Goal: Check status: Check status

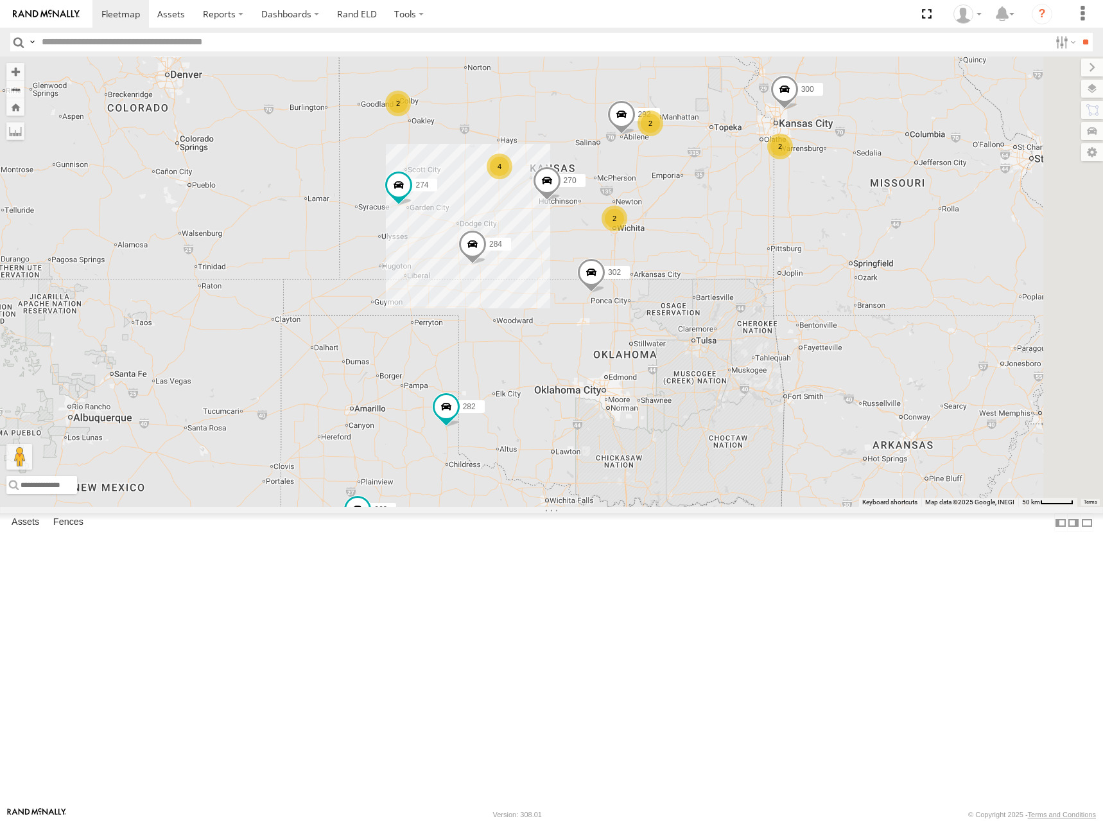
click at [687, 297] on div "274 300 298 270 262 292 232 284 302 282 294 2 4 2 2 2" at bounding box center [551, 282] width 1103 height 450
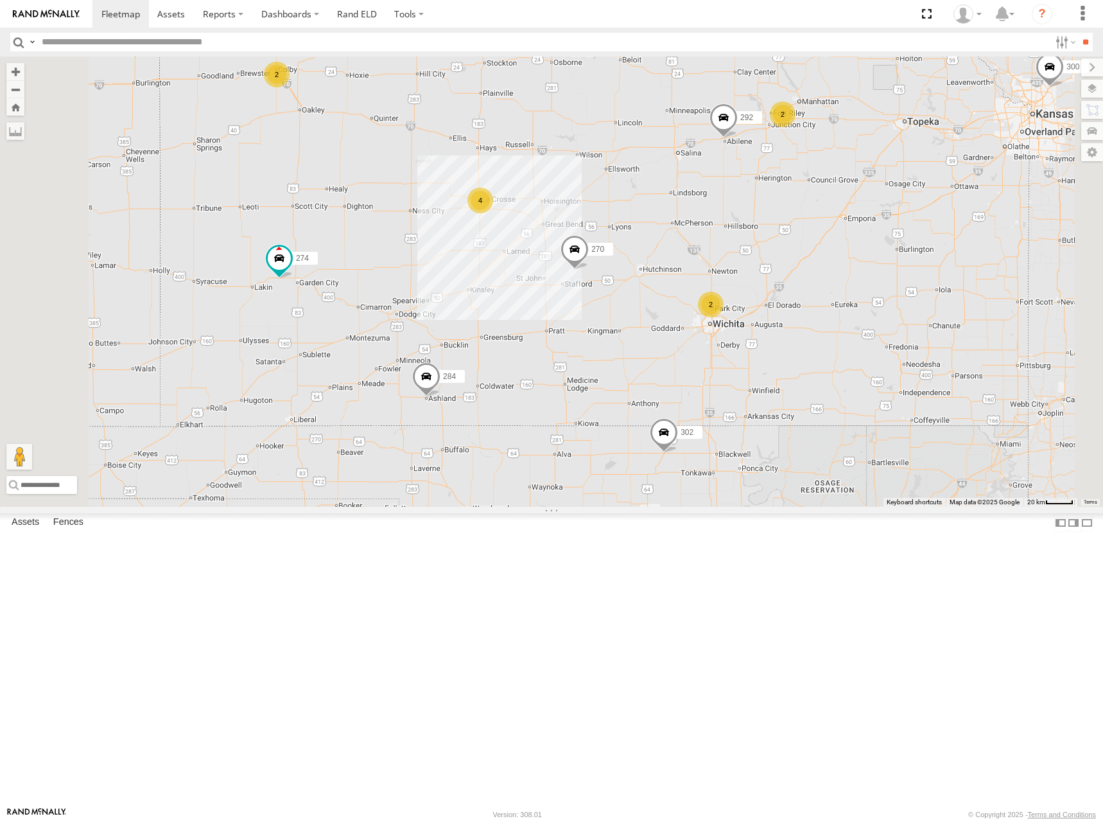
drag, startPoint x: 562, startPoint y: 247, endPoint x: 633, endPoint y: 272, distance: 75.0
click at [633, 272] on div "274 300 298 270 262 292 232 284 302 282 294 2 4 2 2" at bounding box center [551, 282] width 1103 height 450
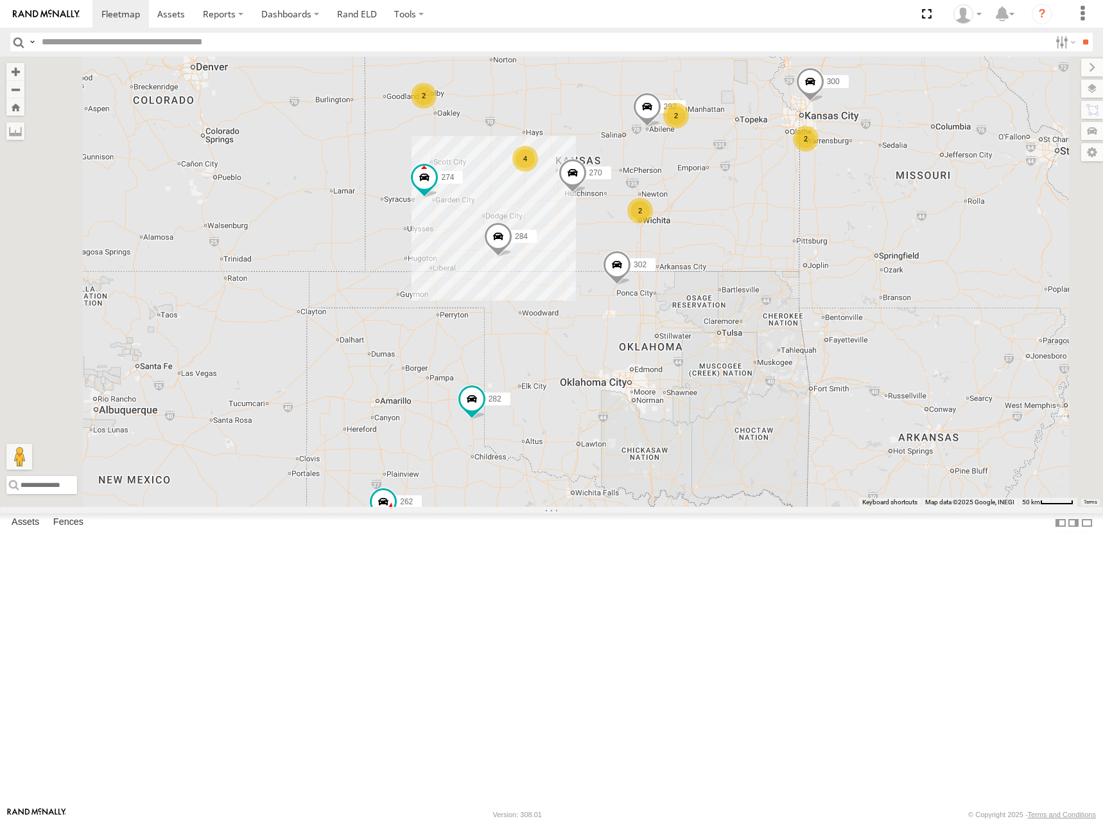
drag, startPoint x: 678, startPoint y: 183, endPoint x: 699, endPoint y: 222, distance: 44.0
click at [699, 222] on div "274 300 298 270 262 292 232 284 302 282 294 2 4 2 2 2" at bounding box center [551, 282] width 1103 height 450
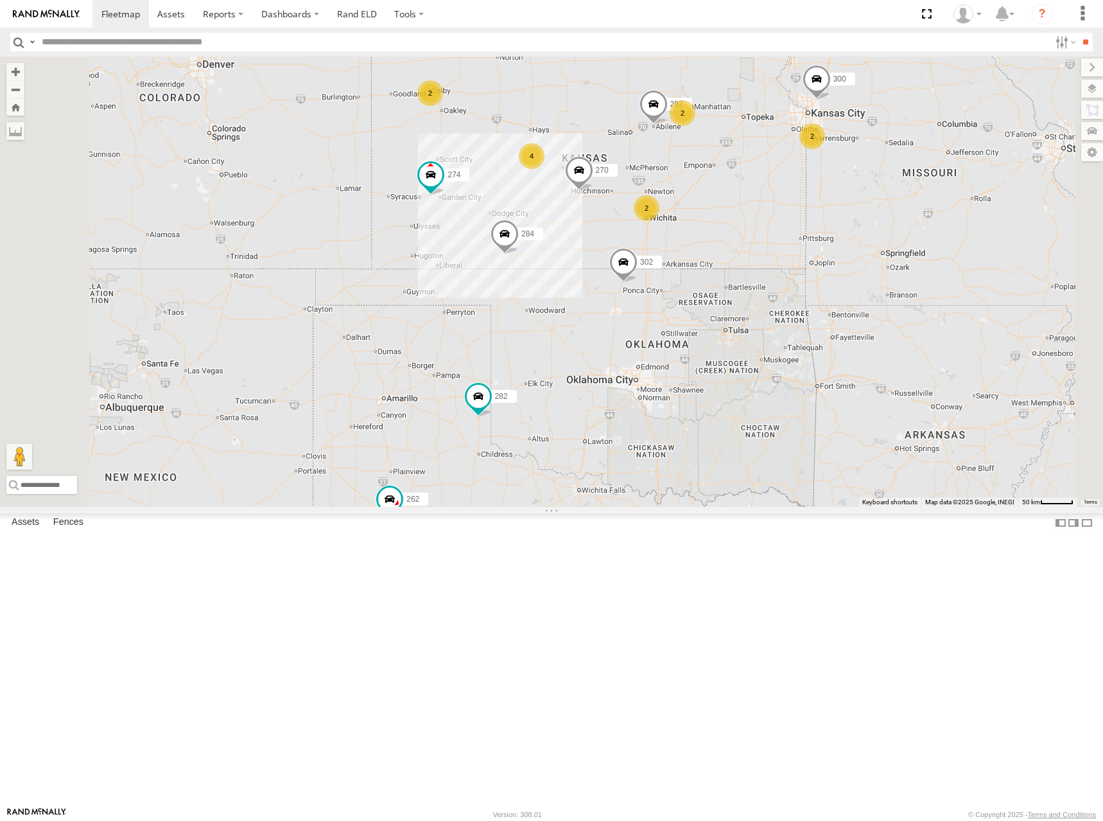
drag, startPoint x: 678, startPoint y: 220, endPoint x: 714, endPoint y: 208, distance: 38.0
click at [714, 208] on div "274 300 298 270 262 292 232 284 302 282 294 2 4 2 2 2" at bounding box center [551, 282] width 1103 height 450
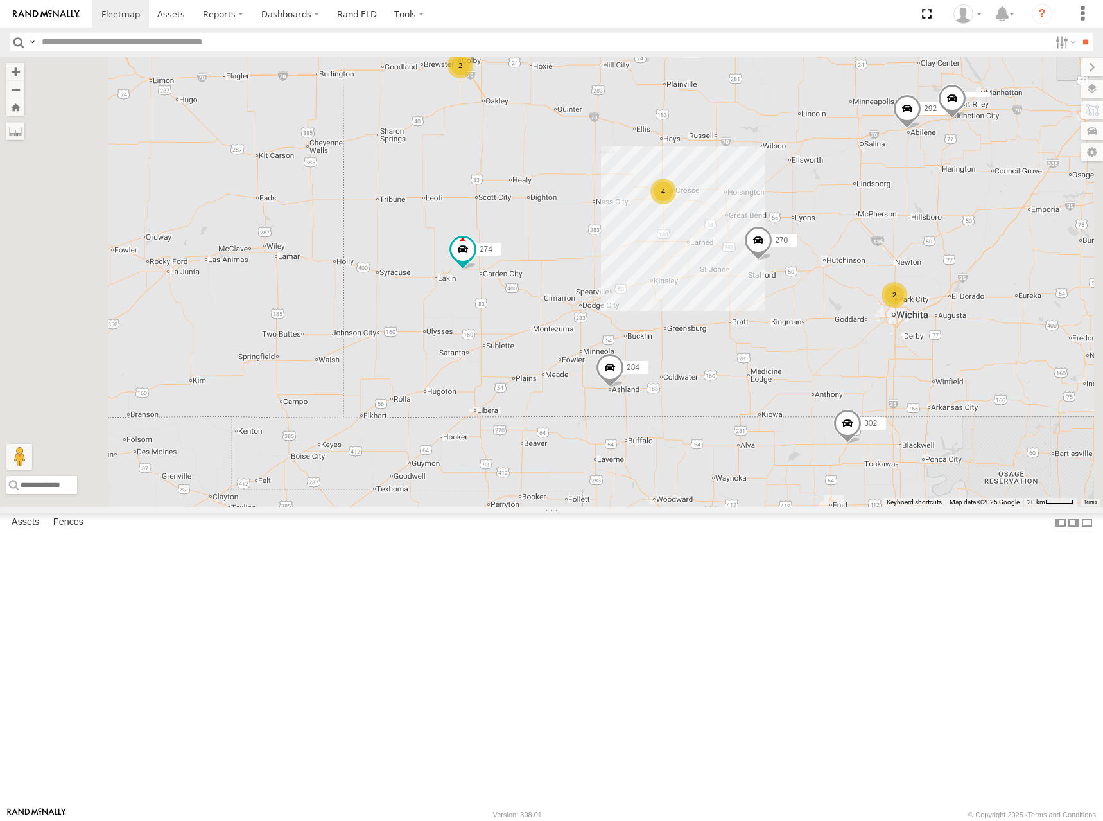
drag, startPoint x: 703, startPoint y: 226, endPoint x: 705, endPoint y: 244, distance: 18.1
click at [705, 244] on div "274 300 298 270 262 292 232 284 302 282 294 2 4 2" at bounding box center [551, 282] width 1103 height 450
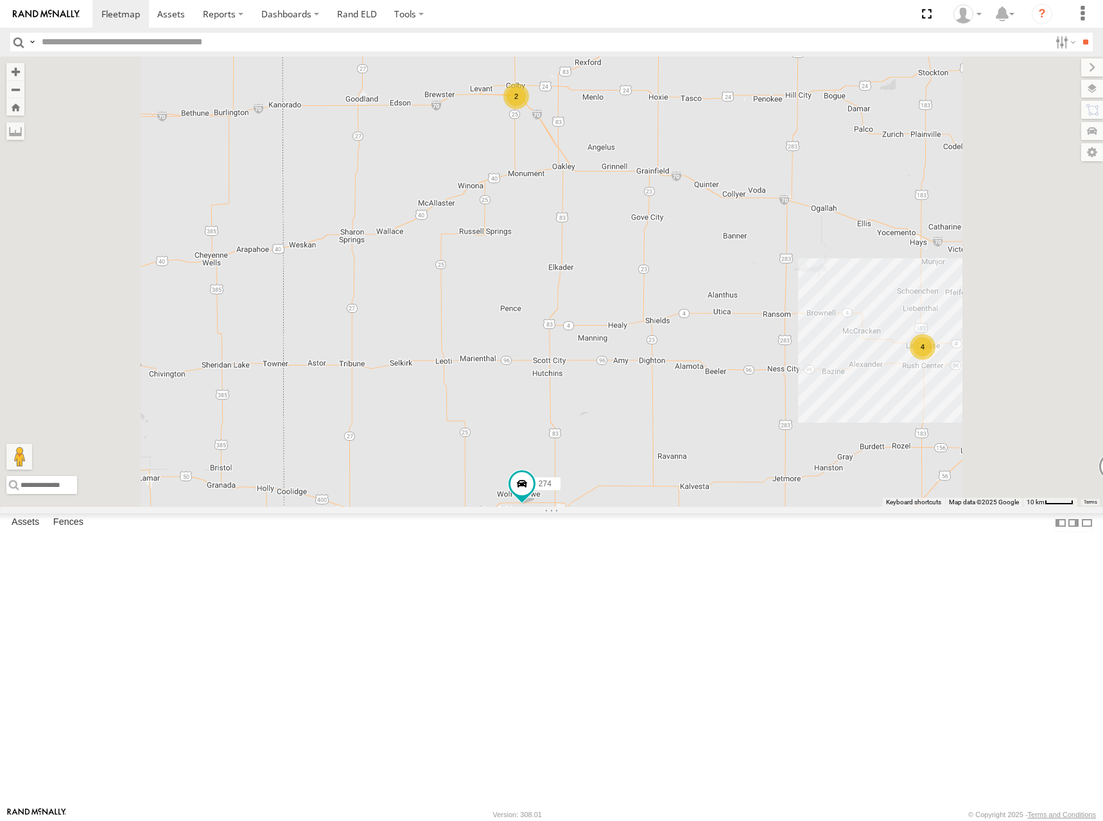
drag, startPoint x: 590, startPoint y: 223, endPoint x: 595, endPoint y: 232, distance: 10.6
click at [595, 232] on div "274 300 298 270 262 292 232 284 302 282 294 2 4" at bounding box center [551, 282] width 1103 height 450
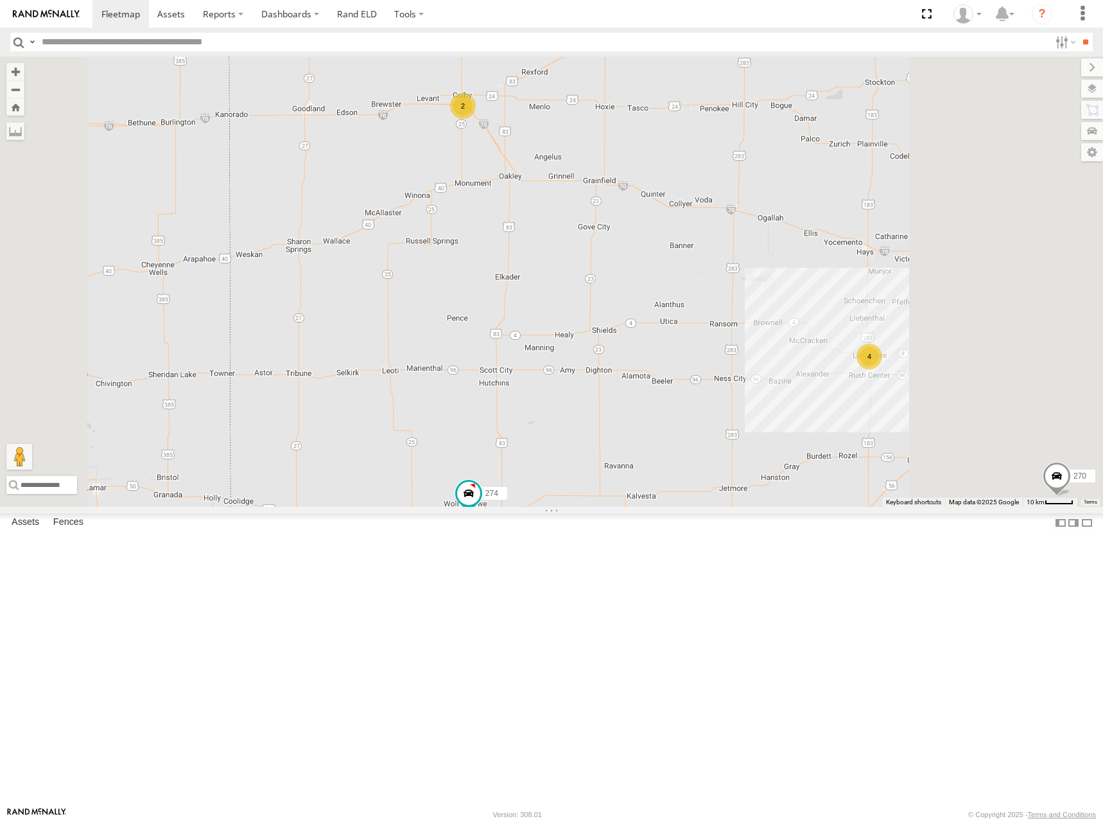
drag, startPoint x: 982, startPoint y: 351, endPoint x: 442, endPoint y: 292, distance: 542.7
click at [442, 292] on div "274 300 298 270 262 292 232 284 302 282 294 2 4" at bounding box center [551, 282] width 1103 height 450
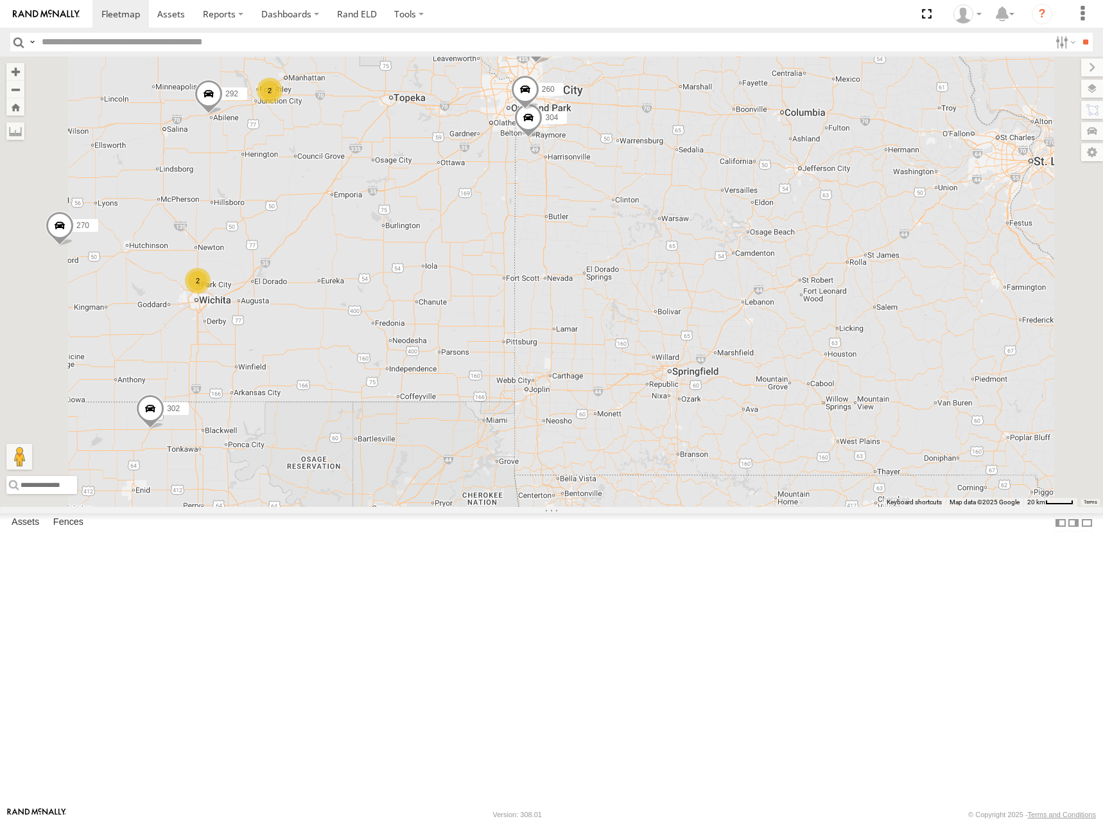
drag, startPoint x: 620, startPoint y: 270, endPoint x: 607, endPoint y: 308, distance: 40.2
click at [607, 308] on div "274 300 298 270 262 292 232 284 302 282 294 2 2 304 260" at bounding box center [551, 282] width 1103 height 450
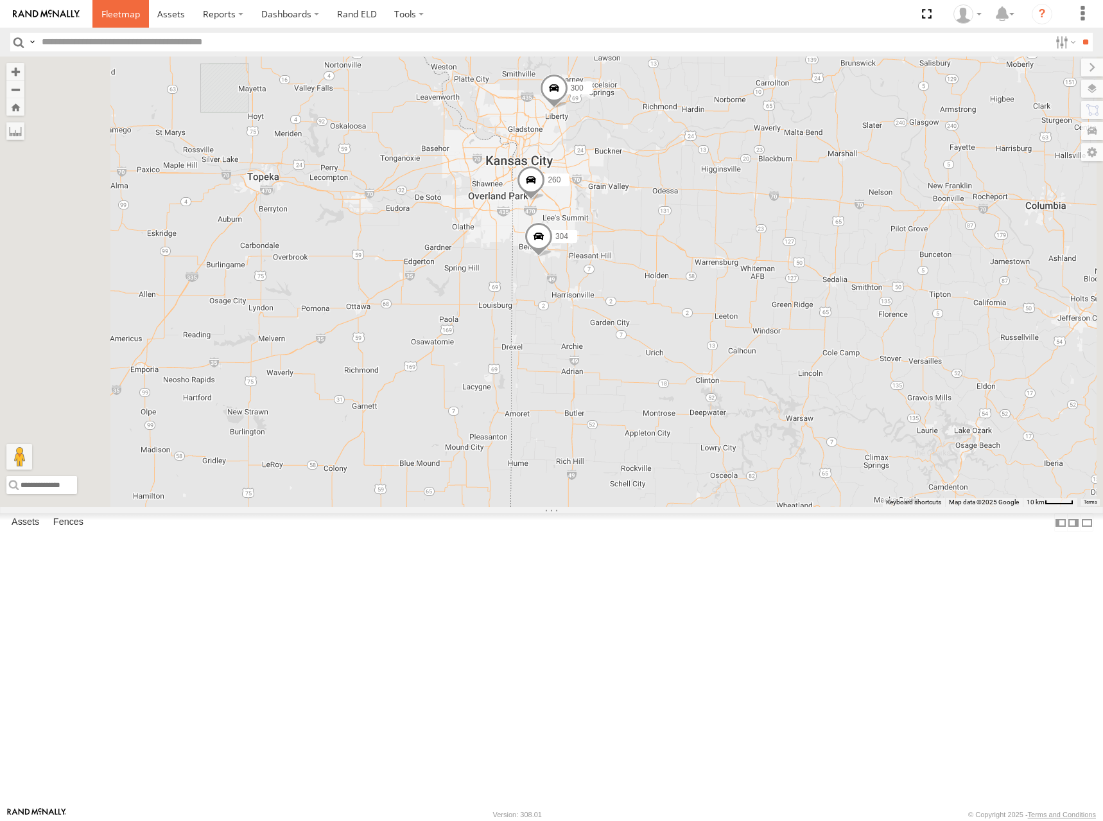
click at [124, 17] on span at bounding box center [120, 14] width 39 height 12
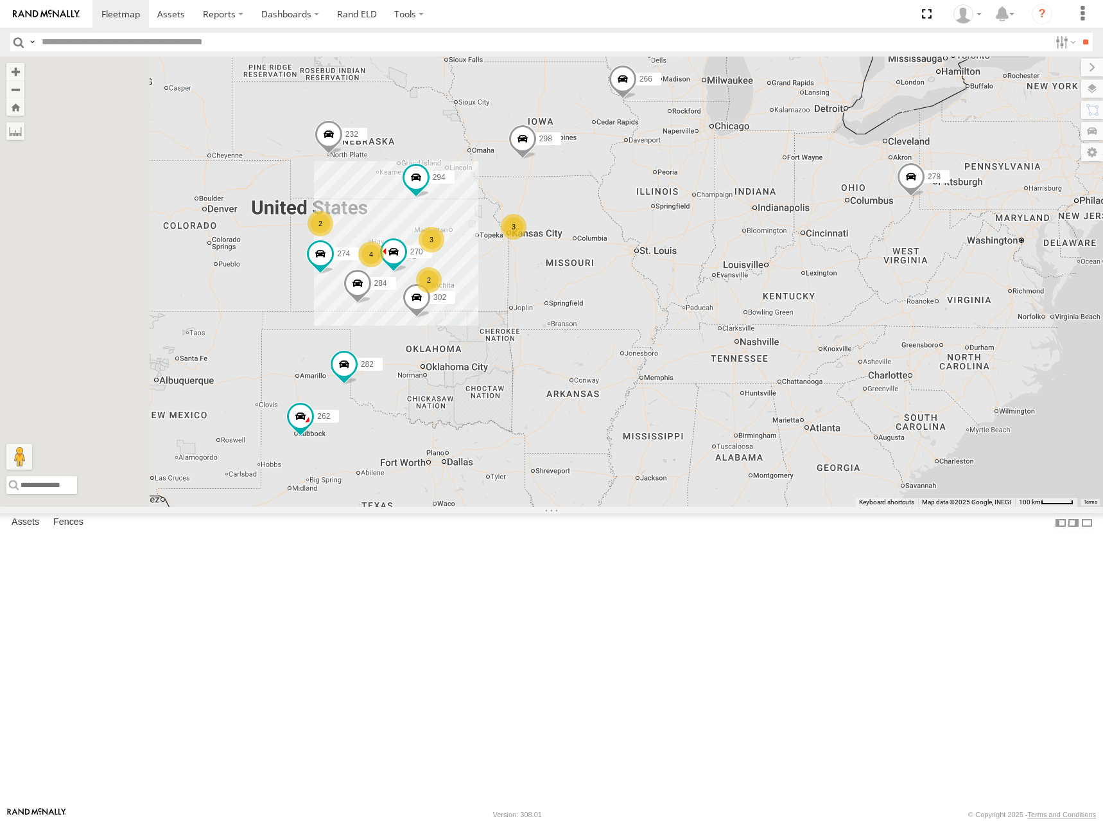
drag, startPoint x: 461, startPoint y: 403, endPoint x: 527, endPoint y: 338, distance: 92.2
click at [527, 339] on div "278 274 3 2 4 298 270 262 2 3 272 232 284 302 282 266 294" at bounding box center [551, 282] width 1103 height 450
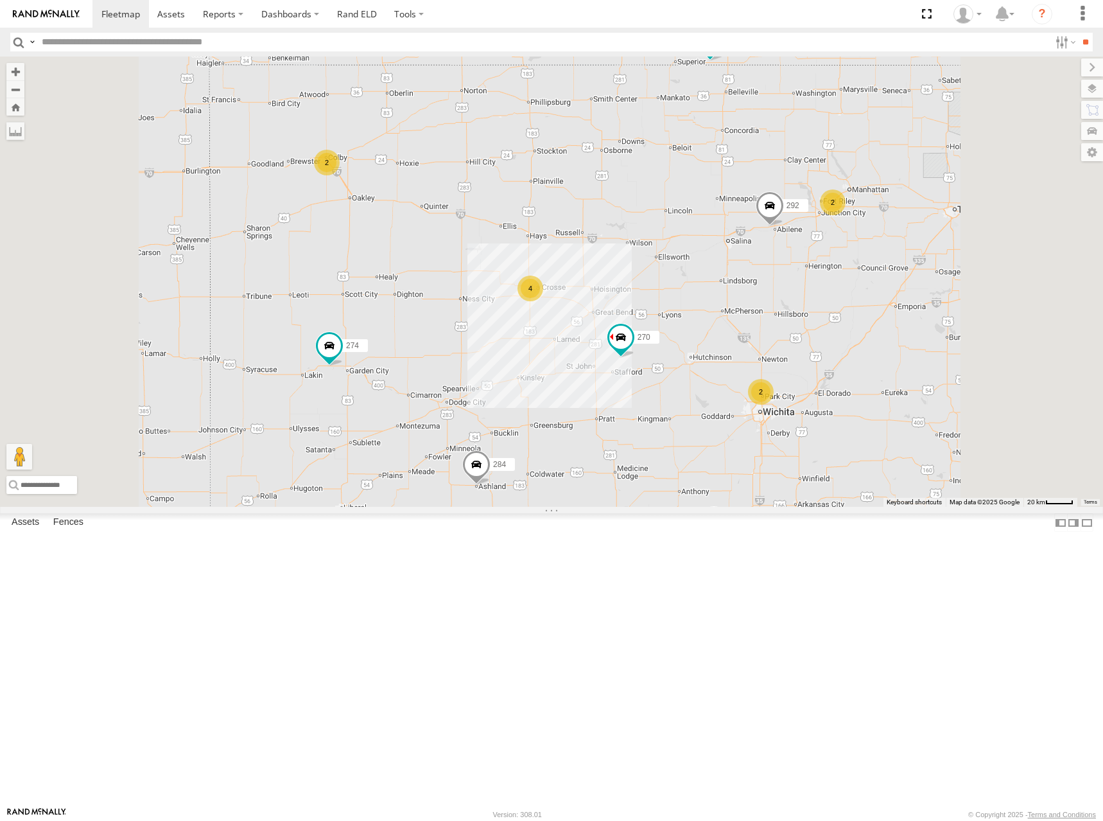
drag, startPoint x: 466, startPoint y: 340, endPoint x: 509, endPoint y: 399, distance: 72.6
click at [509, 399] on div "278 274 298 270 262 272 232 284 302 282 266 294 2 4 2 292 2" at bounding box center [551, 282] width 1103 height 450
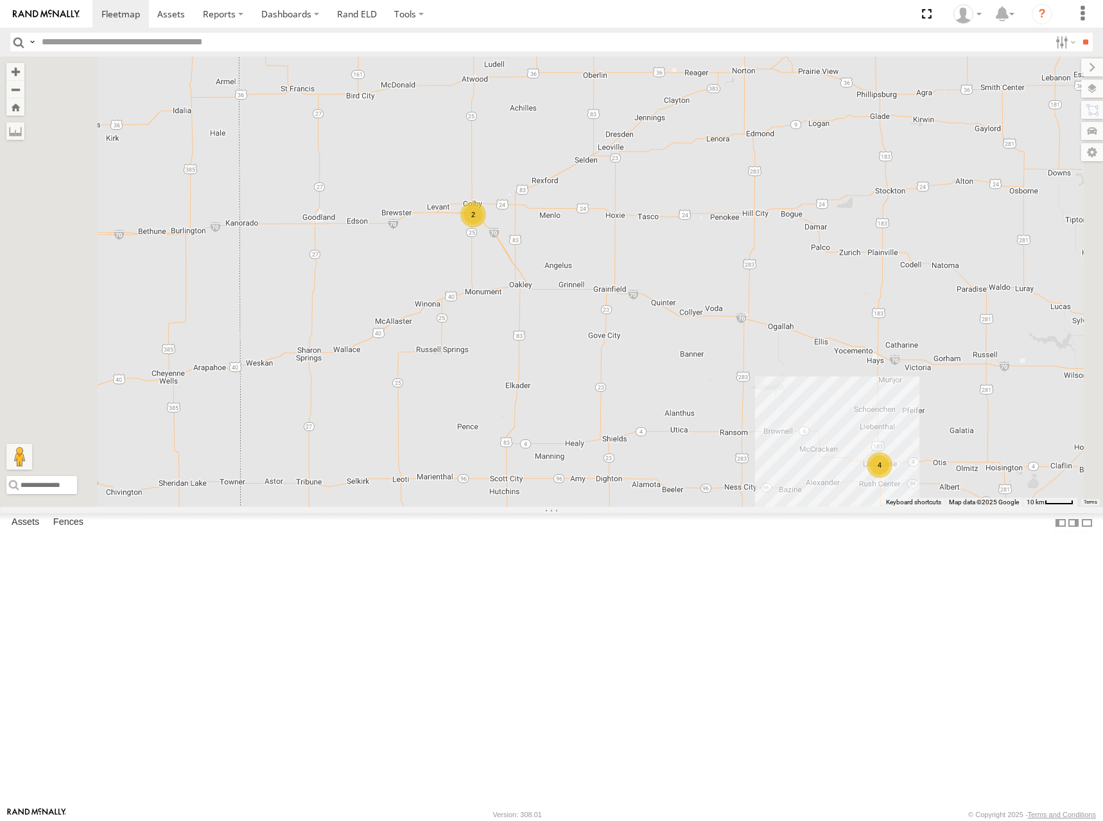
drag, startPoint x: 552, startPoint y: 286, endPoint x: 561, endPoint y: 283, distance: 9.5
click at [561, 283] on div "278 274 298 270 262 272 232 284 302 282 266 294 292 2 4" at bounding box center [551, 282] width 1103 height 450
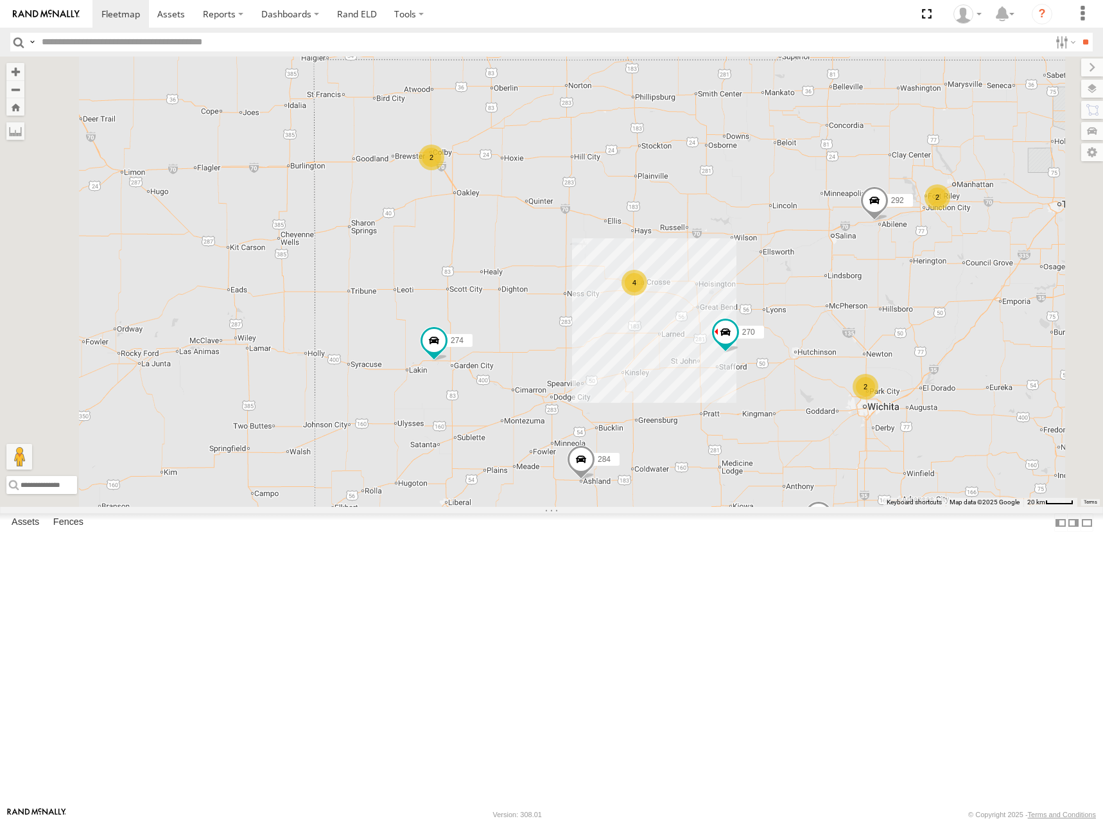
drag, startPoint x: 703, startPoint y: 259, endPoint x: 687, endPoint y: 244, distance: 22.3
click at [687, 244] on div "278 274 298 270 262 272 232 284 302 282 266 294 292 2 4 2 2" at bounding box center [551, 282] width 1103 height 450
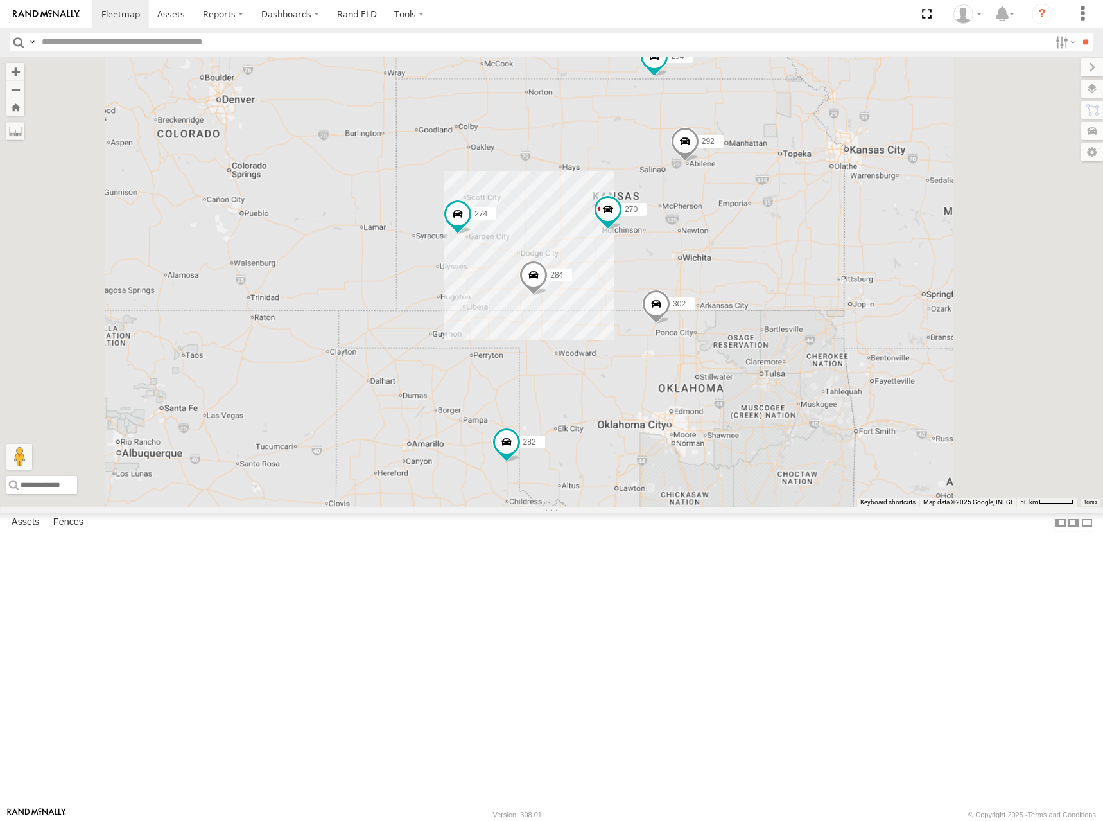
drag, startPoint x: 692, startPoint y: 249, endPoint x: 624, endPoint y: 255, distance: 67.7
click at [626, 255] on div "278 274 298 270 262 272 232 284 302 282 266 294 292" at bounding box center [551, 282] width 1103 height 450
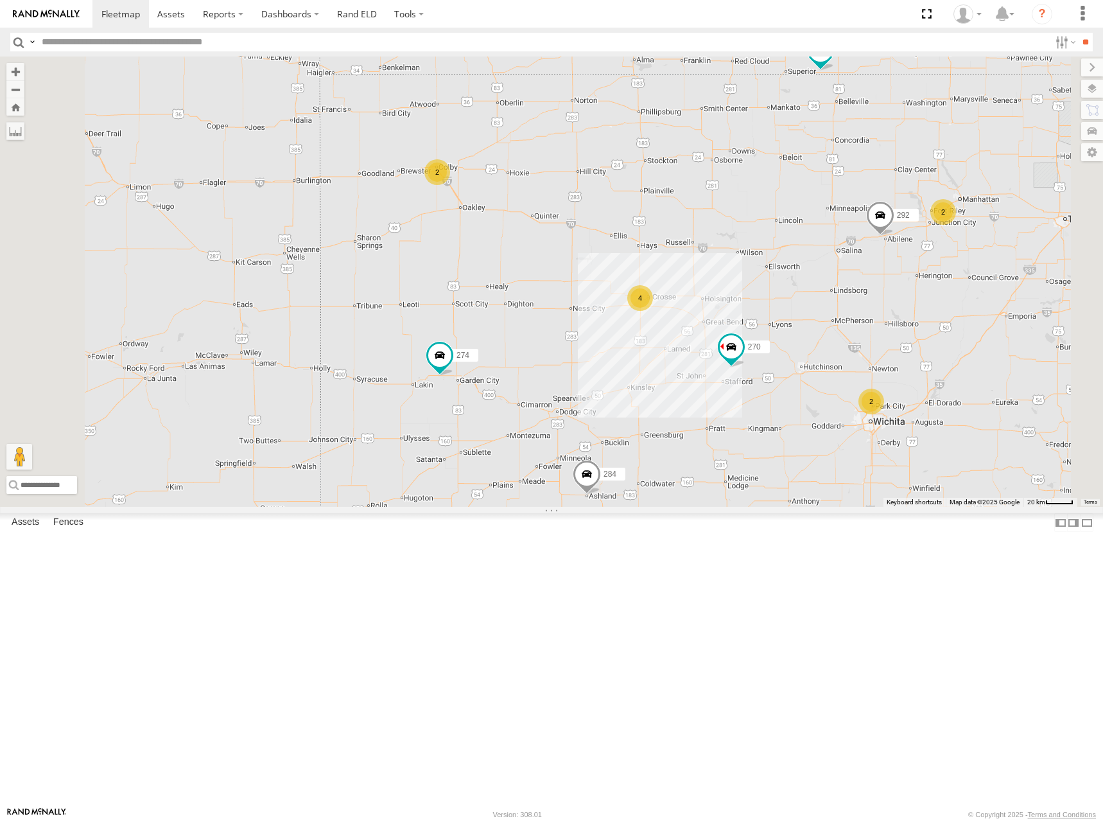
drag, startPoint x: 529, startPoint y: 268, endPoint x: 549, endPoint y: 311, distance: 48.0
click at [549, 311] on div "278 274 298 270 262 272 232 284 302 282 266 294 292 300 2 4 2 2" at bounding box center [551, 282] width 1103 height 450
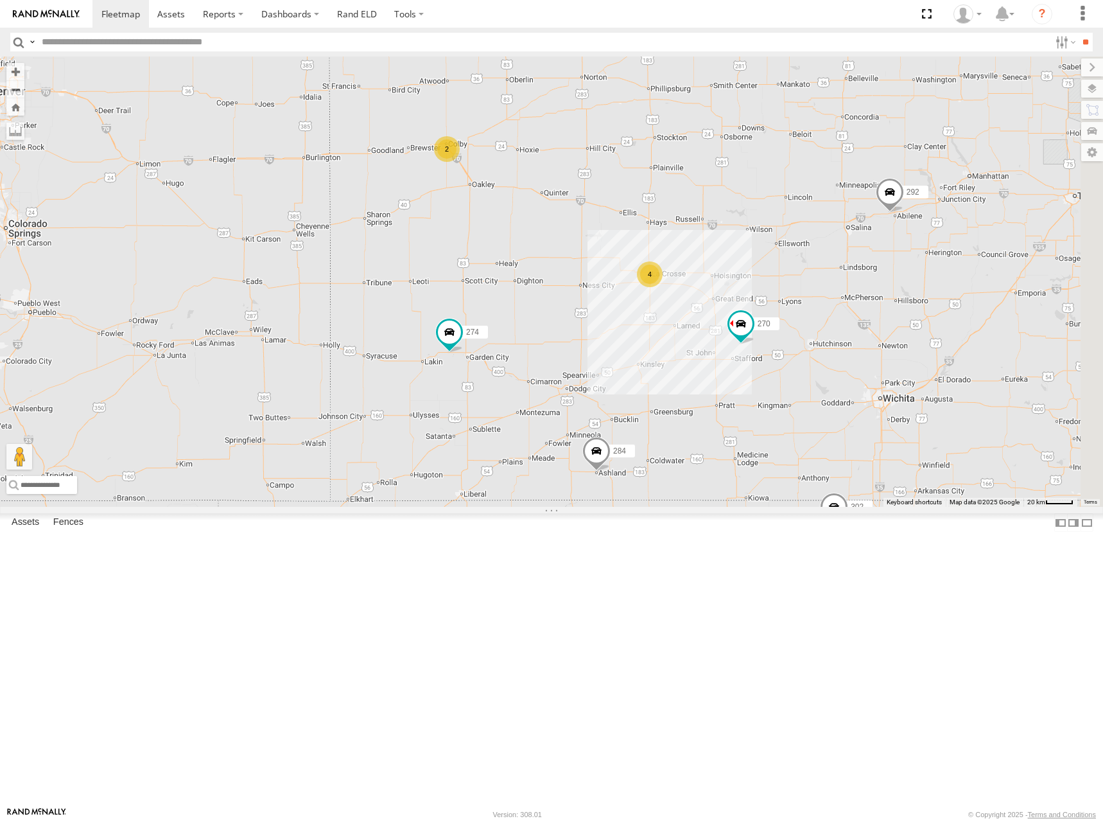
drag, startPoint x: 688, startPoint y: 262, endPoint x: 670, endPoint y: 259, distance: 17.5
click at [670, 259] on div "278 274 298 270 262 272 232 284 302 282 266 294 292 300 2 4" at bounding box center [551, 282] width 1103 height 450
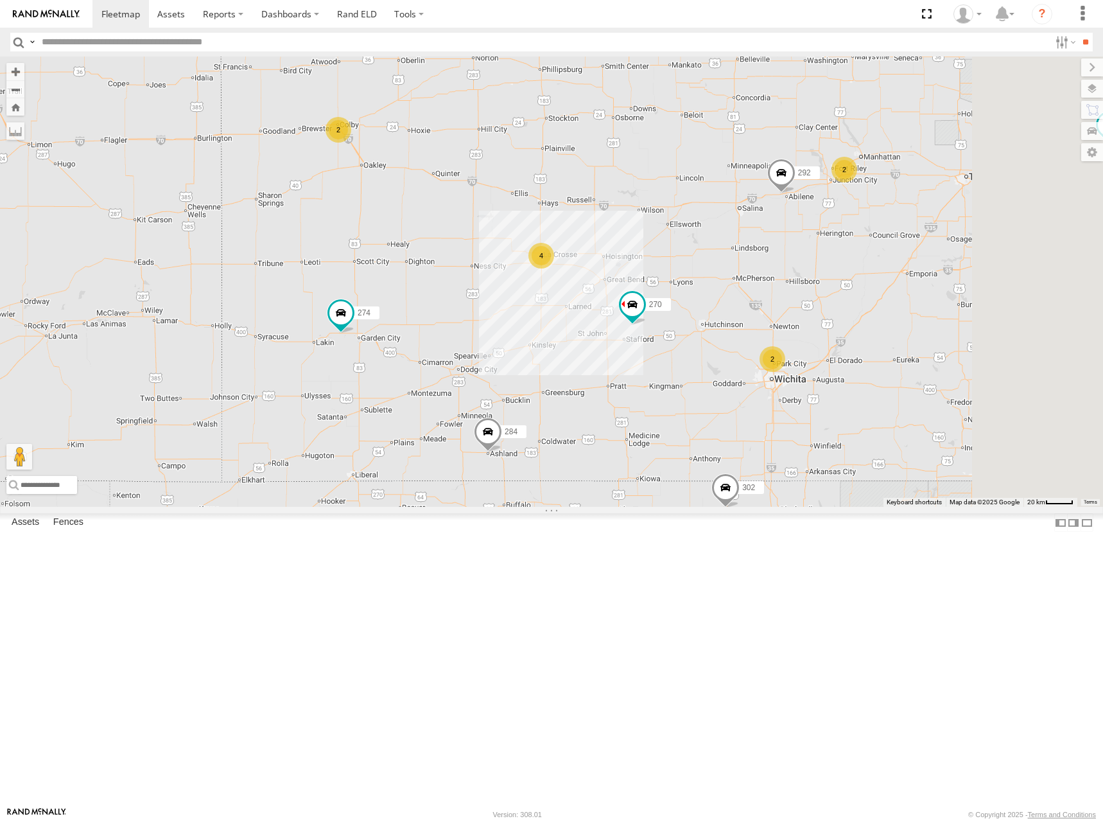
click at [670, 250] on div "278 274 298 270 262 272 232 284 302 282 266 294 292 300 2 4 2 2" at bounding box center [551, 282] width 1103 height 450
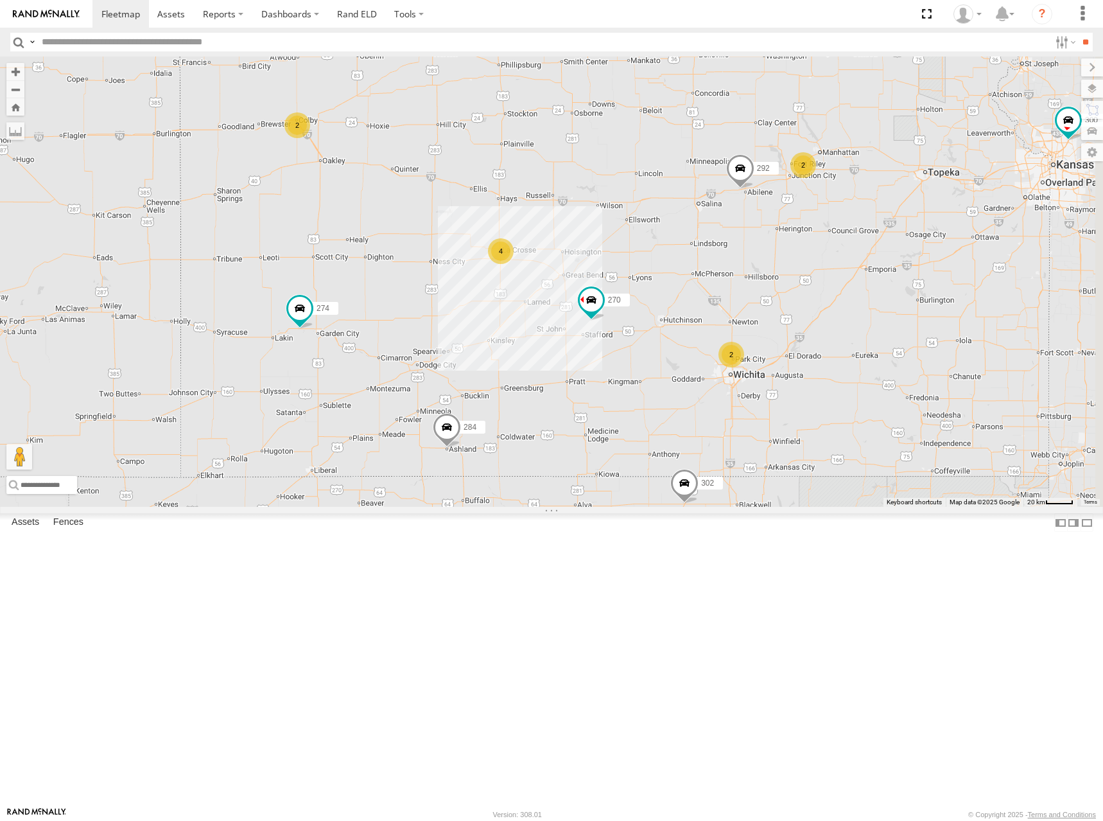
drag, startPoint x: 746, startPoint y: 253, endPoint x: 730, endPoint y: 250, distance: 17.0
click at [730, 250] on div "278 274 298 270 262 272 232 284 302 282 266 294 292 300 2 4 2 2" at bounding box center [551, 282] width 1103 height 450
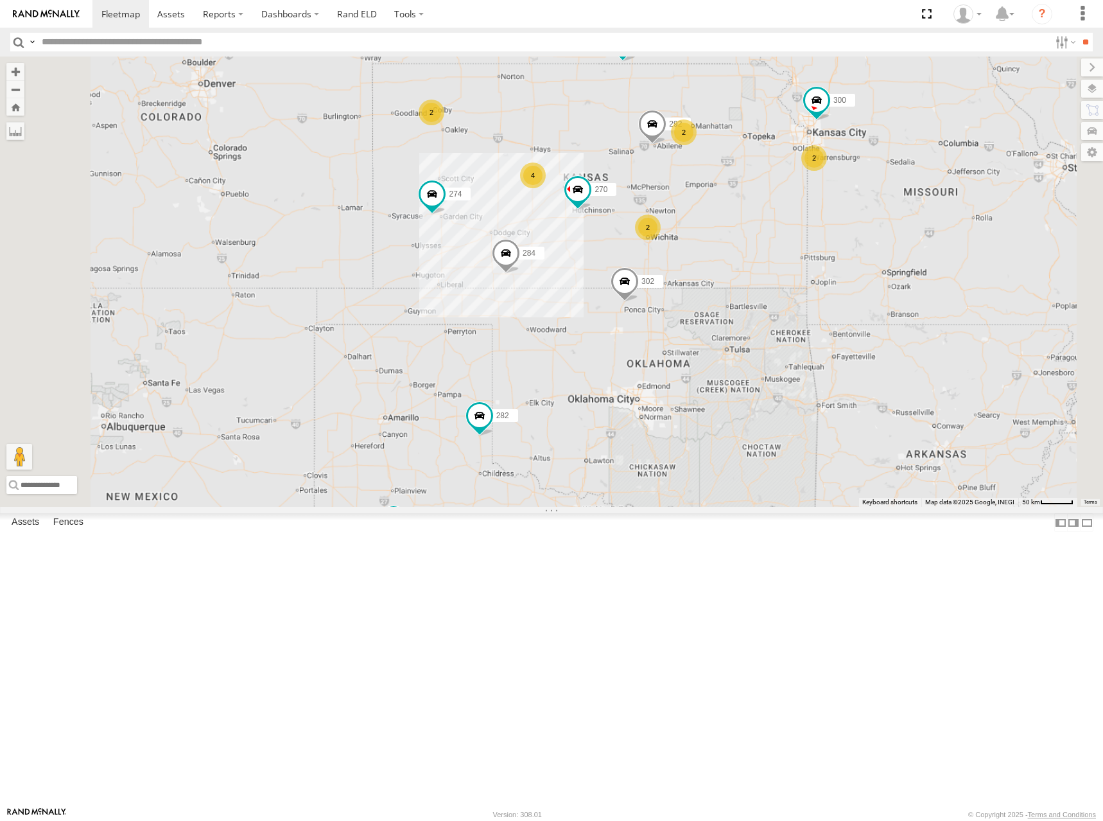
drag, startPoint x: 738, startPoint y: 232, endPoint x: 705, endPoint y: 228, distance: 33.1
click at [705, 228] on div "278 274 298 270 262 272 232 284 302 282 266 294 292 300 2 4 2 2 2" at bounding box center [551, 282] width 1103 height 450
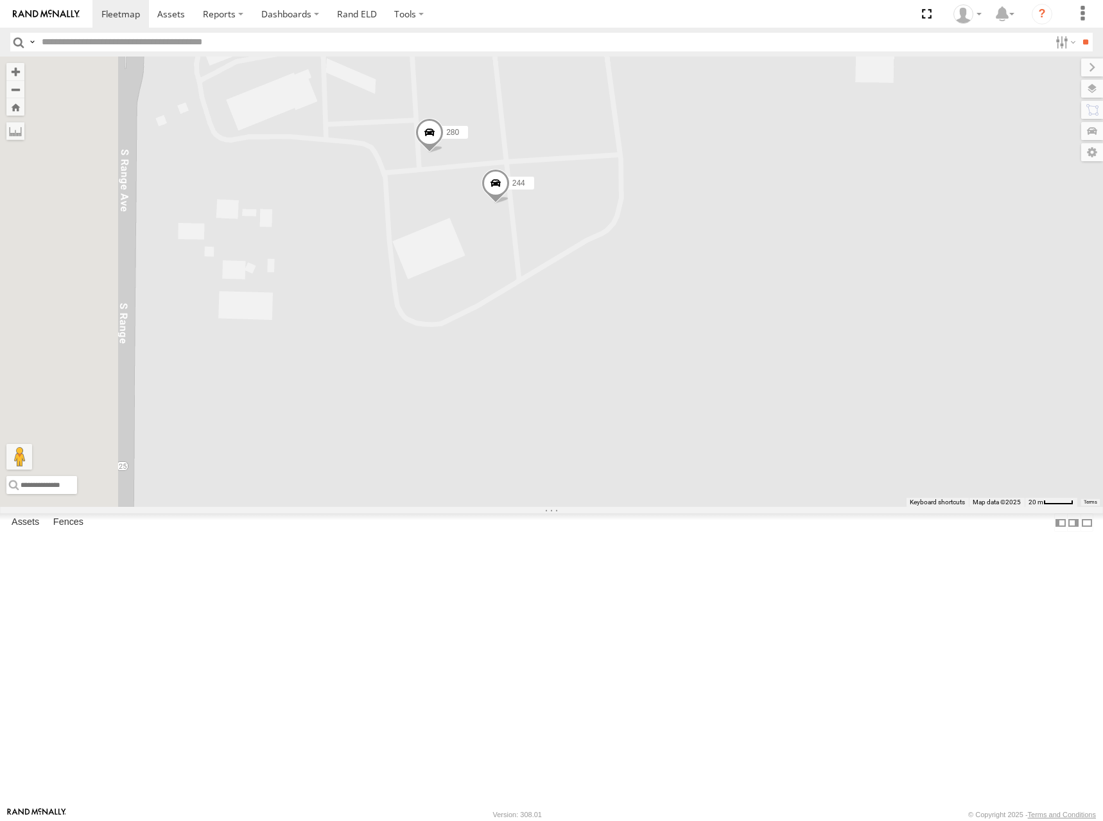
drag, startPoint x: 636, startPoint y: 241, endPoint x: 704, endPoint y: 358, distance: 135.3
click at [704, 358] on div "278 274 298 270 262 272 232 284 302 282 266 294 292 300 244 280" at bounding box center [551, 282] width 1103 height 450
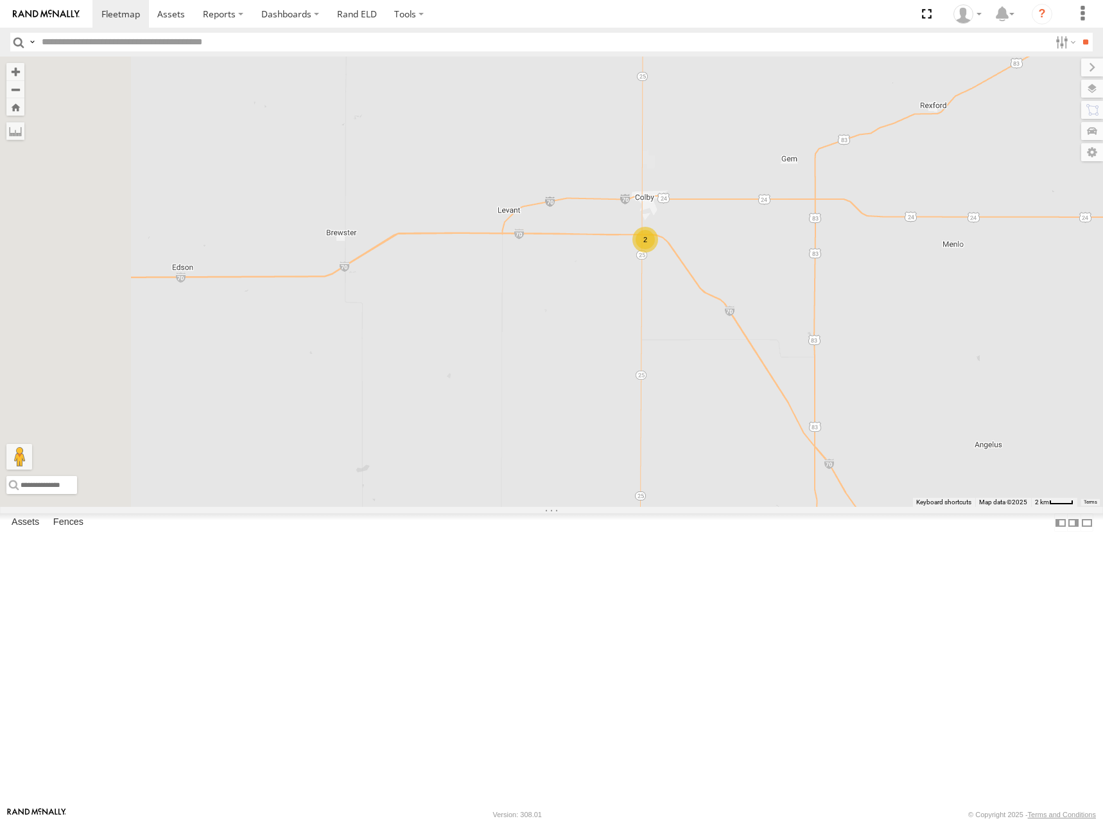
drag, startPoint x: 694, startPoint y: 387, endPoint x: 732, endPoint y: 382, distance: 38.2
click at [737, 383] on div "278 274 298 270 262 272 232 284 302 282 266 294 292 300 2" at bounding box center [551, 282] width 1103 height 450
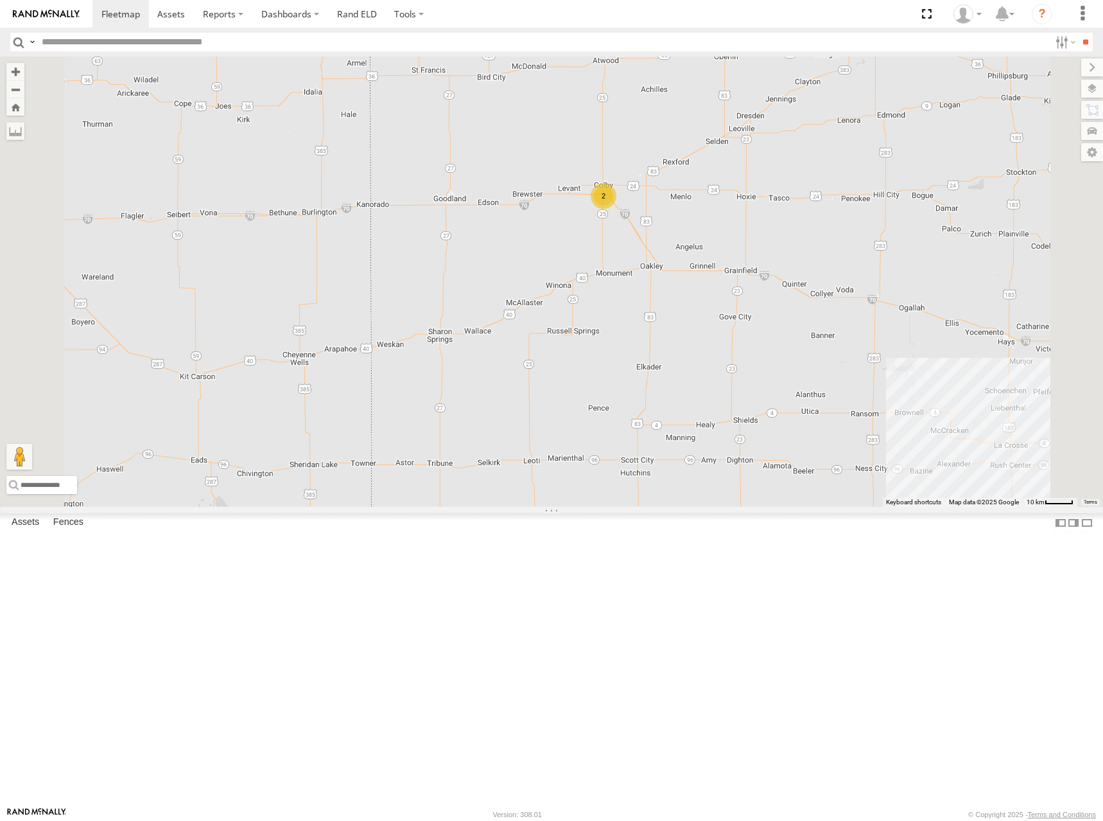
click at [918, 306] on div "278 274 298 270 262 272 232 284 302 282 266 294 292 300 2" at bounding box center [551, 282] width 1103 height 450
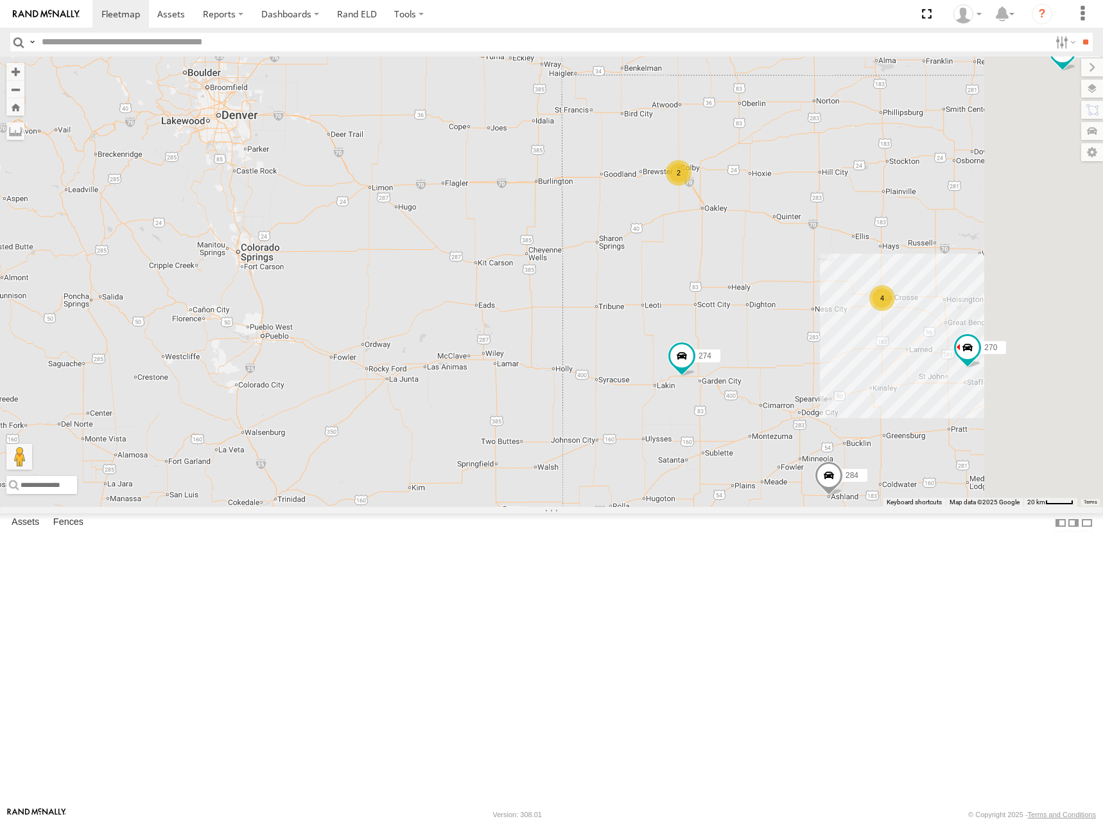
drag, startPoint x: 902, startPoint y: 267, endPoint x: 866, endPoint y: 250, distance: 38.8
click at [866, 250] on div "278 274 298 270 262 272 232 284 302 282 266 294 292 300 2 4" at bounding box center [551, 282] width 1103 height 450
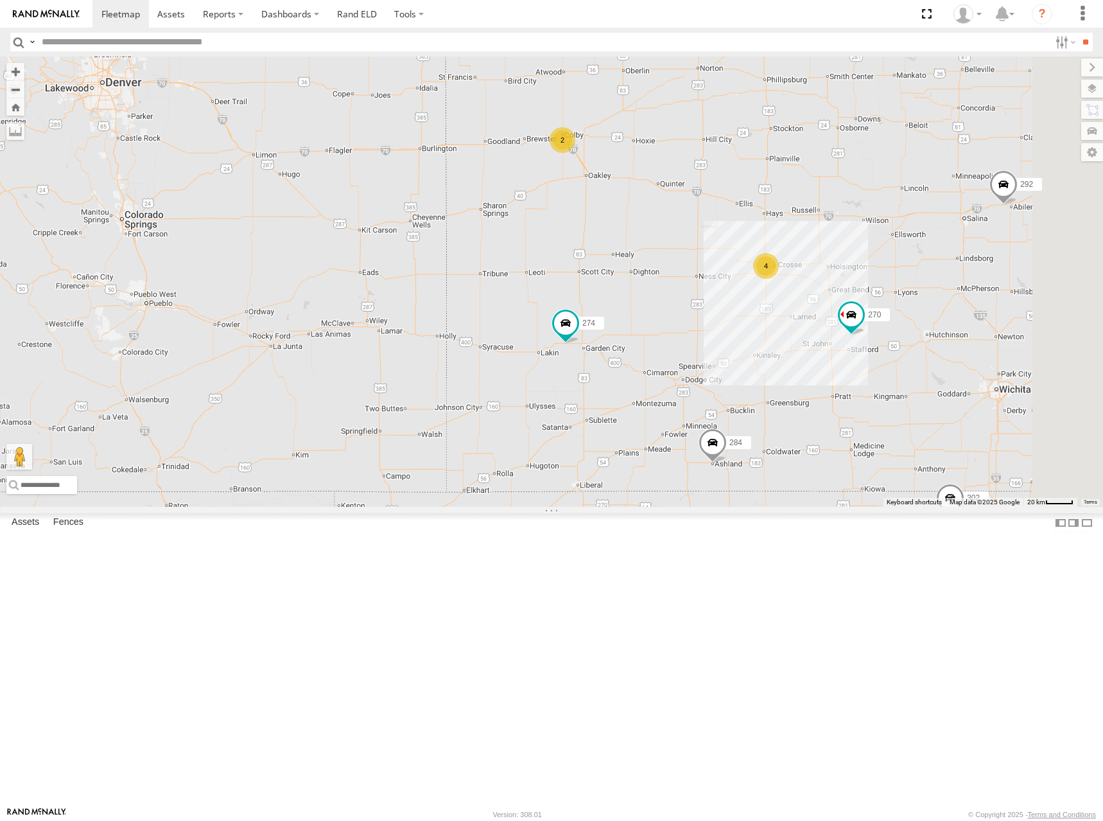
drag, startPoint x: 861, startPoint y: 244, endPoint x: 838, endPoint y: 244, distance: 22.5
click at [838, 244] on div "278 274 298 270 262 272 232 284 302 282 266 294 292 300 2 4" at bounding box center [551, 282] width 1103 height 450
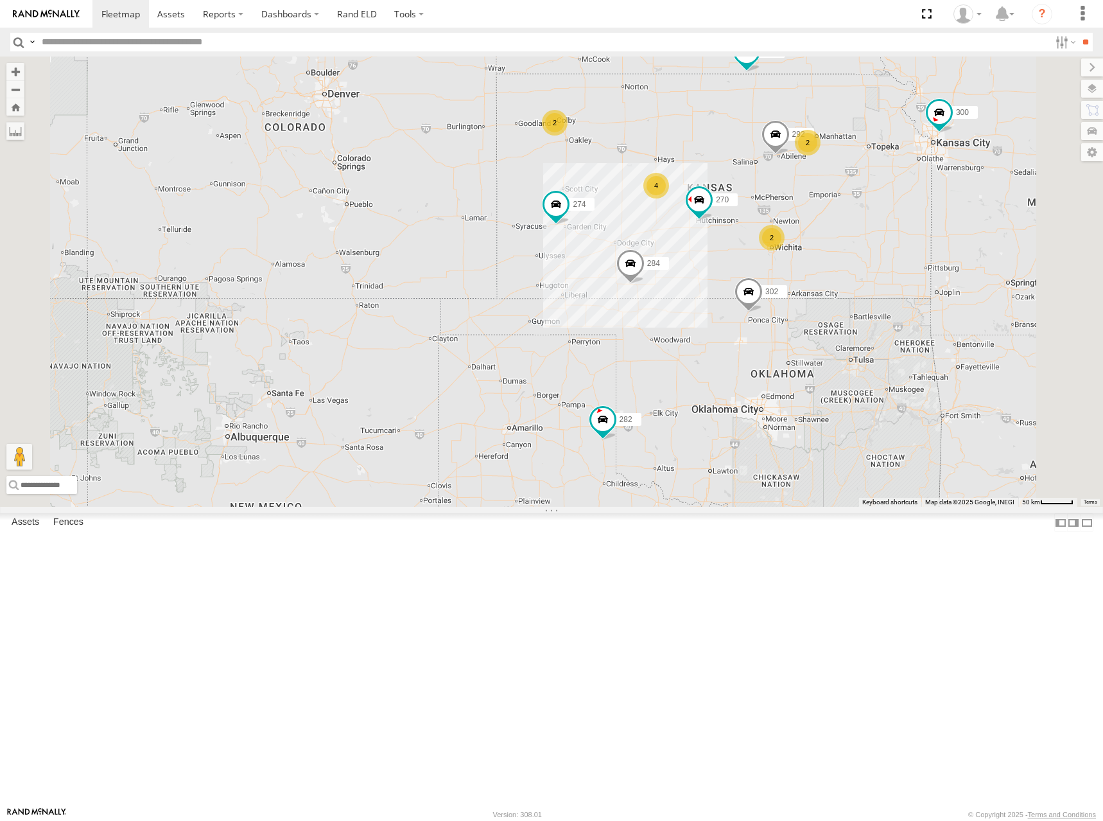
click at [780, 234] on div "278 274 298 270 262 272 232 284 302 282 266 294 292 300 2 4 2 2" at bounding box center [551, 282] width 1103 height 450
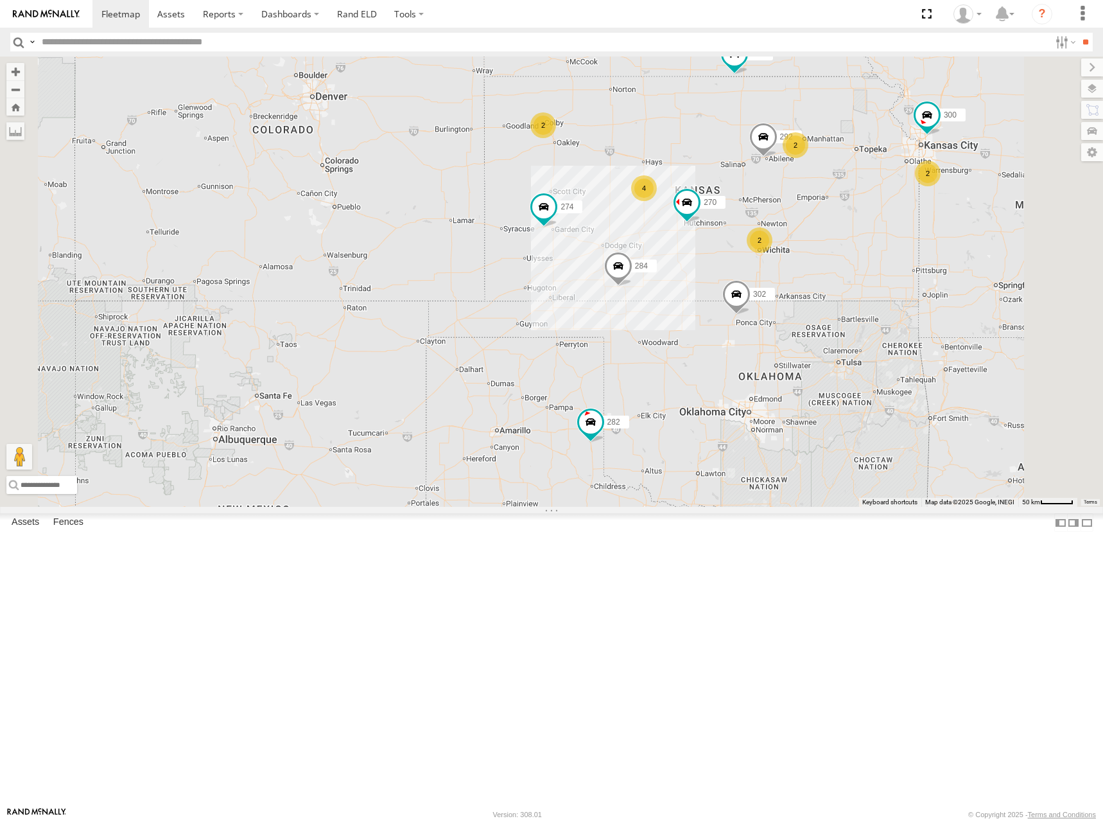
drag, startPoint x: 732, startPoint y: 241, endPoint x: 745, endPoint y: 250, distance: 16.1
click at [745, 250] on div "278 274 298 270 262 272 232 284 302 282 266 294 292 300 2 4 2 2 2" at bounding box center [551, 282] width 1103 height 450
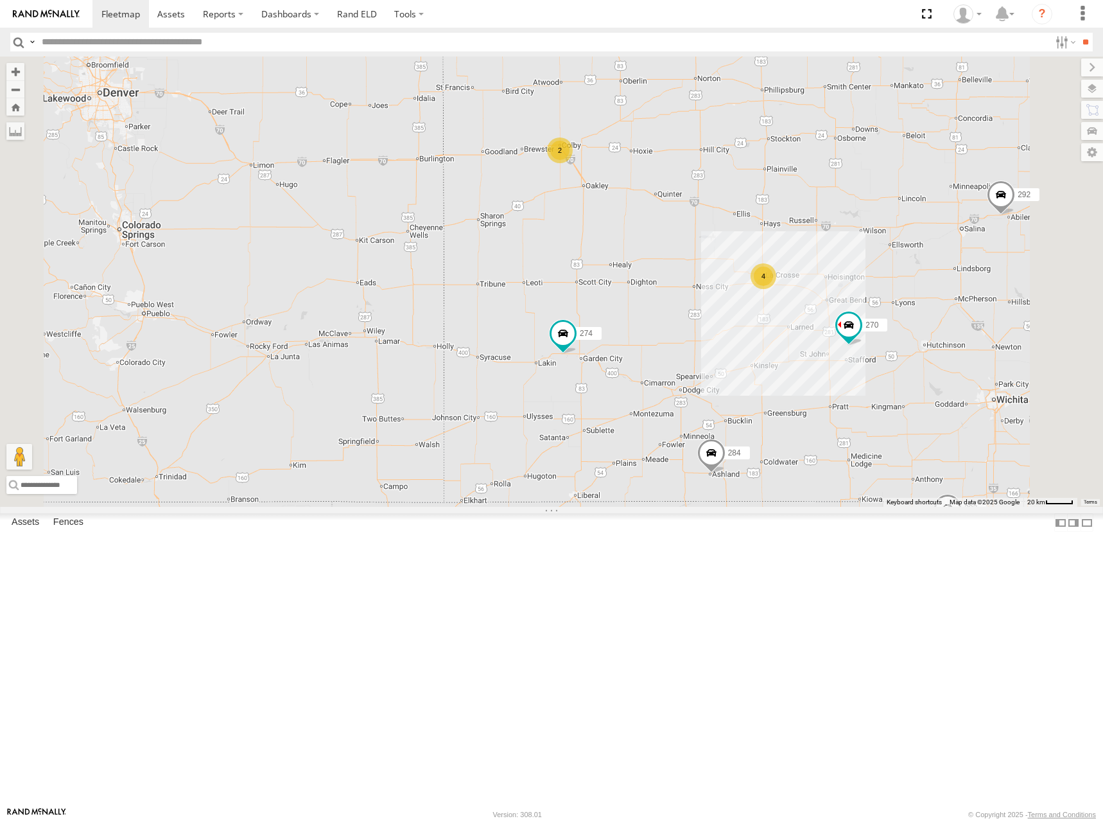
drag, startPoint x: 924, startPoint y: 270, endPoint x: 864, endPoint y: 278, distance: 60.9
click at [864, 278] on div "278 274 298 270 262 272 232 284 302 282 266 294 292 300 2 4" at bounding box center [551, 282] width 1103 height 450
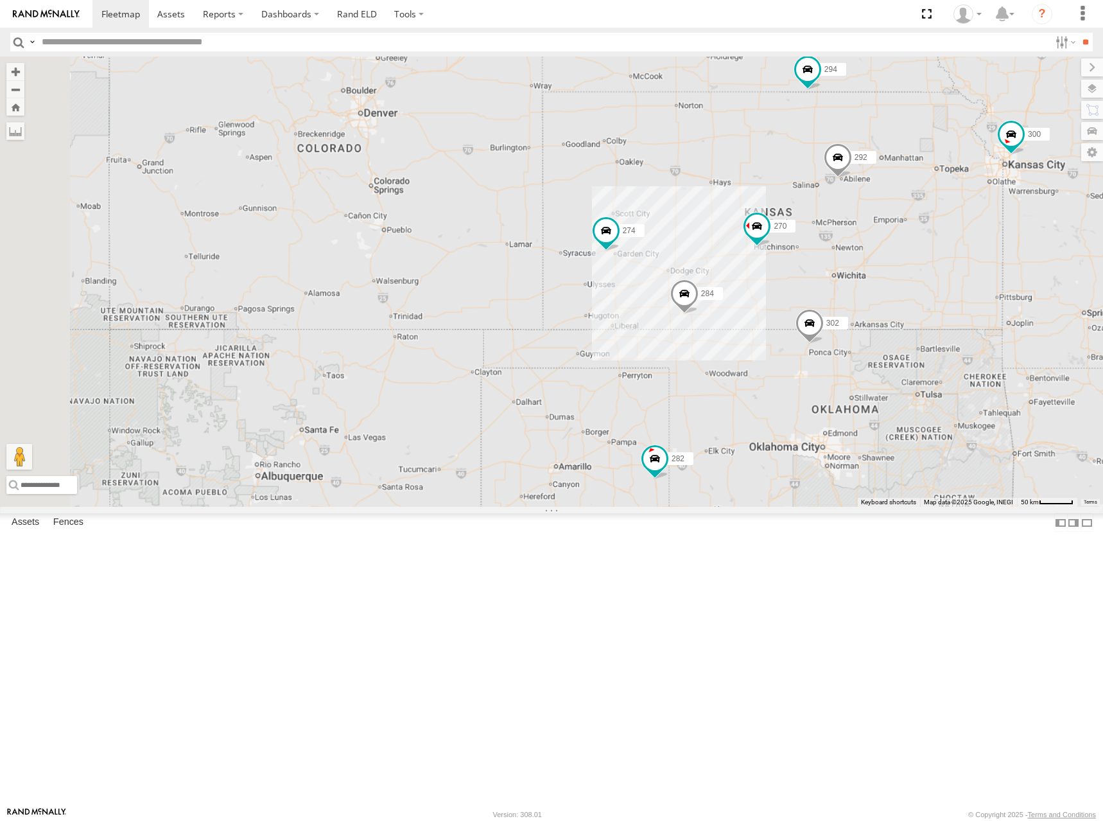
drag, startPoint x: 863, startPoint y: 276, endPoint x: 850, endPoint y: 279, distance: 13.2
click at [850, 279] on div "278 274 298 270 262 272 232 284 302 282 266 294 292 300" at bounding box center [551, 282] width 1103 height 450
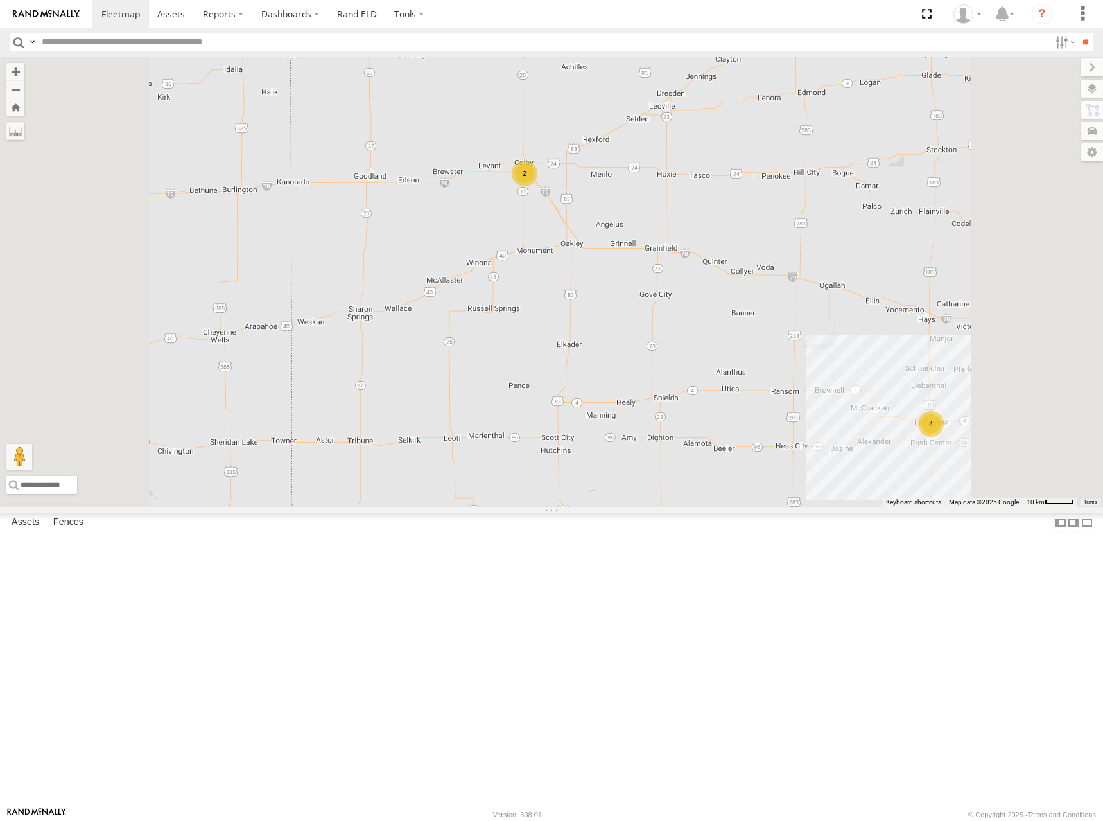
drag, startPoint x: 685, startPoint y: 270, endPoint x: 711, endPoint y: 267, distance: 25.9
click at [711, 267] on div "278 274 298 270 262 272 232 284 302 282 266 294 292 300 2 4" at bounding box center [551, 282] width 1103 height 450
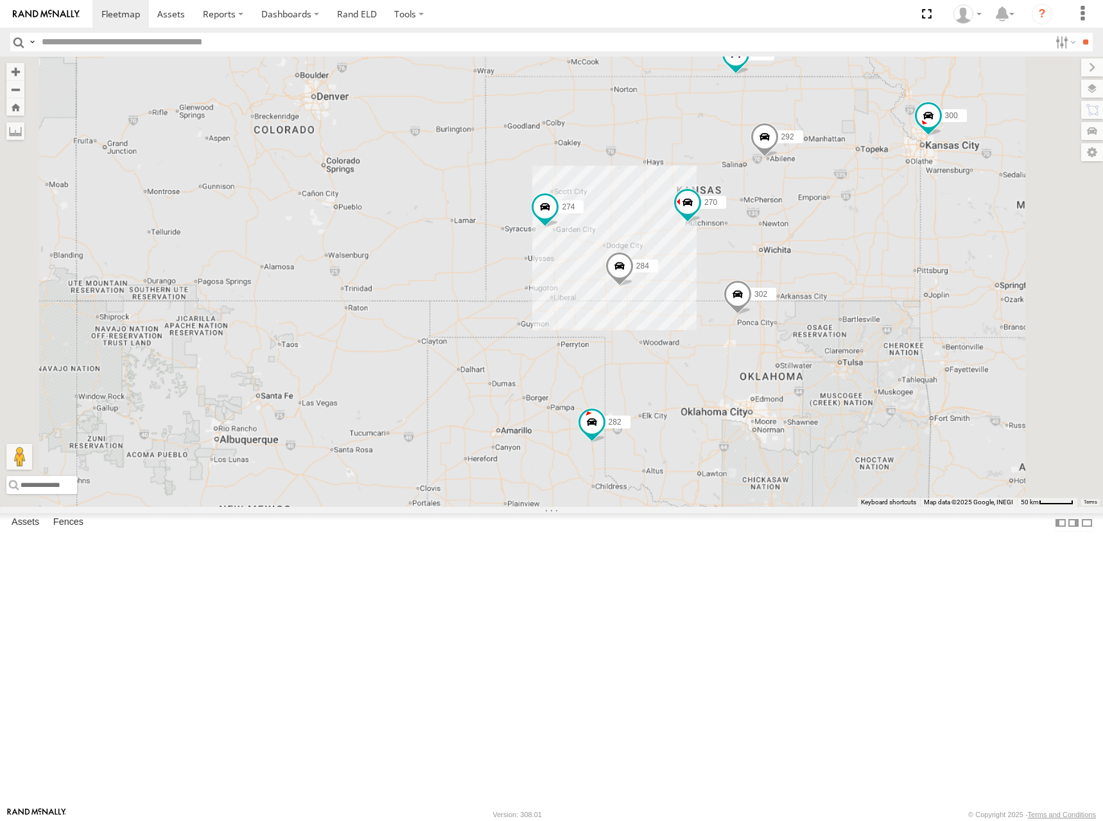
drag, startPoint x: 798, startPoint y: 261, endPoint x: 752, endPoint y: 256, distance: 46.5
click at [752, 256] on div "278 274 298 270 262 272 232 284 302 282 266 294 292 300" at bounding box center [551, 282] width 1103 height 450
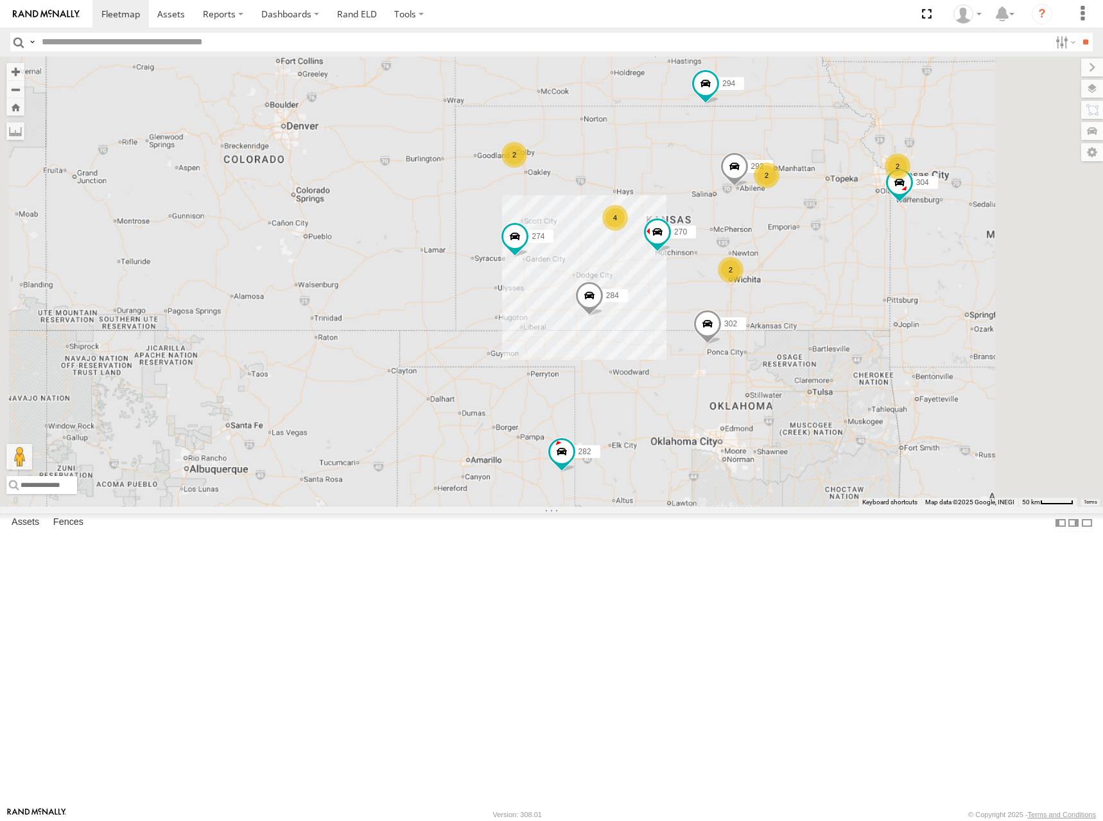
drag, startPoint x: 767, startPoint y: 252, endPoint x: 753, endPoint y: 283, distance: 34.2
click at [753, 283] on div "278 274 298 270 262 272 232 284 302 282 266 294 292 2 2 4 2 2 304" at bounding box center [551, 282] width 1103 height 450
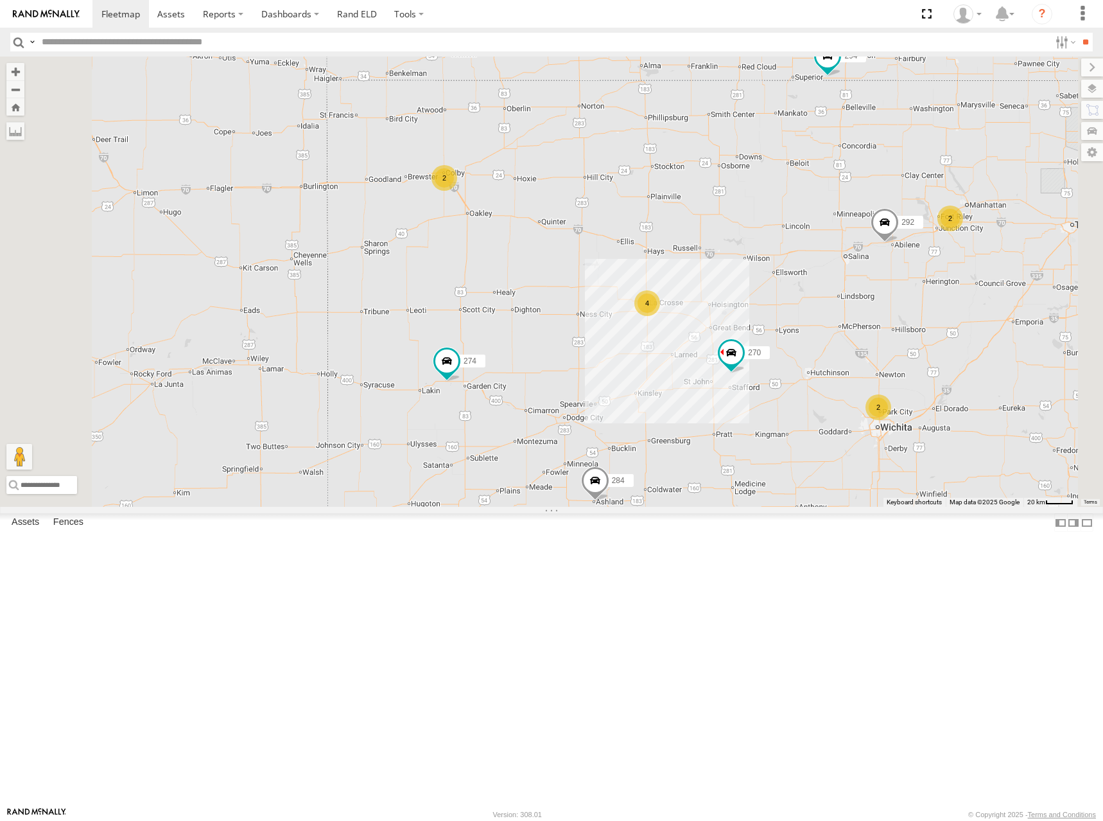
click at [737, 282] on div "278 274 298 270 262 272 232 284 302 282 266 294 292 304 2 4 2 2" at bounding box center [551, 282] width 1103 height 450
drag, startPoint x: 701, startPoint y: 289, endPoint x: 714, endPoint y: 286, distance: 13.1
click at [714, 286] on div "278 274 298 270 262 272 232 284 302 282 266 294 292 304 2 4 2 2" at bounding box center [551, 282] width 1103 height 450
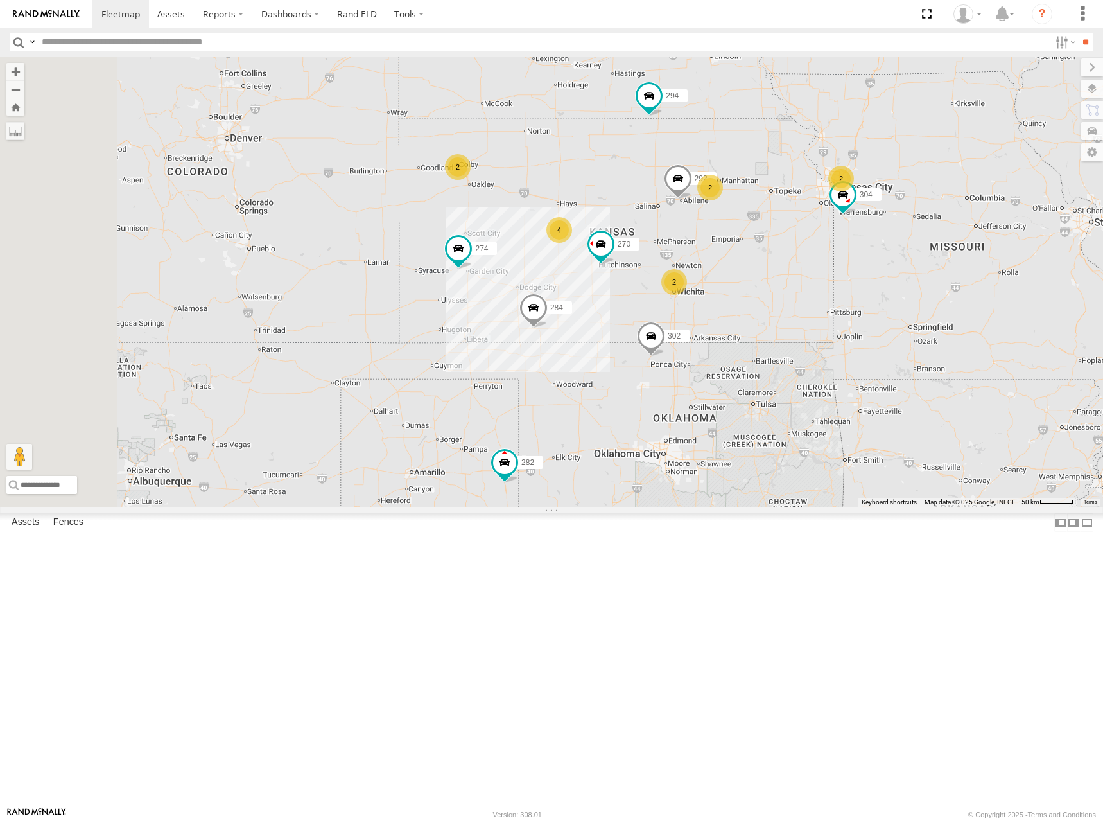
click at [674, 302] on div "278 274 298 270 262 272 232 284 302 282 266 294 292 304 2 2 4 2 2" at bounding box center [551, 282] width 1103 height 450
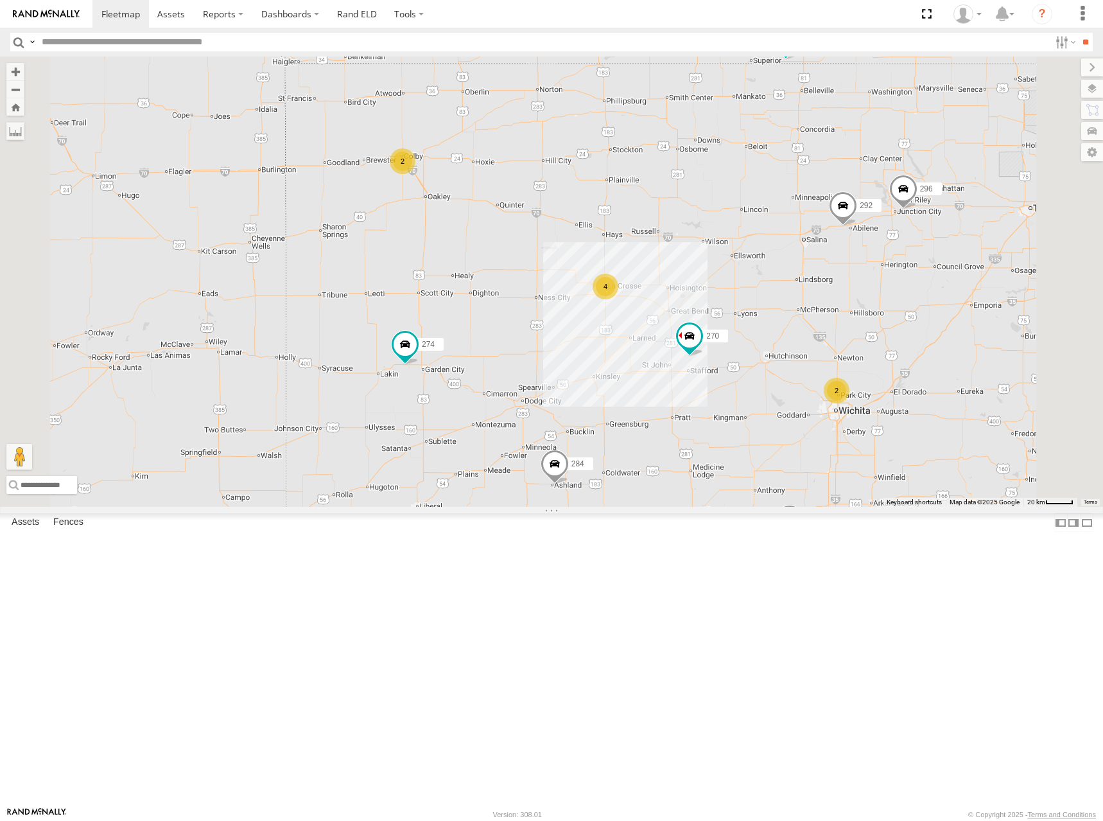
drag, startPoint x: 683, startPoint y: 297, endPoint x: 626, endPoint y: 283, distance: 58.7
click at [626, 283] on div "278 274 298 270 262 272 232 284 302 282 266 294 292 304 2 4 2 296" at bounding box center [551, 282] width 1103 height 450
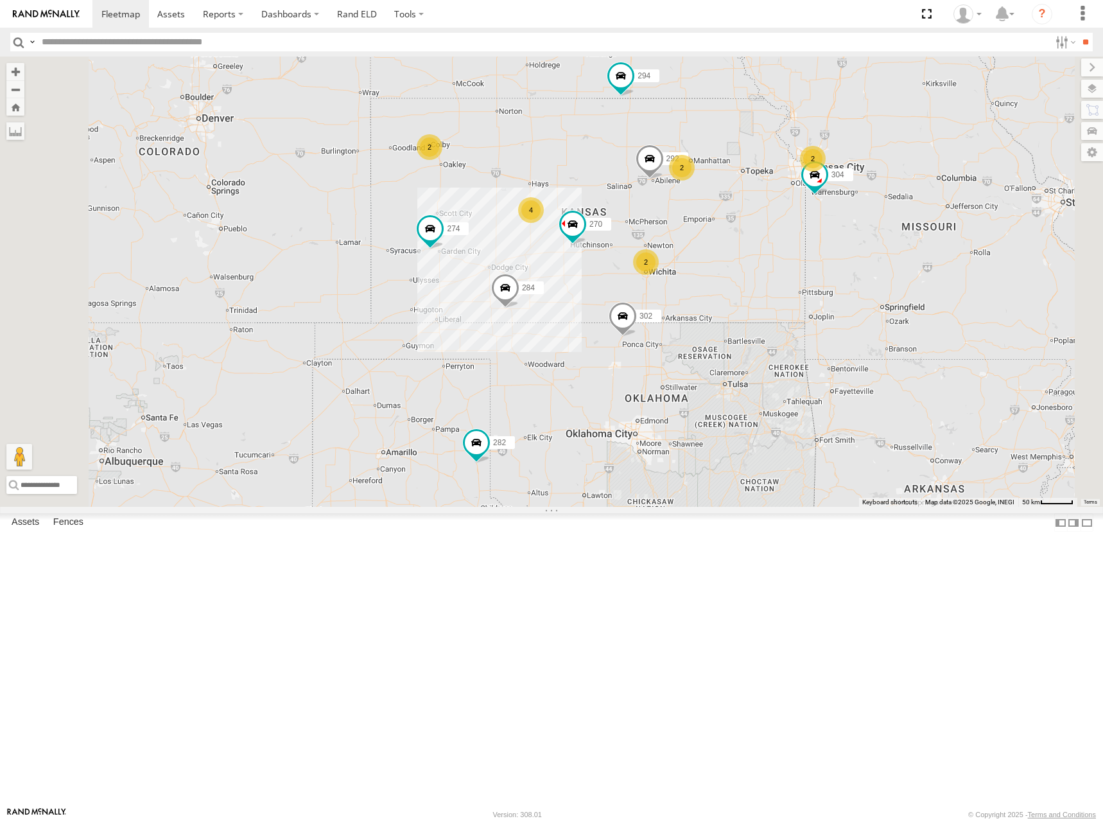
drag, startPoint x: 652, startPoint y: 274, endPoint x: 617, endPoint y: 279, distance: 35.7
click at [617, 279] on div "278 274 298 270 262 272 232 284 302 282 266 294 292 304 2 2 4 2 2" at bounding box center [551, 282] width 1103 height 450
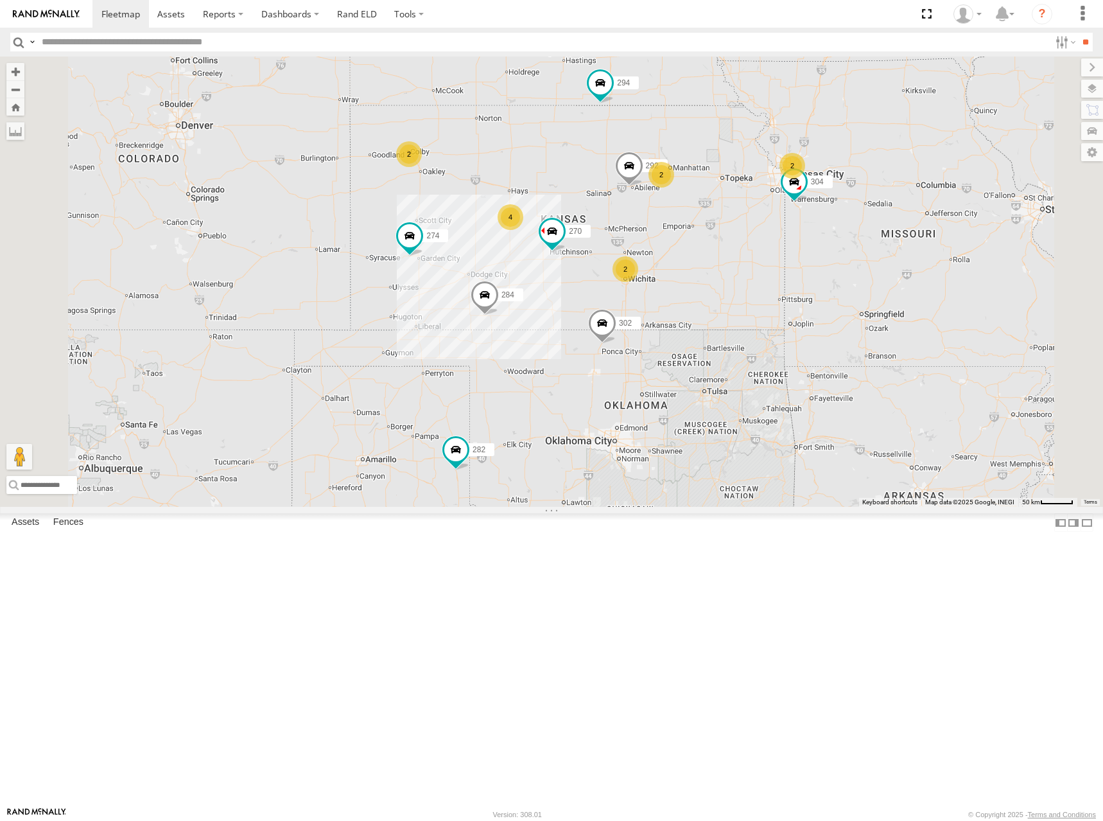
drag, startPoint x: 617, startPoint y: 279, endPoint x: 636, endPoint y: 283, distance: 18.9
click at [636, 283] on div "278 274 298 270 262 272 232 284 302 282 266 294 292 304 2 2 4 2 2" at bounding box center [551, 282] width 1103 height 450
click at [637, 280] on div "278 274 298 270 262 272 232 284 302 282 266 294 292 304 2 2 4 2 2" at bounding box center [551, 282] width 1103 height 450
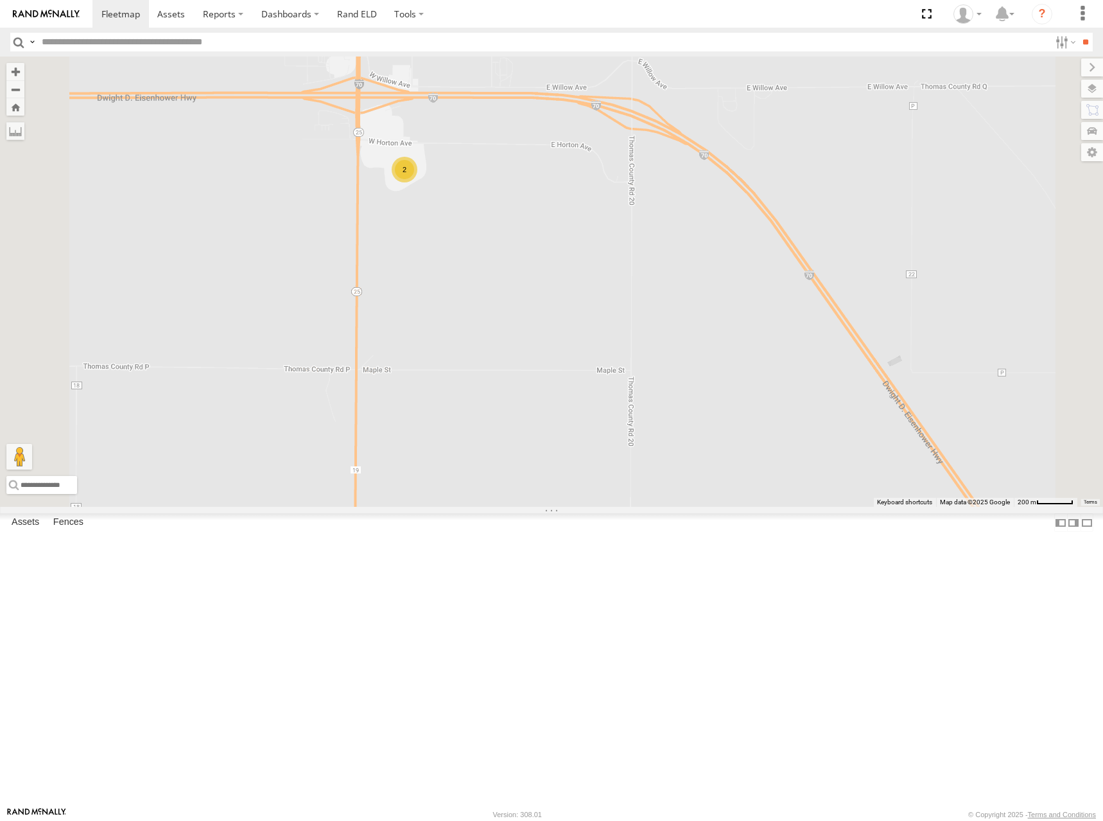
drag, startPoint x: 592, startPoint y: 304, endPoint x: 725, endPoint y: 377, distance: 151.5
click at [725, 377] on div "278 274 298 270 262 272 232 284 302 282 266 294 292 304 2" at bounding box center [551, 282] width 1103 height 450
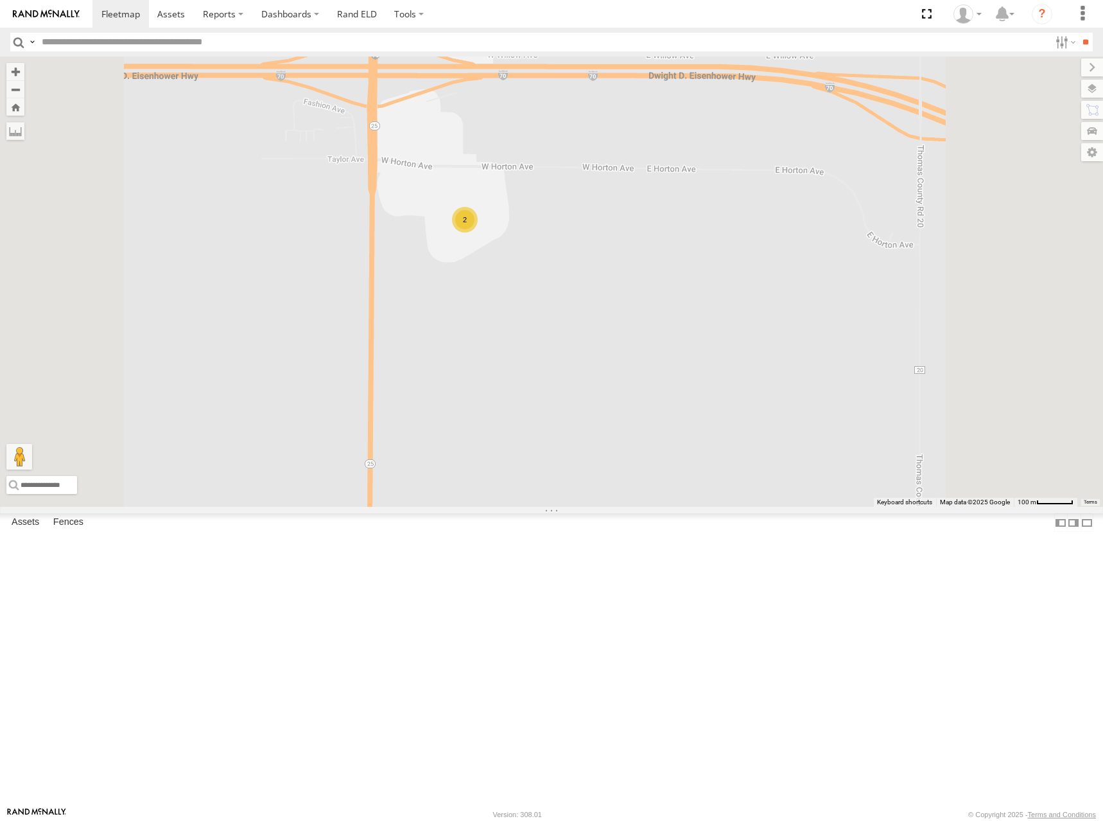
drag, startPoint x: 703, startPoint y: 366, endPoint x: 711, endPoint y: 363, distance: 8.7
click at [711, 363] on div "278 274 298 270 262 272 232 284 302 282 266 294 292 304 2" at bounding box center [551, 282] width 1103 height 450
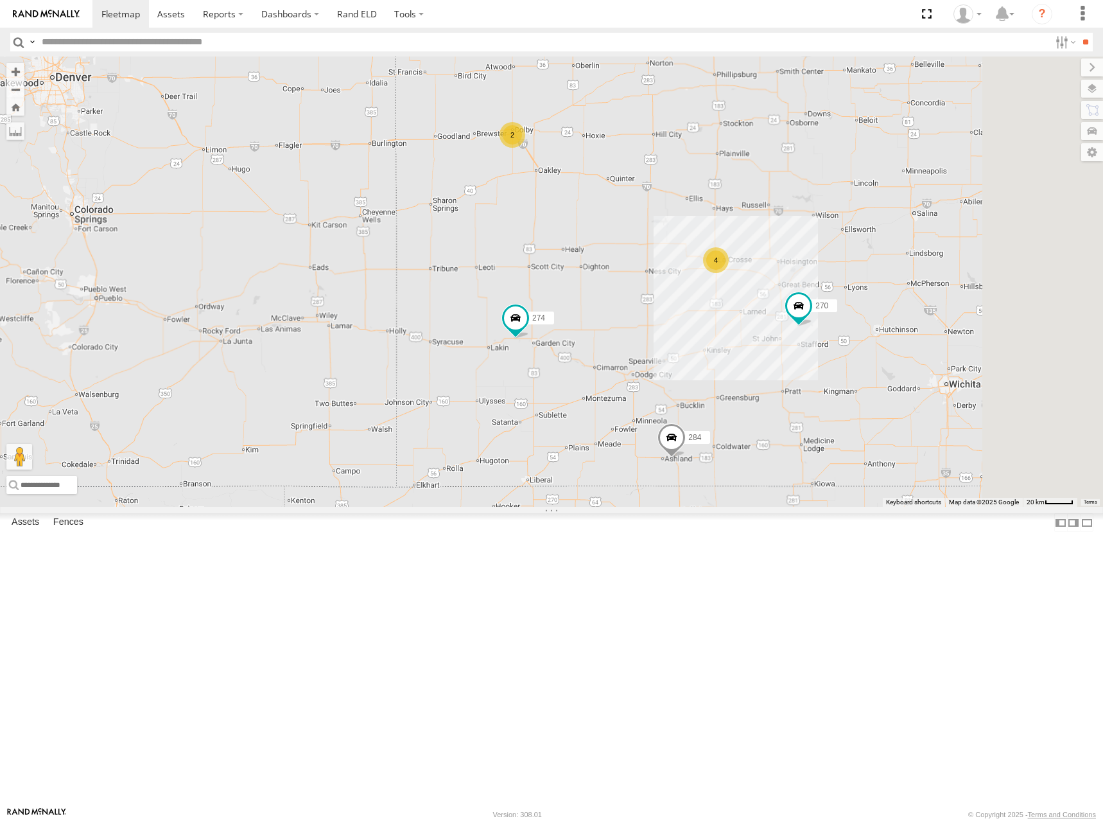
drag, startPoint x: 898, startPoint y: 445, endPoint x: 800, endPoint y: 374, distance: 120.9
click at [800, 374] on div "274 2 4 270 232 284" at bounding box center [551, 282] width 1103 height 450
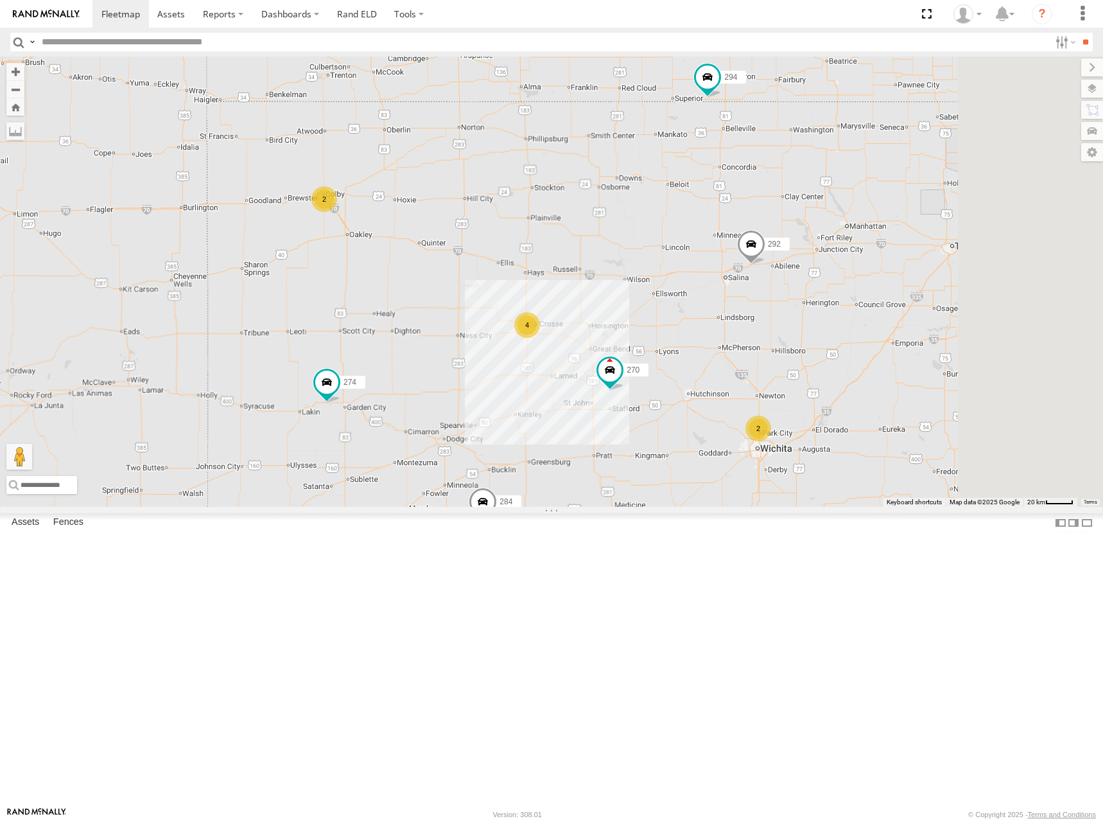
drag, startPoint x: 857, startPoint y: 312, endPoint x: 332, endPoint y: 465, distance: 547.1
click at [332, 465] on div "274 2 4 270 232 284 2 292 302 294" at bounding box center [551, 282] width 1103 height 450
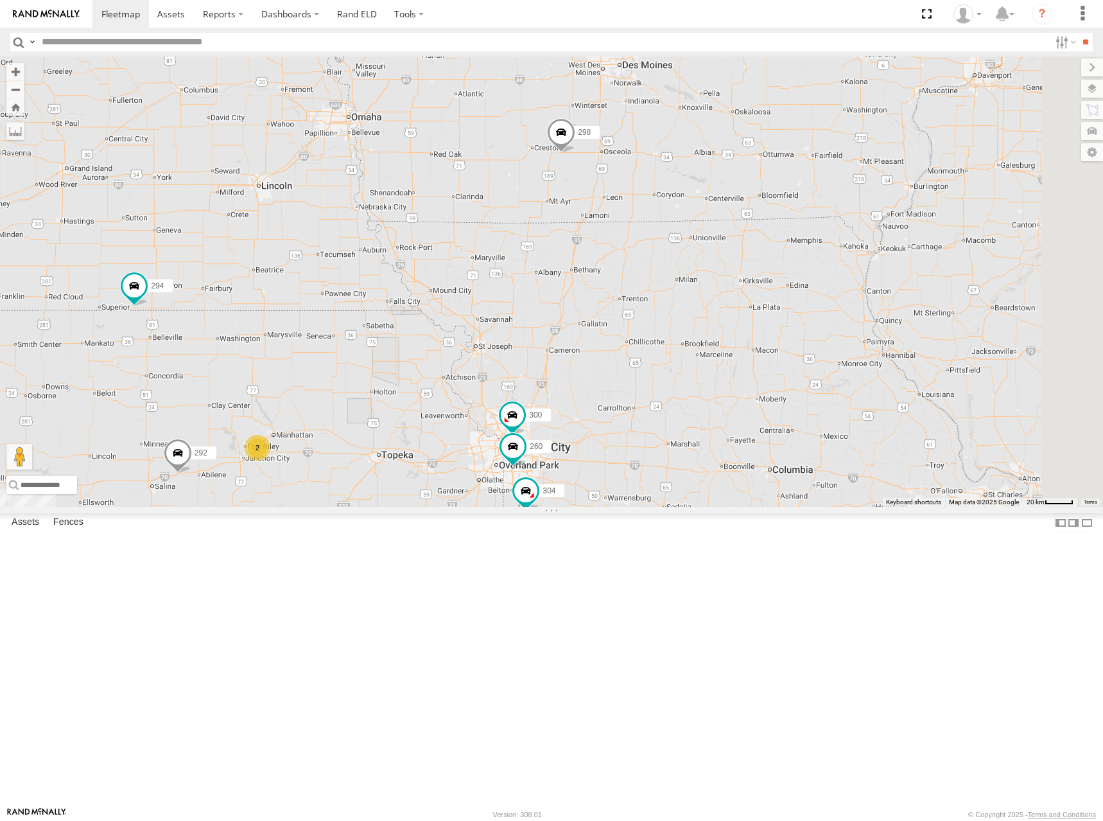
drag, startPoint x: 803, startPoint y: 327, endPoint x: 776, endPoint y: 401, distance: 78.6
click at [776, 401] on div "274 2 4 270 232 284 2 292 302 294 300 298 2 304 260" at bounding box center [551, 282] width 1103 height 450
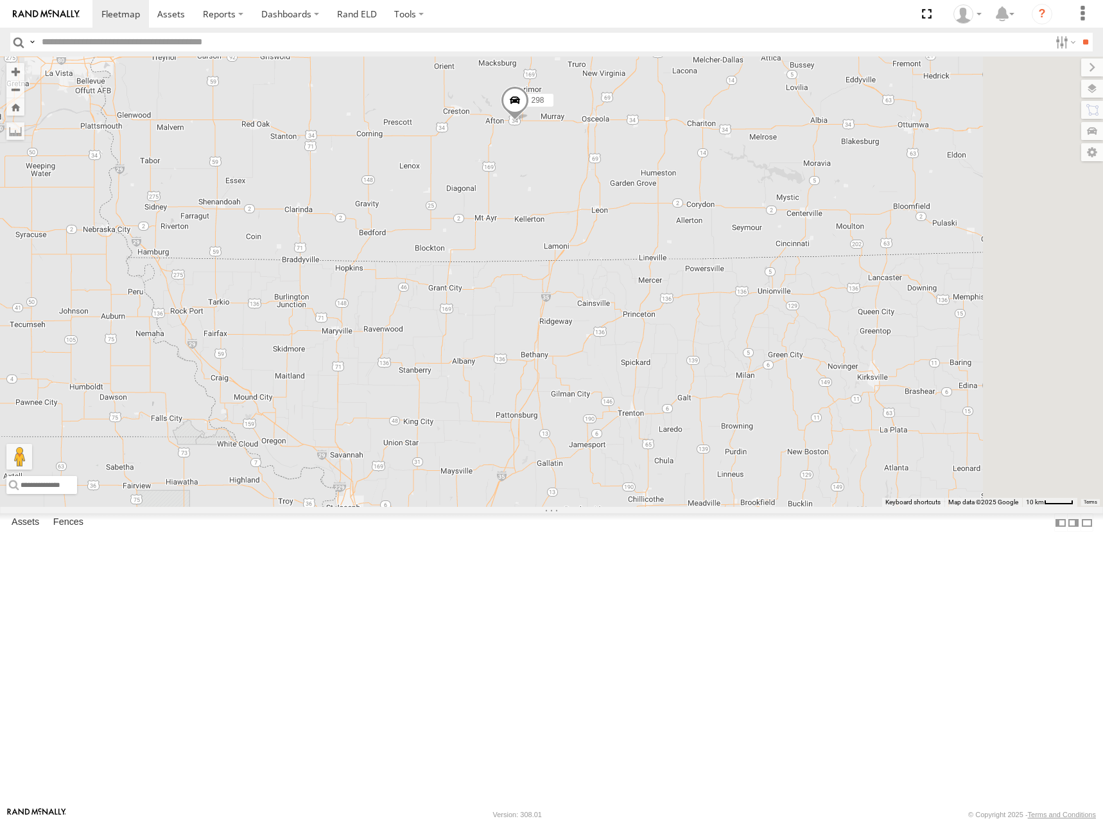
drag, startPoint x: 717, startPoint y: 320, endPoint x: 757, endPoint y: 332, distance: 41.0
click at [757, 332] on div "274 270 232 284 292 302 294 300 298 304 260" at bounding box center [551, 282] width 1103 height 450
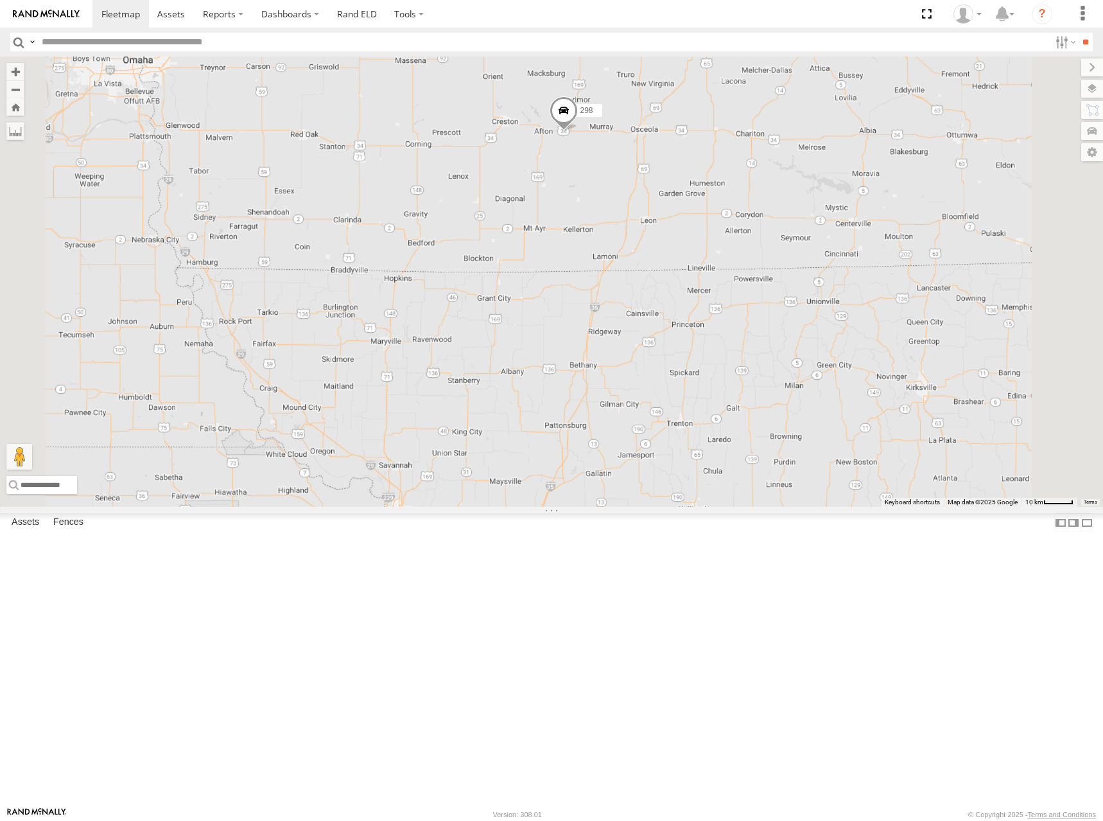
drag, startPoint x: 683, startPoint y: 336, endPoint x: 823, endPoint y: 321, distance: 141.4
click at [823, 321] on div "274 270 232 284 292 302 294 300 298 304 260" at bounding box center [551, 282] width 1103 height 450
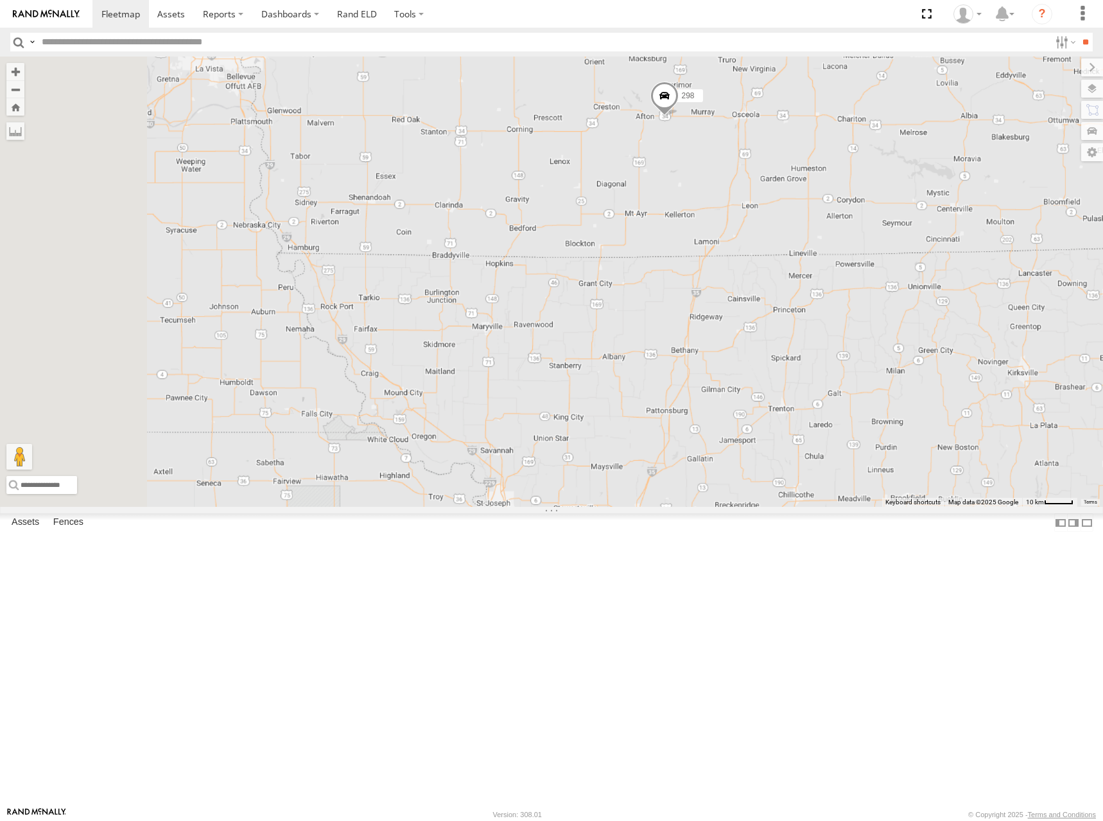
drag, startPoint x: 823, startPoint y: 321, endPoint x: 814, endPoint y: 317, distance: 9.8
click at [814, 317] on div "274 270 232 284 292 302 294 300 298 304 260" at bounding box center [551, 282] width 1103 height 450
drag, startPoint x: 855, startPoint y: 312, endPoint x: 817, endPoint y: 314, distance: 38.6
click at [817, 314] on div "274 270 232 284 292 302 294 300 298 304 260" at bounding box center [551, 282] width 1103 height 450
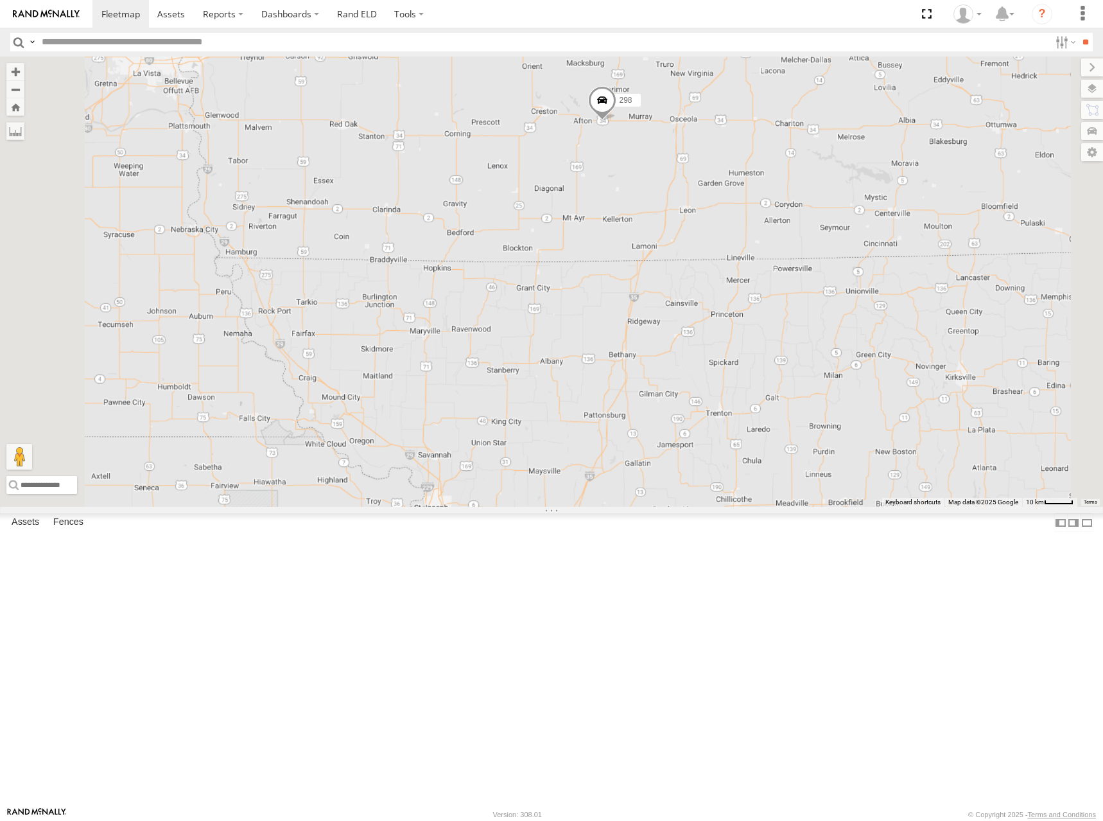
drag, startPoint x: 949, startPoint y: 233, endPoint x: 945, endPoint y: 239, distance: 6.9
click at [945, 239] on div "274 270 232 284 292 302 294 300 298 304 260" at bounding box center [551, 282] width 1103 height 450
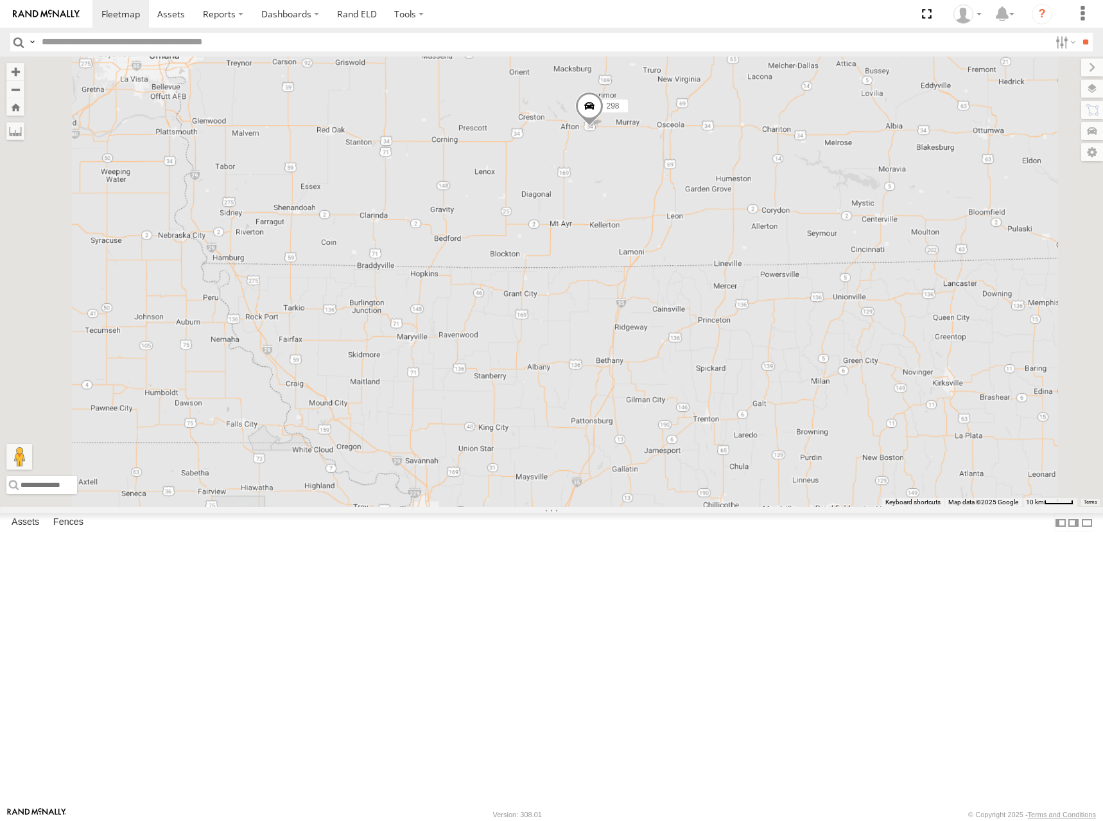
drag, startPoint x: 880, startPoint y: 293, endPoint x: 857, endPoint y: 290, distance: 23.3
click at [857, 290] on div "274 270 232 284 292 302 294 300 298 304 260" at bounding box center [551, 282] width 1103 height 450
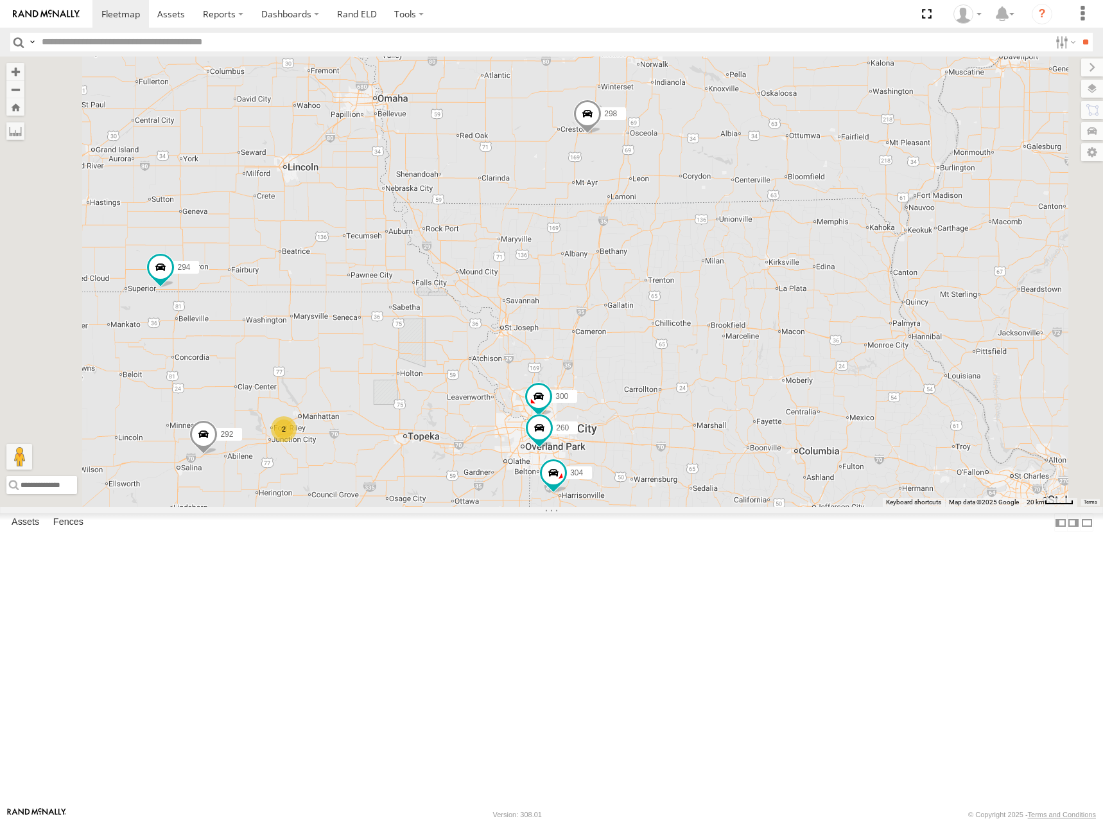
drag, startPoint x: 813, startPoint y: 308, endPoint x: 792, endPoint y: 302, distance: 22.0
click at [792, 302] on div "274 270 232 284 292 302 294 300 298 304 260 2 2" at bounding box center [551, 282] width 1103 height 450
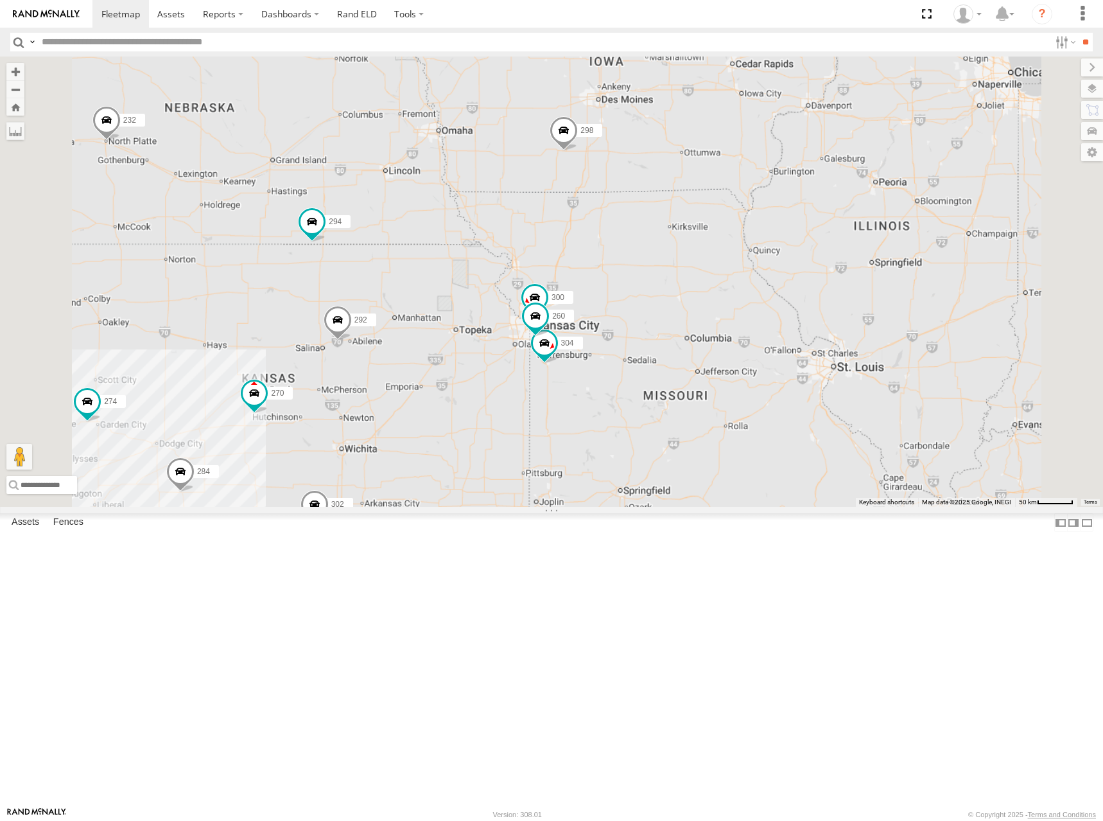
drag, startPoint x: 715, startPoint y: 333, endPoint x: 739, endPoint y: 319, distance: 26.8
click at [739, 319] on div "274 270 232 284 292 302 294 300 298 304 260 266" at bounding box center [551, 282] width 1103 height 450
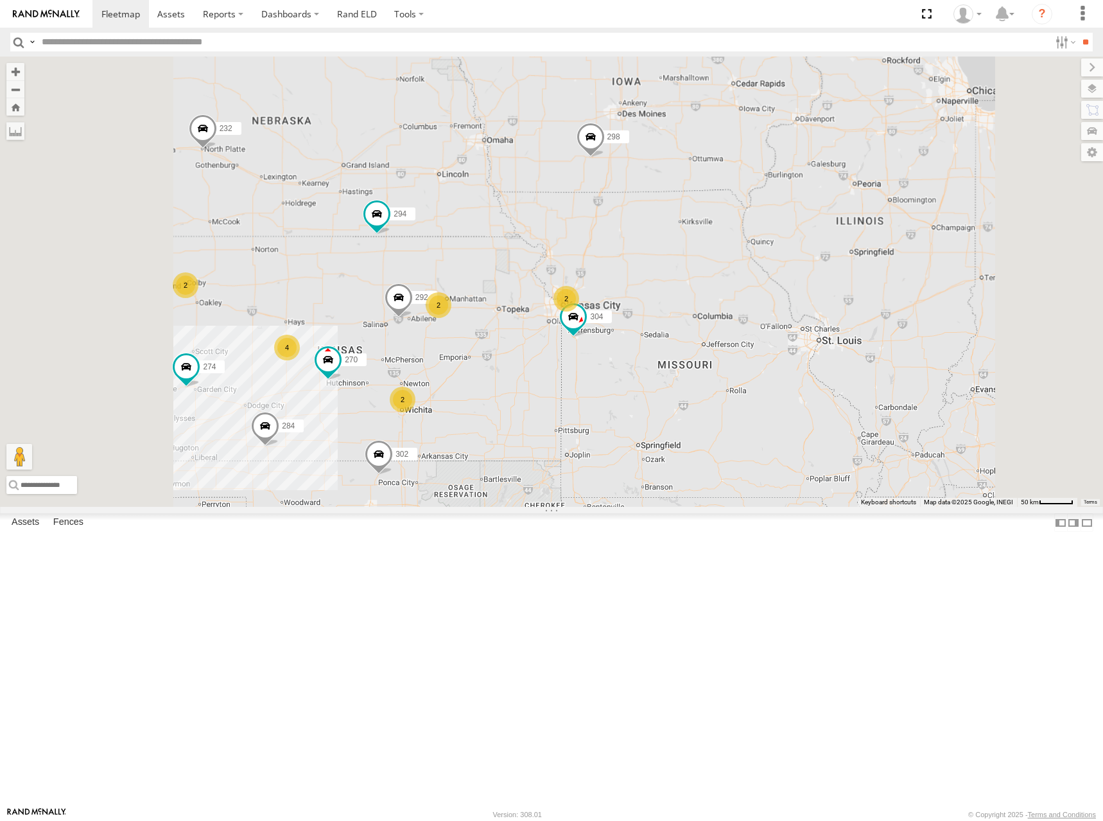
drag, startPoint x: 744, startPoint y: 333, endPoint x: 794, endPoint y: 324, distance: 51.5
click at [794, 324] on div "274 270 232 284 292 302 294 298 304 266 2 2 4 2 2 282" at bounding box center [551, 282] width 1103 height 450
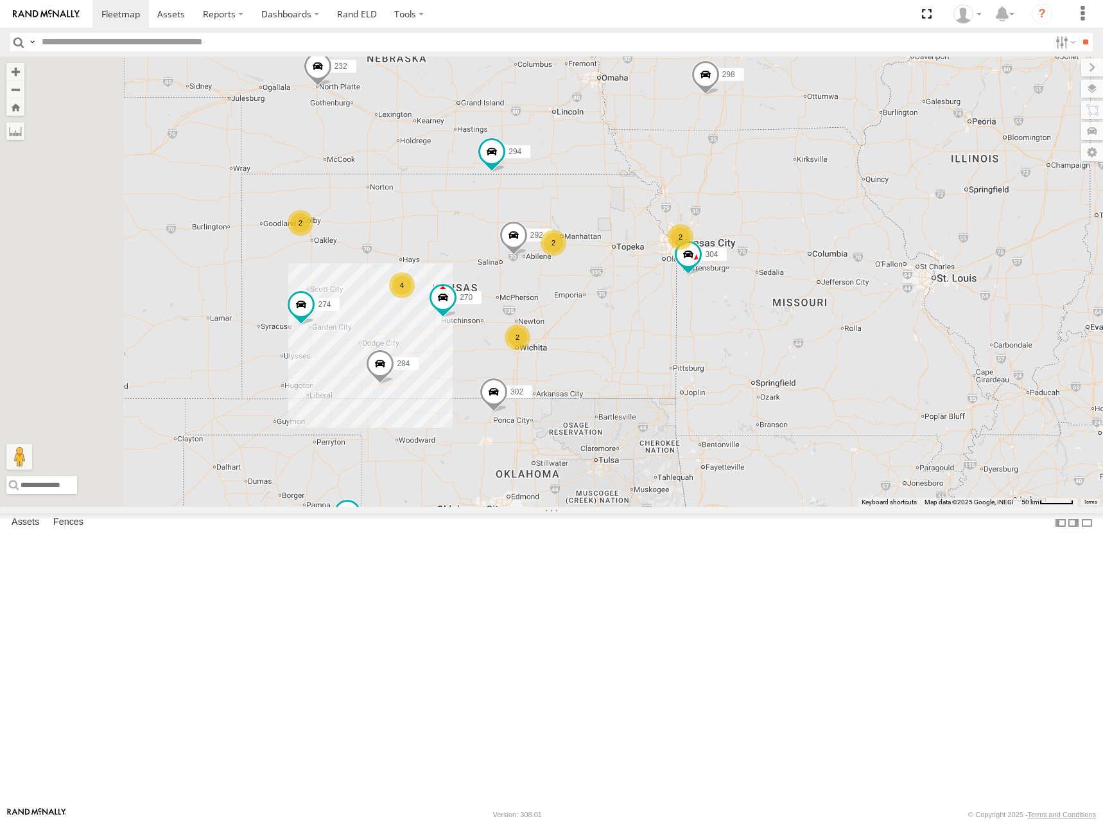
drag, startPoint x: 701, startPoint y: 389, endPoint x: 777, endPoint y: 327, distance: 98.1
click at [777, 328] on div "274 270 232 284 292 302 294 298 304 266 2 2 4 2 2 282" at bounding box center [551, 282] width 1103 height 450
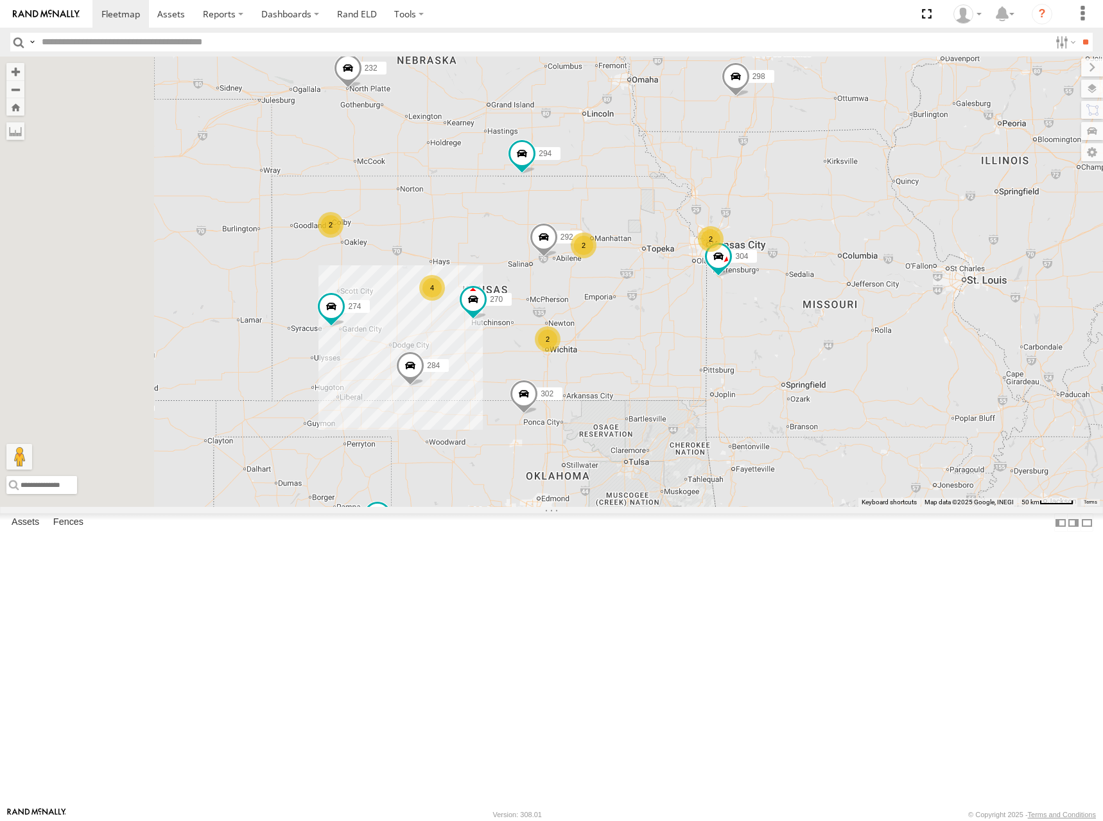
drag, startPoint x: 774, startPoint y: 319, endPoint x: 799, endPoint y: 326, distance: 25.9
click at [799, 326] on div "274 270 232 284 292 302 294 298 304 266 2 2 4 2 2 282 262" at bounding box center [551, 282] width 1103 height 450
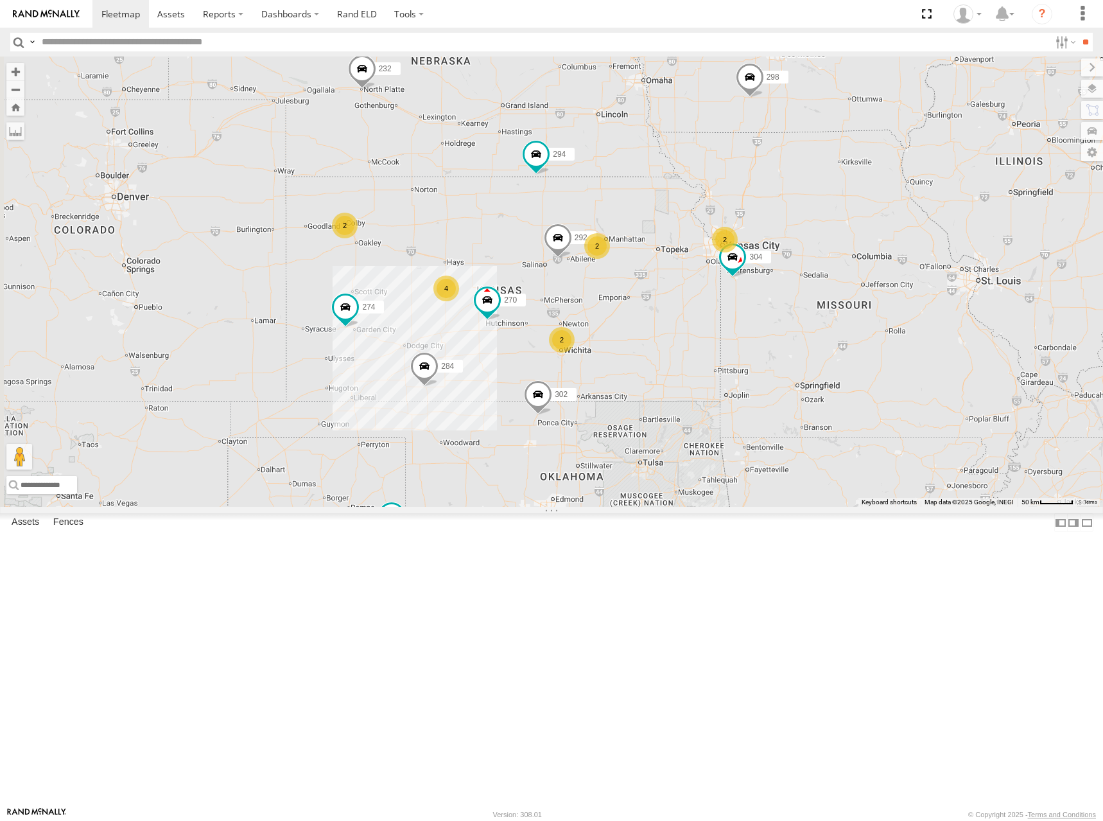
drag, startPoint x: 811, startPoint y: 310, endPoint x: 829, endPoint y: 311, distance: 18.0
click at [829, 311] on div "274 270 232 284 292 302 294 298 304 266 2 2 4 2 2 282 262" at bounding box center [551, 282] width 1103 height 450
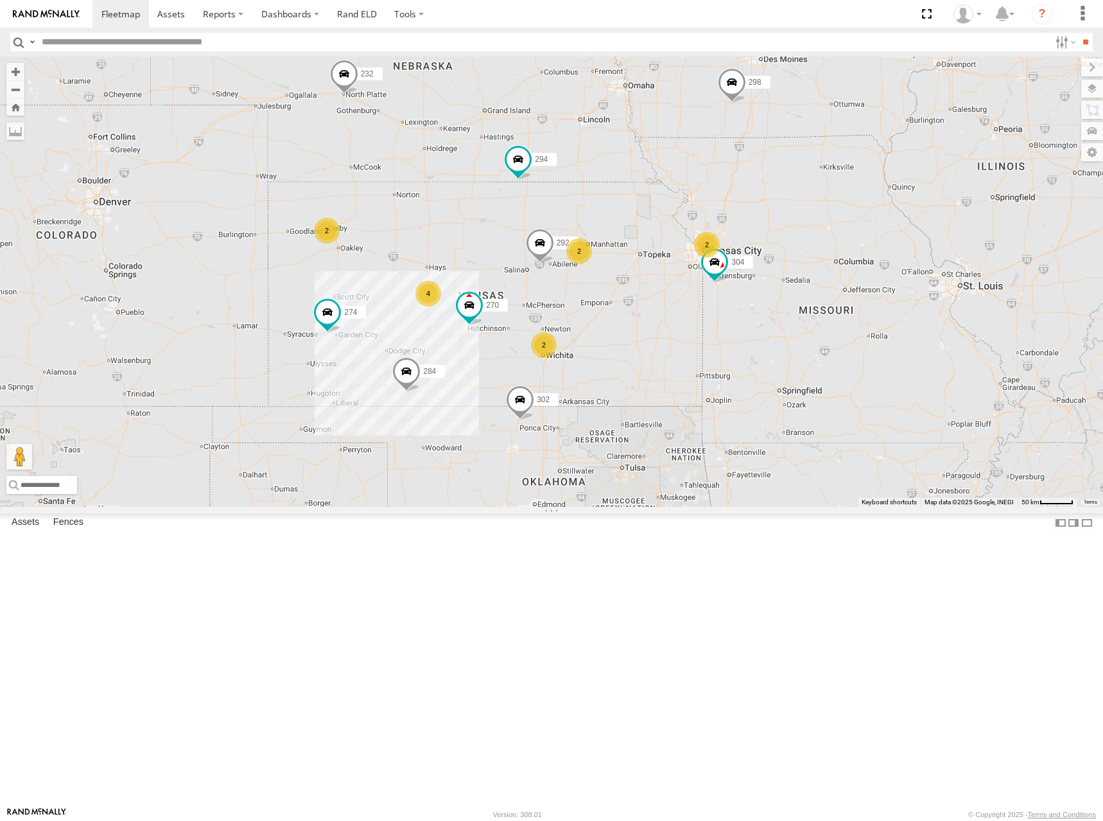
drag, startPoint x: 850, startPoint y: 315, endPoint x: 793, endPoint y: 347, distance: 65.0
click at [793, 347] on div "274 270 232 284 292 302 294 298 304 266 2 2 4 2 2 282 262" at bounding box center [551, 282] width 1103 height 450
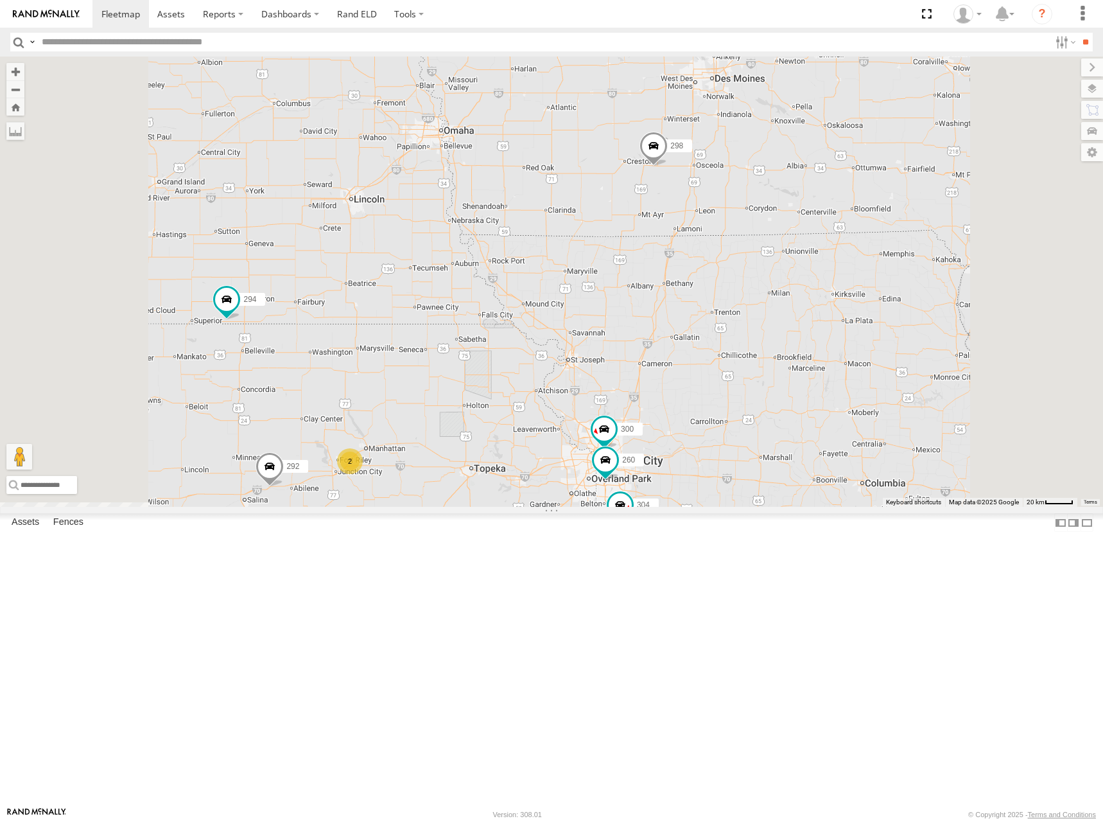
drag, startPoint x: 886, startPoint y: 316, endPoint x: 888, endPoint y: 336, distance: 20.0
click at [888, 336] on div "274 270 232 284 292 302 294 298 304 266 282 262 300 2 2 260" at bounding box center [551, 282] width 1103 height 450
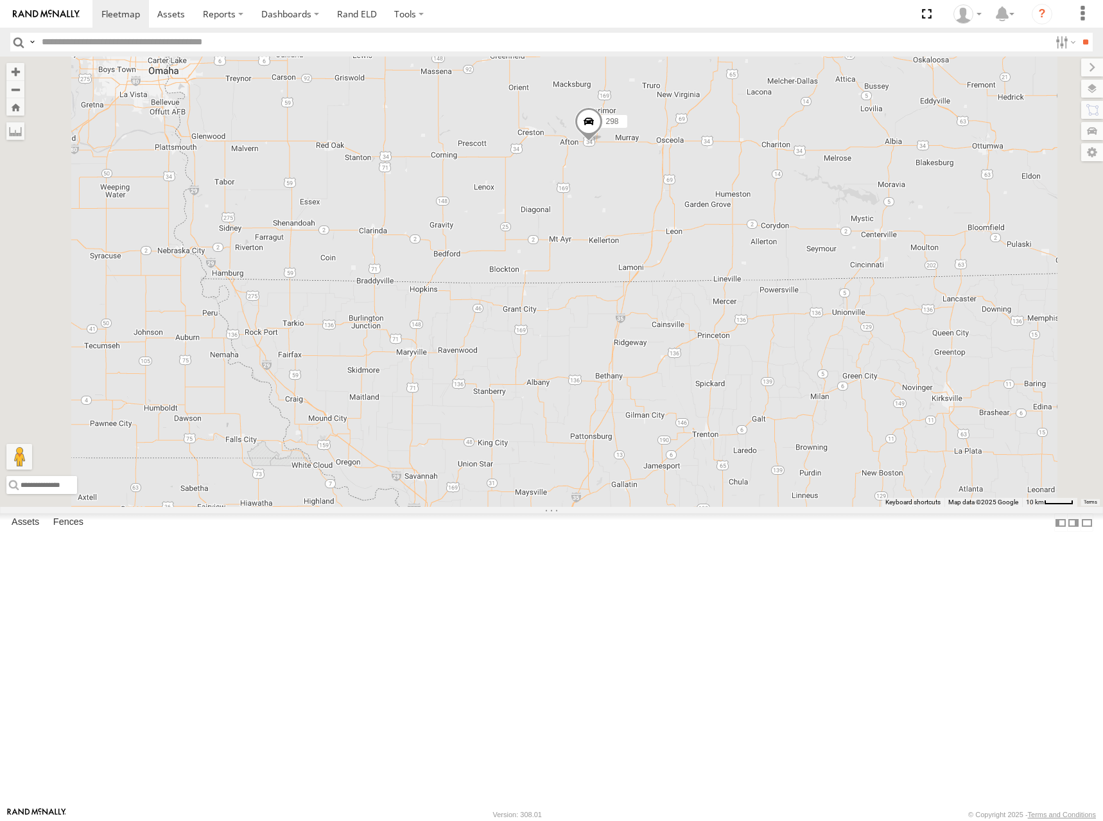
drag, startPoint x: 872, startPoint y: 342, endPoint x: 883, endPoint y: 342, distance: 10.9
click at [883, 342] on div "274 270 232 284 292 302 294 298 304 266 282 262 300 260" at bounding box center [551, 282] width 1103 height 450
drag, startPoint x: 789, startPoint y: 357, endPoint x: 823, endPoint y: 337, distance: 38.9
click at [821, 337] on div "274 270 232 284 292 302 294 298 304 266 282 262 300 260" at bounding box center [551, 282] width 1103 height 450
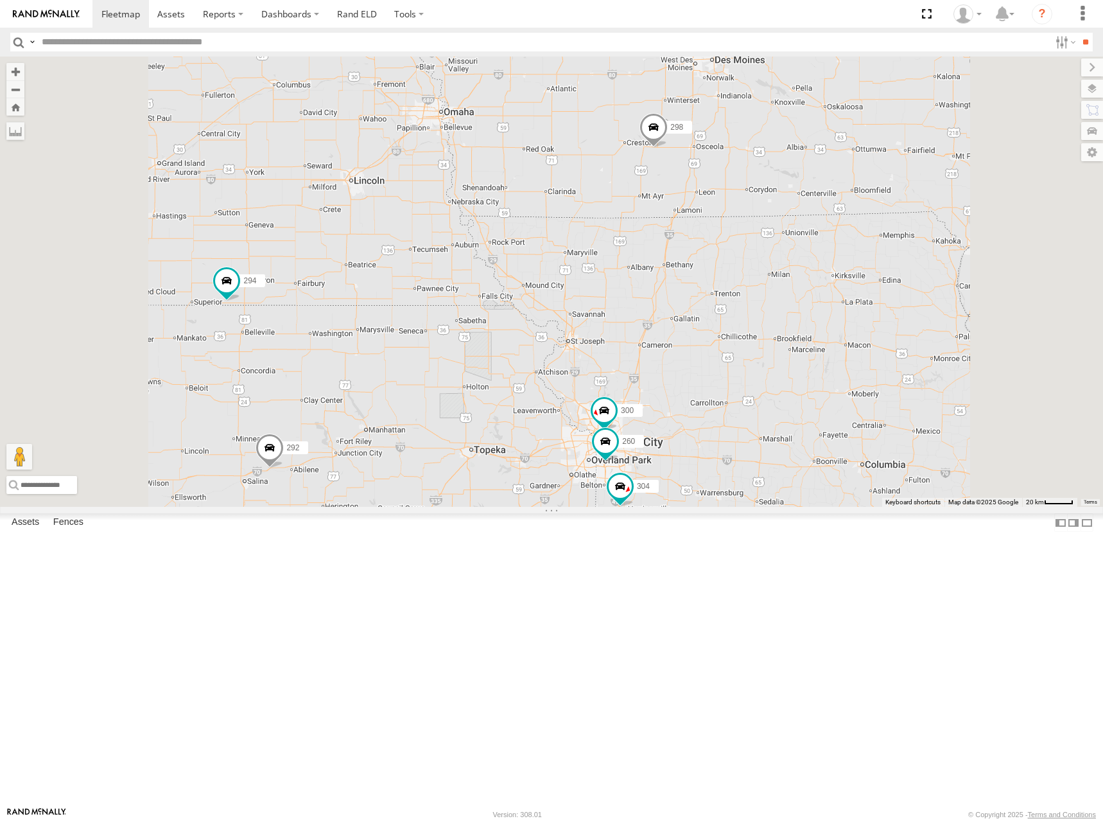
drag, startPoint x: 645, startPoint y: 408, endPoint x: 742, endPoint y: 346, distance: 115.8
click at [742, 346] on div "274 270 232 284 292 302 294 298 304 266 282 262 300 260" at bounding box center [551, 282] width 1103 height 450
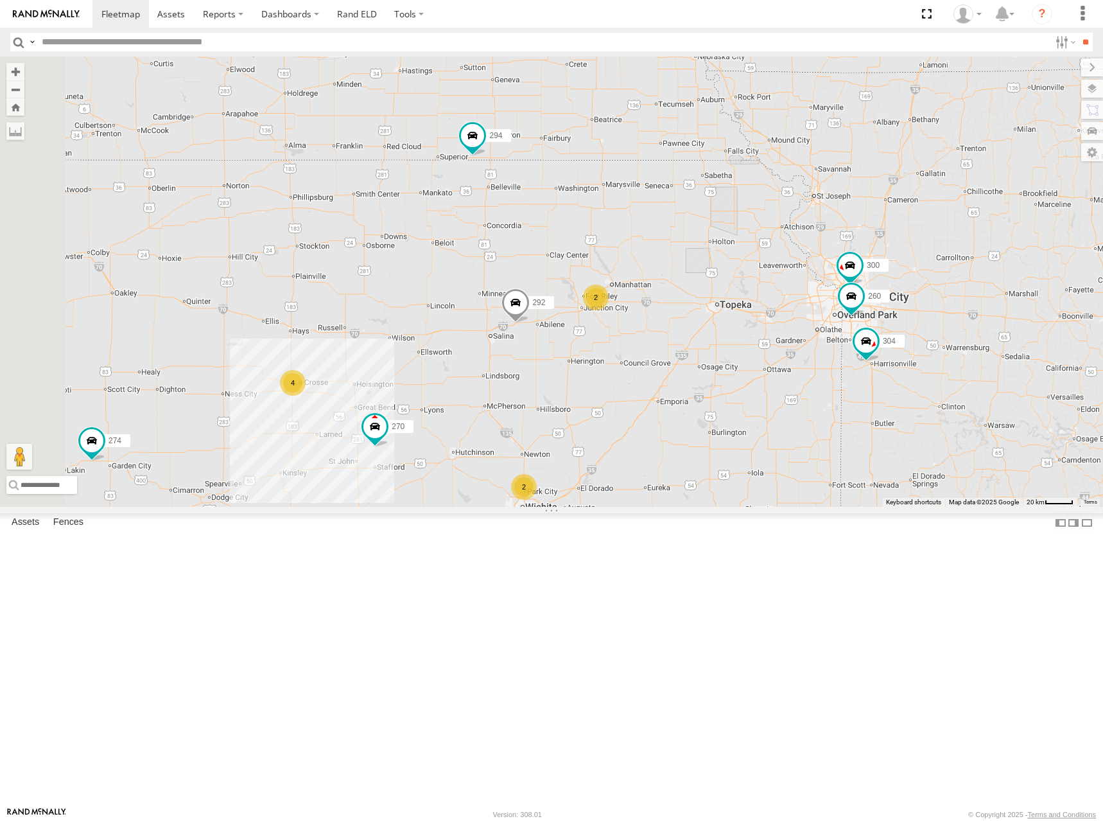
drag, startPoint x: 731, startPoint y: 381, endPoint x: 751, endPoint y: 372, distance: 21.6
click at [751, 372] on div "274 270 232 284 292 302 294 298 304 266 282 262 300 260 2 2 4" at bounding box center [551, 282] width 1103 height 450
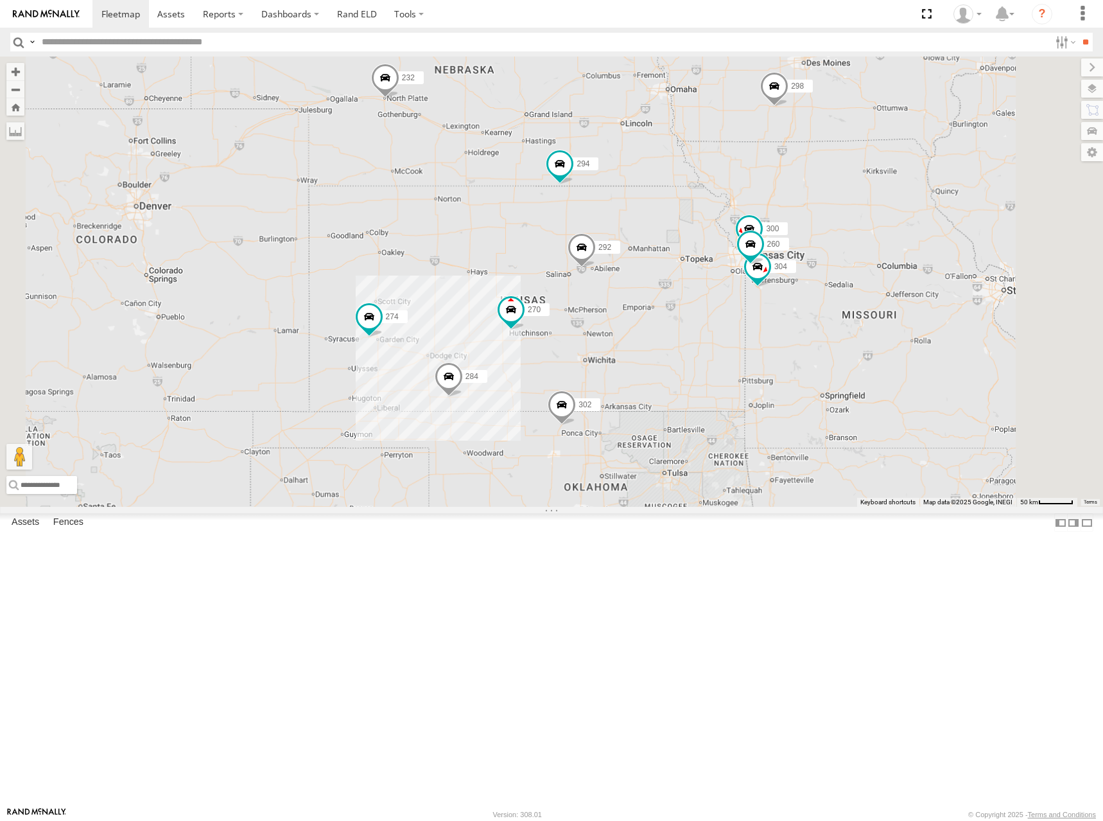
click at [783, 359] on div "274 270 232 284 292 302 294 298 304 266 282 262 300 260" at bounding box center [551, 282] width 1103 height 450
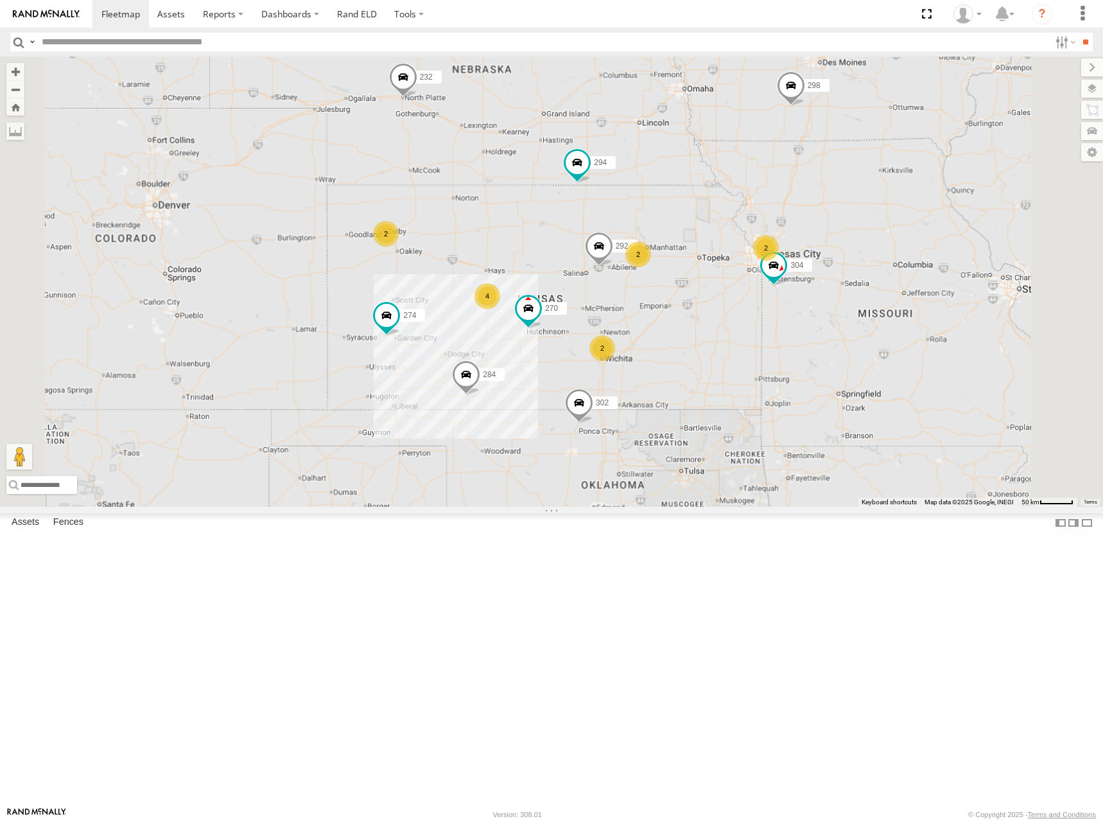
drag, startPoint x: 948, startPoint y: 254, endPoint x: 897, endPoint y: 276, distance: 55.2
click at [805, 106] on span at bounding box center [791, 88] width 28 height 35
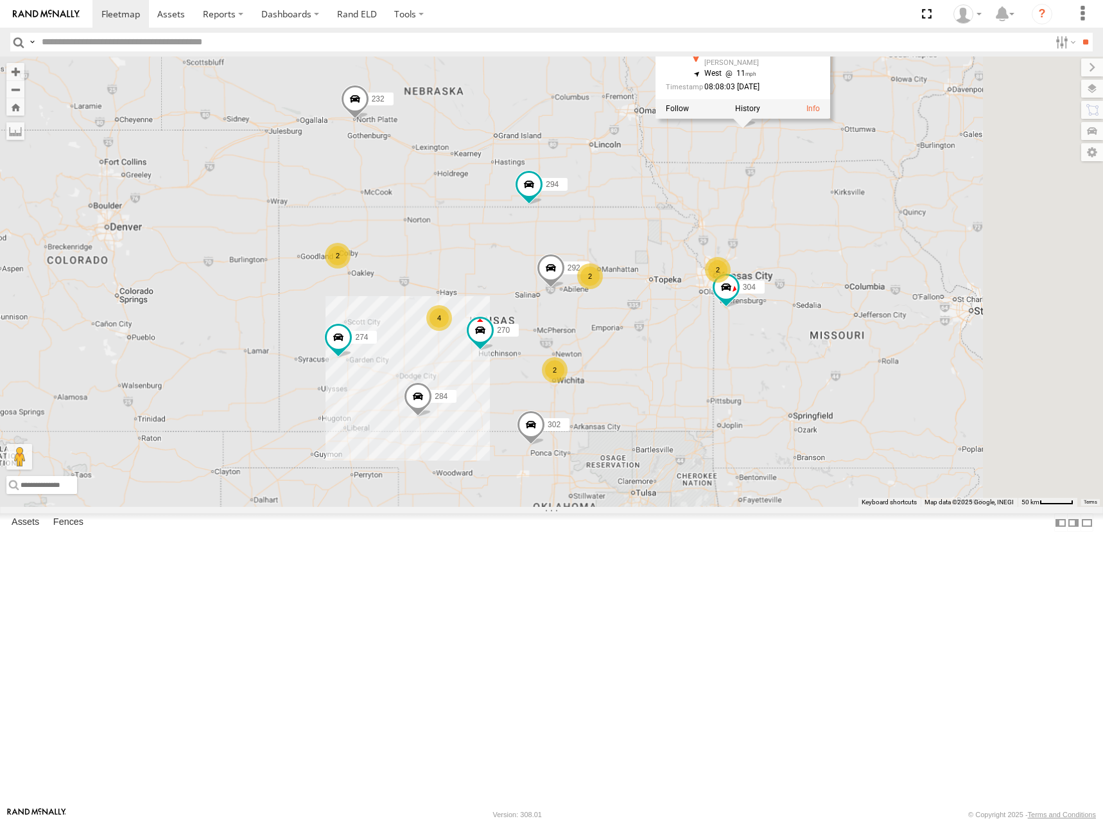
click at [986, 299] on div "274 270 232 284 292 302 294 298 304 266 282 262 2 2 4 2 2 298 All Assets Valley…" at bounding box center [551, 282] width 1103 height 450
drag, startPoint x: 985, startPoint y: 292, endPoint x: 949, endPoint y: 320, distance: 45.2
click at [949, 320] on div "274 270 232 284 292 302 294 298 304 266 282 262 2 2 4 2 2" at bounding box center [551, 282] width 1103 height 450
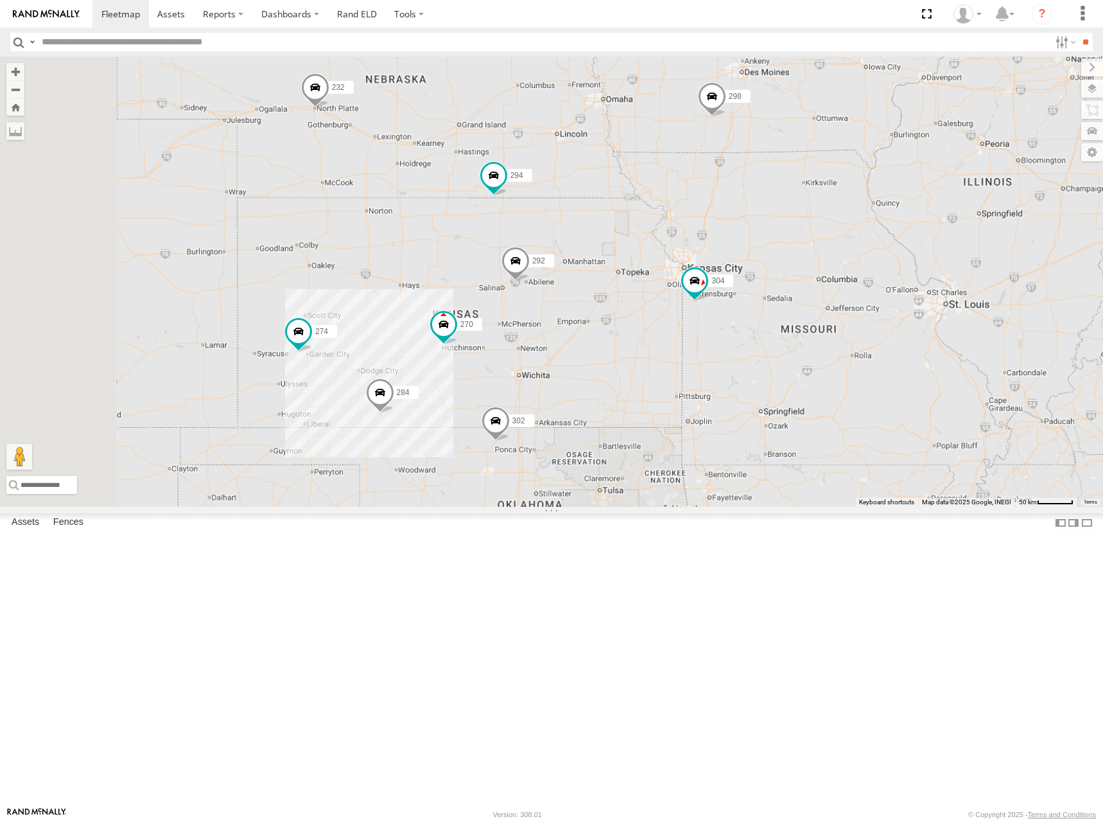
drag, startPoint x: 785, startPoint y: 379, endPoint x: 826, endPoint y: 323, distance: 69.0
click at [826, 323] on div "274 270 232 284 292 302 294 298 304 266 282 262" at bounding box center [551, 282] width 1103 height 450
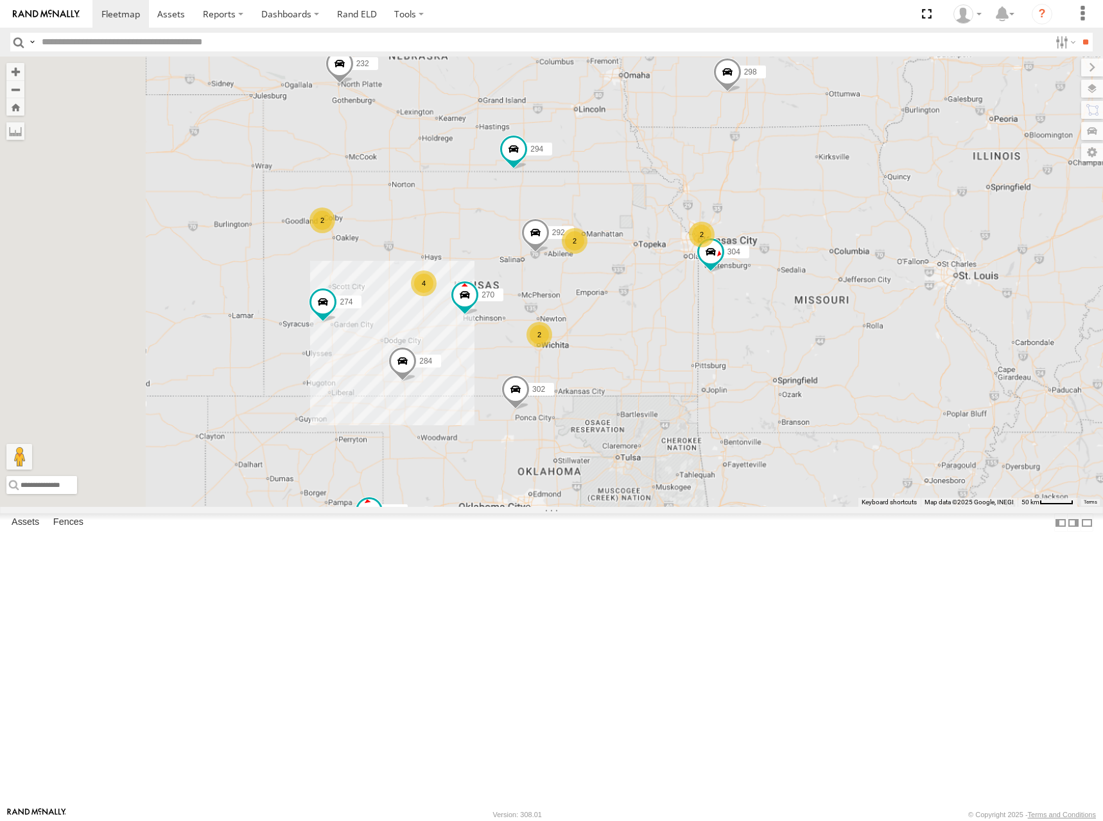
click at [816, 327] on div "274 270 232 284 292 302 294 298 304 266 282 262 2 2 4 2 2" at bounding box center [551, 282] width 1103 height 450
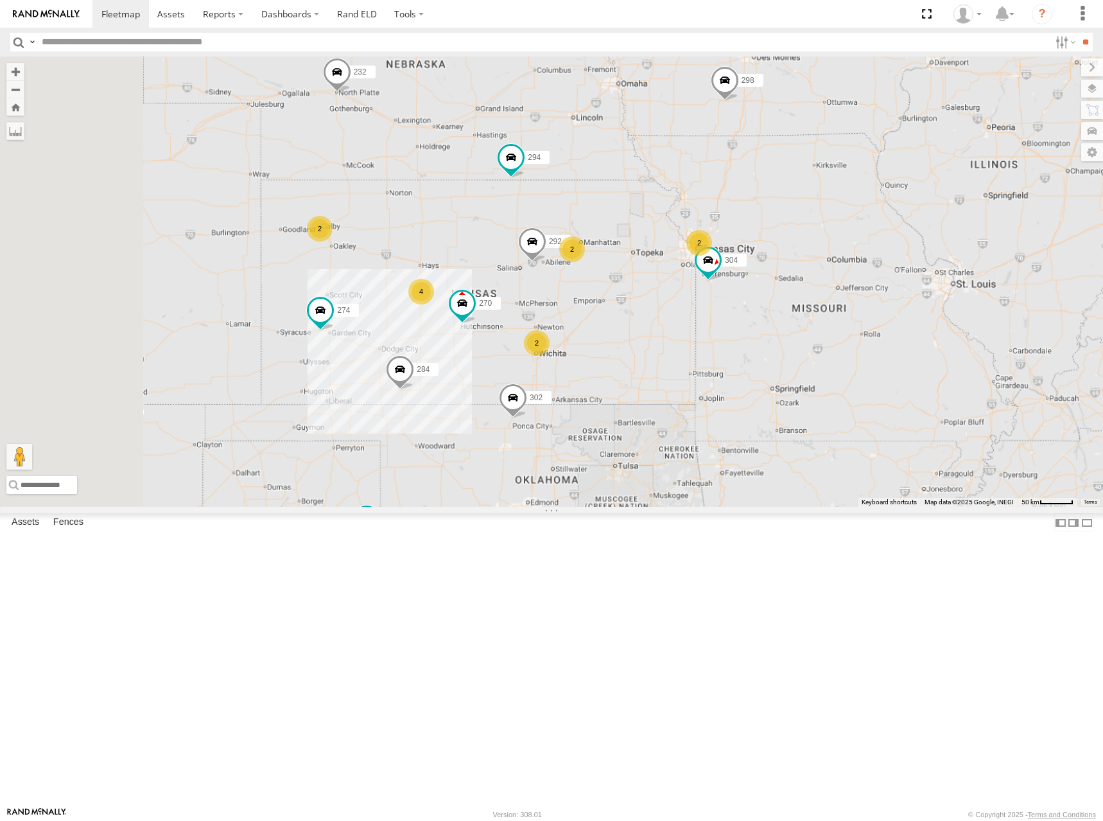
drag, startPoint x: 935, startPoint y: 315, endPoint x: 934, endPoint y: 325, distance: 9.7
click at [934, 325] on div "274 270 232 284 292 302 294 298 304 266 282 262 2 2 4 2 2" at bounding box center [551, 282] width 1103 height 450
drag, startPoint x: 840, startPoint y: 328, endPoint x: 844, endPoint y: 320, distance: 8.6
click at [844, 320] on div "274 270 232 284 292 302 294 298 304 266 282 262 2 2 4 2 2" at bounding box center [551, 282] width 1103 height 450
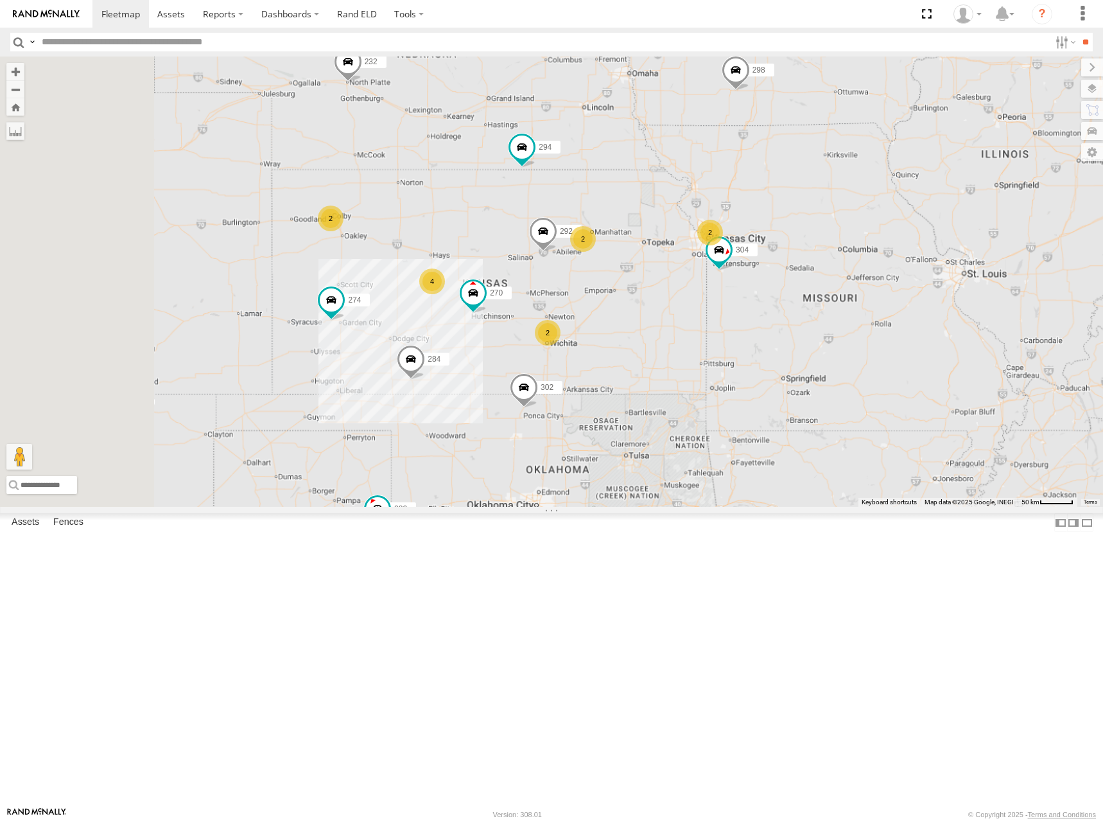
click at [771, 310] on div "274 270 232 284 292 302 294 298 304 266 282 262 2 2 4 2 2" at bounding box center [551, 282] width 1103 height 450
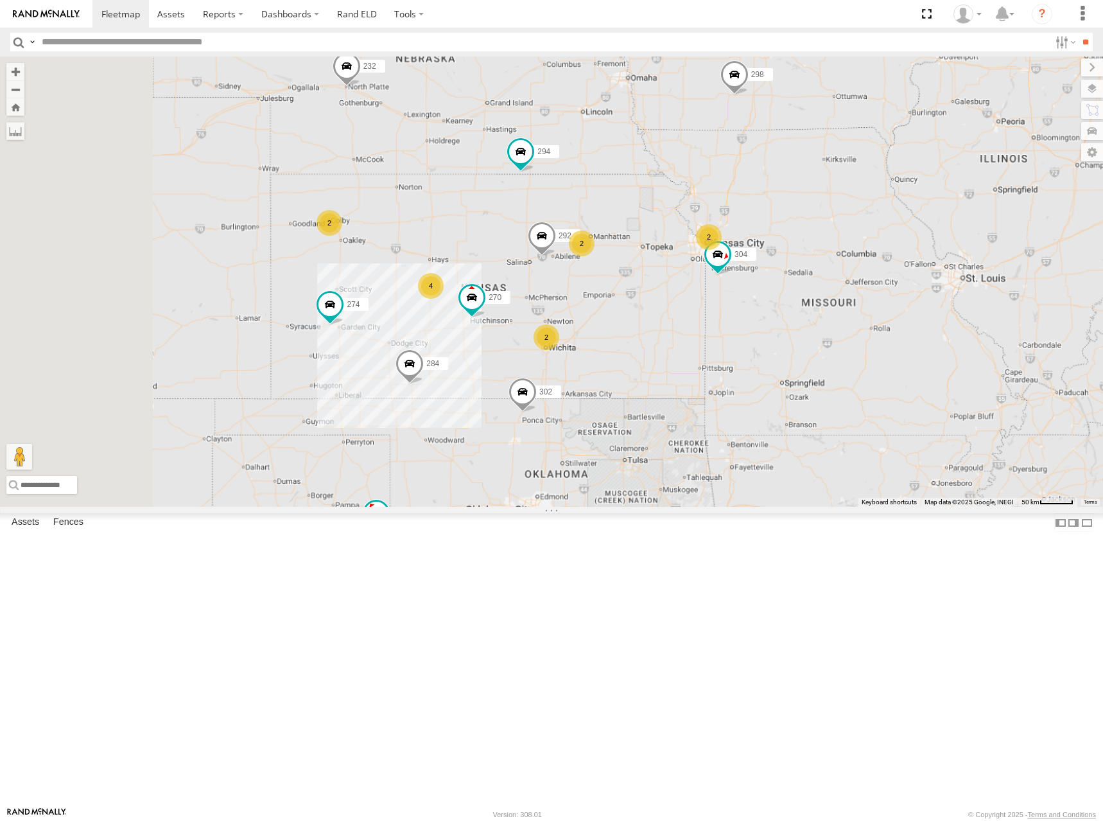
click at [880, 294] on div "274 270 232 284 292 302 294 298 304 266 282 262 2 2 4 2 2" at bounding box center [551, 282] width 1103 height 450
drag, startPoint x: 793, startPoint y: 277, endPoint x: 795, endPoint y: 292, distance: 14.3
click at [795, 292] on div "274 270 232 284 292 302 294 298 304 266 282 262 2 2 4 2 2" at bounding box center [551, 282] width 1103 height 450
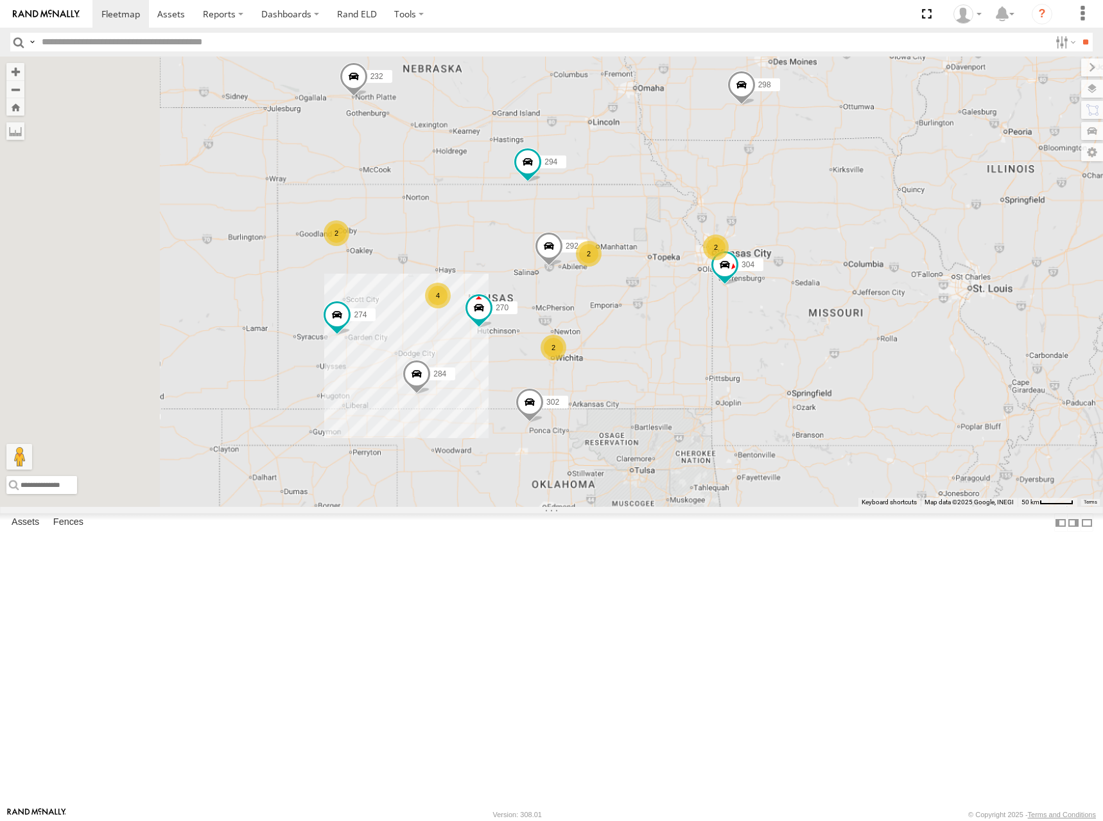
drag, startPoint x: 800, startPoint y: 294, endPoint x: 809, endPoint y: 292, distance: 10.0
click at [809, 292] on div "274 270 232 284 292 302 294 298 304 266 282 262 2 2 4 2 2" at bounding box center [551, 282] width 1103 height 450
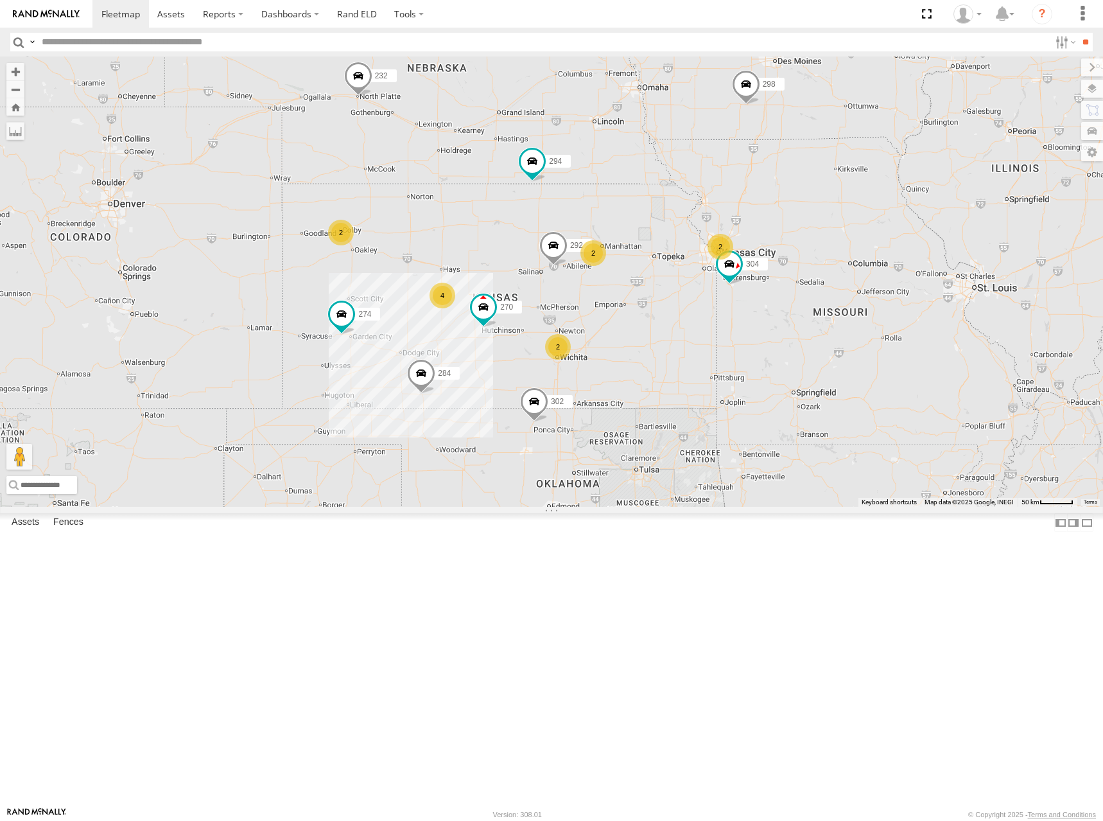
click at [830, 286] on div "274 270 232 284 292 302 294 298 304 266 282 262 2 2 4 2 2" at bounding box center [551, 282] width 1103 height 450
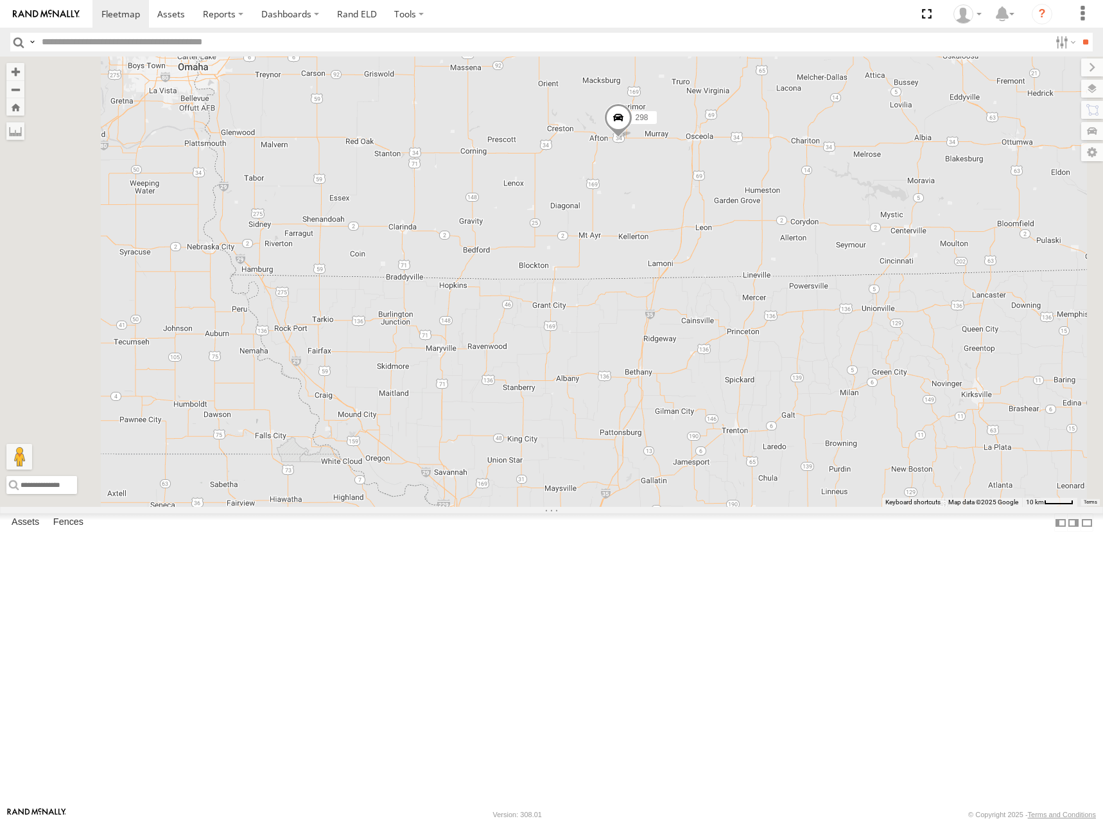
drag, startPoint x: 950, startPoint y: 238, endPoint x: 952, endPoint y: 256, distance: 17.4
click at [952, 256] on div "274 270 232 284 292 302 294 298 304 266 282 262" at bounding box center [551, 282] width 1103 height 450
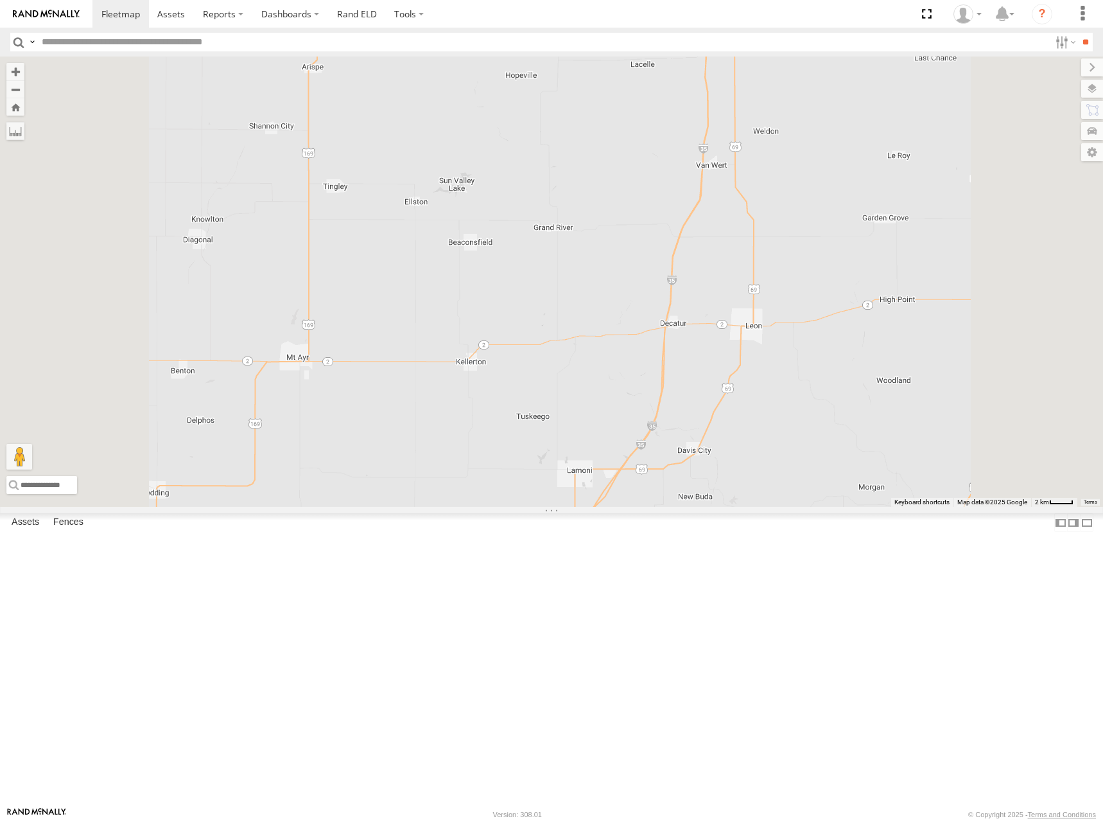
drag, startPoint x: 852, startPoint y: 386, endPoint x: 863, endPoint y: 379, distance: 13.0
click at [863, 379] on div "274 270 232 284 292 302 294 298 304 266 282 262" at bounding box center [551, 282] width 1103 height 450
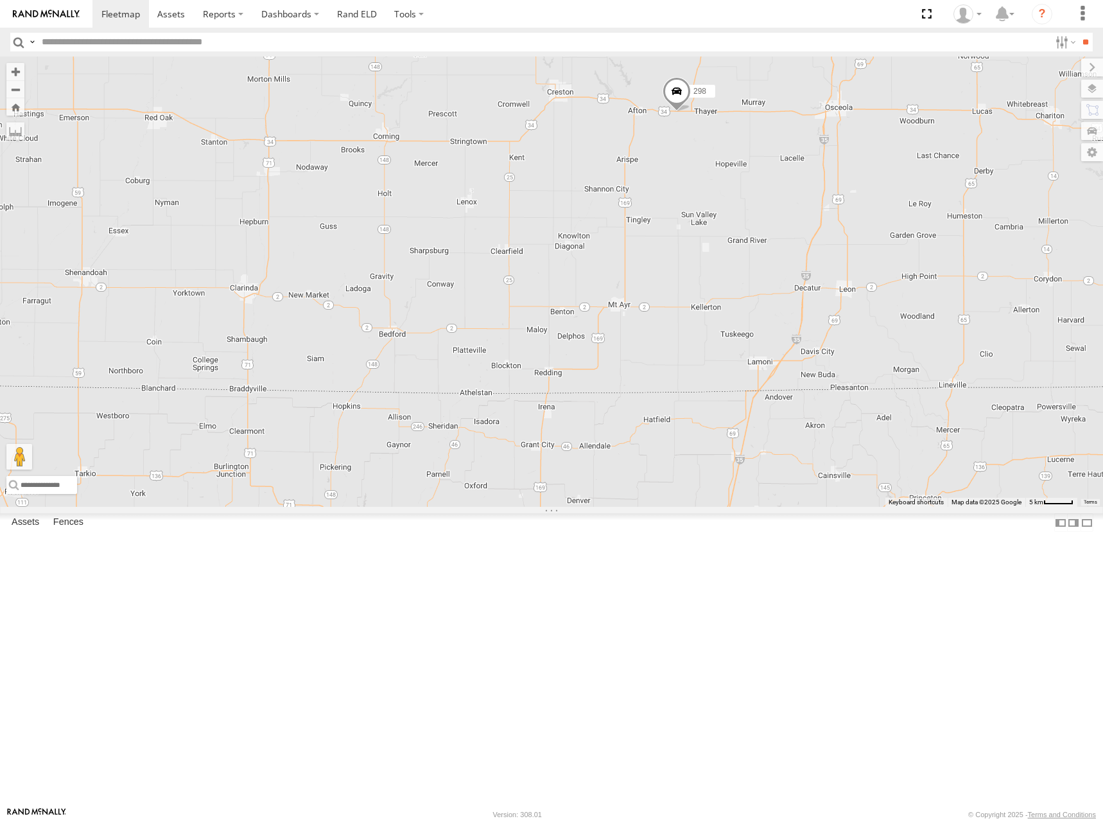
drag, startPoint x: 686, startPoint y: 504, endPoint x: 814, endPoint y: 525, distance: 130.2
click at [814, 507] on div "274 270 232 284 292 302 294 298 304 266 282 262" at bounding box center [551, 282] width 1103 height 450
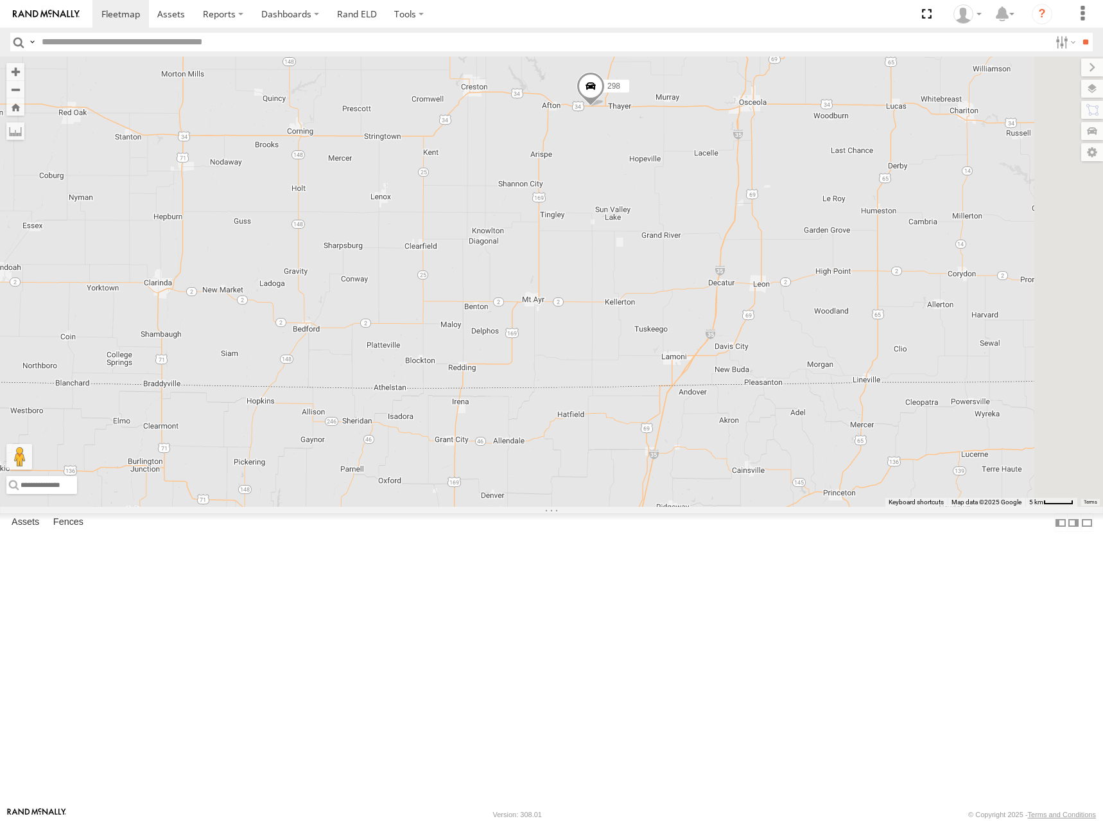
drag, startPoint x: 909, startPoint y: 362, endPoint x: 821, endPoint y: 358, distance: 87.4
click at [821, 358] on div "274 270 232 284 292 302 294 298 304 266 282 262" at bounding box center [551, 282] width 1103 height 450
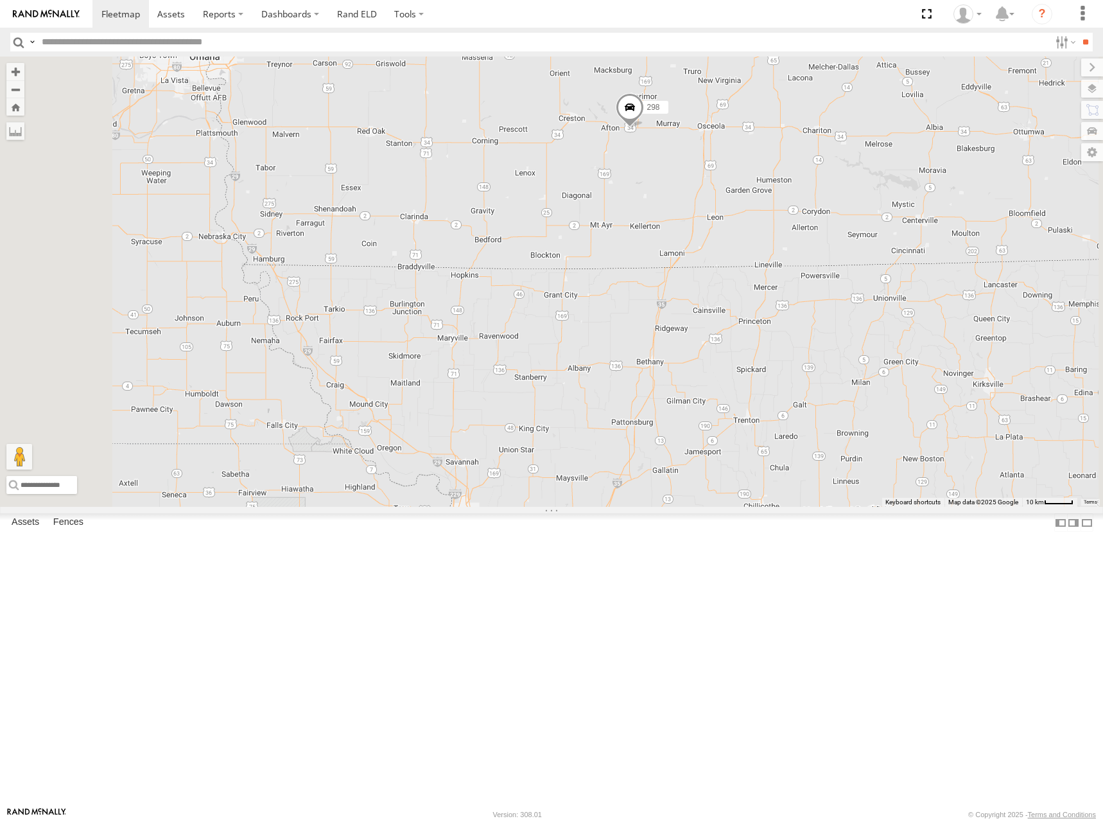
drag, startPoint x: 882, startPoint y: 564, endPoint x: 887, endPoint y: 530, distance: 34.4
click at [887, 507] on div "274 270 232 284 292 302 294 298 304 266 282 262" at bounding box center [551, 282] width 1103 height 450
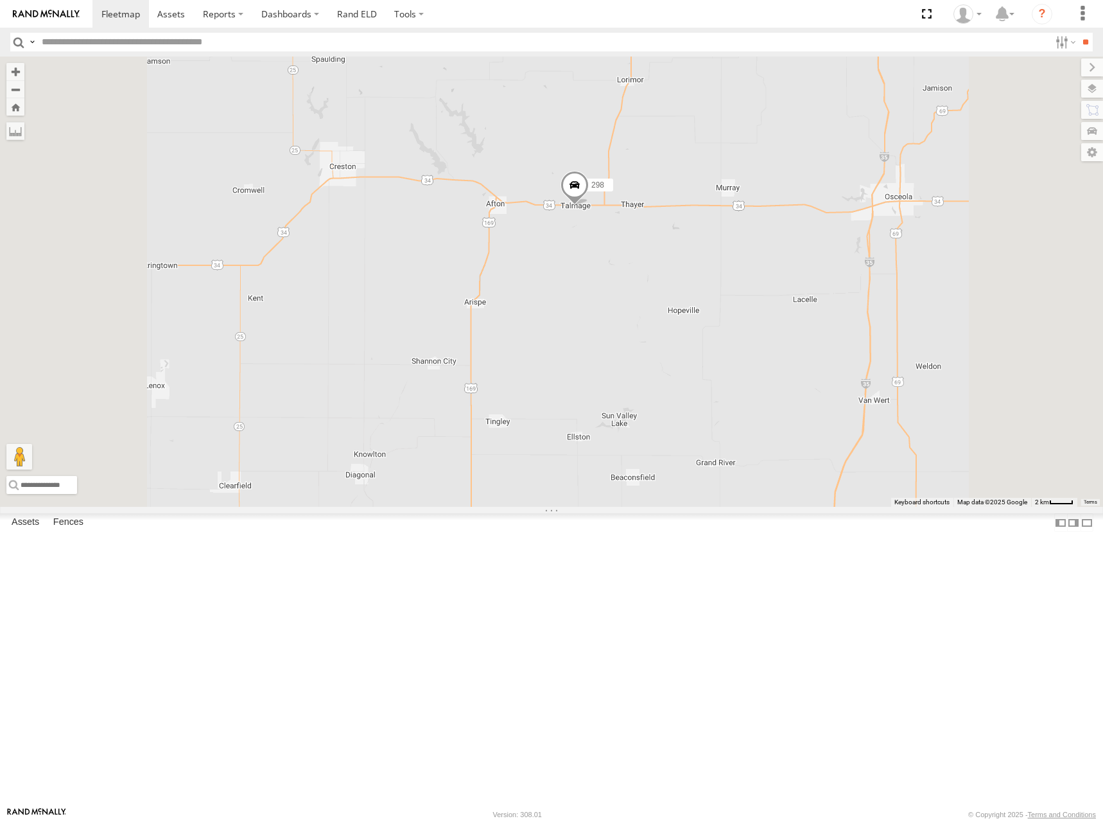
click at [784, 373] on div "298" at bounding box center [551, 282] width 1103 height 450
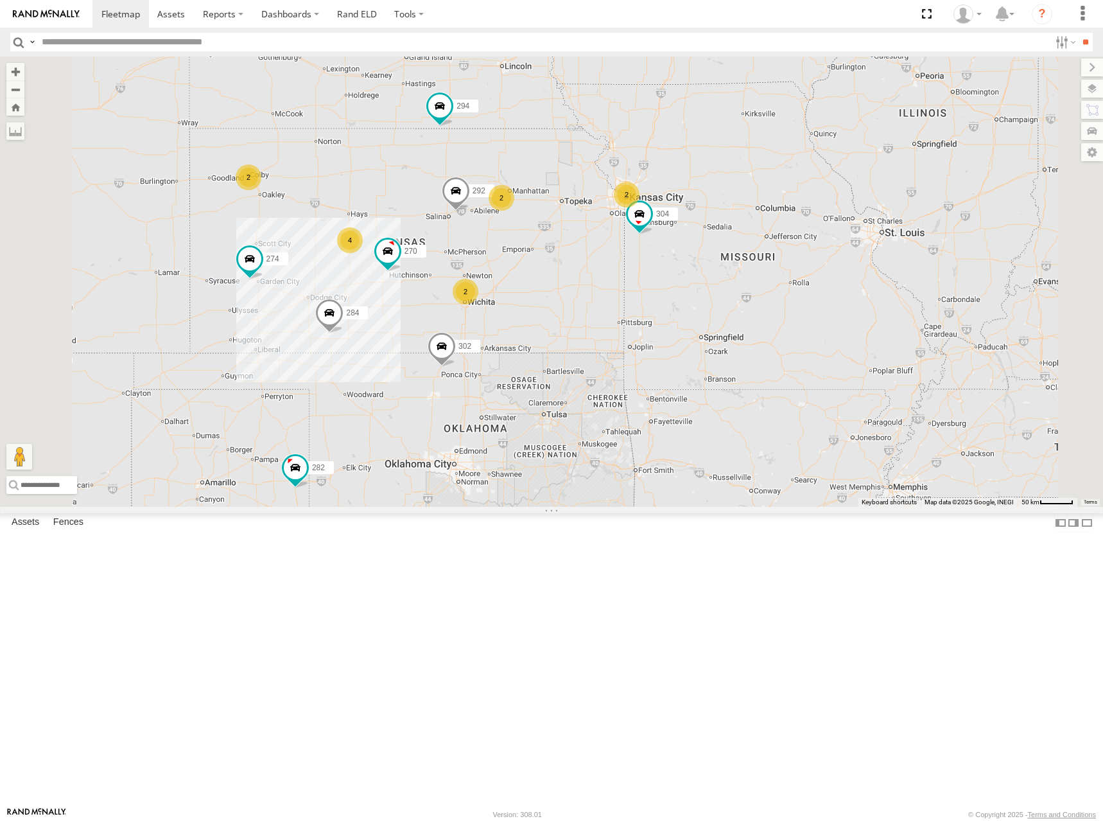
drag, startPoint x: 639, startPoint y: 258, endPoint x: 758, endPoint y: 145, distance: 164.5
click at [758, 145] on div "298 274 2 2 4 270 262 2 292 2 232 304 284 302 282 266 294" at bounding box center [551, 282] width 1103 height 450
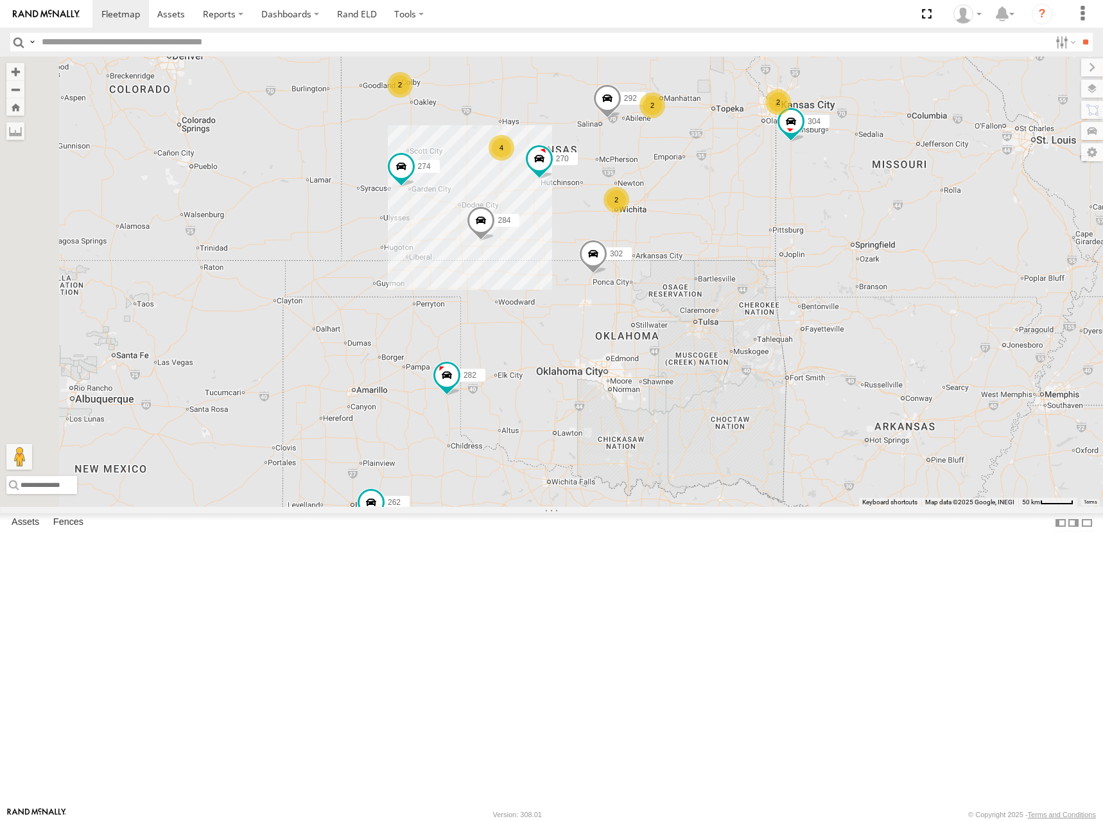
drag, startPoint x: 661, startPoint y: 208, endPoint x: 704, endPoint y: 195, distance: 44.5
click at [704, 195] on div "298 274 2 2 4 270 262 2 292 2 232 304 284 302 282 266 294" at bounding box center [551, 282] width 1103 height 450
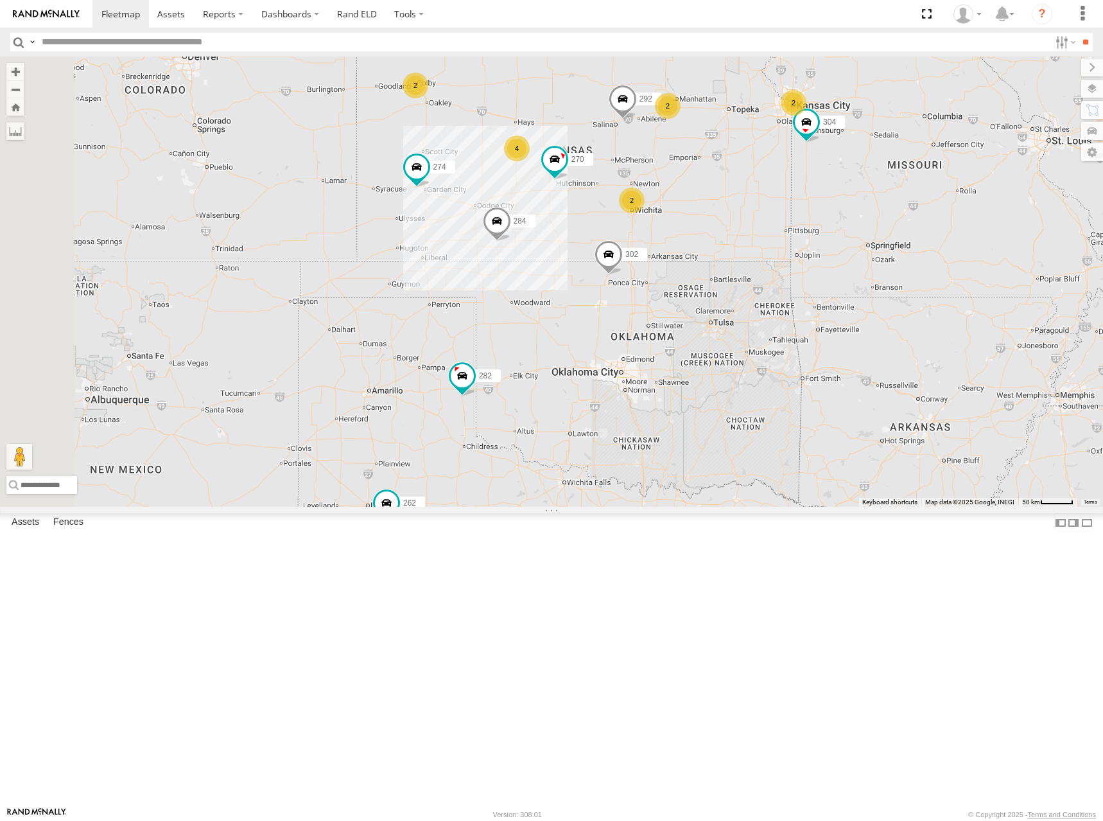
click at [732, 224] on div "298 274 2 2 4 270 262 2 292 2 232 304 284 302 282 266 294" at bounding box center [551, 282] width 1103 height 450
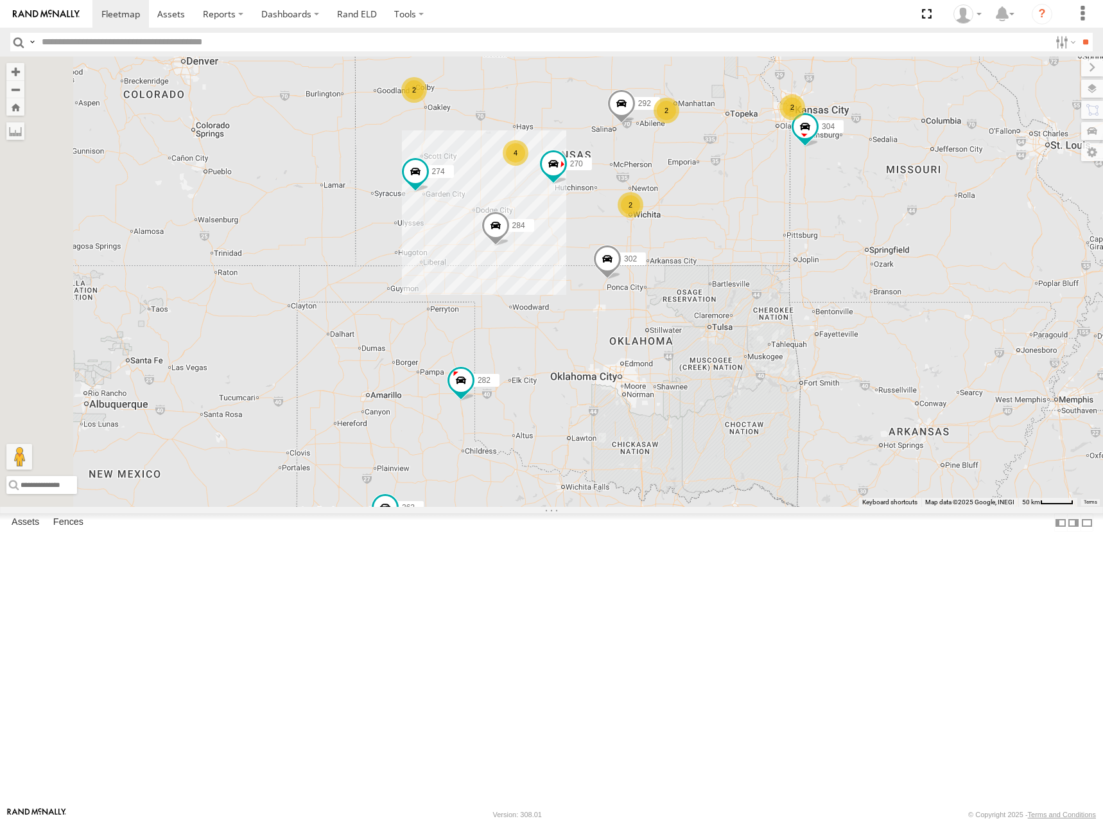
drag, startPoint x: 685, startPoint y: 193, endPoint x: 683, endPoint y: 202, distance: 9.2
click at [683, 202] on div "298 274 2 2 4 270 262 2 292 2 232 304 284 302 282 266 294" at bounding box center [551, 282] width 1103 height 450
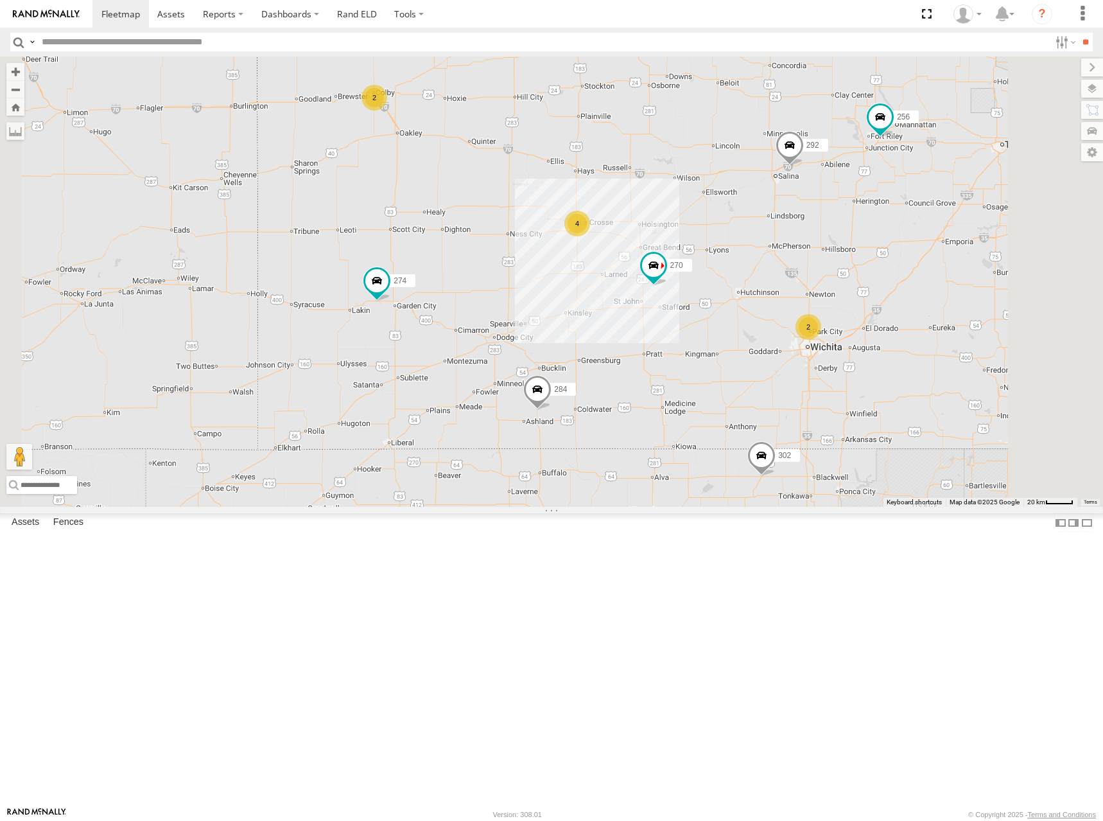
drag, startPoint x: 764, startPoint y: 229, endPoint x: 681, endPoint y: 219, distance: 84.0
click at [681, 219] on div "298 274 270 262 292 232 304 284 302 282 266 294 2 4 2 256" at bounding box center [551, 282] width 1103 height 450
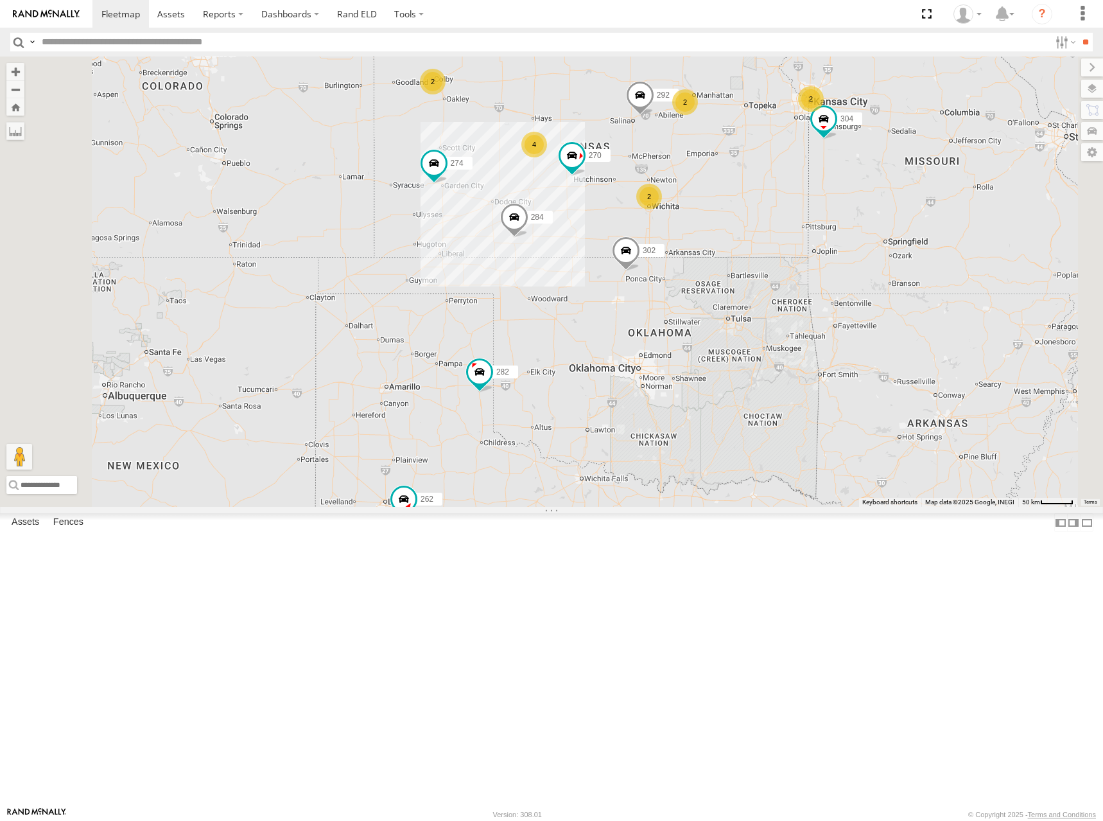
click at [708, 214] on div "298 274 270 262 292 232 304 284 302 282 266 294 2 2 4 2 2" at bounding box center [551, 282] width 1103 height 450
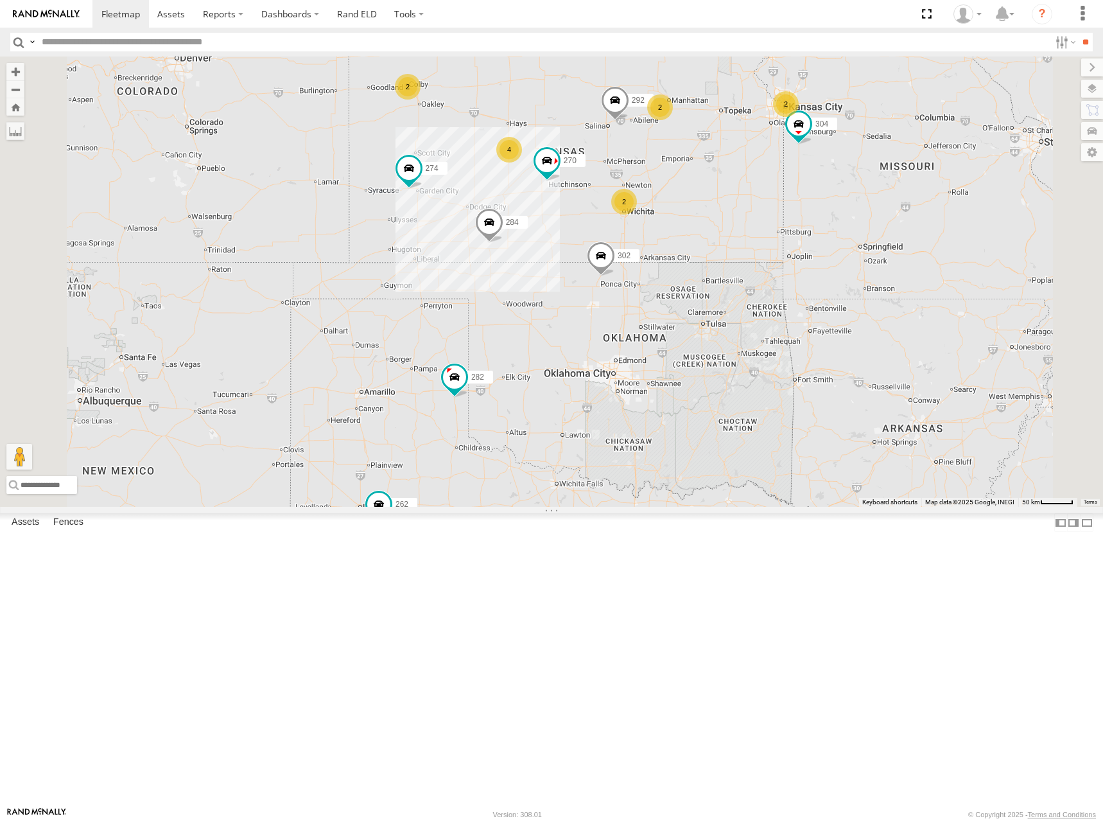
click at [783, 217] on div "298 274 270 262 292 232 304 284 302 282 266 294 2 2 4 2 2" at bounding box center [551, 282] width 1103 height 450
click at [728, 218] on div "298 274 270 262 292 232 304 284 302 282 266 294 2 2 4 2 2" at bounding box center [551, 282] width 1103 height 450
click at [874, 217] on div "298 274 270 262 292 232 304 284 302 282 266 294 2 2 4 2 2" at bounding box center [551, 282] width 1103 height 450
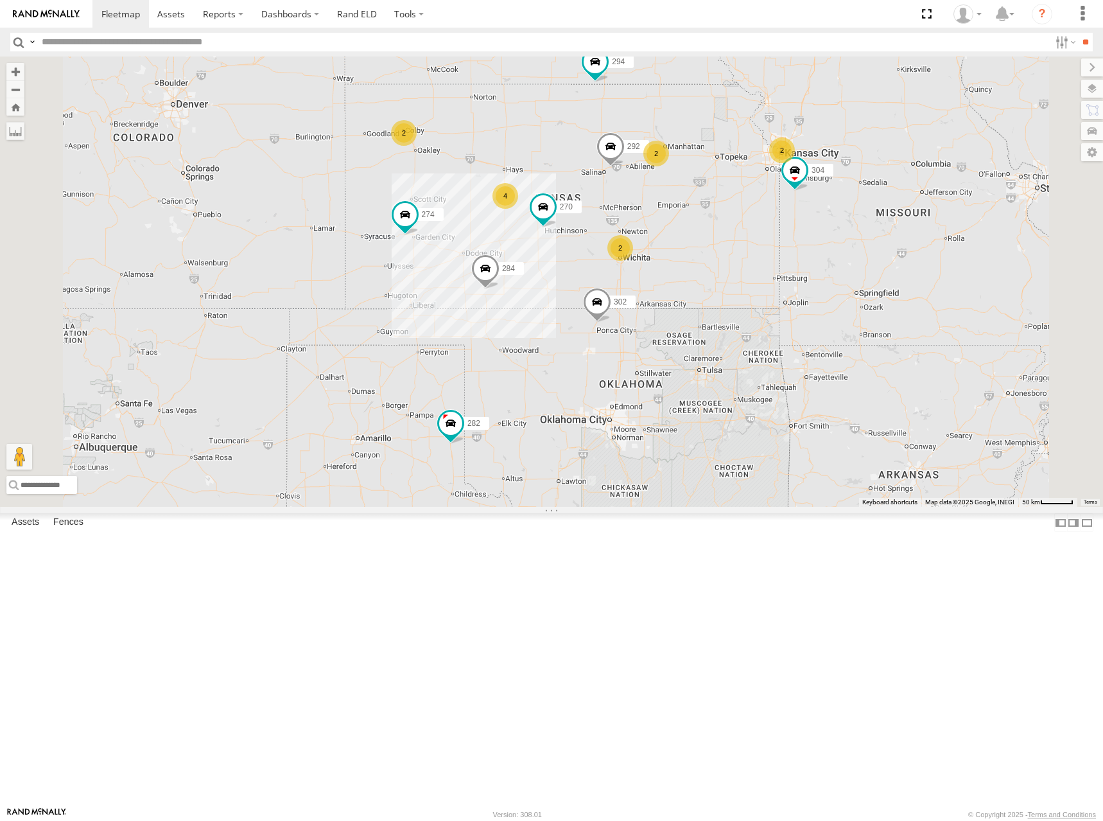
drag, startPoint x: 894, startPoint y: 355, endPoint x: 890, endPoint y: 401, distance: 45.8
click at [890, 401] on div "298 274 270 262 292 232 304 284 302 282 266 294 2 2 4 2 2" at bounding box center [551, 282] width 1103 height 450
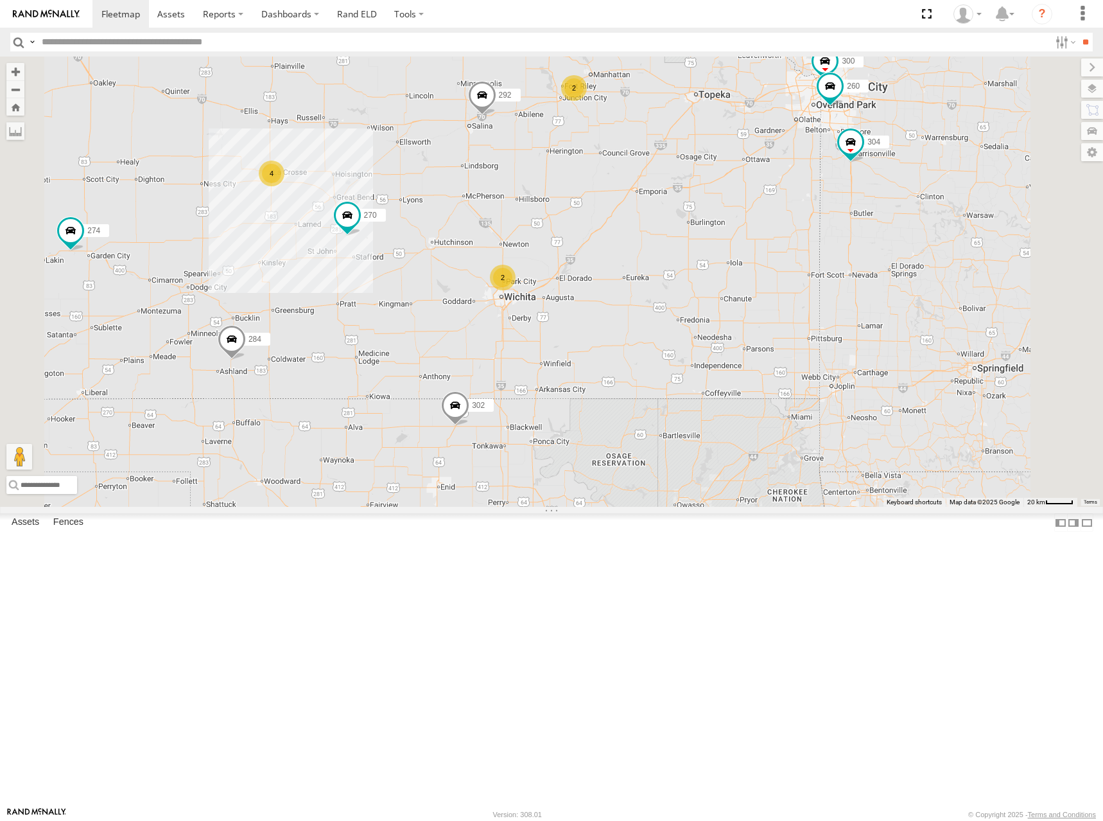
drag, startPoint x: 933, startPoint y: 360, endPoint x: 916, endPoint y: 361, distance: 16.1
click at [916, 361] on div "298 274 270 262 292 232 304 284 302 282 266 294 300 4 2 2 260" at bounding box center [551, 282] width 1103 height 450
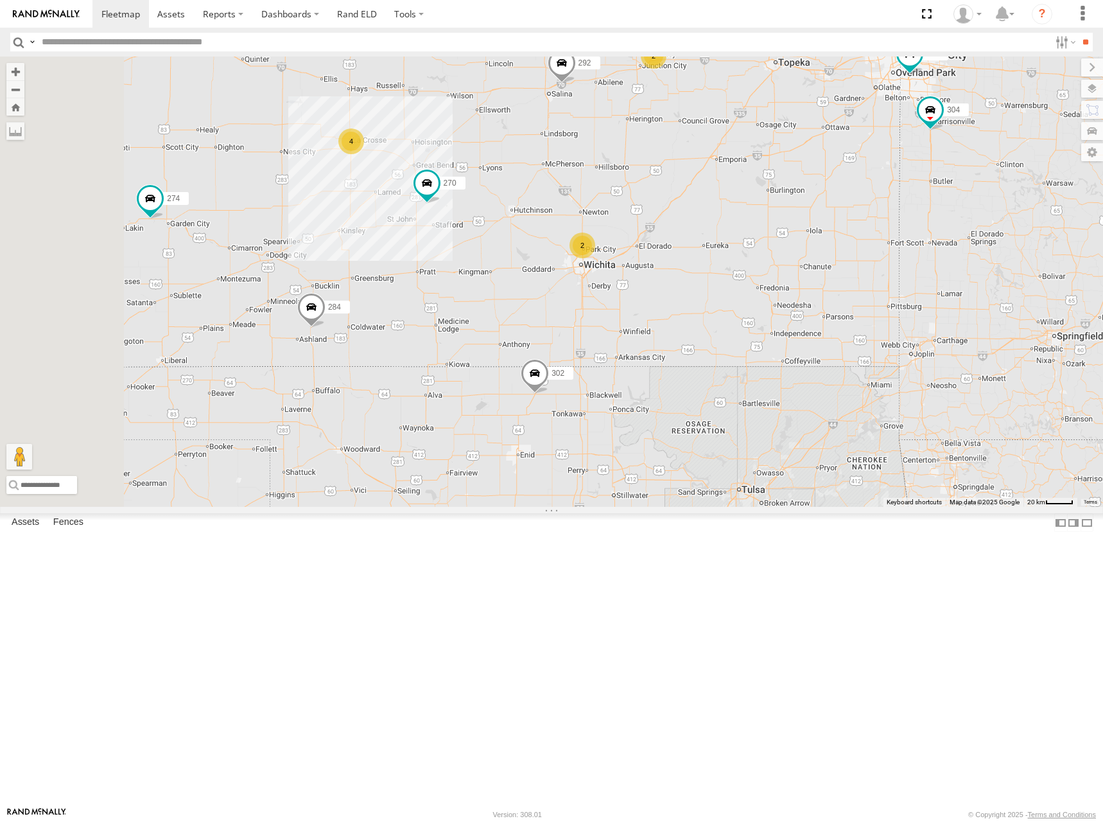
drag, startPoint x: 842, startPoint y: 315, endPoint x: 927, endPoint y: 281, distance: 91.4
click at [927, 281] on div "298 274 270 262 292 232 304 284 302 282 266 294 300 260 4 2 2" at bounding box center [551, 282] width 1103 height 450
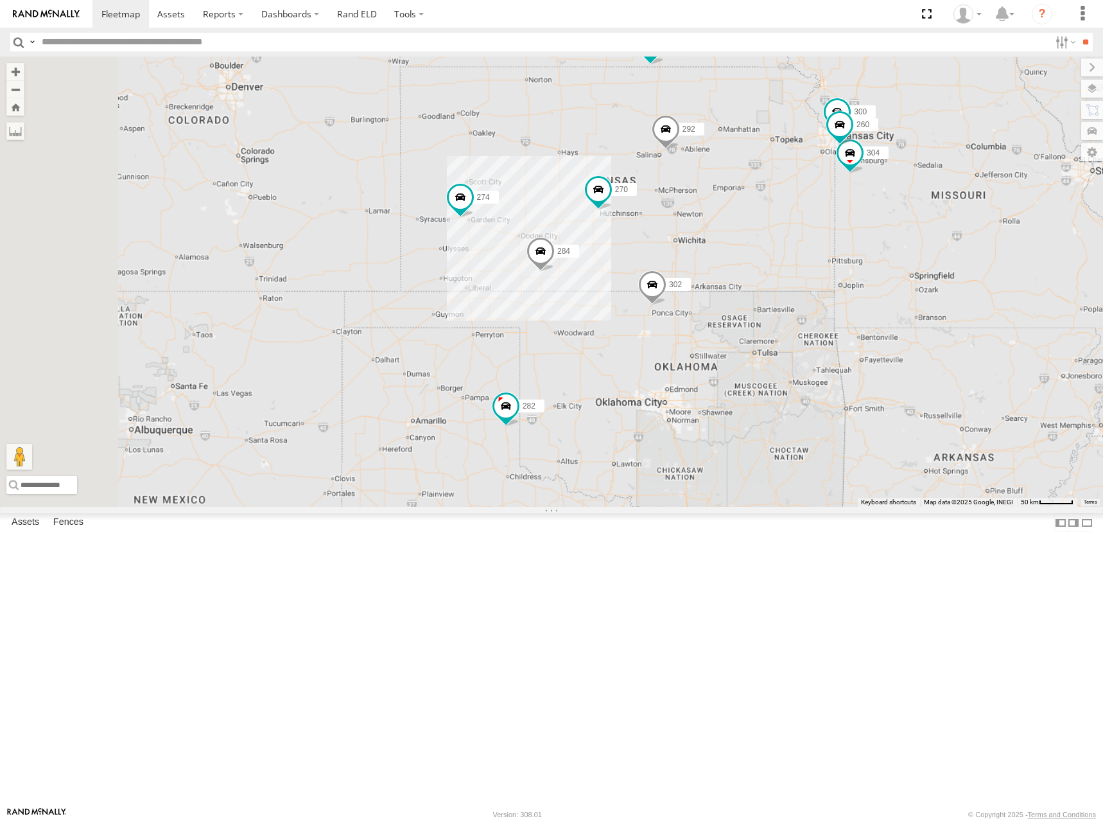
drag, startPoint x: 901, startPoint y: 266, endPoint x: 895, endPoint y: 335, distance: 69.6
click at [900, 335] on div "298 274 270 262 292 232 304 284 302 282 266 294 300 260" at bounding box center [551, 282] width 1103 height 450
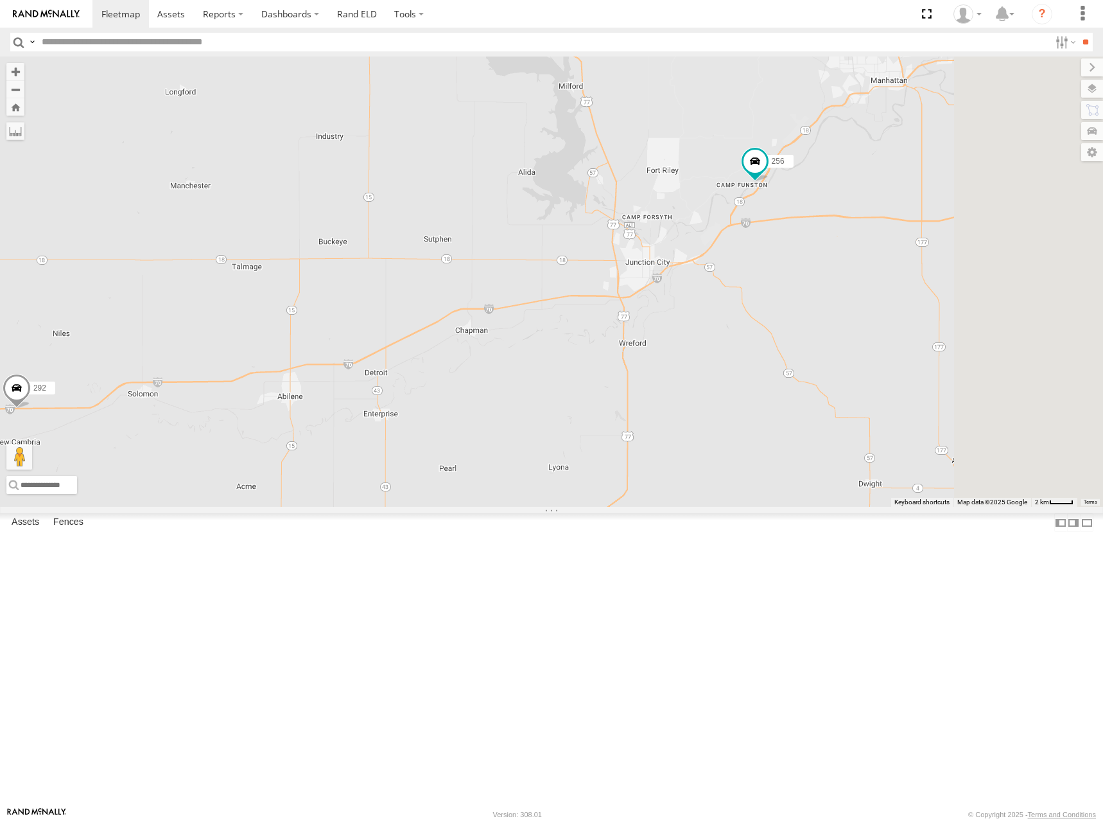
drag, startPoint x: 989, startPoint y: 377, endPoint x: 801, endPoint y: 417, distance: 192.3
click at [801, 417] on div "298 274 270 262 292 232 304 284 302 282 266 294 256" at bounding box center [551, 282] width 1103 height 450
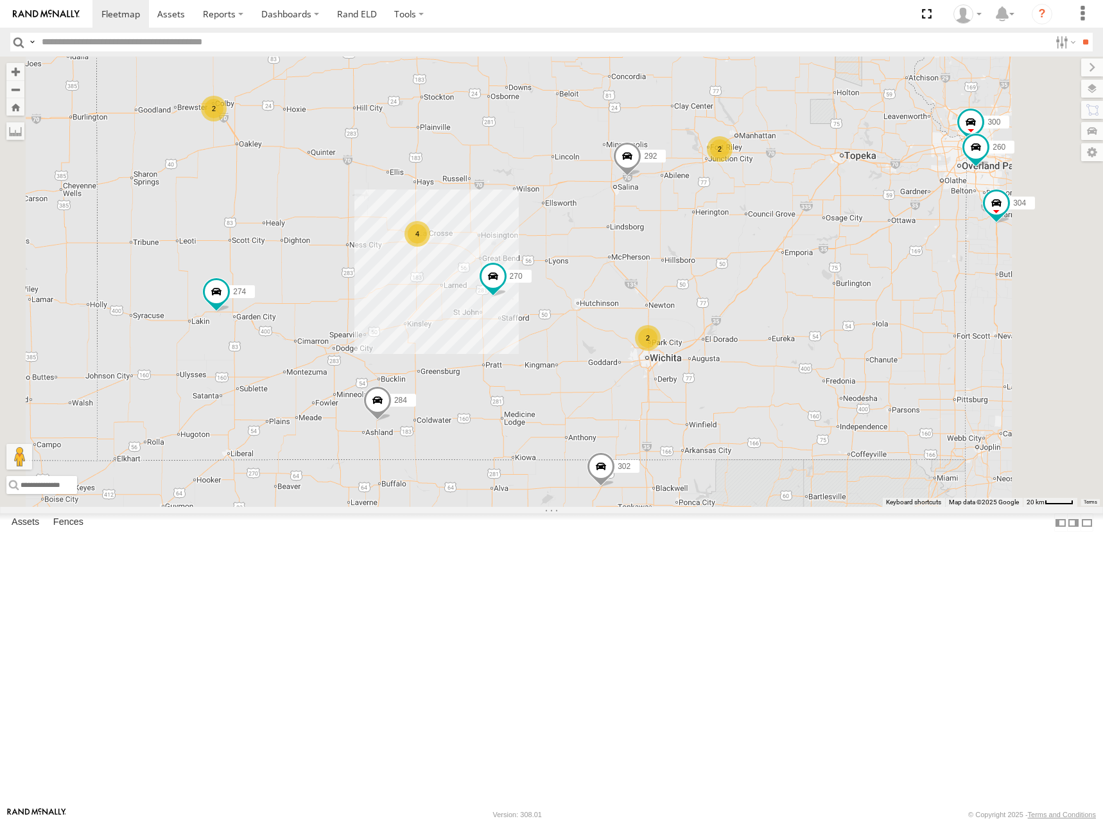
drag, startPoint x: 745, startPoint y: 365, endPoint x: 814, endPoint y: 255, distance: 129.9
click at [814, 255] on div "298 274 270 262 292 232 304 284 302 282 266 294 300 2 4 2 2 260" at bounding box center [551, 282] width 1103 height 450
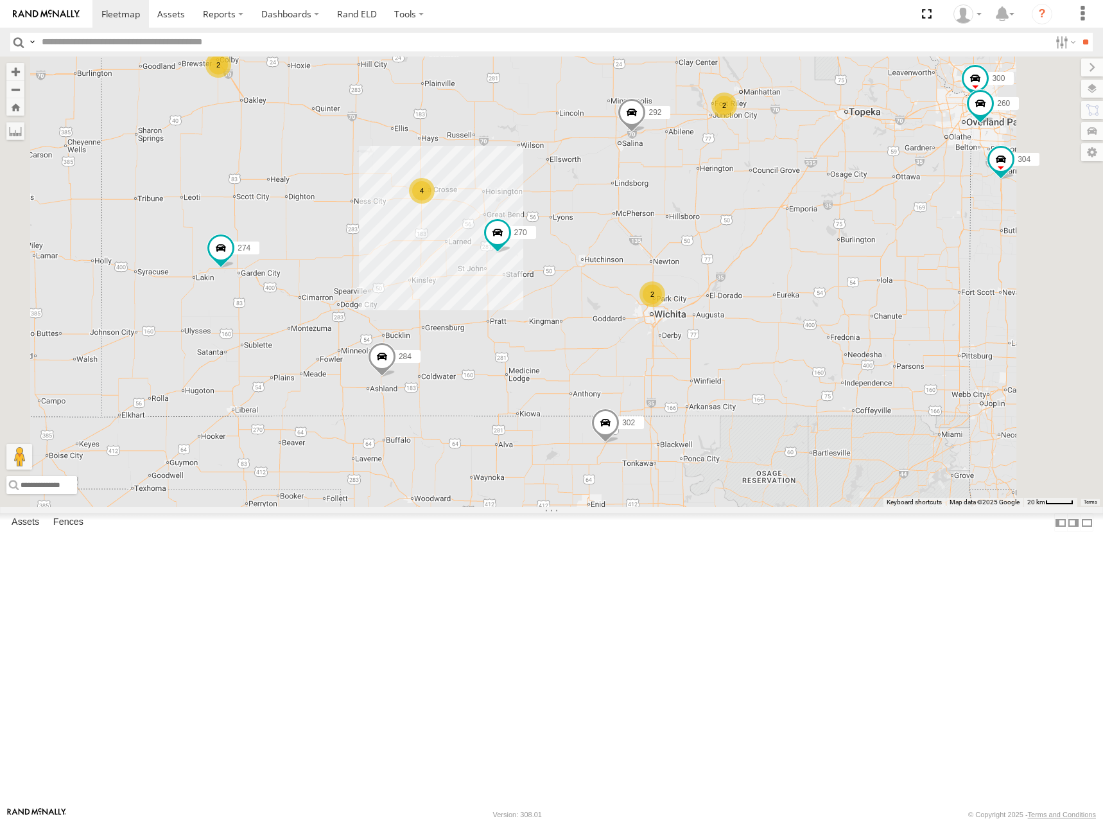
drag, startPoint x: 779, startPoint y: 401, endPoint x: 780, endPoint y: 361, distance: 40.5
click at [780, 361] on div "298 274 270 262 292 232 304 284 302 282 266 294 300 2 4 2 2 260" at bounding box center [551, 282] width 1103 height 450
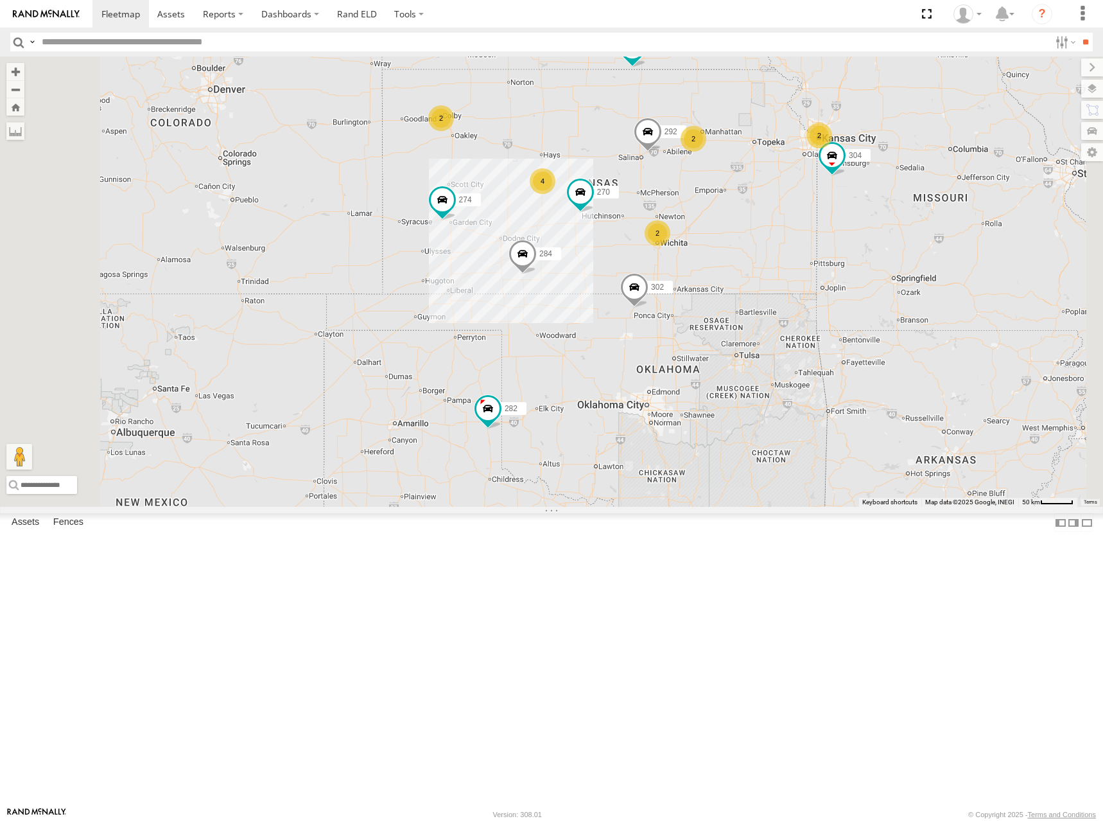
drag, startPoint x: 828, startPoint y: 355, endPoint x: 862, endPoint y: 323, distance: 45.9
click at [862, 324] on div "298 274 270 262 292 232 304 284 302 282 266 294 2 2 4 2 2" at bounding box center [551, 282] width 1103 height 450
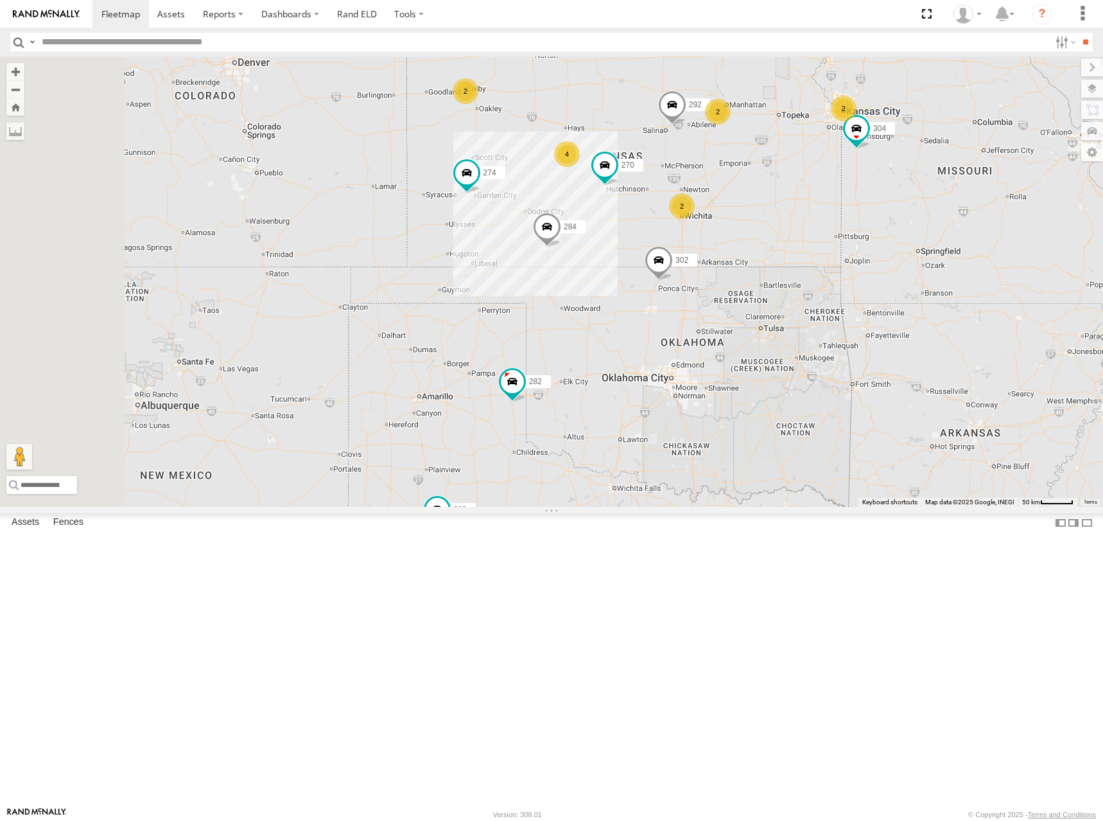
drag, startPoint x: 861, startPoint y: 346, endPoint x: 877, endPoint y: 324, distance: 27.5
click at [877, 324] on div "298 274 270 262 292 232 304 284 302 282 266 294 2 2 4 2 2" at bounding box center [551, 282] width 1103 height 450
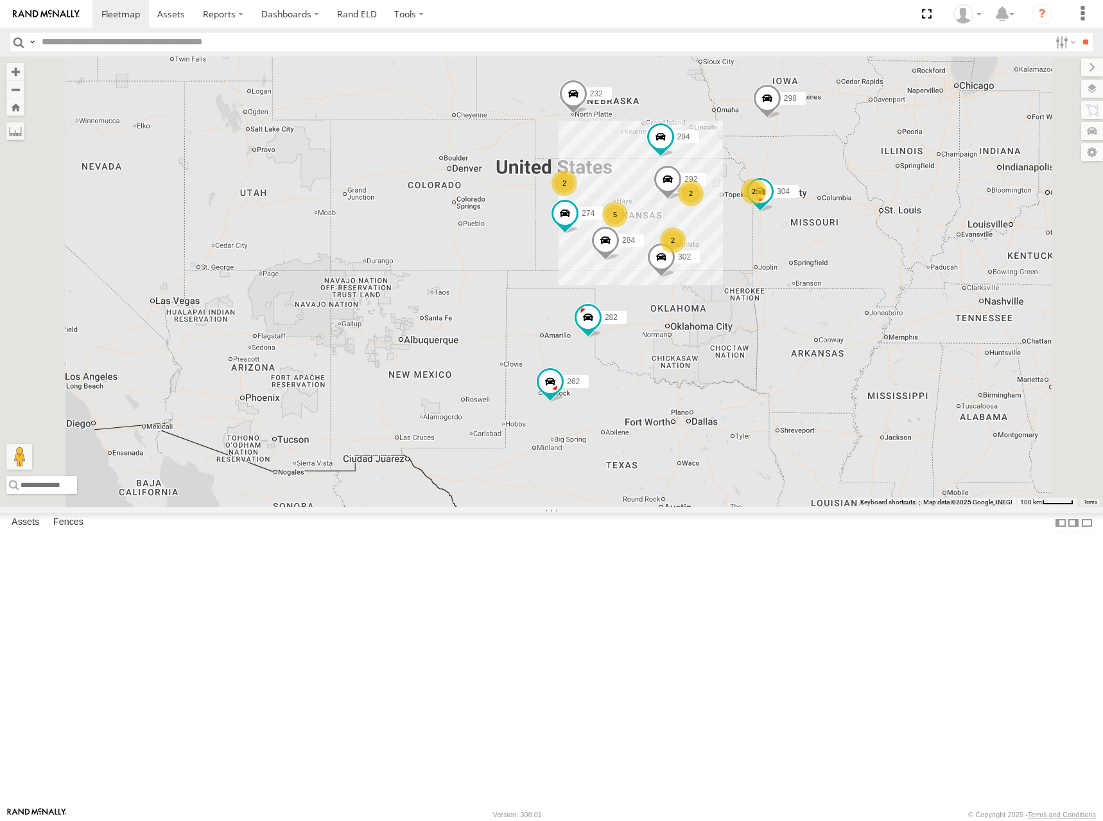
drag, startPoint x: 921, startPoint y: 256, endPoint x: 888, endPoint y: 304, distance: 58.6
click at [888, 304] on div "298 274 262 292 232 304 284 302 282 266 294 2 2 5 2 272 2" at bounding box center [551, 282] width 1103 height 450
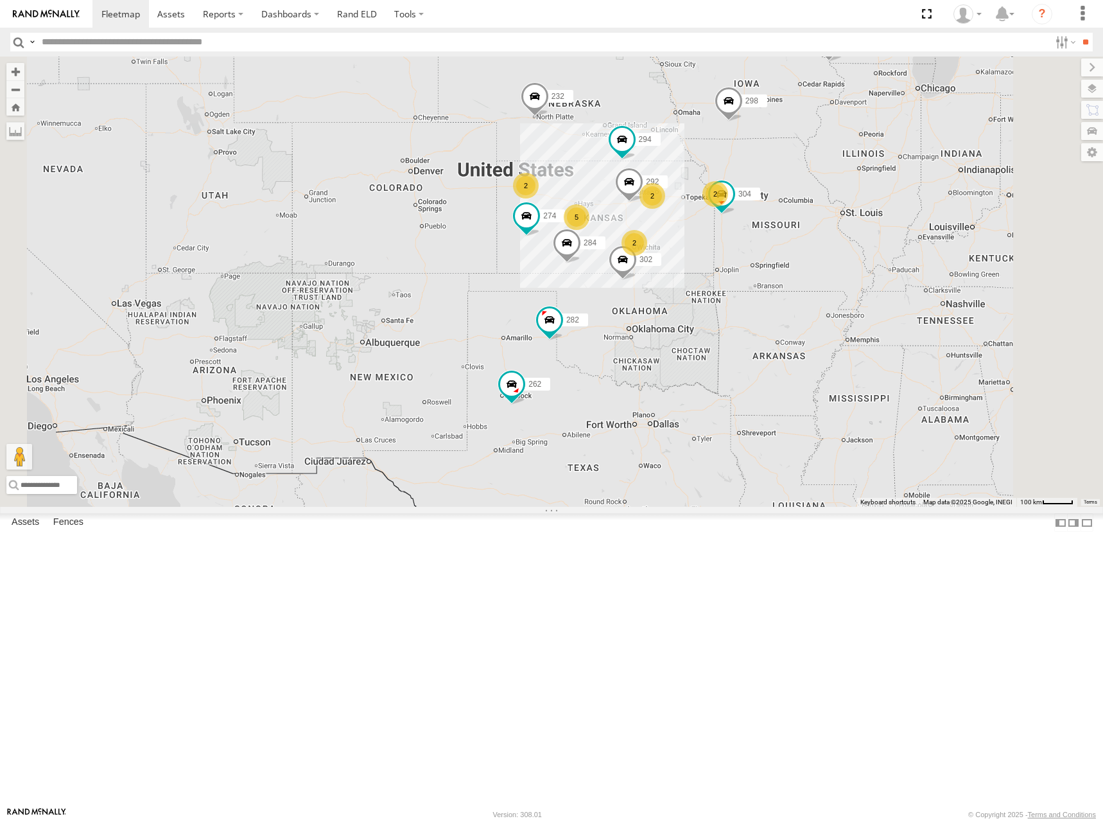
drag, startPoint x: 893, startPoint y: 223, endPoint x: 853, endPoint y: 220, distance: 40.6
click at [853, 220] on div "298 274 262 292 232 304 284 302 282 266 294 2 2 5 2 272 2" at bounding box center [551, 282] width 1103 height 450
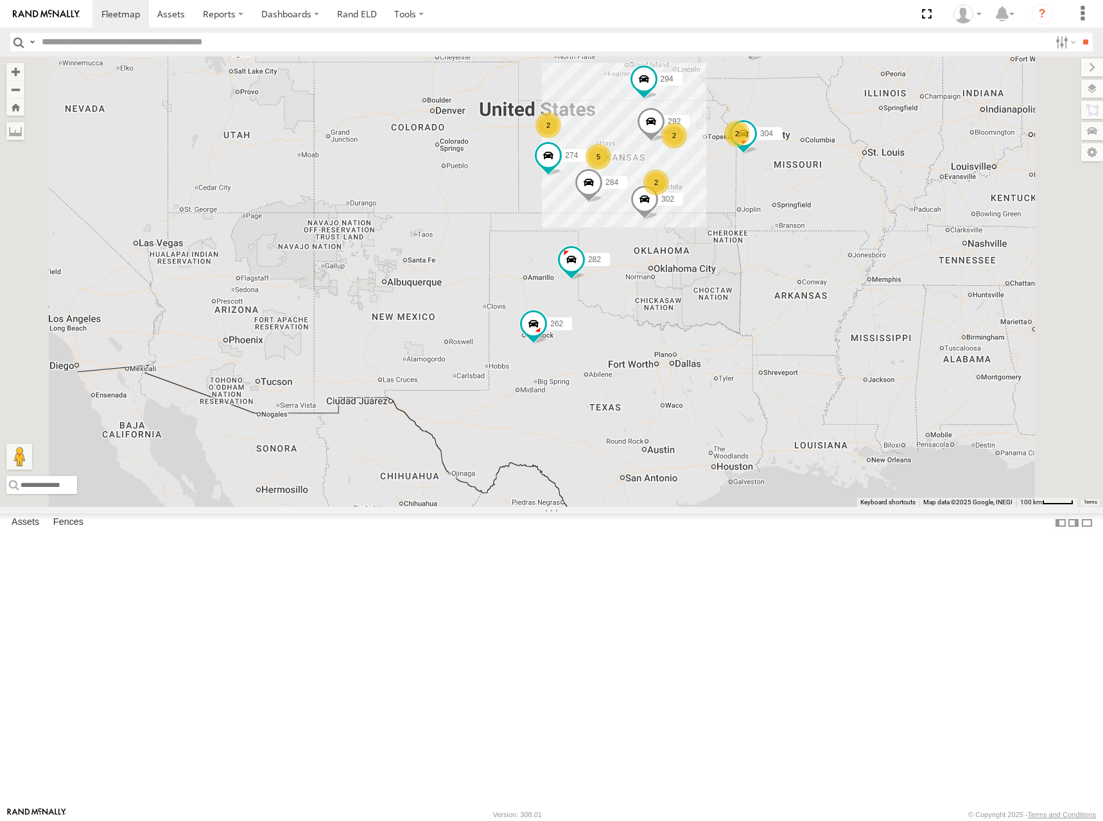
drag, startPoint x: 848, startPoint y: 291, endPoint x: 869, endPoint y: 236, distance: 59.2
click at [869, 236] on div "298 274 262 292 232 304 284 302 282 266 294 2 2 5 2 272 2" at bounding box center [551, 282] width 1103 height 450
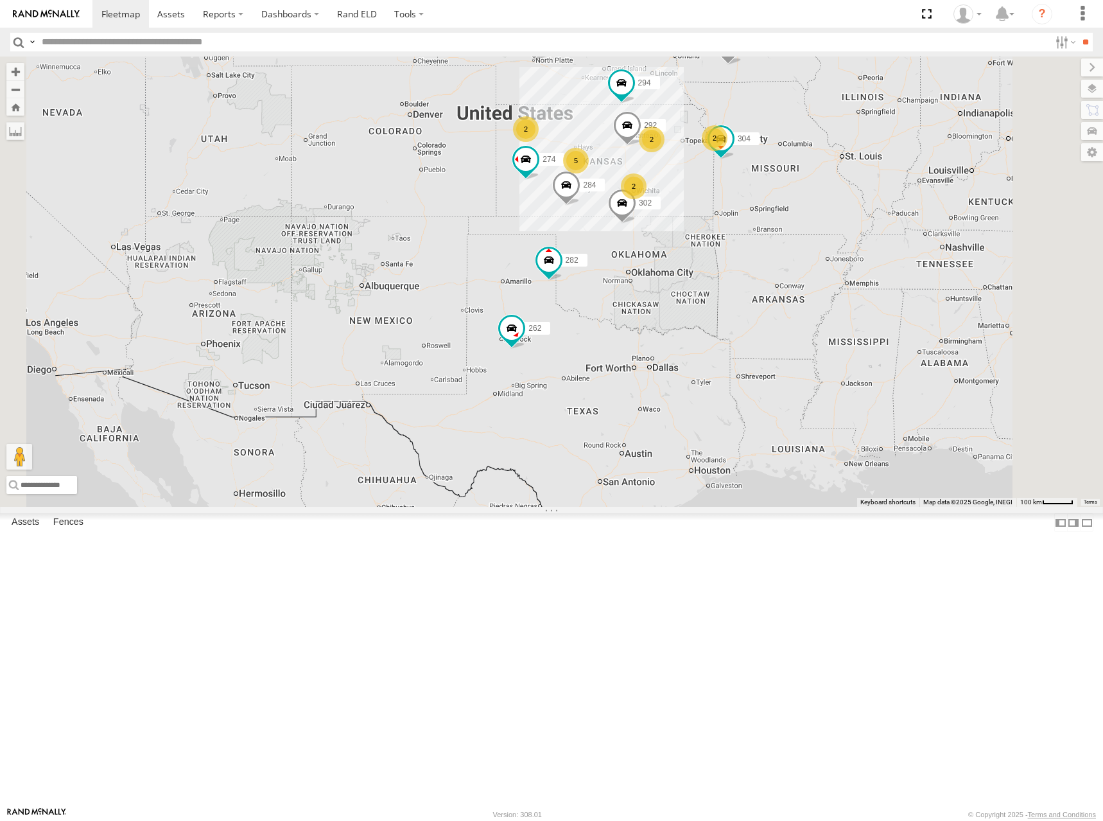
drag, startPoint x: 735, startPoint y: 216, endPoint x: 708, endPoint y: 220, distance: 27.2
click at [708, 220] on div "274 298 262 292 272 232 304 284 302 282 266 294 2 2 5 2 2" at bounding box center [551, 282] width 1103 height 450
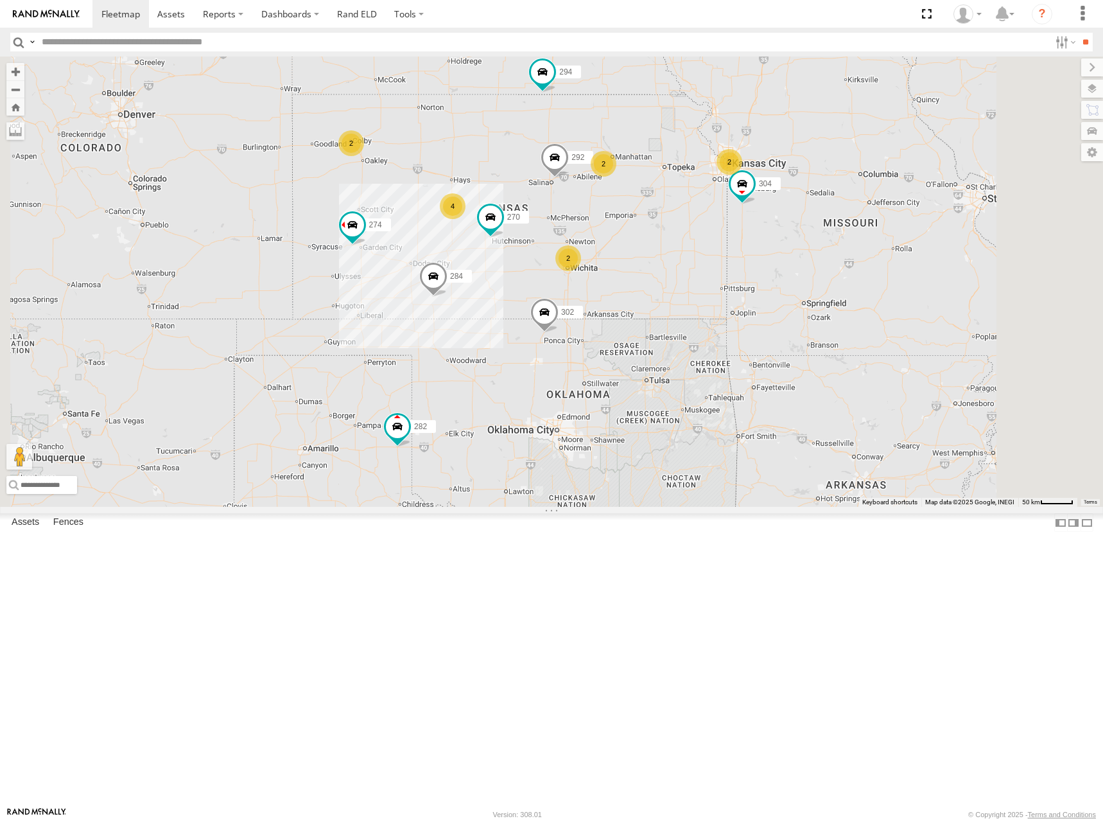
drag, startPoint x: 842, startPoint y: 305, endPoint x: 846, endPoint y: 283, distance: 22.9
click at [846, 283] on div "274 298 262 292 272 232 304 284 302 282 266 294 2 2 4 270 2 2" at bounding box center [551, 282] width 1103 height 450
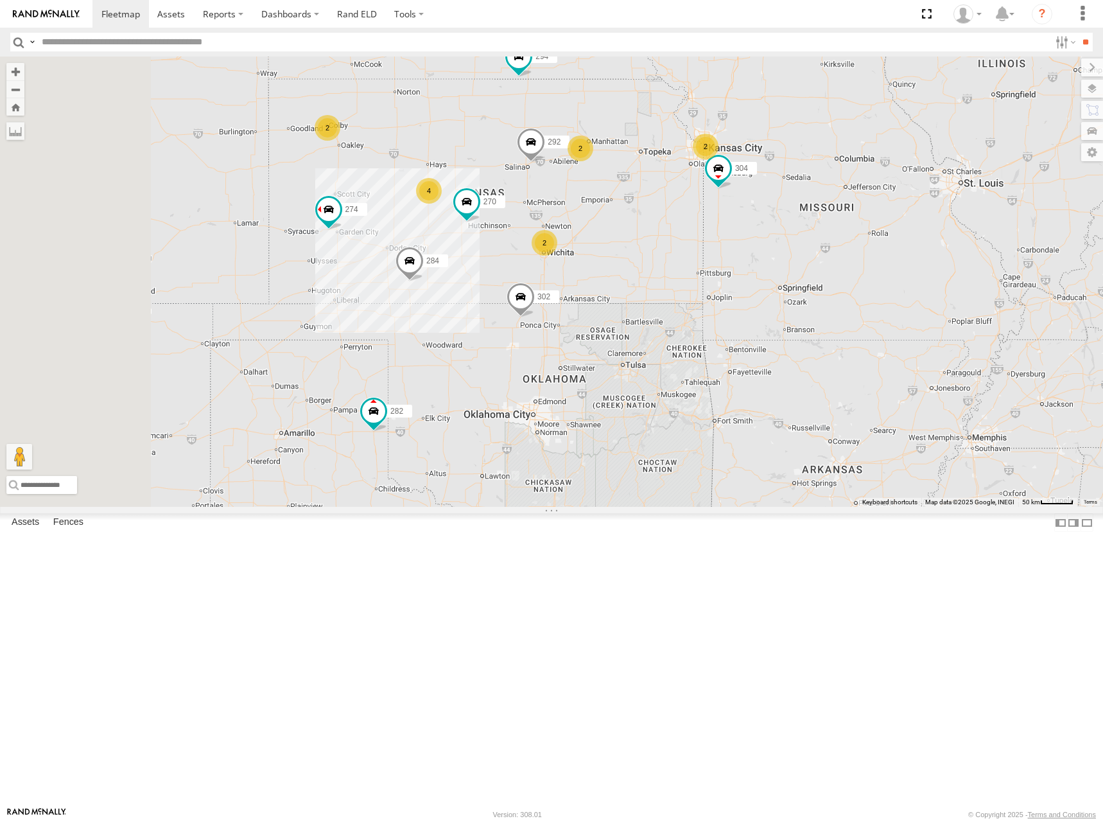
drag, startPoint x: 728, startPoint y: 311, endPoint x: 794, endPoint y: 301, distance: 66.2
click at [794, 301] on div "274 298 262 292 272 232 304 284 302 282 266 294 270 2 2 4 2 2" at bounding box center [551, 282] width 1103 height 450
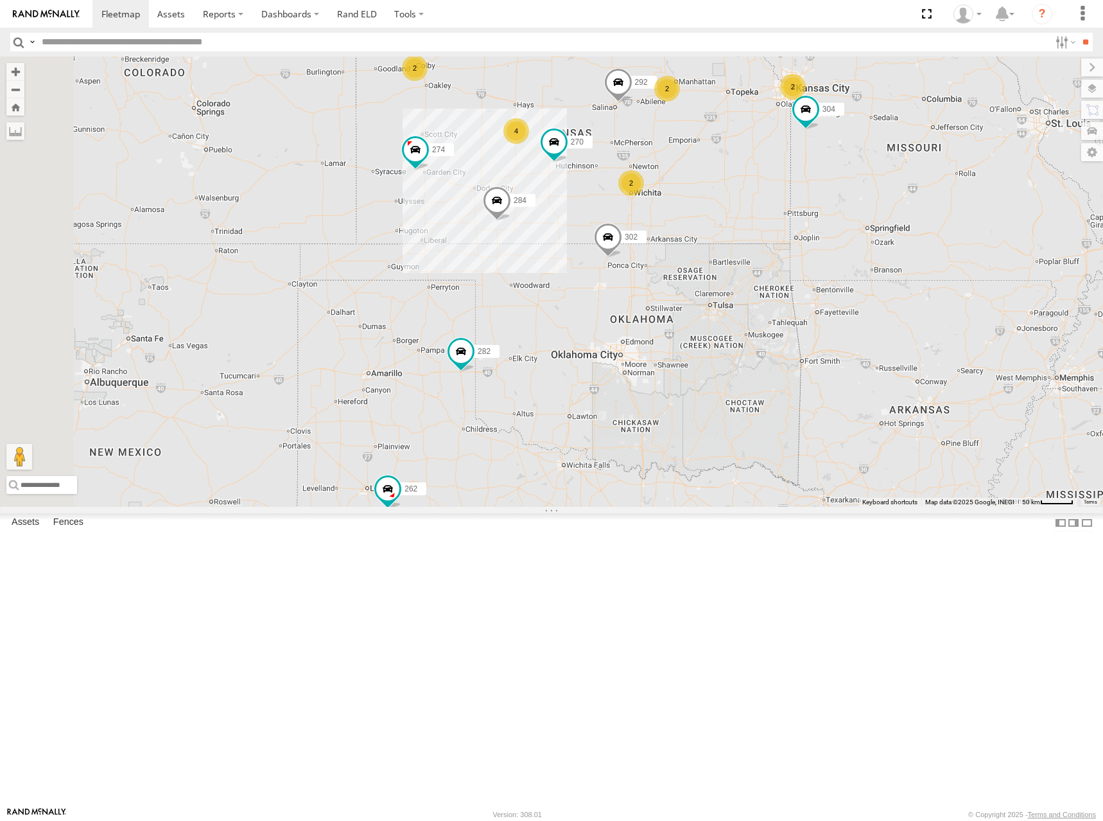
drag, startPoint x: 853, startPoint y: 275, endPoint x: 881, endPoint y: 198, distance: 81.5
click at [881, 198] on div "274 298 262 292 272 232 304 284 302 282 266 294 270 2 2 4 2 2" at bounding box center [551, 282] width 1103 height 450
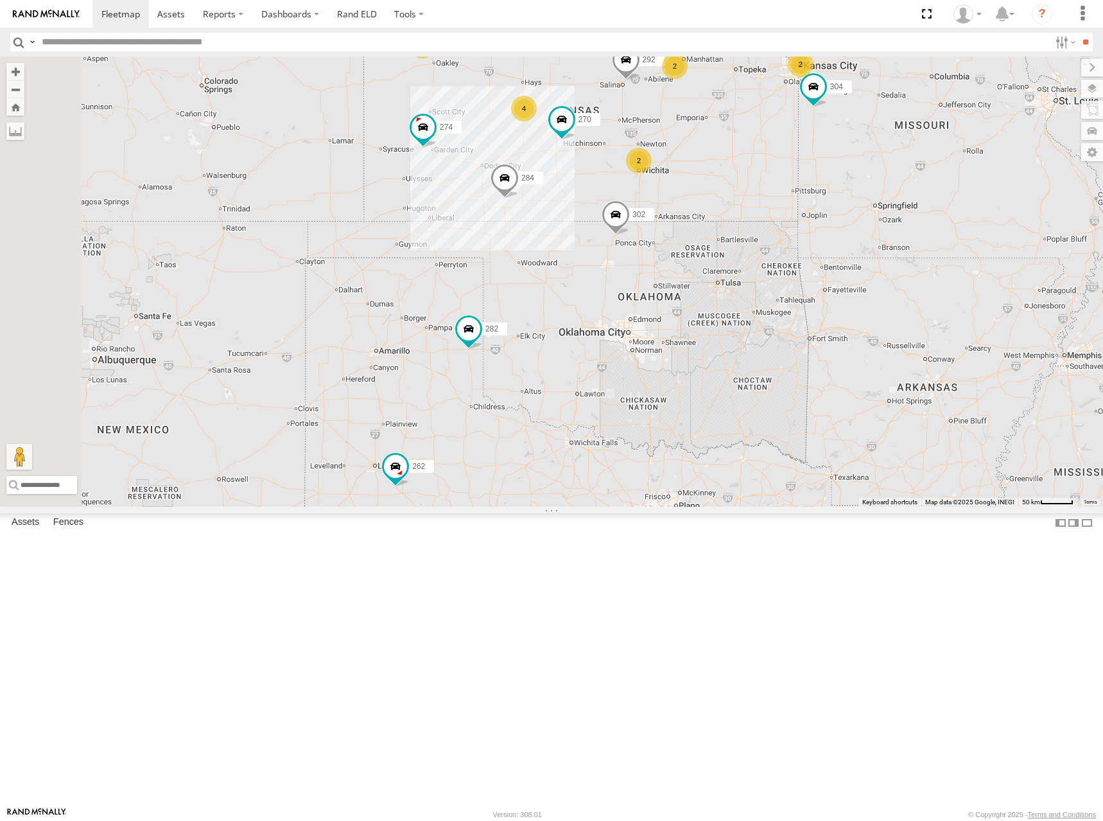
drag, startPoint x: 912, startPoint y: 180, endPoint x: 924, endPoint y: 208, distance: 30.8
click at [924, 208] on div "274 298 262 292 272 232 304 284 302 282 266 294 270 2 2 4 2 2" at bounding box center [551, 282] width 1103 height 450
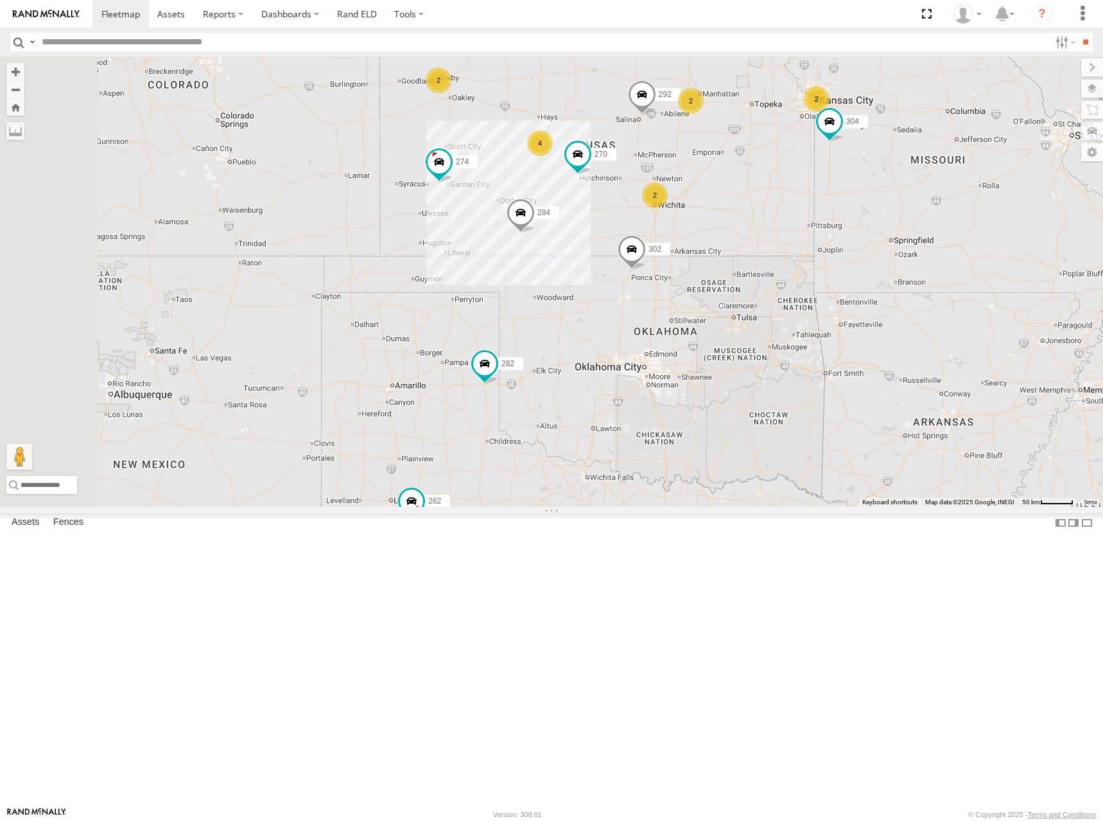
drag, startPoint x: 780, startPoint y: 197, endPoint x: 762, endPoint y: 204, distance: 19.7
click at [762, 204] on div "274 298 262 292 272 232 304 284 302 282 266 294 270 2 2 4 2 2" at bounding box center [551, 282] width 1103 height 450
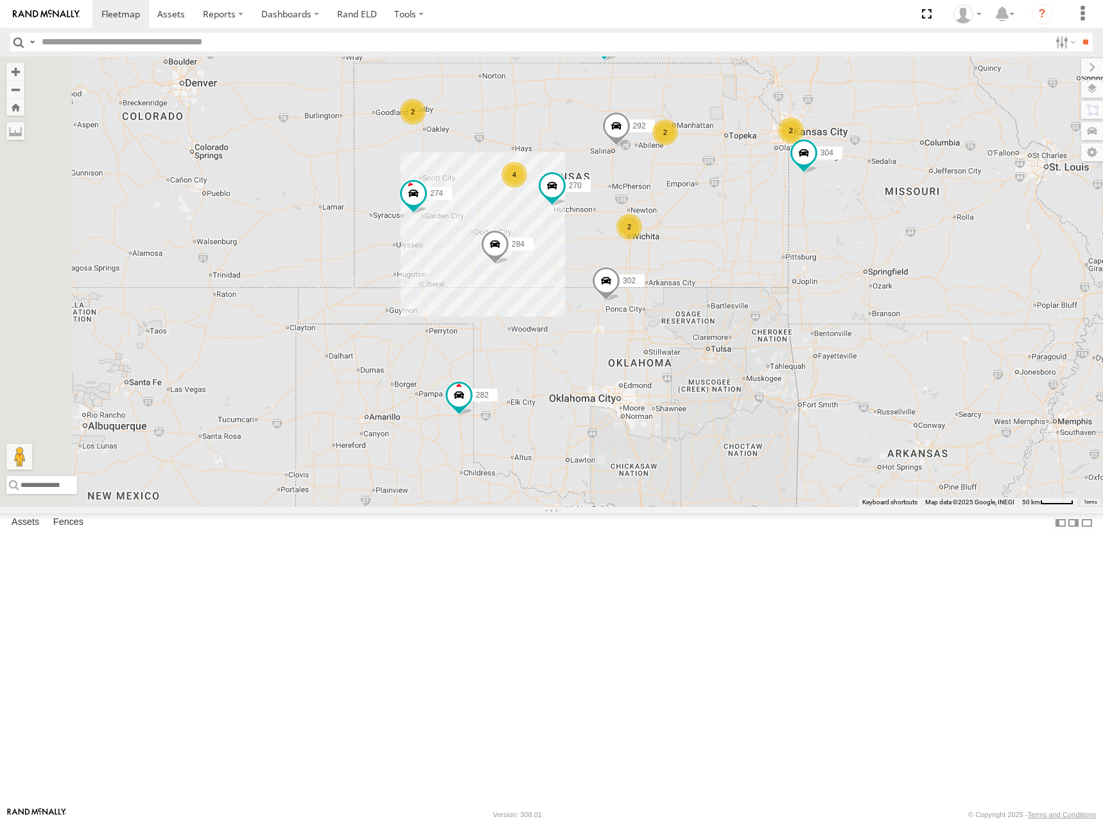
drag, startPoint x: 981, startPoint y: 142, endPoint x: 968, endPoint y: 176, distance: 36.2
click at [968, 176] on div "274 298 262 292 272 232 304 284 302 282 266 294 270 2 2 4 2 2" at bounding box center [551, 282] width 1103 height 450
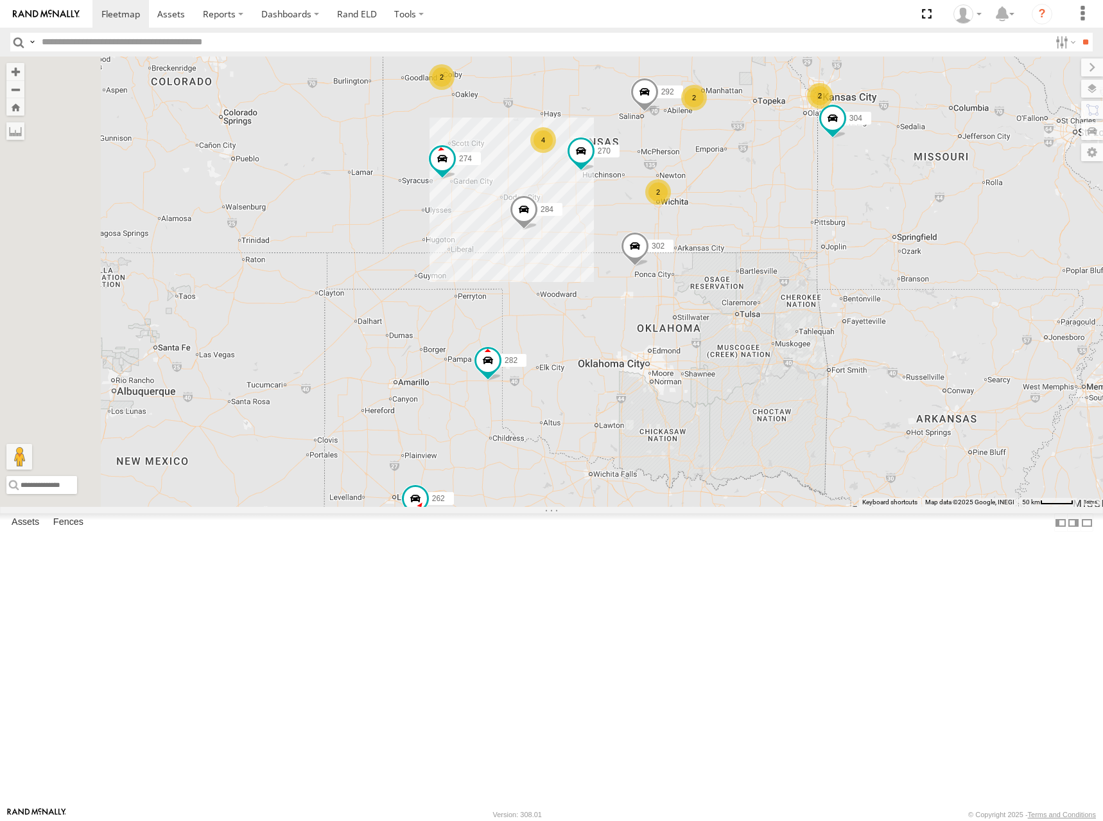
drag, startPoint x: 875, startPoint y: 250, endPoint x: 911, endPoint y: 208, distance: 54.7
click at [911, 208] on div "274 298 262 292 272 232 304 284 302 282 266 294 270 2 2 4 2 2" at bounding box center [551, 282] width 1103 height 450
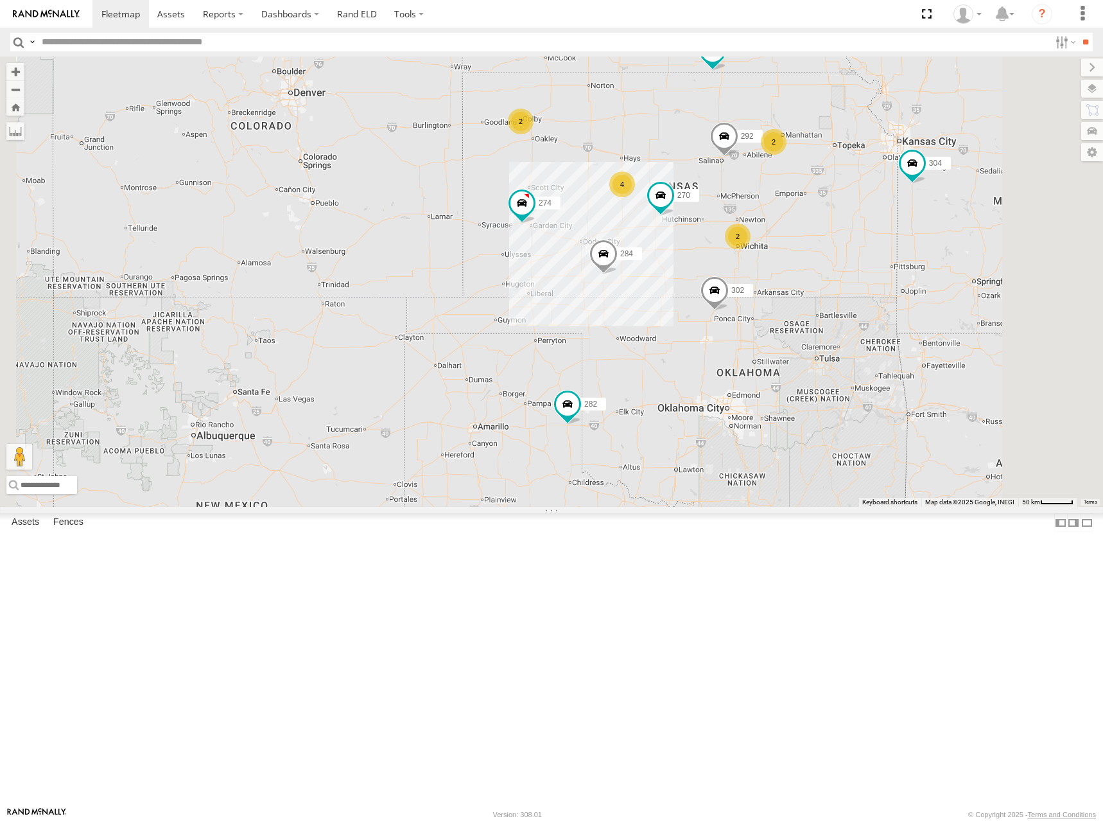
drag, startPoint x: 837, startPoint y: 272, endPoint x: 782, endPoint y: 259, distance: 56.6
click at [784, 261] on div "274 298 262 292 272 232 304 284 302 282 266 294 270 2 4 2 2" at bounding box center [551, 282] width 1103 height 450
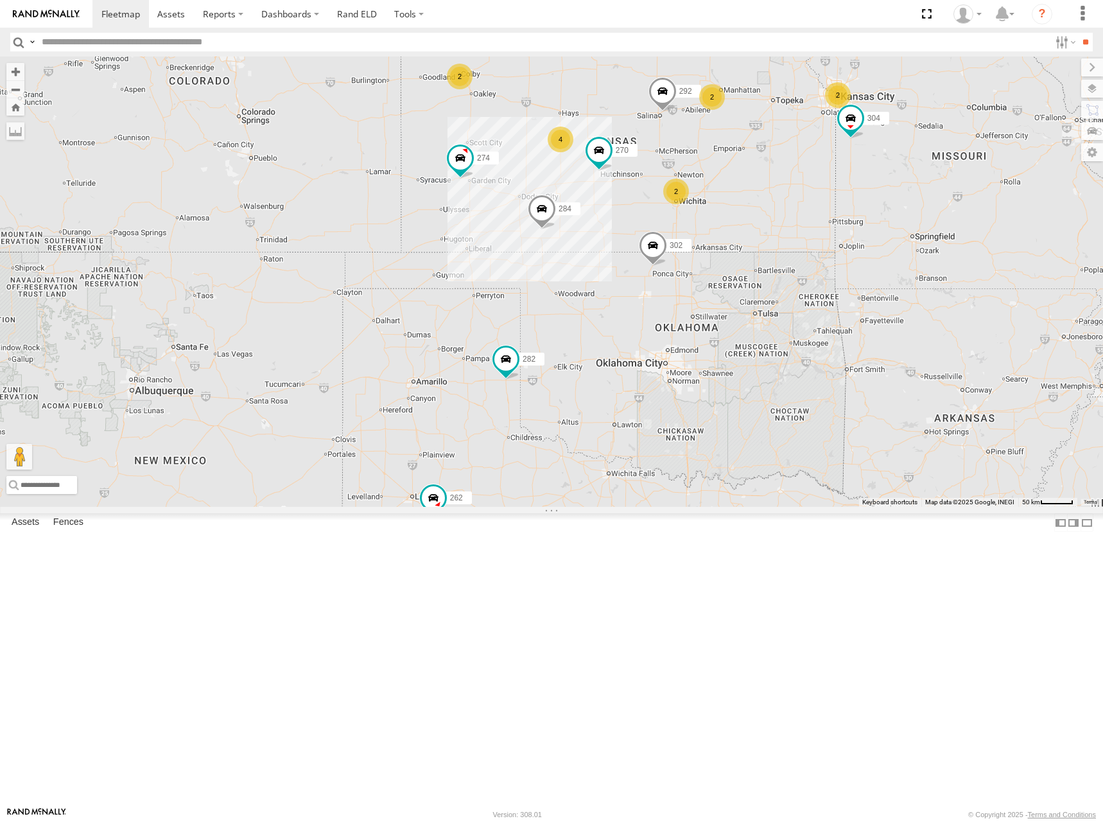
drag, startPoint x: 910, startPoint y: 232, endPoint x: 859, endPoint y: 195, distance: 62.6
click at [859, 195] on div "274 298 262 292 272 232 304 284 302 282 266 294 270 2 4 2 2 2" at bounding box center [551, 282] width 1103 height 450
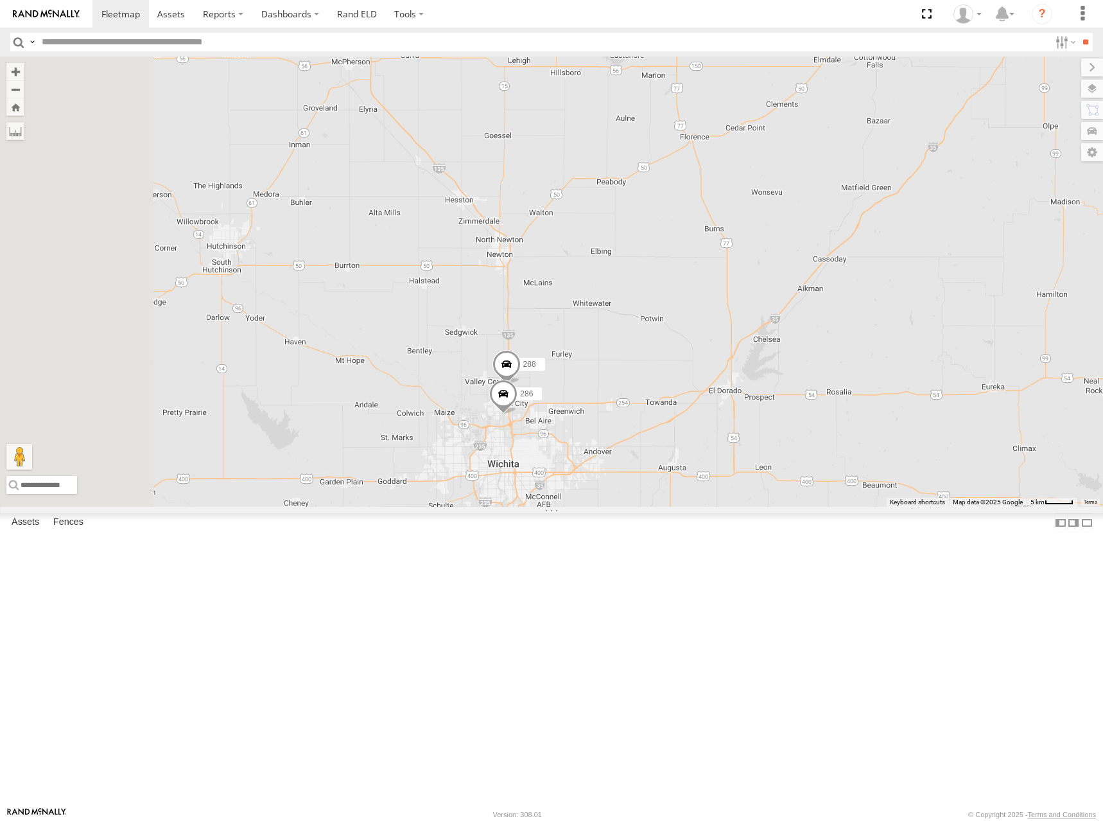
drag, startPoint x: 715, startPoint y: 487, endPoint x: 733, endPoint y: 472, distance: 23.8
click at [731, 472] on div "274 298 262 292 272 232 304 284 302 282 266 294 270 288 286" at bounding box center [551, 282] width 1103 height 450
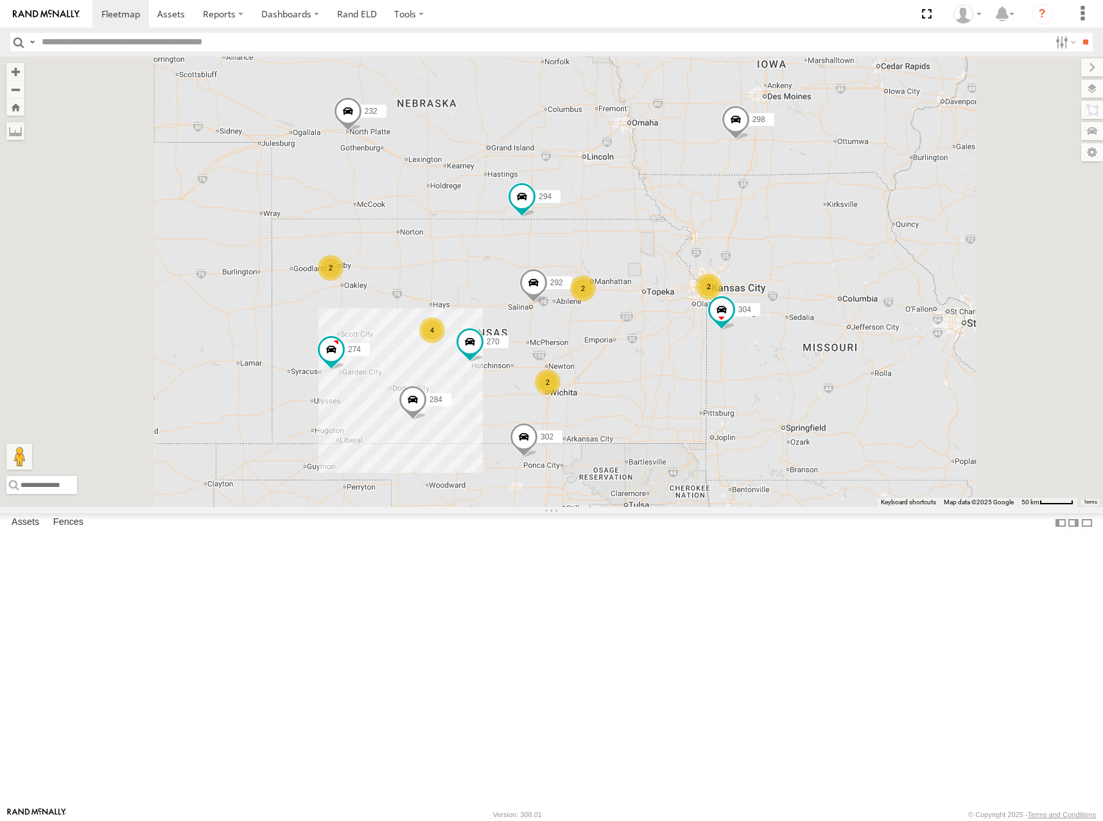
click at [758, 381] on div "274 298 262 292 272 232 304 284 302 282 266 294 270 2 2 4 2 2" at bounding box center [551, 282] width 1103 height 450
drag, startPoint x: 768, startPoint y: 416, endPoint x: 821, endPoint y: 346, distance: 88.1
click at [821, 346] on div "274 298 262 292 272 232 304 284 302 282 266 294 270 2 2 4 2 2" at bounding box center [551, 282] width 1103 height 450
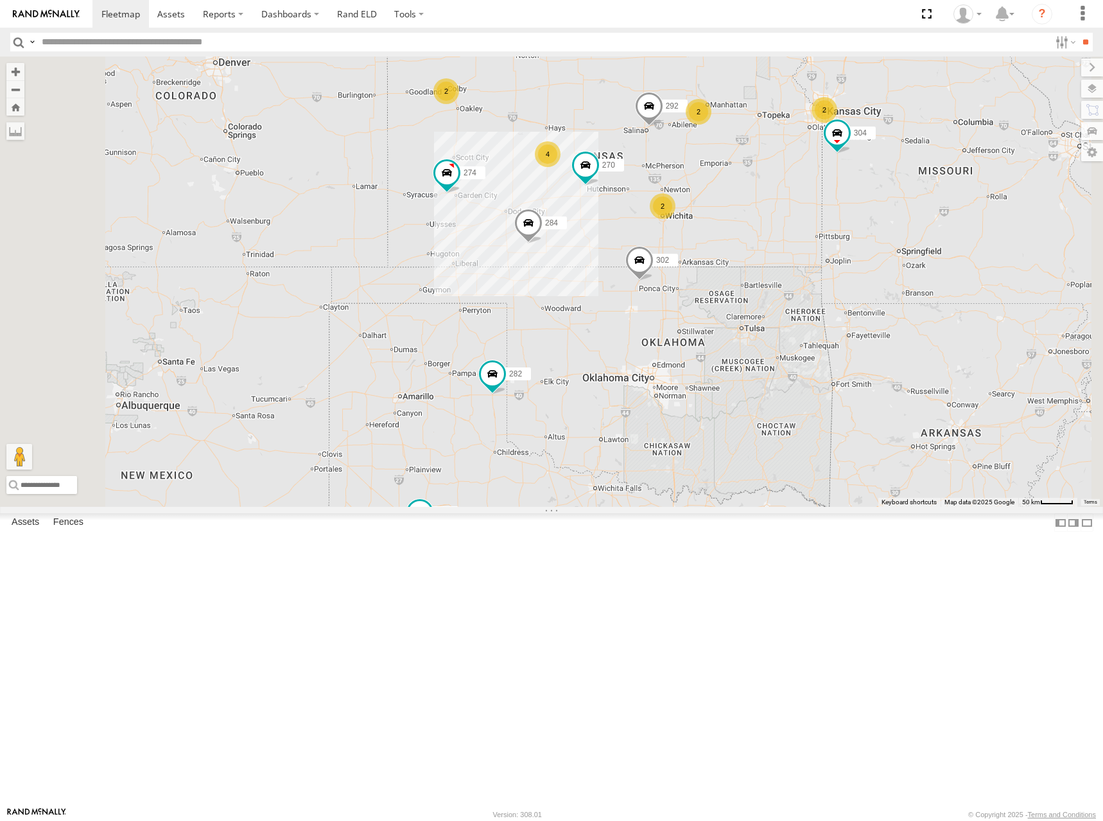
drag, startPoint x: 870, startPoint y: 471, endPoint x: 901, endPoint y: 404, distance: 73.8
click at [901, 404] on div "274 298 262 292 272 232 304 284 302 282 266 294 270 2 2 4 2 2" at bounding box center [551, 282] width 1103 height 450
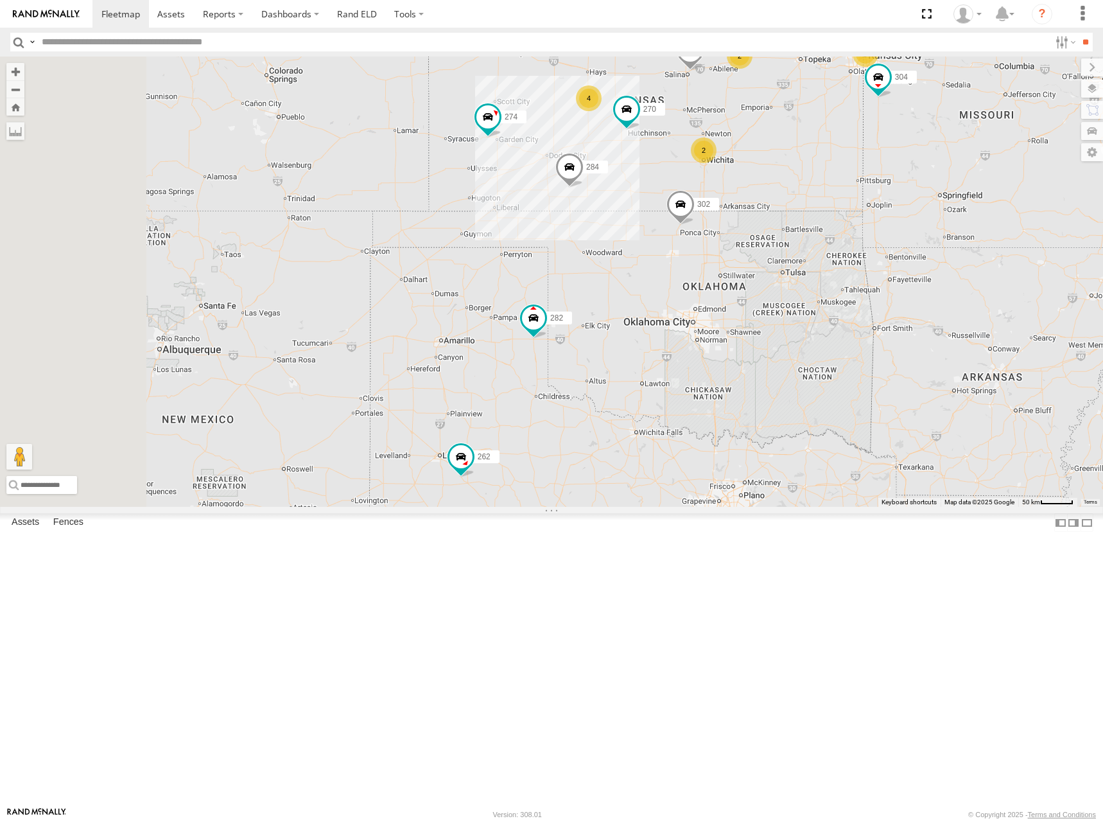
drag, startPoint x: 905, startPoint y: 379, endPoint x: 938, endPoint y: 339, distance: 51.6
click at [938, 339] on div "274 298 262 292 272 232 304 284 302 282 266 294 270 2 2 4 2 2" at bounding box center [551, 282] width 1103 height 450
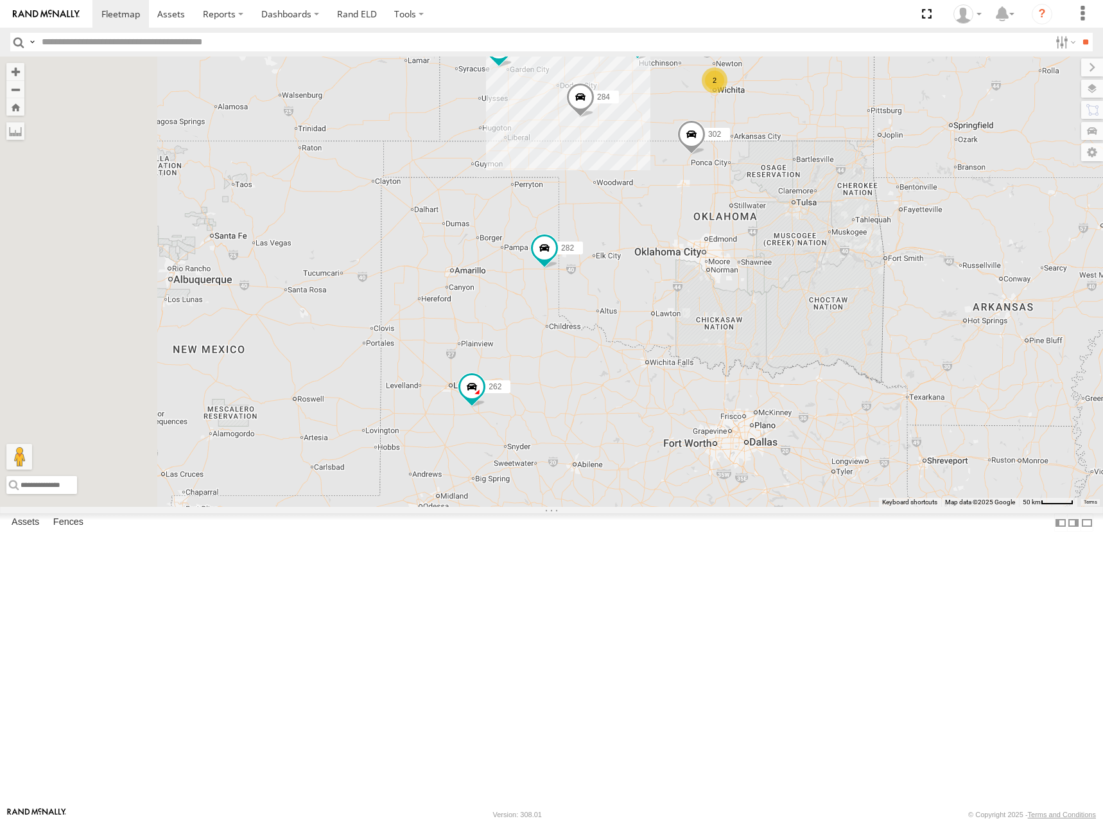
drag, startPoint x: 950, startPoint y: 452, endPoint x: 951, endPoint y: 390, distance: 62.3
click at [951, 390] on div "274 298 262 292 272 232 304 284 302 282 266 294 270 2 2 4 2 2" at bounding box center [551, 282] width 1103 height 450
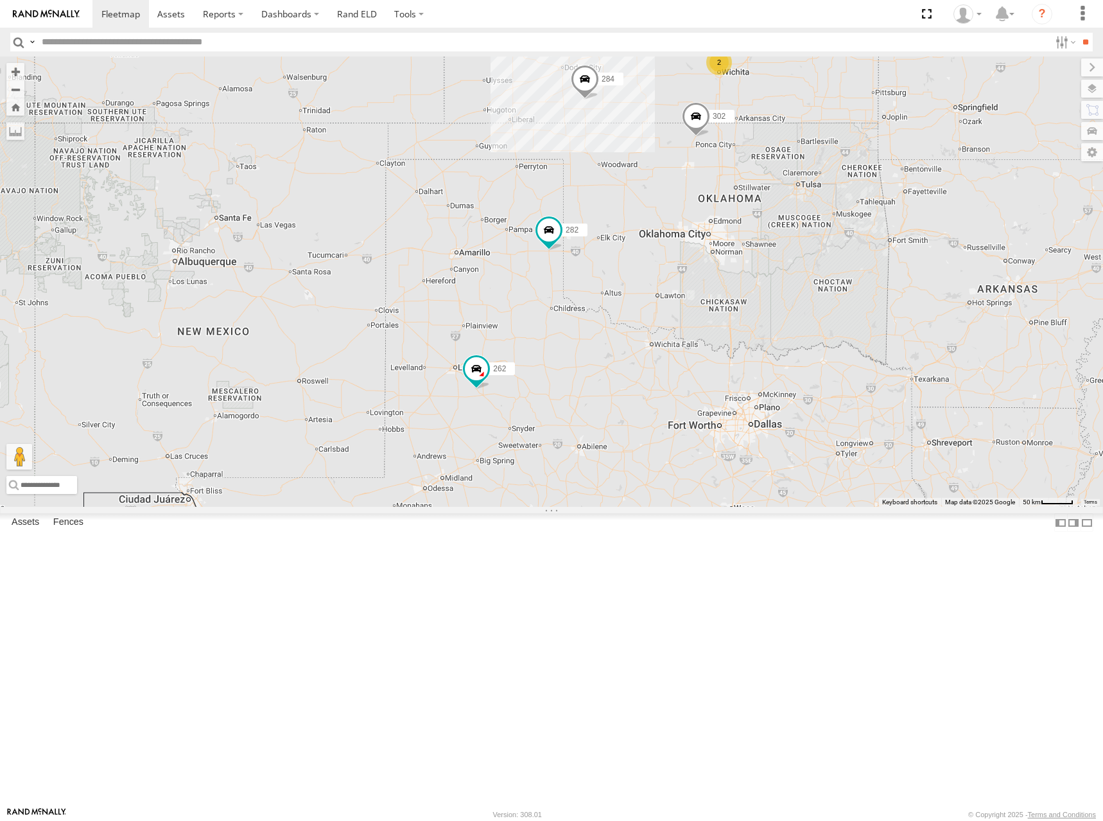
drag, startPoint x: 955, startPoint y: 222, endPoint x: 959, endPoint y: 204, distance: 19.2
click at [959, 204] on div "274 298 262 292 272 232 304 284 302 282 266 294 270 2 2 4 2 2" at bounding box center [551, 282] width 1103 height 450
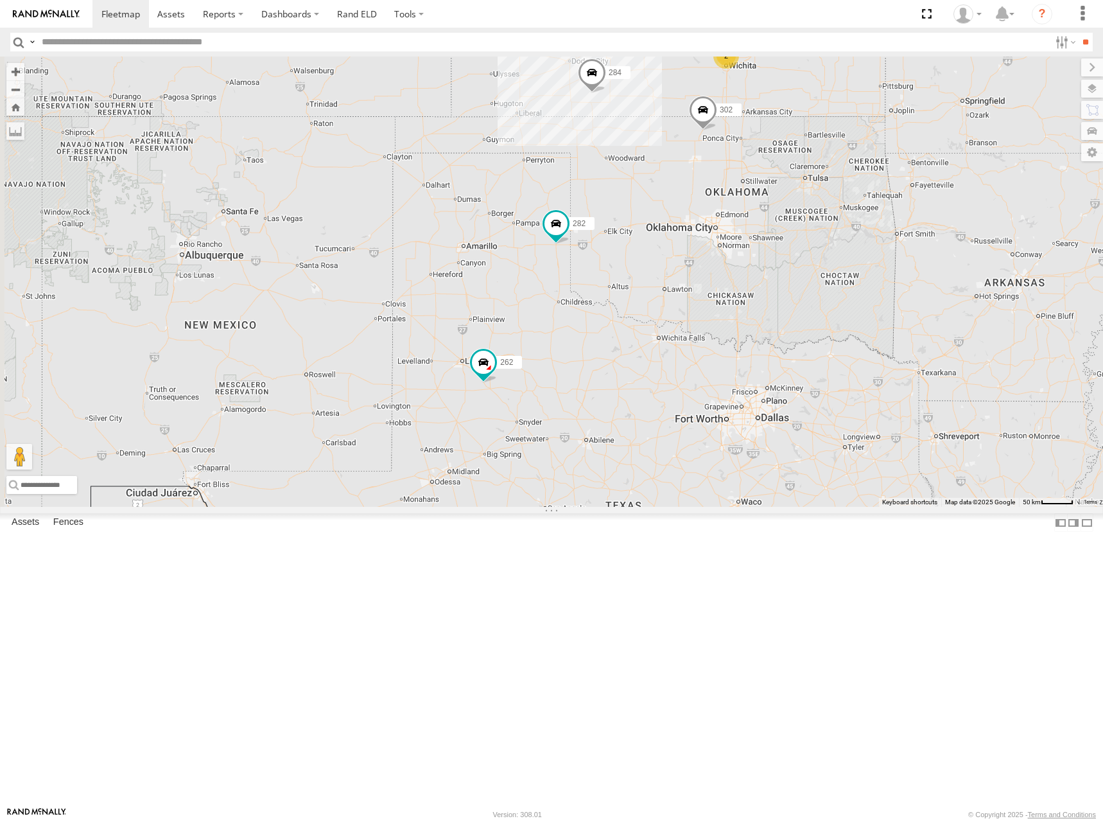
drag, startPoint x: 936, startPoint y: 279, endPoint x: 944, endPoint y: 268, distance: 13.9
click at [944, 268] on div "274 298 262 292 272 232 304 284 302 282 266 294 270 2 2 4 2 2" at bounding box center [551, 282] width 1103 height 450
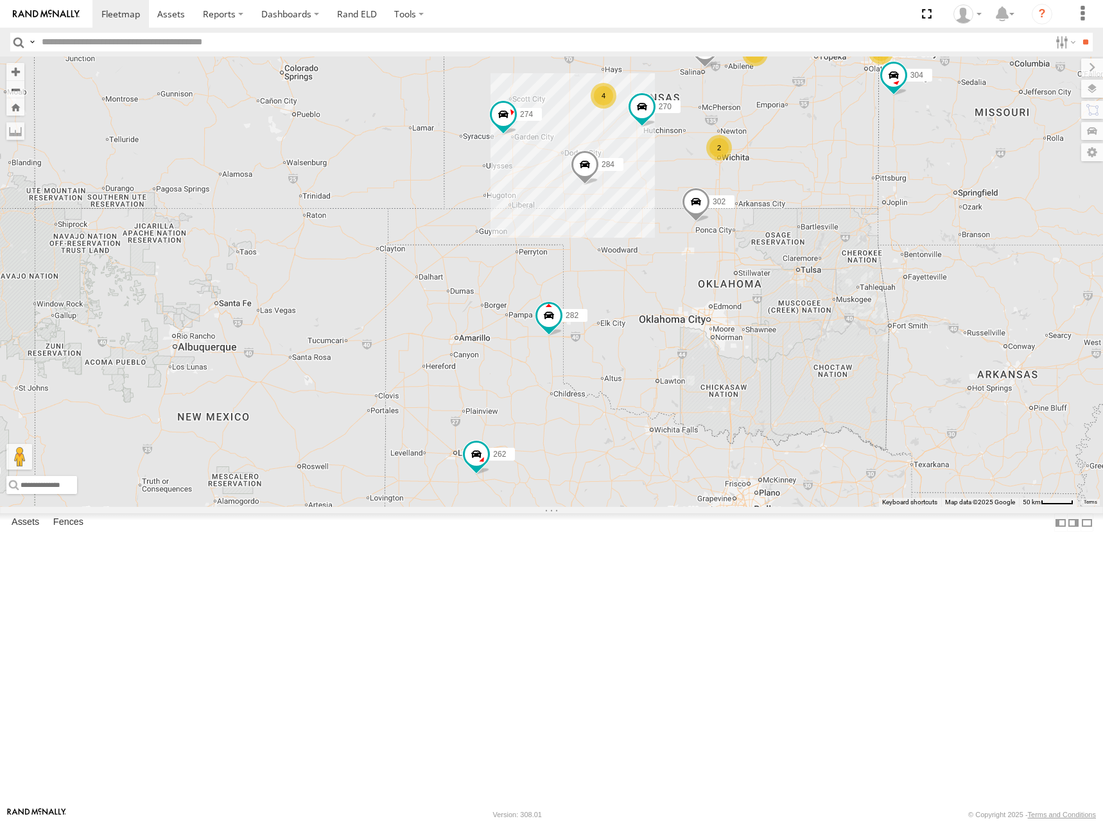
drag, startPoint x: 979, startPoint y: 188, endPoint x: 972, endPoint y: 313, distance: 126.1
click at [972, 313] on div "274 298 262 292 272 232 304 284 302 282 266 294 270 2 2 4 2 2" at bounding box center [551, 282] width 1103 height 450
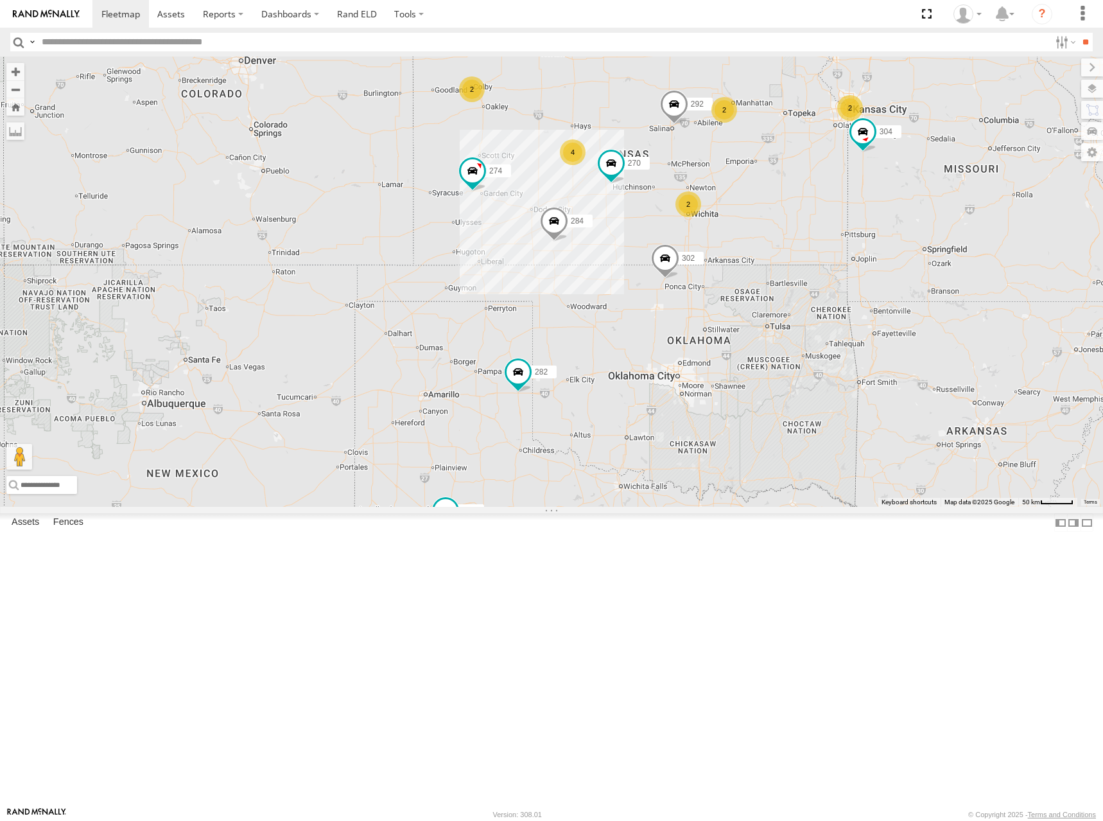
drag, startPoint x: 949, startPoint y: 193, endPoint x: 914, endPoint y: 219, distance: 44.1
click at [914, 219] on div "274 298 262 292 272 232 304 284 302 282 266 294 270 2 2 4 2 2" at bounding box center [551, 282] width 1103 height 450
click at [915, 218] on div "274 298 270 262 292 232 304 284 302 282 294 2 2 4 2 2" at bounding box center [551, 282] width 1103 height 450
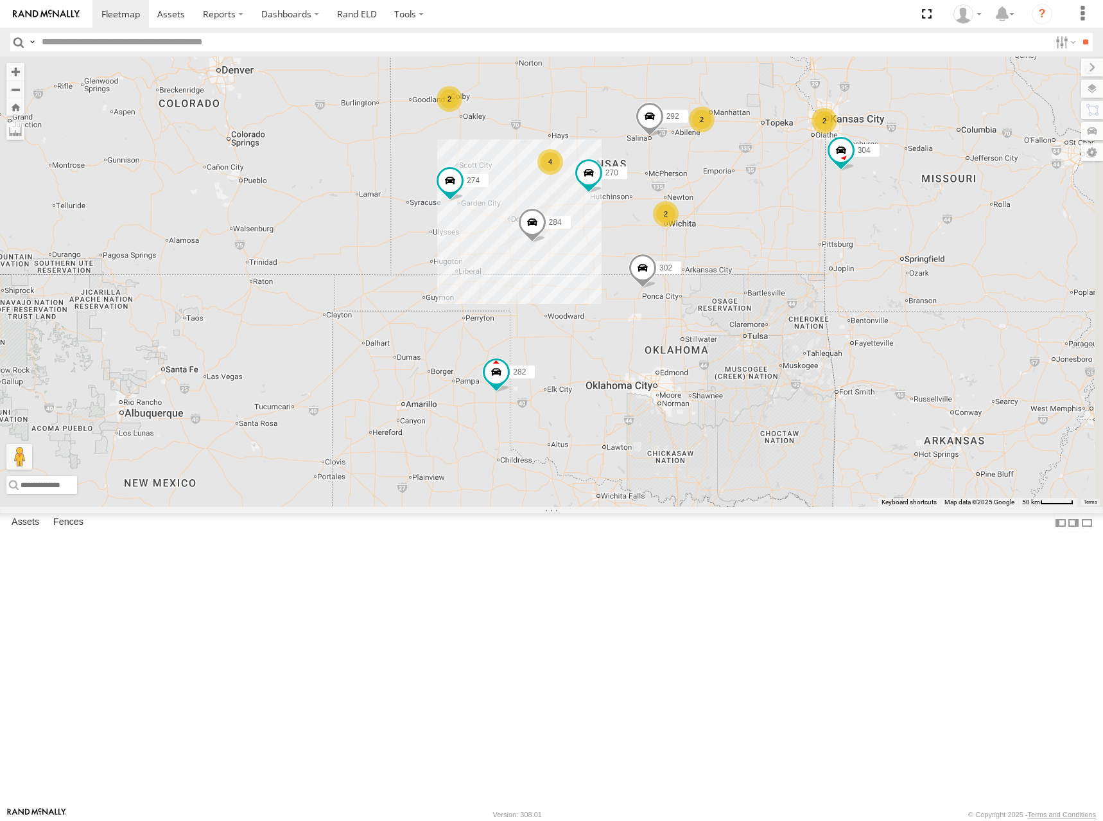
drag, startPoint x: 869, startPoint y: 198, endPoint x: 808, endPoint y: 236, distance: 71.8
click at [808, 236] on div "274 298 270 262 292 232 304 284 302 282 294 2 2 4 2 2" at bounding box center [551, 282] width 1103 height 450
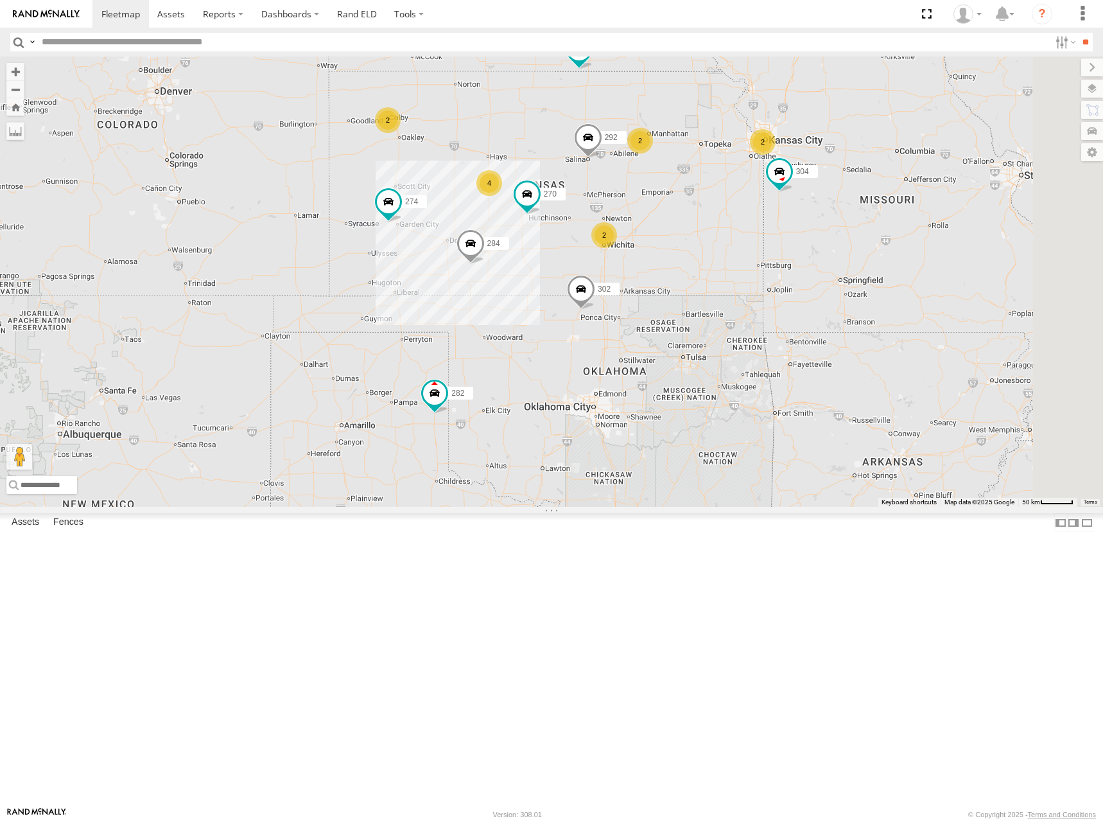
drag, startPoint x: 833, startPoint y: 258, endPoint x: 824, endPoint y: 241, distance: 19.5
click at [824, 241] on div "274 298 270 262 292 232 304 284 302 282 294 2 2 4 2 2" at bounding box center [551, 282] width 1103 height 450
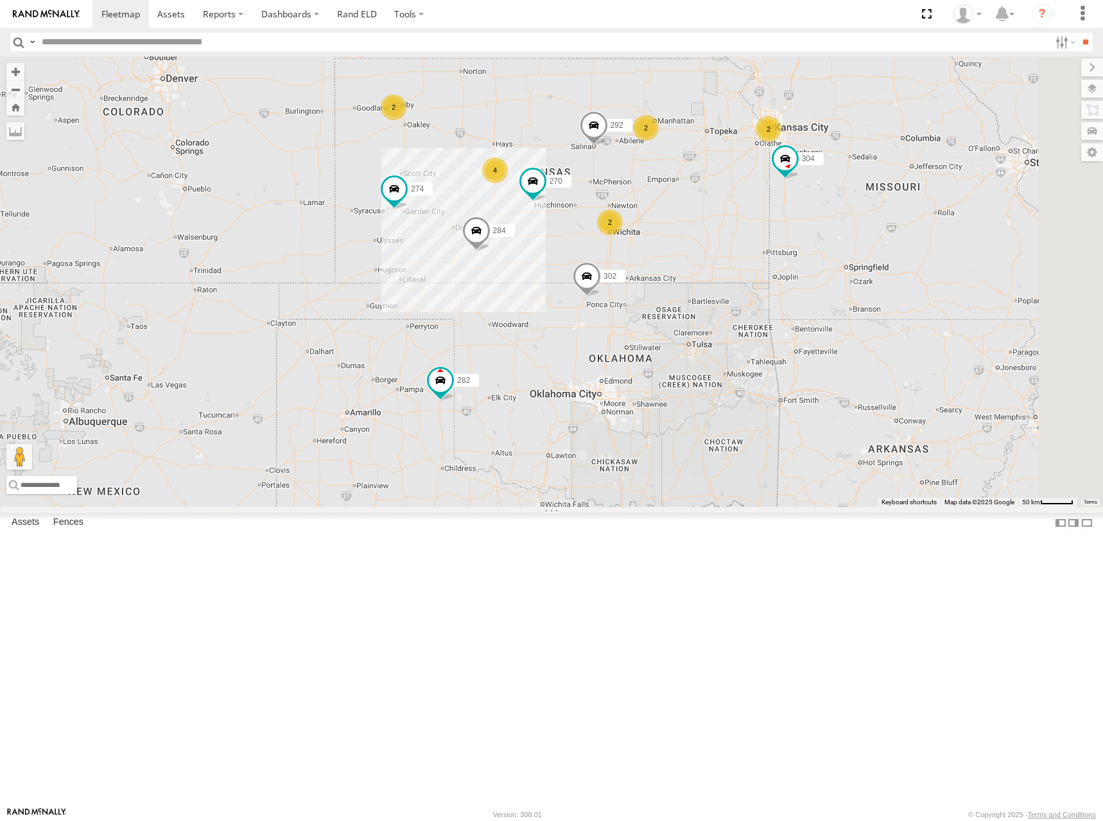
drag, startPoint x: 846, startPoint y: 263, endPoint x: 852, endPoint y: 246, distance: 17.9
click at [852, 246] on div "274 298 270 262 292 232 304 284 302 282 294 2 2 4 2 2" at bounding box center [551, 282] width 1103 height 450
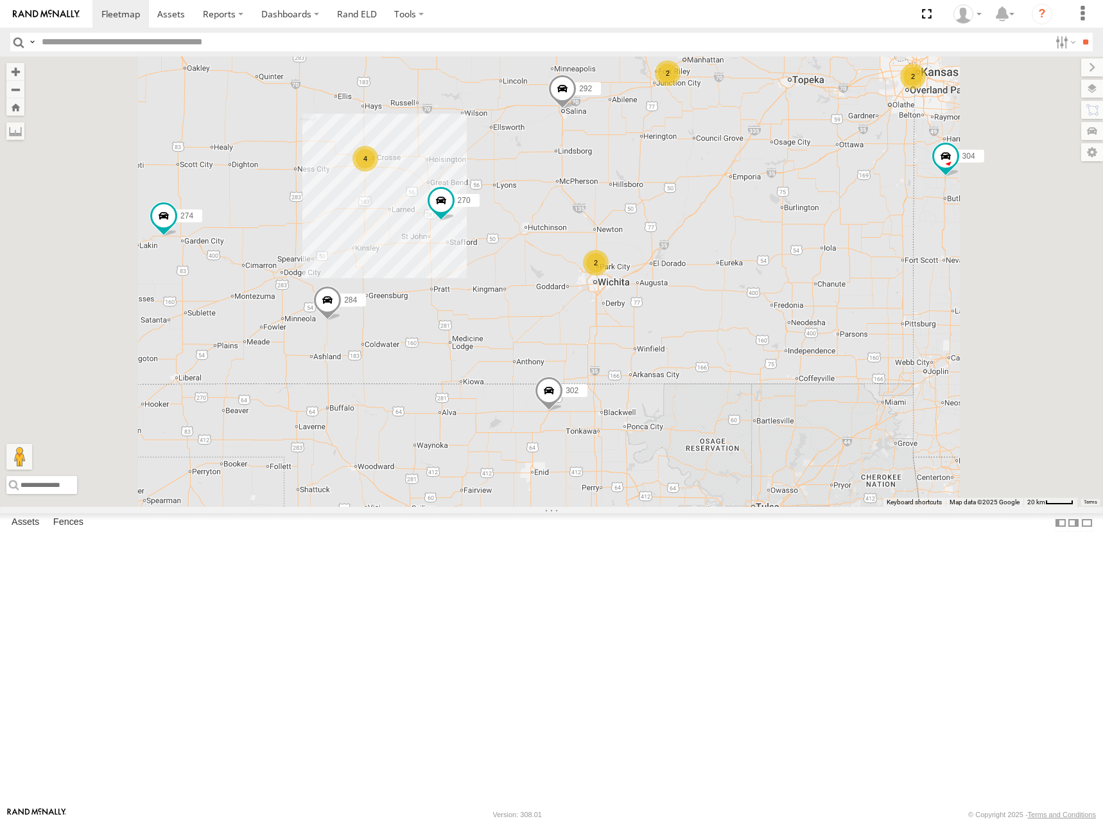
drag, startPoint x: 780, startPoint y: 335, endPoint x: 822, endPoint y: 333, distance: 42.4
click at [822, 333] on div "274 298 270 262 292 232 304 284 302 282 294 2 4 2 2" at bounding box center [551, 282] width 1103 height 450
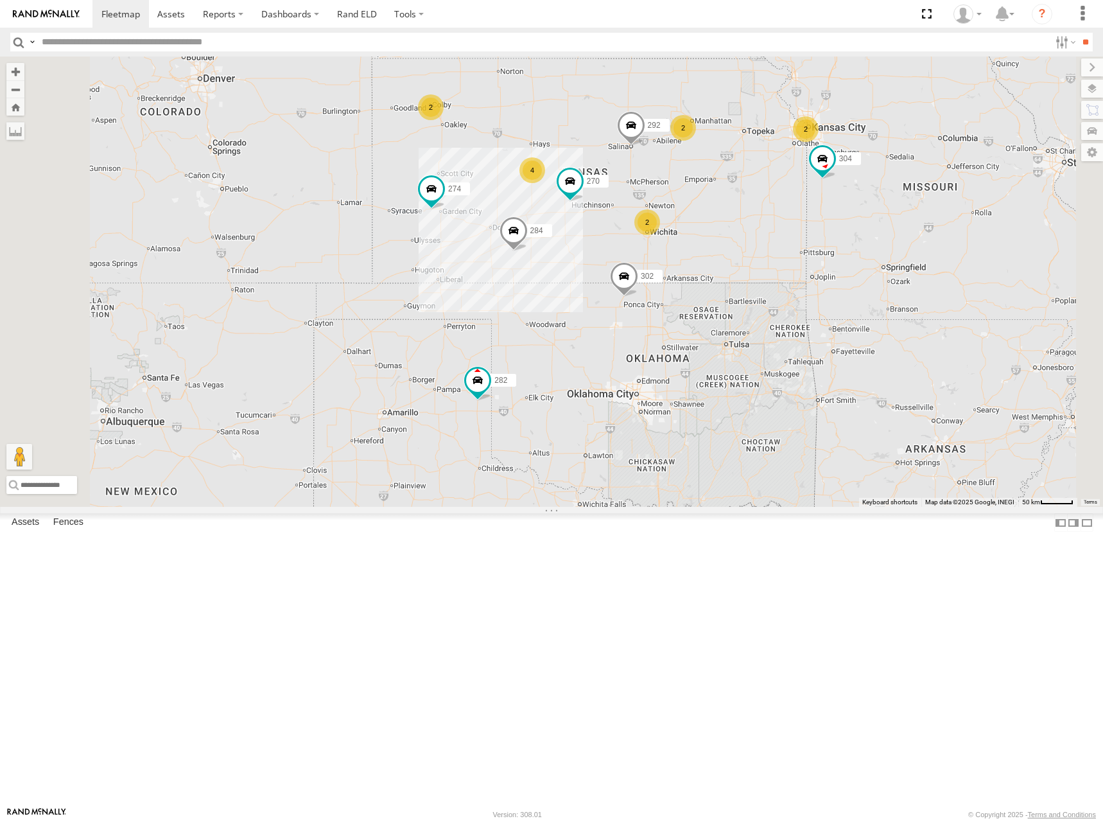
click at [842, 220] on div "274 298 270 262 292 232 304 284 302 282 294 2 2 4 2 2" at bounding box center [551, 282] width 1103 height 450
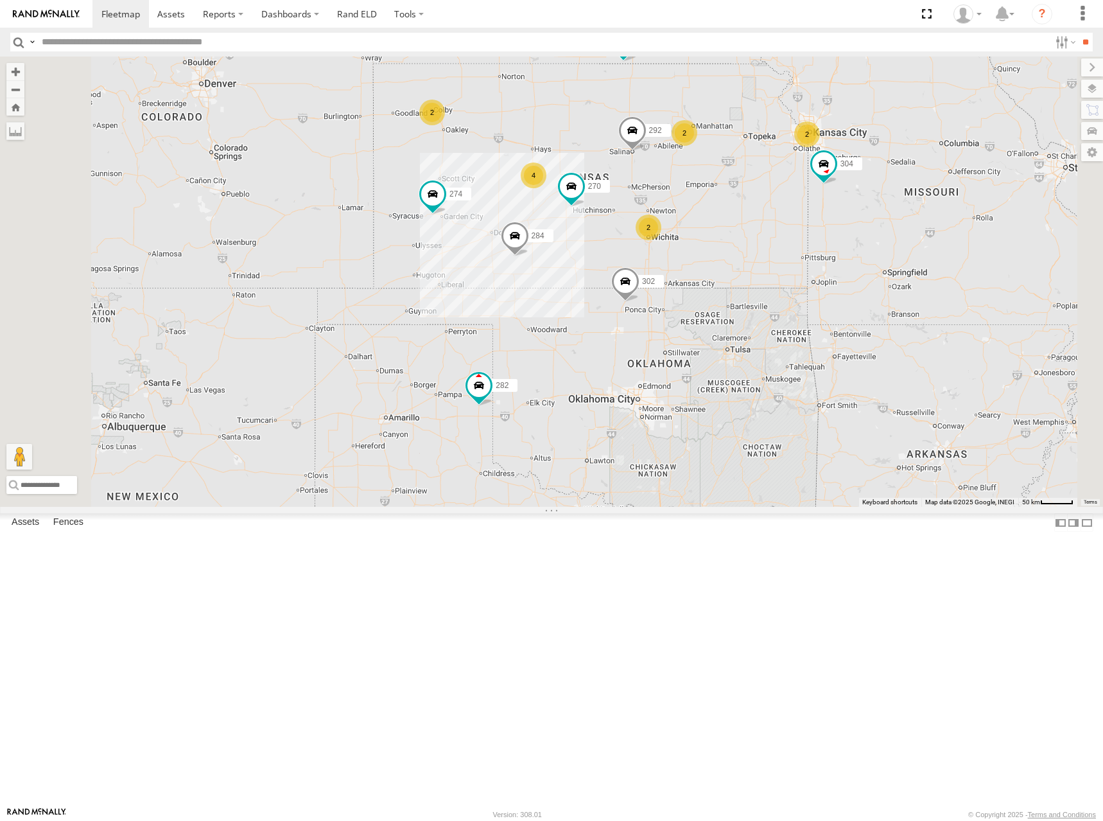
drag, startPoint x: 861, startPoint y: 229, endPoint x: 863, endPoint y: 236, distance: 7.3
click at [863, 236] on div "274 298 270 262 292 232 304 284 302 282 294 2 2 4 2 2" at bounding box center [551, 282] width 1103 height 450
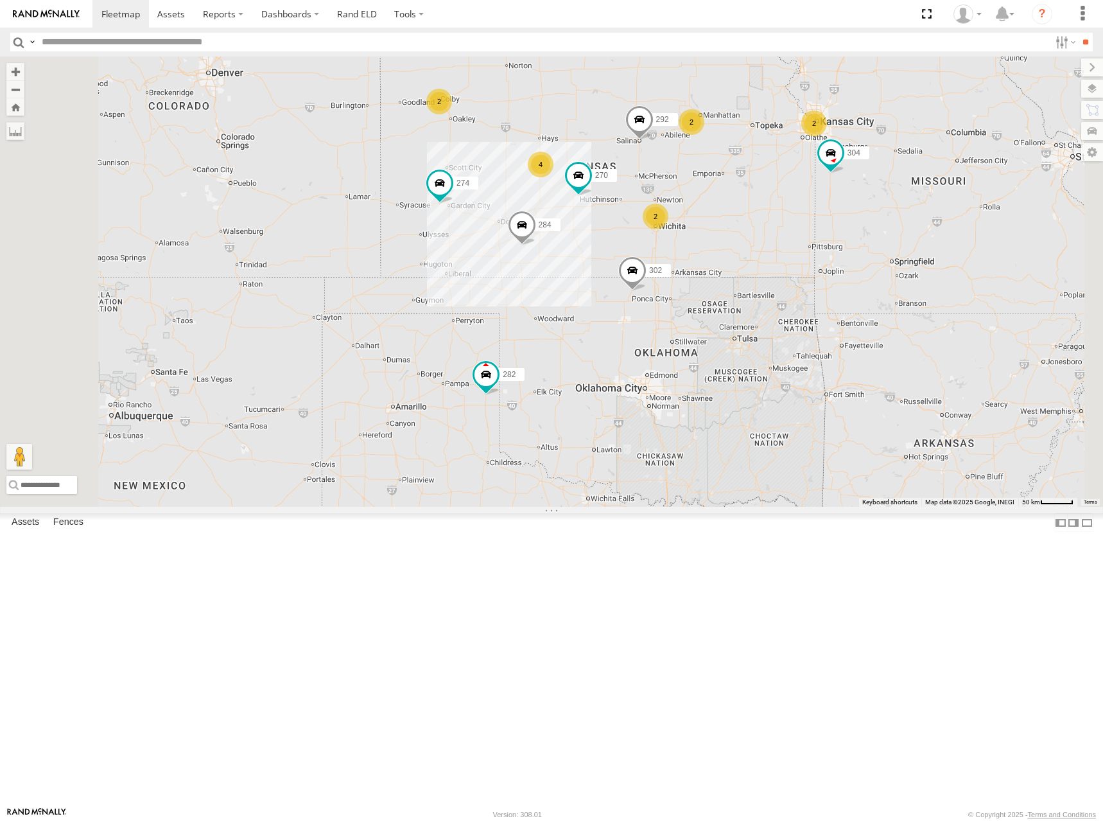
drag, startPoint x: 890, startPoint y: 222, endPoint x: 897, endPoint y: 209, distance: 14.7
click at [897, 209] on div "274 298 270 262 292 232 304 284 302 282 294 2 2 4 2 2" at bounding box center [551, 282] width 1103 height 450
drag, startPoint x: 845, startPoint y: 220, endPoint x: 868, endPoint y: 215, distance: 23.2
click at [863, 218] on div "274 298 270 262 292 232 304 284 302 282 294 2 2 4 2 2" at bounding box center [551, 282] width 1103 height 450
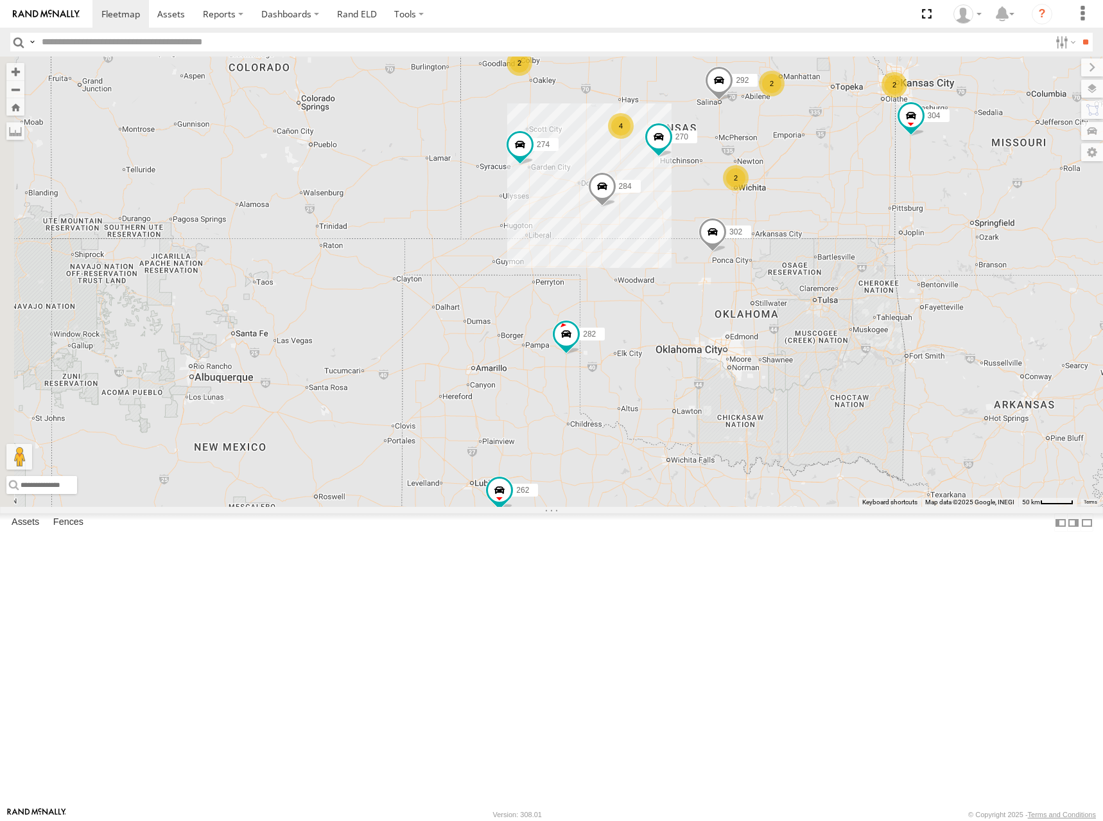
drag, startPoint x: 818, startPoint y: 268, endPoint x: 885, endPoint y: 234, distance: 74.7
click at [733, 101] on span at bounding box center [719, 83] width 28 height 35
click at [761, 187] on div "274 298 270 262 292 232 304 284 302 282 294 2 2 4 2 2 292 All Assets W Grand Av…" at bounding box center [551, 282] width 1103 height 450
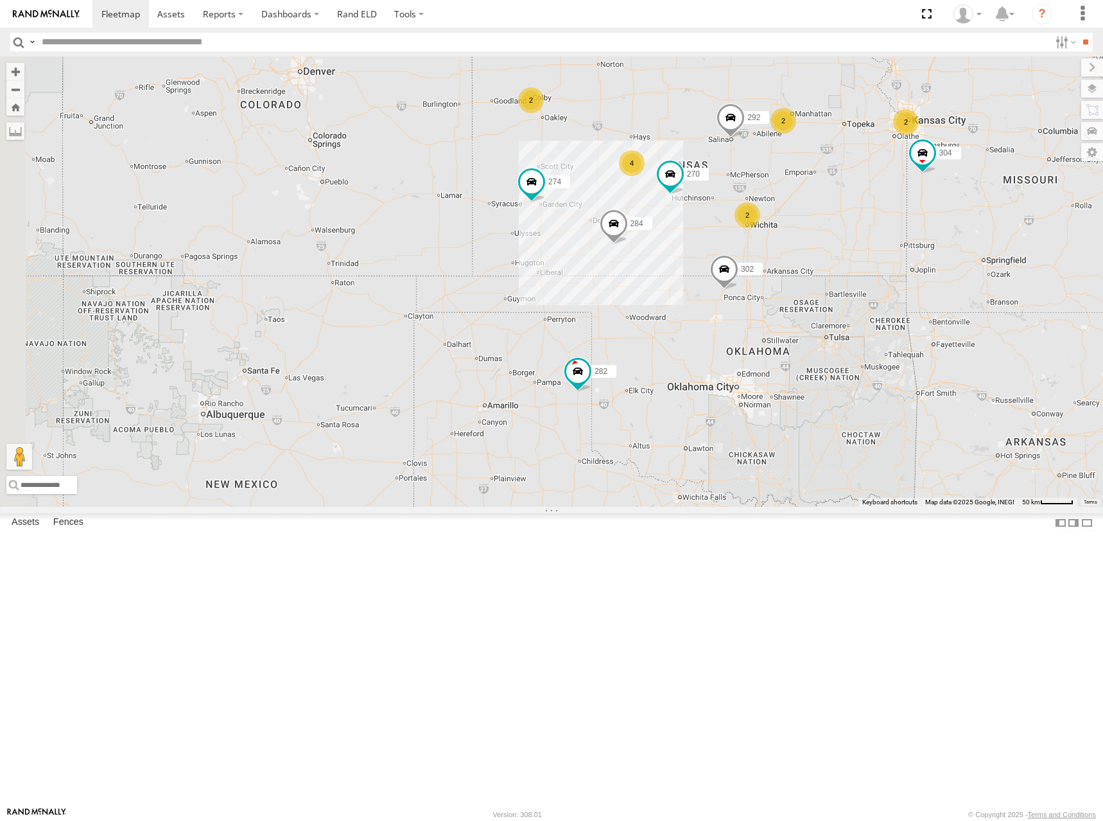
click at [745, 234] on div "274 298 270 262 292 232 304 284 302 282 294 2 2 4 2 2" at bounding box center [551, 282] width 1103 height 450
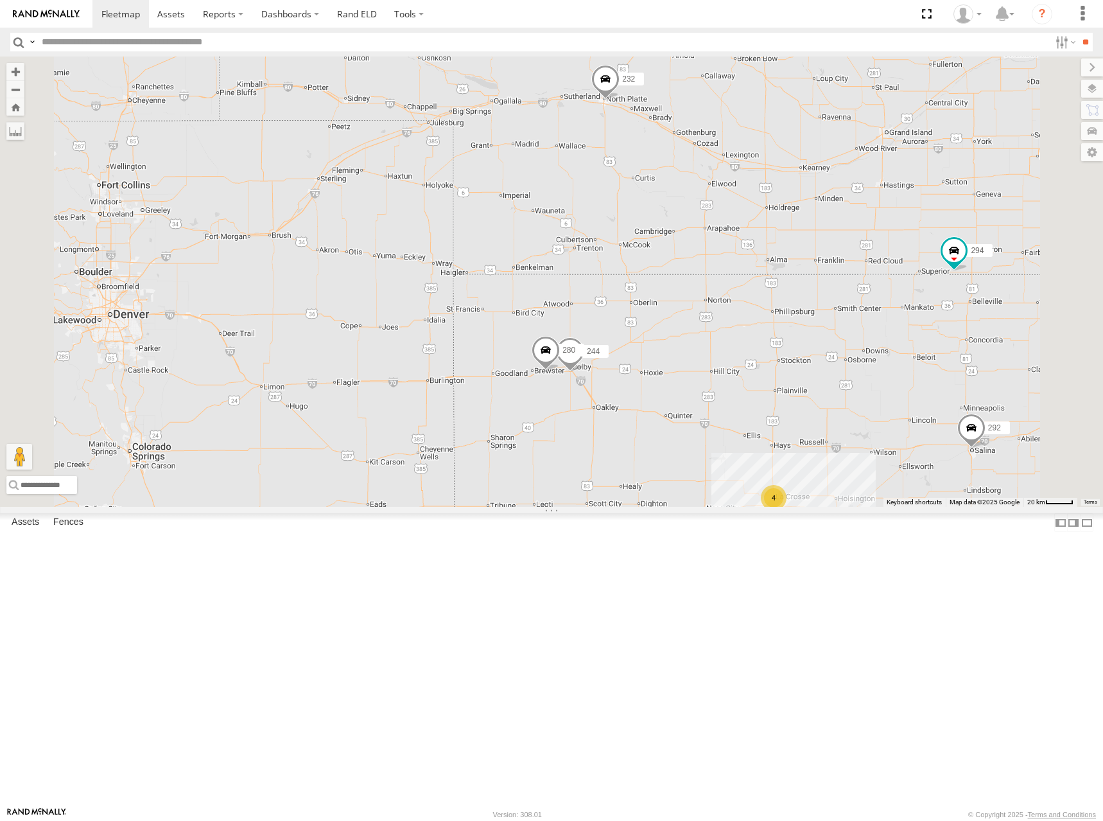
drag, startPoint x: 722, startPoint y: 180, endPoint x: 744, endPoint y: 448, distance: 268.7
click at [744, 448] on div "274 298 270 262 292 232 304 284 302 282 294 244 4 280" at bounding box center [551, 282] width 1103 height 450
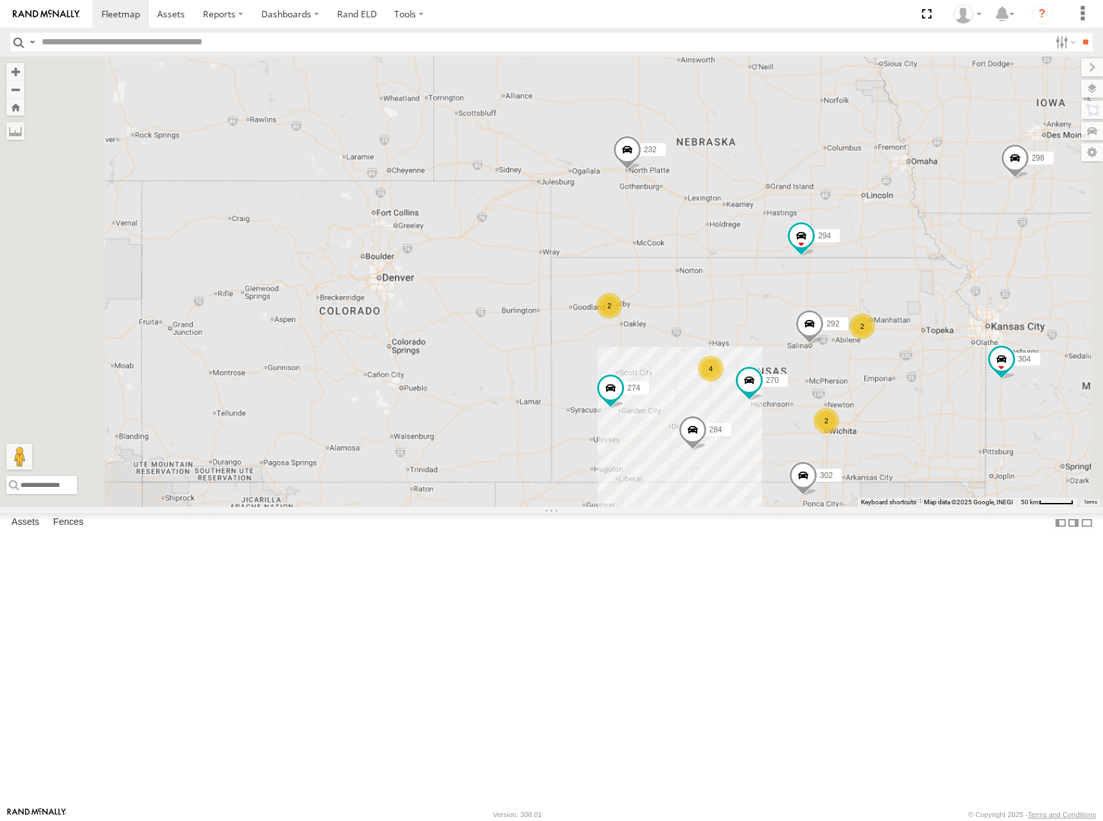
drag, startPoint x: 809, startPoint y: 391, endPoint x: 748, endPoint y: 358, distance: 69.0
click at [748, 358] on div "274 298 270 262 292 232 304 284 302 282 294 2 4 2 2" at bounding box center [551, 282] width 1103 height 450
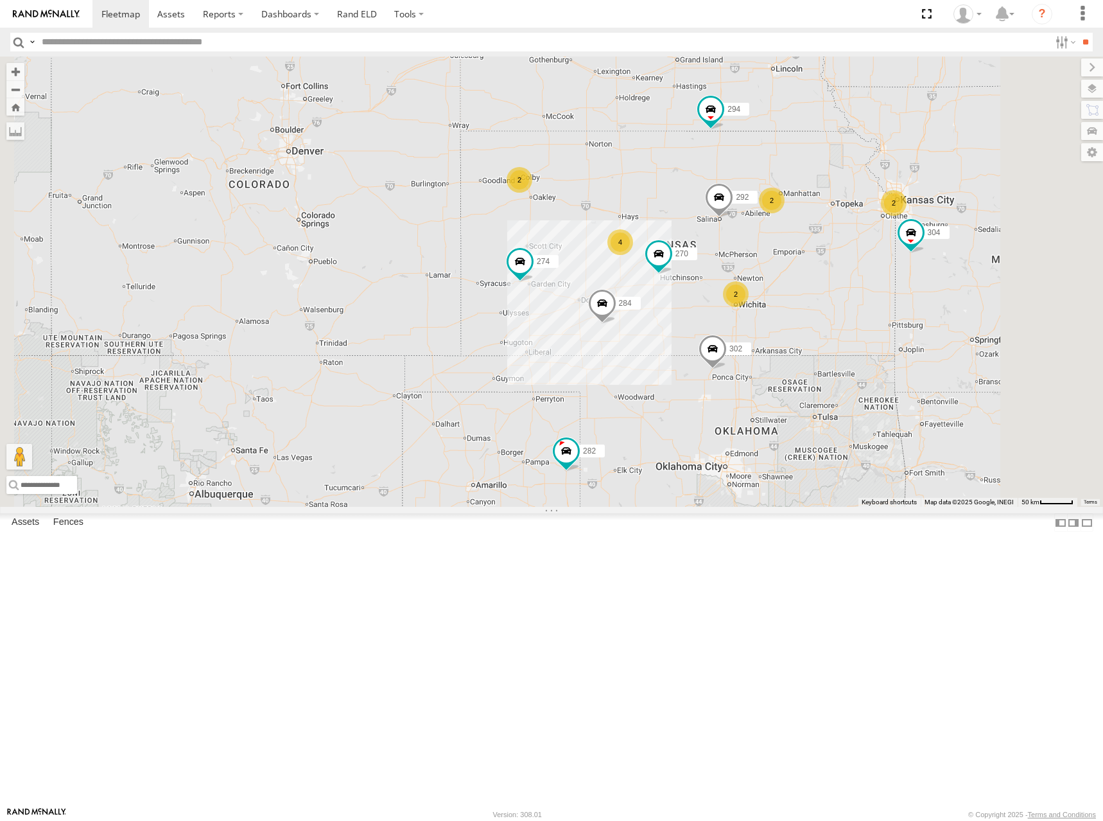
drag, startPoint x: 942, startPoint y: 409, endPoint x: 919, endPoint y: 306, distance: 105.3
click at [919, 306] on div "274 298 270 262 292 232 304 284 302 282 294 2 4 2 2 2" at bounding box center [551, 282] width 1103 height 450
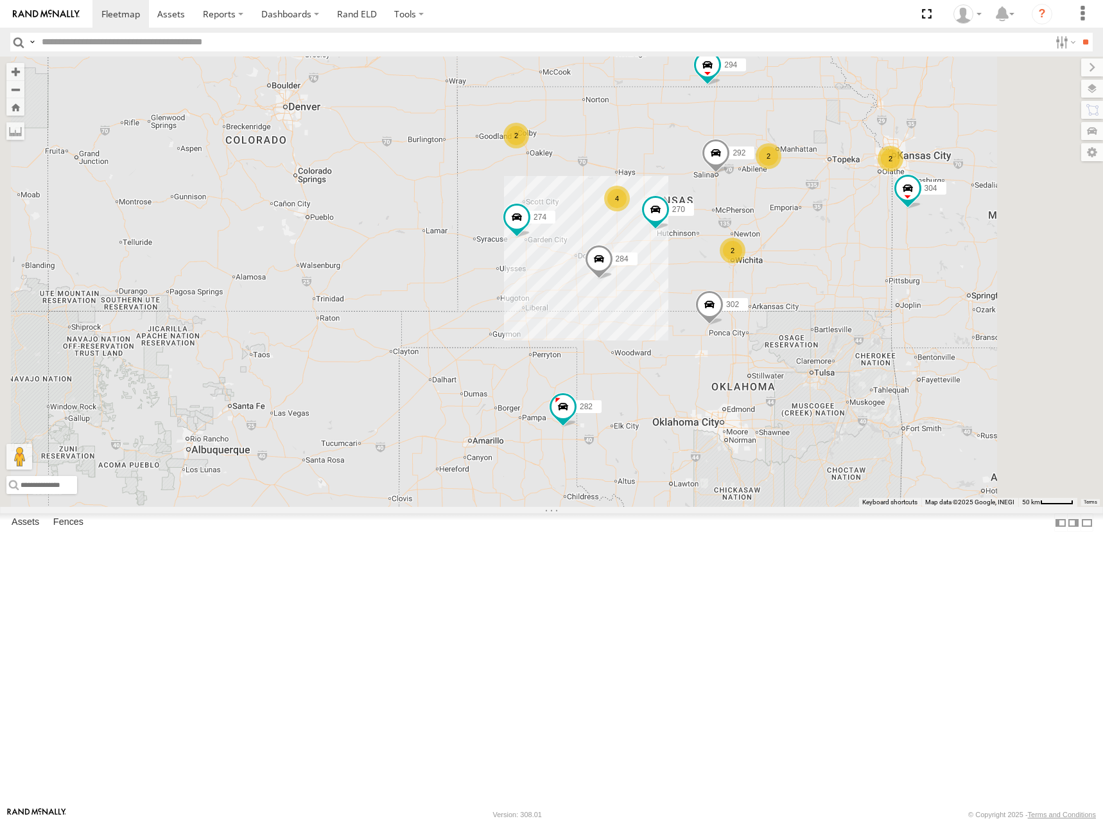
drag, startPoint x: 965, startPoint y: 286, endPoint x: 964, endPoint y: 221, distance: 64.9
click at [964, 221] on div "274 298 270 262 292 232 304 284 302 282 294 2 4 2 2 2" at bounding box center [551, 282] width 1103 height 450
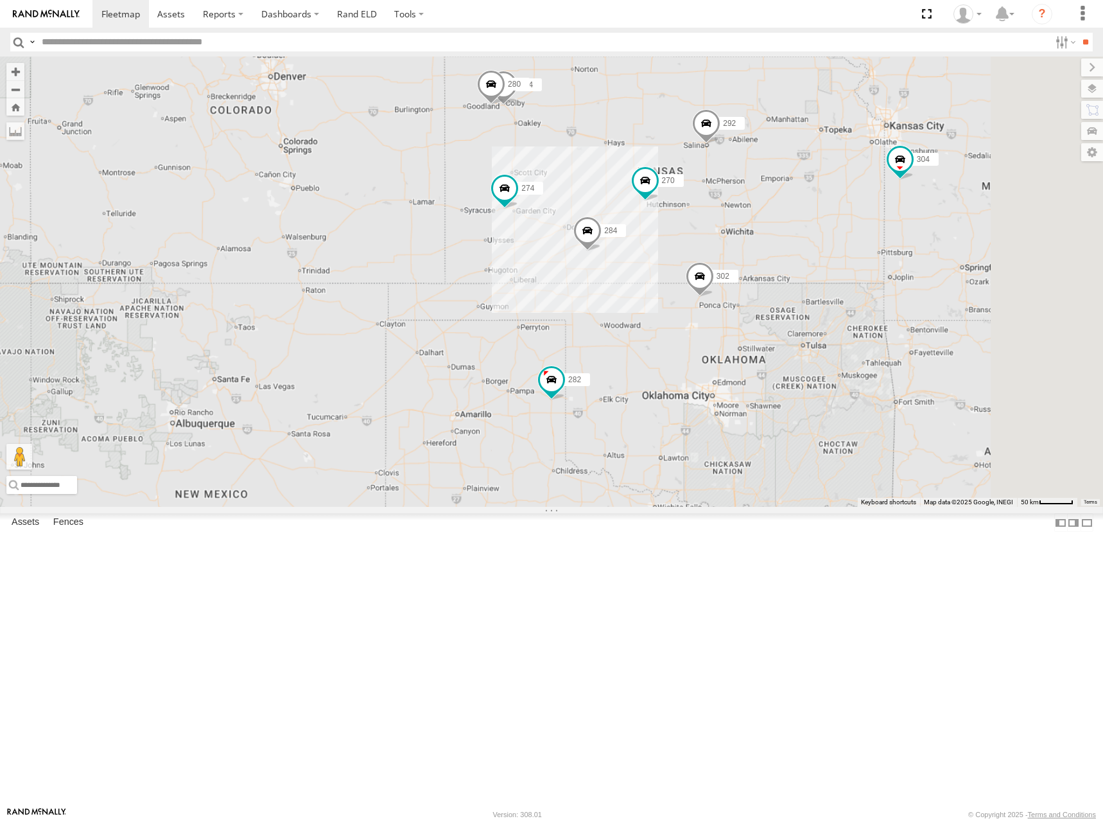
drag, startPoint x: 974, startPoint y: 180, endPoint x: 949, endPoint y: 221, distance: 47.6
click at [949, 221] on div "274 298 270 262 292 232 304 284 302 282 294 244 280" at bounding box center [551, 282] width 1103 height 450
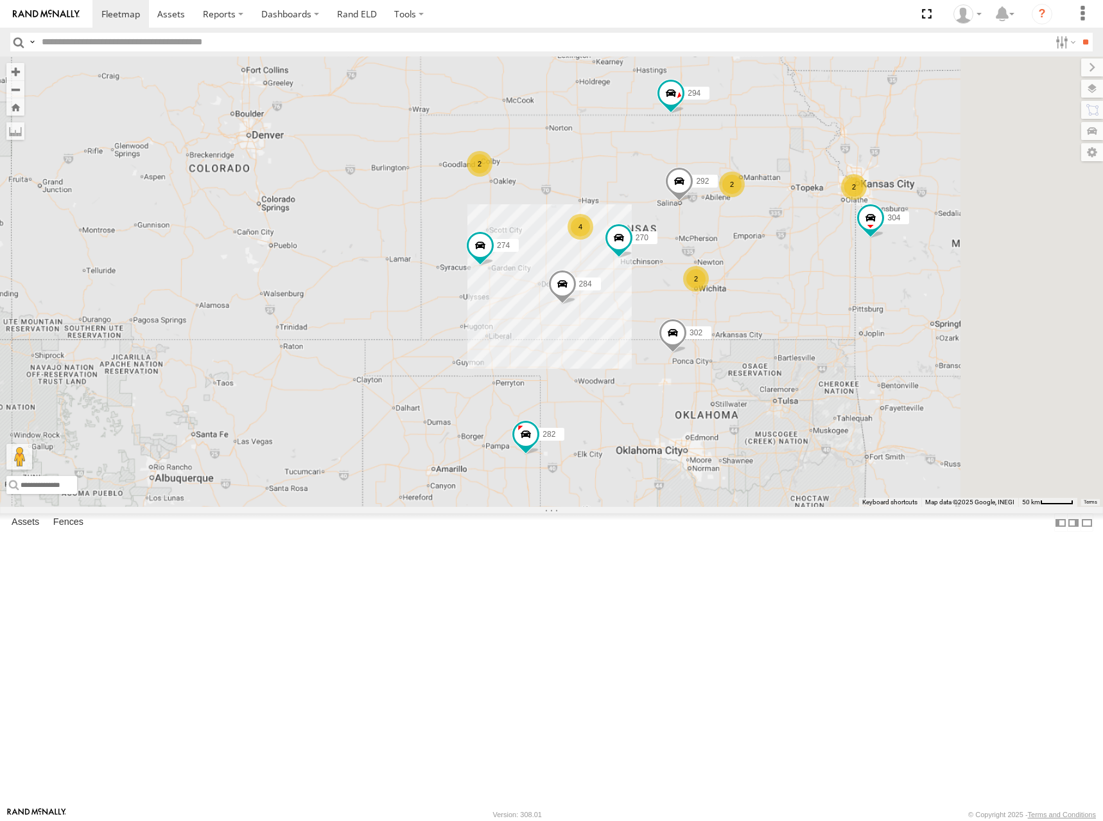
drag, startPoint x: 941, startPoint y: 245, endPoint x: 927, endPoint y: 293, distance: 50.8
click at [927, 293] on div "274 298 270 262 292 232 304 284 302 282 294 2 2 4 2 2" at bounding box center [551, 282] width 1103 height 450
drag, startPoint x: 985, startPoint y: 220, endPoint x: 941, endPoint y: 311, distance: 101.1
click at [941, 311] on div "274 298 270 262 292 232 304 284 302 282 294 2 2 4 2 2" at bounding box center [551, 282] width 1103 height 450
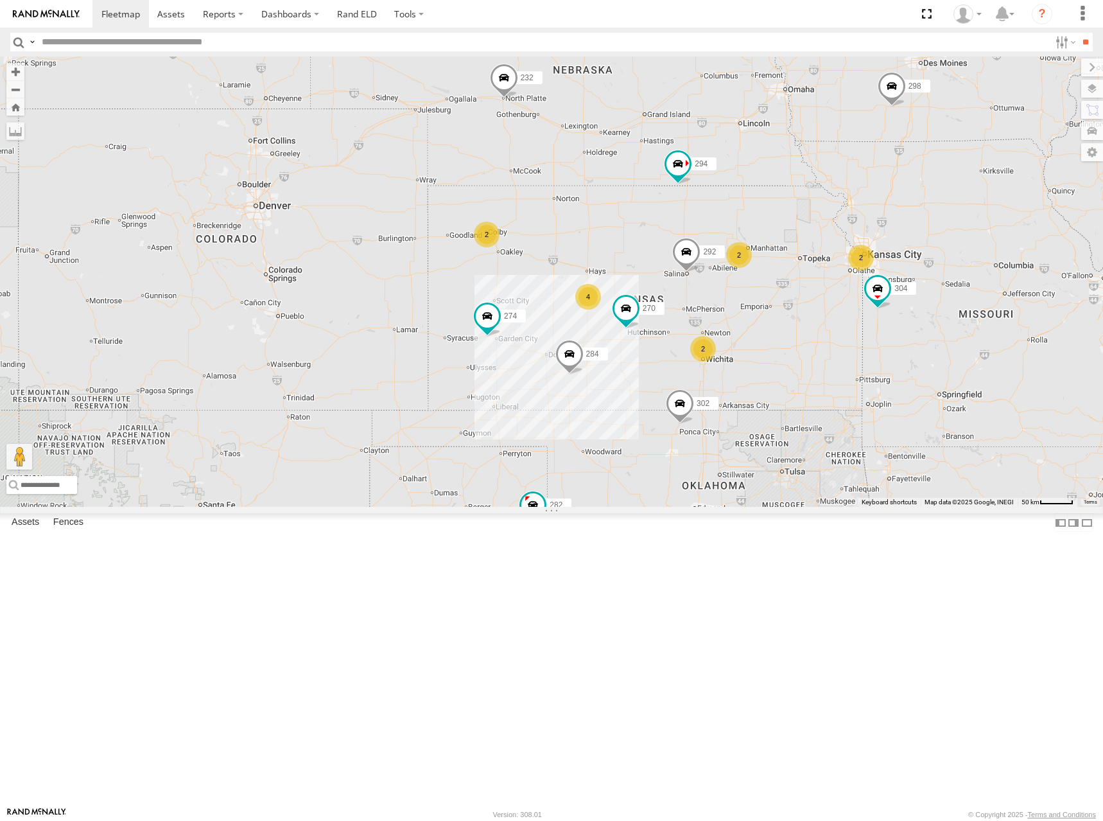
drag, startPoint x: 887, startPoint y: 343, endPoint x: 938, endPoint y: 318, distance: 57.2
click at [938, 318] on div "274 298 270 262 292 232 304 284 302 282 294 2 2 4 2 2" at bounding box center [551, 282] width 1103 height 450
drag, startPoint x: 940, startPoint y: 335, endPoint x: 933, endPoint y: 329, distance: 9.1
click at [933, 329] on div "274 298 270 262 292 232 304 284 302 282 294 2 2 4 2 2" at bounding box center [551, 282] width 1103 height 450
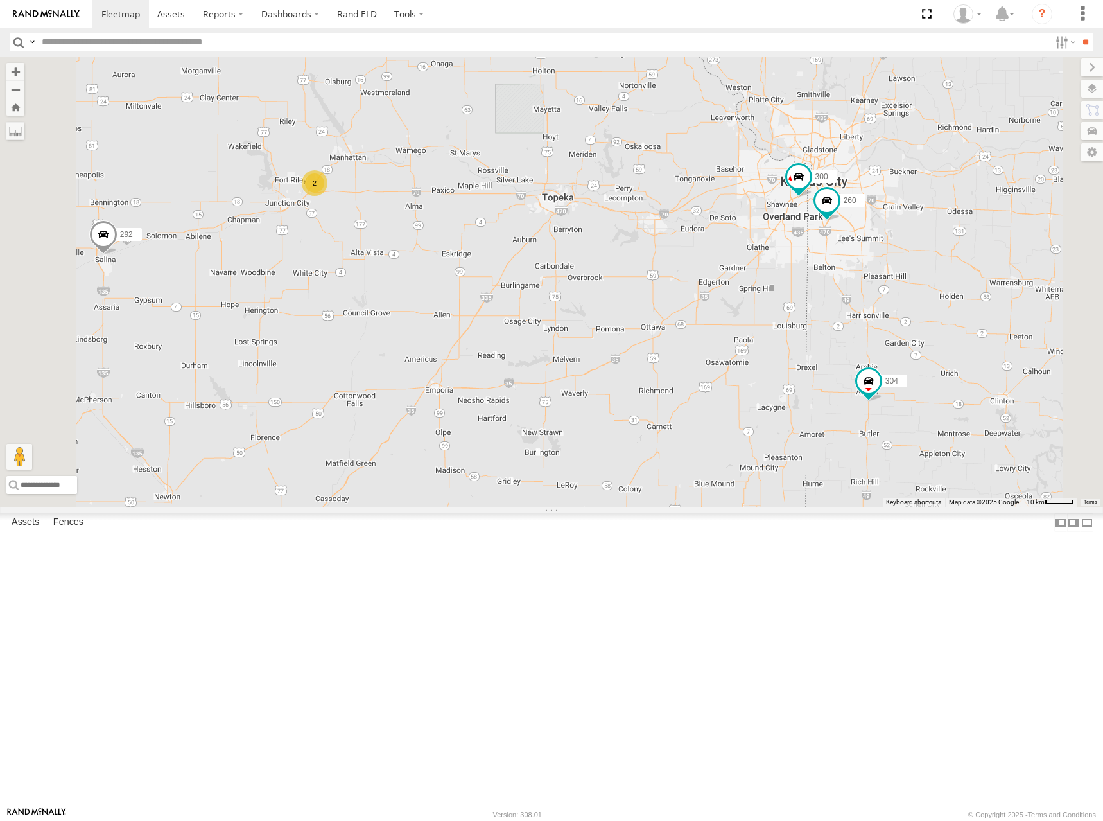
drag, startPoint x: 1000, startPoint y: 425, endPoint x: 920, endPoint y: 422, distance: 79.7
click at [920, 422] on div "274 298 270 262 292 232 304 284 302 282 294 300 2 2 260" at bounding box center [551, 282] width 1103 height 450
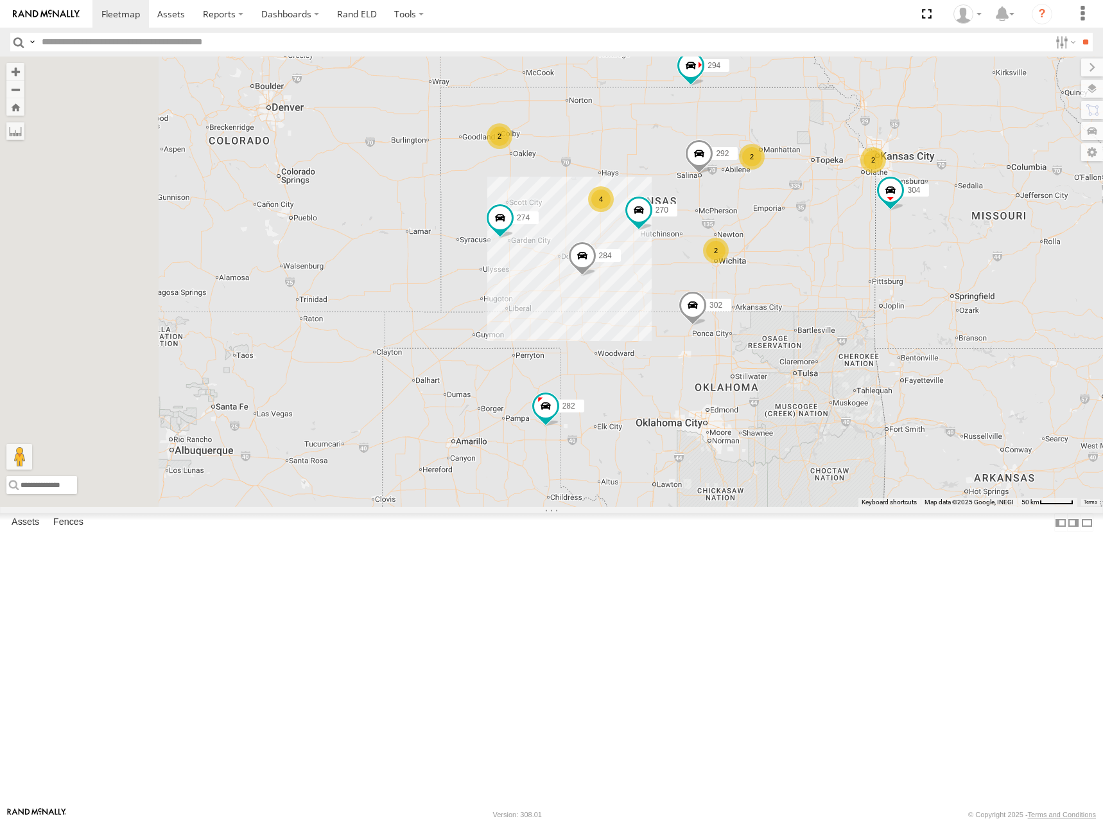
drag, startPoint x: 744, startPoint y: 365, endPoint x: 836, endPoint y: 267, distance: 134.0
click at [836, 267] on div "274 298 270 262 292 232 304 284 302 282 294 2 2 4 2 2" at bounding box center [551, 282] width 1103 height 450
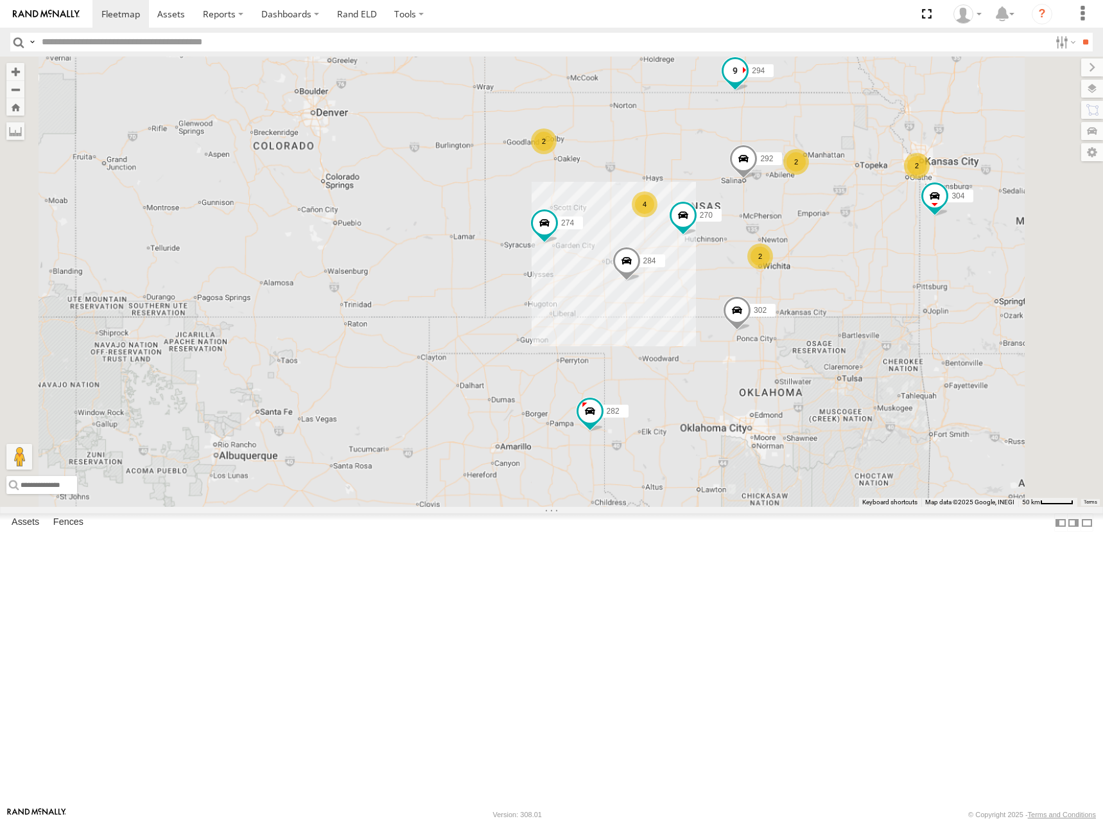
drag, startPoint x: 945, startPoint y: 211, endPoint x: 922, endPoint y: 223, distance: 26.1
click at [774, 77] on label "294" at bounding box center [758, 70] width 32 height 13
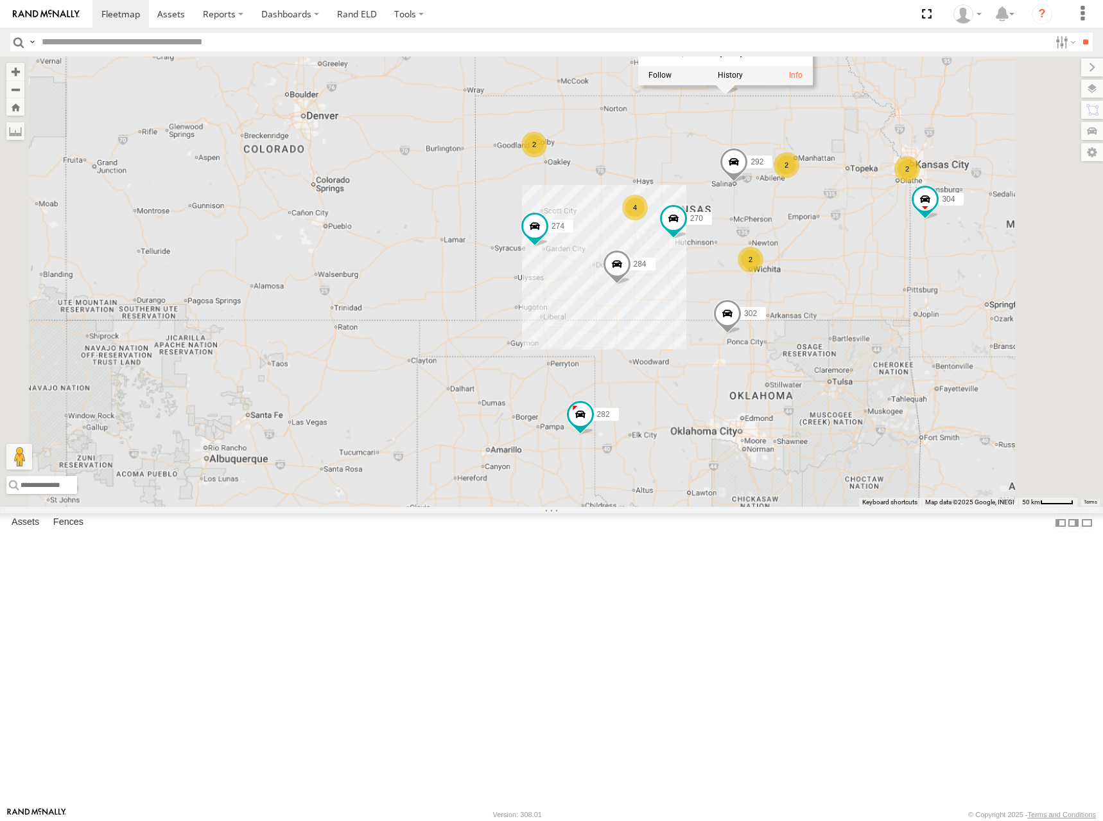
drag, startPoint x: 1051, startPoint y: 202, endPoint x: 1032, endPoint y: 196, distance: 19.7
click at [1051, 202] on div "274 298 270 262 292 232 304 284 302 282 294 2 2 4 2 2 294 All Assets NE-85A-SPU…" at bounding box center [551, 282] width 1103 height 450
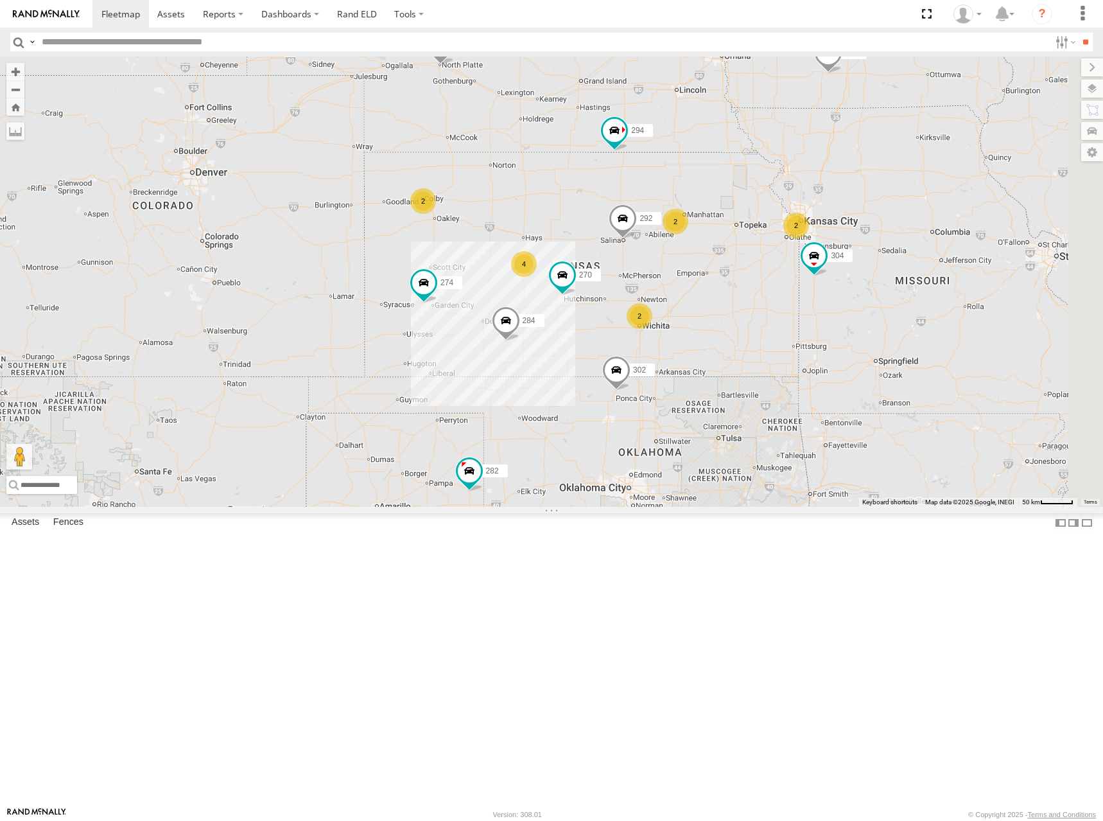
drag, startPoint x: 815, startPoint y: 169, endPoint x: 730, endPoint y: 232, distance: 106.0
click at [730, 232] on div "274 298 270 262 292 232 304 284 302 282 294 2 2 4 2 2" at bounding box center [551, 282] width 1103 height 450
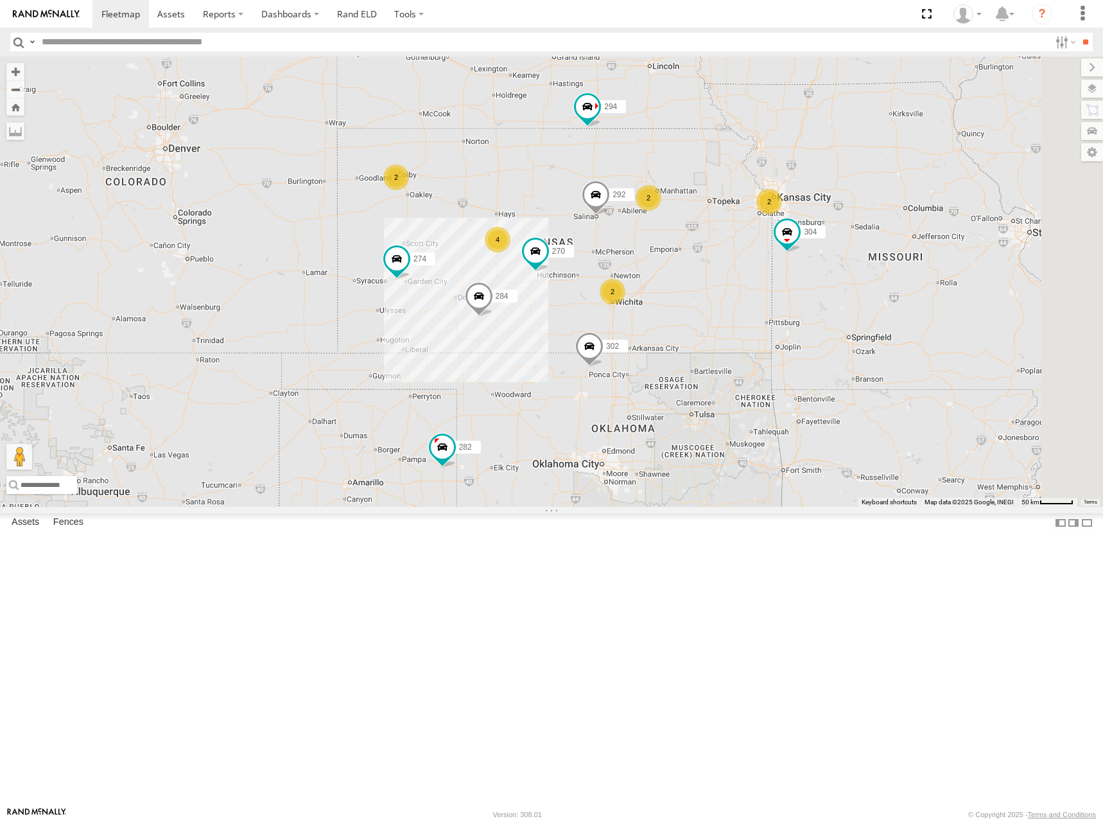
drag, startPoint x: 855, startPoint y: 323, endPoint x: 863, endPoint y: 258, distance: 65.9
click at [863, 258] on div "274 298 270 262 292 232 304 284 302 282 294 2 2 4 2 2" at bounding box center [551, 282] width 1103 height 450
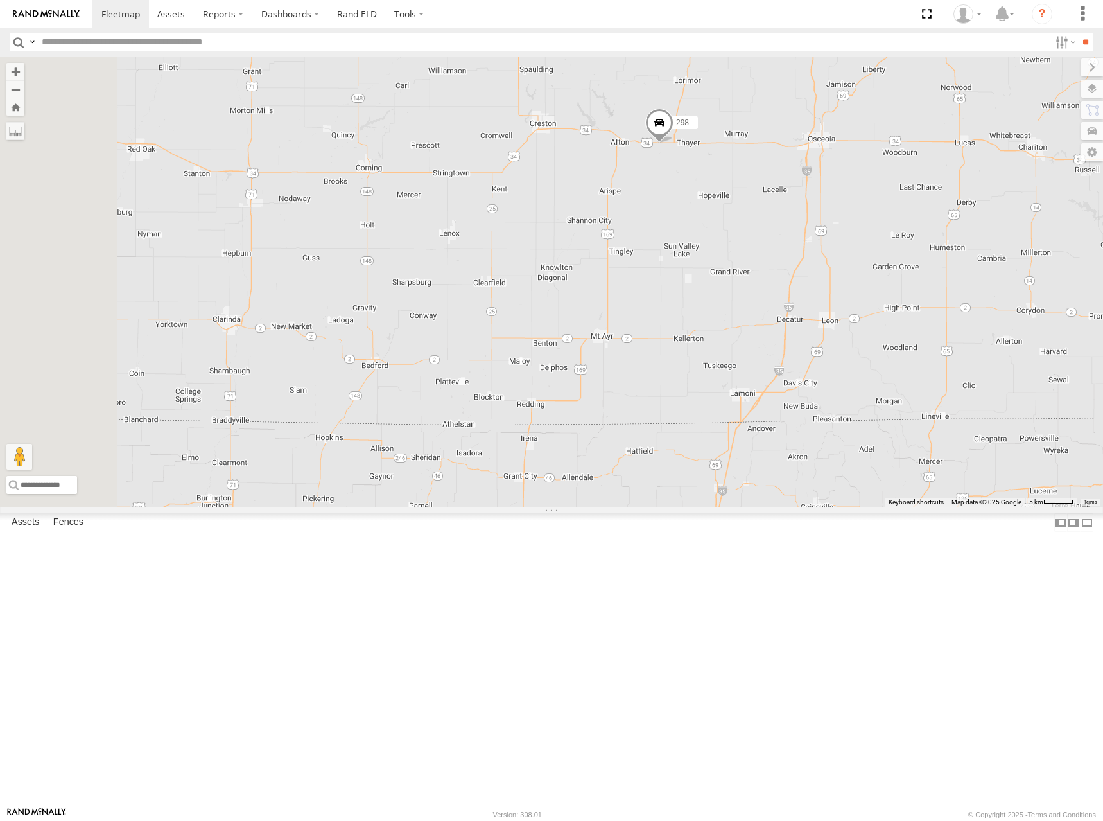
drag, startPoint x: 725, startPoint y: 263, endPoint x: 838, endPoint y: 200, distance: 129.7
click at [836, 202] on div "274 298 270 262 292 232 304 284 302 282 294" at bounding box center [551, 282] width 1103 height 450
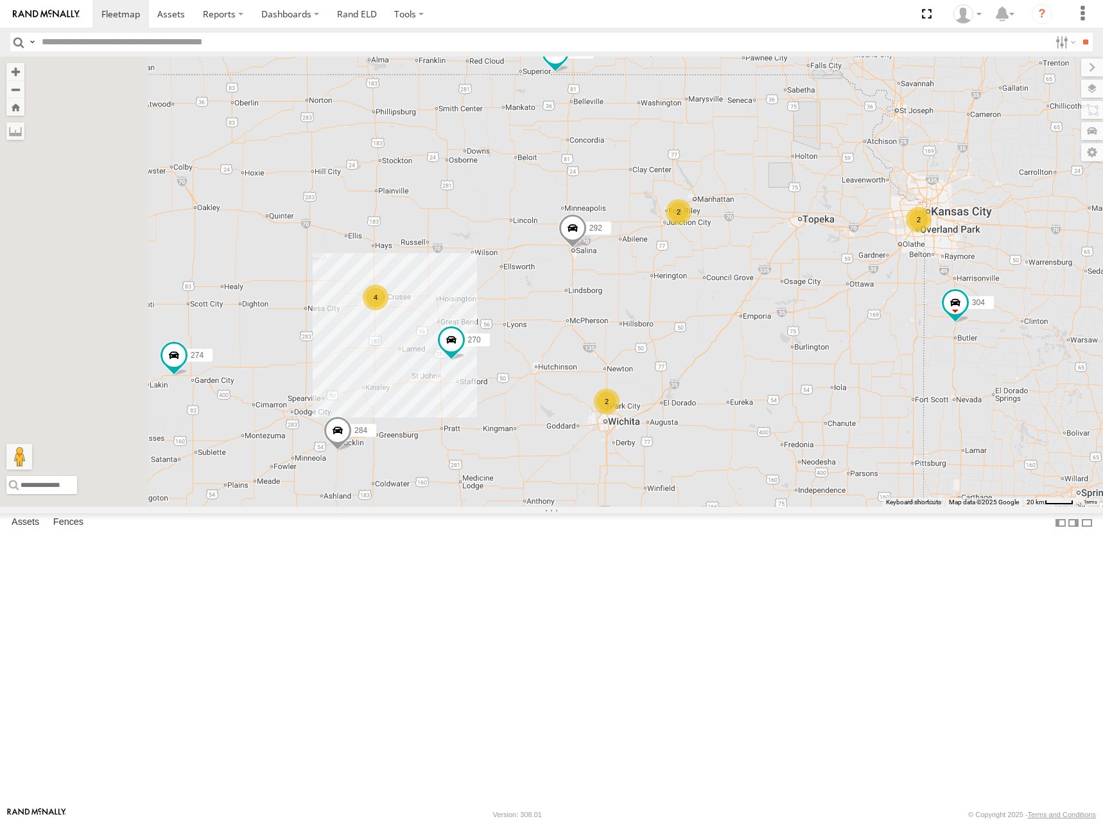
drag, startPoint x: 622, startPoint y: 326, endPoint x: 845, endPoint y: 207, distance: 252.5
click at [845, 207] on div "274 298 270 262 292 232 304 284 302 282 294 2 4 2 2" at bounding box center [551, 282] width 1103 height 450
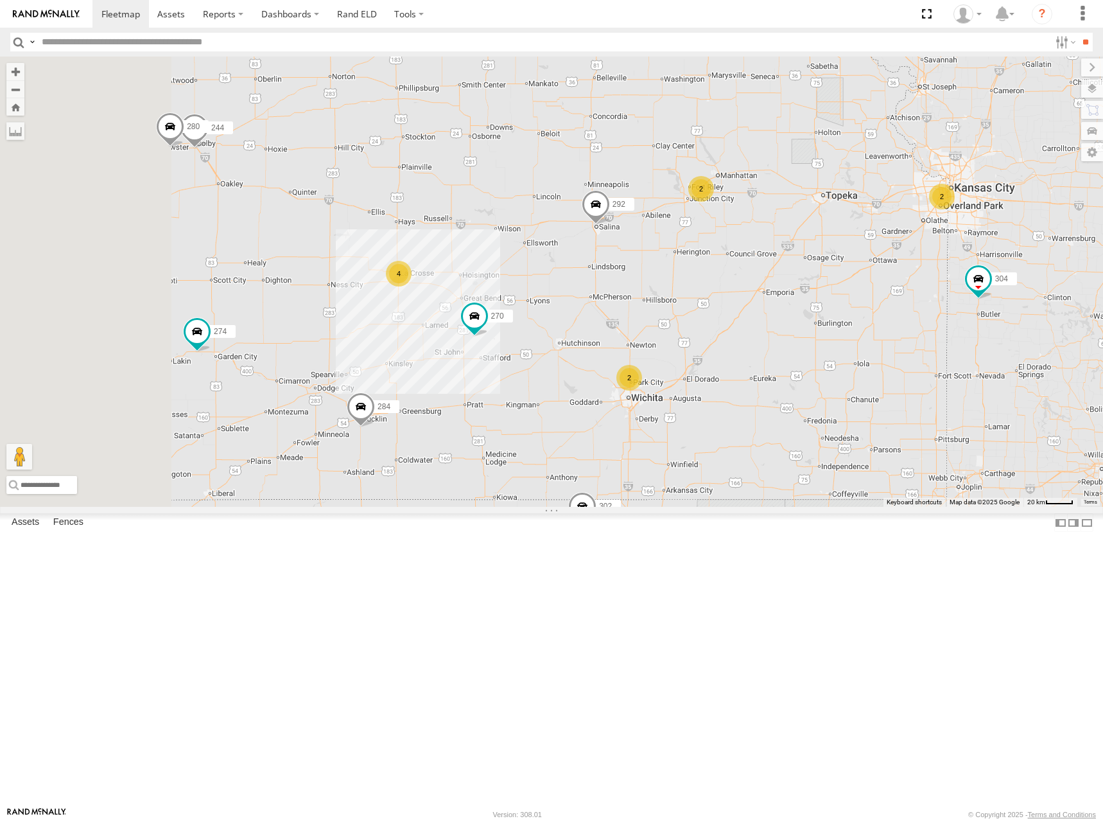
drag, startPoint x: 854, startPoint y: 270, endPoint x: 869, endPoint y: 257, distance: 20.0
click at [875, 257] on div "274 298 270 262 292 232 304 284 302 282 294 2 4 2 2 244 280" at bounding box center [551, 282] width 1103 height 450
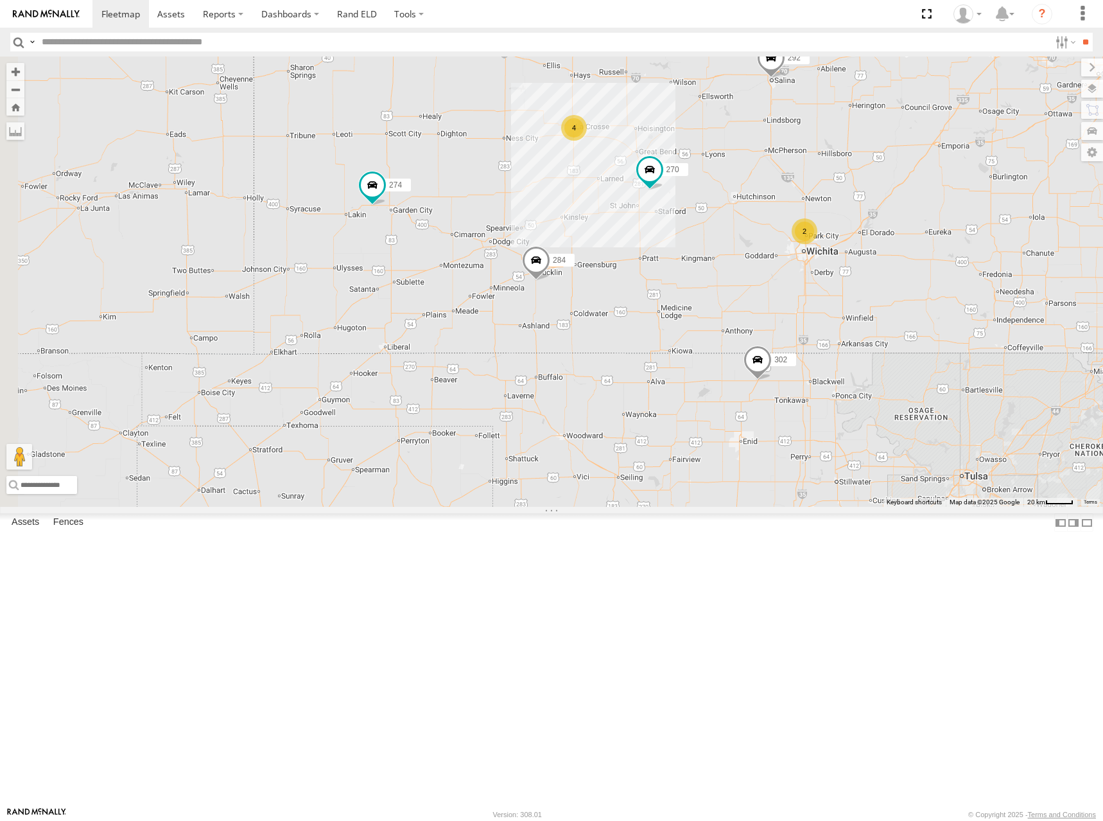
drag, startPoint x: 647, startPoint y: 347, endPoint x: 753, endPoint y: 267, distance: 132.8
click at [753, 267] on div "274 298 270 262 292 232 304 284 302 282 294 2 4 2 2 244 280" at bounding box center [551, 282] width 1103 height 450
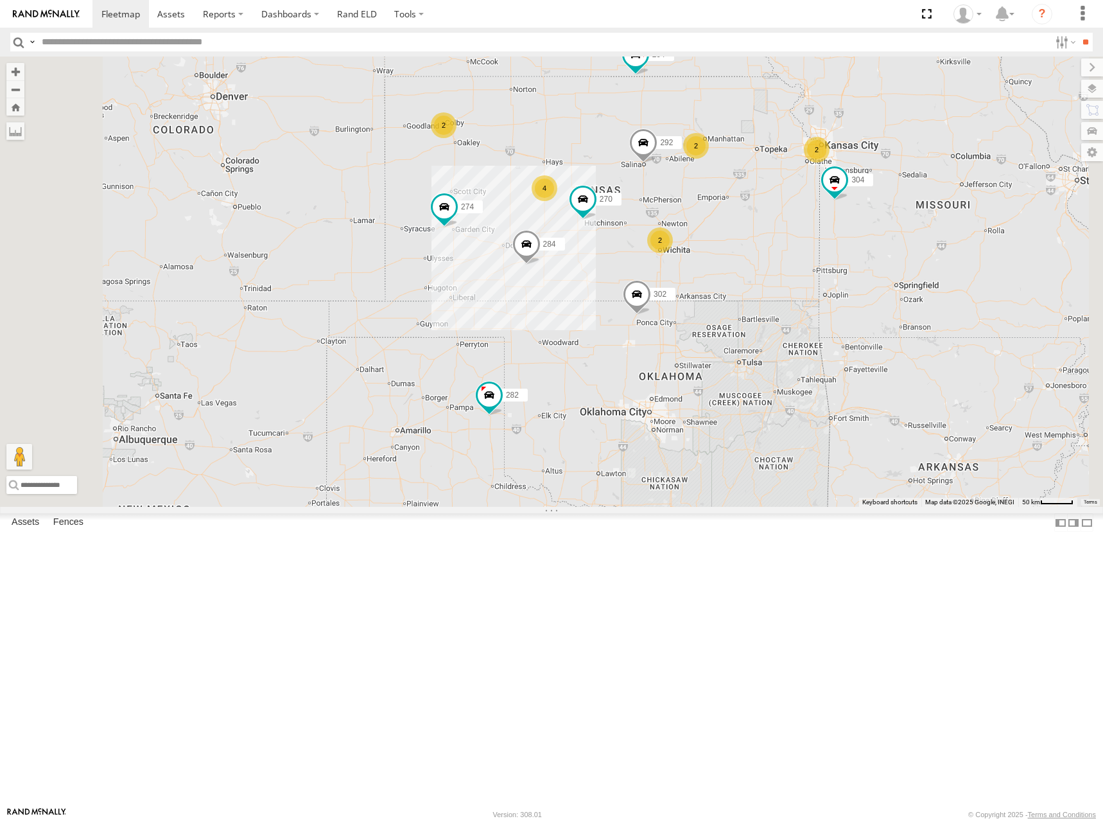
drag, startPoint x: 737, startPoint y: 359, endPoint x: 690, endPoint y: 436, distance: 89.9
click at [690, 436] on div "274 298 270 262 292 232 304 284 302 282 294 2 2 4 2 2" at bounding box center [551, 282] width 1103 height 450
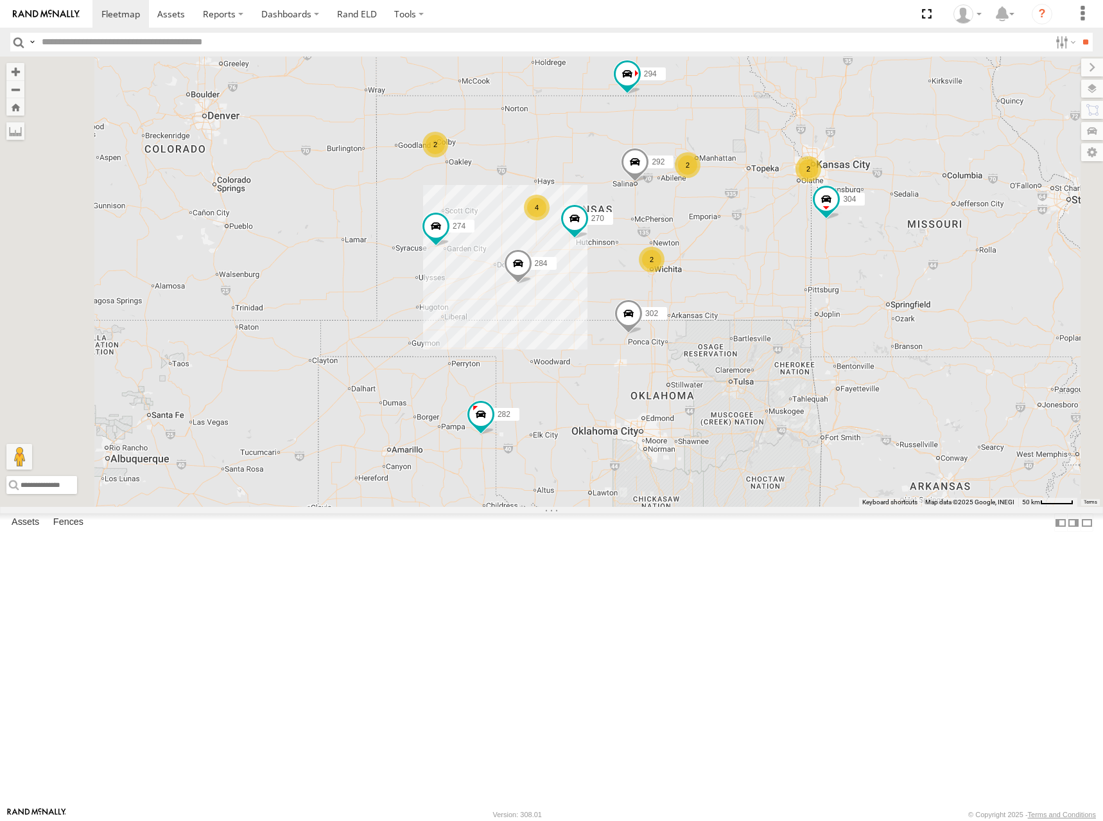
click at [902, 241] on div "274 298 270 262 292 232 304 284 302 282 294 2 2 4 2 2" at bounding box center [551, 282] width 1103 height 450
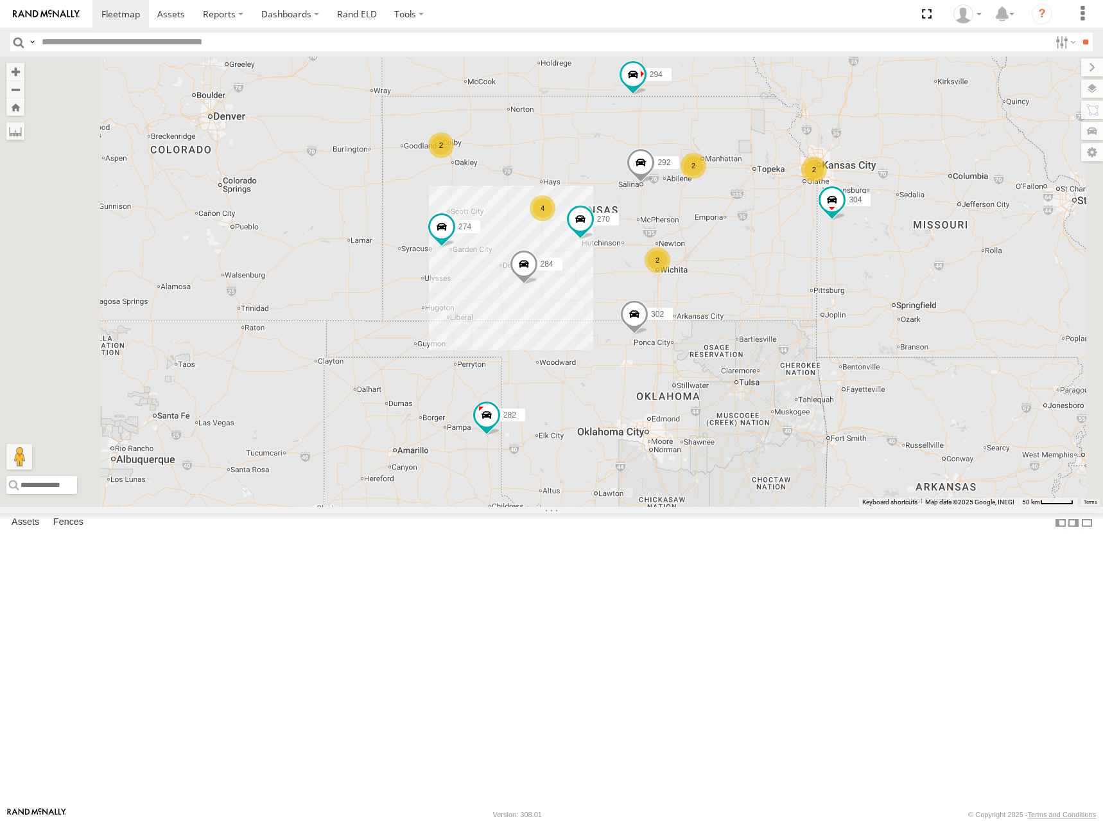
drag, startPoint x: 867, startPoint y: 269, endPoint x: 879, endPoint y: 261, distance: 14.8
click at [879, 261] on div "274 298 270 262 292 232 304 284 302 282 294 2 2 4 2 2" at bounding box center [551, 282] width 1103 height 450
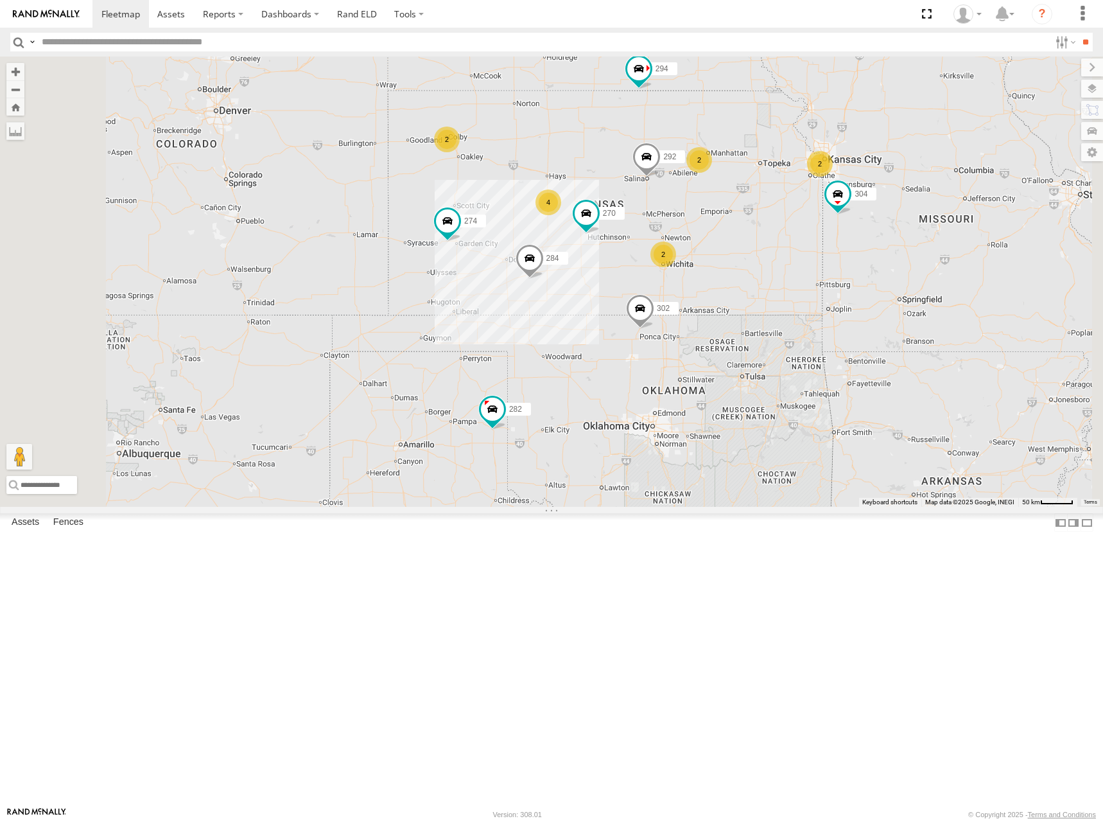
click at [877, 239] on div "274 298 270 262 292 232 304 284 302 282 294 2 2 4 2 2" at bounding box center [551, 282] width 1103 height 450
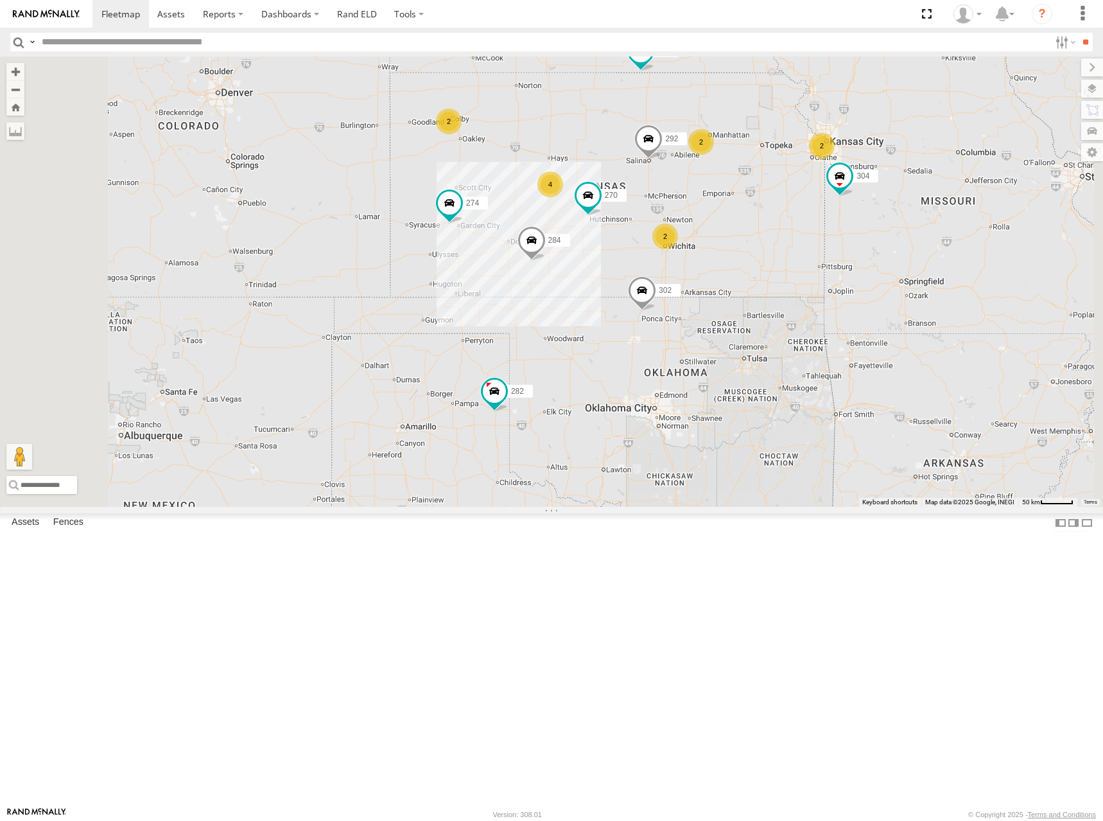
drag, startPoint x: 895, startPoint y: 249, endPoint x: 902, endPoint y: 227, distance: 23.2
click at [902, 227] on div "274 298 270 262 292 232 304 284 302 282 294 2 2 4 2 2" at bounding box center [551, 282] width 1103 height 450
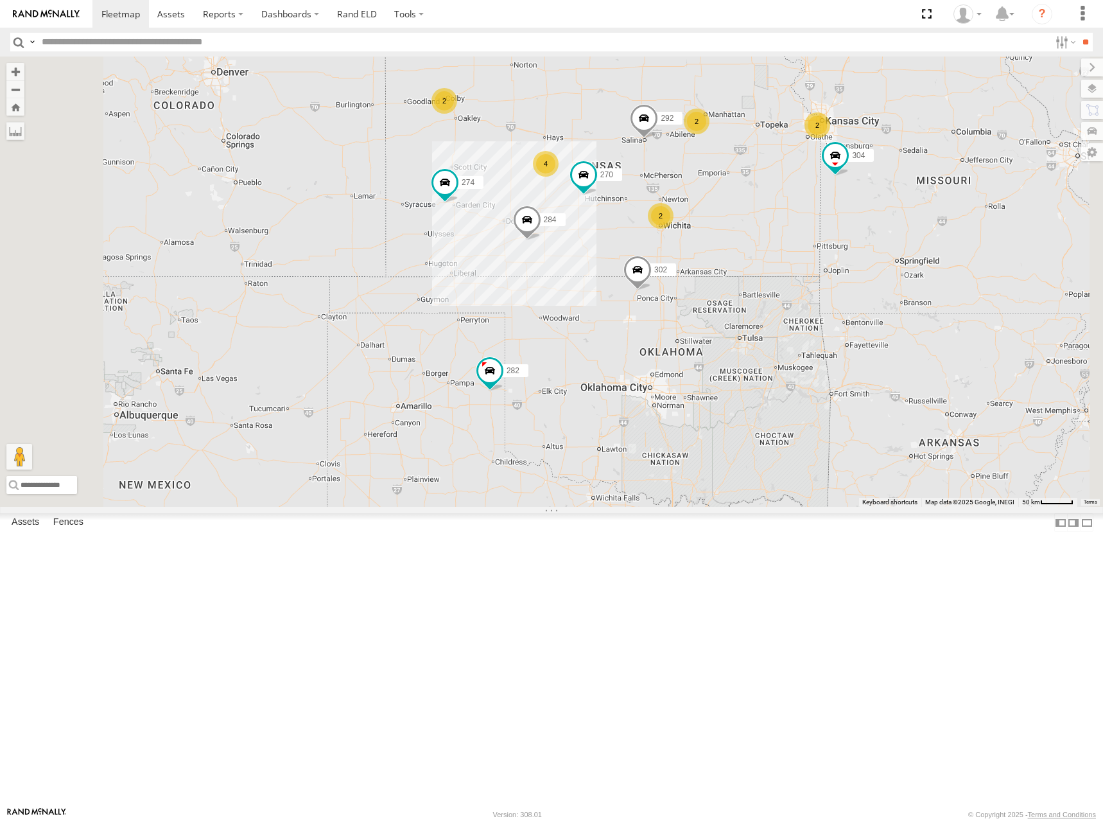
drag, startPoint x: 876, startPoint y: 233, endPoint x: 864, endPoint y: 240, distance: 13.8
click at [864, 240] on div "274 298 270 262 292 232 304 284 302 282 294 2 2 4 2 2" at bounding box center [551, 282] width 1103 height 450
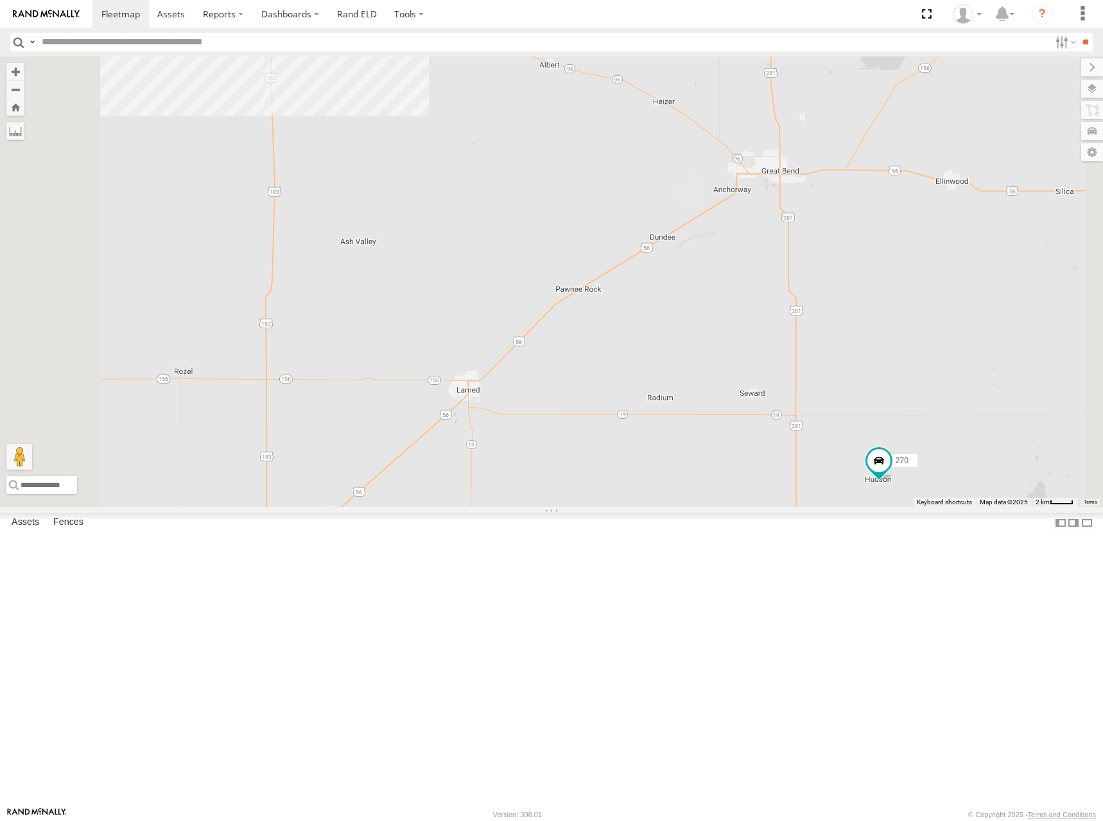
drag, startPoint x: 491, startPoint y: 193, endPoint x: 497, endPoint y: 258, distance: 65.2
click at [497, 258] on div "274 298 270 262 292 232 304 284 302 282 294 3 264" at bounding box center [551, 282] width 1103 height 450
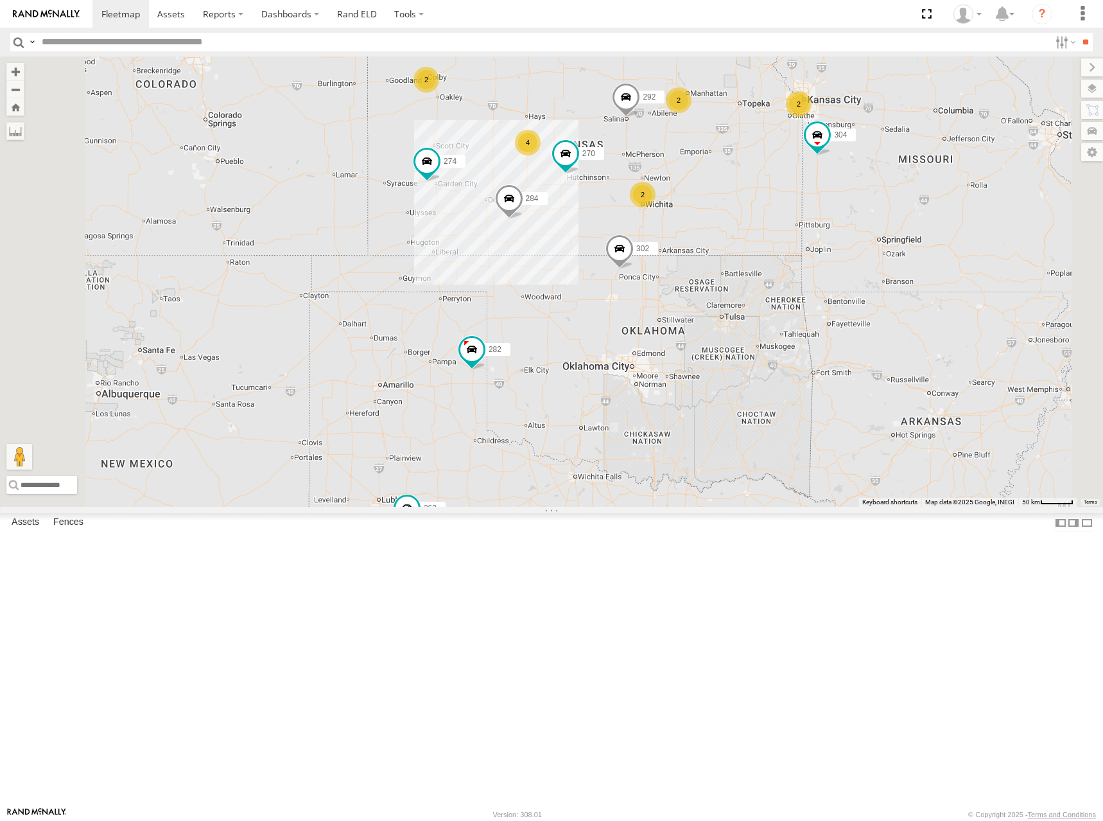
drag, startPoint x: 719, startPoint y: 221, endPoint x: 721, endPoint y: 236, distance: 15.5
click at [721, 236] on div "274 298 270 262 292 232 304 284 302 282 294 2 2 4 2 2" at bounding box center [551, 282] width 1103 height 450
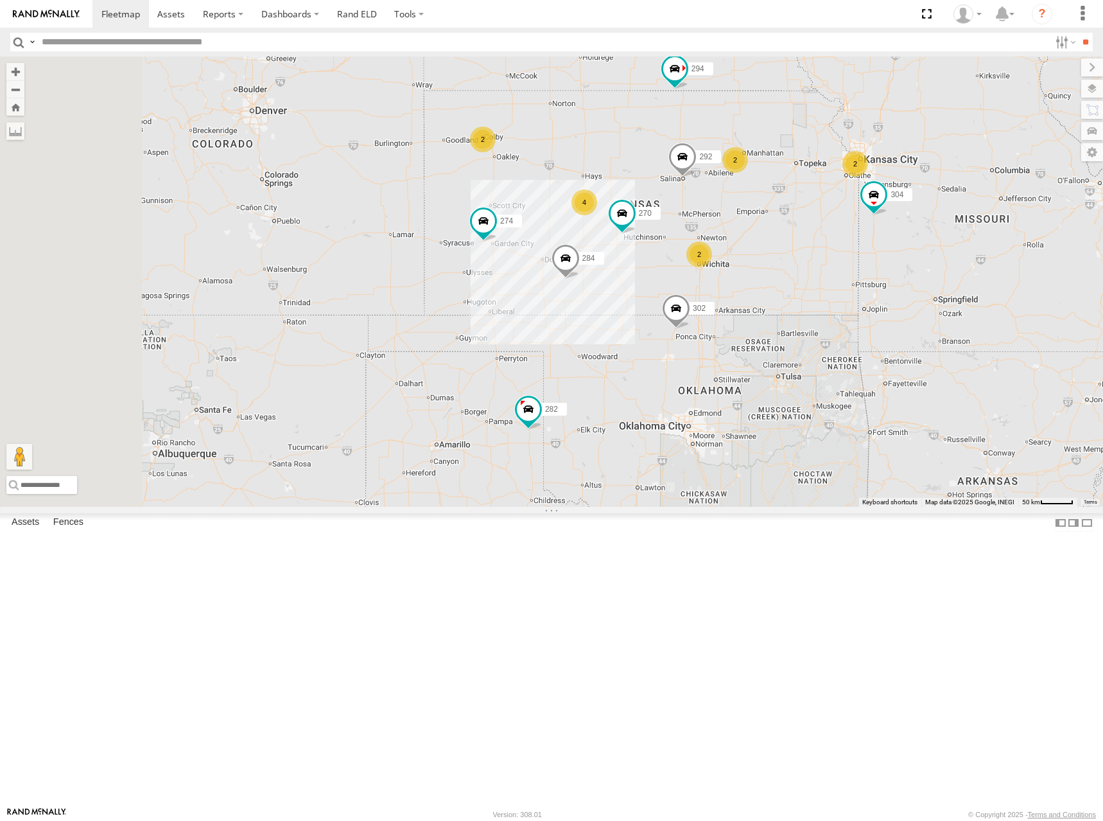
drag, startPoint x: 711, startPoint y: 142, endPoint x: 767, endPoint y: 202, distance: 82.7
click at [767, 202] on div "274 298 270 262 292 232 304 284 302 282 294 2 2 4 2 2" at bounding box center [551, 282] width 1103 height 450
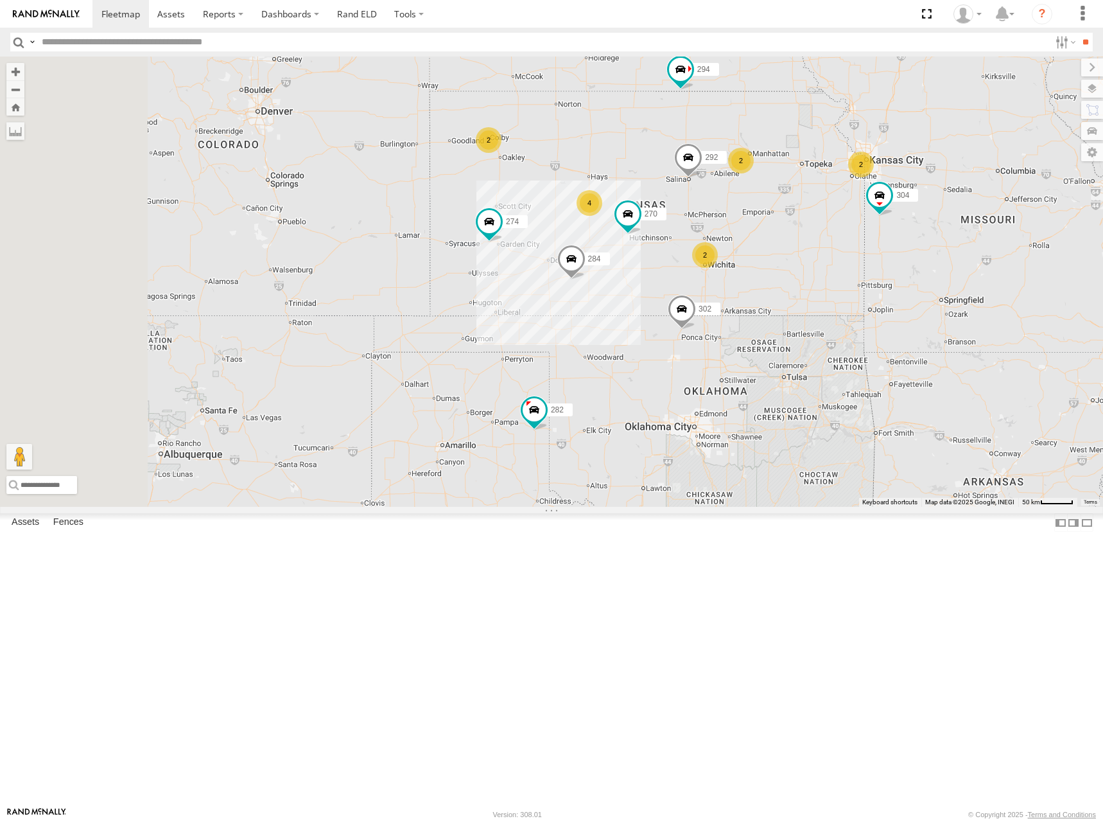
drag, startPoint x: 794, startPoint y: 193, endPoint x: 796, endPoint y: 202, distance: 8.6
click at [796, 202] on div "274 298 270 262 292 232 304 284 302 282 294 2 2 4 2 2" at bounding box center [551, 282] width 1103 height 450
click at [811, 200] on div "274 298 270 262 292 232 304 284 302 282 294 2 2 4 2 2" at bounding box center [551, 282] width 1103 height 450
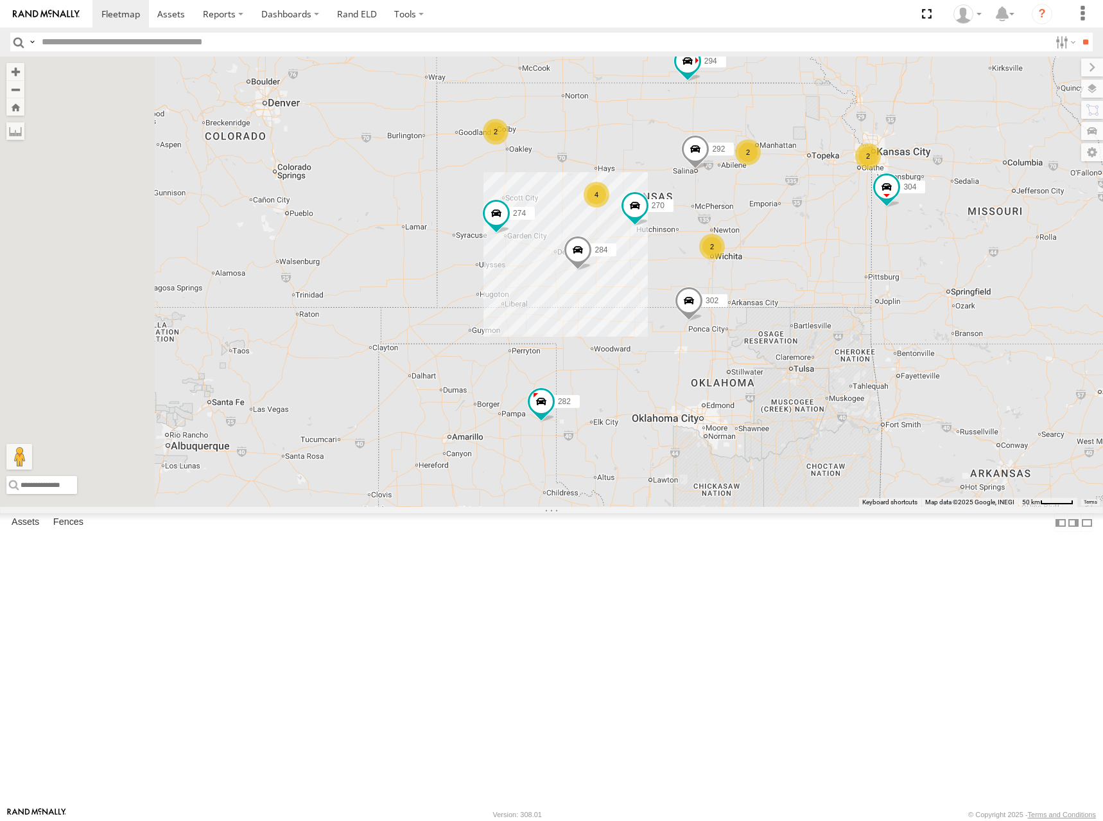
drag, startPoint x: 748, startPoint y: 239, endPoint x: 757, endPoint y: 227, distance: 15.2
click at [757, 227] on div "274 298 270 262 292 232 304 284 302 282 294 2 2 4 2 2" at bounding box center [551, 282] width 1103 height 450
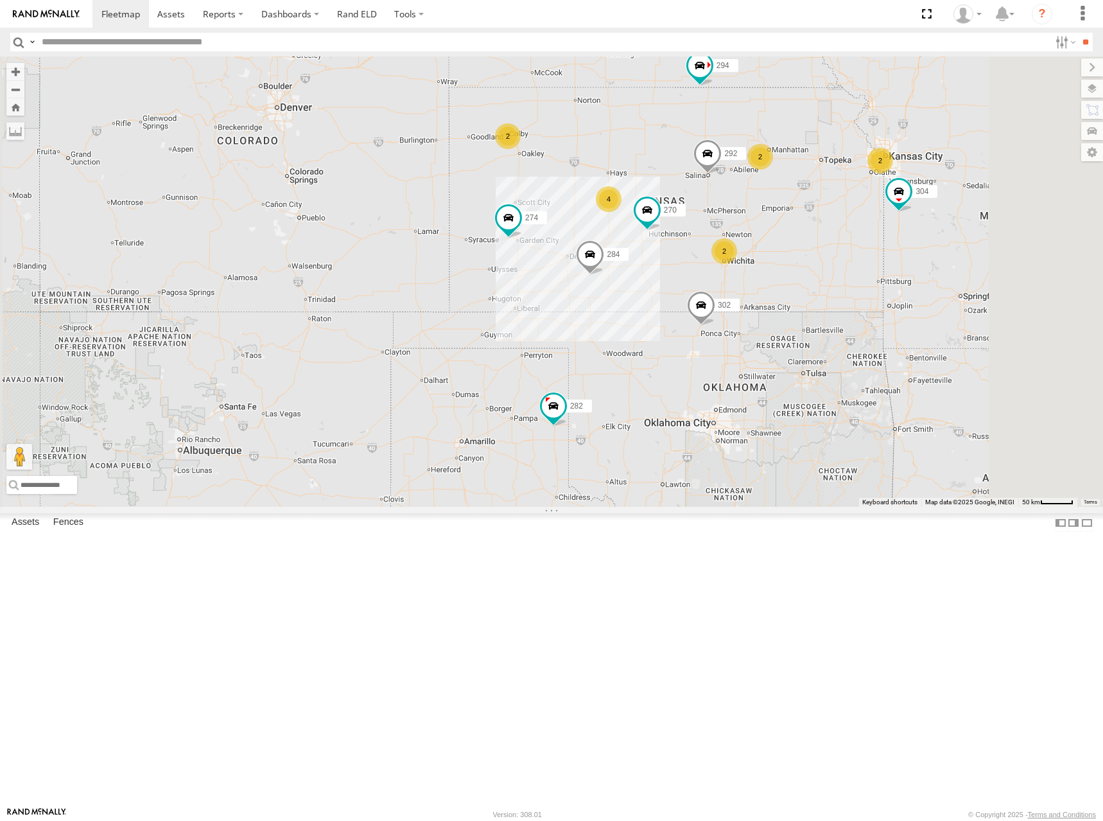
drag, startPoint x: 753, startPoint y: 245, endPoint x: 740, endPoint y: 257, distance: 17.3
click at [740, 257] on div "274 298 270 262 292 232 304 284 302 282 294 2 2 4 2 2" at bounding box center [551, 282] width 1103 height 450
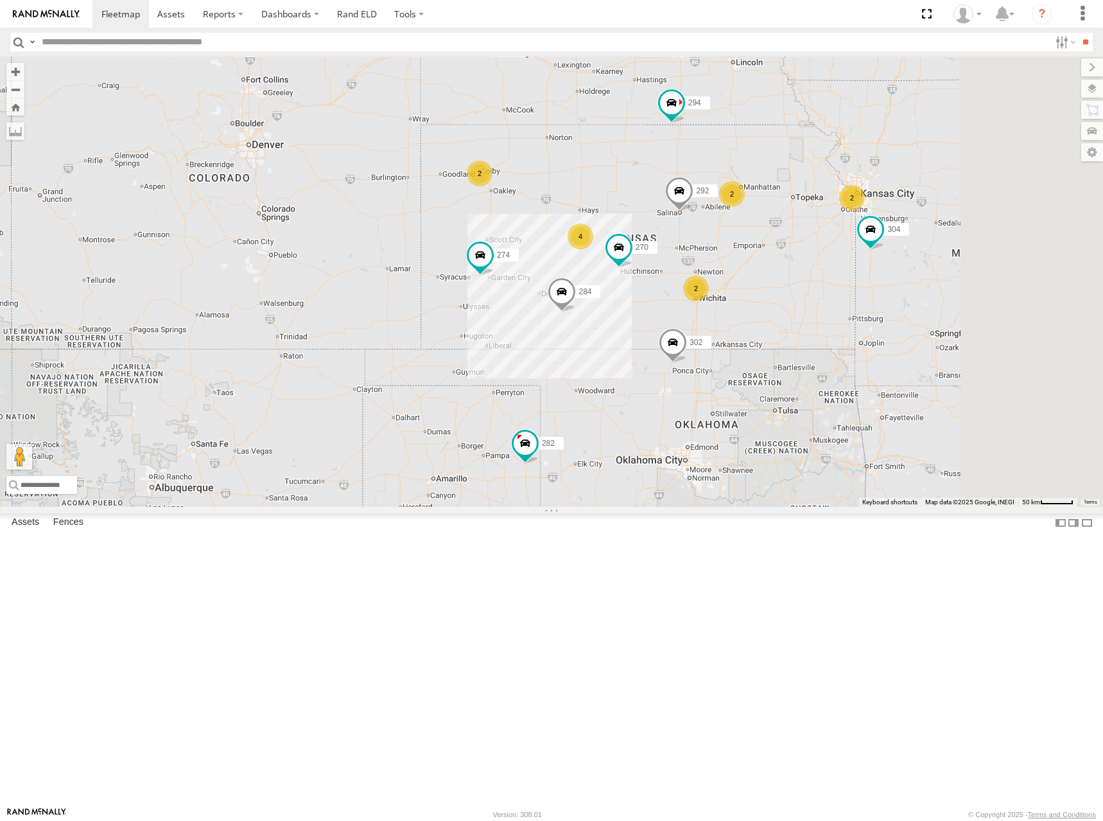
drag, startPoint x: 830, startPoint y: 155, endPoint x: 807, endPoint y: 188, distance: 39.9
click at [807, 188] on div "274 298 270 262 292 232 304 284 302 282 294 2 2 4 2 2" at bounding box center [551, 282] width 1103 height 450
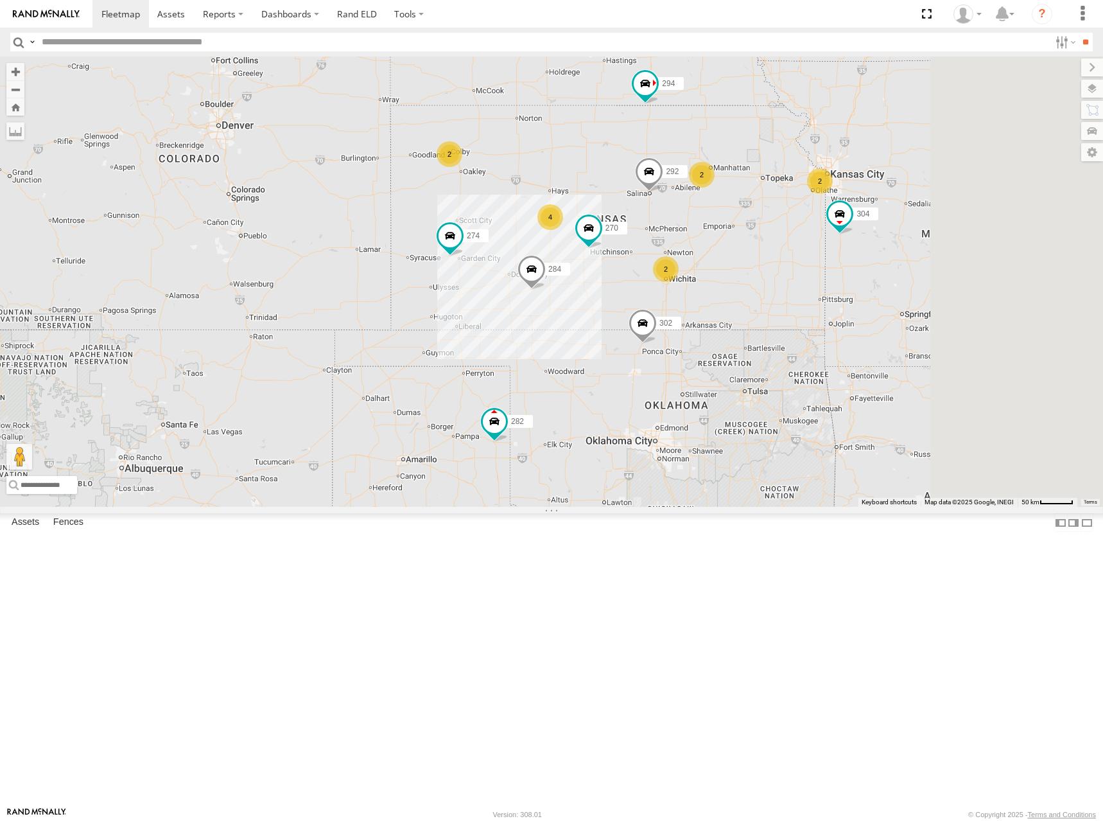
drag, startPoint x: 965, startPoint y: 421, endPoint x: 958, endPoint y: 416, distance: 7.8
click at [958, 416] on div "274 298 270 262 292 232 304 284 302 282 294 2 2 4 2 2" at bounding box center [551, 282] width 1103 height 450
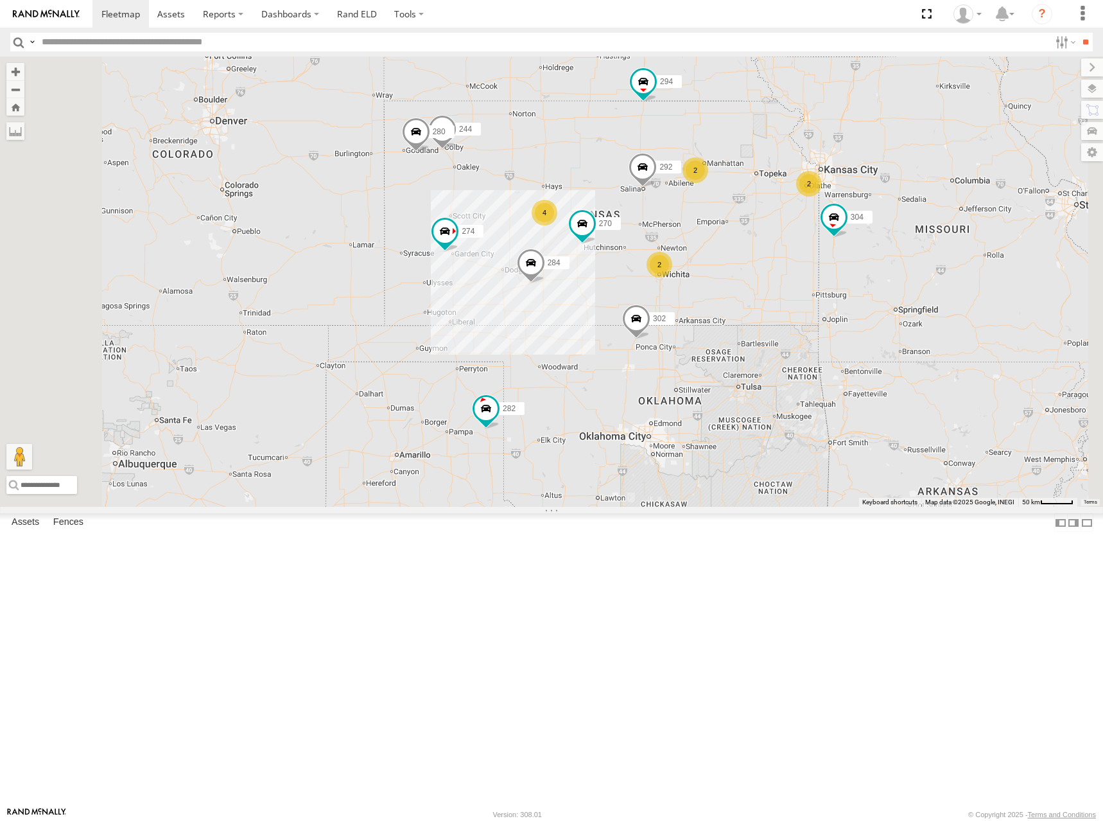
drag, startPoint x: 714, startPoint y: 269, endPoint x: 716, endPoint y: 259, distance: 10.0
click at [716, 259] on div "274 298 270 262 292 232 304 284 302 282 294 2 244 4 2 280 2" at bounding box center [551, 282] width 1103 height 450
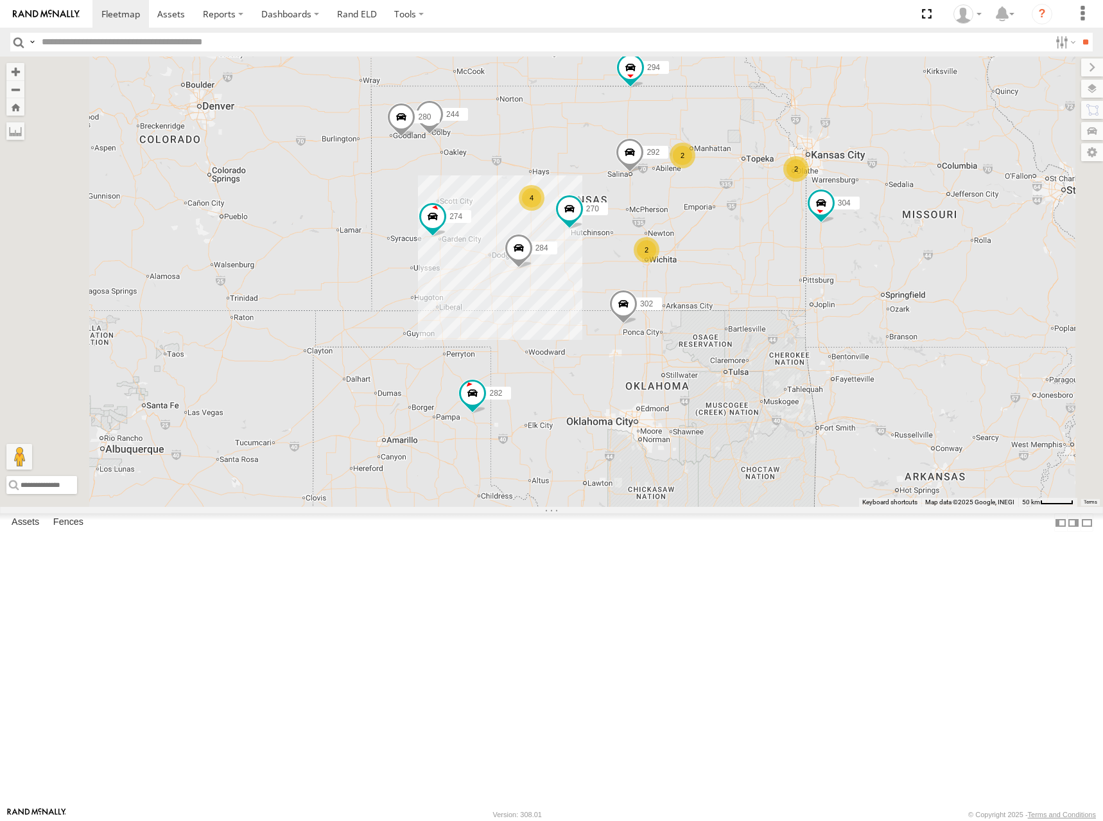
drag, startPoint x: 892, startPoint y: 372, endPoint x: 852, endPoint y: 354, distance: 44.3
click at [852, 354] on div "274 298 270 262 292 232 304 284 302 282 294 2 244 4 2 280 2" at bounding box center [551, 282] width 1103 height 450
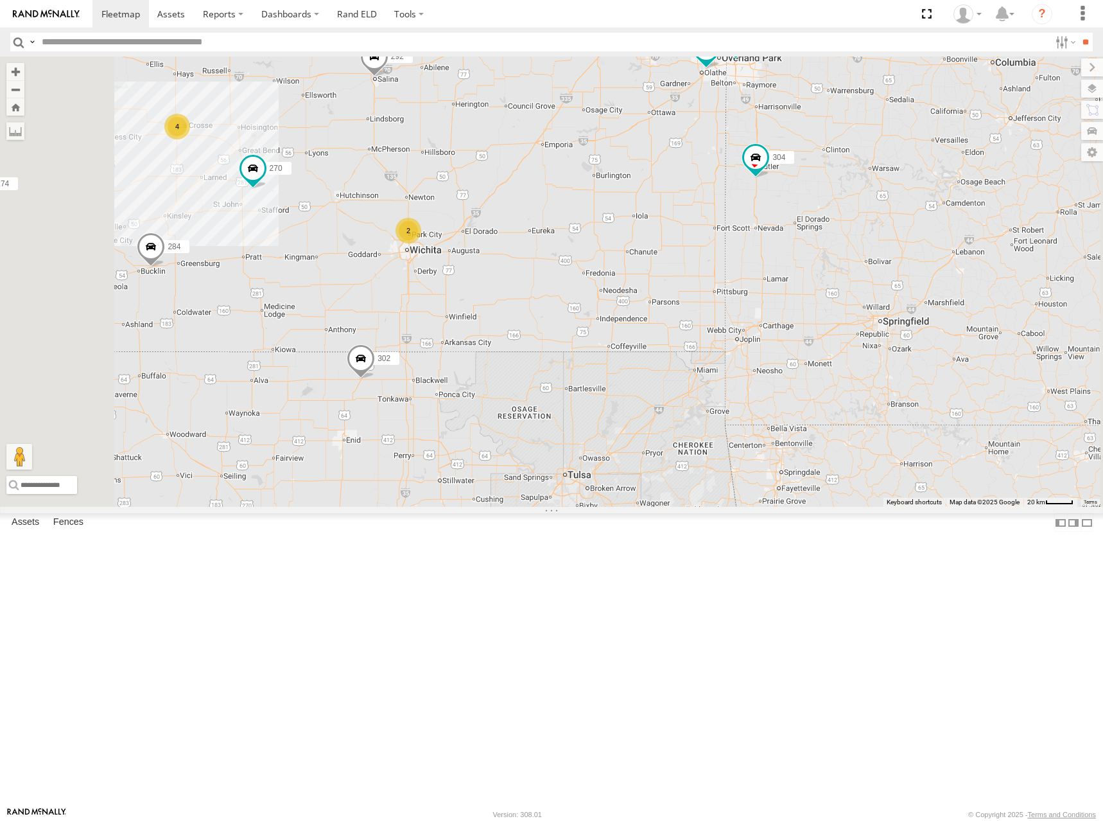
drag, startPoint x: 872, startPoint y: 365, endPoint x: 875, endPoint y: 405, distance: 39.3
click at [875, 405] on div "274 298 270 262 292 232 304 284 302 282 294 244 280 300 4 2 2 260" at bounding box center [551, 282] width 1103 height 450
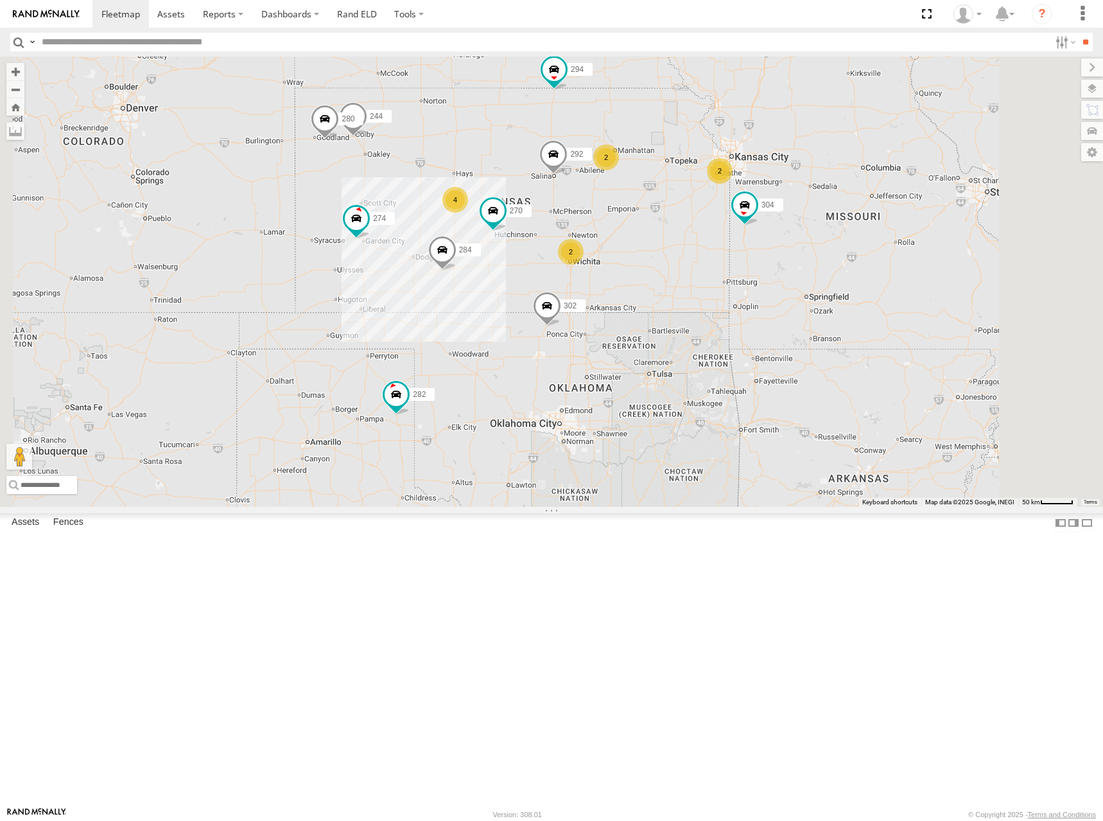
drag, startPoint x: 804, startPoint y: 267, endPoint x: 814, endPoint y: 276, distance: 13.2
click at [814, 276] on div "274 298 270 262 292 232 304 284 302 282 294 244 280 2 4 2 2" at bounding box center [551, 282] width 1103 height 450
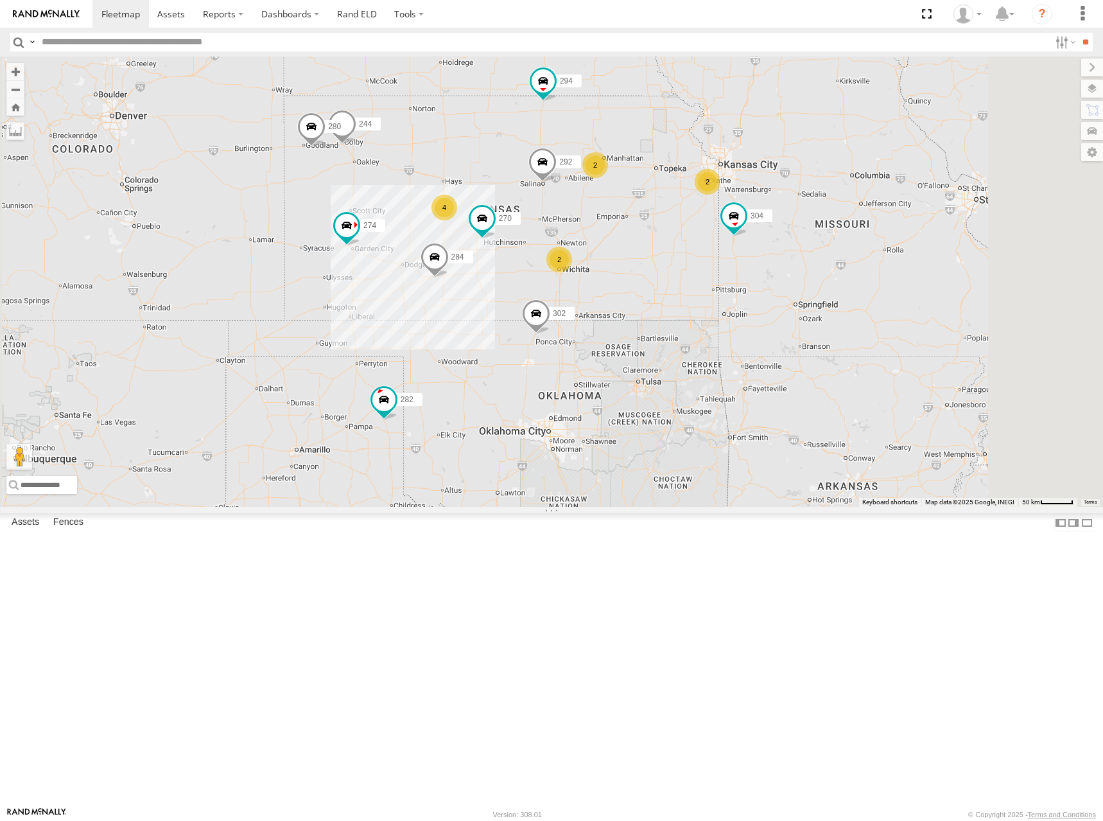
drag, startPoint x: 842, startPoint y: 274, endPoint x: 831, endPoint y: 282, distance: 13.4
click at [831, 282] on div "274 244 298 270 262 292 280 232 304 284 302 282 294 2 4 2 2" at bounding box center [551, 282] width 1103 height 450
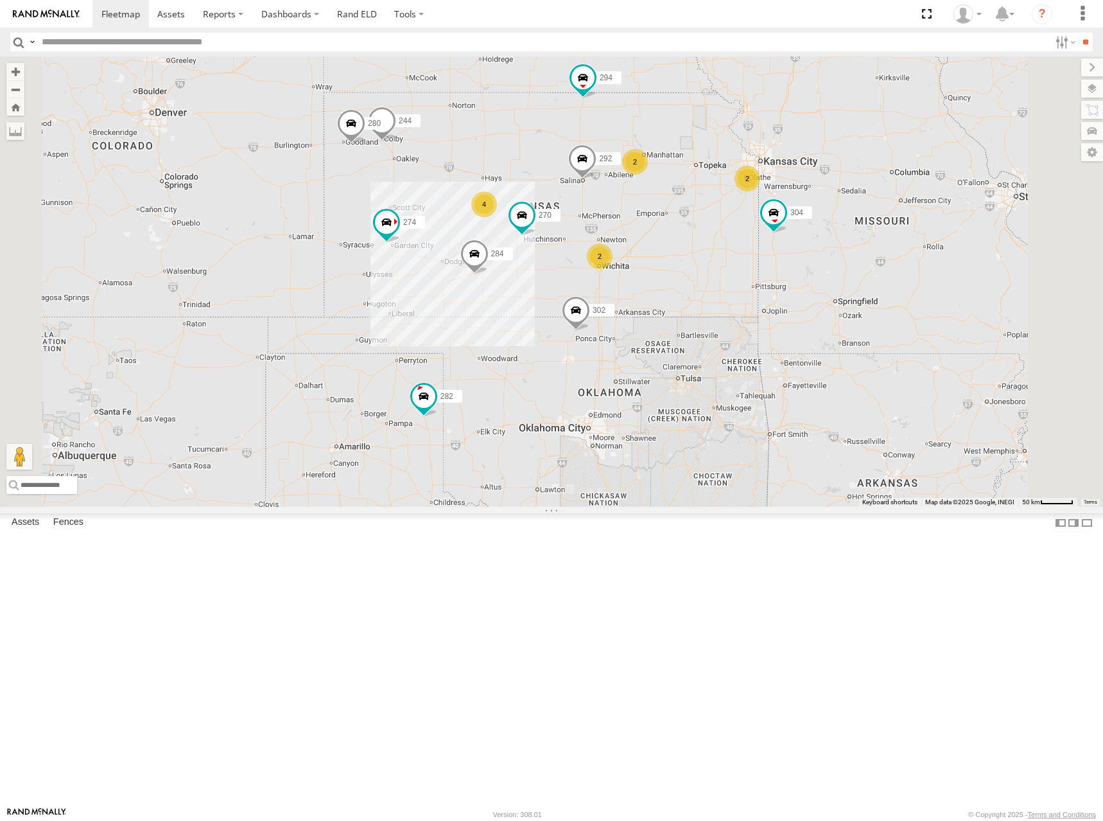
drag, startPoint x: 803, startPoint y: 257, endPoint x: 850, endPoint y: 251, distance: 47.2
click at [850, 251] on div "274 244 298 270 262 292 280 232 304 284 302 282 294 2 4 2 2" at bounding box center [551, 282] width 1103 height 450
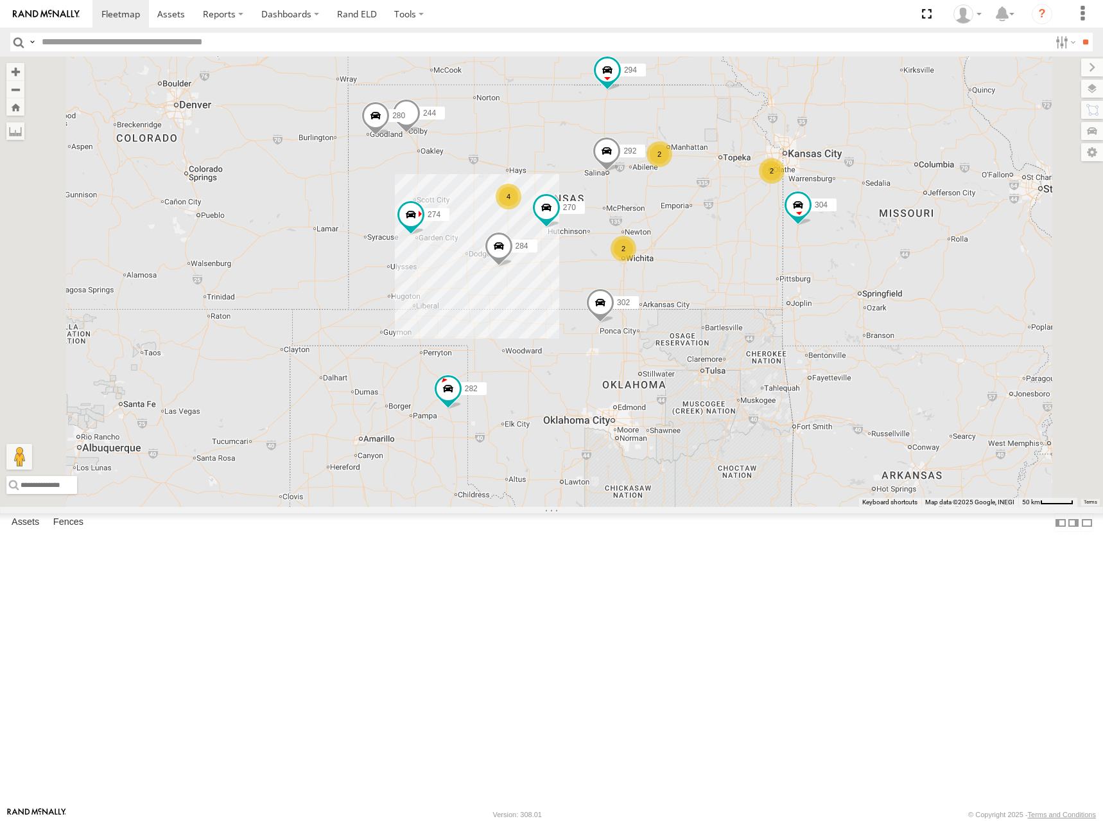
drag, startPoint x: 827, startPoint y: 254, endPoint x: 854, endPoint y: 246, distance: 27.4
click at [854, 246] on div "274 244 298 270 262 292 280 232 304 284 302 282 294 2 4 2 2" at bounding box center [551, 282] width 1103 height 450
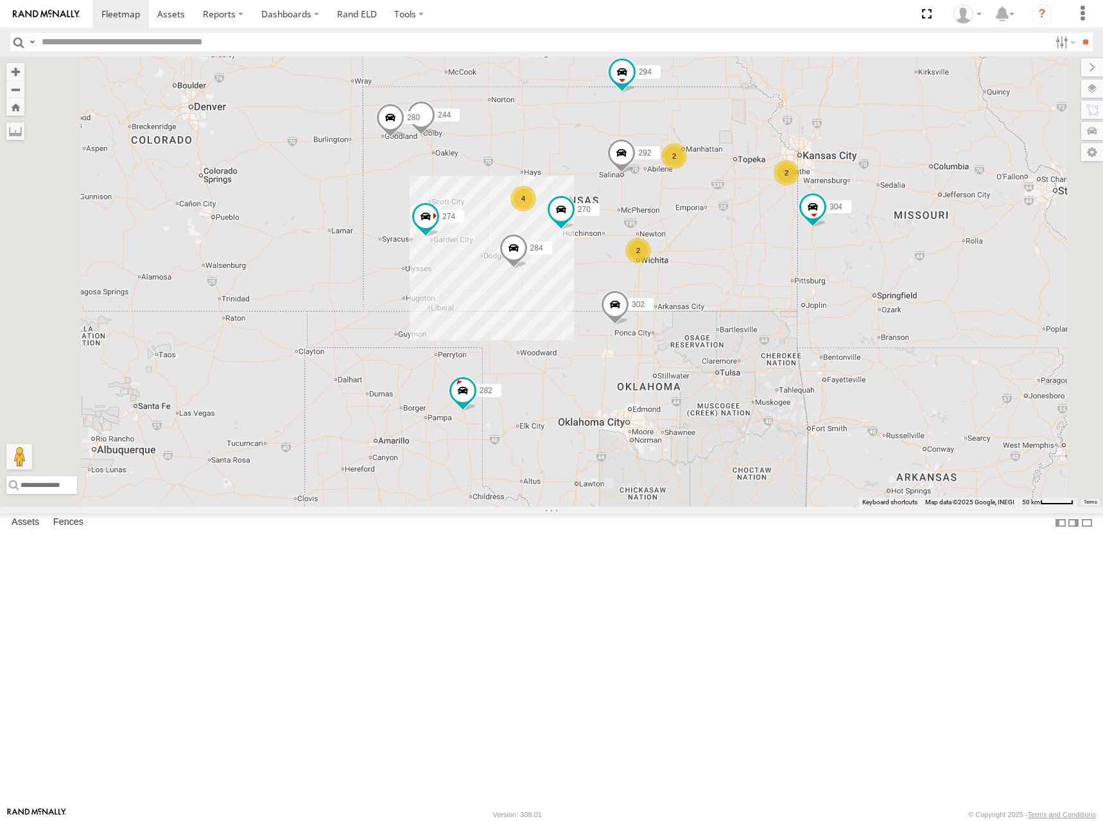
click at [855, 254] on div "274 244 298 270 262 292 280 232 304 284 302 282 294 2 4 2 2" at bounding box center [551, 282] width 1103 height 450
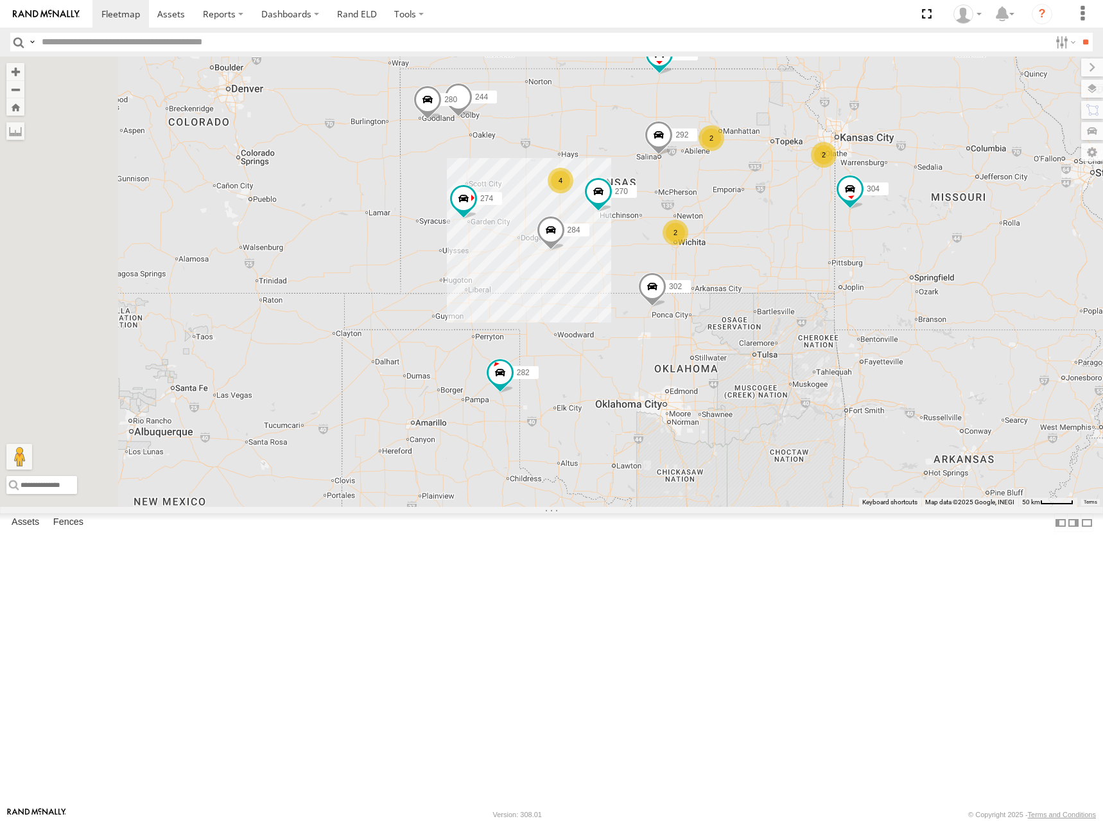
drag, startPoint x: 706, startPoint y: 198, endPoint x: 746, endPoint y: 175, distance: 45.5
click at [745, 175] on div "274 244 298 270 262 292 280 232 304 284 302 282 294 2 4 2 2" at bounding box center [551, 282] width 1103 height 450
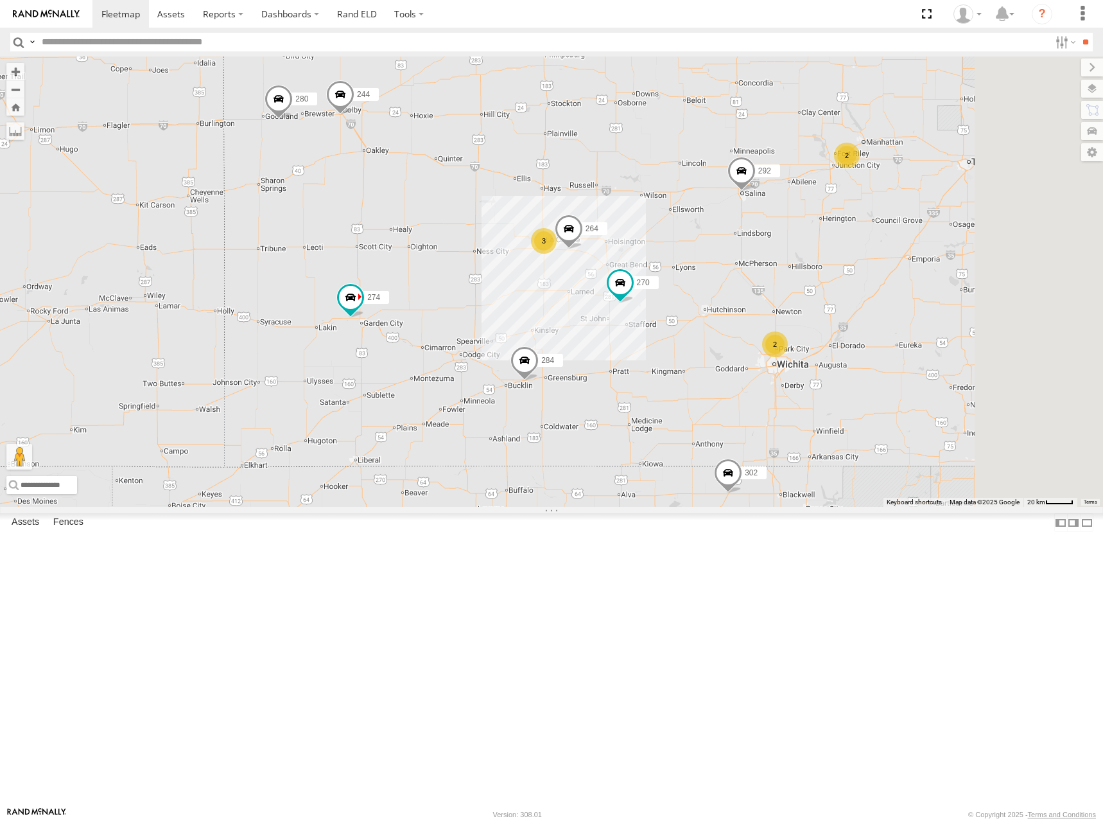
click at [654, 236] on div "274 244 298 270 262 292 280 232 304 284 302 282 294 3 2 2 264" at bounding box center [551, 282] width 1103 height 450
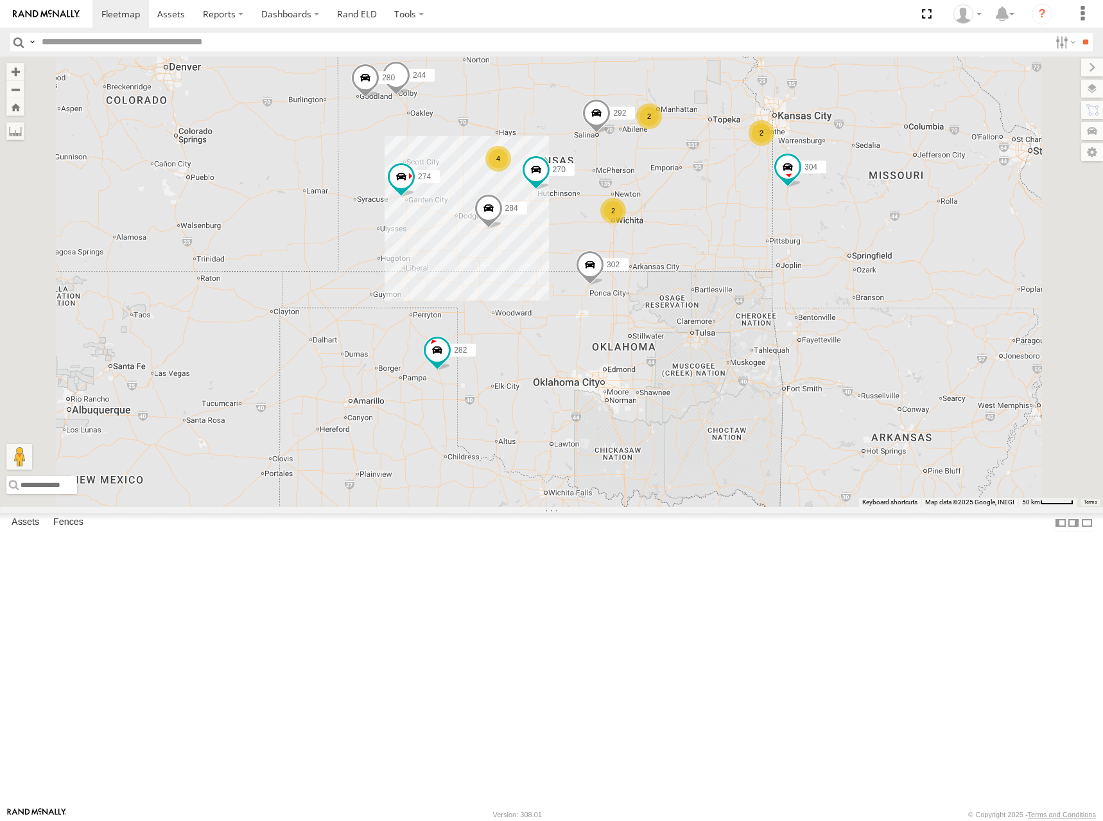
click at [651, 227] on div "274 244 298 270 262 292 280 232 304 284 302 282 294 2 4 2 2" at bounding box center [551, 282] width 1103 height 450
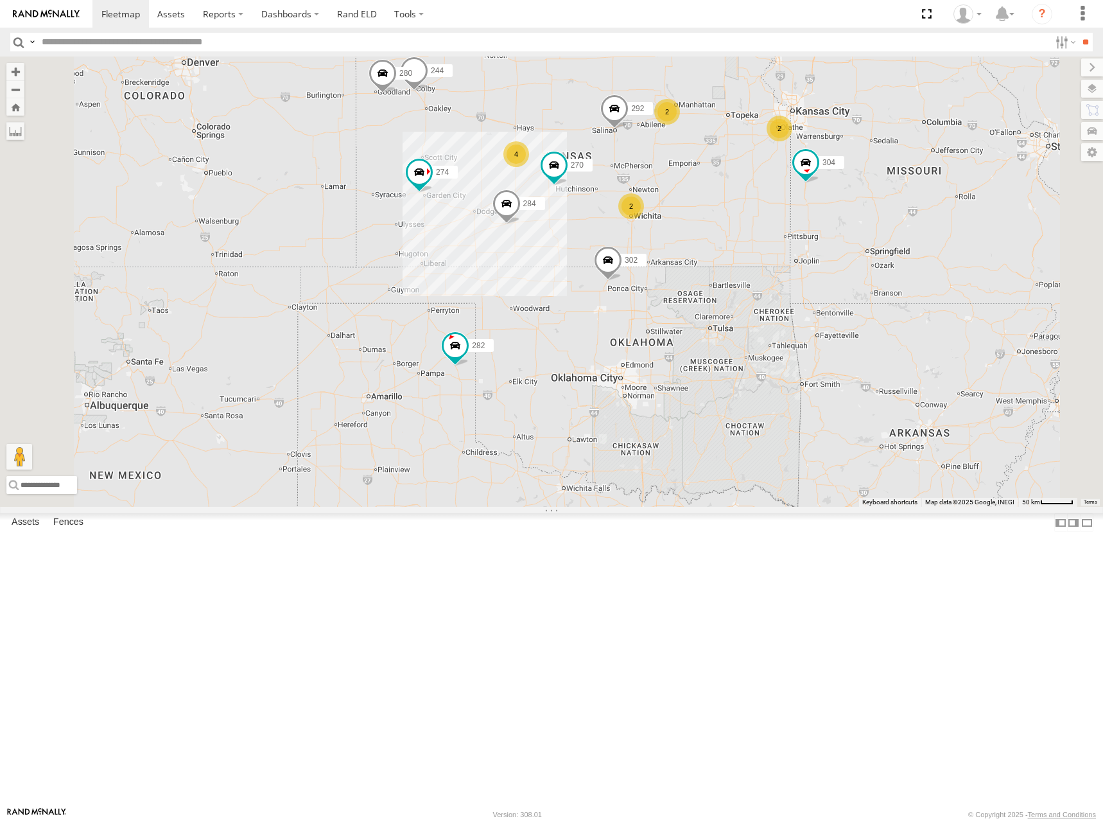
drag, startPoint x: 686, startPoint y: 230, endPoint x: 744, endPoint y: 219, distance: 58.8
click at [744, 219] on div "274 244 298 270 262 292 280 232 304 284 302 282 294 2 4 2 2" at bounding box center [551, 282] width 1103 height 450
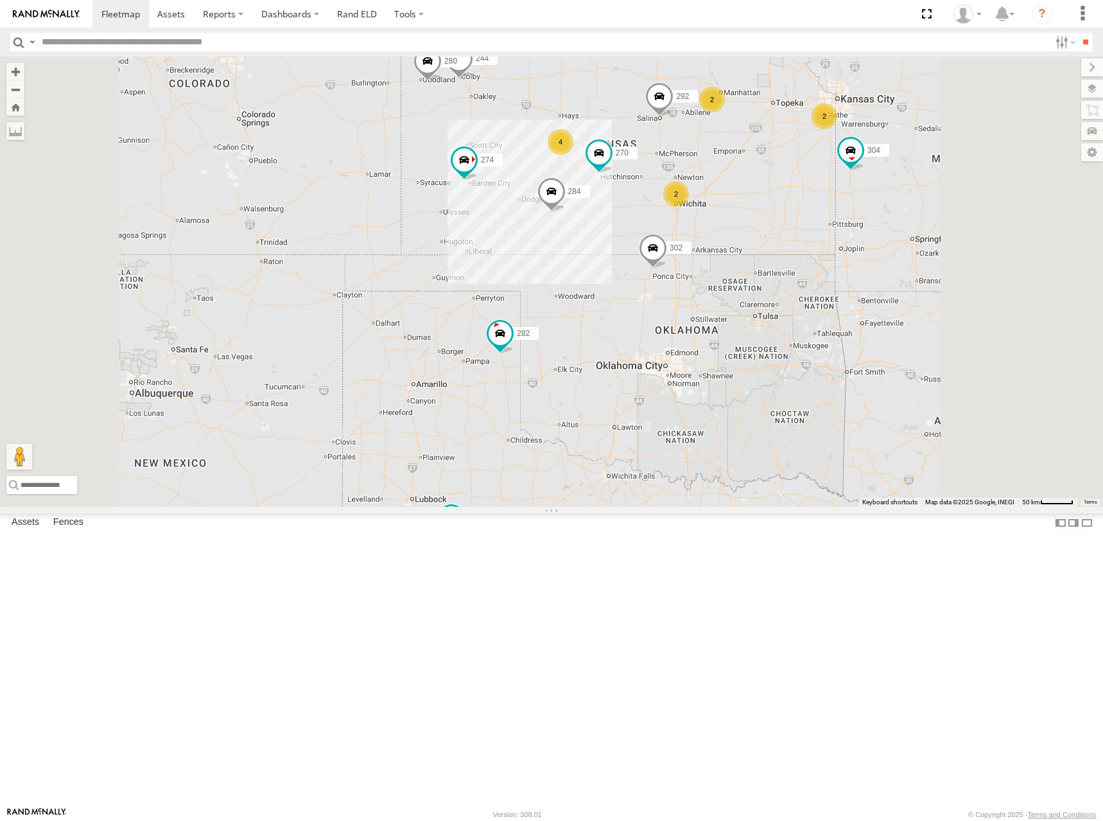
drag, startPoint x: 752, startPoint y: 213, endPoint x: 744, endPoint y: 213, distance: 7.7
click at [744, 213] on div "274 244 298 270 262 292 280 232 304 284 302 282 294 2 4 2 2" at bounding box center [551, 282] width 1103 height 450
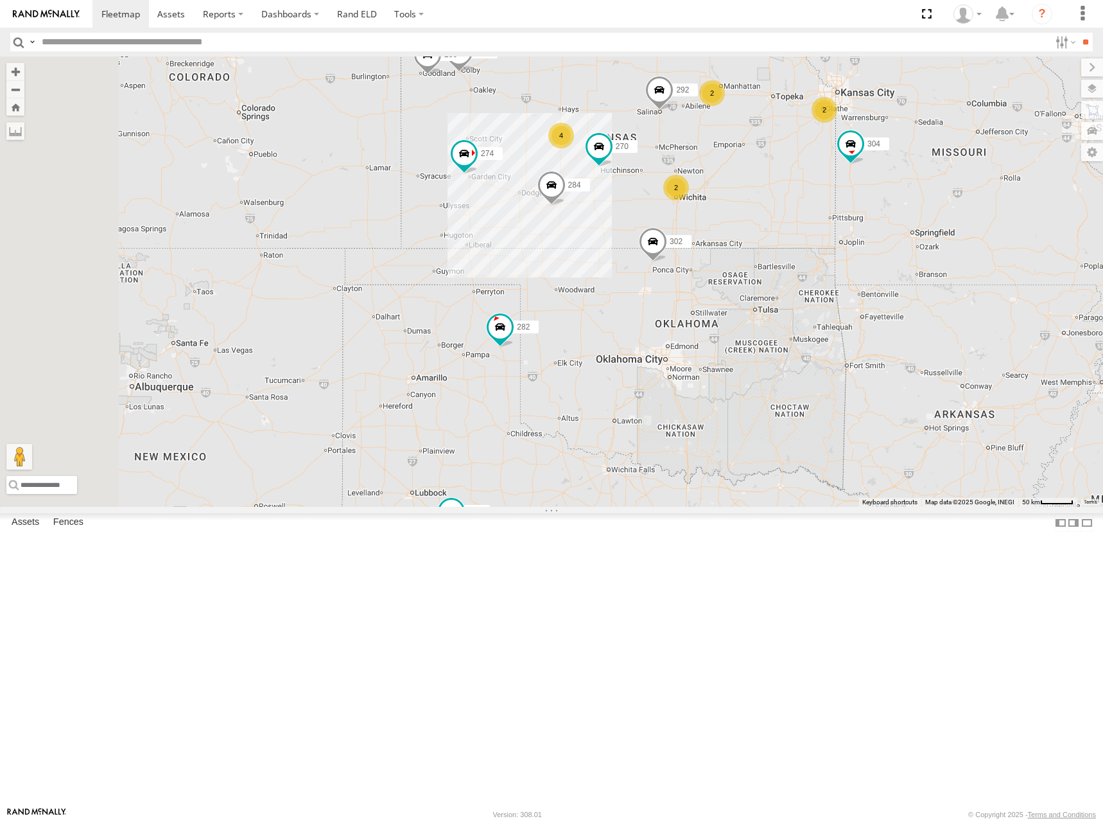
drag, startPoint x: 920, startPoint y: 197, endPoint x: 922, endPoint y: 185, distance: 12.3
click at [922, 185] on div "274 244 298 270 262 292 280 232 304 284 302 282 294 2 4 2 2" at bounding box center [551, 282] width 1103 height 450
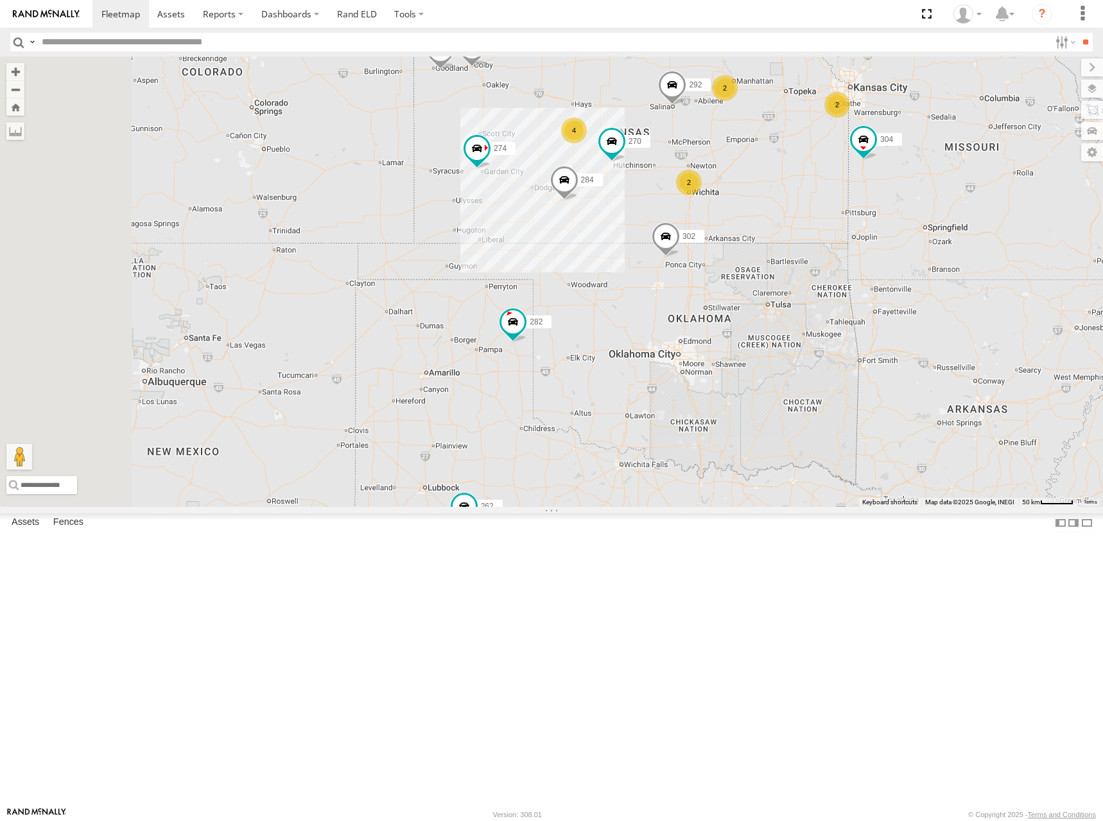
drag, startPoint x: 894, startPoint y: 182, endPoint x: 908, endPoint y: 194, distance: 18.3
click at [908, 194] on div "274 244 298 270 262 292 280 232 304 284 302 282 294 2 4 2 2" at bounding box center [551, 282] width 1103 height 450
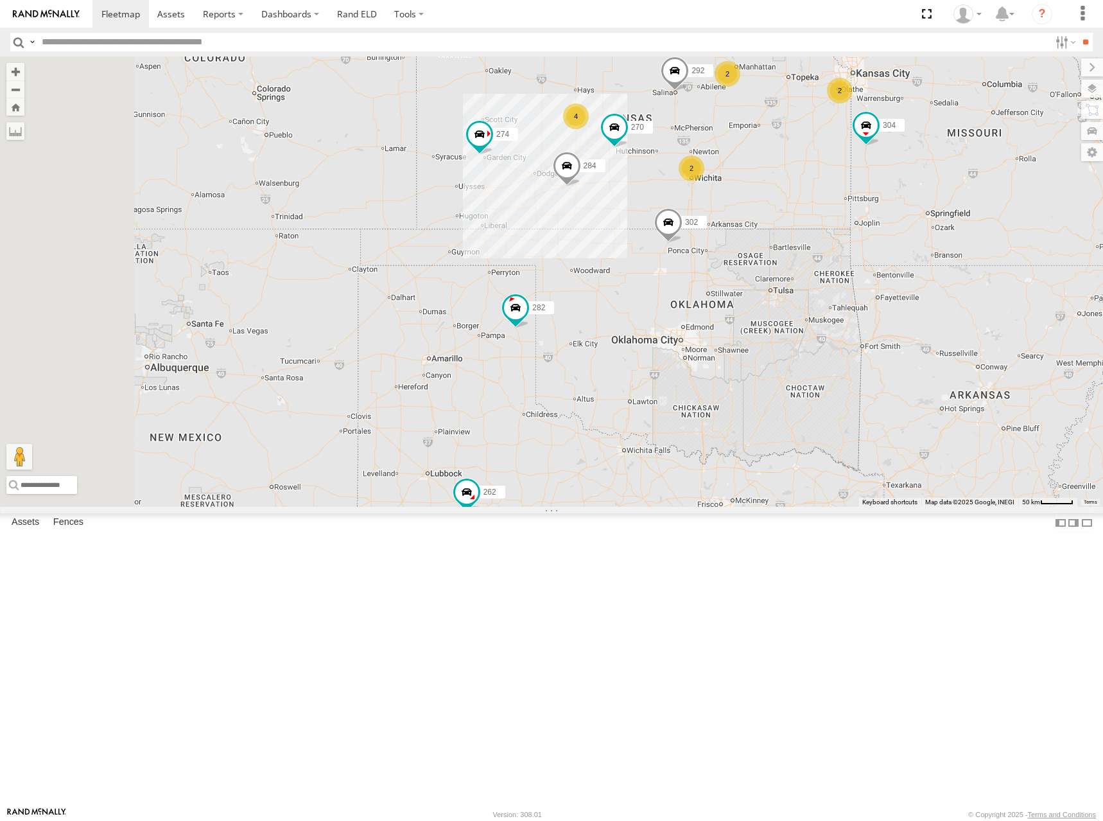
click at [954, 174] on div "274 244 298 270 262 292 280 232 304 284 302 282 294 2 4 2 2" at bounding box center [551, 282] width 1103 height 450
click at [949, 175] on div "274 244 298 270 262 292 280 232 304 284 302 282 294 2 4 2 2" at bounding box center [551, 282] width 1103 height 450
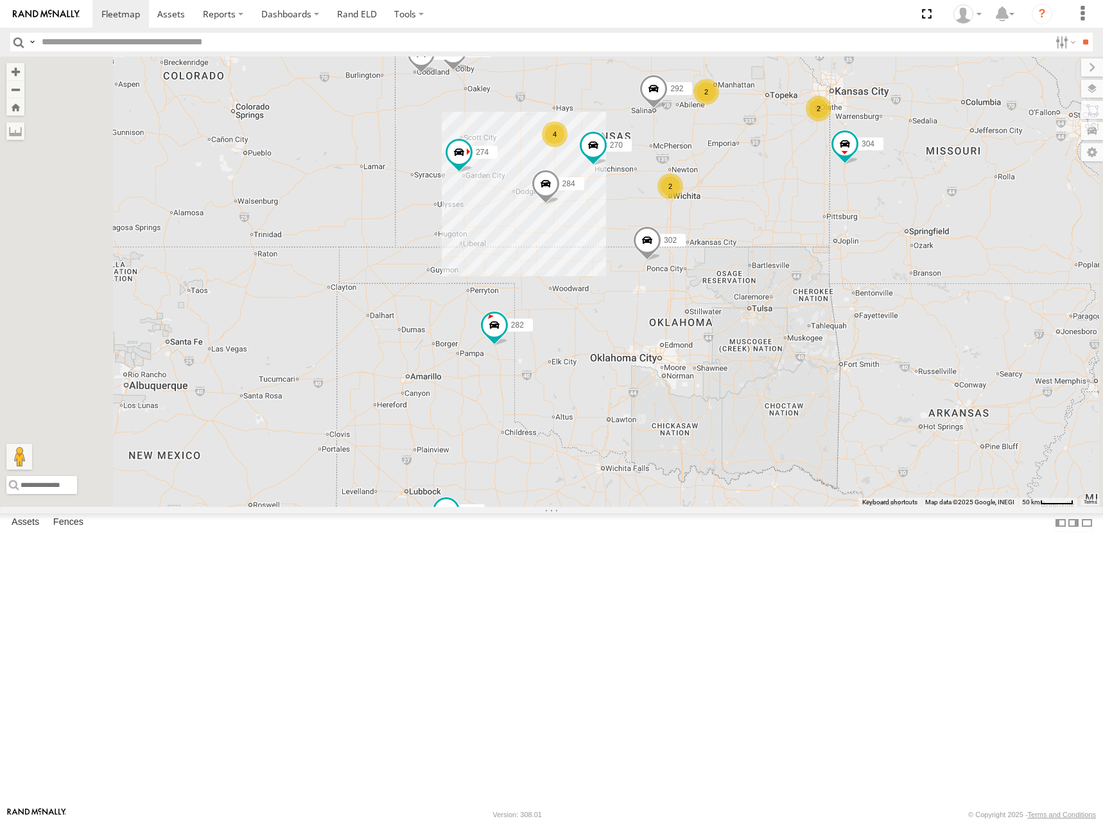
drag, startPoint x: 904, startPoint y: 168, endPoint x: 880, endPoint y: 194, distance: 35.0
click at [880, 194] on div "274 244 298 270 262 292 280 232 304 284 302 282 294 2 4 2 2" at bounding box center [551, 282] width 1103 height 450
drag, startPoint x: 725, startPoint y: 188, endPoint x: 724, endPoint y: 226, distance: 37.9
click at [724, 226] on div "274 244 298 270 262 292 280 232 304 284 302 282 294 2 4 2 2" at bounding box center [551, 282] width 1103 height 450
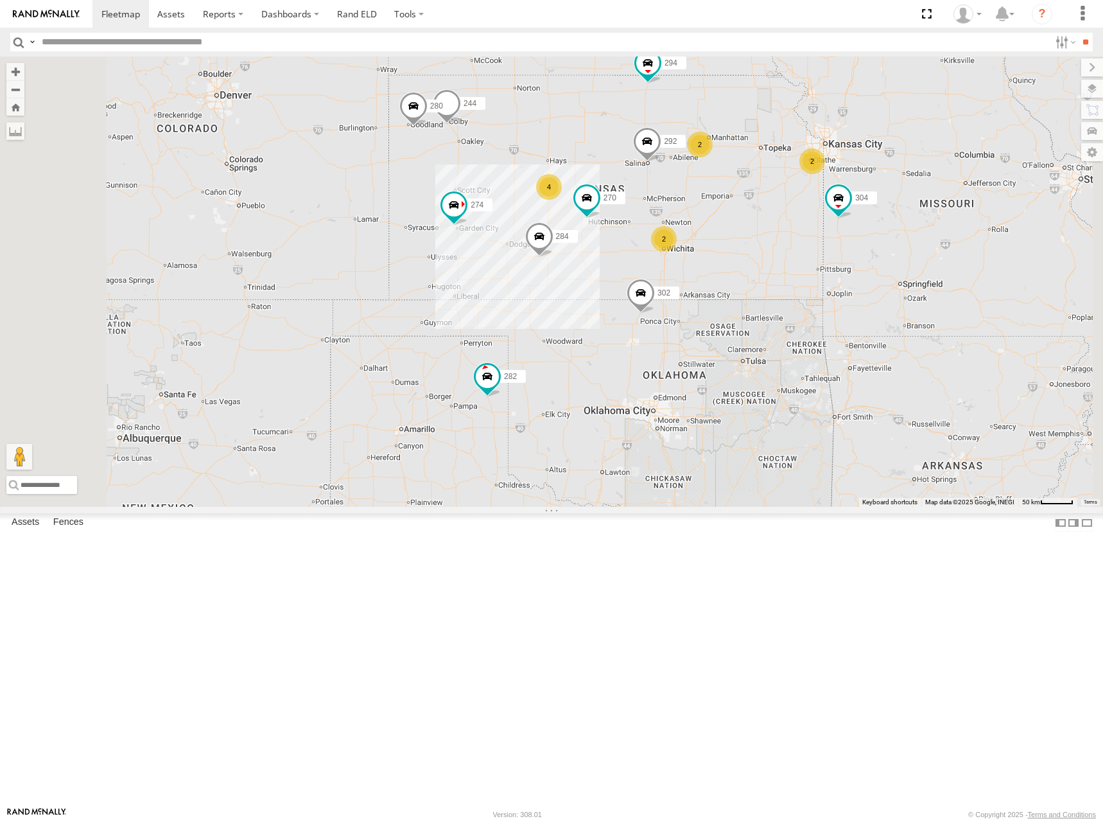
drag, startPoint x: 880, startPoint y: 231, endPoint x: 881, endPoint y: 220, distance: 10.4
click at [881, 220] on div "274 244 298 270 262 292 280 232 304 284 302 282 294 2 4 2 2" at bounding box center [551, 282] width 1103 height 450
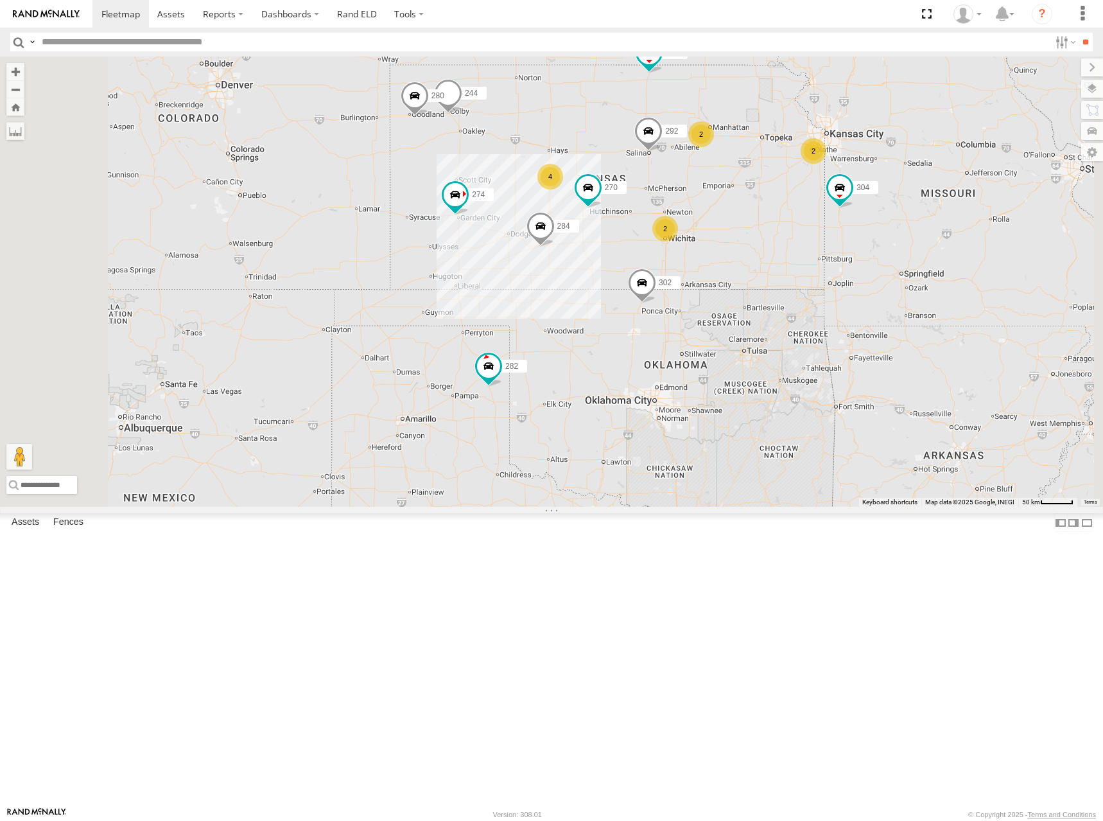
drag, startPoint x: 929, startPoint y: 222, endPoint x: 927, endPoint y: 206, distance: 16.2
click at [927, 207] on div "274 244 298 270 262 292 280 232 304 284 302 282 294 2 4 2 2" at bounding box center [551, 282] width 1103 height 450
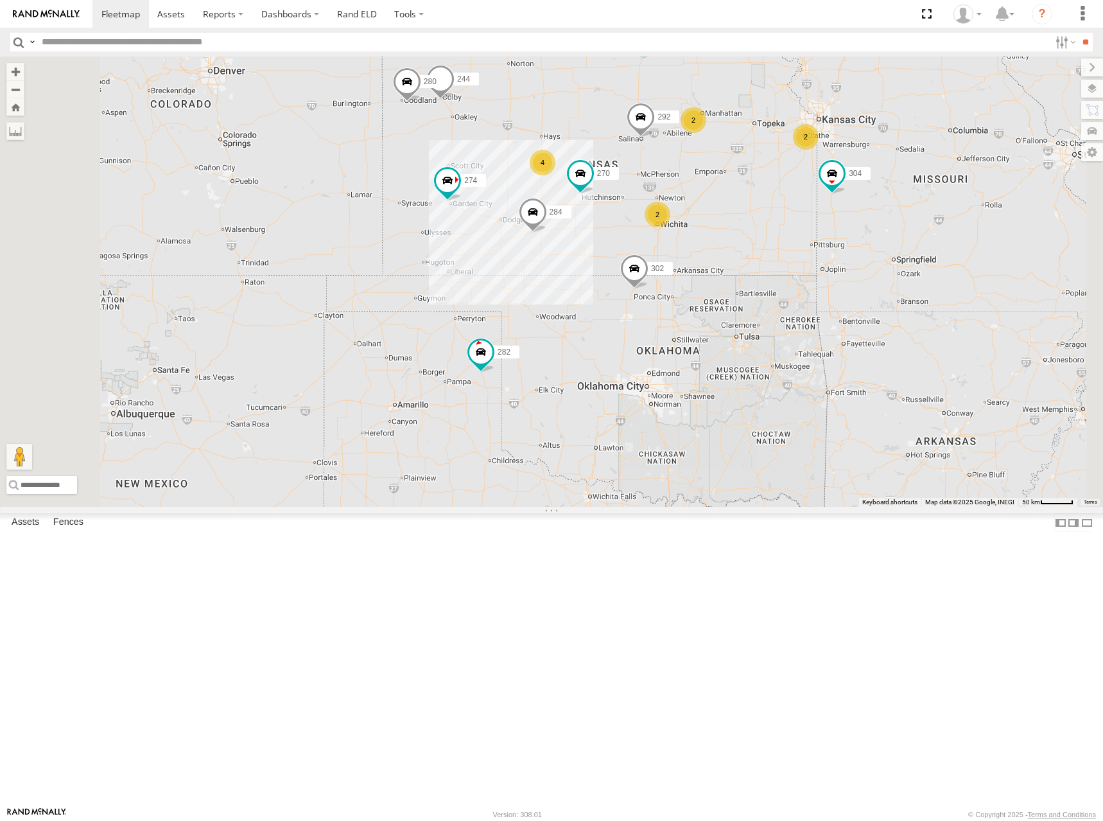
drag, startPoint x: 737, startPoint y: 204, endPoint x: 724, endPoint y: 220, distance: 20.6
click at [724, 220] on div "274 244 298 270 262 292 280 232 304 284 302 282 294 2 4 2 2" at bounding box center [551, 282] width 1103 height 450
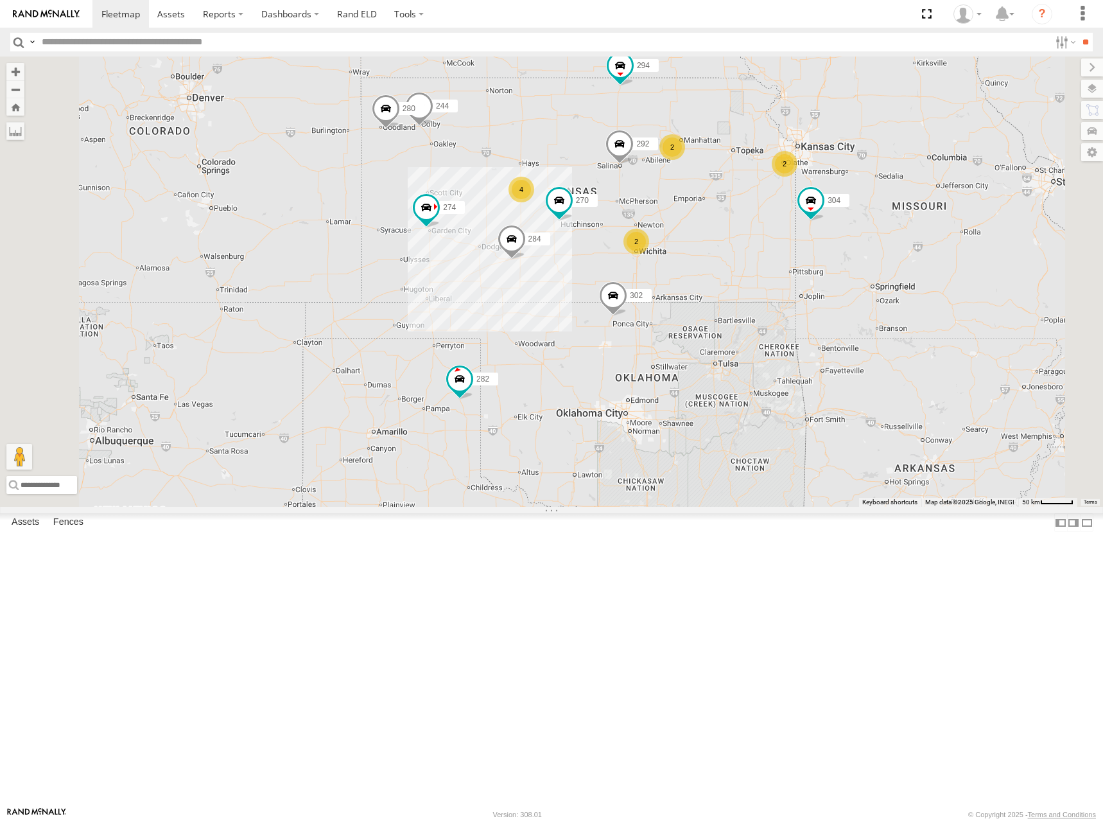
drag, startPoint x: 900, startPoint y: 241, endPoint x: 893, endPoint y: 250, distance: 10.9
click at [893, 250] on div "274 244 298 270 262 292 280 232 304 284 302 282 294 2 4 2 2" at bounding box center [551, 282] width 1103 height 450
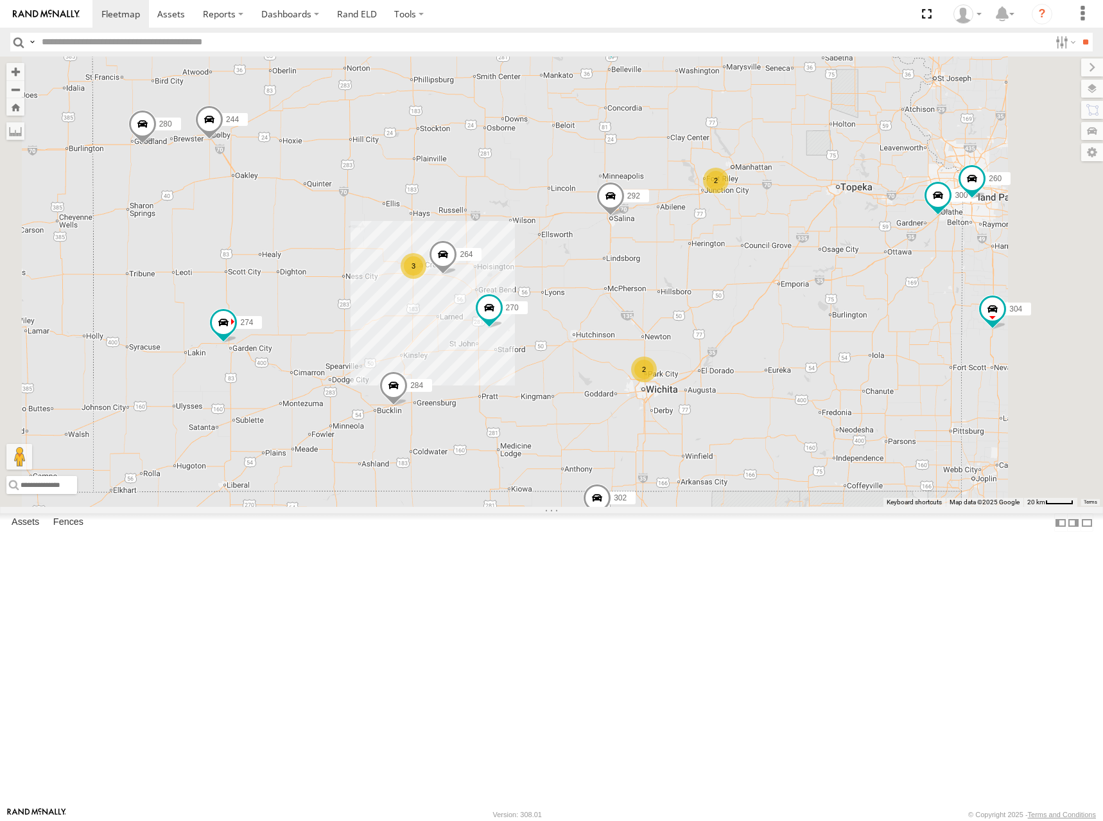
drag, startPoint x: 860, startPoint y: 261, endPoint x: 876, endPoint y: 257, distance: 16.5
click at [876, 257] on div "274 244 298 270 262 292 280 232 304 284 302 282 294 300 3 2 2 264 260" at bounding box center [551, 282] width 1103 height 450
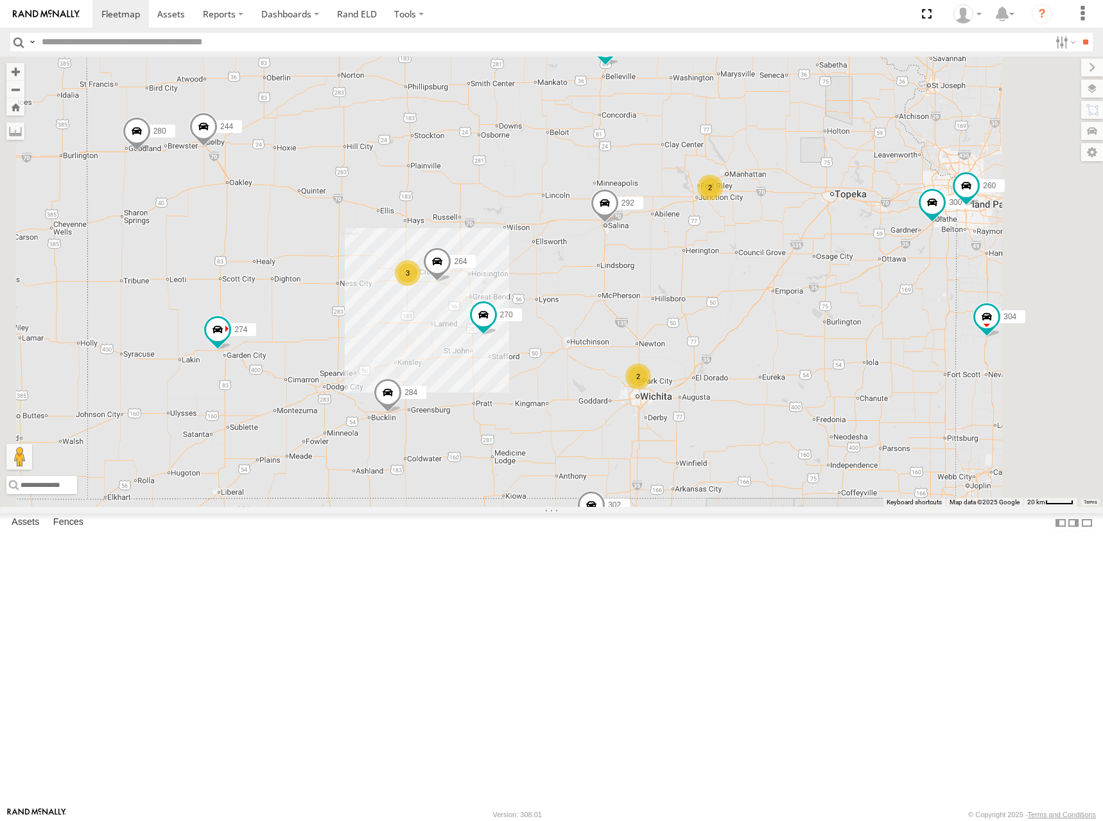
drag, startPoint x: 937, startPoint y: 254, endPoint x: 923, endPoint y: 267, distance: 19.1
click at [923, 267] on div "274 244 298 270 262 292 280 232 304 284 302 282 294 300 3 2 2 264 260" at bounding box center [551, 282] width 1103 height 450
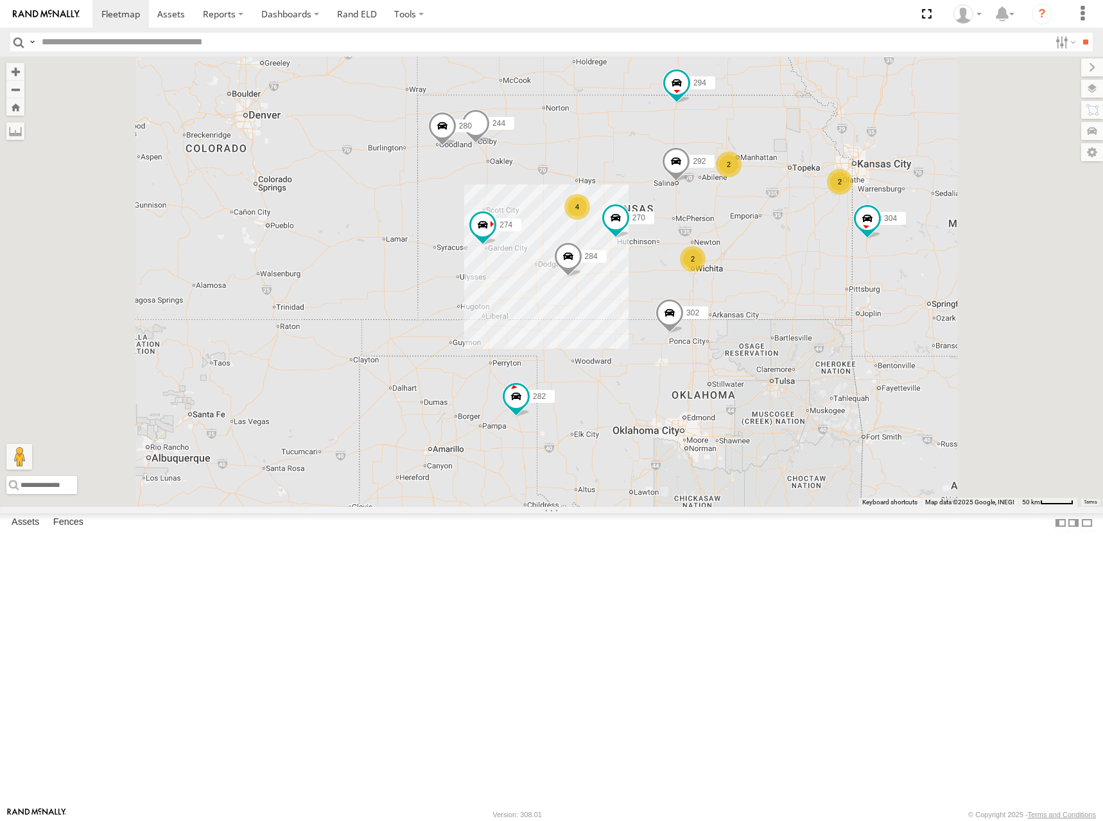
drag, startPoint x: 932, startPoint y: 258, endPoint x: 927, endPoint y: 267, distance: 9.5
click at [927, 267] on div "274 244 298 270 262 292 280 232 304 284 302 282 294 2 4 2 2" at bounding box center [551, 282] width 1103 height 450
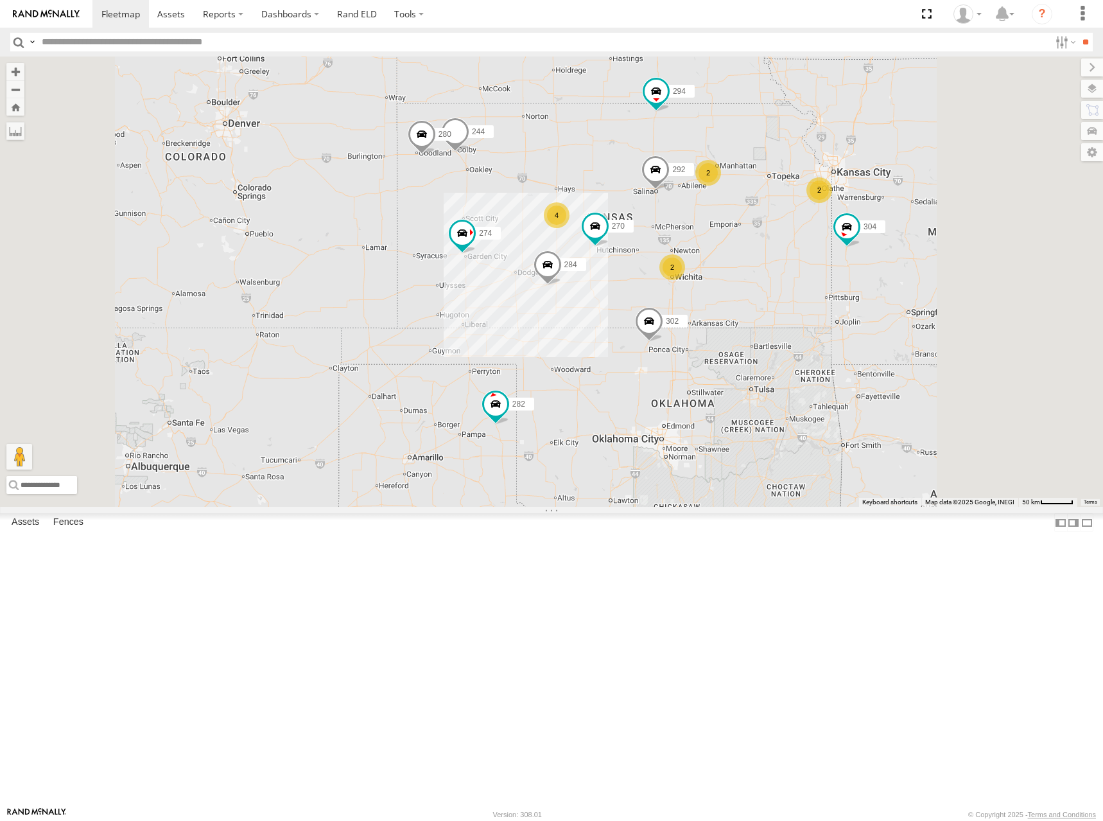
drag, startPoint x: 930, startPoint y: 251, endPoint x: 899, endPoint y: 260, distance: 32.1
click at [899, 260] on div "274 244 298 270 262 292 280 232 304 284 302 282 294 2 4 2 2" at bounding box center [551, 282] width 1103 height 450
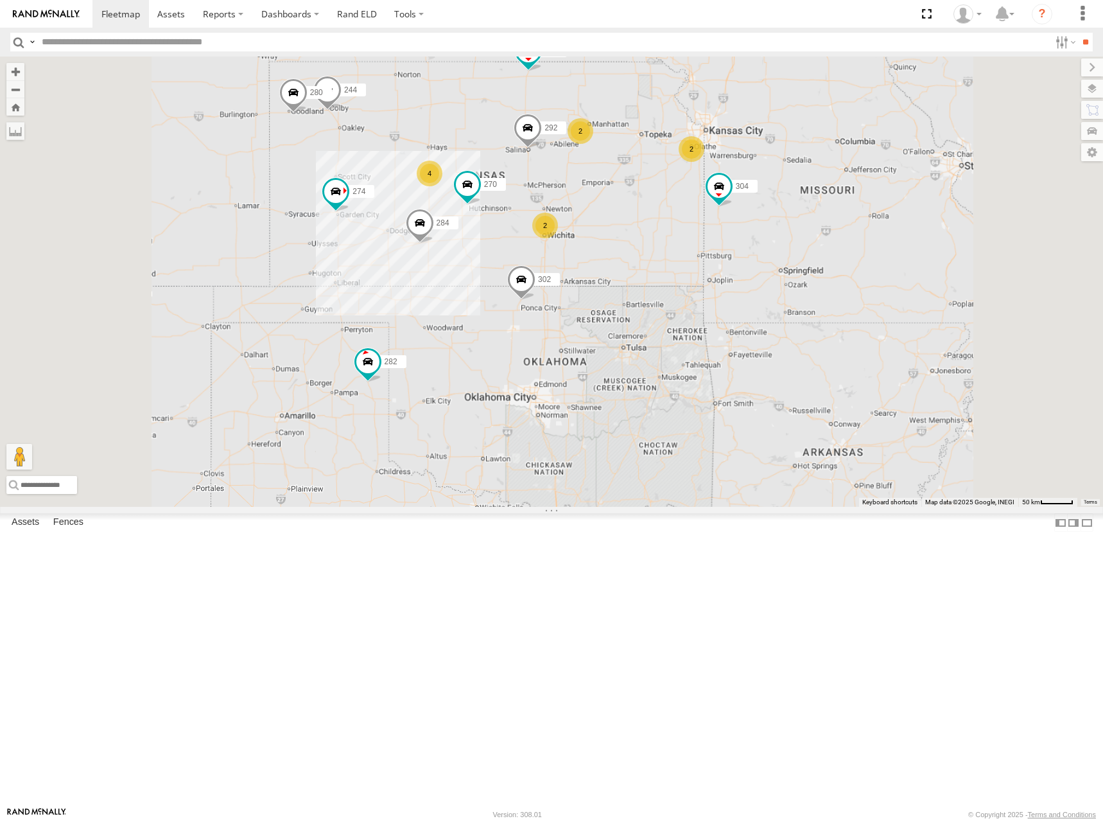
drag, startPoint x: 791, startPoint y: 173, endPoint x: 807, endPoint y: 241, distance: 69.9
click at [807, 241] on div "292 304 274 2 244 4 298 270 262 2 280 2 232 284 302 282 294" at bounding box center [551, 282] width 1103 height 450
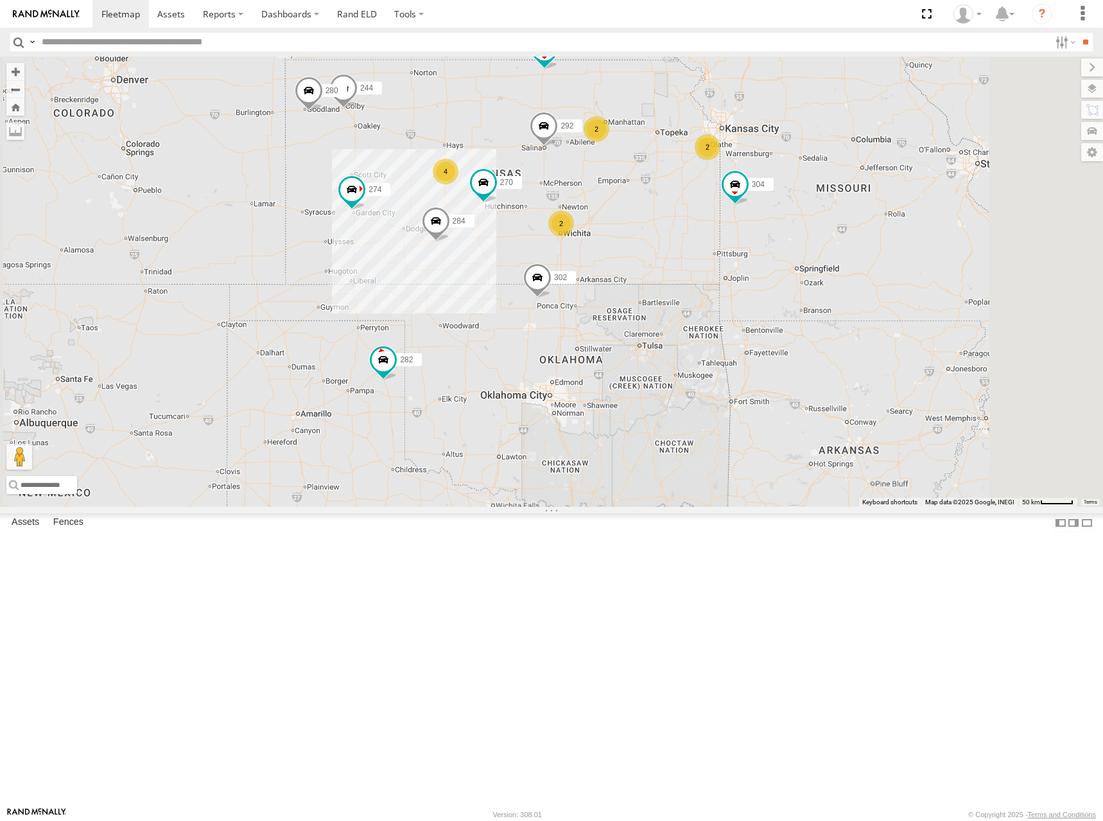
drag, startPoint x: 749, startPoint y: 243, endPoint x: 767, endPoint y: 241, distance: 18.7
click at [767, 241] on div "292 304 274 2 244 4 298 270 262 2 280 2 232 284 302 282 294" at bounding box center [551, 282] width 1103 height 450
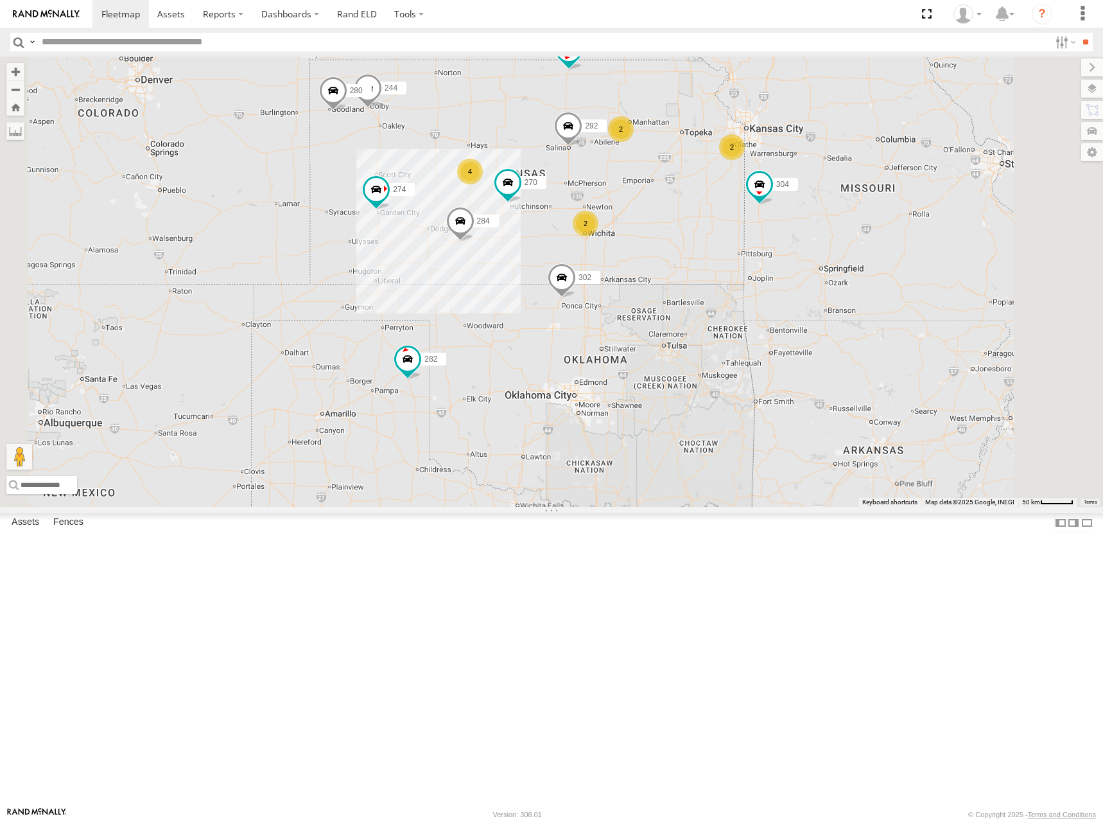
drag, startPoint x: 651, startPoint y: 241, endPoint x: 679, endPoint y: 241, distance: 28.9
click at [679, 241] on div "292 304 274 2 244 4 298 270 262 2 280 2 232 284 302 282 294" at bounding box center [551, 282] width 1103 height 450
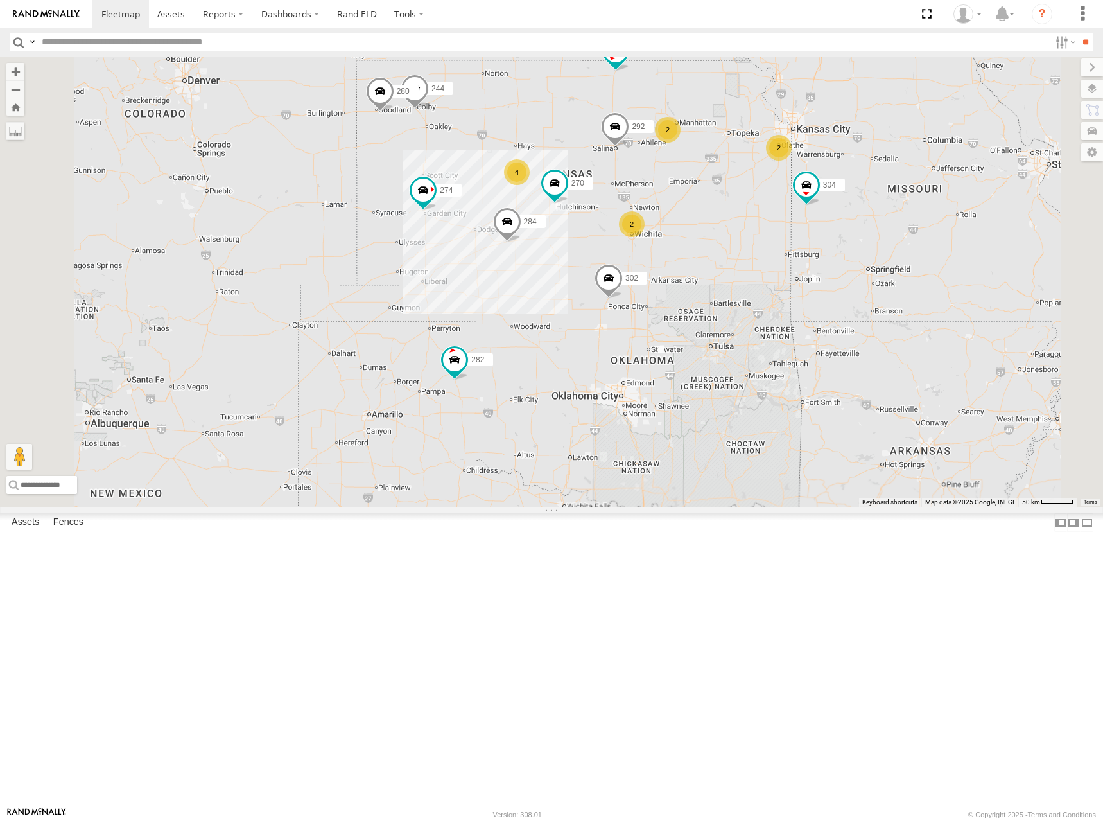
drag, startPoint x: 828, startPoint y: 210, endPoint x: 877, endPoint y: 211, distance: 48.2
click at [877, 211] on div "292 304 274 2 244 4 298 270 262 2 280 2 232 284 302 282 294" at bounding box center [551, 282] width 1103 height 450
drag, startPoint x: 714, startPoint y: 156, endPoint x: 740, endPoint y: 166, distance: 28.6
click at [740, 166] on div "292 304 274 2 244 4 298 270 262 2 280 2 232 284 302 282 294" at bounding box center [551, 282] width 1103 height 450
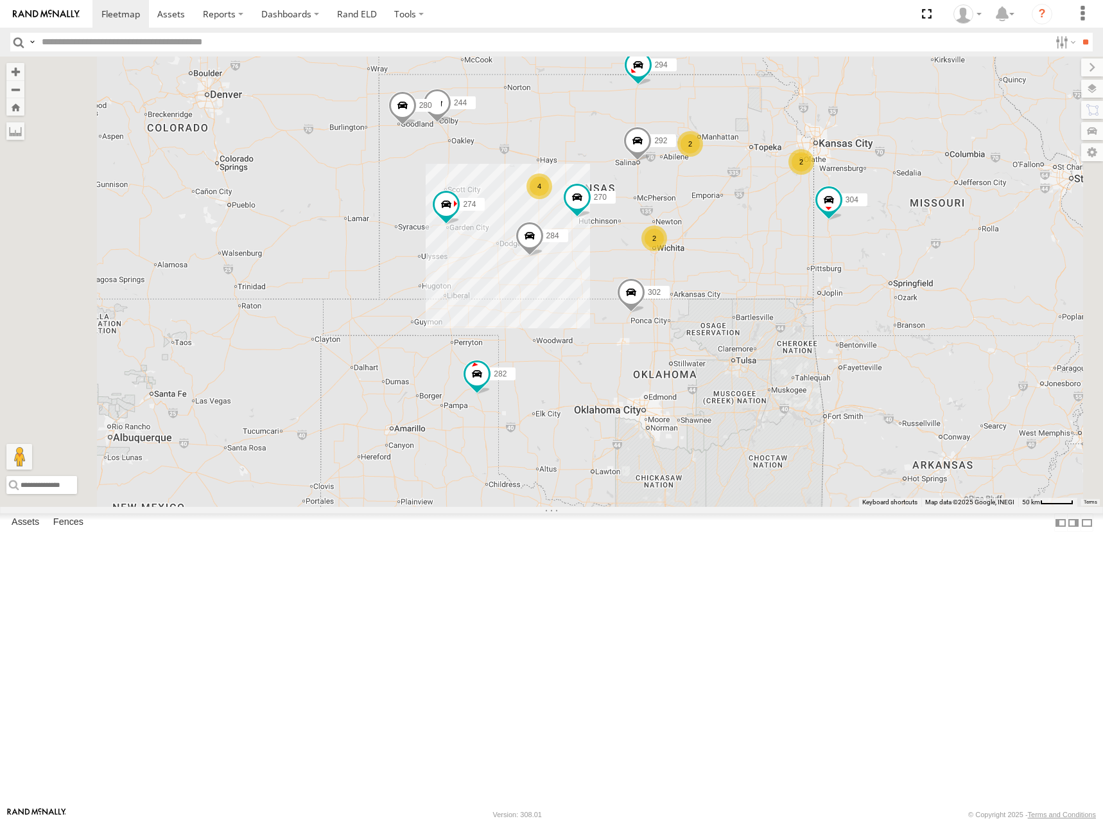
drag, startPoint x: 916, startPoint y: 247, endPoint x: 913, endPoint y: 254, distance: 7.5
click at [913, 254] on div "292 304 274 2 244 4 298 270 262 2 280 2 232 284 302 282 294" at bounding box center [551, 282] width 1103 height 450
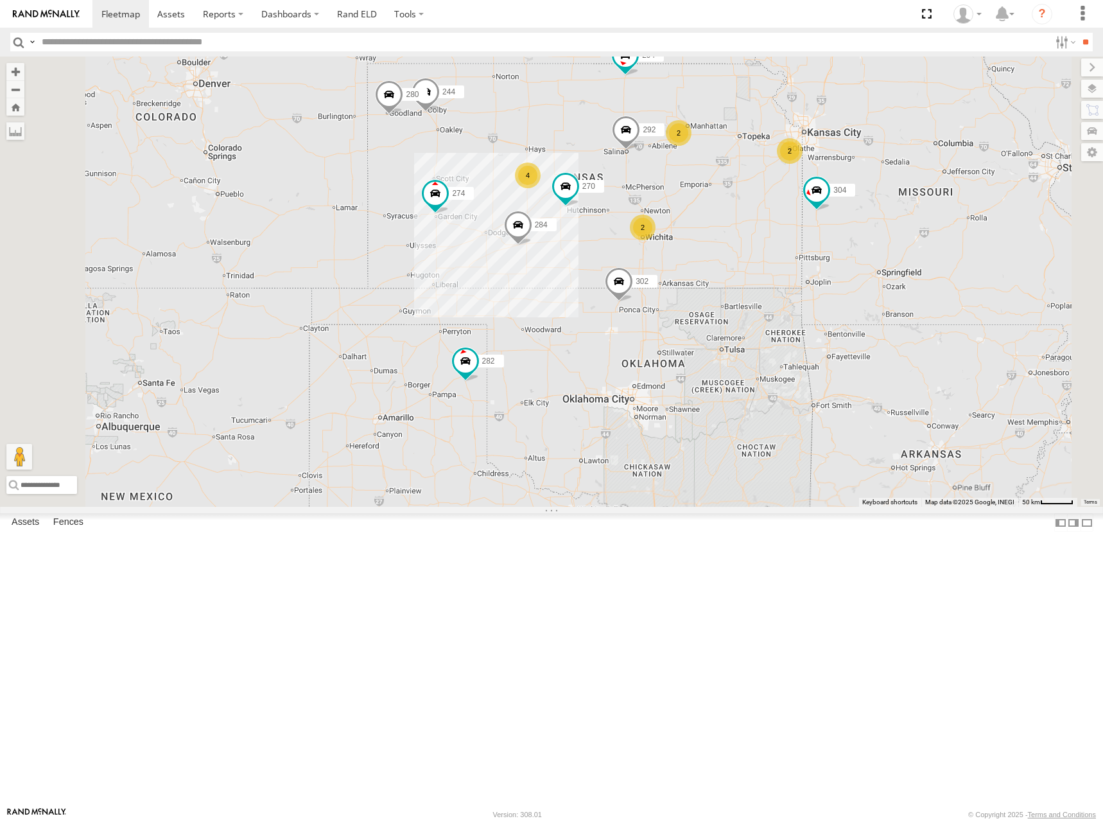
click at [884, 243] on div "292 304 274 2 244 4 298 270 262 2 280 2 232 284 302 282 294" at bounding box center [551, 282] width 1103 height 450
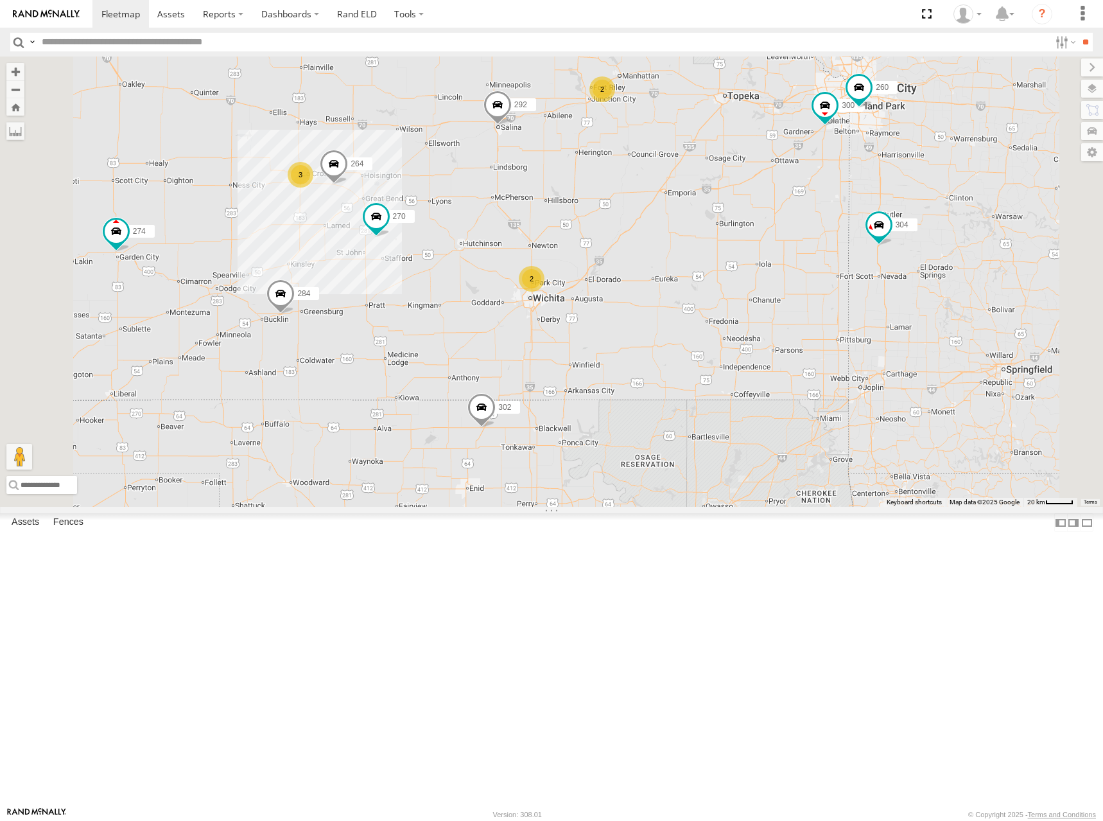
drag, startPoint x: 877, startPoint y: 250, endPoint x: 882, endPoint y: 274, distance: 24.3
click at [882, 274] on div "292 304 274 244 298 270 262 280 232 284 302 282 294 300 3 2 2 264 260" at bounding box center [551, 282] width 1103 height 450
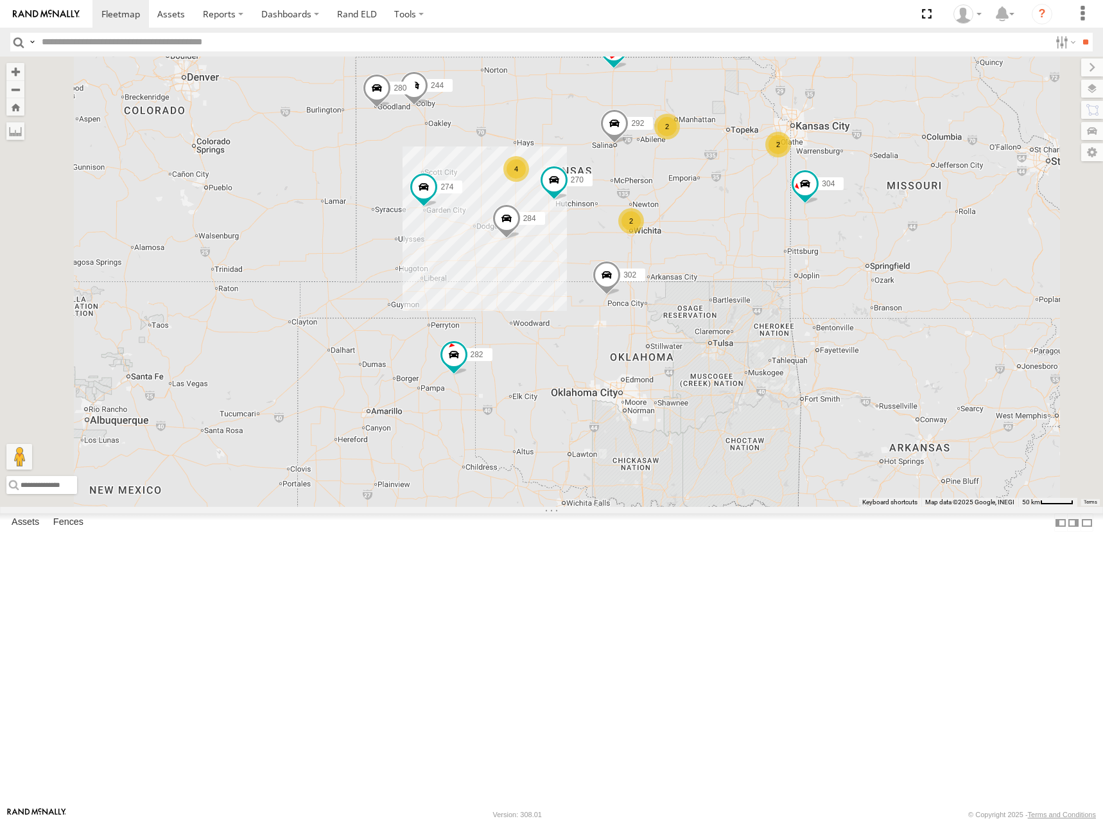
drag, startPoint x: 871, startPoint y: 221, endPoint x: 882, endPoint y: 256, distance: 37.0
click at [882, 256] on div "292 304 274 244 298 270 262 280 232 284 302 282 294 2 4 2 2" at bounding box center [551, 282] width 1103 height 450
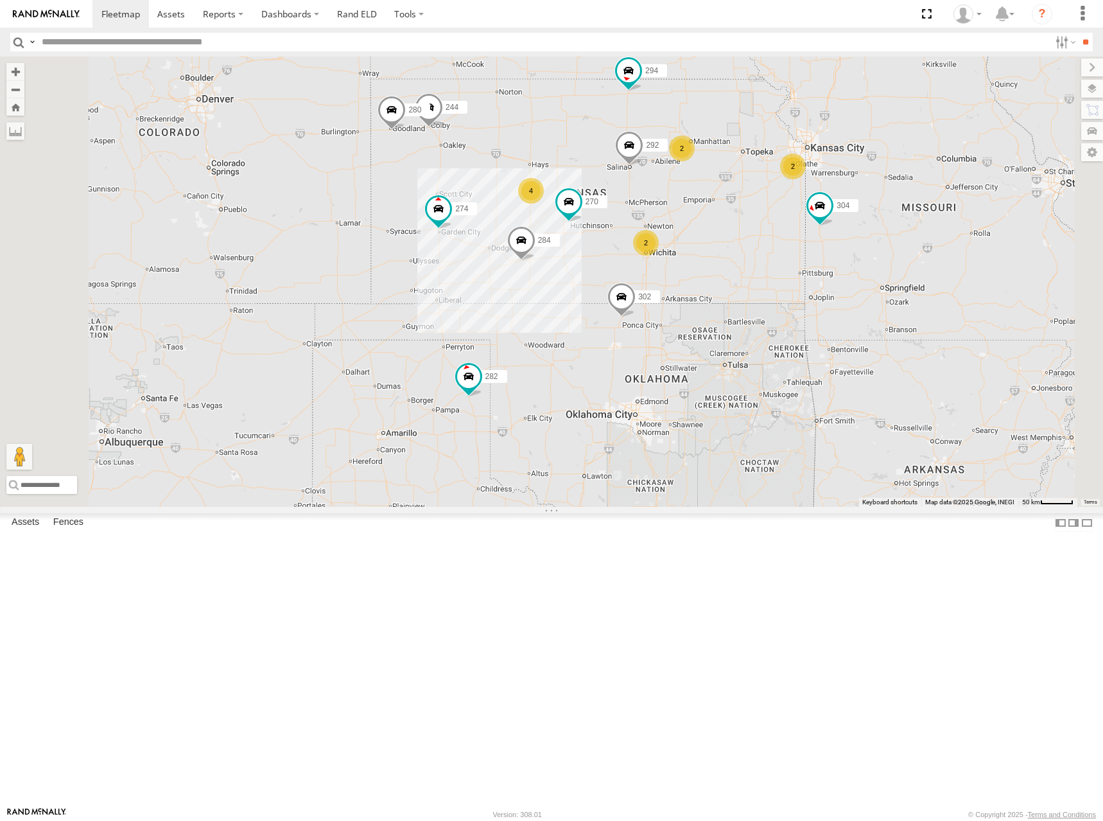
drag, startPoint x: 893, startPoint y: 259, endPoint x: 897, endPoint y: 252, distance: 8.6
click at [897, 252] on div "292 304 274 244 298 270 262 280 232 284 302 282 294 2 4 2 2" at bounding box center [551, 282] width 1103 height 450
click at [893, 242] on div "292 304 274 244 298 270 262 280 232 284 302 282 294 2 4 2 2" at bounding box center [551, 282] width 1103 height 450
click at [892, 266] on div "292 304 274 244 298 270 262 280 232 284 302 282 294 2 4 2 2" at bounding box center [551, 282] width 1103 height 450
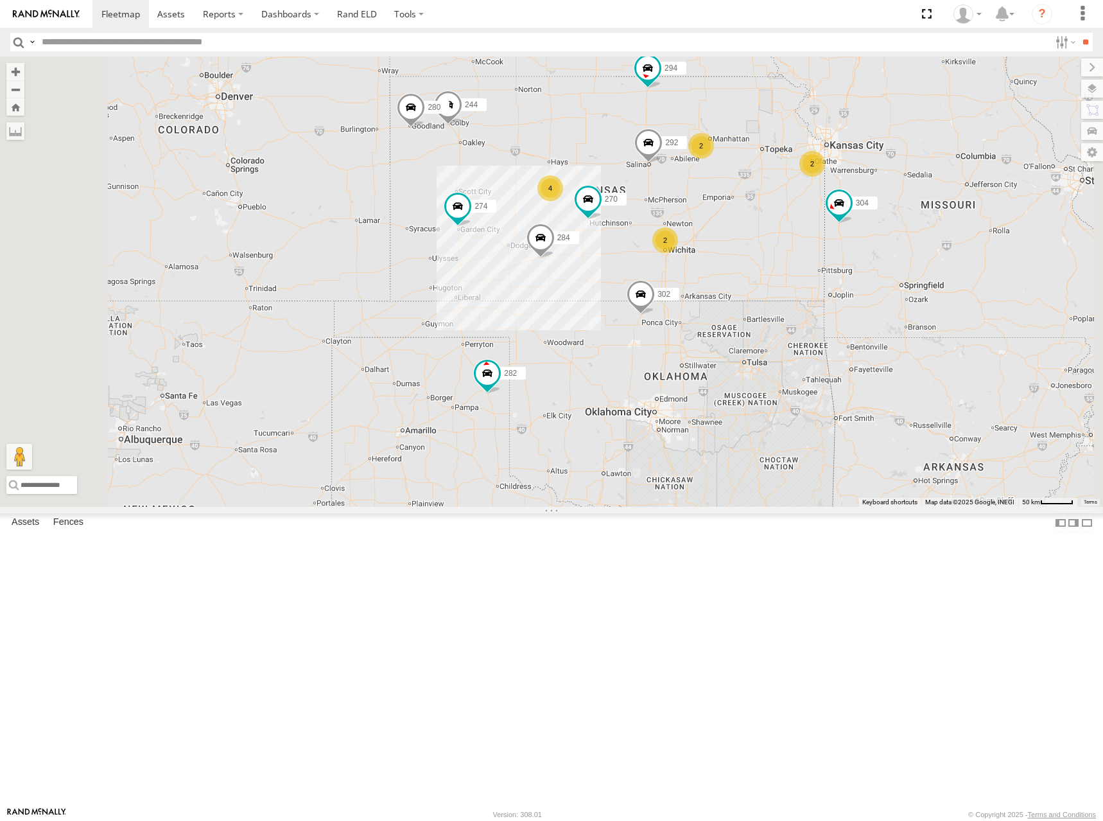
drag, startPoint x: 907, startPoint y: 254, endPoint x: 931, endPoint y: 254, distance: 23.8
click at [931, 254] on div "292 304 274 244 298 270 262 280 232 284 302 282 294 2 4 2 2" at bounding box center [551, 282] width 1103 height 450
drag, startPoint x: 909, startPoint y: 267, endPoint x: 899, endPoint y: 280, distance: 16.1
click at [899, 280] on div "292 304 274 244 298 270 262 280 232 284 302 282 294 2 4 2 2" at bounding box center [551, 282] width 1103 height 450
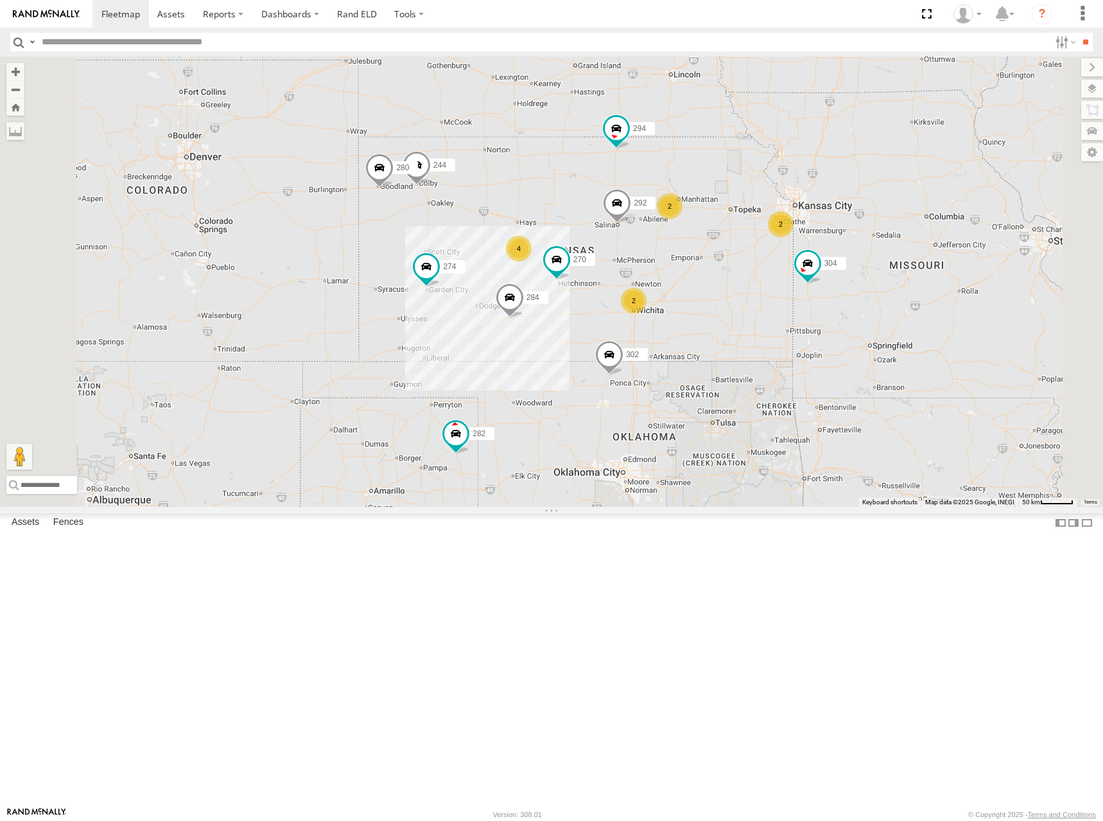
drag, startPoint x: 899, startPoint y: 271, endPoint x: 870, endPoint y: 320, distance: 57.3
click at [870, 320] on div "292 304 274 244 298 270 262 280 232 284 302 282 294 2 4 2 2" at bounding box center [551, 282] width 1103 height 450
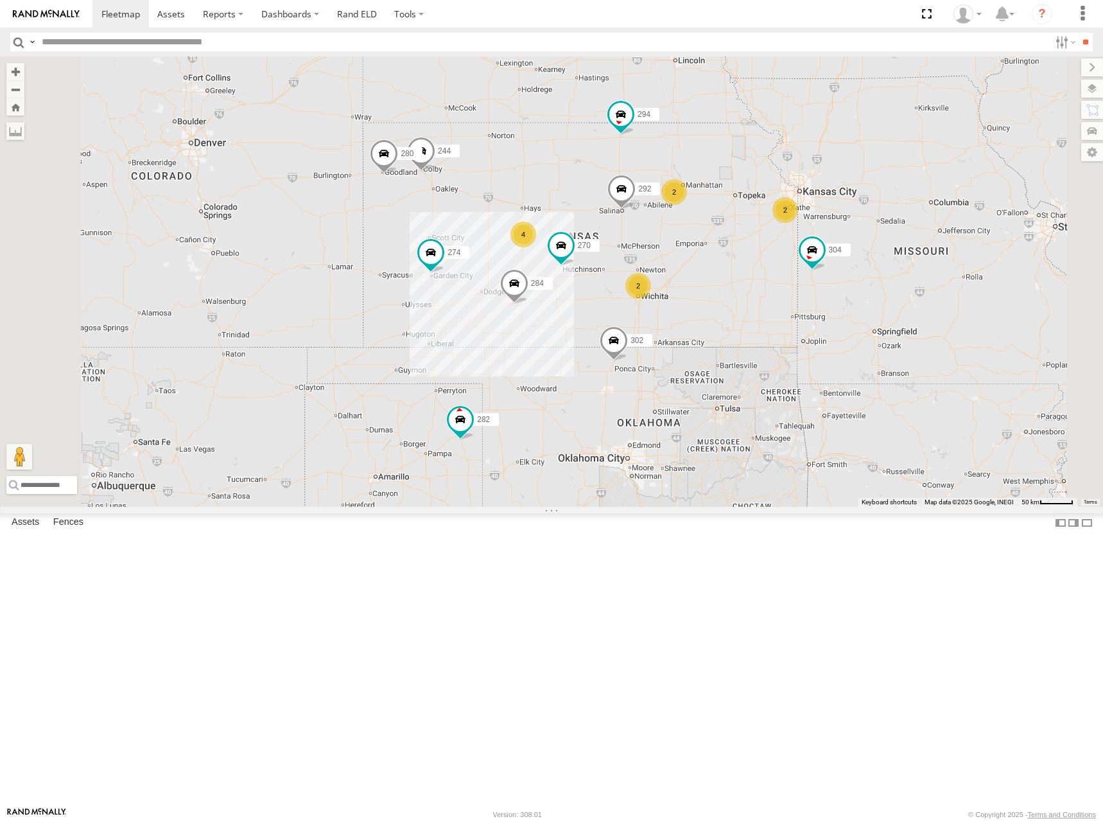
drag, startPoint x: 902, startPoint y: 308, endPoint x: 907, endPoint y: 291, distance: 17.7
click at [907, 291] on div "292 304 274 244 298 270 262 280 232 284 302 282 294 2 4 2 2" at bounding box center [551, 282] width 1103 height 450
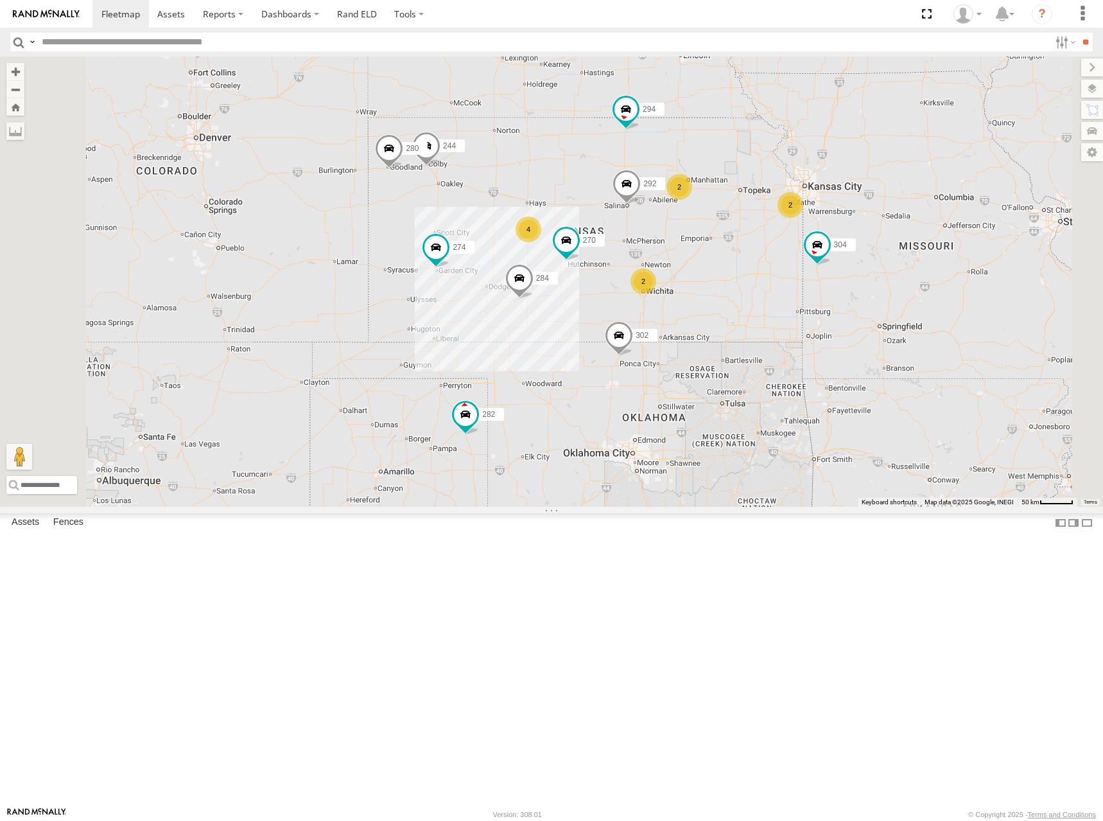
drag, startPoint x: 910, startPoint y: 283, endPoint x: 922, endPoint y: 270, distance: 17.3
click at [922, 270] on div "292 304 274 244 298 270 262 280 232 284 302 282 294 2 4 2 2" at bounding box center [551, 282] width 1103 height 450
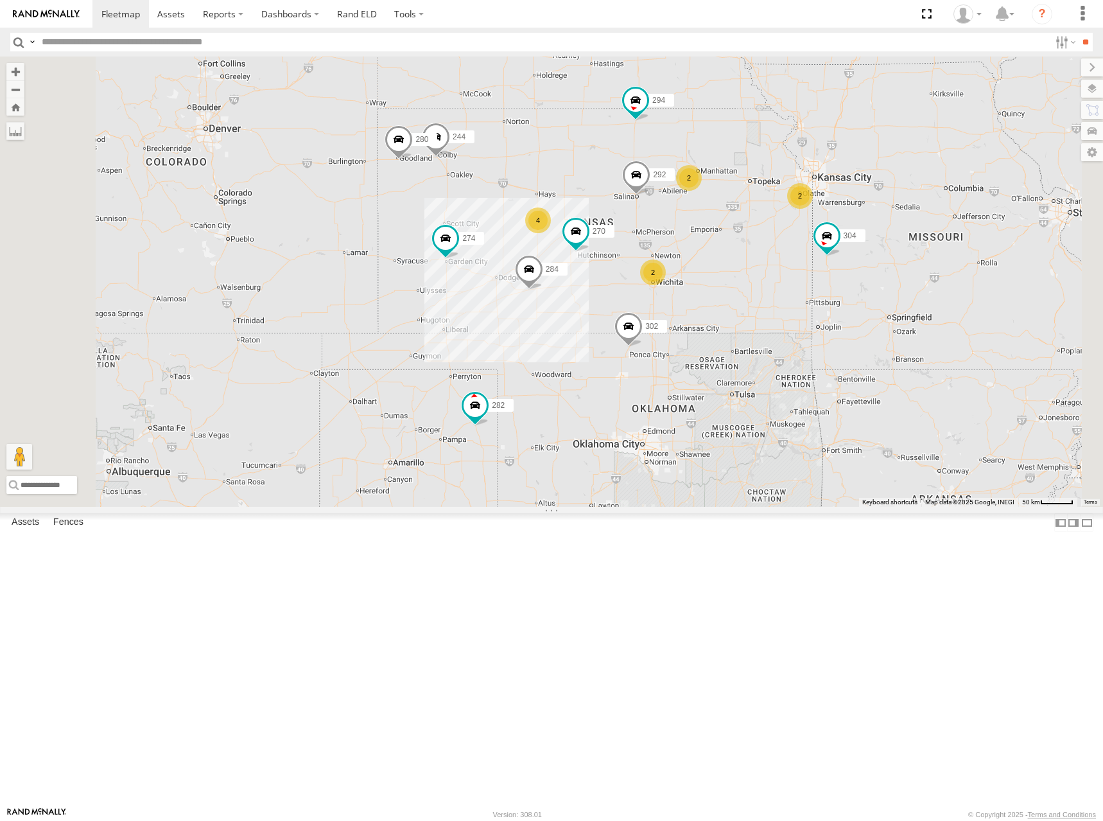
drag, startPoint x: 902, startPoint y: 283, endPoint x: 908, endPoint y: 277, distance: 8.2
click at [908, 277] on div "292 304 274 244 298 270 262 280 232 284 302 282 294 2 4 2 2" at bounding box center [551, 282] width 1103 height 450
drag, startPoint x: 889, startPoint y: 281, endPoint x: 891, endPoint y: 271, distance: 9.7
click at [891, 271] on div "292 304 274 244 298 270 262 280 232 284 302 282 294 2 4 2 2" at bounding box center [551, 282] width 1103 height 450
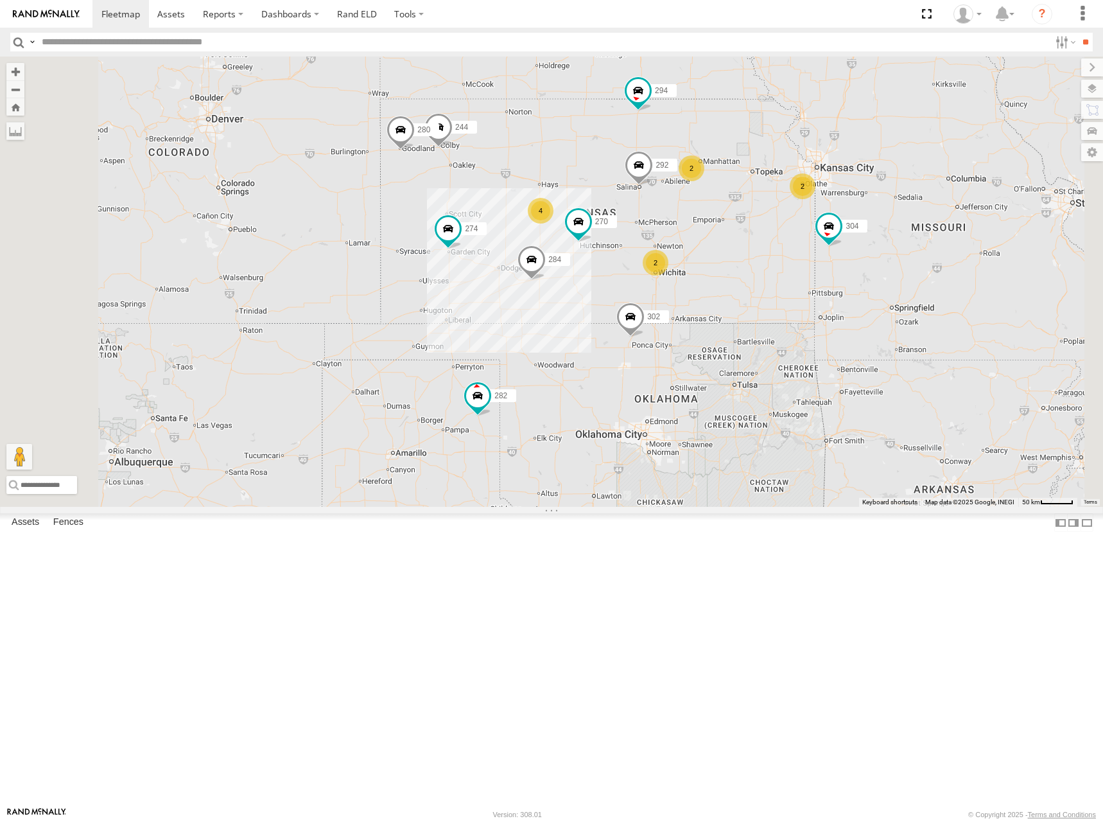
click at [936, 275] on div "292 304 274 244 298 270 262 280 232 284 302 282 294 2 4 2 2" at bounding box center [551, 282] width 1103 height 450
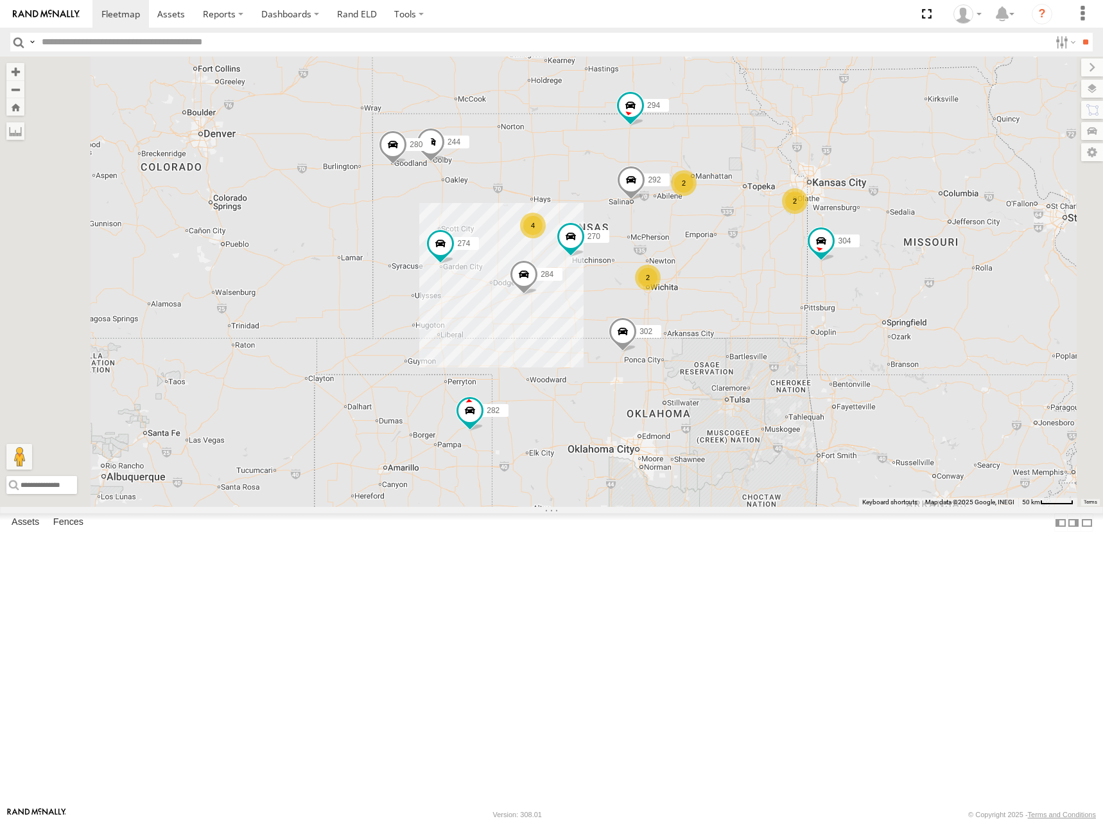
click at [916, 266] on div "292 304 274 244 298 270 262 280 232 284 302 282 294 2 4 2 2" at bounding box center [551, 282] width 1103 height 450
drag, startPoint x: 897, startPoint y: 277, endPoint x: 894, endPoint y: 265, distance: 13.1
click at [894, 265] on div "292 304 274 244 298 270 262 280 232 284 302 282 294 2 4 2 2" at bounding box center [551, 282] width 1103 height 450
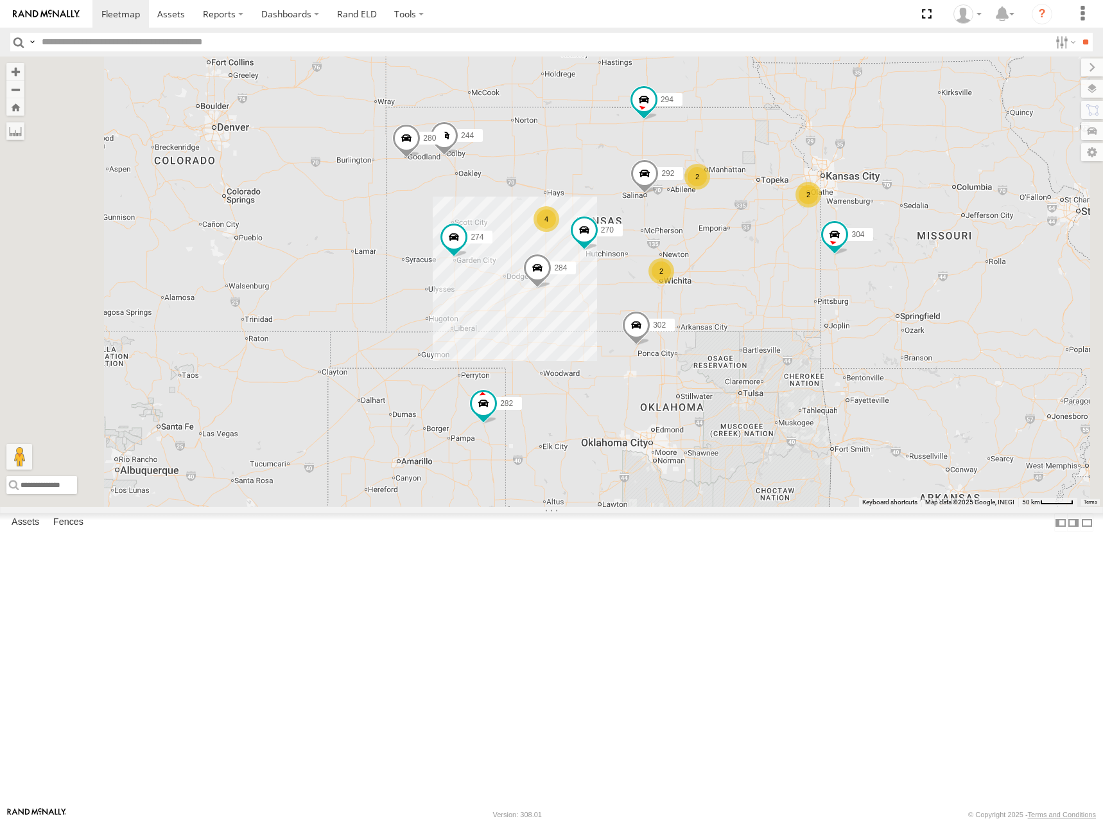
drag, startPoint x: 880, startPoint y: 275, endPoint x: 906, endPoint y: 290, distance: 29.6
click at [906, 290] on div "292 304 274 244 298 270 262 280 232 284 302 282 294 2 4 2 2" at bounding box center [551, 282] width 1103 height 450
drag, startPoint x: 898, startPoint y: 288, endPoint x: 898, endPoint y: 297, distance: 9.7
click at [898, 297] on div "292 304 274 244 298 270 262 280 232 284 302 282 294 2 4 2 2" at bounding box center [551, 282] width 1103 height 450
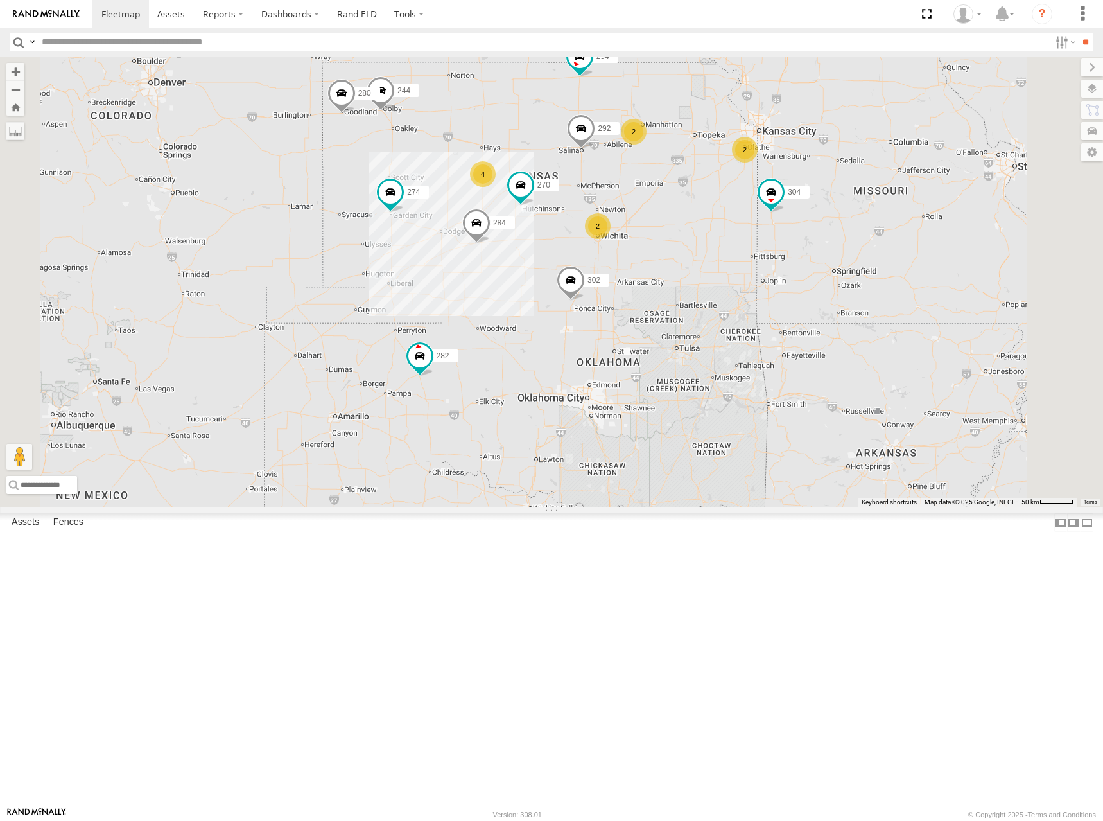
drag, startPoint x: 975, startPoint y: 315, endPoint x: 911, endPoint y: 259, distance: 84.2
click at [911, 259] on div "292 304 274 244 298 270 262 280 232 284 302 282 294 2 4 2 2" at bounding box center [551, 282] width 1103 height 450
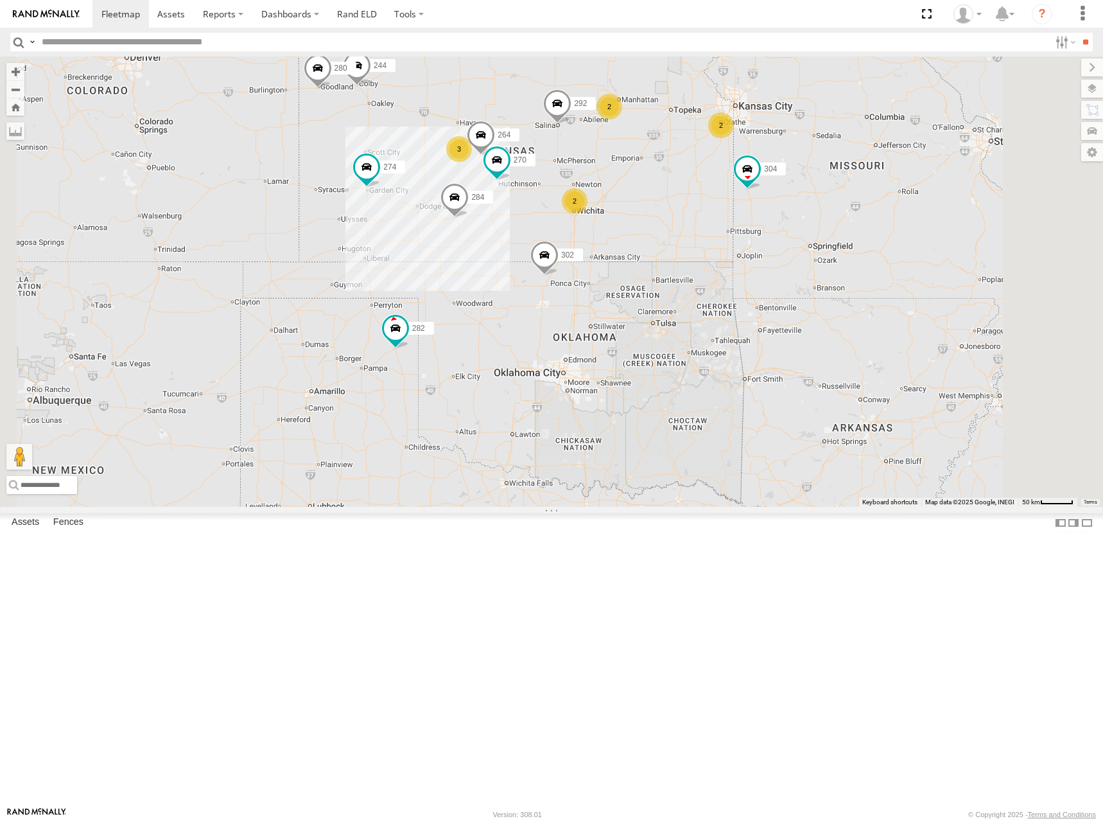
drag, startPoint x: 656, startPoint y: 225, endPoint x: 674, endPoint y: 209, distance: 24.5
click at [674, 209] on div "274 244 298 270 262 292 280 232 304 284 264 302 282 294 2 3 2 2" at bounding box center [551, 282] width 1103 height 450
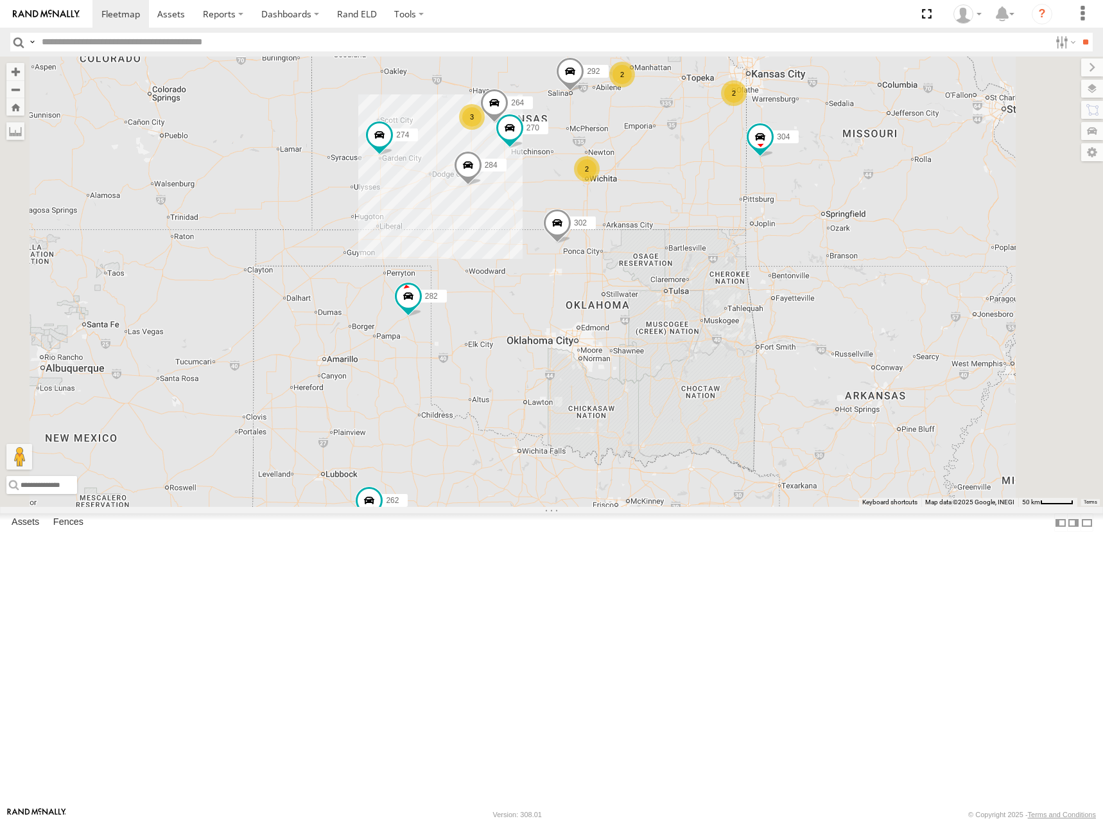
drag, startPoint x: 681, startPoint y: 237, endPoint x: 690, endPoint y: 209, distance: 29.7
click at [690, 209] on div "274 244 298 270 262 292 280 232 304 284 264 302 282 294 2 3 2 2" at bounding box center [551, 282] width 1103 height 450
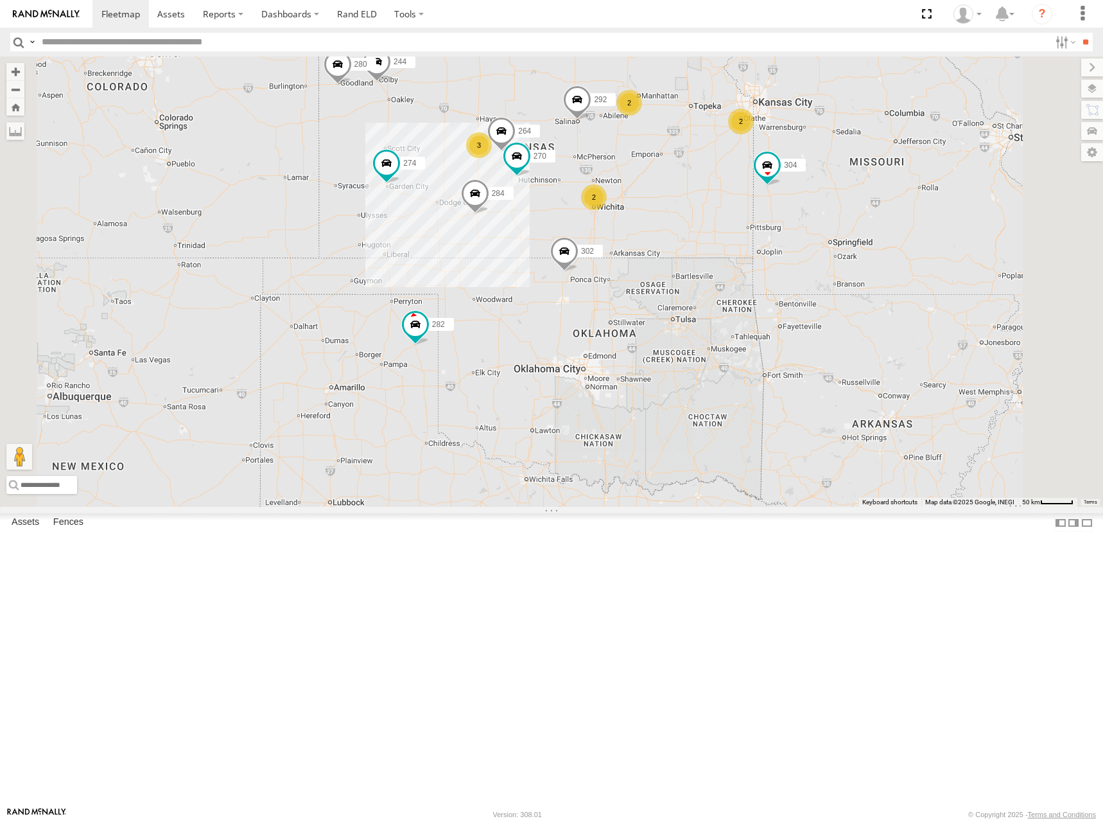
drag, startPoint x: 640, startPoint y: 208, endPoint x: 646, endPoint y: 242, distance: 34.5
click at [646, 242] on div "274 244 298 270 262 292 280 232 304 284 264 302 282 294 2 3 2 2" at bounding box center [551, 282] width 1103 height 450
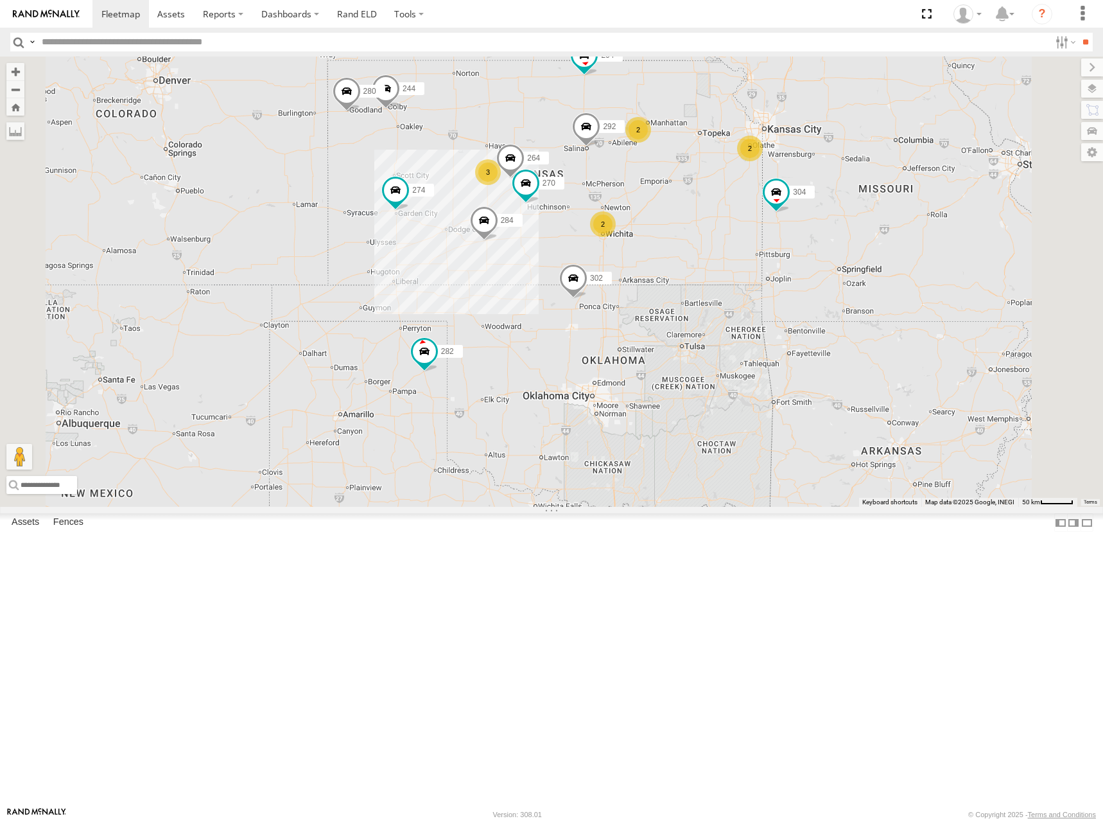
drag, startPoint x: 832, startPoint y: 220, endPoint x: 843, endPoint y: 243, distance: 25.3
click at [842, 243] on div "274 244 298 270 262 292 280 232 304 284 264 302 282 294 2 3 2 2" at bounding box center [551, 282] width 1103 height 450
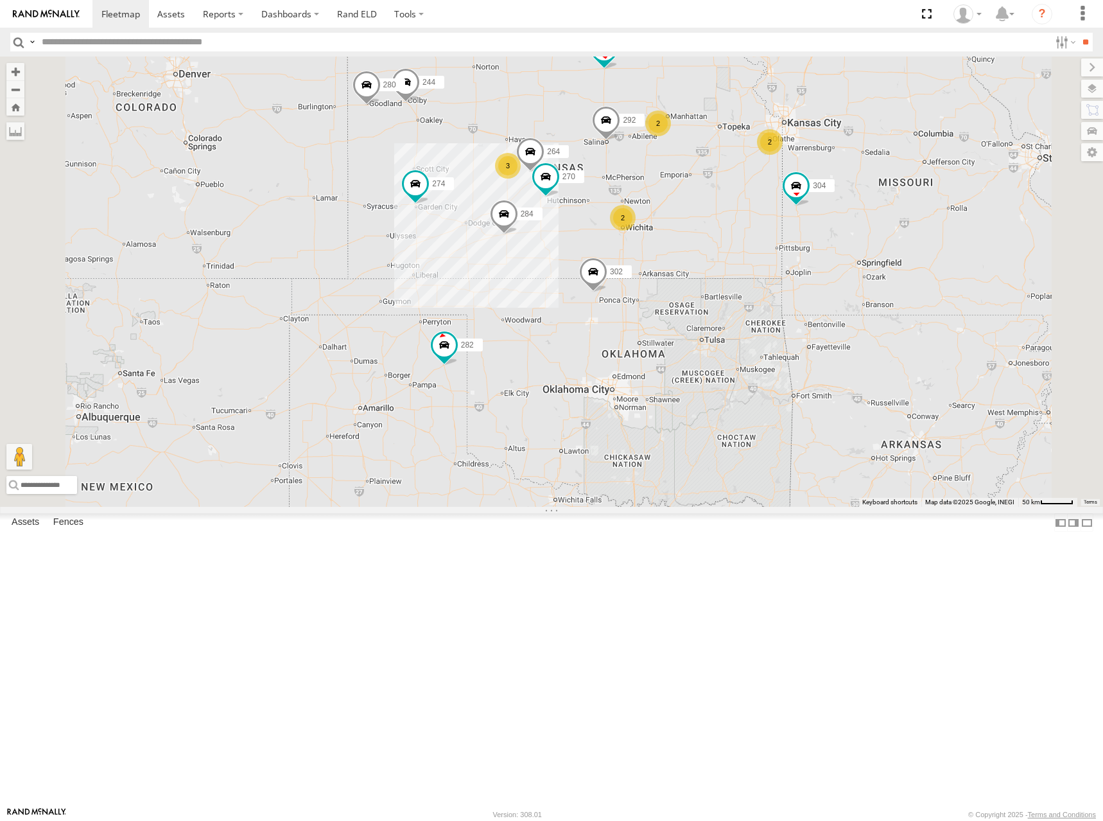
drag, startPoint x: 814, startPoint y: 250, endPoint x: 830, endPoint y: 244, distance: 17.7
click at [830, 244] on div "274 244 298 270 262 292 280 232 304 284 264 302 282 294 2 3 2 2" at bounding box center [551, 282] width 1103 height 450
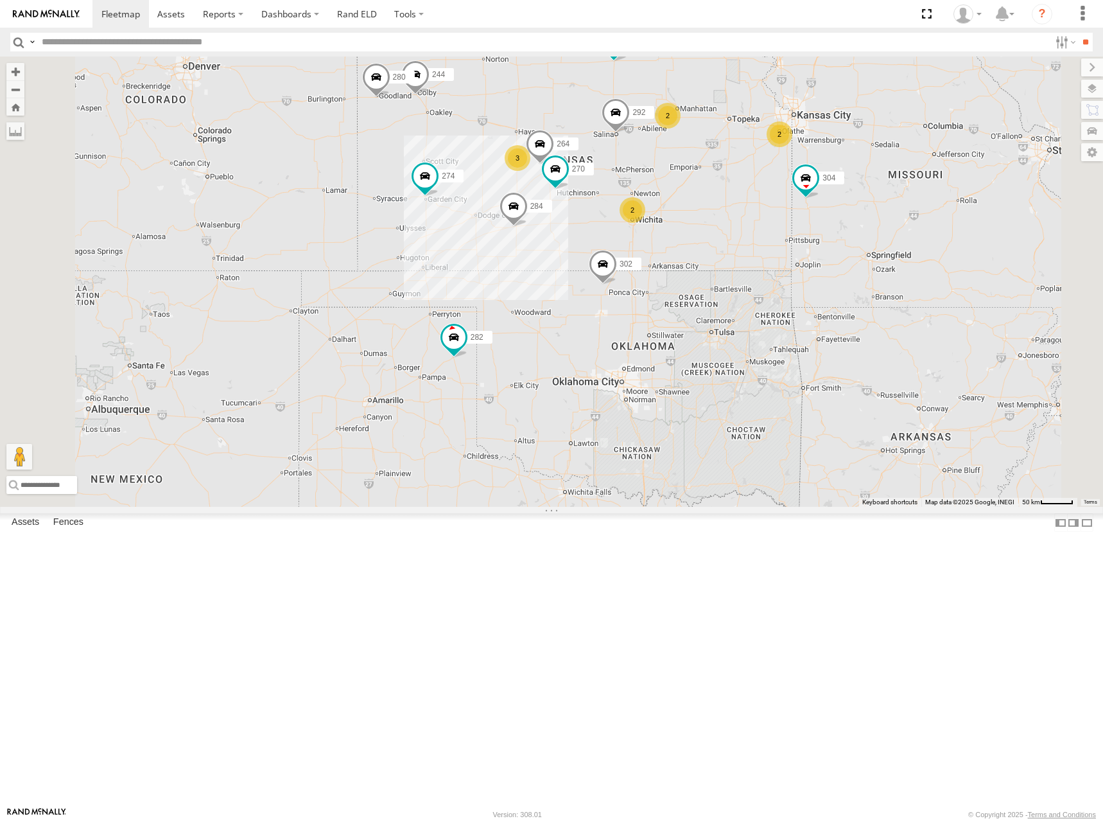
drag, startPoint x: 726, startPoint y: 249, endPoint x: 737, endPoint y: 241, distance: 13.9
click at [737, 241] on div "274 244 298 270 262 292 280 232 304 284 264 302 282 294 2 3 2 2" at bounding box center [551, 282] width 1103 height 450
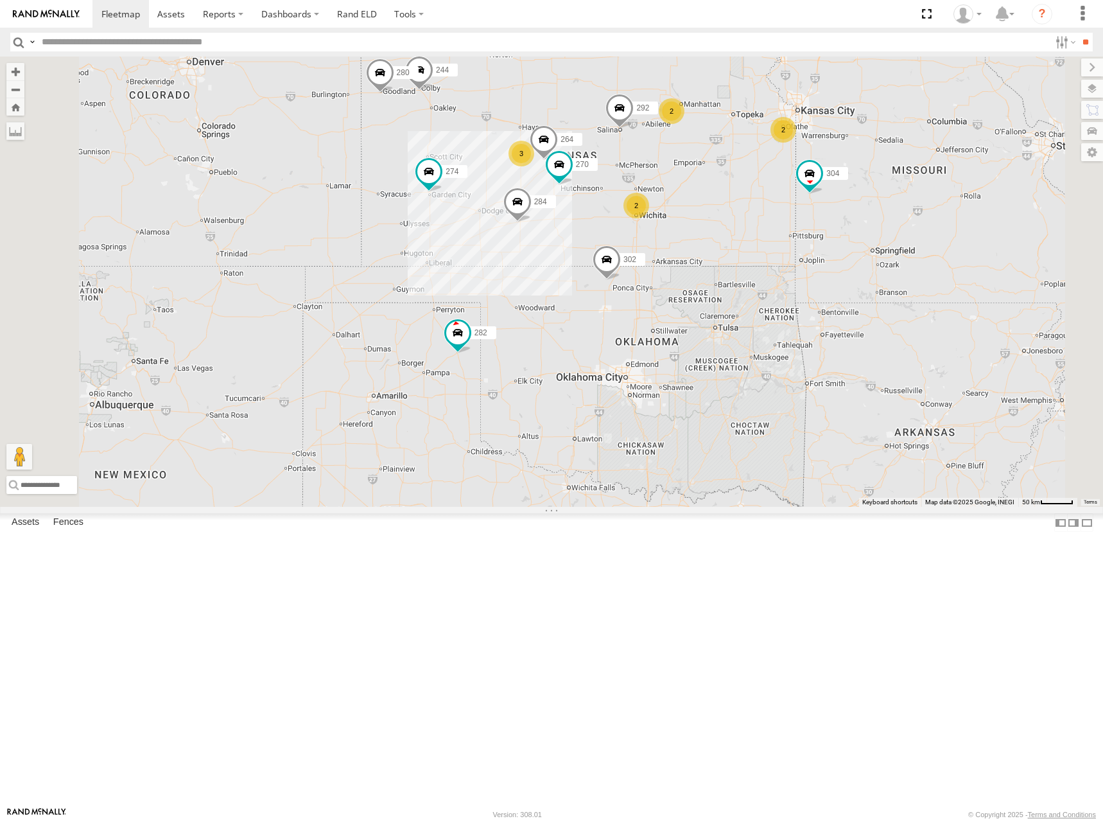
drag, startPoint x: 868, startPoint y: 208, endPoint x: 852, endPoint y: 223, distance: 21.3
click at [852, 223] on div "274 244 298 270 262 292 280 232 304 284 264 302 282 294 2 3 2 2" at bounding box center [551, 282] width 1103 height 450
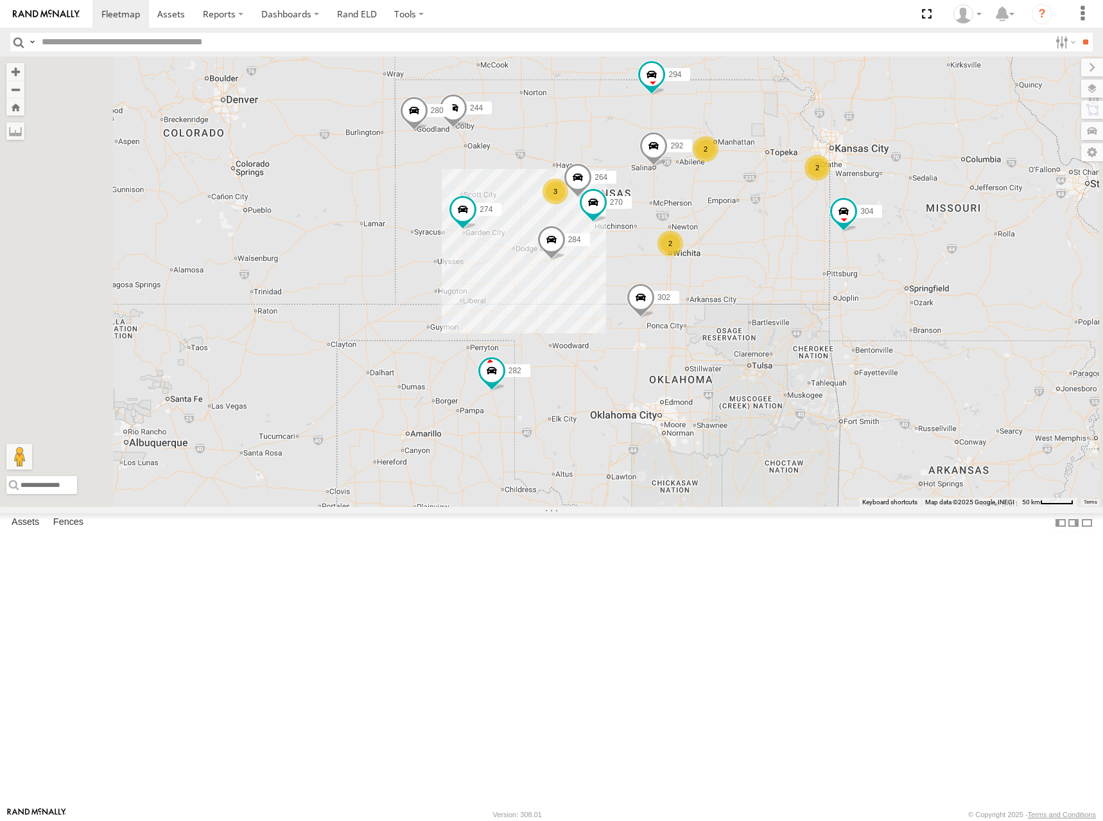
drag, startPoint x: 836, startPoint y: 221, endPoint x: 895, endPoint y: 249, distance: 65.2
click at [895, 249] on div "274 244 298 270 262 292 280 232 304 284 264 302 282 294 2 3 2 2" at bounding box center [551, 282] width 1103 height 450
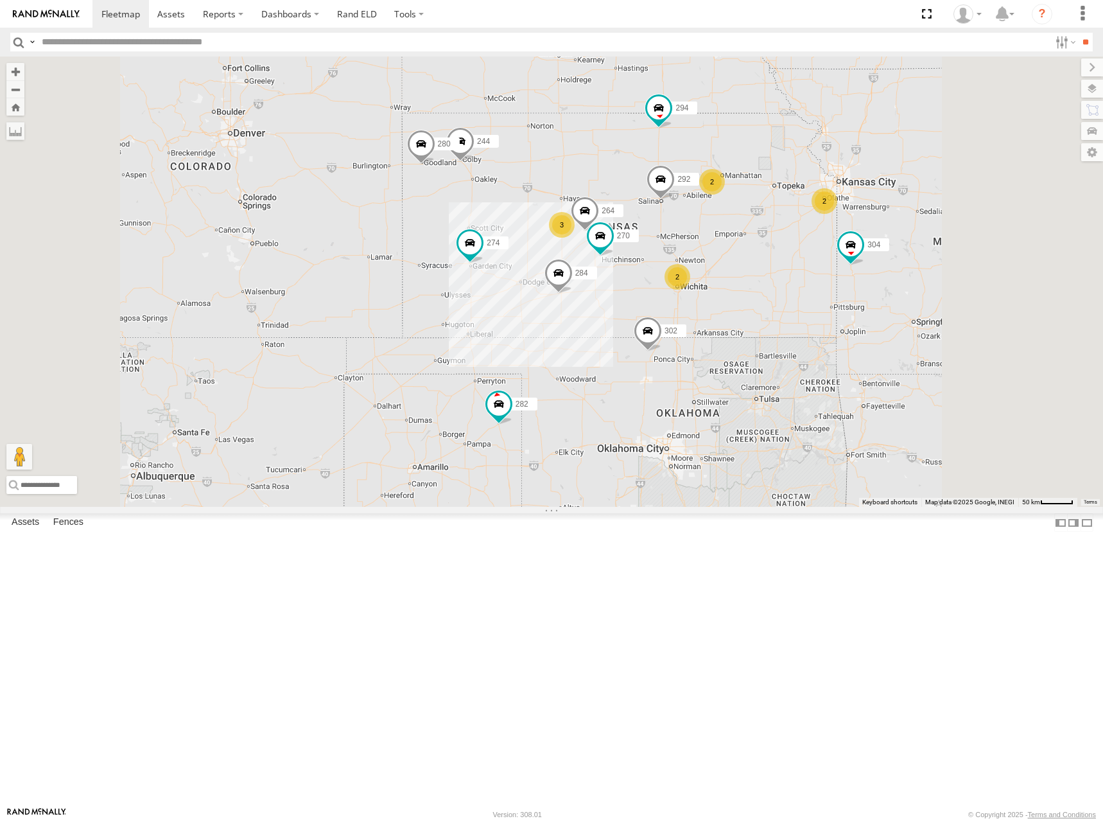
drag, startPoint x: 923, startPoint y: 252, endPoint x: 877, endPoint y: 284, distance: 55.4
click at [877, 284] on div "274 244 298 270 262 292 280 232 304 284 264 302 282 294 2 3 2 2" at bounding box center [551, 282] width 1103 height 450
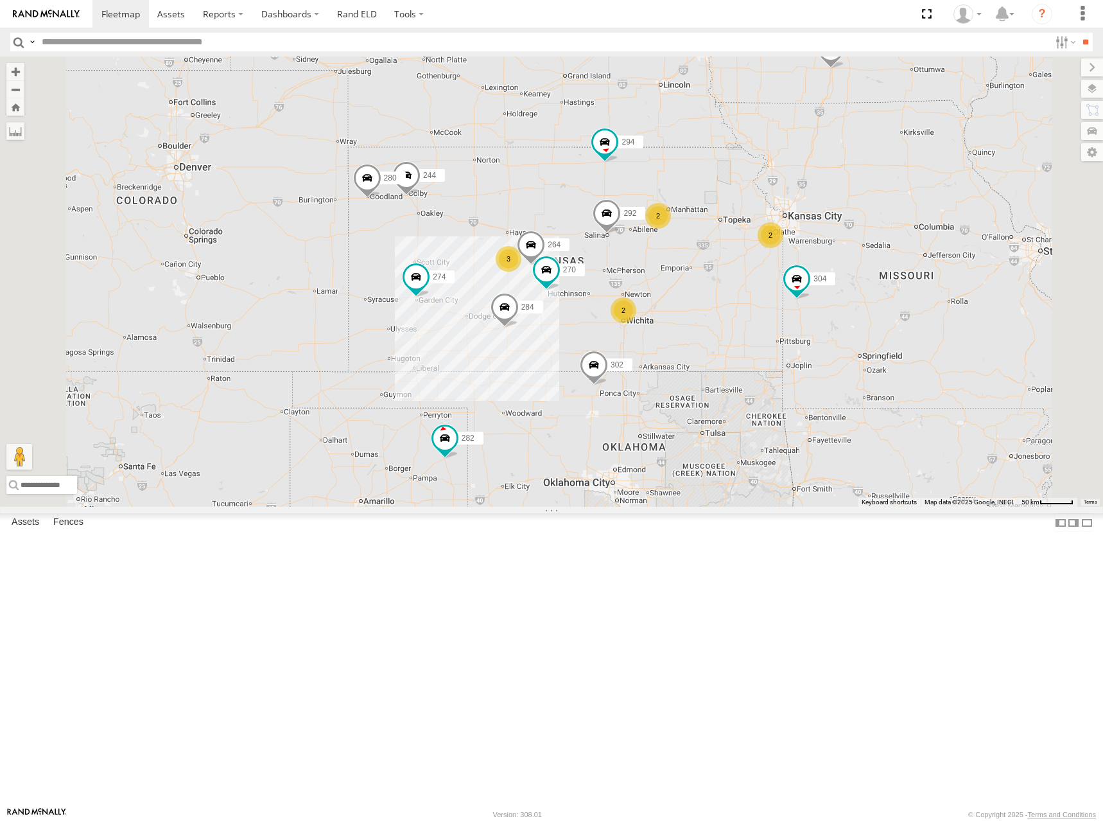
drag, startPoint x: 894, startPoint y: 286, endPoint x: 894, endPoint y: 275, distance: 10.9
click at [894, 275] on div "274 244 298 270 262 292 280 232 304 284 264 302 282 294 2 3 2 2" at bounding box center [551, 282] width 1103 height 450
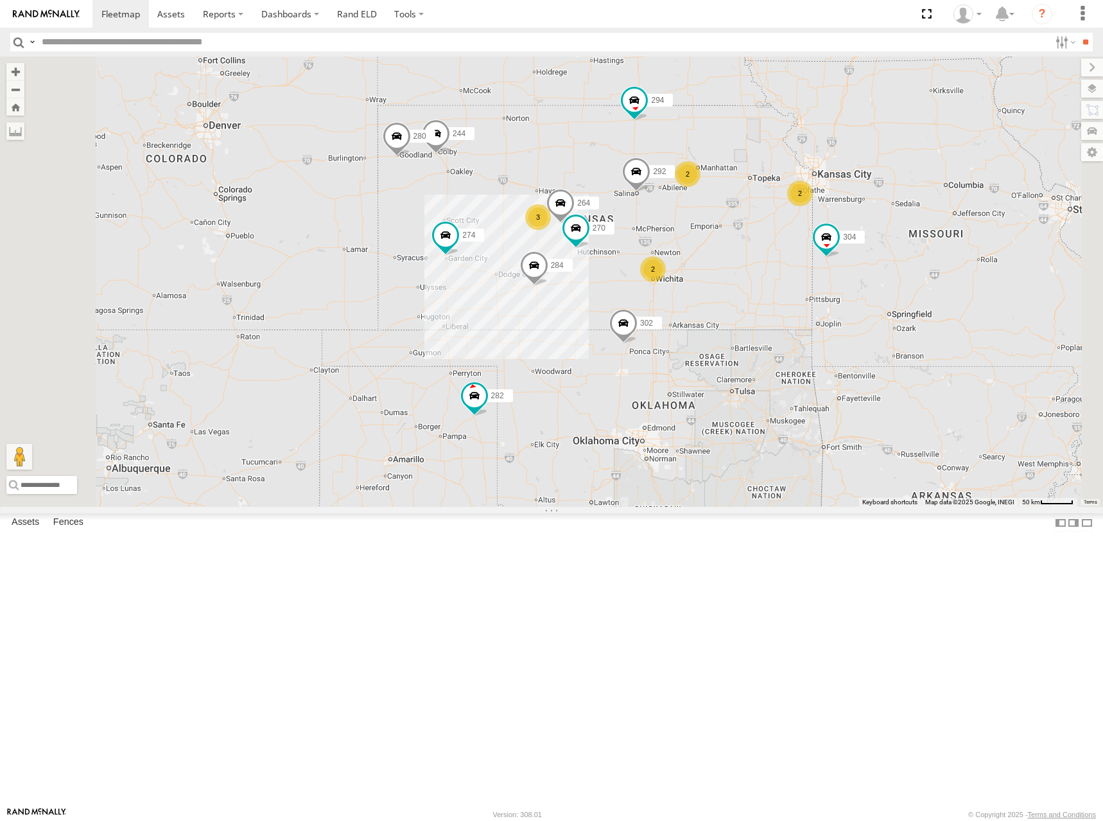
drag, startPoint x: 882, startPoint y: 265, endPoint x: 918, endPoint y: 255, distance: 36.8
click at [918, 255] on div "274 244 298 270 262 292 280 232 304 284 264 302 282 294 2 3 2 2" at bounding box center [551, 282] width 1103 height 450
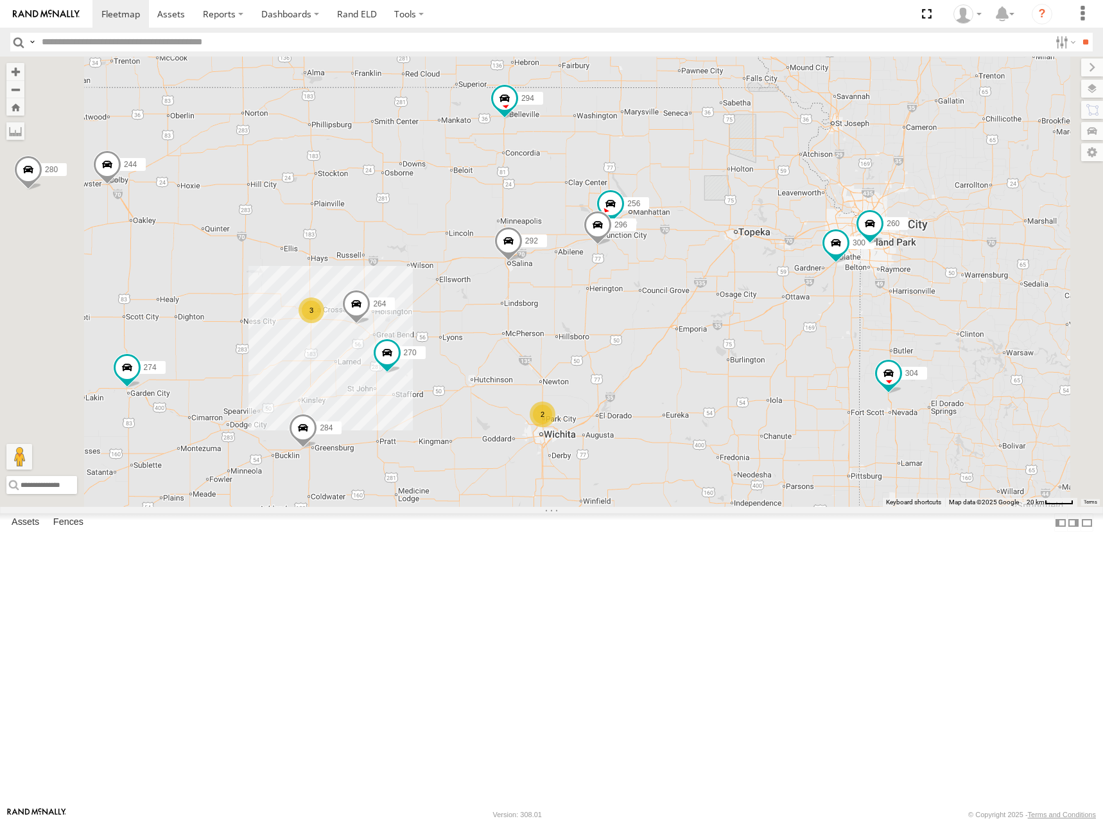
drag, startPoint x: 882, startPoint y: 349, endPoint x: 899, endPoint y: 324, distance: 29.6
click at [898, 327] on div "274 244 298 270 262 292 280 232 304 284 264 302 282 294 256 296 300 3 2 260" at bounding box center [551, 282] width 1103 height 450
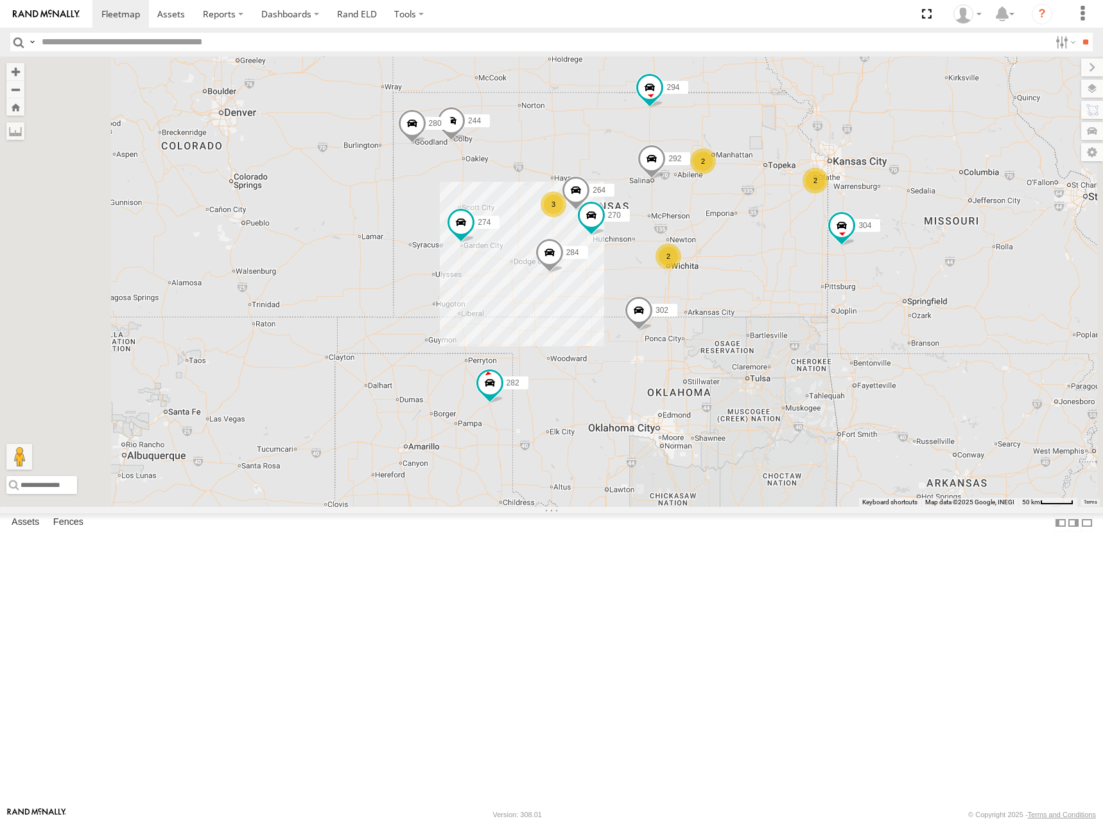
drag, startPoint x: 725, startPoint y: 278, endPoint x: 721, endPoint y: 286, distance: 8.9
click at [721, 286] on div "274 244 298 270 262 292 280 232 304 284 264 302 282 294 2 3 2 2" at bounding box center [551, 282] width 1103 height 450
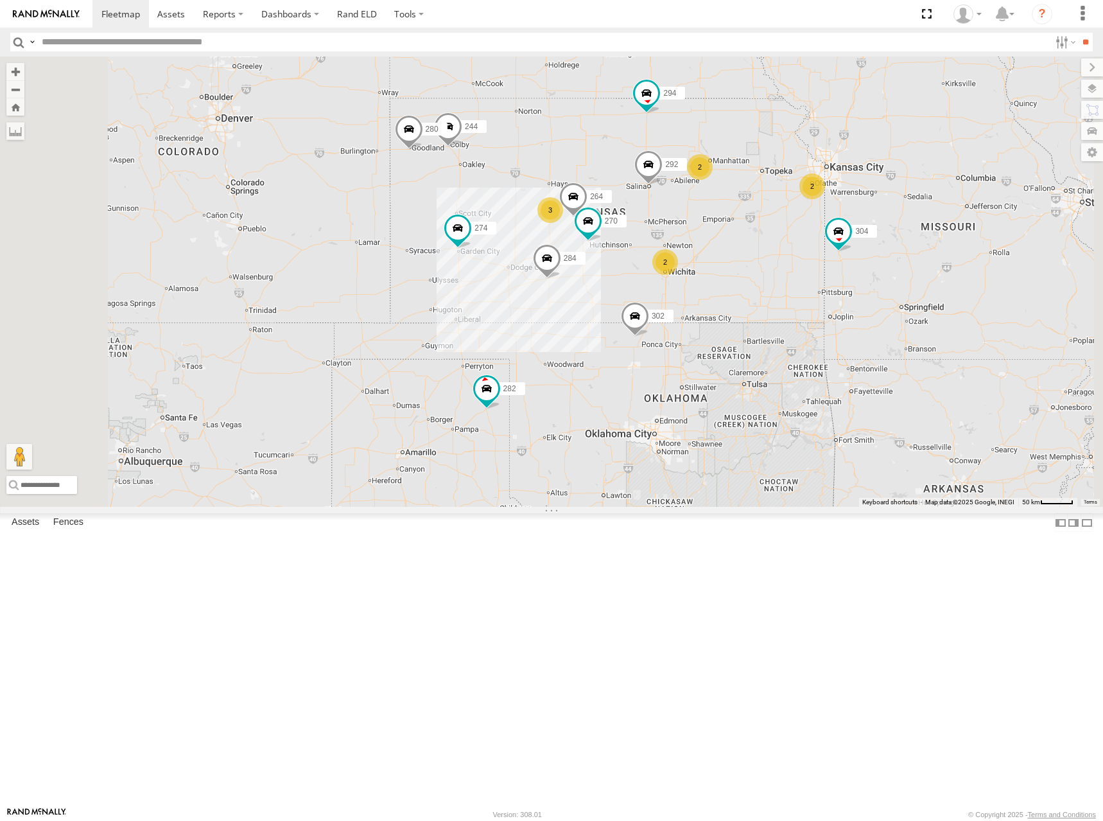
drag, startPoint x: 721, startPoint y: 286, endPoint x: 721, endPoint y: 273, distance: 12.8
click at [721, 273] on div "274 244 298 270 262 292 280 232 304 284 264 302 282 294 2 3 2 2" at bounding box center [551, 282] width 1103 height 450
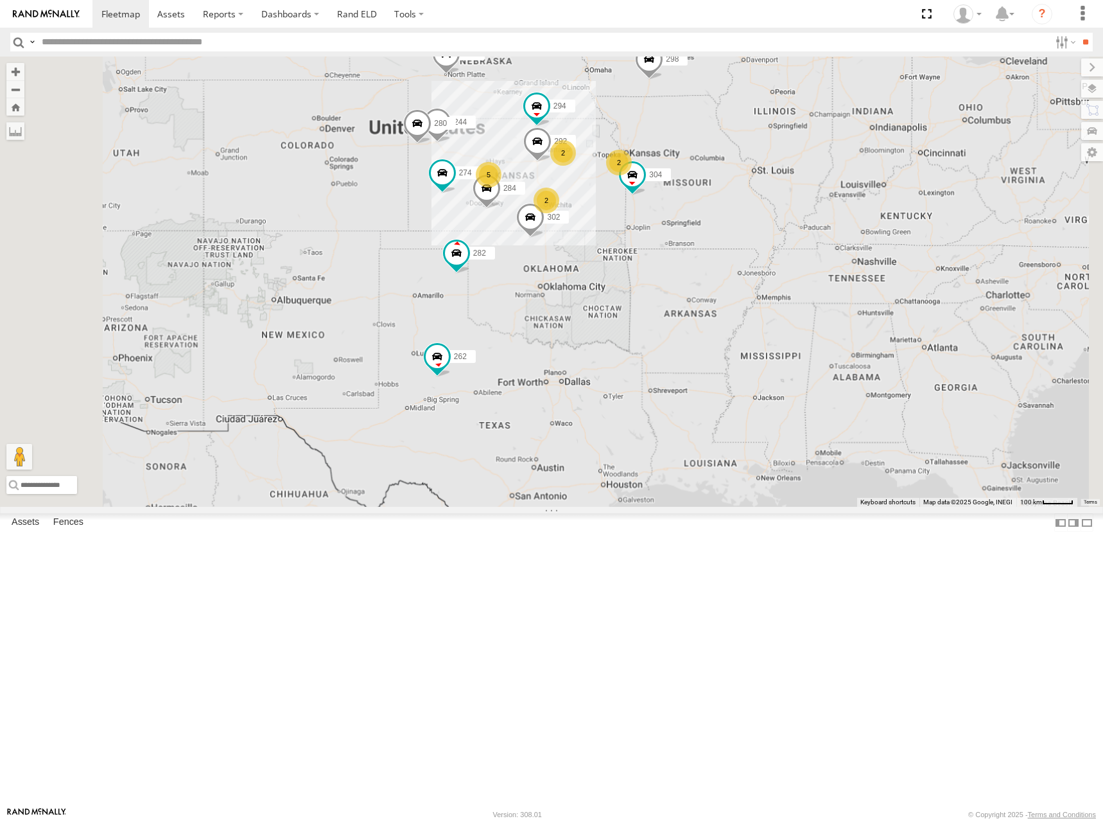
drag, startPoint x: 629, startPoint y: 280, endPoint x: 697, endPoint y: 266, distance: 68.9
click at [697, 266] on div "274 244 298 262 292 280 232 304 284 302 282 294 2 5 2 272 2 266" at bounding box center [551, 282] width 1103 height 450
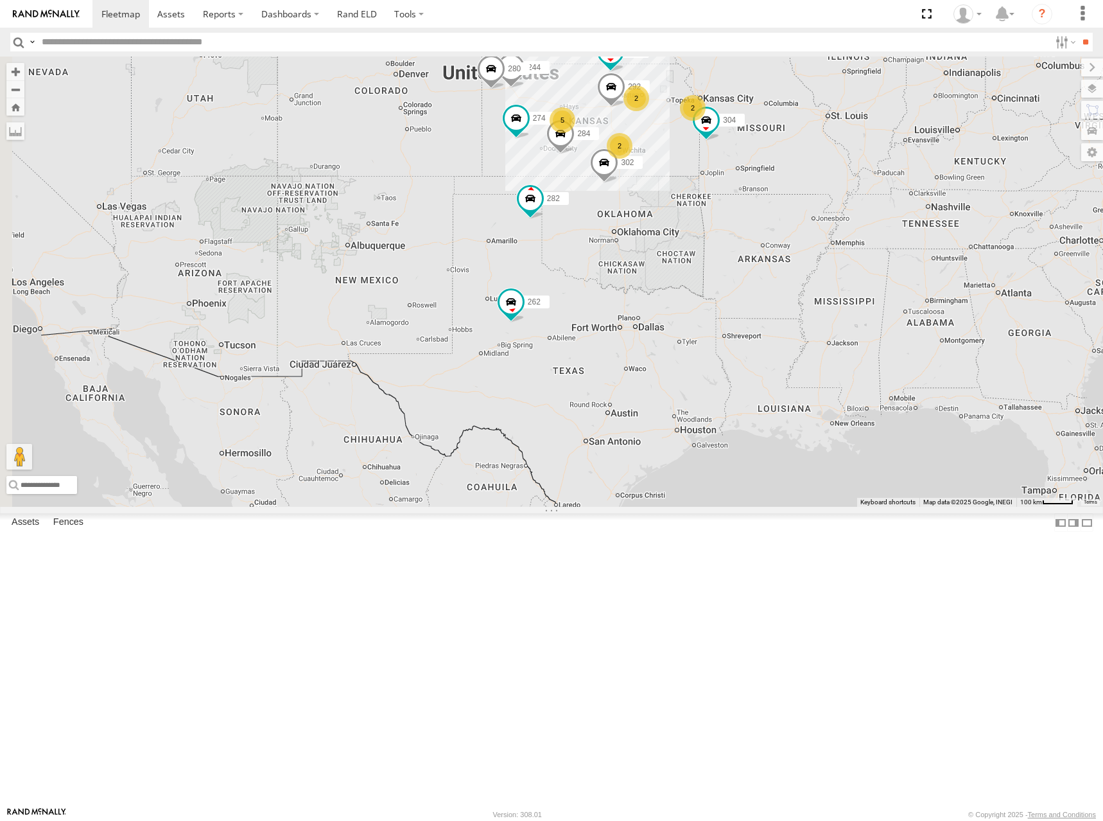
drag, startPoint x: 746, startPoint y: 195, endPoint x: 755, endPoint y: 162, distance: 34.1
click at [755, 162] on div "274 244 298 262 292 280 232 304 284 302 282 294 2 5 2 272 2 266" at bounding box center [551, 282] width 1103 height 450
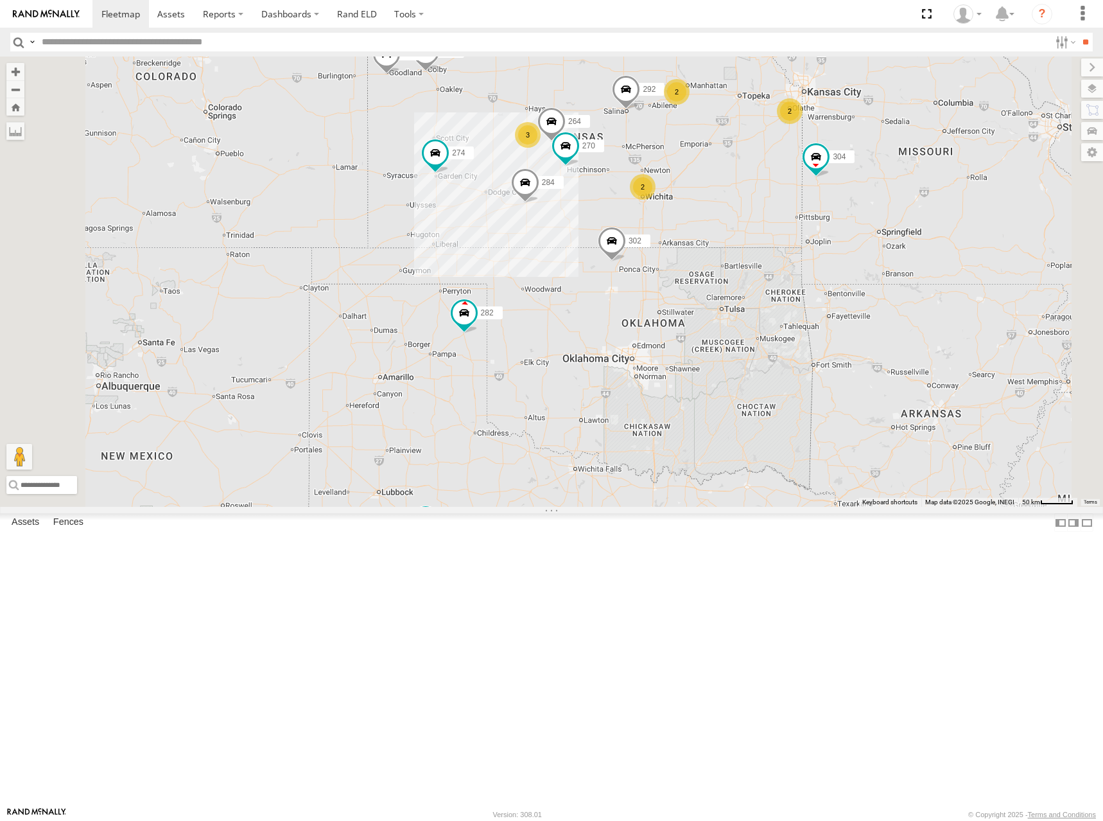
drag, startPoint x: 710, startPoint y: 189, endPoint x: 715, endPoint y: 185, distance: 7.3
click at [714, 185] on div "274 244 298 262 292 280 232 304 284 302 282 294 272 266 2 3 270 2 2 264" at bounding box center [551, 282] width 1103 height 450
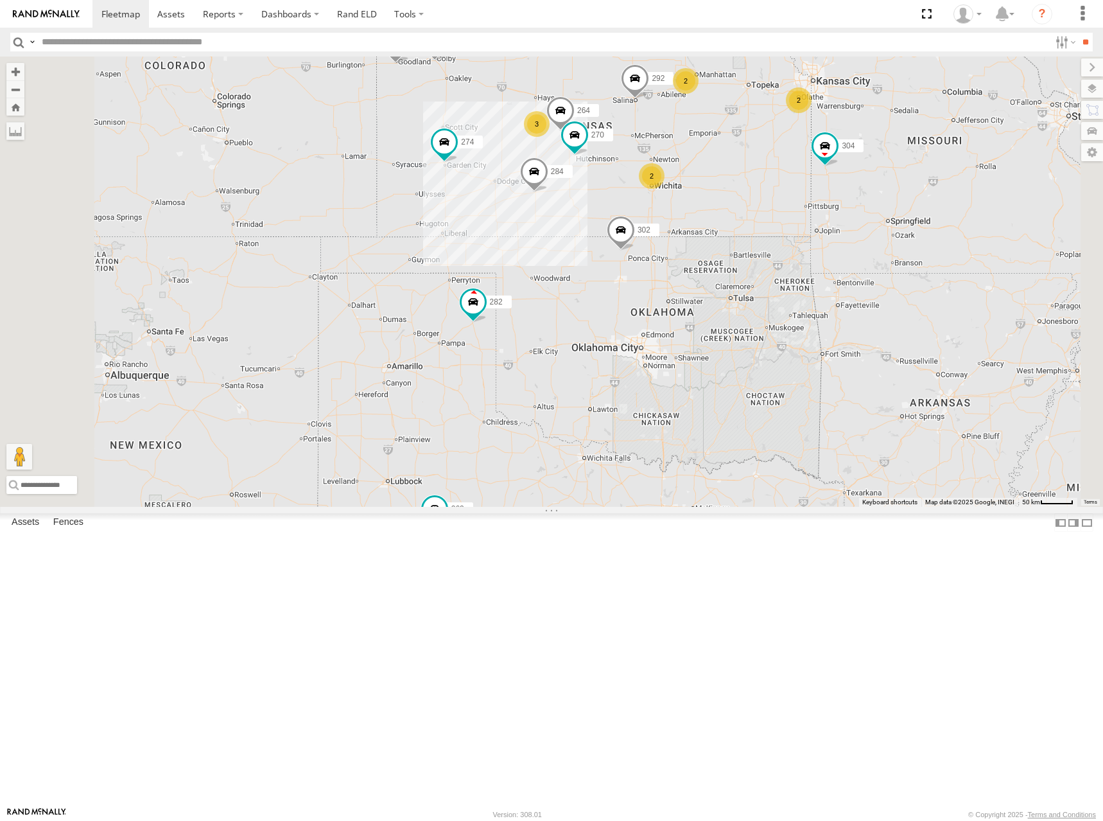
drag, startPoint x: 887, startPoint y: 215, endPoint x: 895, endPoint y: 182, distance: 33.0
click at [895, 182] on div "274 244 298 262 292 280 232 304 284 302 282 294 272 266 2 3 270 2 2 264" at bounding box center [551, 282] width 1103 height 450
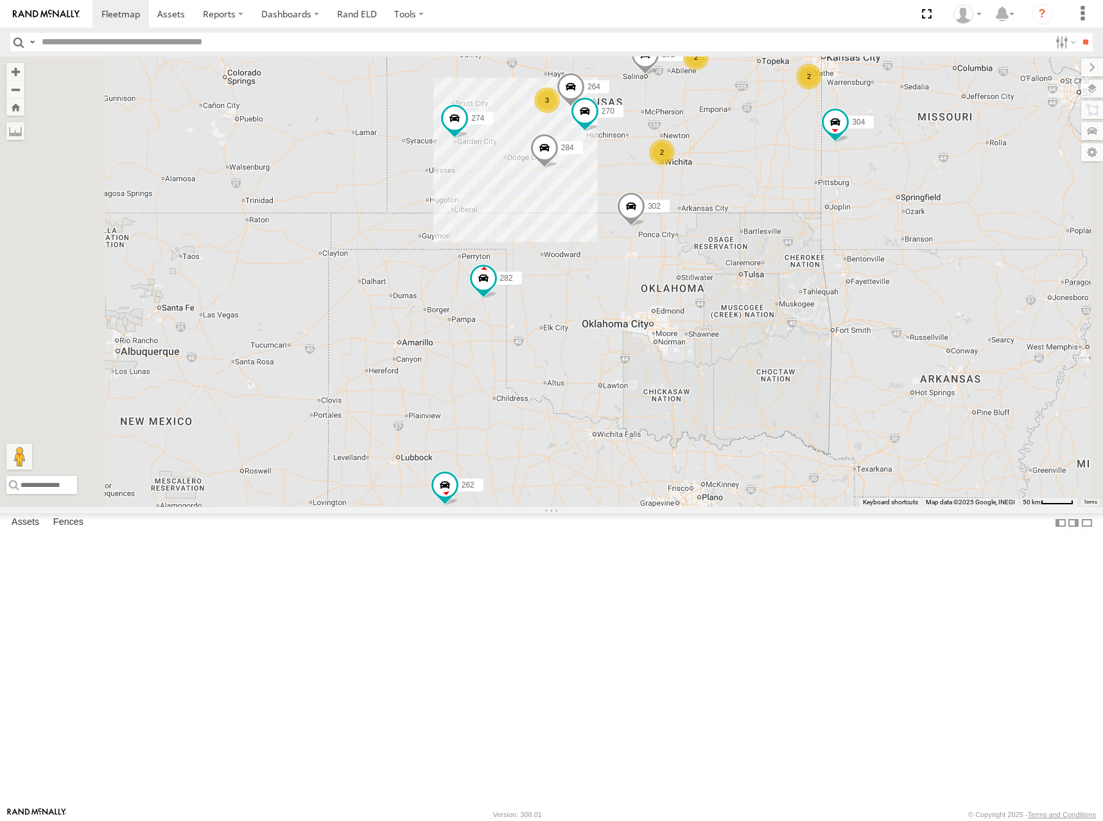
drag, startPoint x: 879, startPoint y: 258, endPoint x: 884, endPoint y: 274, distance: 17.1
click at [884, 274] on div "274 244 298 262 292 280 232 304 284 302 282 294 272 266 270 264 2 3 2 2" at bounding box center [551, 282] width 1103 height 450
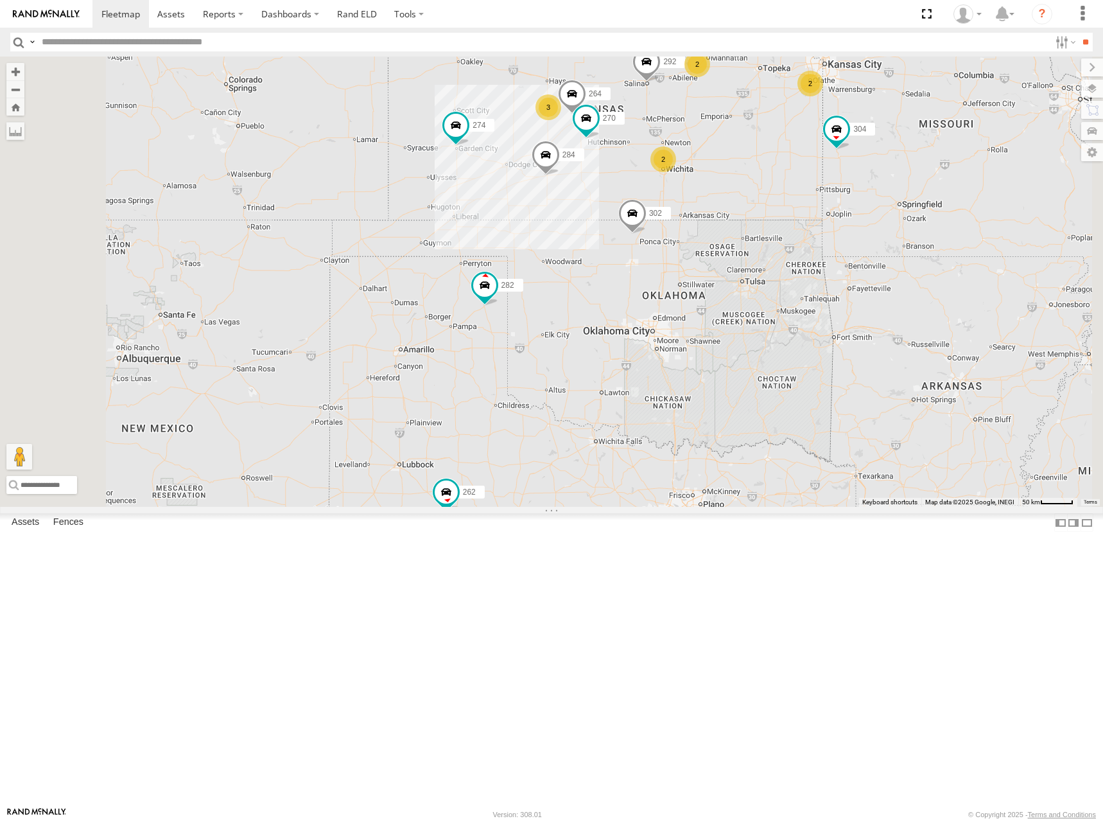
drag, startPoint x: 884, startPoint y: 166, endPoint x: 884, endPoint y: 184, distance: 18.0
click at [884, 184] on div "274 244 298 262 292 280 232 304 284 302 282 294 272 266 270 264 2 3 2 2" at bounding box center [551, 282] width 1103 height 450
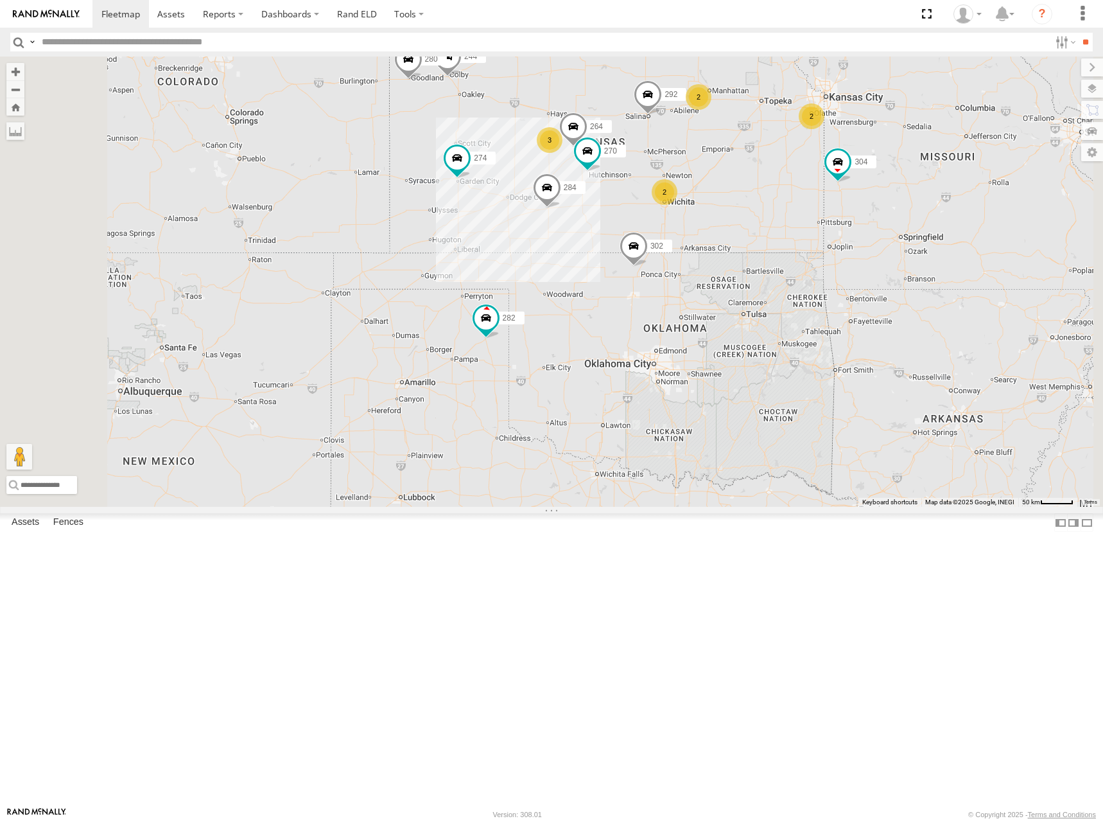
drag, startPoint x: 886, startPoint y: 196, endPoint x: 888, endPoint y: 204, distance: 7.9
click at [888, 204] on div "274 244 298 262 292 280 232 304 284 302 282 294 272 266 270 264 2 3 2 2" at bounding box center [551, 282] width 1103 height 450
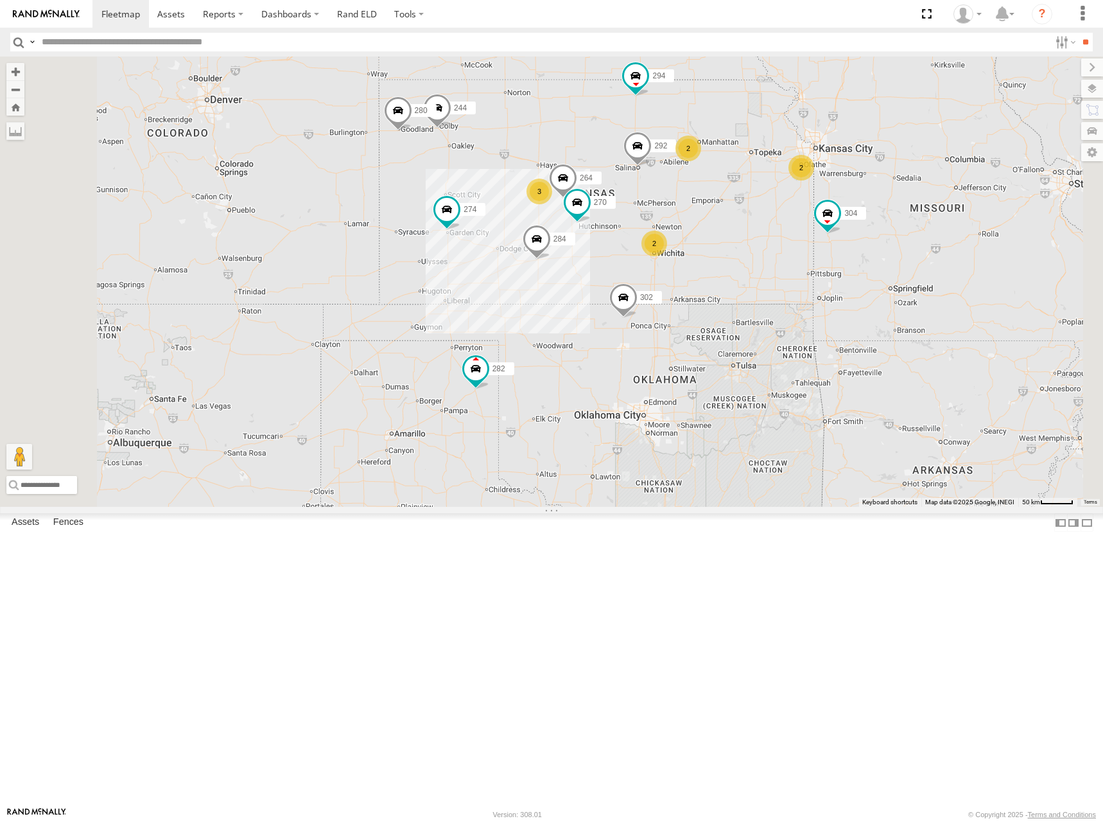
drag, startPoint x: 906, startPoint y: 236, endPoint x: 904, endPoint y: 252, distance: 15.5
click at [904, 252] on div "274 244 298 262 292 280 232 304 284 302 282 294 272 266 270 264 2 3 2 2" at bounding box center [551, 282] width 1103 height 450
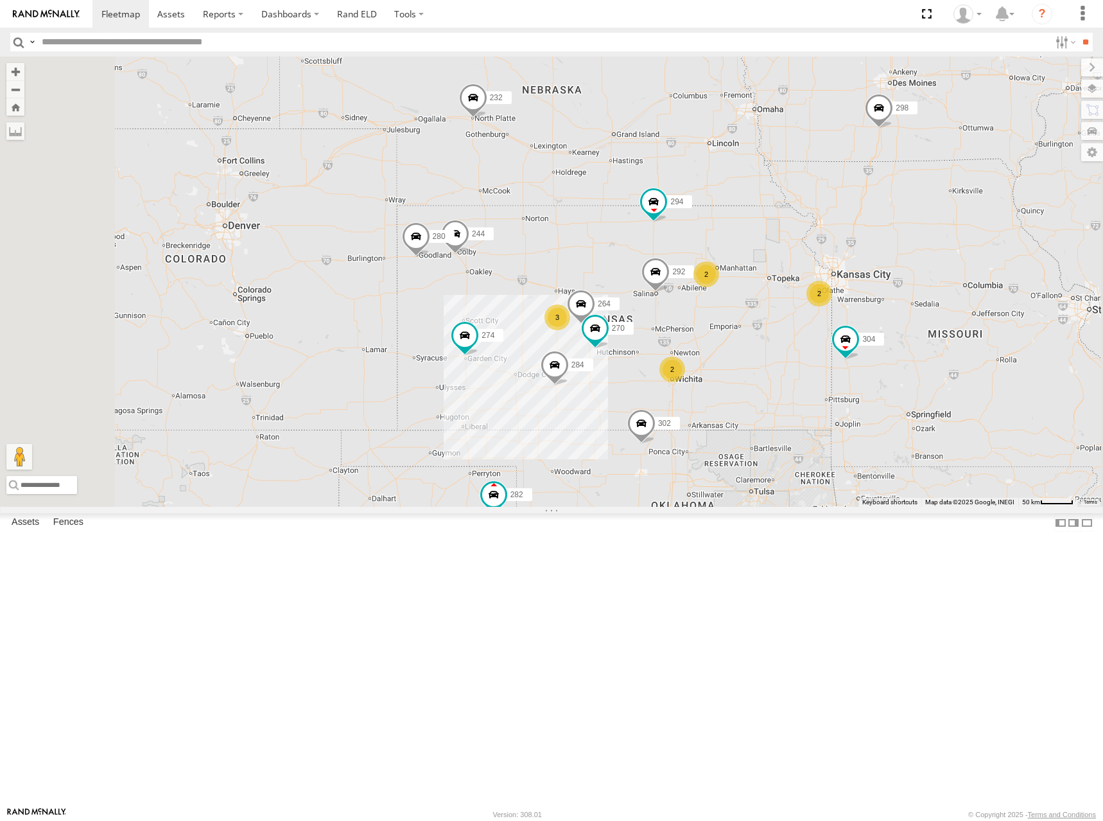
drag, startPoint x: 846, startPoint y: 142, endPoint x: 865, endPoint y: 261, distance: 120.4
click at [865, 261] on div "274 244 298 262 292 280 232 304 284 302 282 294 272 266 270 264 2 3 2 2" at bounding box center [551, 282] width 1103 height 450
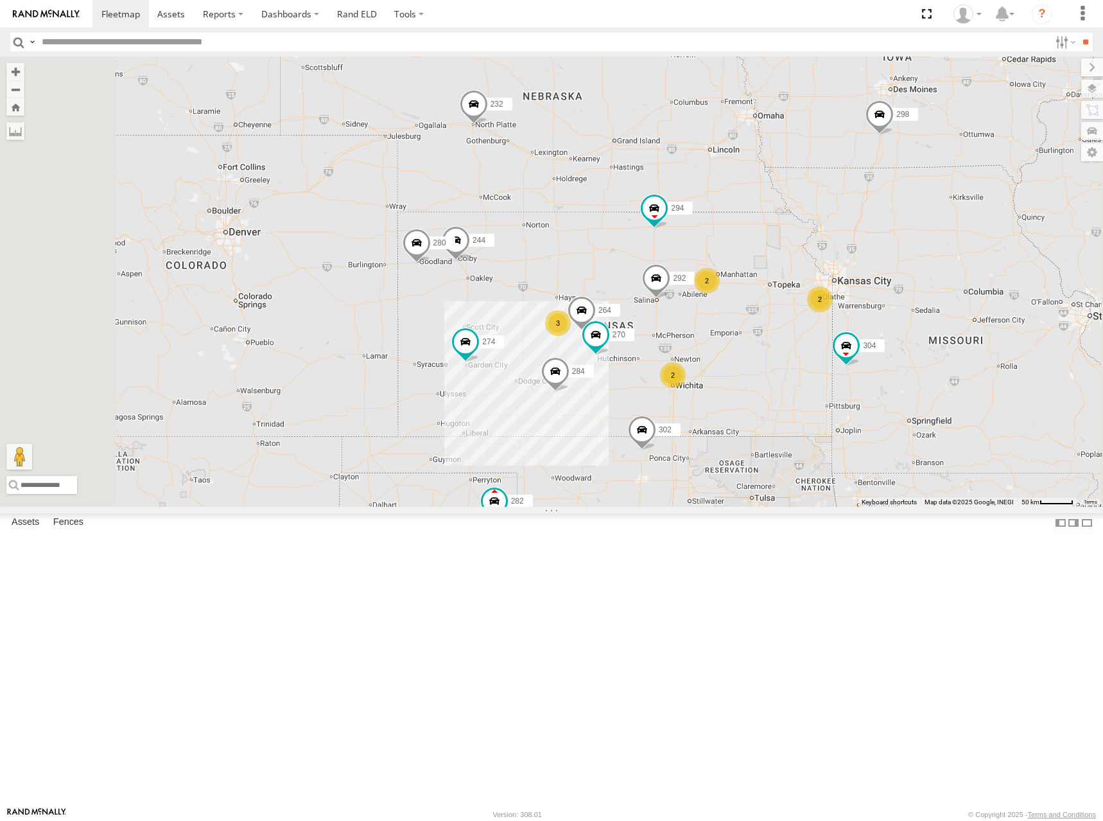
drag, startPoint x: 815, startPoint y: 196, endPoint x: 814, endPoint y: 220, distance: 23.8
click at [814, 220] on div "274 244 298 262 292 280 232 304 284 302 282 294 272 266 270 264 2 3 2 2" at bounding box center [551, 282] width 1103 height 450
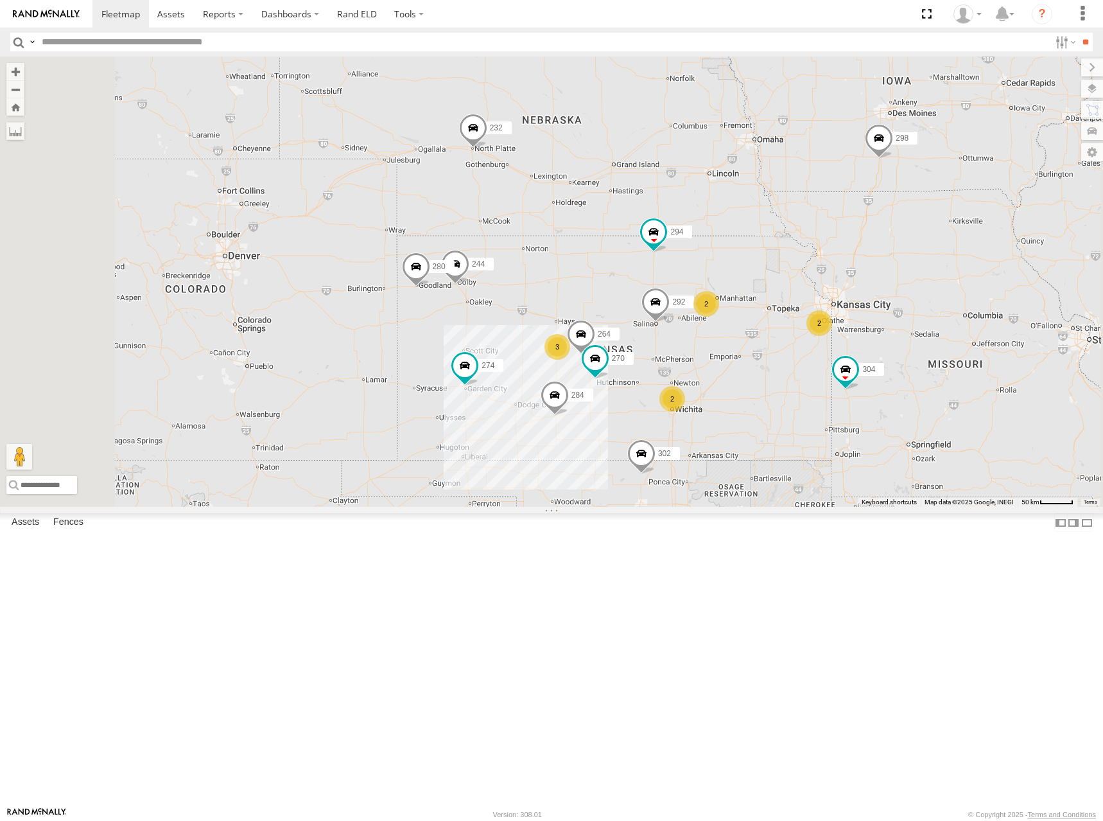
click at [837, 302] on div "274 244 298 262 292 280 232 304 284 302 282 294 272 266 270 264 2 3 2 2" at bounding box center [551, 282] width 1103 height 450
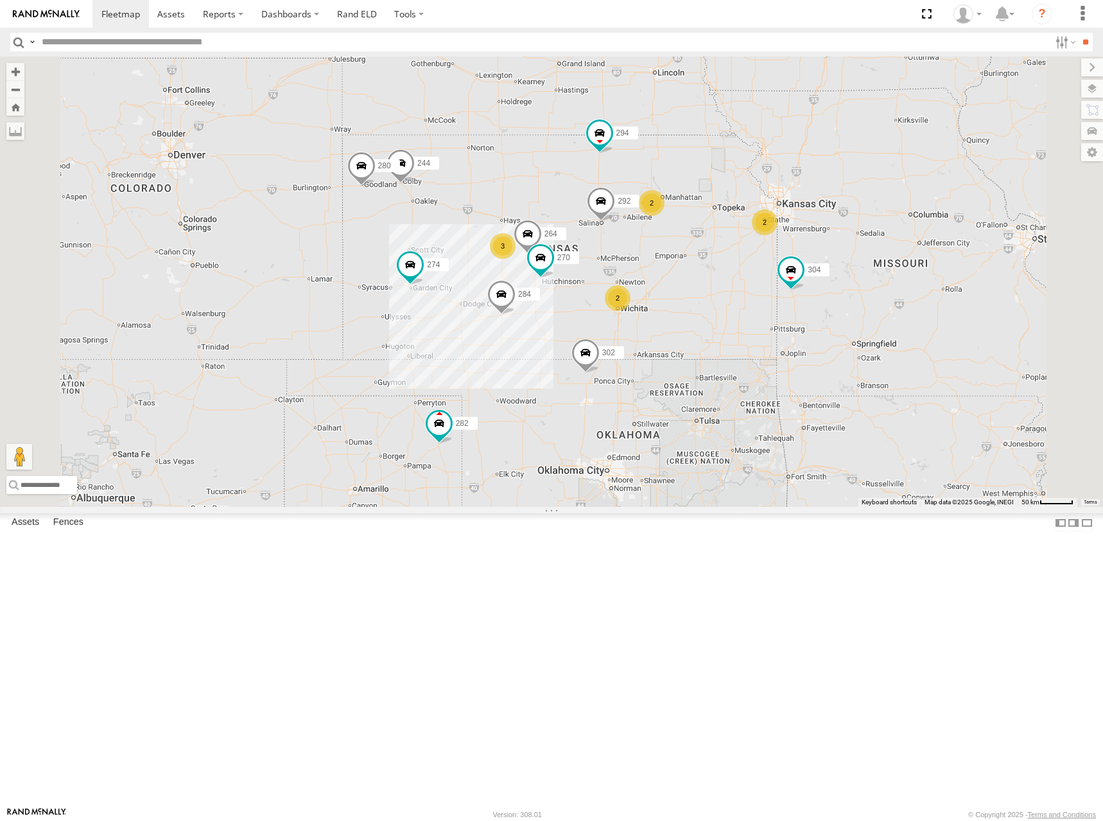
drag, startPoint x: 878, startPoint y: 286, endPoint x: 831, endPoint y: 195, distance: 102.5
click at [831, 195] on div "274 244 298 262 292 280 232 304 284 302 282 294 272 266 270 264 2 3 2 2" at bounding box center [551, 282] width 1103 height 450
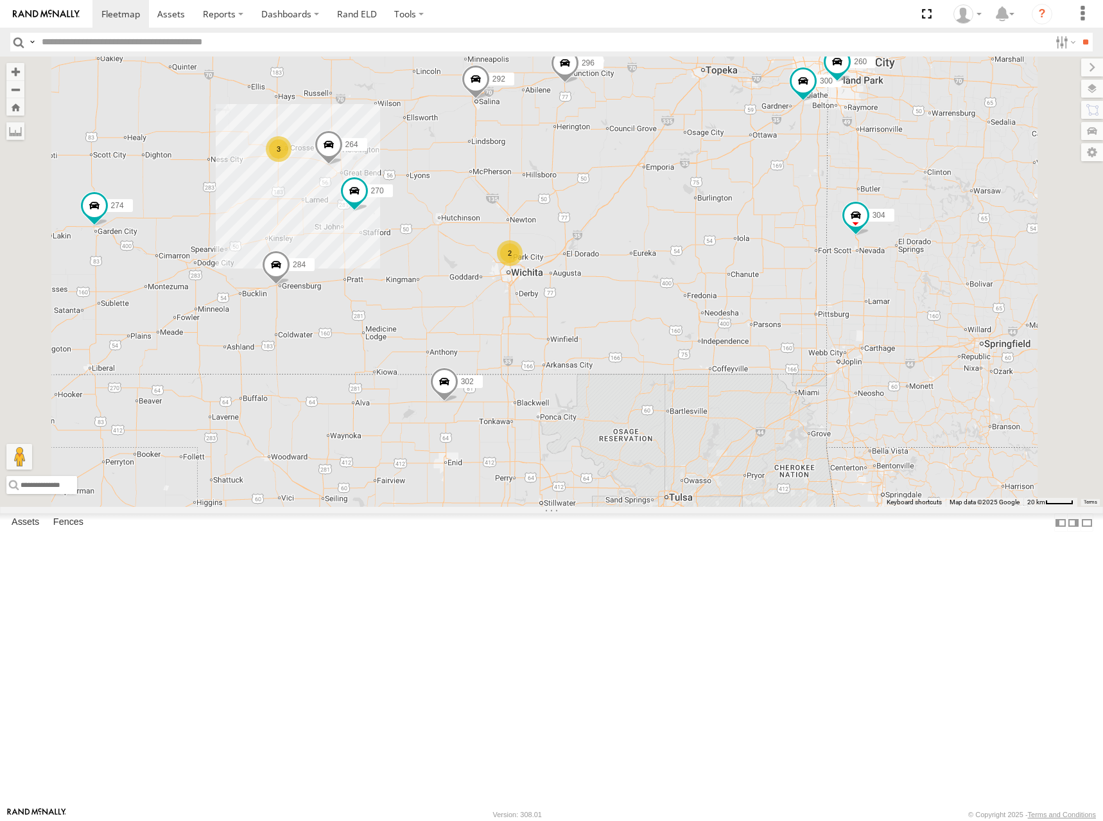
drag, startPoint x: 812, startPoint y: 341, endPoint x: 869, endPoint y: 455, distance: 126.9
click at [869, 455] on div "274 244 298 262 292 280 232 304 284 302 282 294 272 266 270 264 300 3 2 256 296…" at bounding box center [551, 282] width 1103 height 450
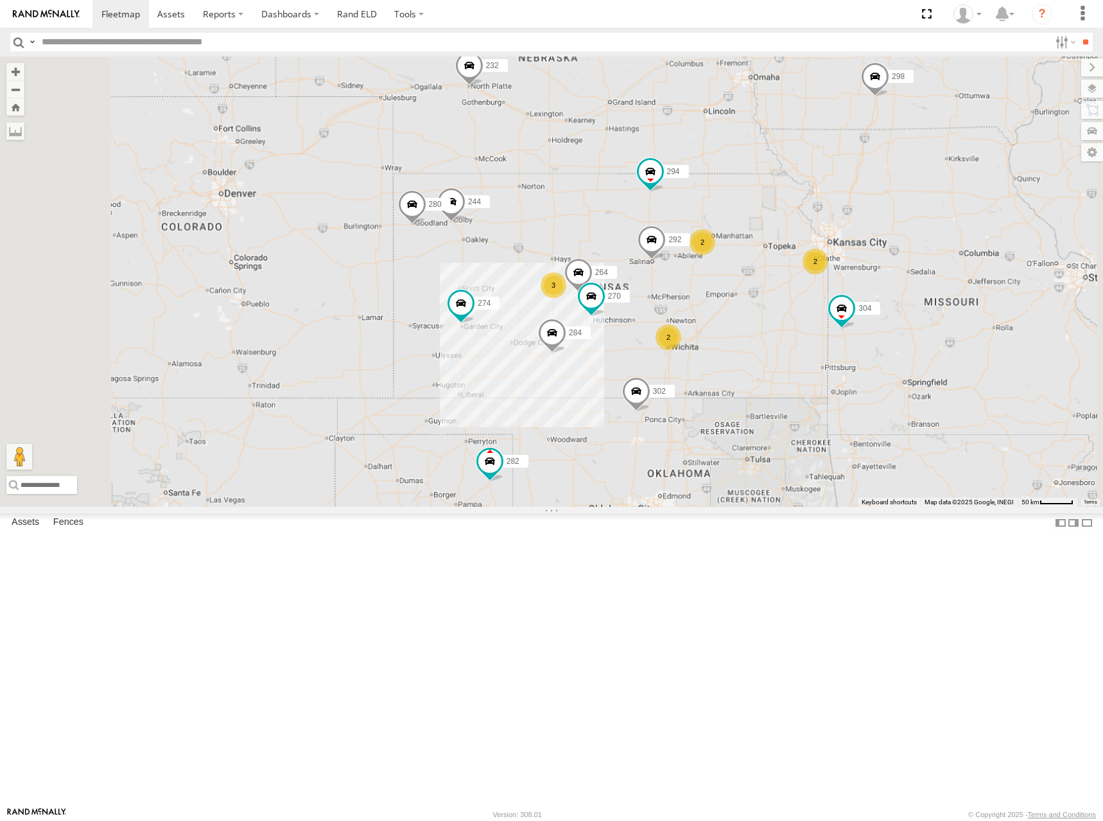
drag, startPoint x: 832, startPoint y: 419, endPoint x: 888, endPoint y: 465, distance: 72.0
click at [888, 465] on div "274 244 298 262 292 280 232 304 284 302 282 294 272 266 270 264 2 3 2 2" at bounding box center [551, 282] width 1103 height 450
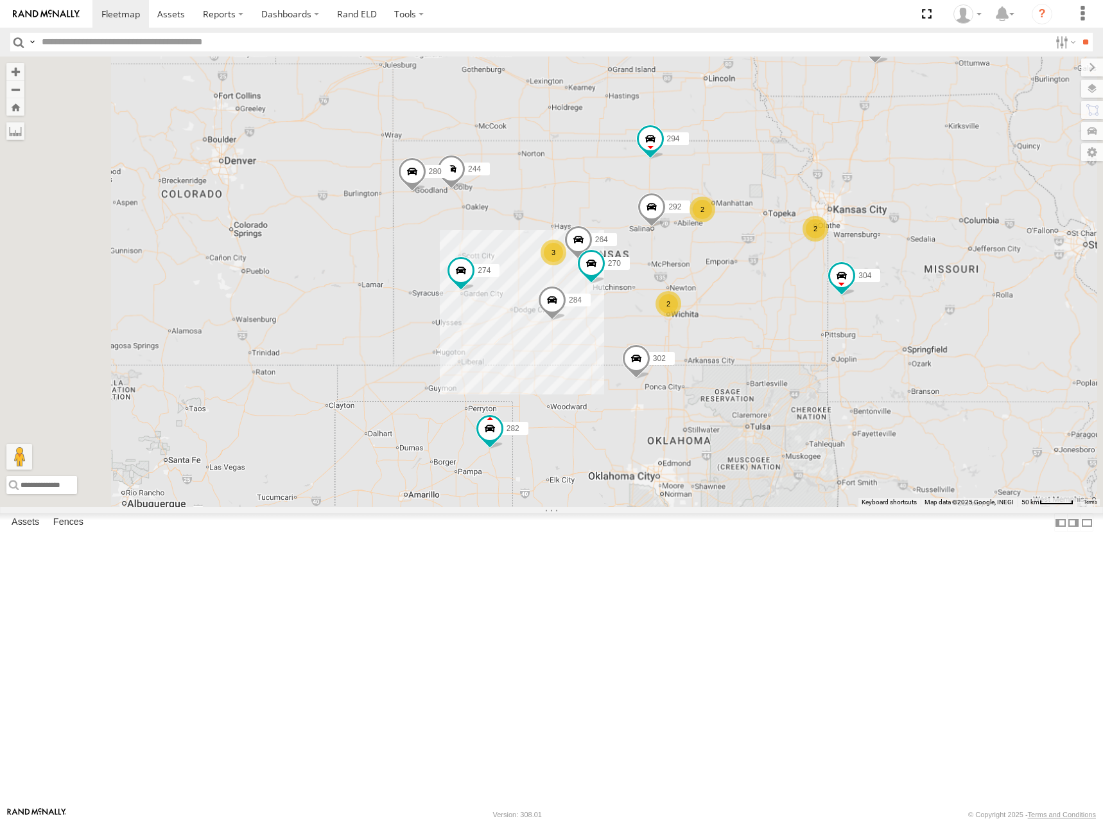
drag, startPoint x: 920, startPoint y: 337, endPoint x: 919, endPoint y: 295, distance: 41.8
click at [919, 295] on div "274 244 298 262 292 280 232 304 284 302 282 294 272 266 270 264 2 3 2 2" at bounding box center [551, 282] width 1103 height 450
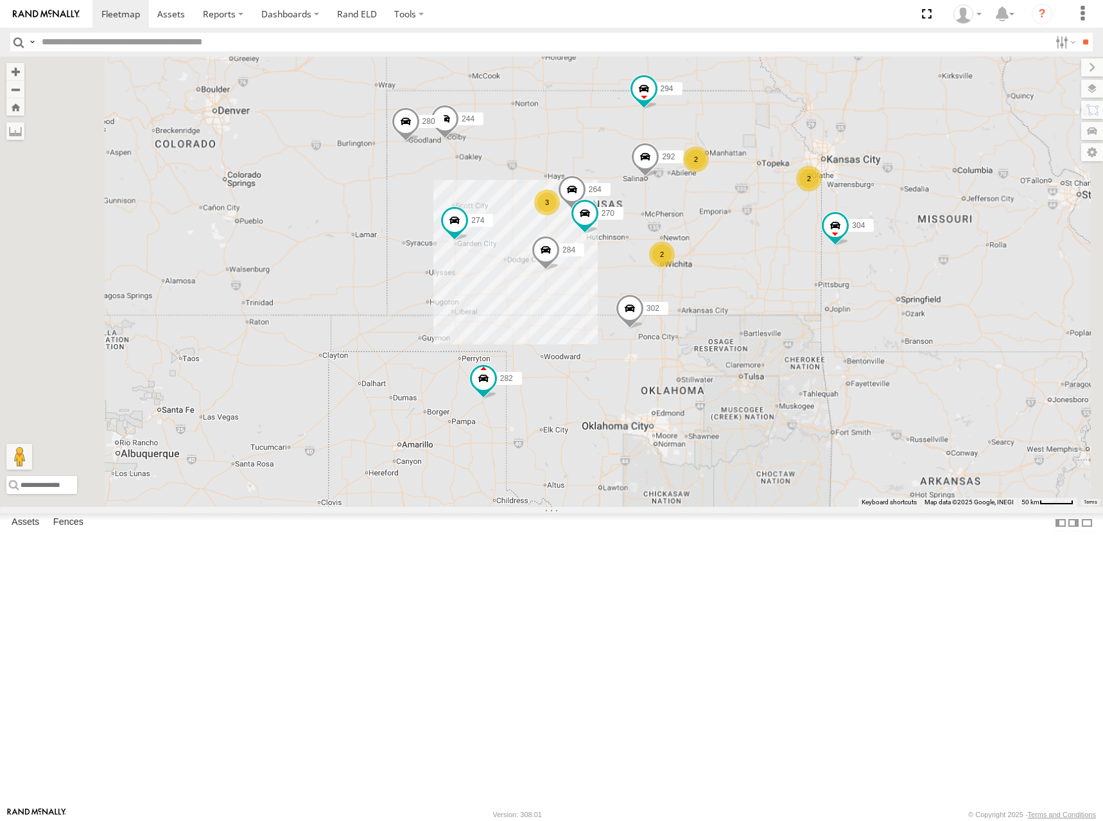
drag, startPoint x: 915, startPoint y: 412, endPoint x: 910, endPoint y: 364, distance: 47.8
click at [910, 364] on div "274 244 298 262 292 280 232 304 284 302 282 294 272 266 270 264 2 3 2 2" at bounding box center [551, 282] width 1103 height 450
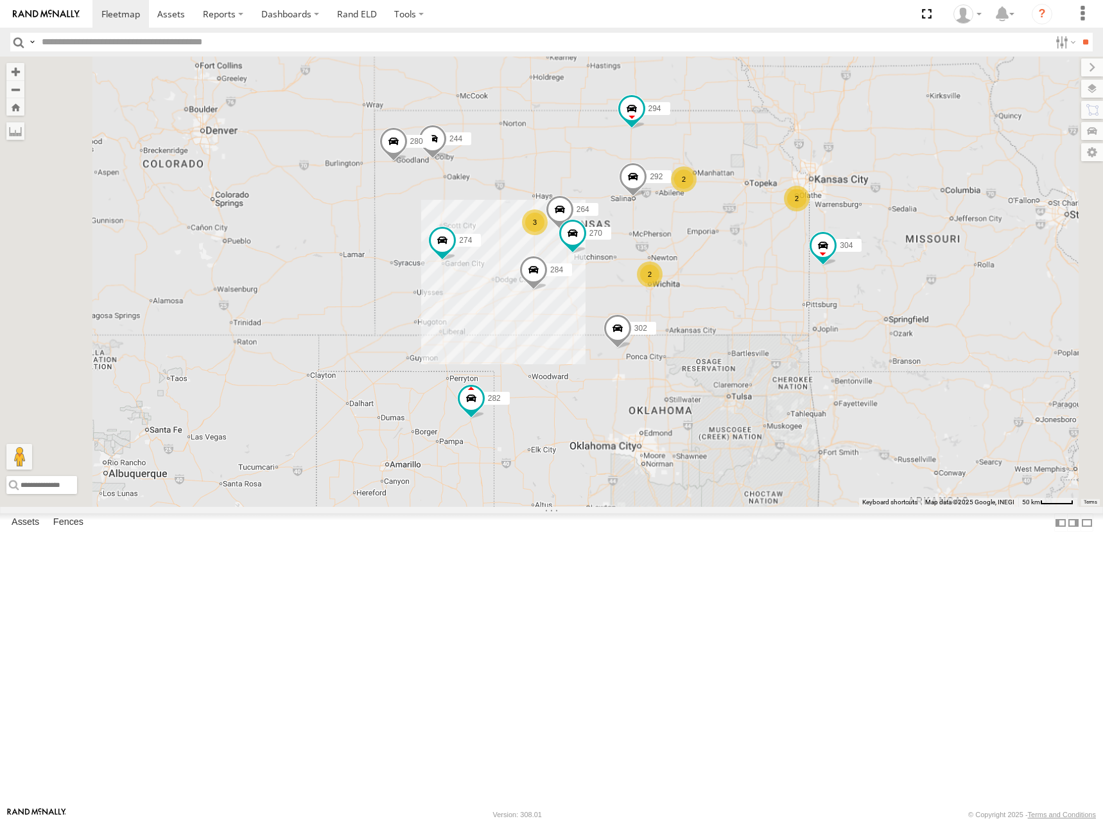
drag, startPoint x: 896, startPoint y: 435, endPoint x: 890, endPoint y: 448, distance: 14.1
click at [890, 448] on div "274 244 298 262 292 280 232 304 284 302 282 294 272 266 270 264 2 3 2 2" at bounding box center [551, 282] width 1103 height 450
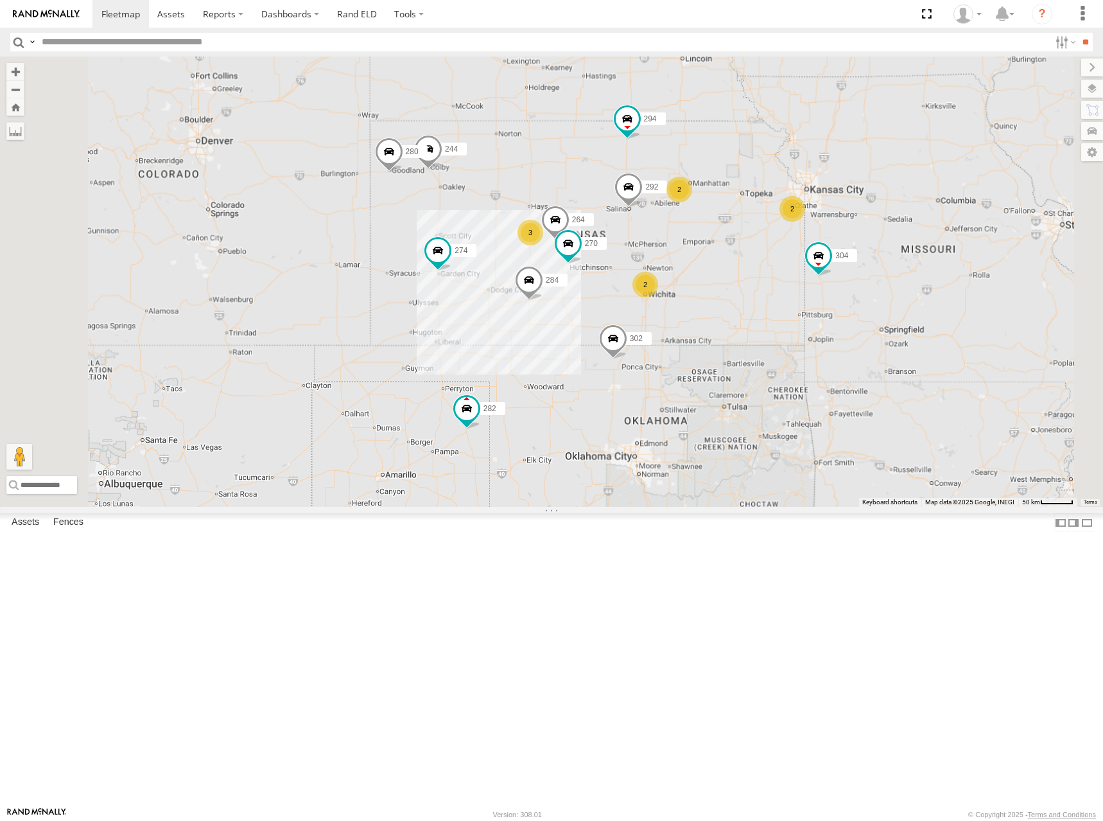
click at [866, 427] on div "274 244 298 262 292 280 232 304 284 302 282 294 272 266 270 264 2 3 2 2" at bounding box center [551, 282] width 1103 height 450
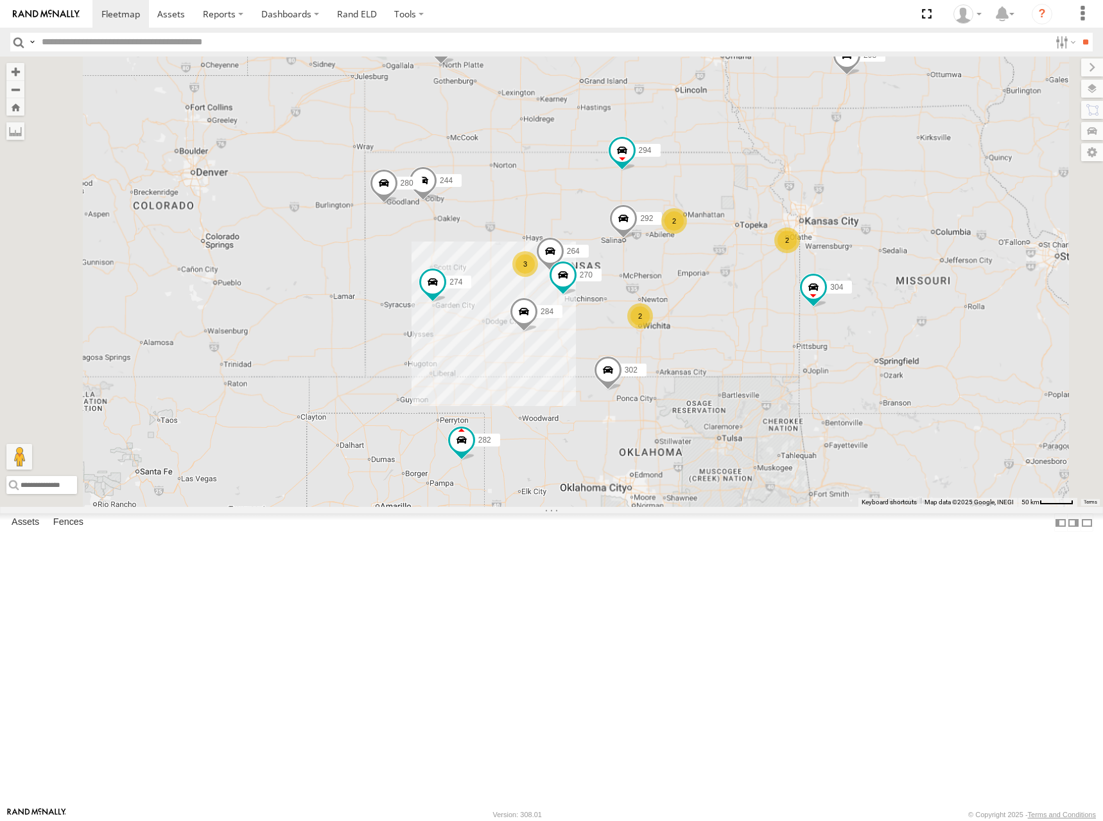
click at [851, 432] on div "274 244 298 262 292 280 232 304 284 302 282 294 272 266 270 264 2 3 2 2" at bounding box center [551, 282] width 1103 height 450
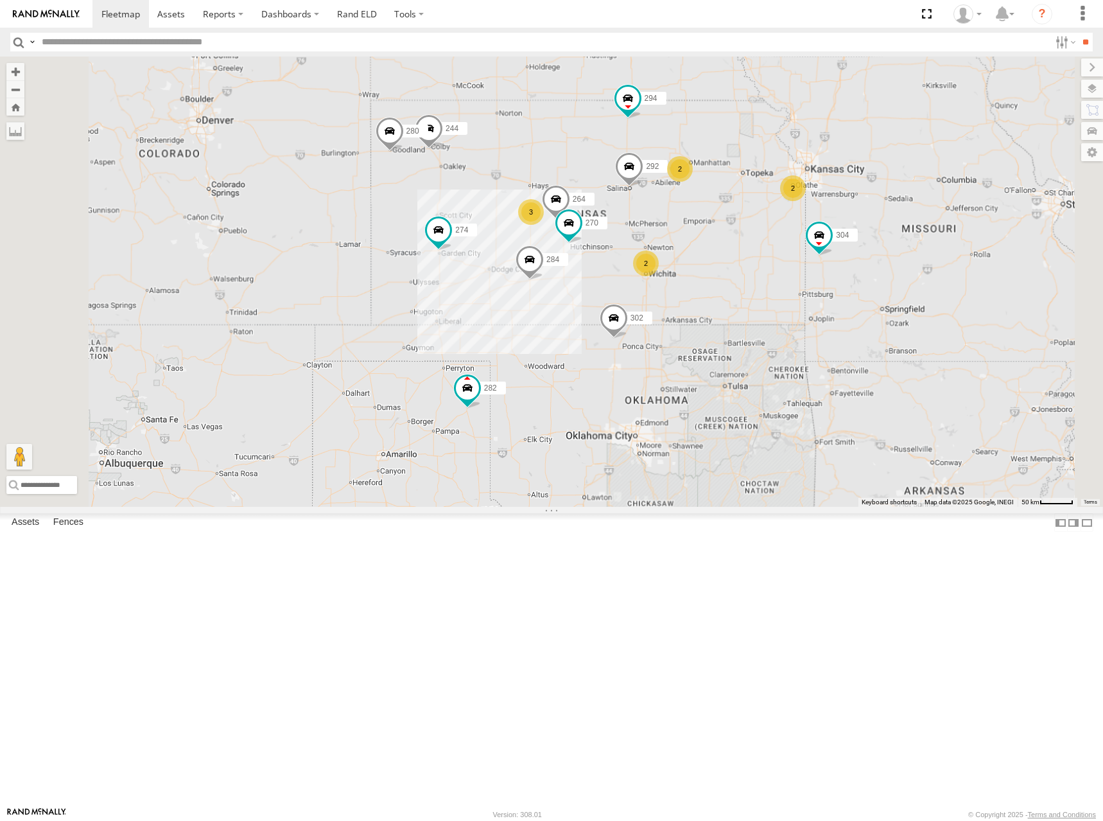
drag, startPoint x: 889, startPoint y: 311, endPoint x: 895, endPoint y: 286, distance: 25.7
click at [895, 286] on div "274 244 298 262 292 280 232 304 284 302 282 294 272 266 270 264 2 3 2 2" at bounding box center [551, 282] width 1103 height 450
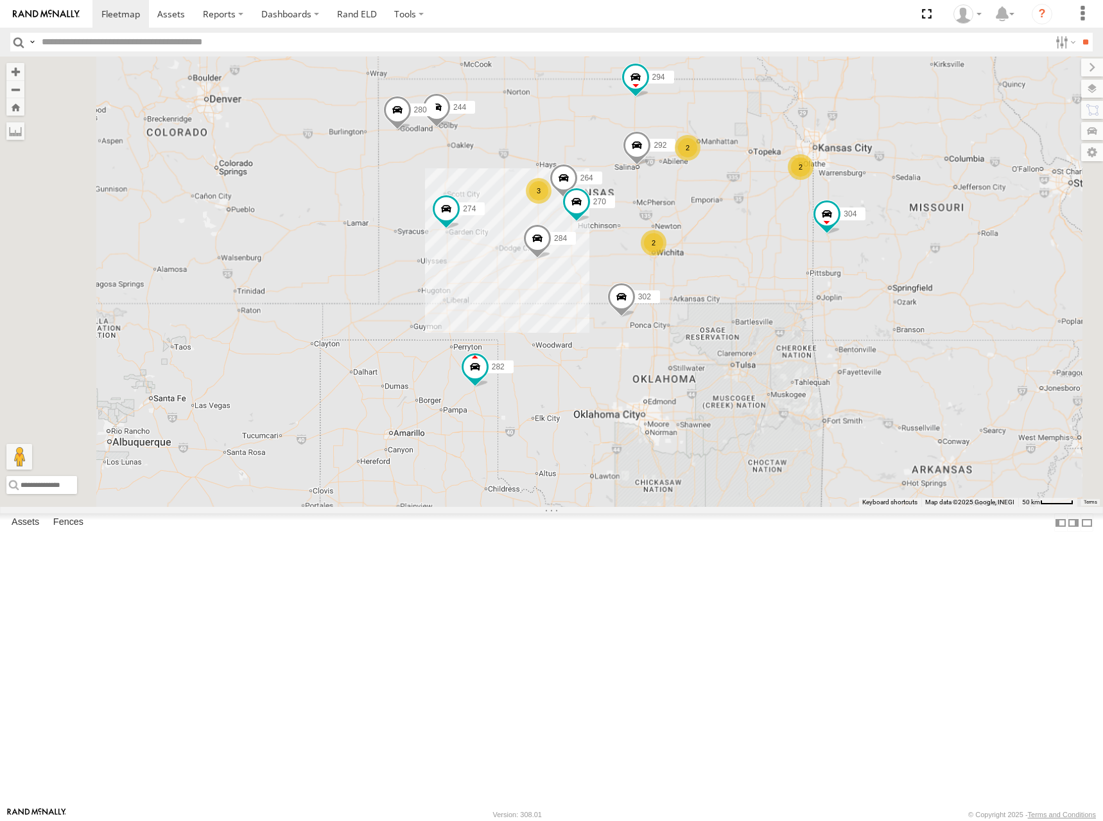
drag, startPoint x: 894, startPoint y: 286, endPoint x: 903, endPoint y: 261, distance: 27.2
click at [903, 261] on div "274 244 298 262 292 280 232 304 284 302 282 294 272 266 270 264 2 3 2 2" at bounding box center [551, 282] width 1103 height 450
drag, startPoint x: 876, startPoint y: 333, endPoint x: 870, endPoint y: 340, distance: 9.6
click at [870, 340] on div "274 244 298 262 292 280 232 304 284 302 282 294 272 266 270 264 2 3 2 2" at bounding box center [551, 282] width 1103 height 450
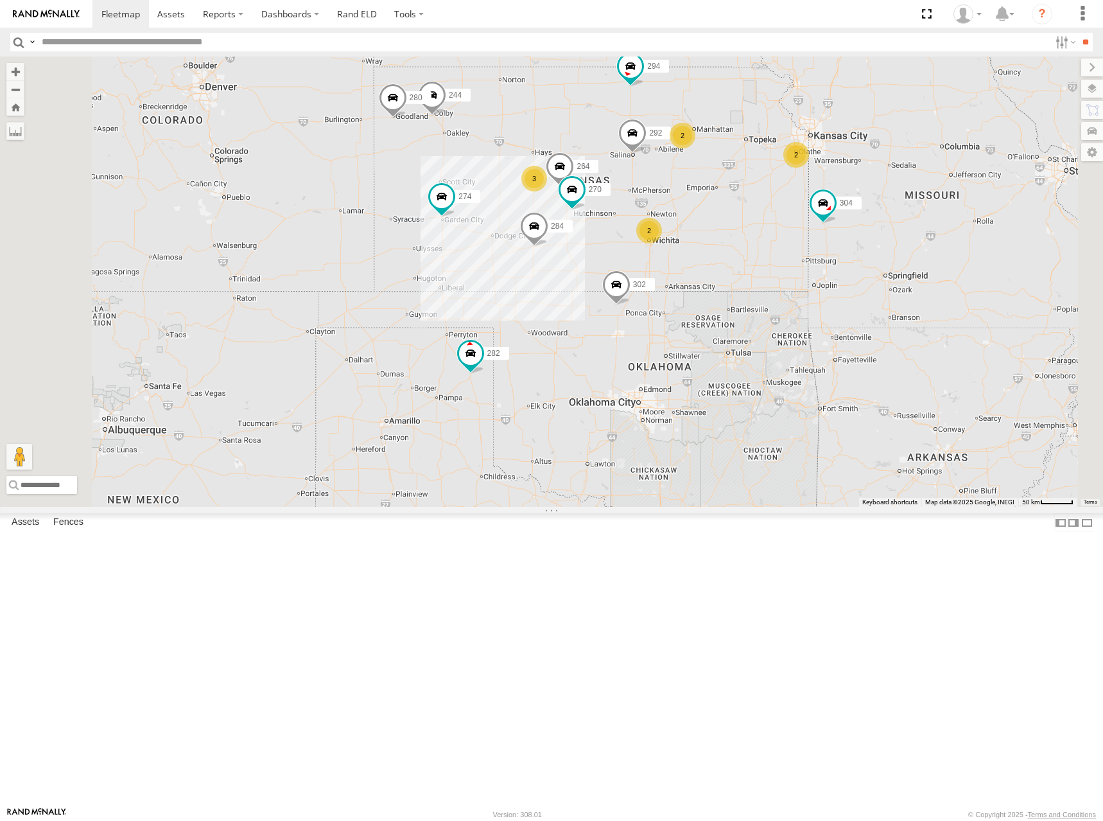
drag, startPoint x: 814, startPoint y: 187, endPoint x: 812, endPoint y: 177, distance: 10.5
click at [812, 177] on div "274 244 298 262 292 280 232 304 284 302 282 294 272 266 270 264 2 3 2 2" at bounding box center [551, 282] width 1103 height 450
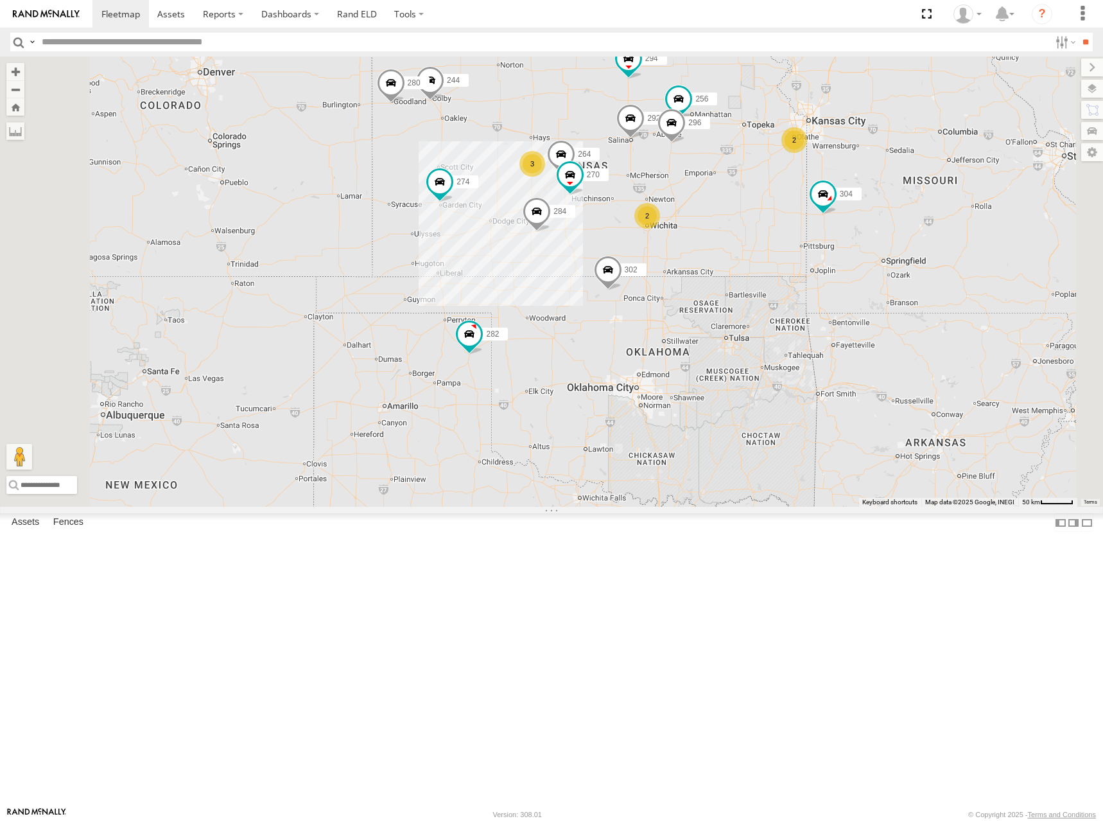
drag, startPoint x: 744, startPoint y: 222, endPoint x: 725, endPoint y: 204, distance: 25.9
click at [725, 204] on div "274 244 298 270 262 292 280 256 232 296 304 284 264 302 282 294 2 3 2" at bounding box center [551, 282] width 1103 height 450
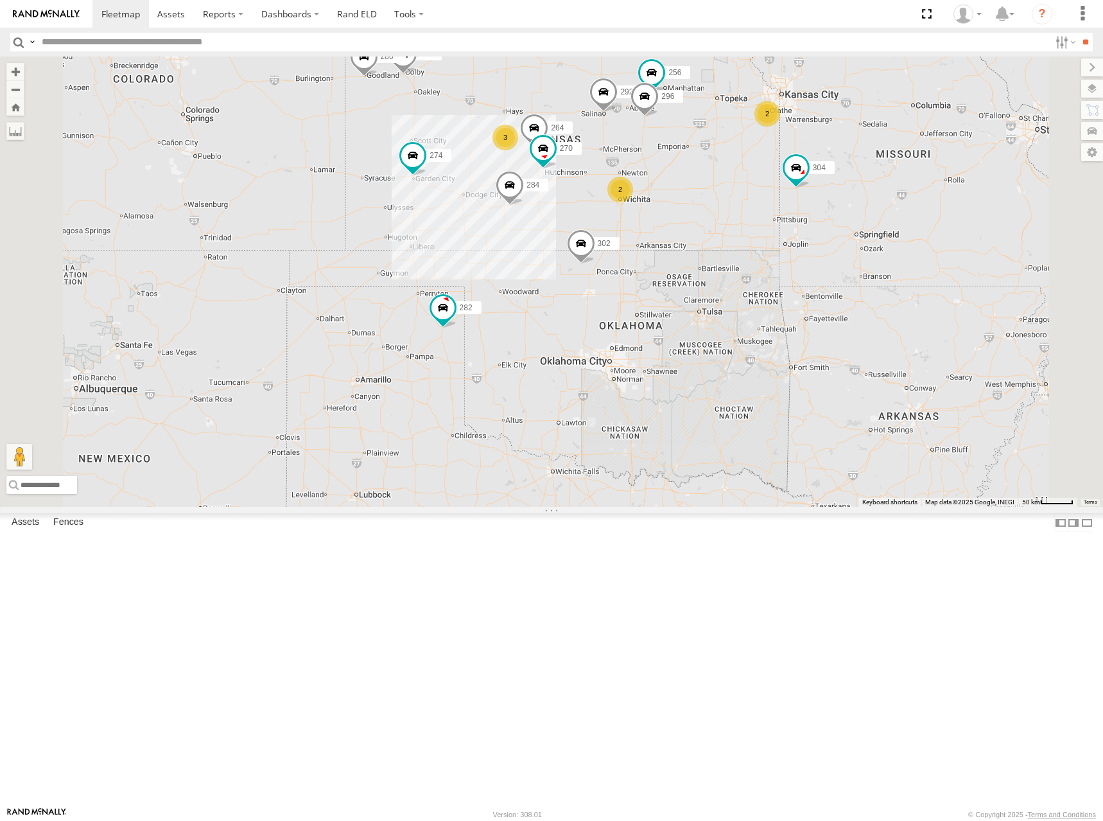
drag, startPoint x: 676, startPoint y: 193, endPoint x: 673, endPoint y: 212, distance: 19.5
click at [673, 212] on div "274 244 298 270 262 292 280 256 232 296 304 284 264 302 282 294 2 3 2" at bounding box center [551, 282] width 1103 height 450
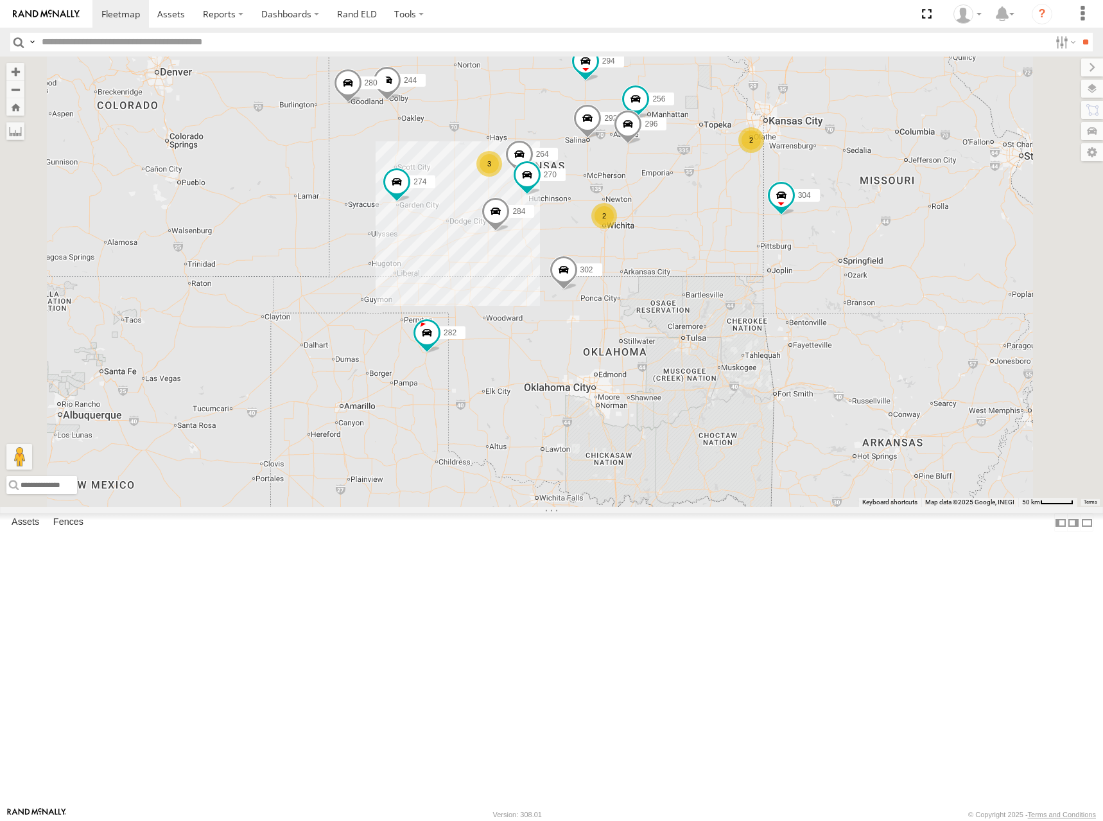
drag, startPoint x: 902, startPoint y: 229, endPoint x: 894, endPoint y: 234, distance: 8.9
click at [894, 234] on div "274 244 298 270 262 292 280 256 232 296 304 284 264 302 282 294 2 3 2" at bounding box center [551, 282] width 1103 height 450
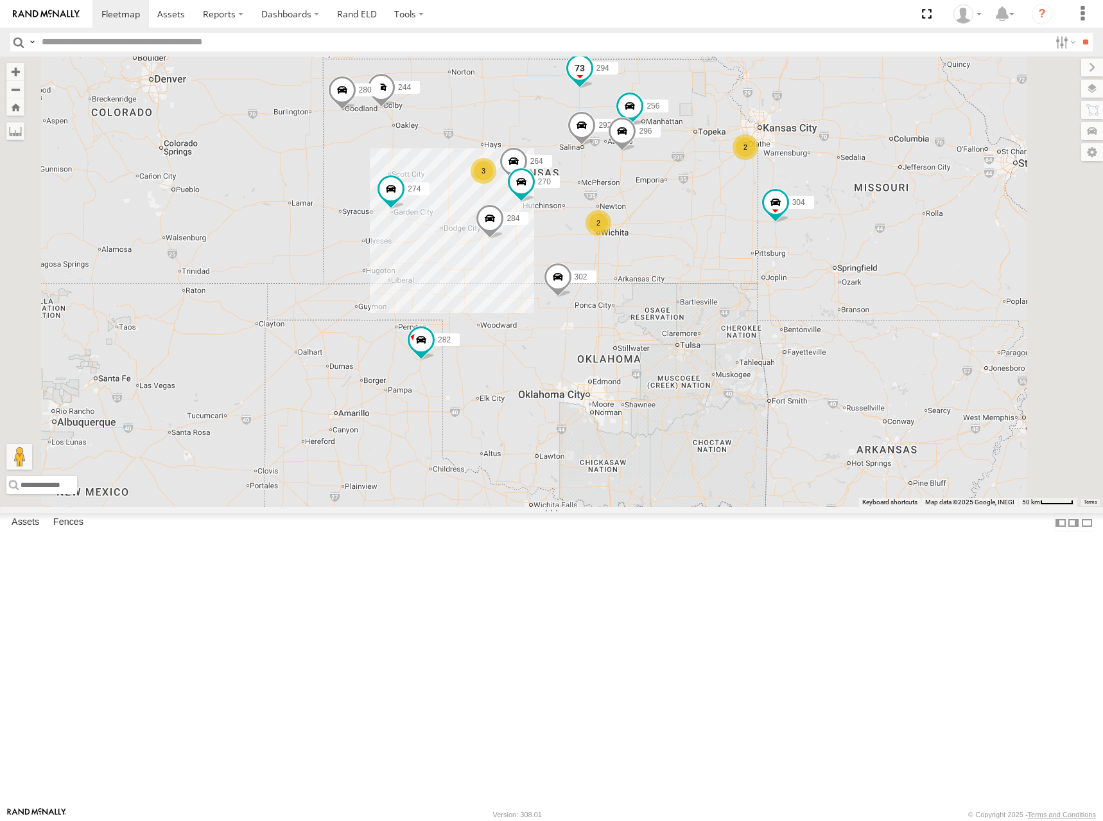
drag, startPoint x: 780, startPoint y: 210, endPoint x: 773, endPoint y: 219, distance: 11.0
click at [618, 74] on label "294" at bounding box center [602, 67] width 32 height 13
drag, startPoint x: 773, startPoint y: 219, endPoint x: 805, endPoint y: 216, distance: 31.6
click at [665, 81] on div at bounding box center [577, 71] width 175 height 19
click at [870, 219] on div "274 244 298 270 262 292 280 256 232 296 304 284 264 302 282 294 2 3 2 294 All A…" at bounding box center [551, 282] width 1103 height 450
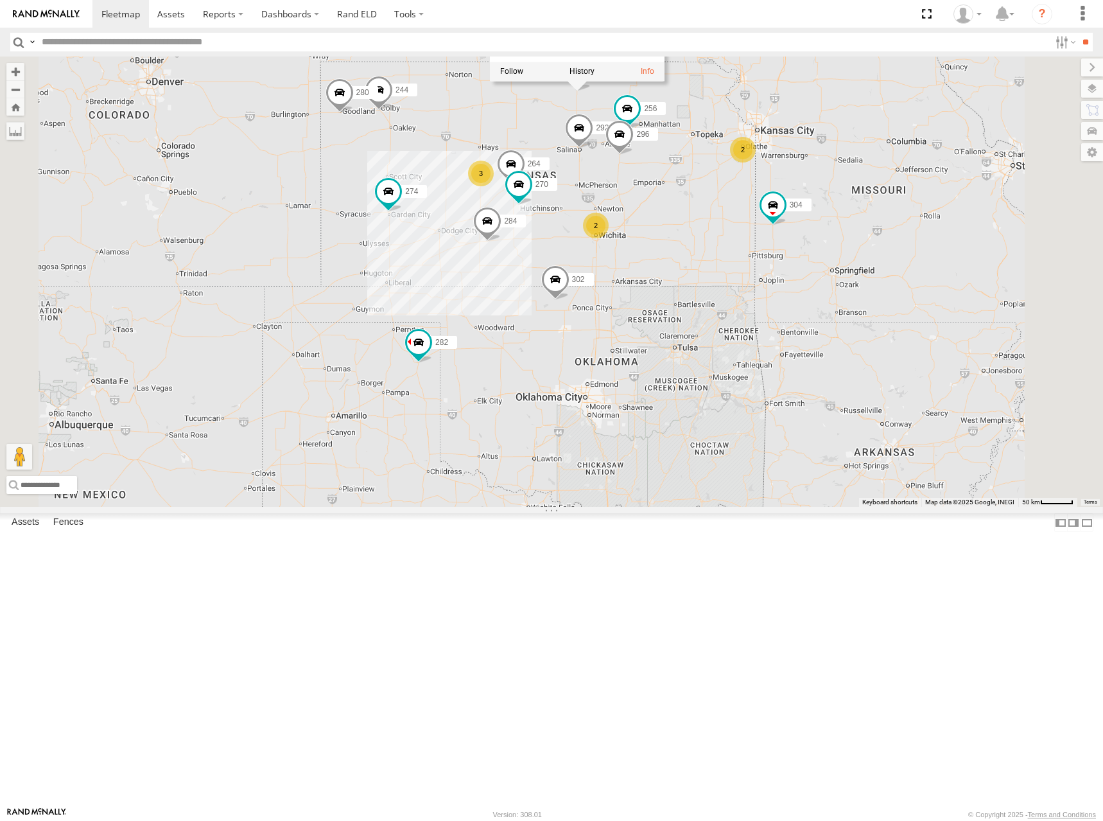
click at [741, 96] on div "274 244 298 270 262 292 280 256 232 296 304 284 264 302 282 294 2 3 2 294 All A…" at bounding box center [551, 282] width 1103 height 450
drag, startPoint x: 800, startPoint y: 173, endPoint x: 823, endPoint y: 203, distance: 38.0
click at [823, 203] on div "274 244 298 270 262 292 280 256 232 296 304 284 264 302 282 294 2 3 2" at bounding box center [551, 282] width 1103 height 450
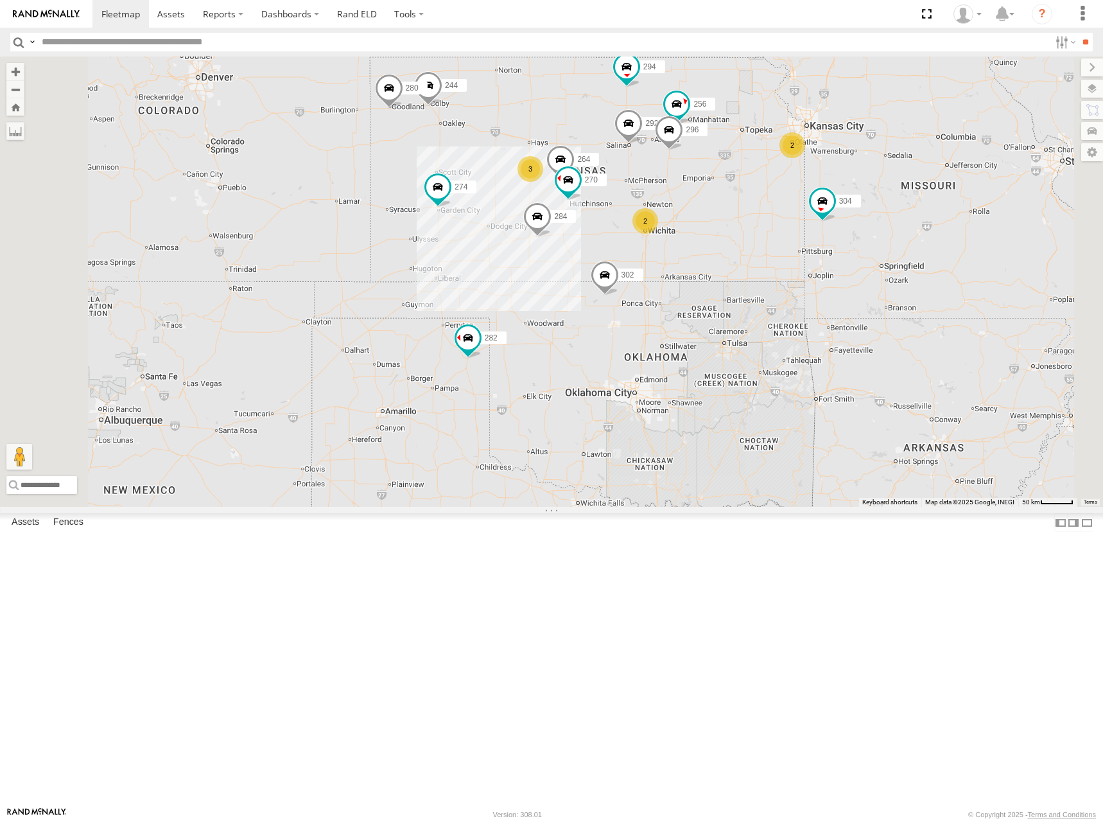
drag, startPoint x: 846, startPoint y: 211, endPoint x: 895, endPoint y: 207, distance: 49.7
click at [895, 207] on div "274 244 298 270 262 292 280 256 232 296 304 284 264 302 282 294 2 3 2" at bounding box center [551, 282] width 1103 height 450
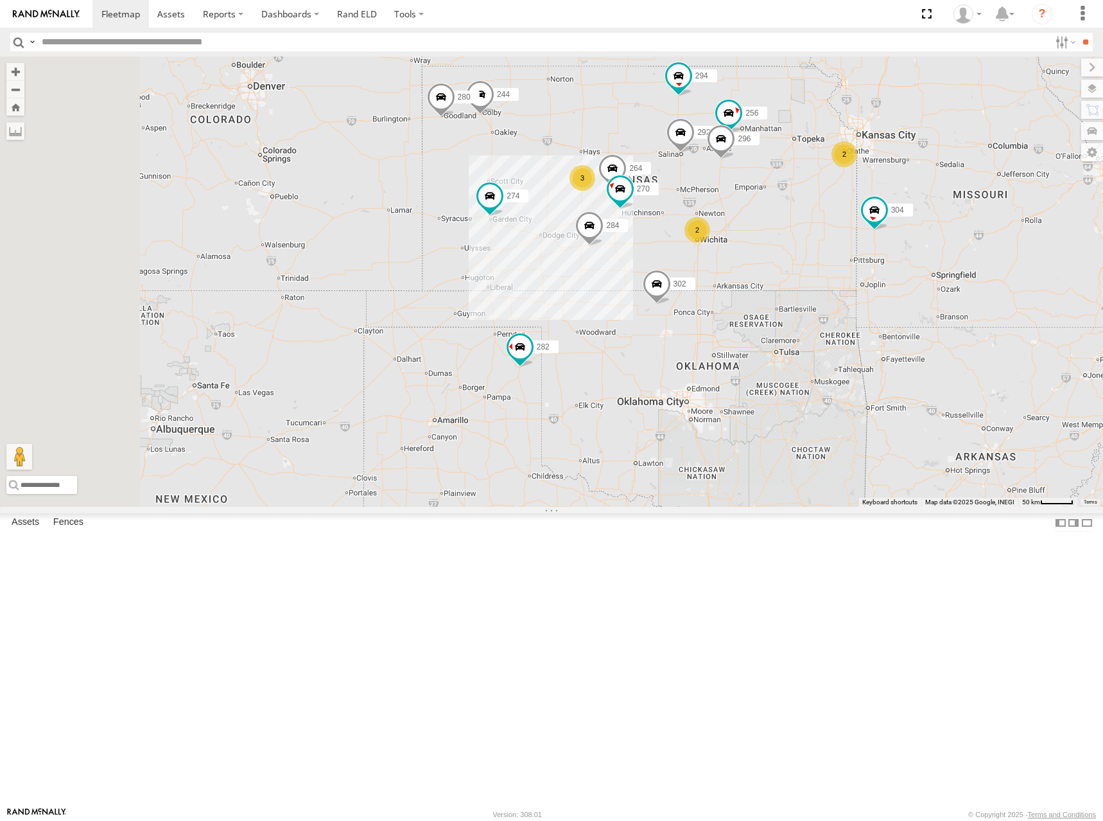
drag, startPoint x: 880, startPoint y: 207, endPoint x: 934, endPoint y: 216, distance: 55.3
click at [934, 216] on div "274 244 298 270 262 292 280 256 232 296 304 284 264 302 282 294 2 3 2" at bounding box center [551, 282] width 1103 height 450
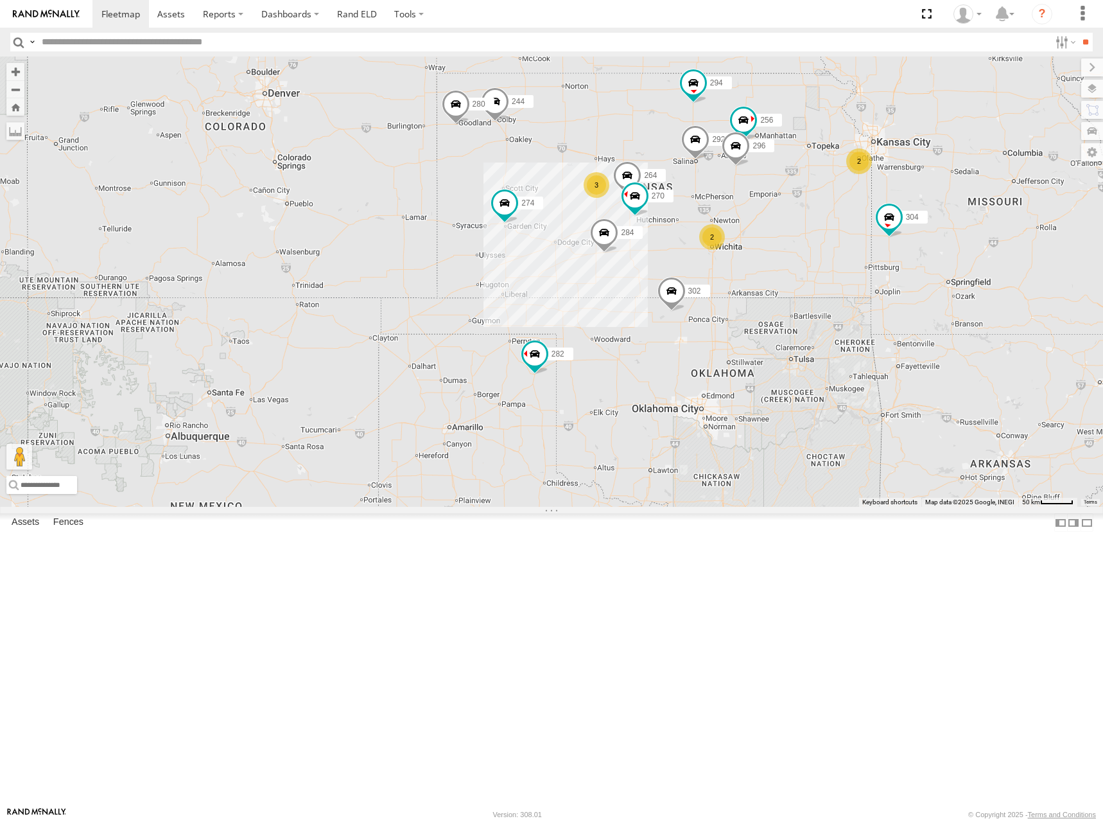
drag, startPoint x: 933, startPoint y: 163, endPoint x: 902, endPoint y: 155, distance: 31.3
click at [902, 155] on div "274 244 298 270 262 292 280 256 232 296 304 284 264 302 282 294 2 3 2" at bounding box center [551, 282] width 1103 height 450
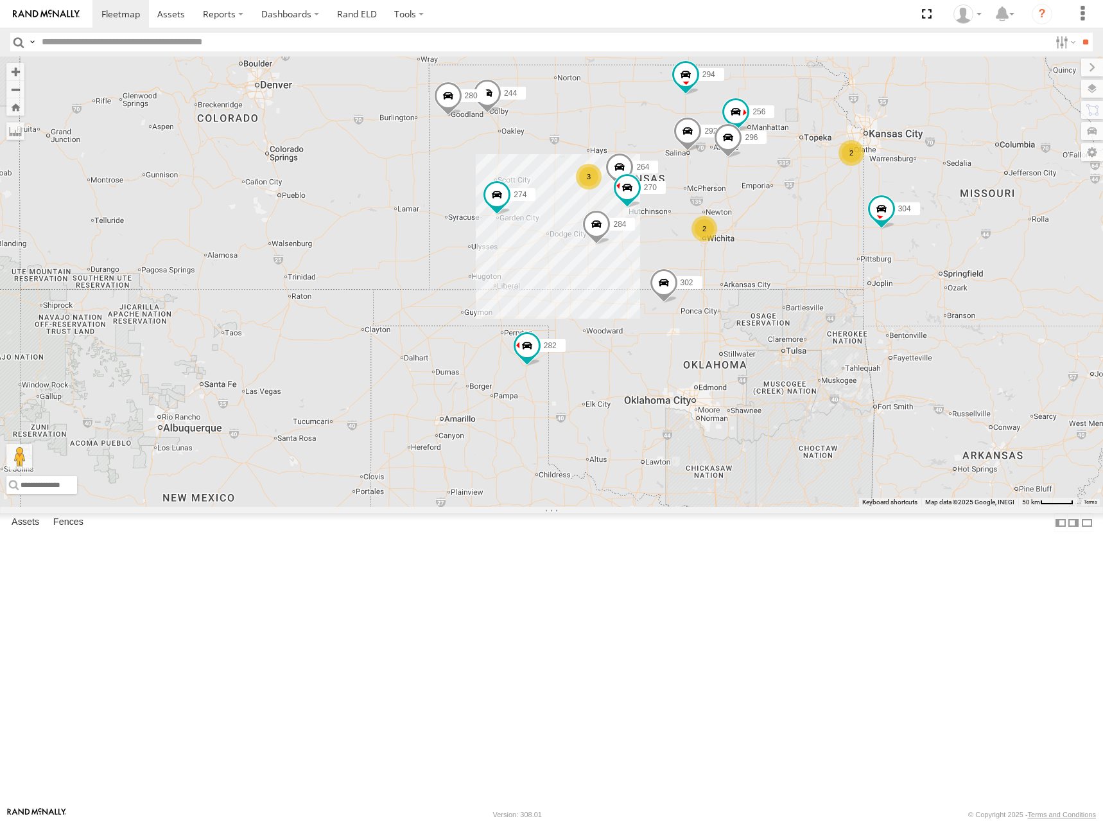
drag, startPoint x: 819, startPoint y: 170, endPoint x: 802, endPoint y: 152, distance: 25.0
click at [802, 152] on div "274 244 298 270 262 292 280 256 232 296 304 284 264 302 282 294 2 3 2" at bounding box center [551, 282] width 1103 height 450
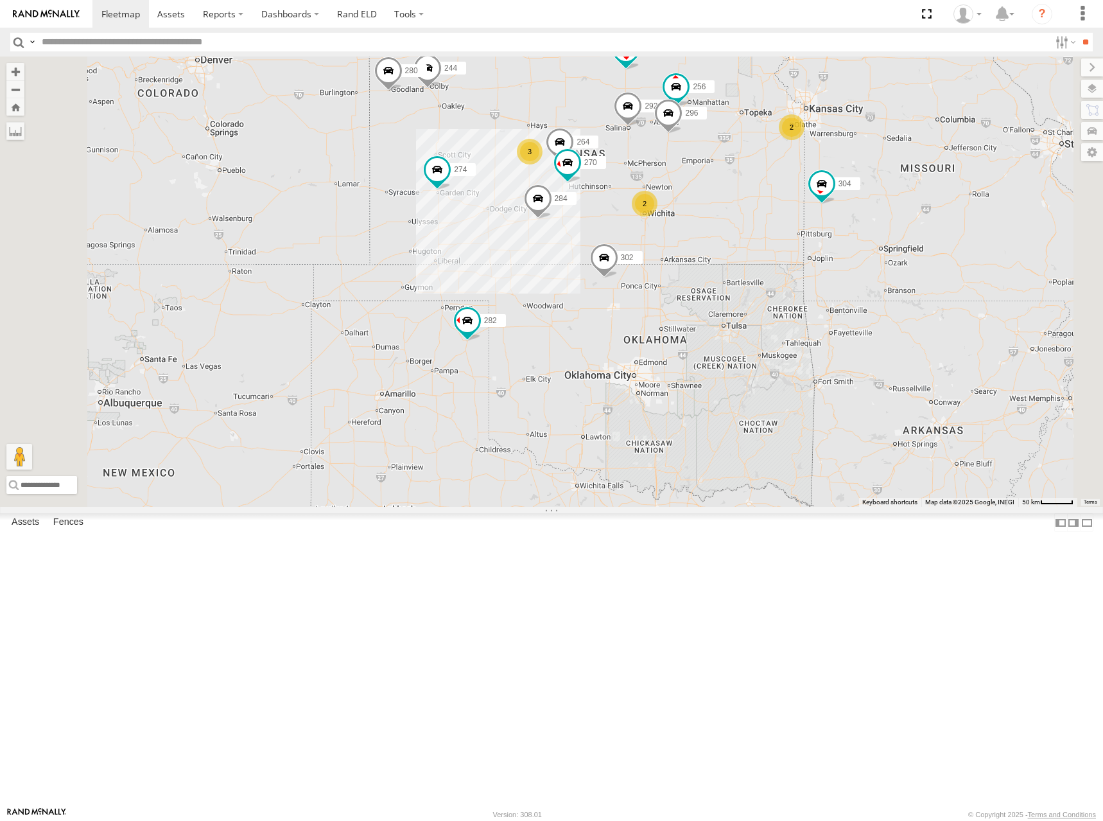
click at [720, 215] on div "274 244 298 270 262 292 280 256 232 296 304 284 264 302 282 294 2 3 2" at bounding box center [551, 282] width 1103 height 450
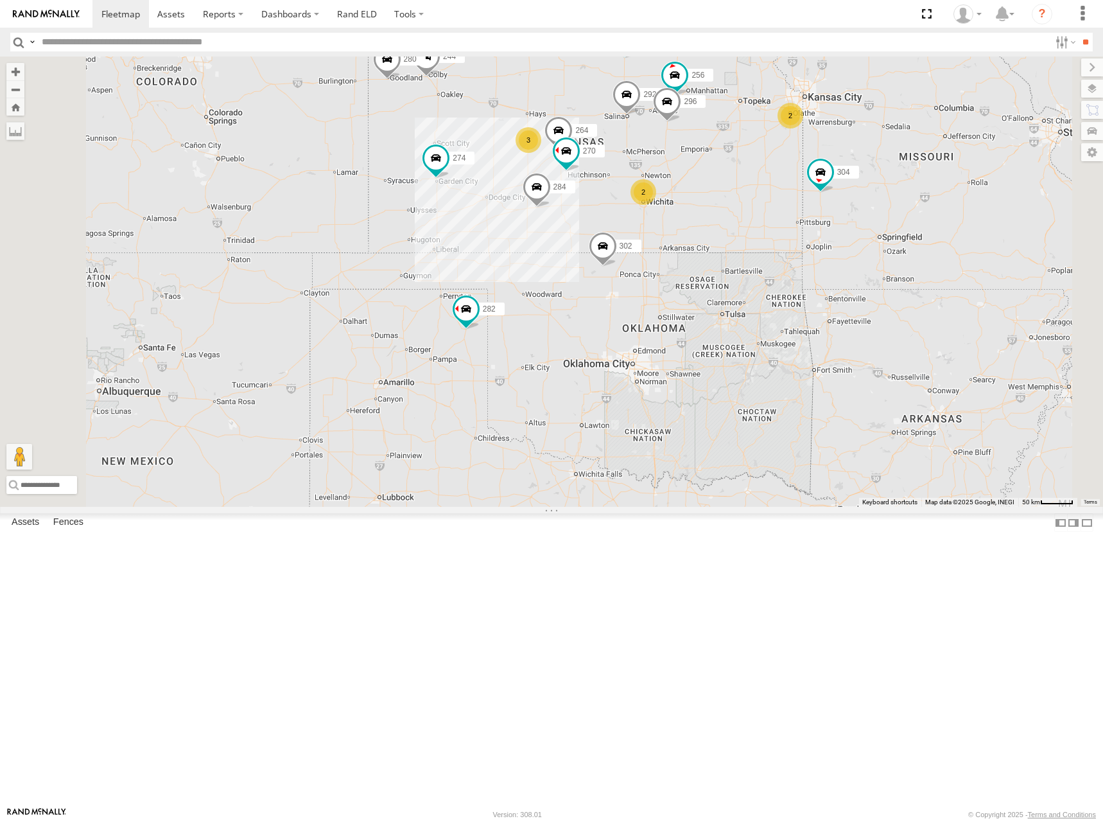
click at [699, 184] on div "274 244 298 270 262 292 280 256 232 296 304 284 264 302 282 294 2 3 2" at bounding box center [551, 282] width 1103 height 450
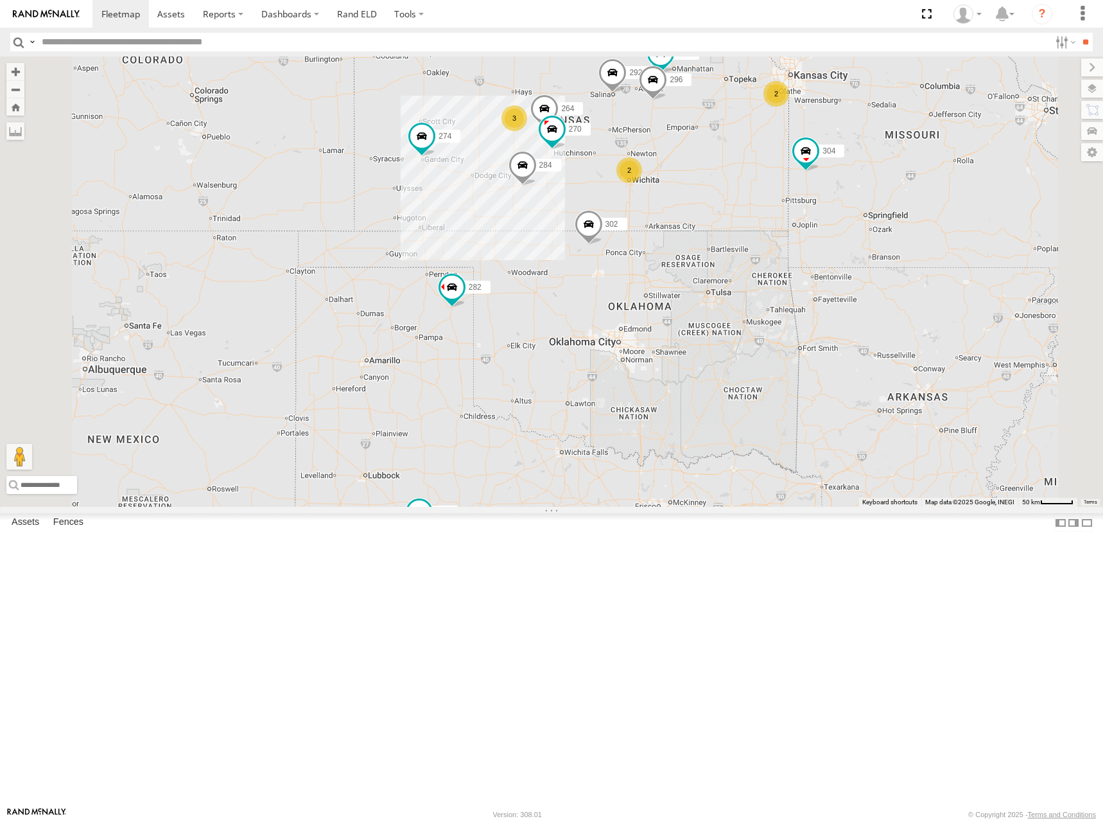
drag, startPoint x: 890, startPoint y: 188, endPoint x: 873, endPoint y: 170, distance: 25.0
click at [874, 173] on div "274 244 298 270 262 292 280 256 232 296 304 284 264 302 282 294 2 3 2" at bounding box center [551, 282] width 1103 height 450
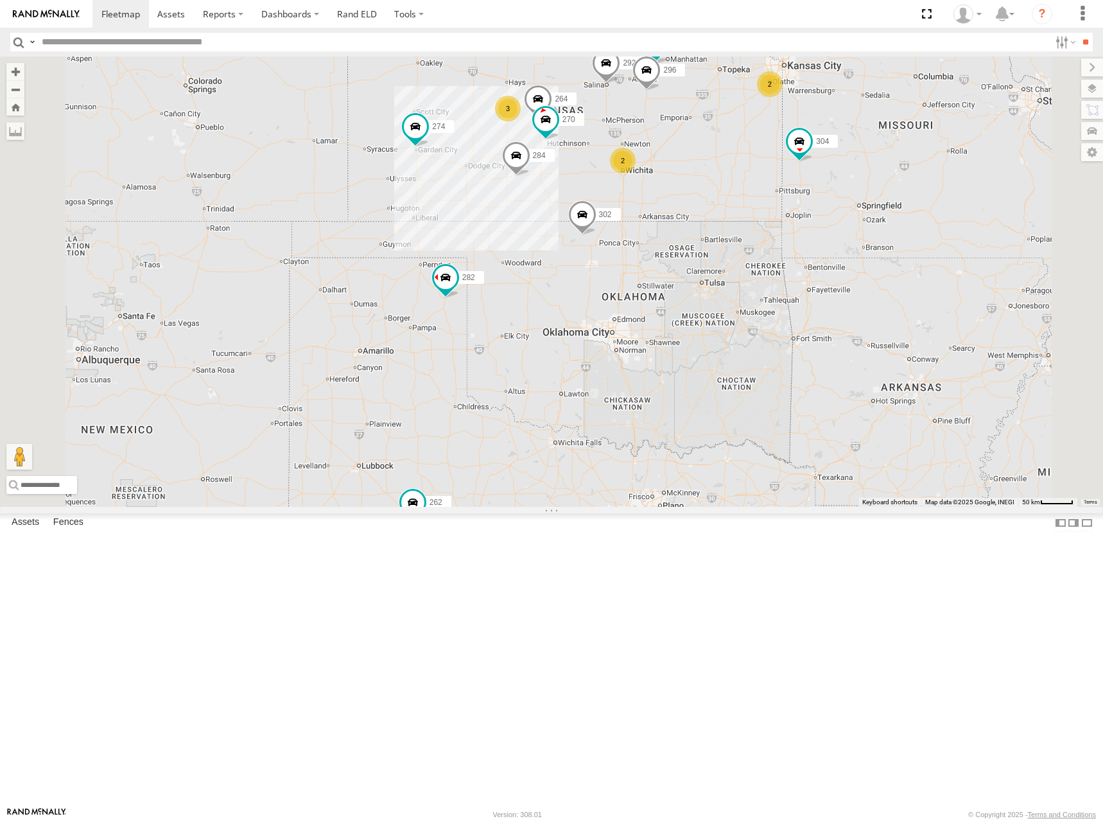
drag, startPoint x: 872, startPoint y: 166, endPoint x: 866, endPoint y: 156, distance: 11.2
click at [866, 156] on div "274 244 298 270 262 292 280 256 232 296 304 284 264 302 282 294 2 3 2" at bounding box center [551, 282] width 1103 height 450
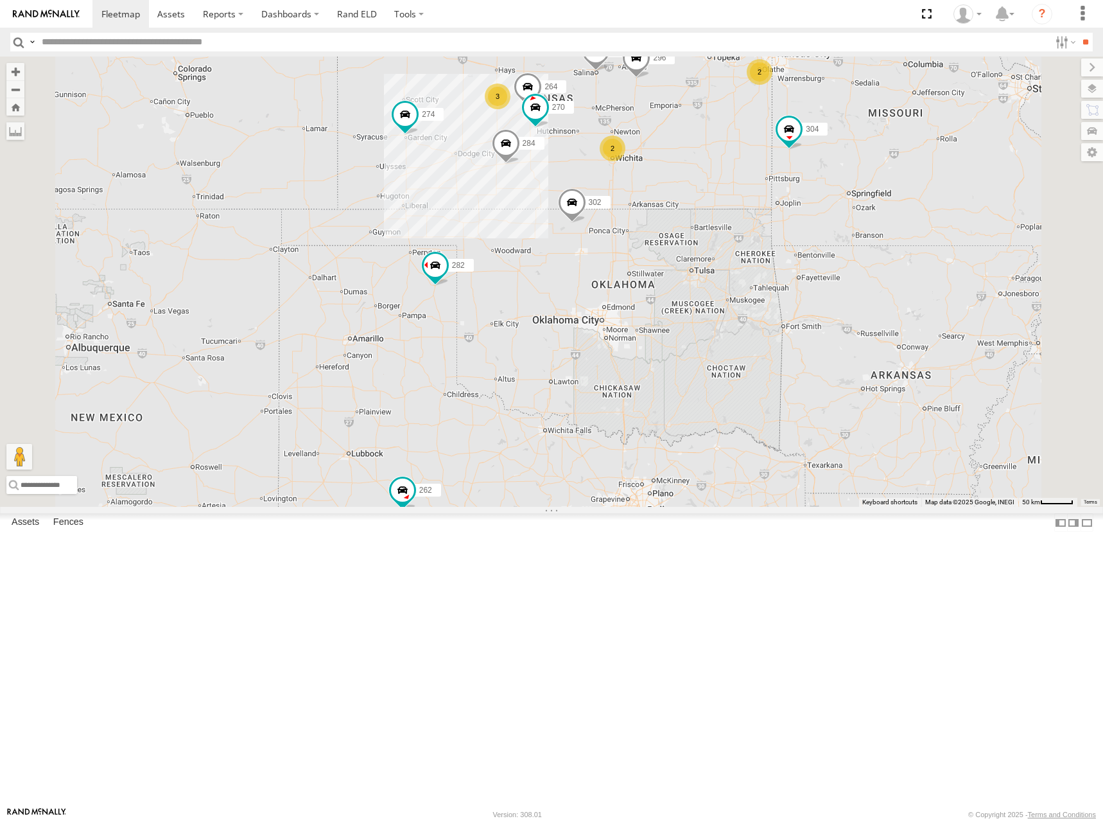
drag, startPoint x: 871, startPoint y: 169, endPoint x: 861, endPoint y: 155, distance: 17.0
click at [861, 155] on div "274 244 298 270 262 292 280 256 232 296 304 284 264 302 282 294 2 3 2" at bounding box center [551, 282] width 1103 height 450
click at [852, 180] on div "274 244 298 270 262 292 280 256 232 296 304 284 264 302 282 294 2 3 2" at bounding box center [551, 282] width 1103 height 450
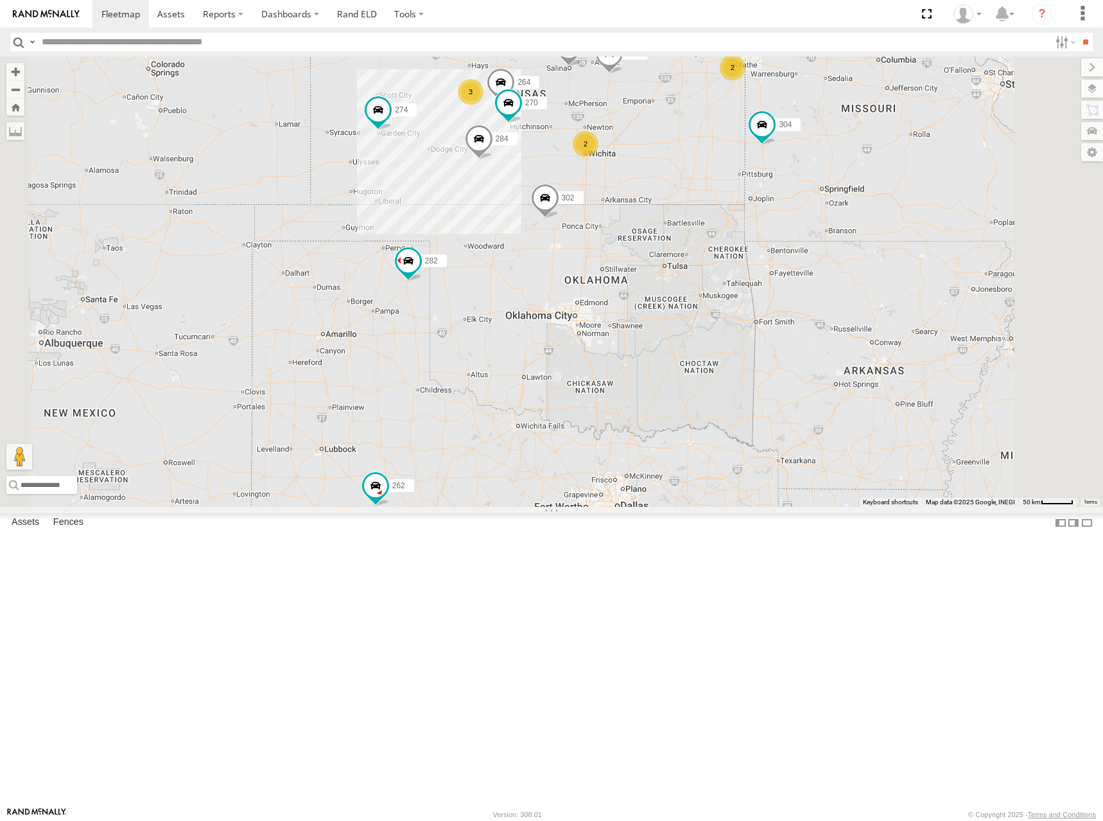
drag, startPoint x: 863, startPoint y: 175, endPoint x: 858, endPoint y: 184, distance: 10.4
click at [858, 184] on div "274 244 298 270 262 292 280 256 232 296 304 284 264 302 282 294 2 3 2" at bounding box center [551, 282] width 1103 height 450
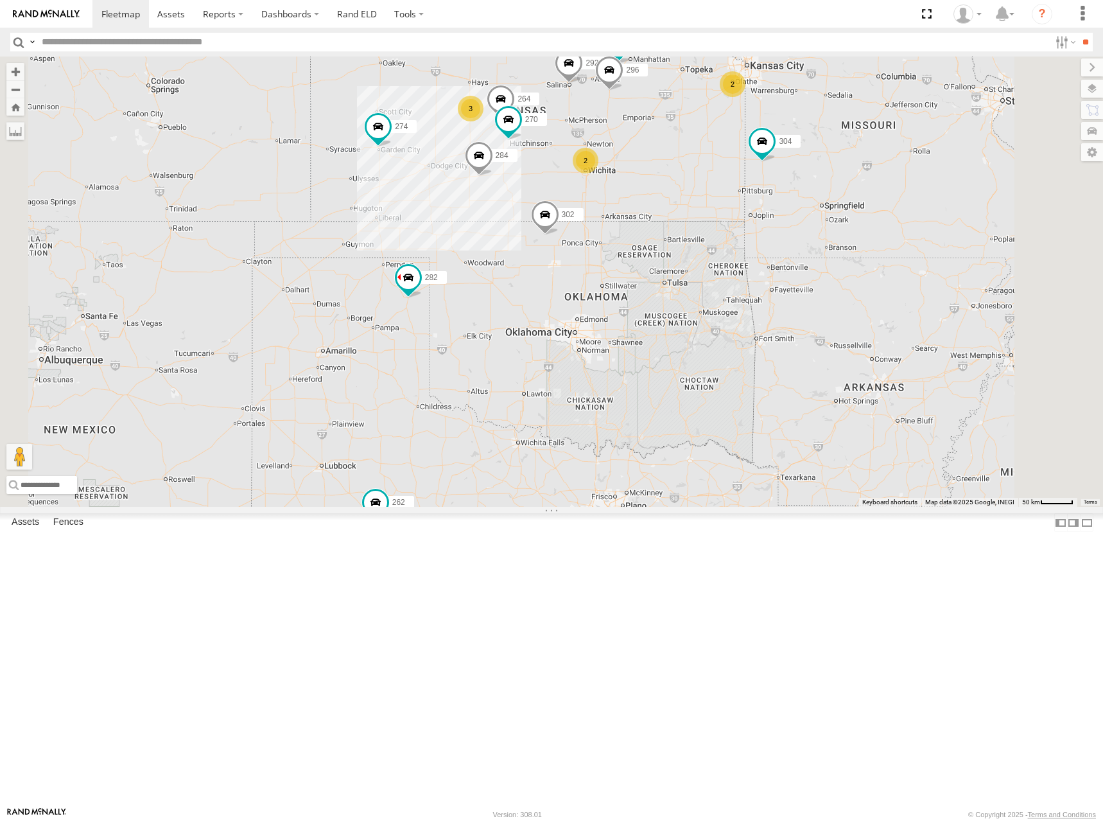
drag, startPoint x: 852, startPoint y: 166, endPoint x: 855, endPoint y: 173, distance: 7.8
click at [855, 173] on div "274 244 298 270 262 292 280 256 232 296 304 284 264 302 282 294 2 3 2" at bounding box center [551, 282] width 1103 height 450
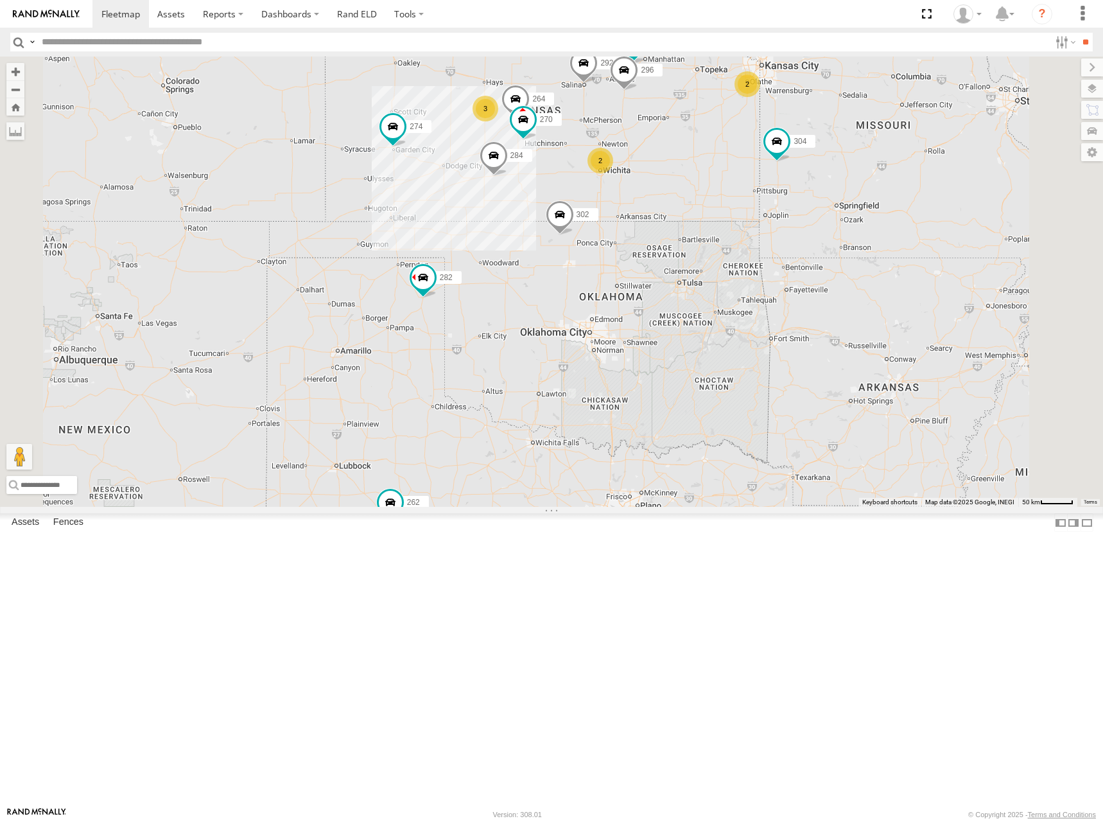
drag, startPoint x: 849, startPoint y: 175, endPoint x: 865, endPoint y: 175, distance: 16.1
click at [865, 175] on div "274 244 298 270 262 292 280 256 232 296 304 284 264 302 282 294 2 3 2" at bounding box center [551, 282] width 1103 height 450
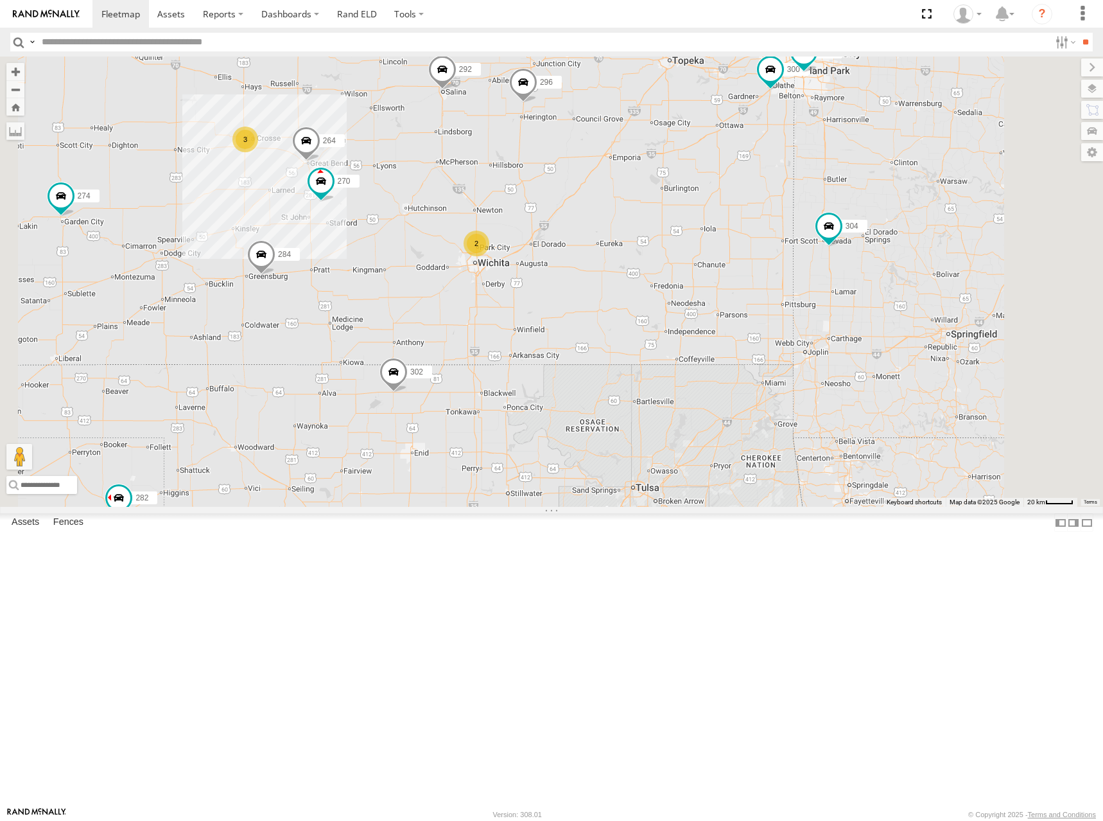
drag, startPoint x: 889, startPoint y: 293, endPoint x: 900, endPoint y: 363, distance: 70.1
click at [900, 363] on div "274 244 298 270 262 292 280 256 232 296 304 284 264 302 282 294 300 3 2 260" at bounding box center [551, 282] width 1103 height 450
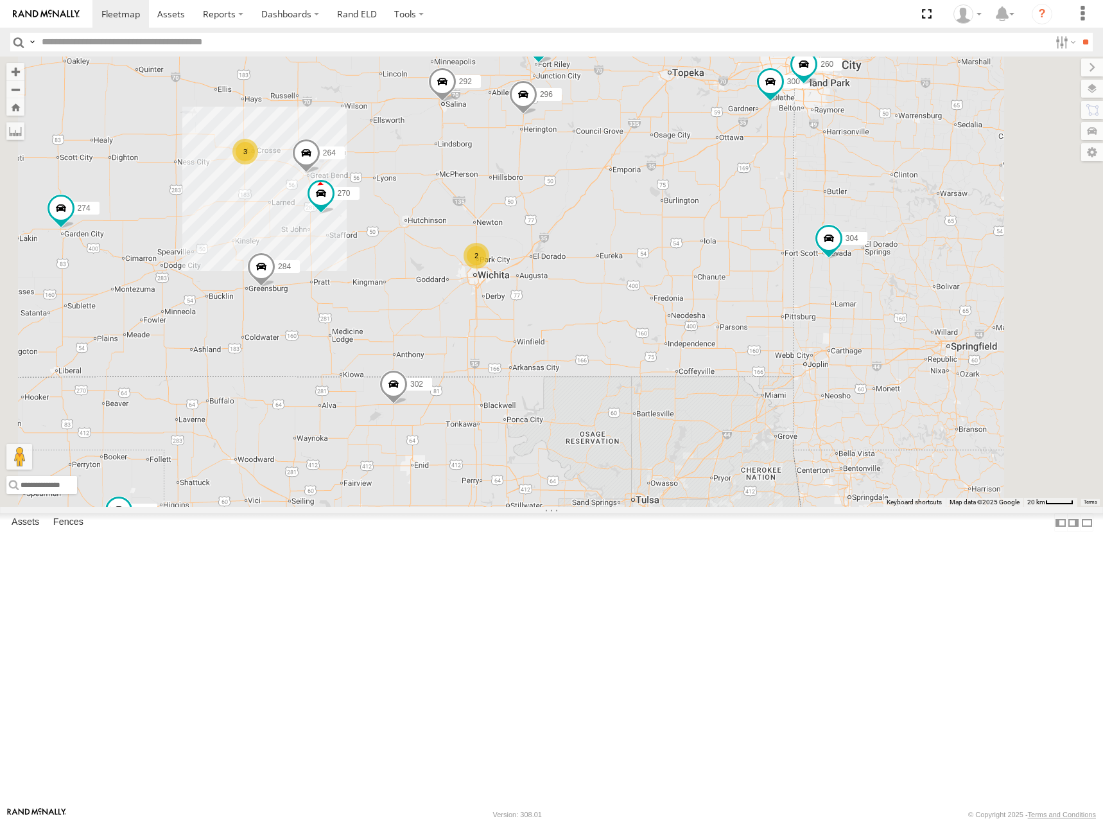
click at [870, 306] on div "274 244 298 270 262 292 280 256 232 296 304 284 264 302 282 294 300 3 2 260" at bounding box center [551, 282] width 1103 height 450
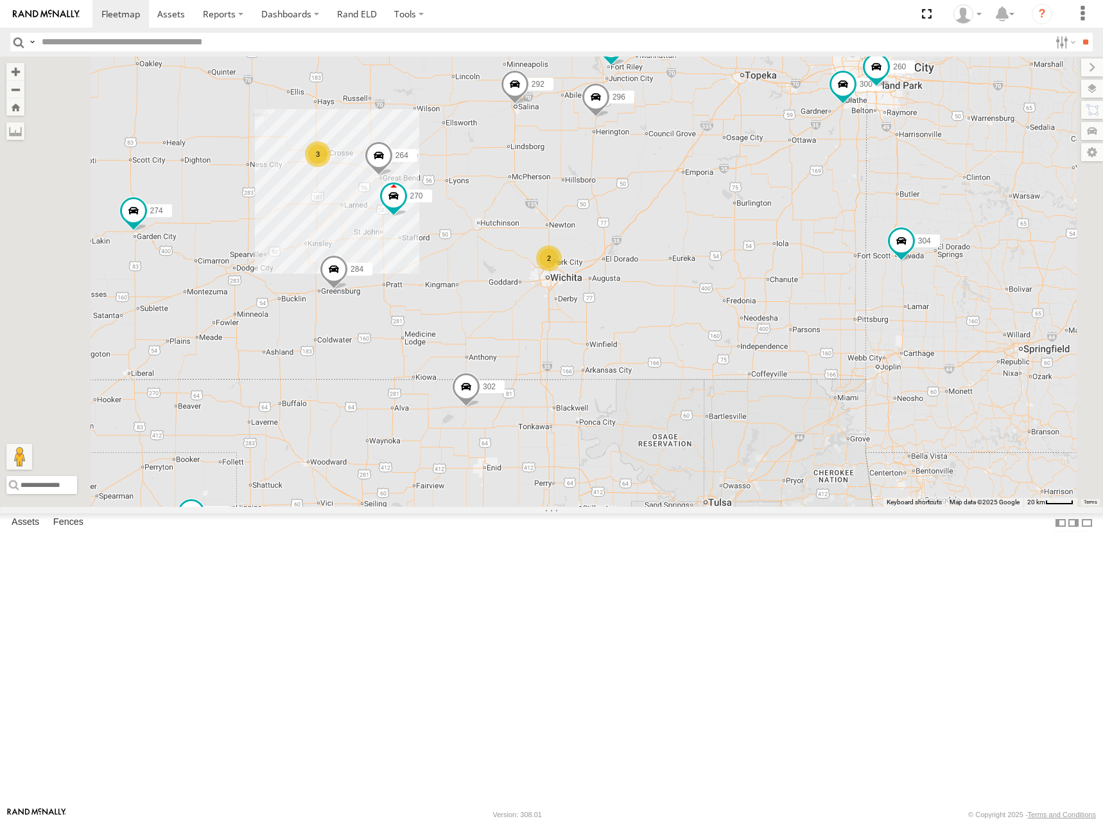
drag, startPoint x: 792, startPoint y: 203, endPoint x: 870, endPoint y: 202, distance: 78.4
click at [866, 205] on div "274 244 298 270 262 292 280 256 232 296 304 284 264 302 282 294 300 3 2 260" at bounding box center [551, 282] width 1103 height 450
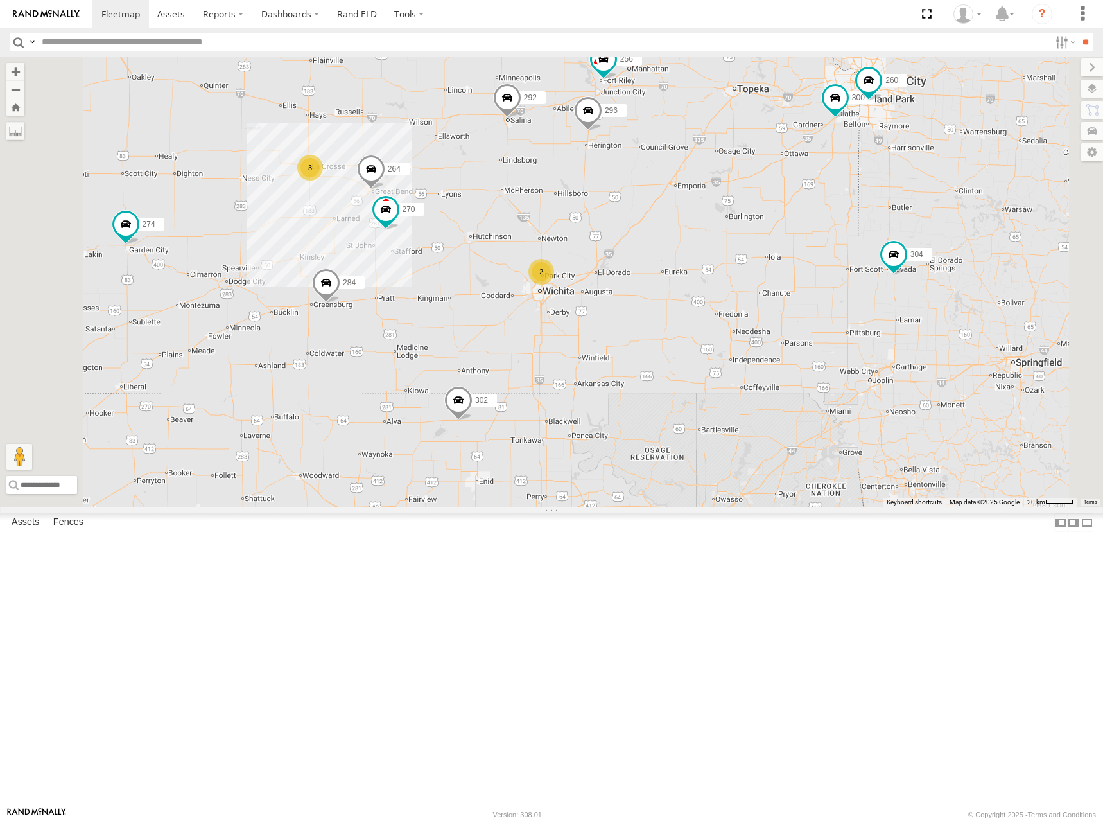
drag, startPoint x: 875, startPoint y: 200, endPoint x: 865, endPoint y: 213, distance: 16.1
click at [865, 213] on div "274 244 298 270 262 292 280 256 232 296 304 284 264 302 282 294 300 3 2 260" at bounding box center [551, 282] width 1103 height 450
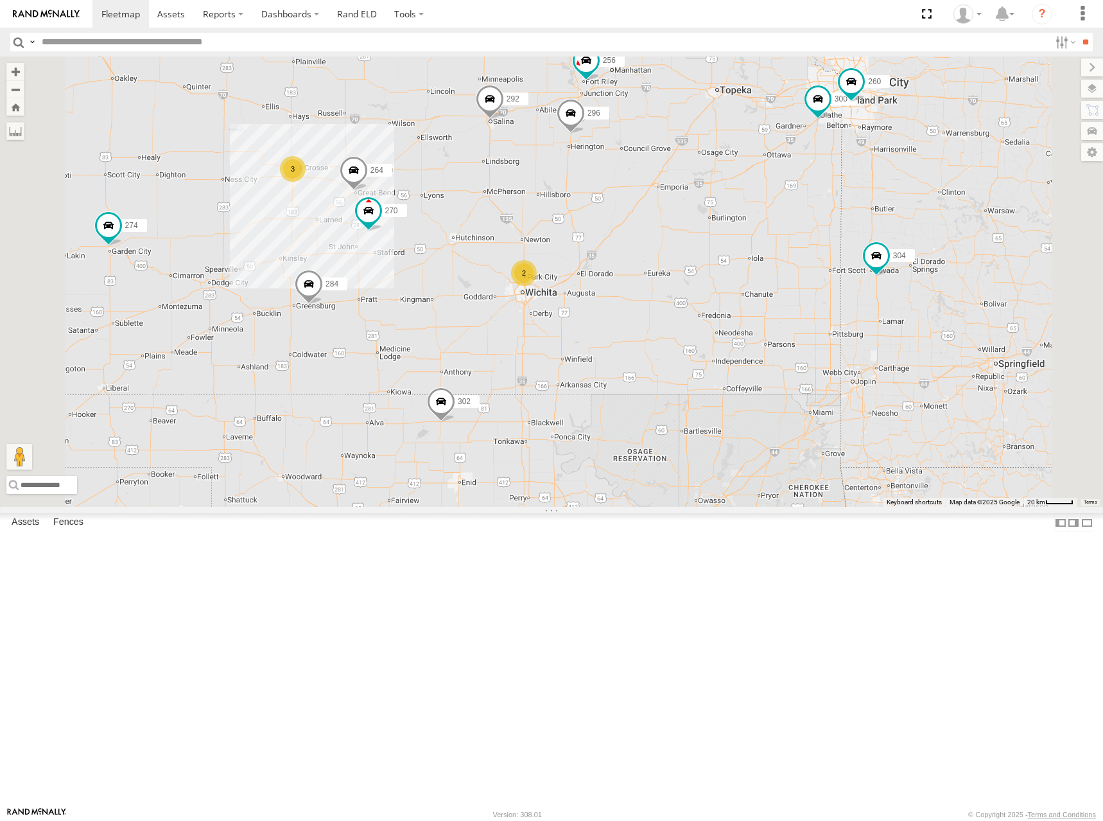
drag, startPoint x: 865, startPoint y: 213, endPoint x: 837, endPoint y: 219, distance: 28.8
click at [837, 219] on div "274 244 298 270 262 292 280 256 232 296 304 284 264 302 282 294 300 3 2 260" at bounding box center [551, 282] width 1103 height 450
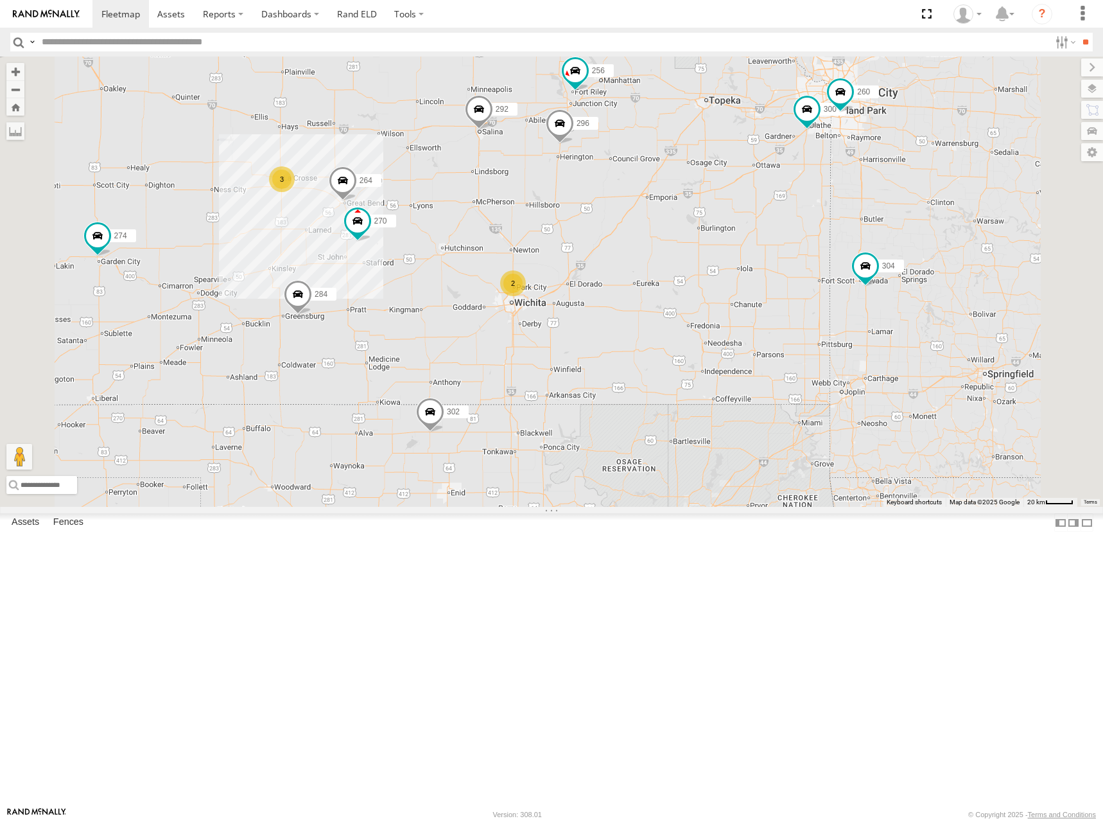
drag, startPoint x: 877, startPoint y: 192, endPoint x: 880, endPoint y: 207, distance: 15.7
click at [880, 207] on div "274 244 298 270 262 292 280 256 232 296 304 284 264 302 282 294 300 260 3 2" at bounding box center [551, 282] width 1103 height 450
click at [854, 198] on div "274 244 298 270 262 292 280 256 232 296 304 284 264 302 282 294 300 260 3 2" at bounding box center [551, 282] width 1103 height 450
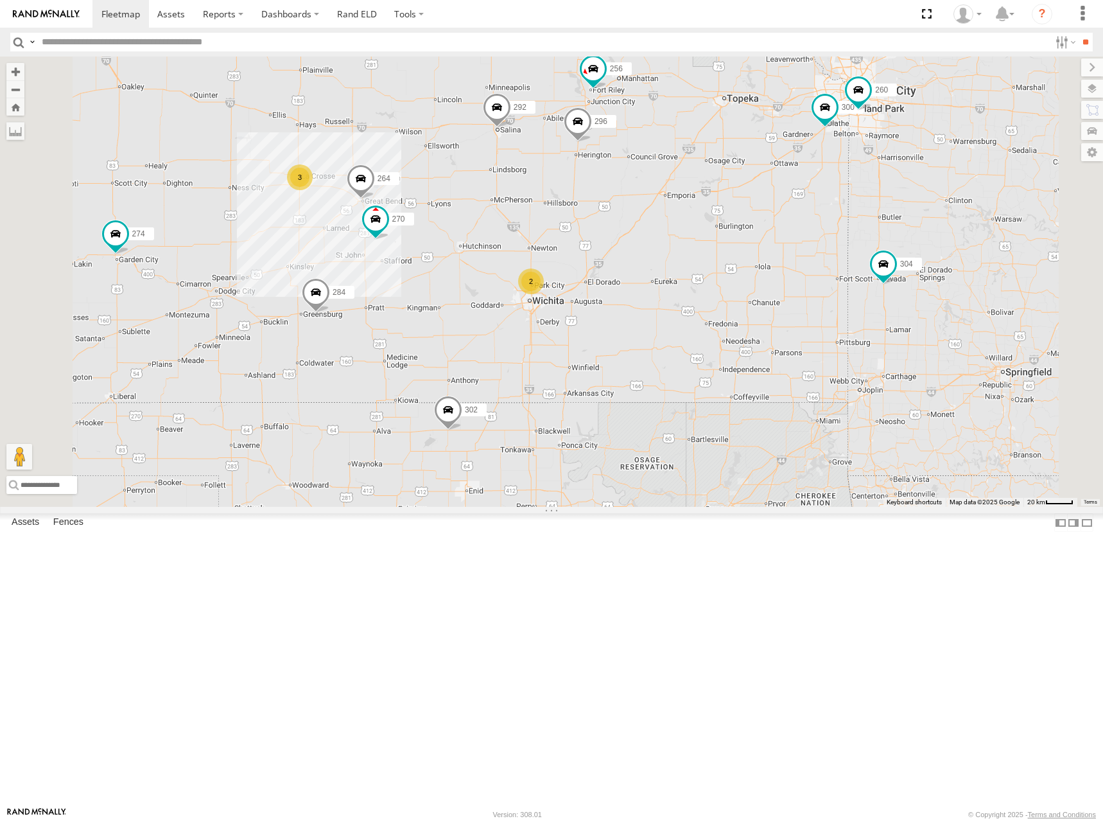
drag, startPoint x: 839, startPoint y: 196, endPoint x: 859, endPoint y: 197, distance: 20.6
click at [859, 197] on div "274 244 298 270 262 292 280 256 232 296 304 284 264 302 282 294 300 260 3 2" at bounding box center [551, 282] width 1103 height 450
drag, startPoint x: 852, startPoint y: 197, endPoint x: 864, endPoint y: 190, distance: 14.7
click at [864, 190] on div "274 244 298 270 262 292 280 256 232 296 304 284 264 302 282 294 300 260 3 2" at bounding box center [551, 282] width 1103 height 450
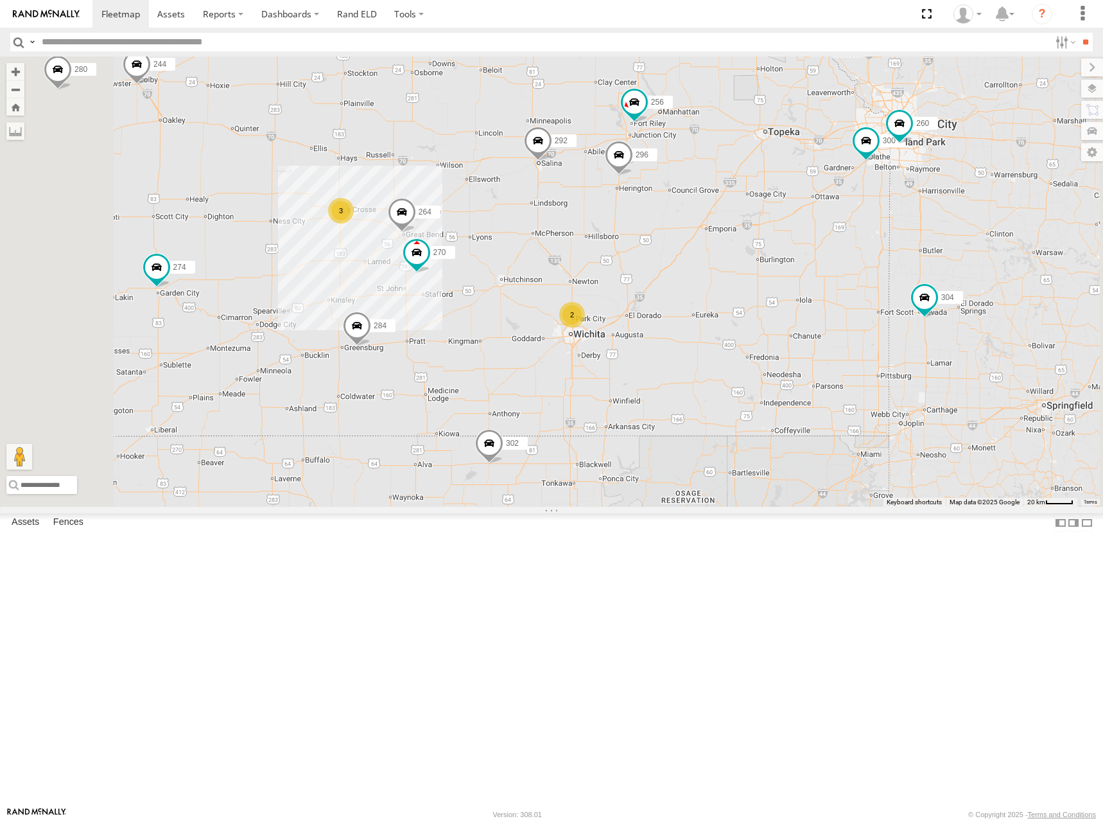
drag, startPoint x: 838, startPoint y: 189, endPoint x: 861, endPoint y: 223, distance: 41.7
click at [871, 229] on div "274 244 298 270 262 292 280 256 232 296 304 284 264 302 282 294 300 260 3 2" at bounding box center [551, 282] width 1103 height 450
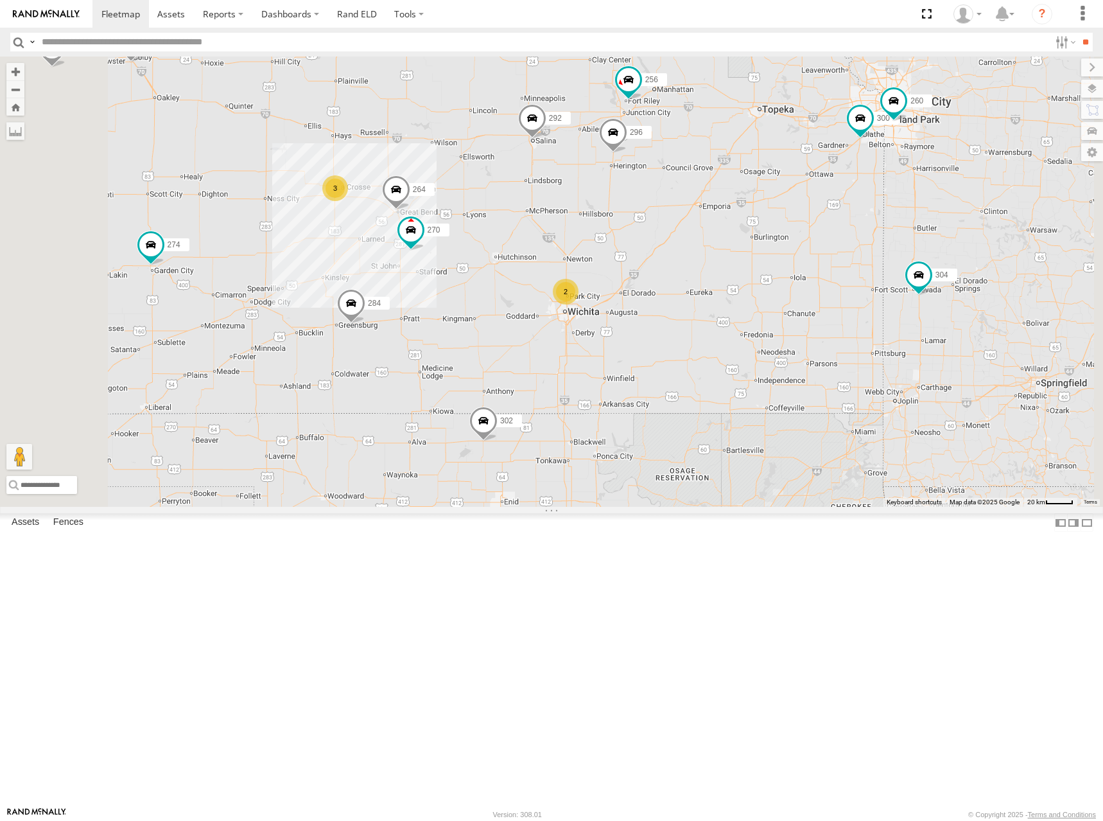
drag, startPoint x: 856, startPoint y: 215, endPoint x: 844, endPoint y: 175, distance: 41.0
click at [844, 175] on div "274 244 298 270 262 292 280 256 232 296 304 284 264 302 282 294 300 260 3 2" at bounding box center [551, 282] width 1103 height 450
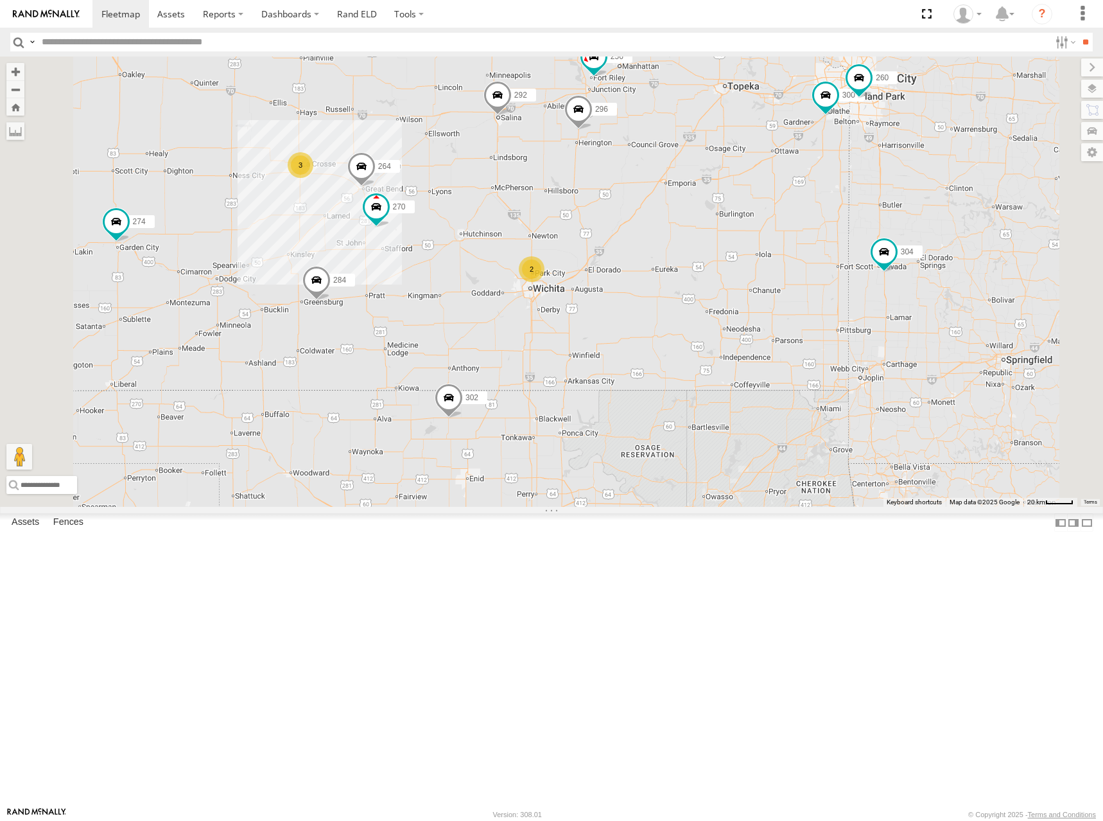
drag, startPoint x: 870, startPoint y: 179, endPoint x: 838, endPoint y: 177, distance: 31.6
click at [838, 177] on div "274 244 298 270 262 292 280 256 232 296 304 284 264 302 282 294 300 260 3 2" at bounding box center [551, 282] width 1103 height 450
drag, startPoint x: 824, startPoint y: 193, endPoint x: 831, endPoint y: 206, distance: 14.7
click at [831, 206] on div "274 244 298 270 262 292 280 256 232 296 304 284 264 302 282 294 300 260 3 2" at bounding box center [551, 282] width 1103 height 450
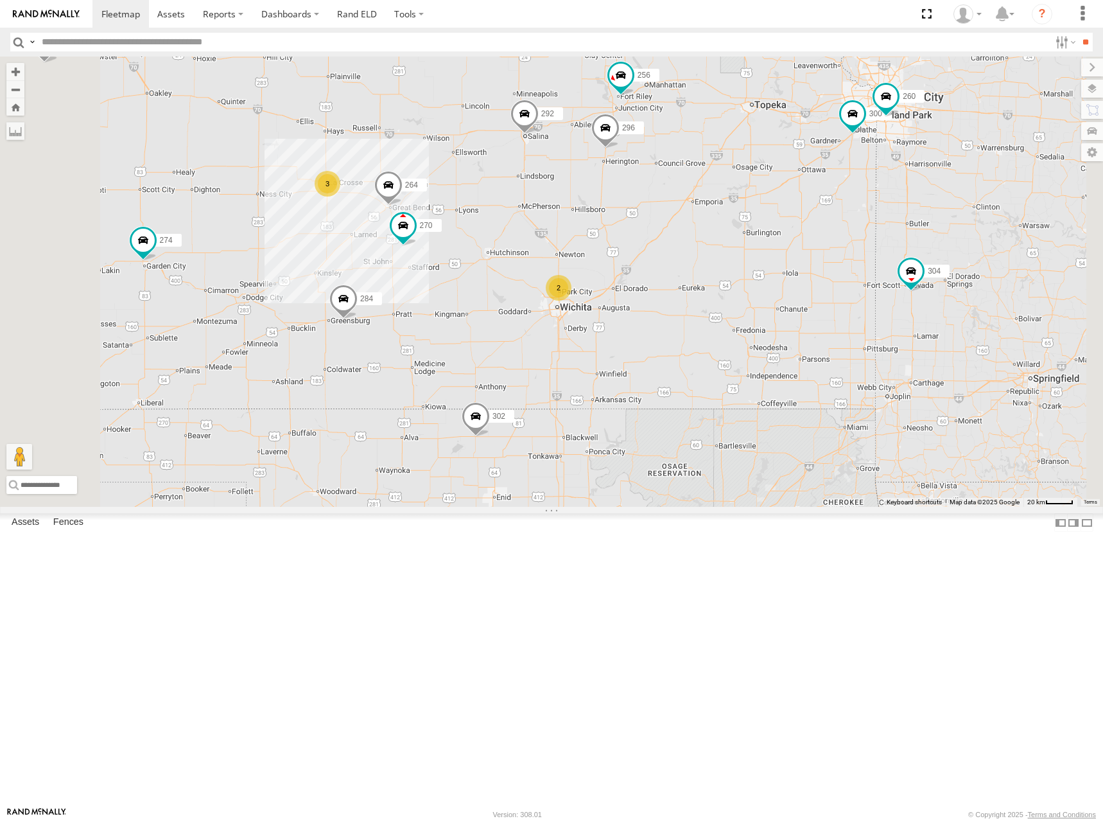
drag, startPoint x: 846, startPoint y: 192, endPoint x: 864, endPoint y: 191, distance: 18.0
click at [864, 191] on div "274 244 298 270 262 292 280 256 232 296 304 284 264 302 282 294 300 260 3 2" at bounding box center [551, 282] width 1103 height 450
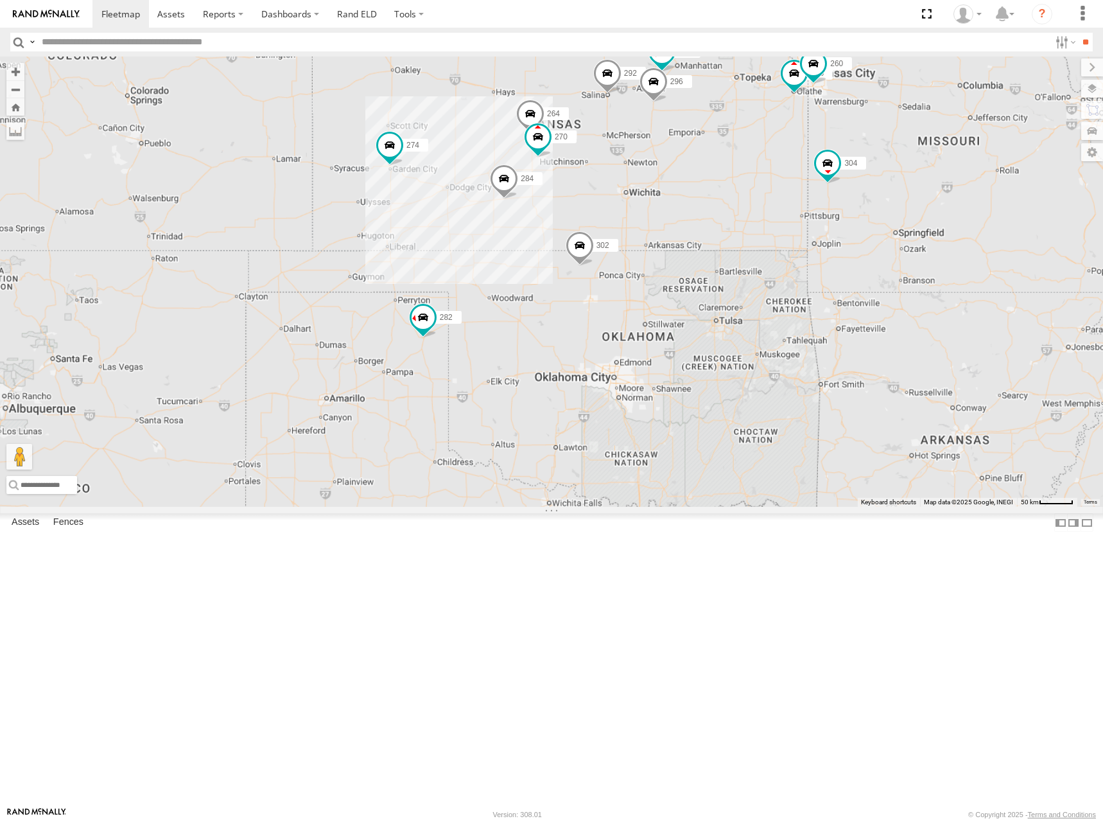
click at [859, 181] on div "274 244 298 270 262 292 280 256 232 296 304 284 264 302 282 294 300 260" at bounding box center [551, 282] width 1103 height 450
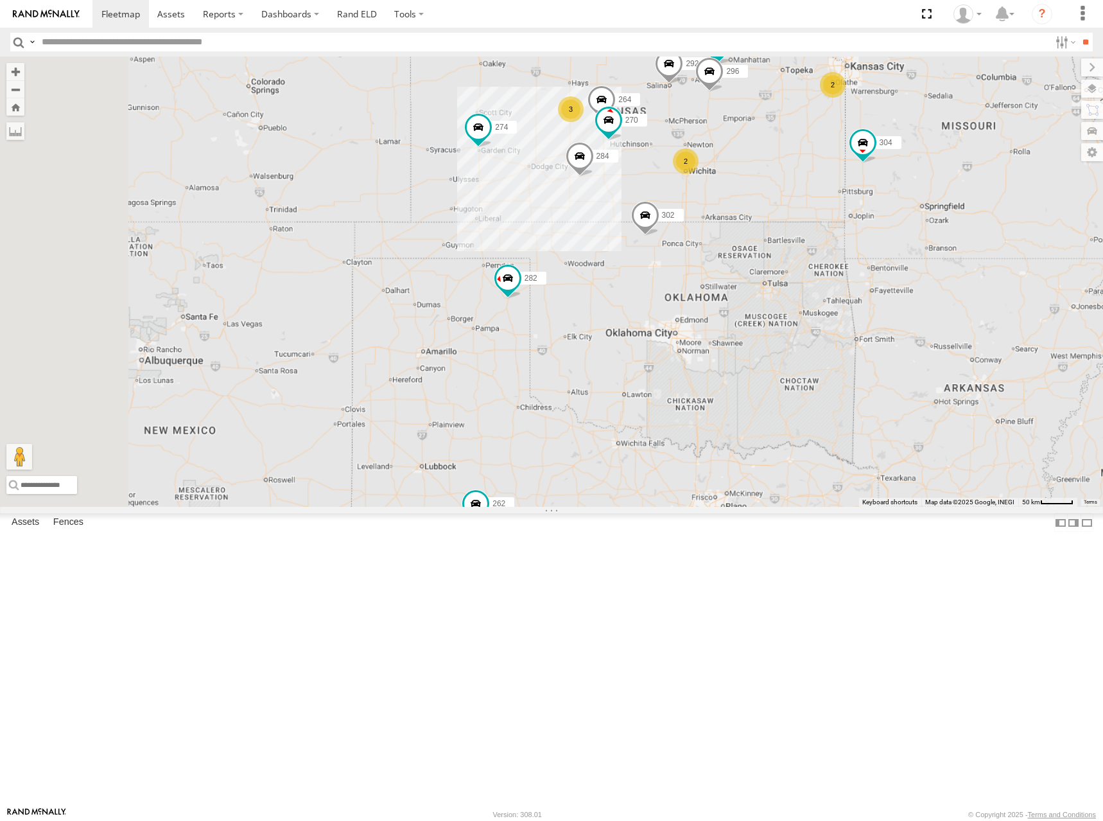
drag, startPoint x: 865, startPoint y: 174, endPoint x: 919, endPoint y: 160, distance: 55.8
click at [919, 160] on div "274 244 298 270 262 292 280 256 232 296 304 284 264 302 282 294 2 3 2" at bounding box center [551, 282] width 1103 height 450
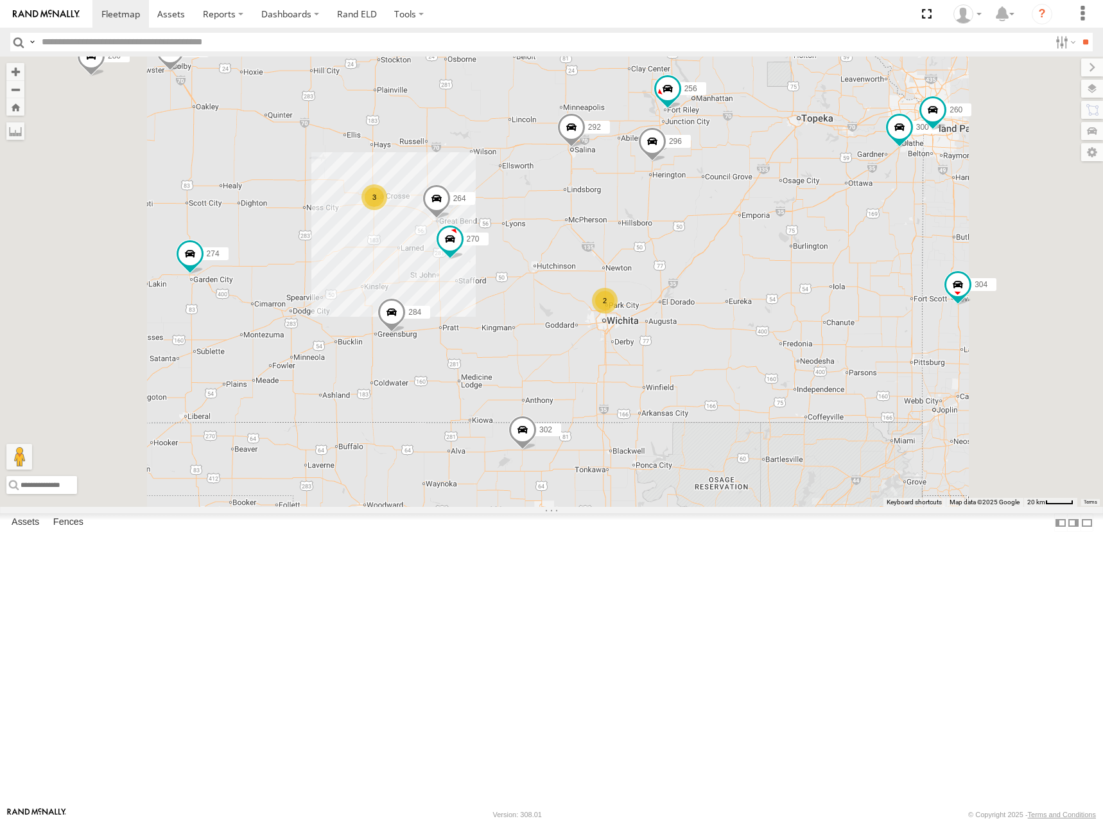
click at [936, 176] on div "274 244 298 270 262 292 280 256 232 296 304 284 264 302 282 294 300 3 2 260" at bounding box center [551, 282] width 1103 height 450
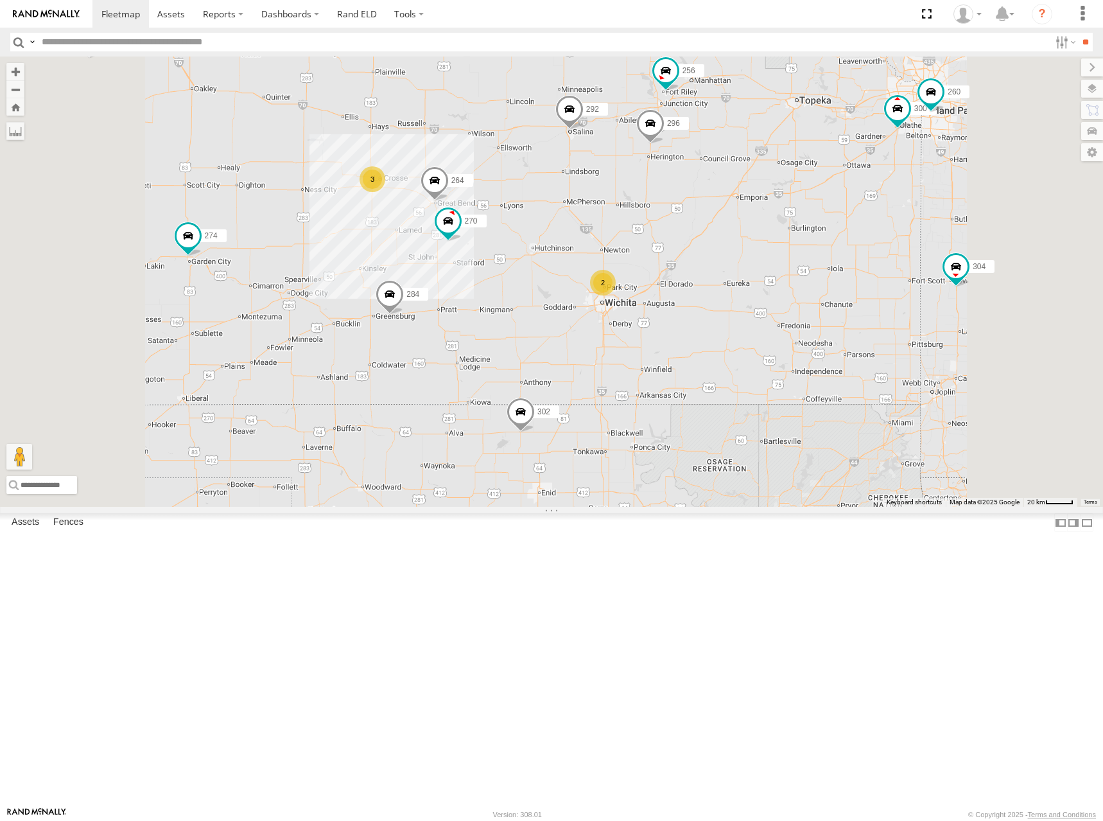
drag, startPoint x: 918, startPoint y: 189, endPoint x: 914, endPoint y: 176, distance: 13.4
click at [914, 176] on div "274 244 298 270 262 292 280 256 232 296 304 284 264 302 282 294 300 3 2 260" at bounding box center [551, 282] width 1103 height 450
click at [909, 170] on div "274 244 298 270 262 292 280 256 232 296 304 284 264 302 282 294 300 3 2 260" at bounding box center [551, 282] width 1103 height 450
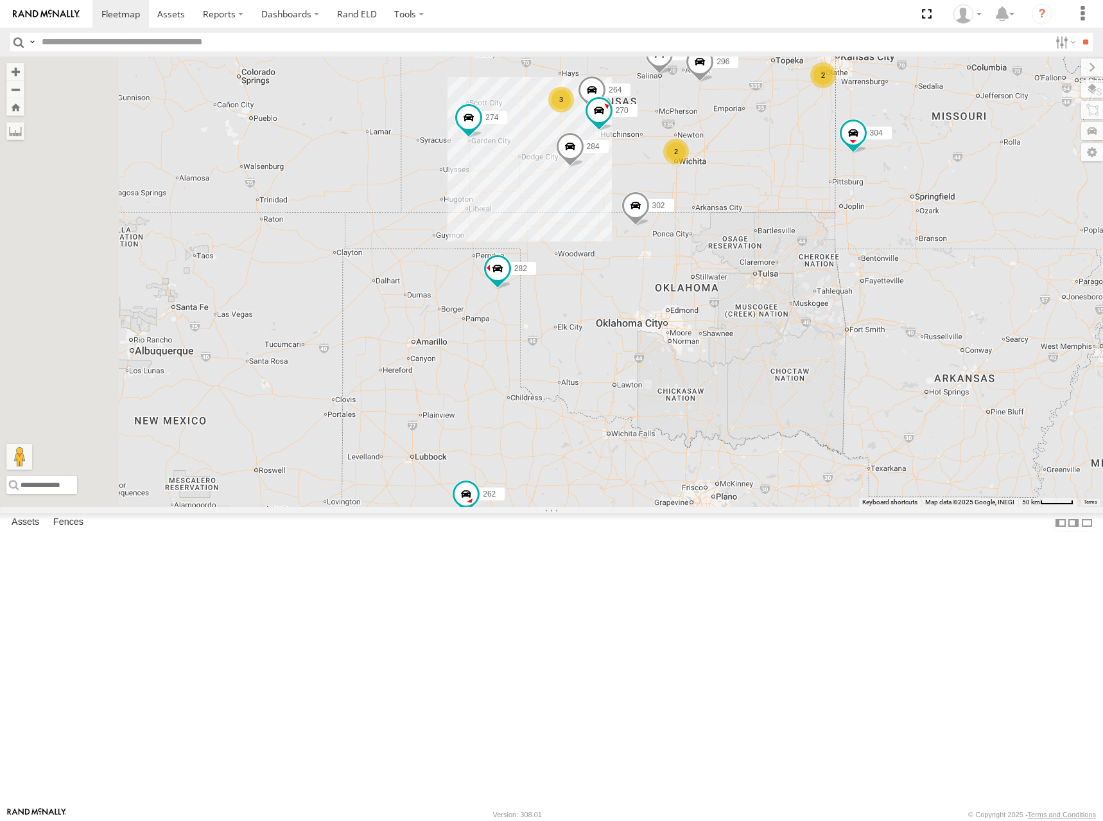
drag, startPoint x: 927, startPoint y: 167, endPoint x: 922, endPoint y: 182, distance: 15.6
click at [922, 182] on div "274 244 298 270 262 292 280 256 232 296 304 284 264 302 282 294 2 3 2" at bounding box center [551, 282] width 1103 height 450
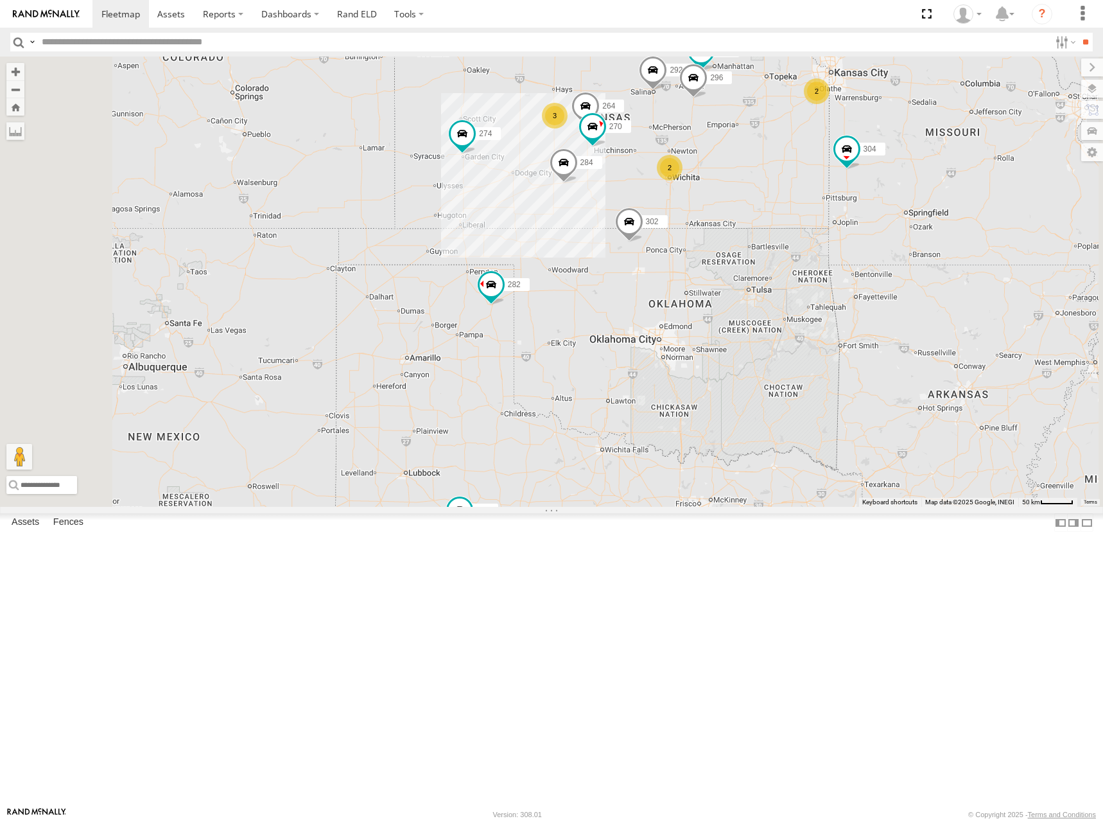
drag, startPoint x: 911, startPoint y: 174, endPoint x: 913, endPoint y: 198, distance: 24.5
click at [913, 198] on div "274 244 298 270 262 292 280 256 232 296 304 284 264 302 282 294 2 3 2" at bounding box center [551, 282] width 1103 height 450
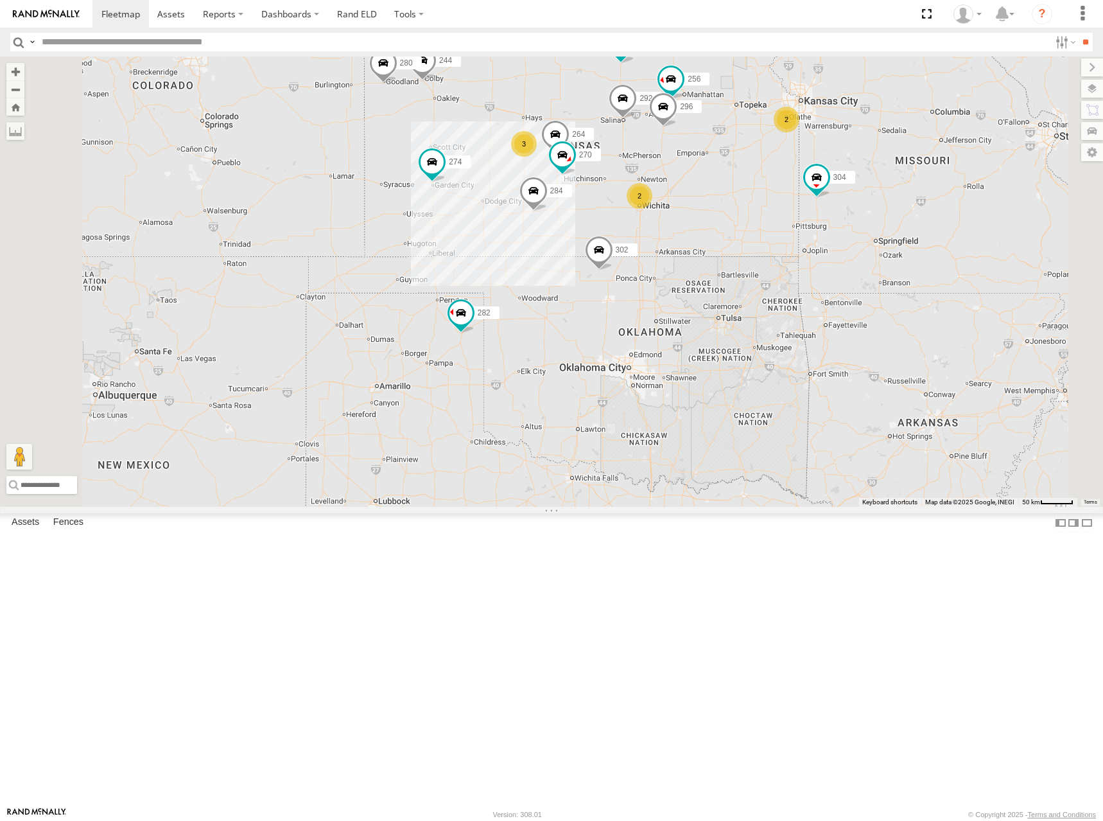
drag, startPoint x: 940, startPoint y: 175, endPoint x: 885, endPoint y: 181, distance: 55.5
click at [885, 181] on div "274 244 298 270 262 292 280 256 232 296 304 284 264 302 282 294 2 3 2" at bounding box center [551, 282] width 1103 height 450
drag, startPoint x: 877, startPoint y: 200, endPoint x: 870, endPoint y: 200, distance: 6.5
click at [870, 200] on div "274 244 298 270 262 292 280 256 232 296 304 284 264 302 282 294 2 3 2" at bounding box center [551, 282] width 1103 height 450
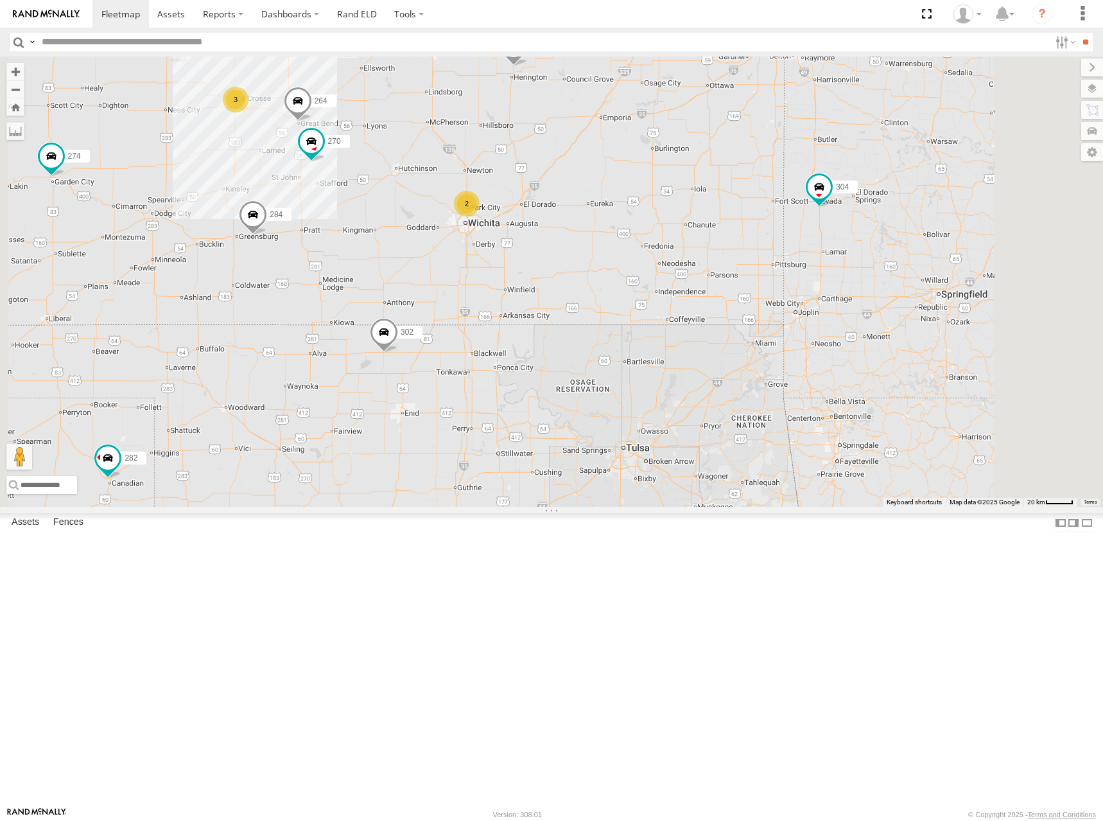
drag, startPoint x: 929, startPoint y: 287, endPoint x: 909, endPoint y: 320, distance: 38.7
click at [909, 320] on div "274 244 298 270 262 292 280 256 232 296 304 284 264 302 282 294 300 3 2 260" at bounding box center [551, 282] width 1103 height 450
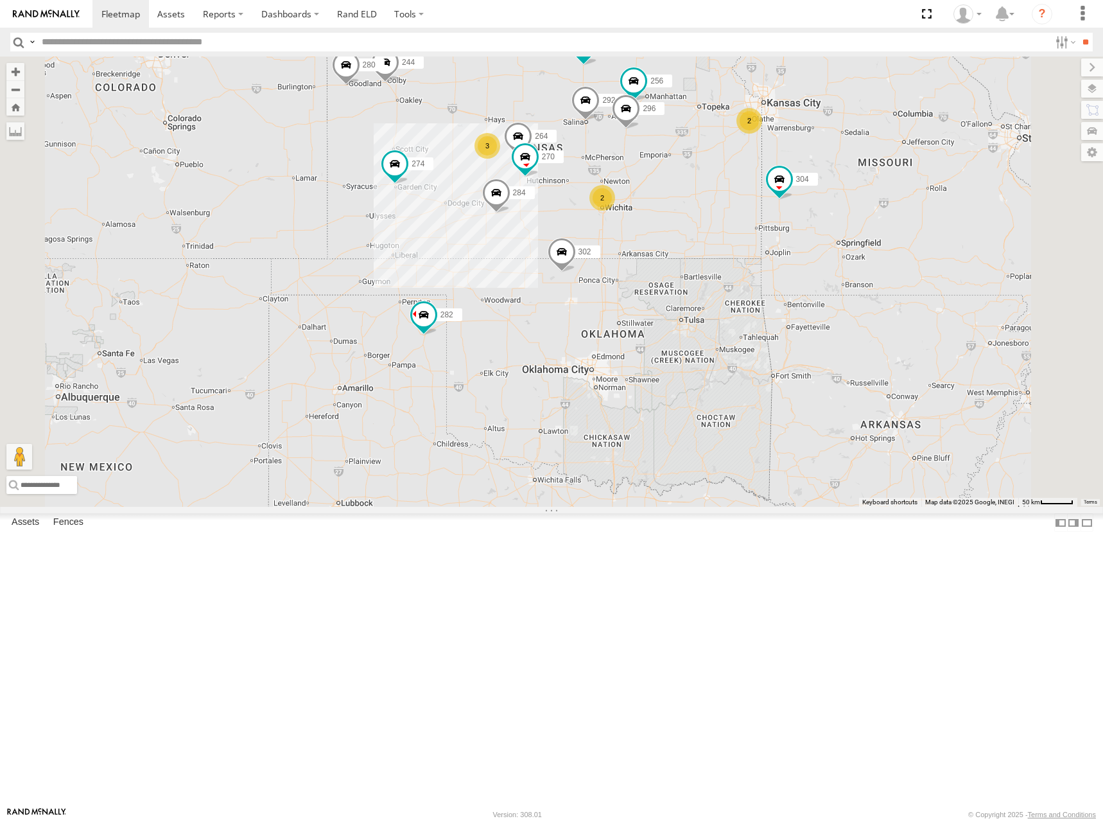
drag, startPoint x: 870, startPoint y: 329, endPoint x: 889, endPoint y: 325, distance: 19.2
click at [889, 325] on div "274 244 298 270 262 292 280 256 232 296 304 284 264 302 282 294 2 3 2" at bounding box center [551, 282] width 1103 height 450
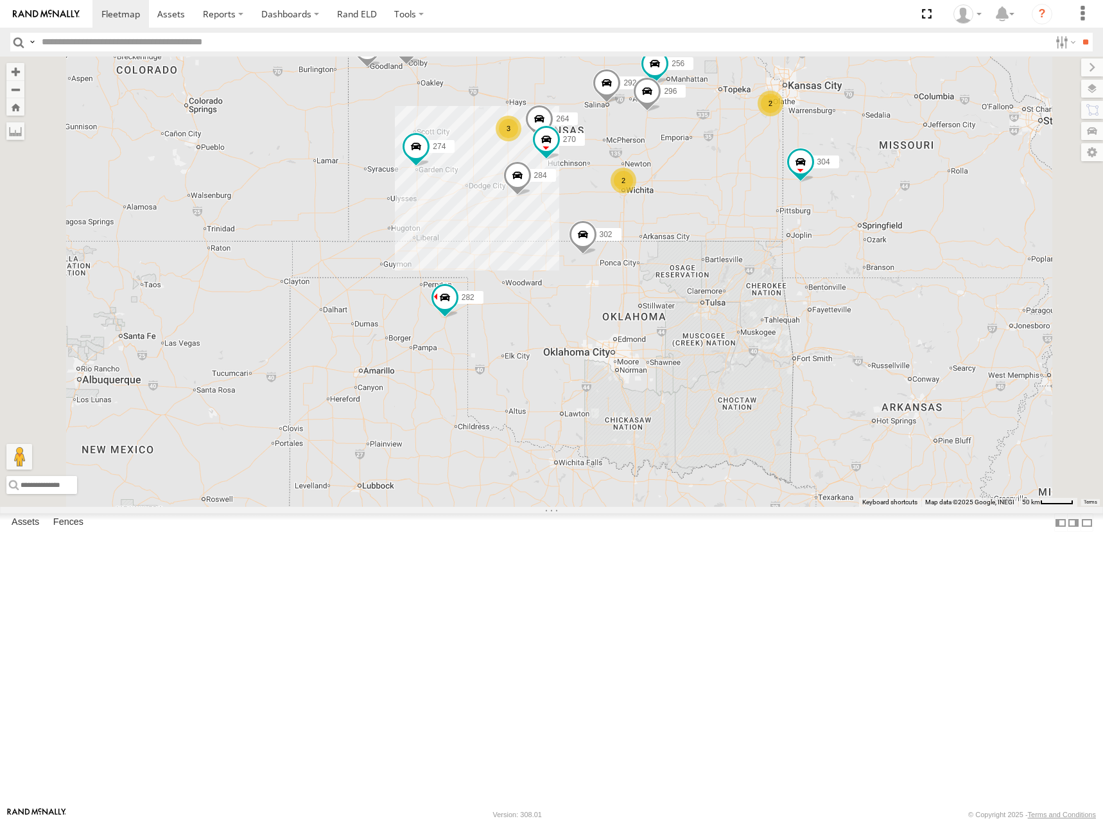
drag, startPoint x: 875, startPoint y: 170, endPoint x: 882, endPoint y: 152, distance: 19.3
click at [882, 152] on div "274 244 298 270 262 292 280 256 232 296 304 284 264 302 282 294 2 3 2" at bounding box center [551, 282] width 1103 height 450
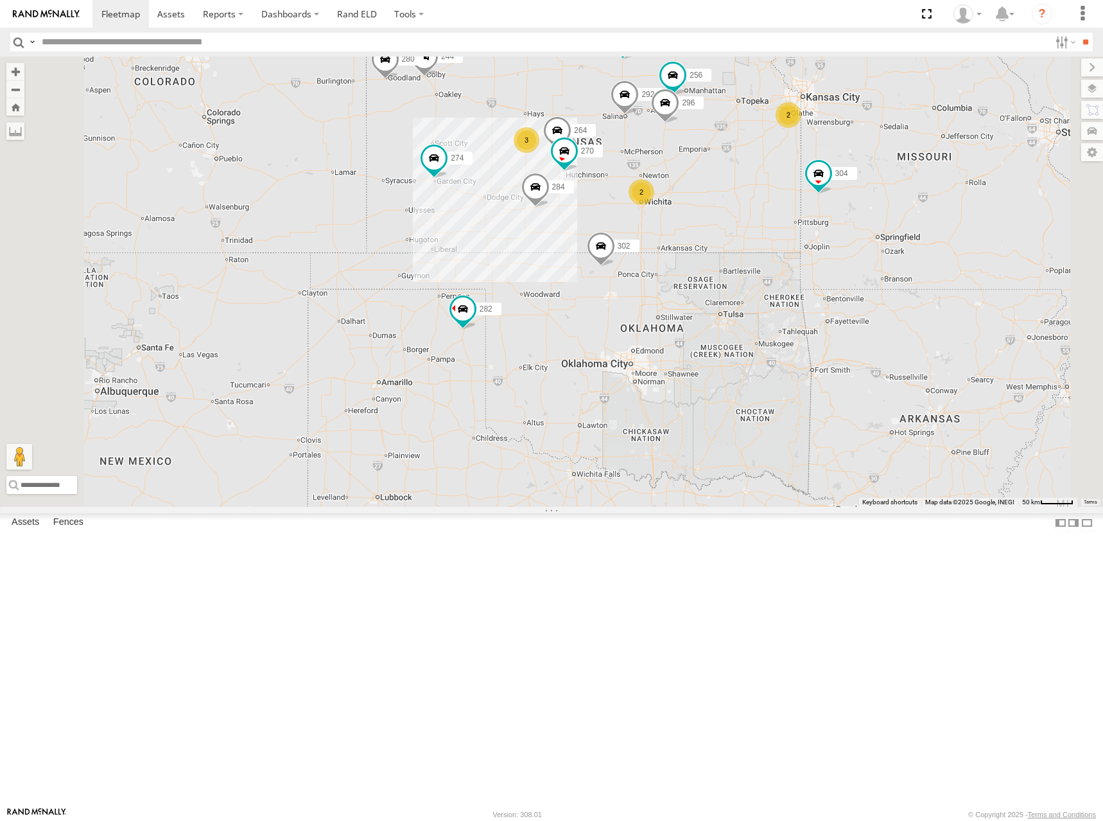
drag, startPoint x: 857, startPoint y: 182, endPoint x: 863, endPoint y: 189, distance: 9.5
click at [863, 189] on div "274 244 298 270 262 292 280 256 232 296 304 284 264 302 282 294 2 3 2" at bounding box center [551, 282] width 1103 height 450
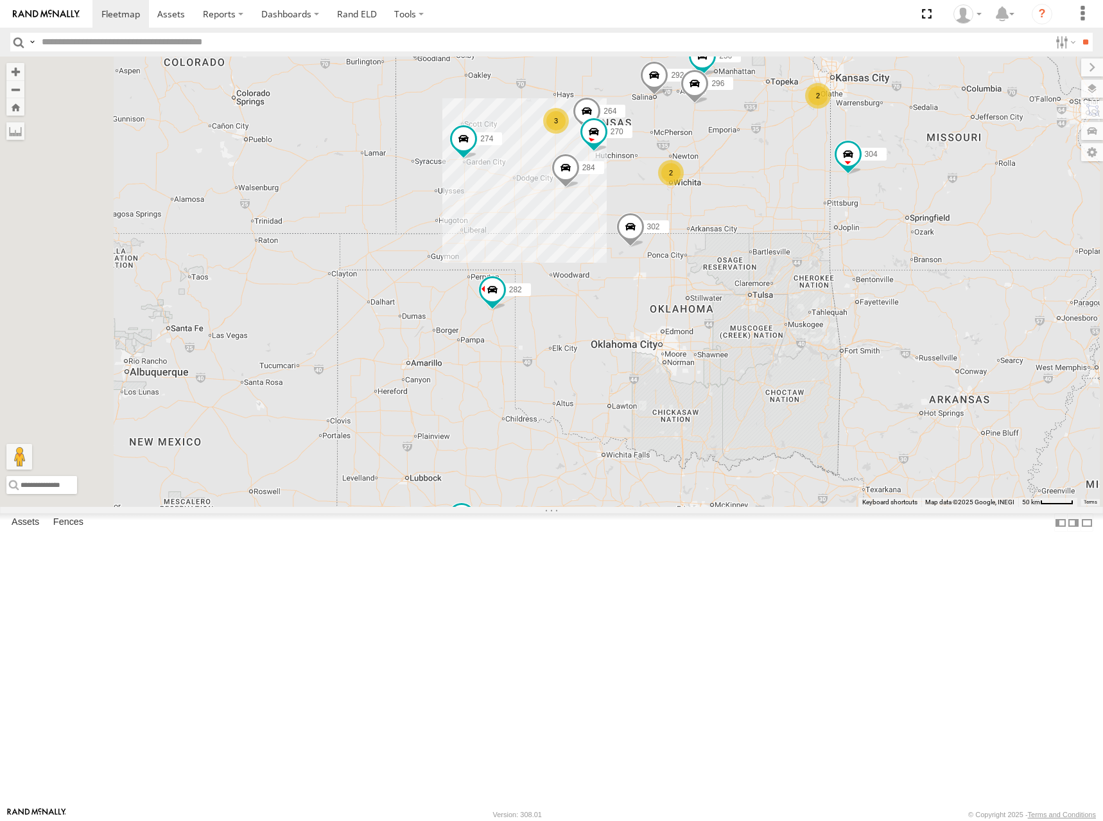
drag, startPoint x: 874, startPoint y: 166, endPoint x: 898, endPoint y: 151, distance: 28.3
click at [898, 151] on div "274 244 298 270 262 292 280 256 232 296 304 284 264 302 282 294 2 3 2" at bounding box center [551, 282] width 1103 height 450
drag, startPoint x: 925, startPoint y: 159, endPoint x: 933, endPoint y: 150, distance: 11.9
click at [933, 150] on div "274 244 298 270 262 292 280 256 232 296 304 284 264 302 282 294 2 3 2" at bounding box center [551, 282] width 1103 height 450
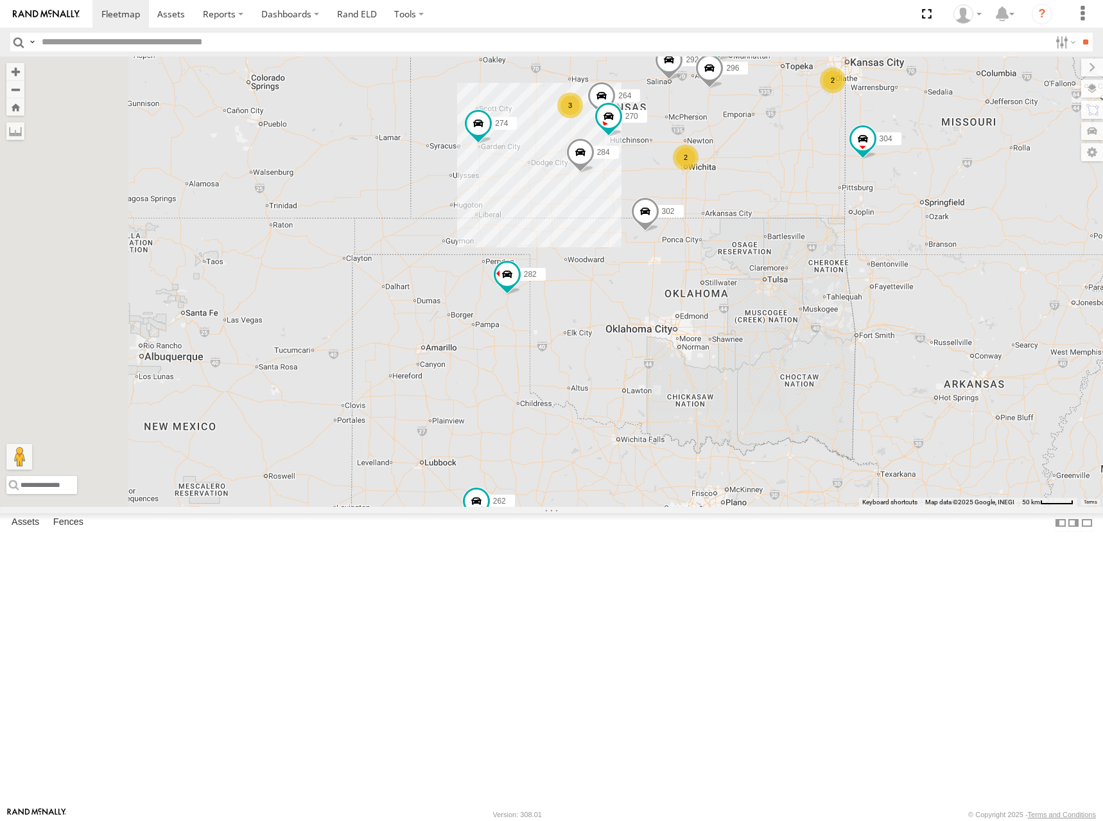
drag, startPoint x: 942, startPoint y: 153, endPoint x: 927, endPoint y: 182, distance: 32.5
click at [927, 182] on div "274 244 298 270 262 292 280 256 232 296 304 284 264 302 282 294 2 3 2" at bounding box center [551, 282] width 1103 height 450
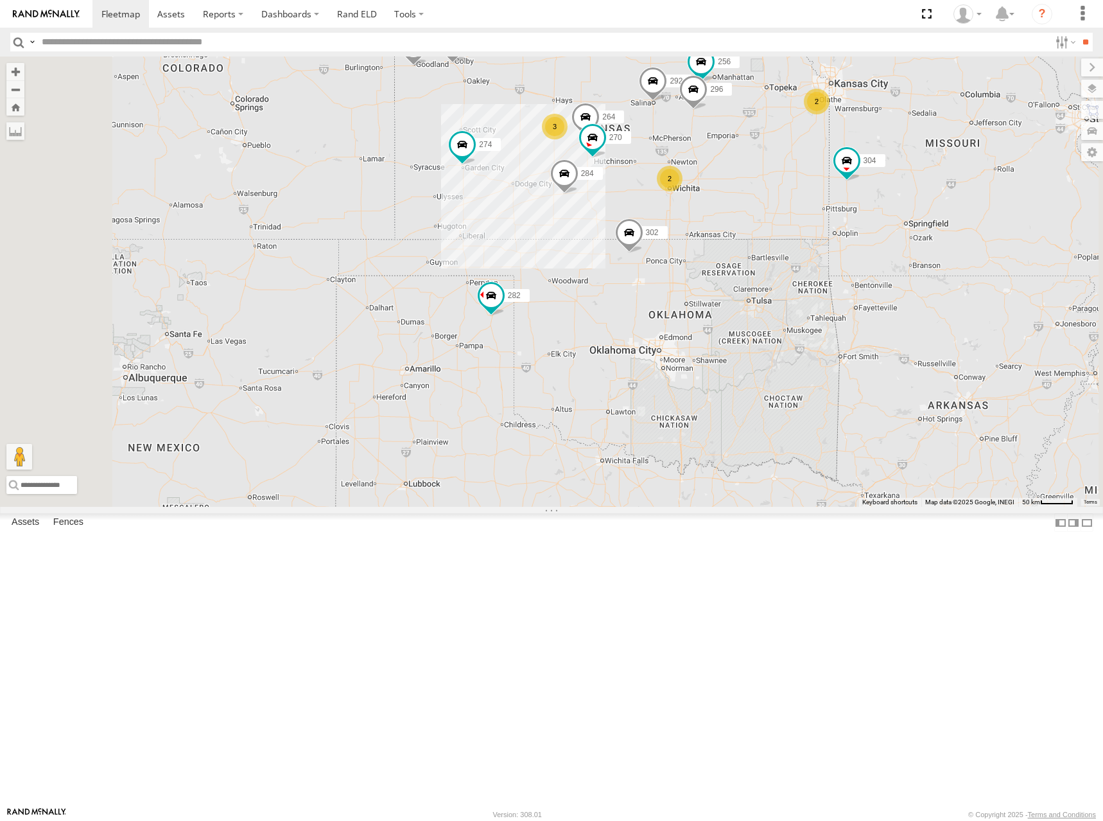
drag, startPoint x: 905, startPoint y: 160, endPoint x: 907, endPoint y: 168, distance: 8.7
click at [909, 154] on div "274 244 298 270 262 292 280 256 232 296 304 284 264 302 282 294 2 3 2" at bounding box center [551, 282] width 1103 height 450
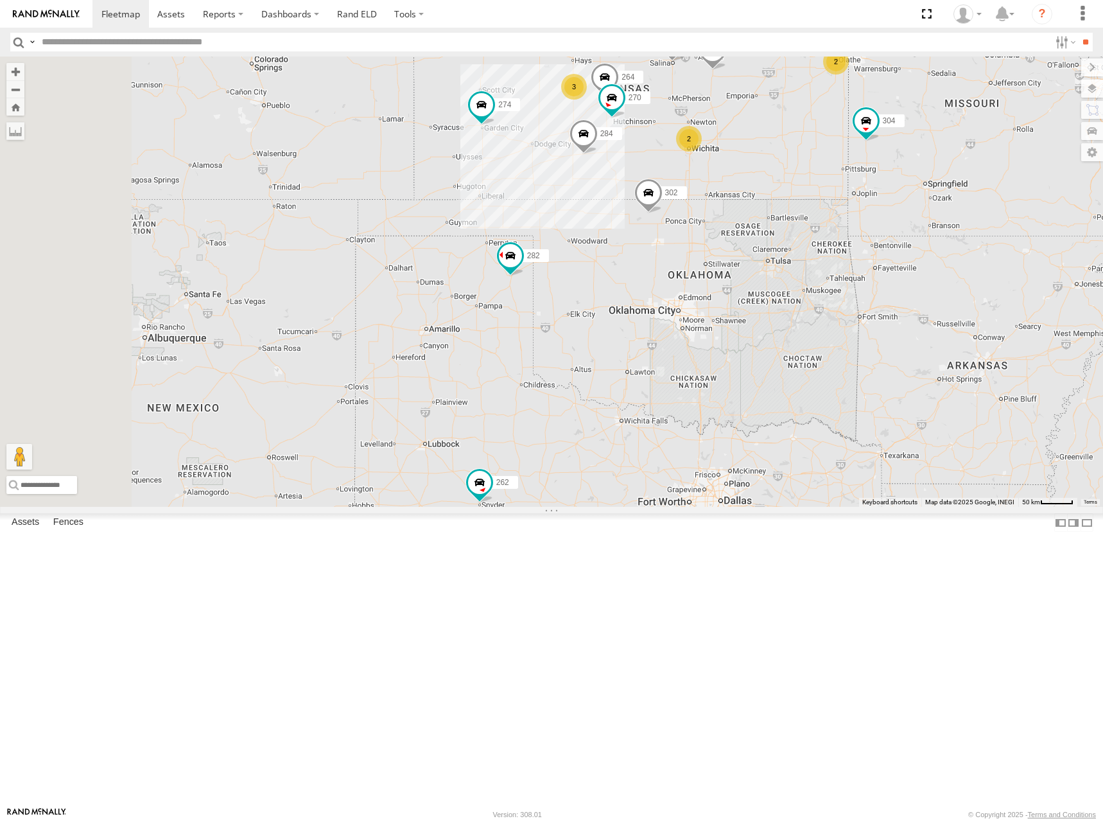
drag, startPoint x: 674, startPoint y: 335, endPoint x: 678, endPoint y: 327, distance: 9.2
click at [678, 327] on div "274 244 298 270 262 292 280 256 232 296 304 284 264 302 282 294 2 3 2" at bounding box center [551, 282] width 1103 height 450
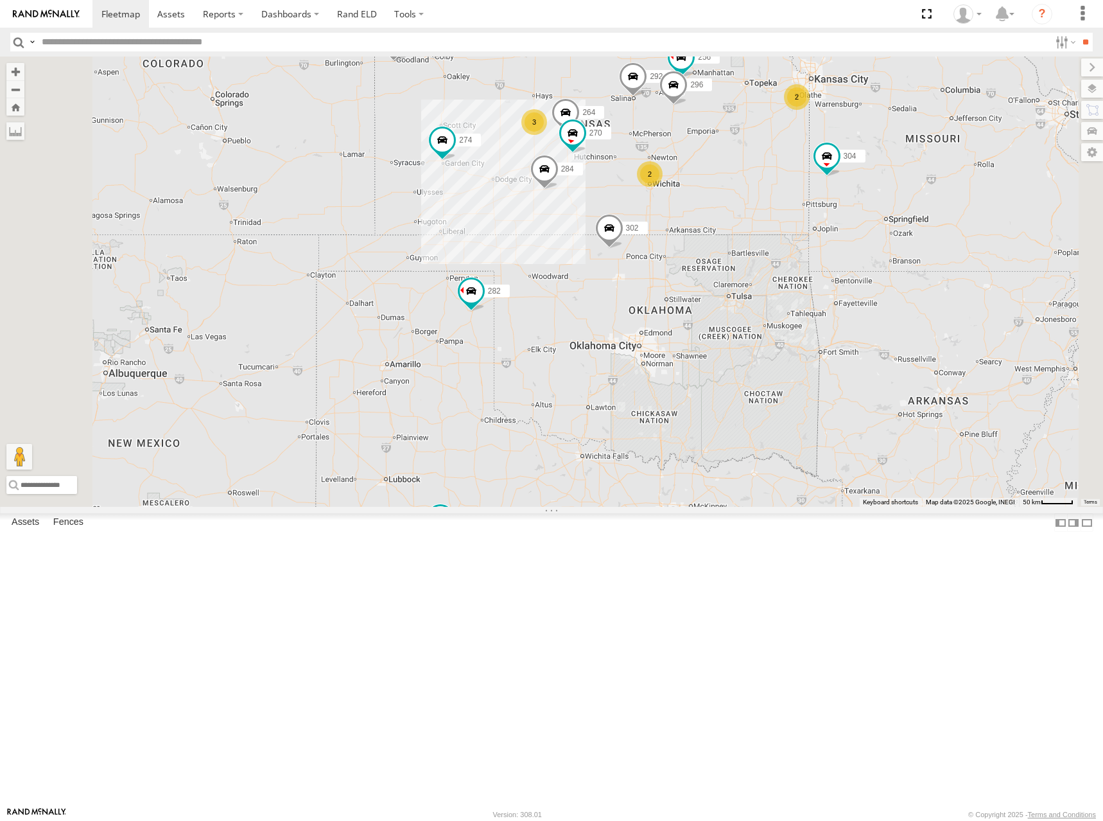
drag, startPoint x: 877, startPoint y: 256, endPoint x: 833, endPoint y: 295, distance: 59.1
click at [833, 295] on div "274 244 298 270 262 292 280 256 232 296 304 284 264 302 282 294 2 3 2" at bounding box center [551, 282] width 1103 height 450
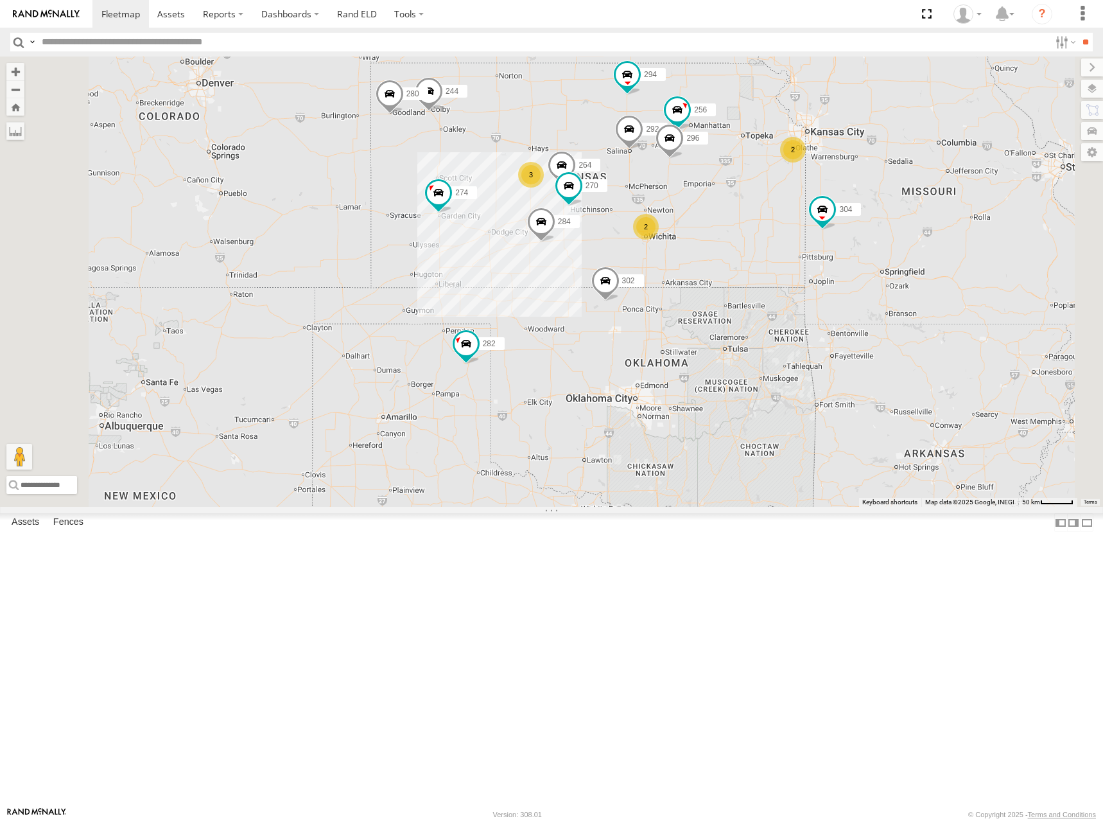
drag, startPoint x: 702, startPoint y: 179, endPoint x: 683, endPoint y: 301, distance: 123.4
click at [683, 301] on div "274 244 298 270 262 292 280 256 232 296 304 284 264 302 282 294 2 3 2" at bounding box center [551, 282] width 1103 height 450
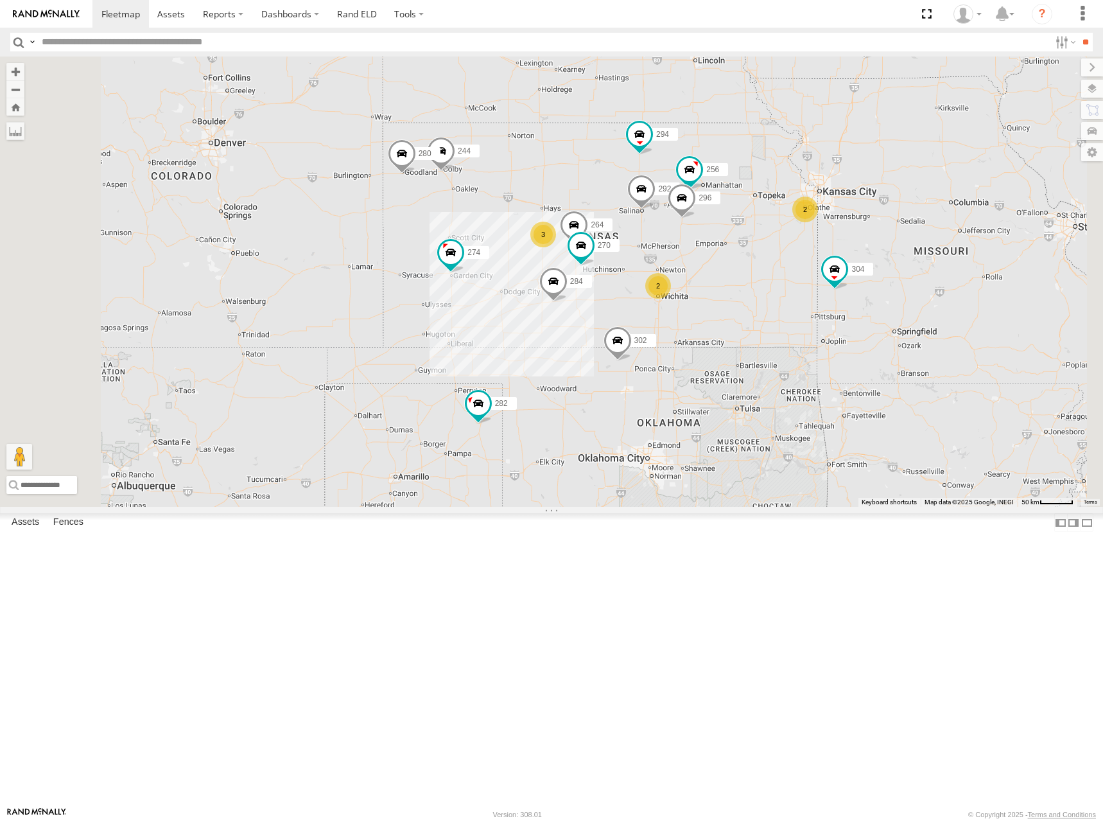
drag, startPoint x: 769, startPoint y: 265, endPoint x: 800, endPoint y: 247, distance: 35.4
click at [800, 247] on div "274 244 298 270 262 292 280 256 232 296 304 284 264 302 282 294 2 3 2" at bounding box center [551, 282] width 1103 height 450
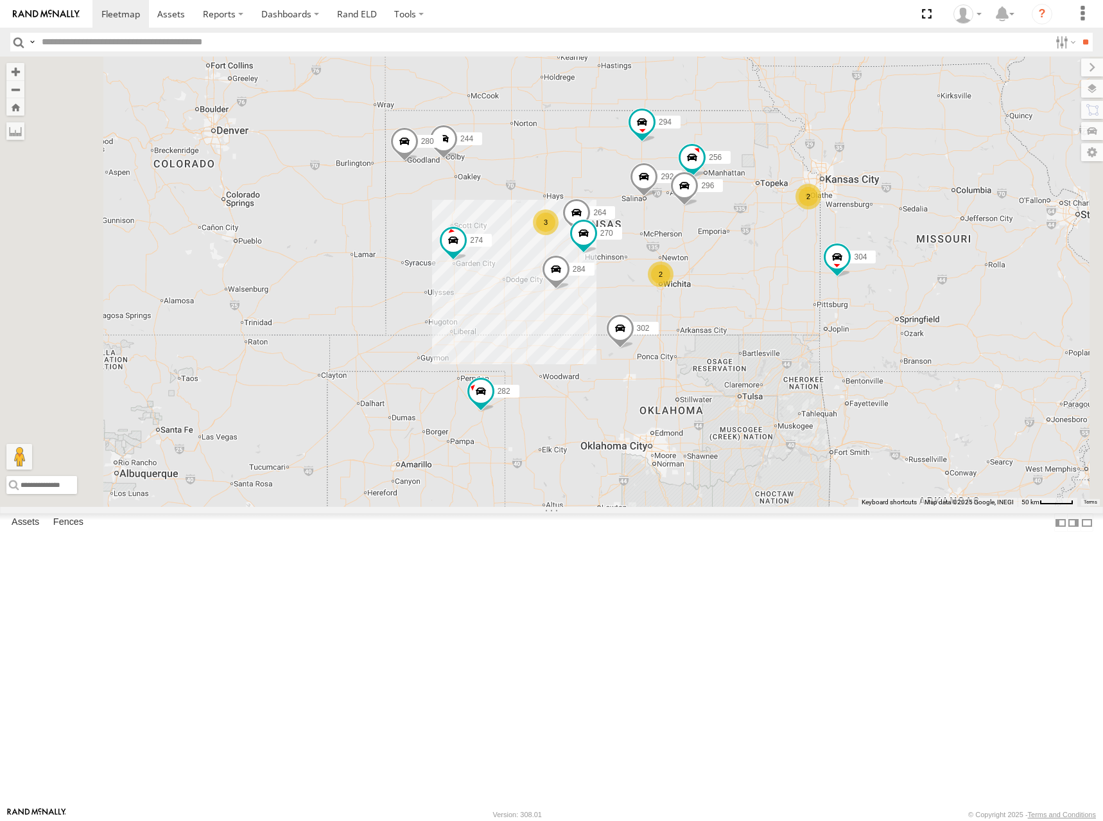
drag, startPoint x: 895, startPoint y: 256, endPoint x: 893, endPoint y: 248, distance: 7.9
click at [893, 248] on div "274 244 298 270 262 292 280 256 232 296 304 284 264 302 282 294 2 3 2" at bounding box center [551, 282] width 1103 height 450
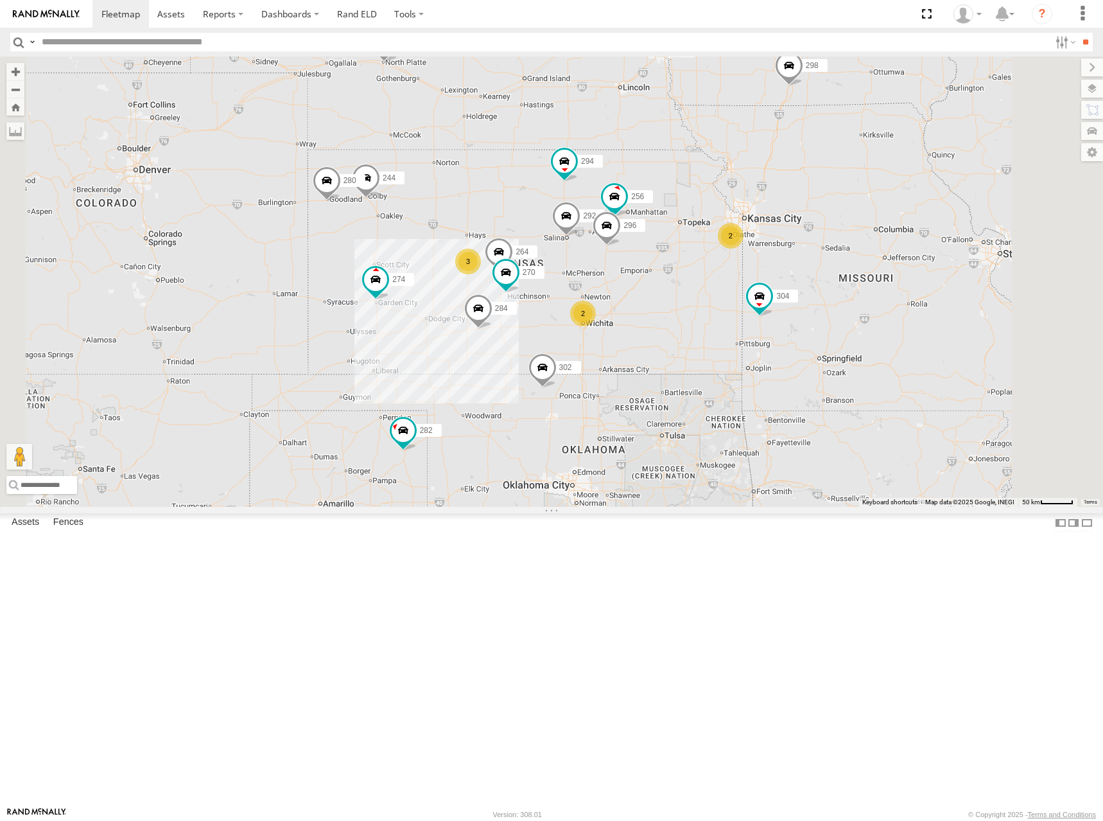
drag, startPoint x: 909, startPoint y: 225, endPoint x: 855, endPoint y: 254, distance: 61.2
click at [855, 254] on div "274 244 298 270 262 292 280 256 232 296 304 284 264 302 282 294 2 3 2" at bounding box center [551, 282] width 1103 height 450
click at [850, 257] on div "274 244 298 270 262 292 280 256 232 296 304 284 264 302 282 294 2 3 2 266" at bounding box center [551, 282] width 1103 height 450
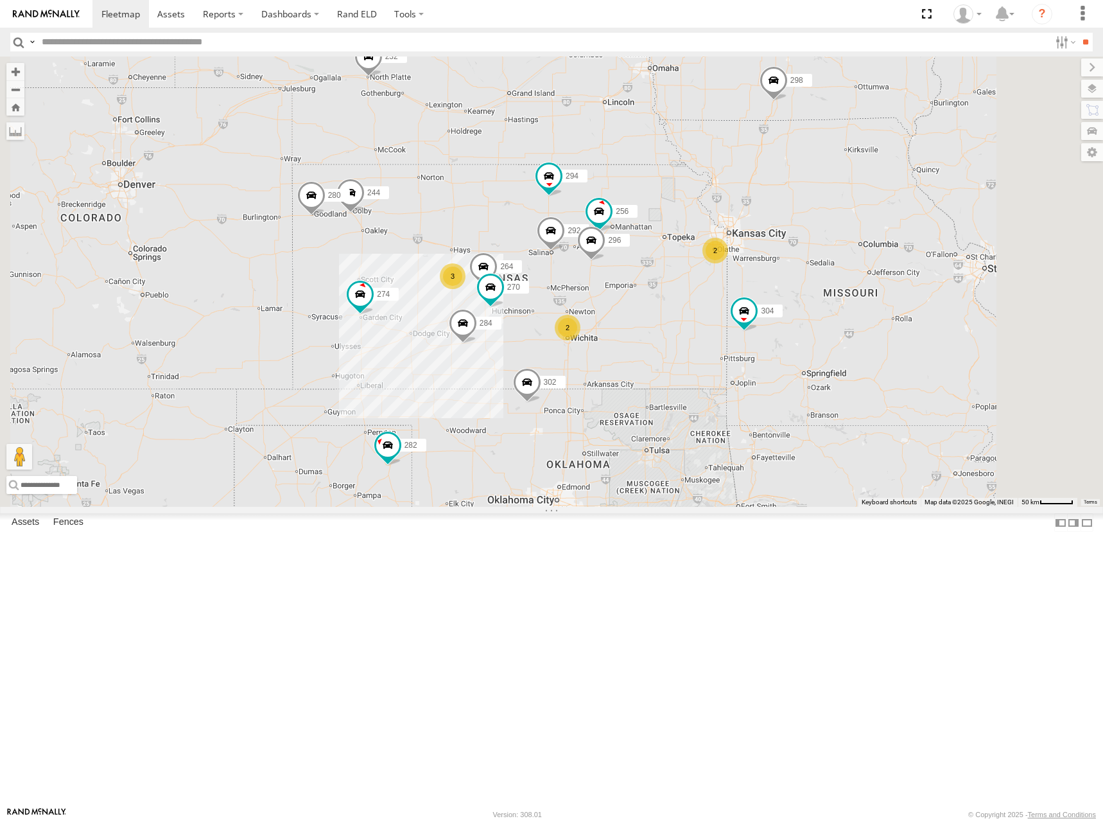
click at [859, 271] on div "274 244 298 270 262 292 280 256 232 296 304 284 264 302 282 294 2 3 2 266" at bounding box center [551, 282] width 1103 height 450
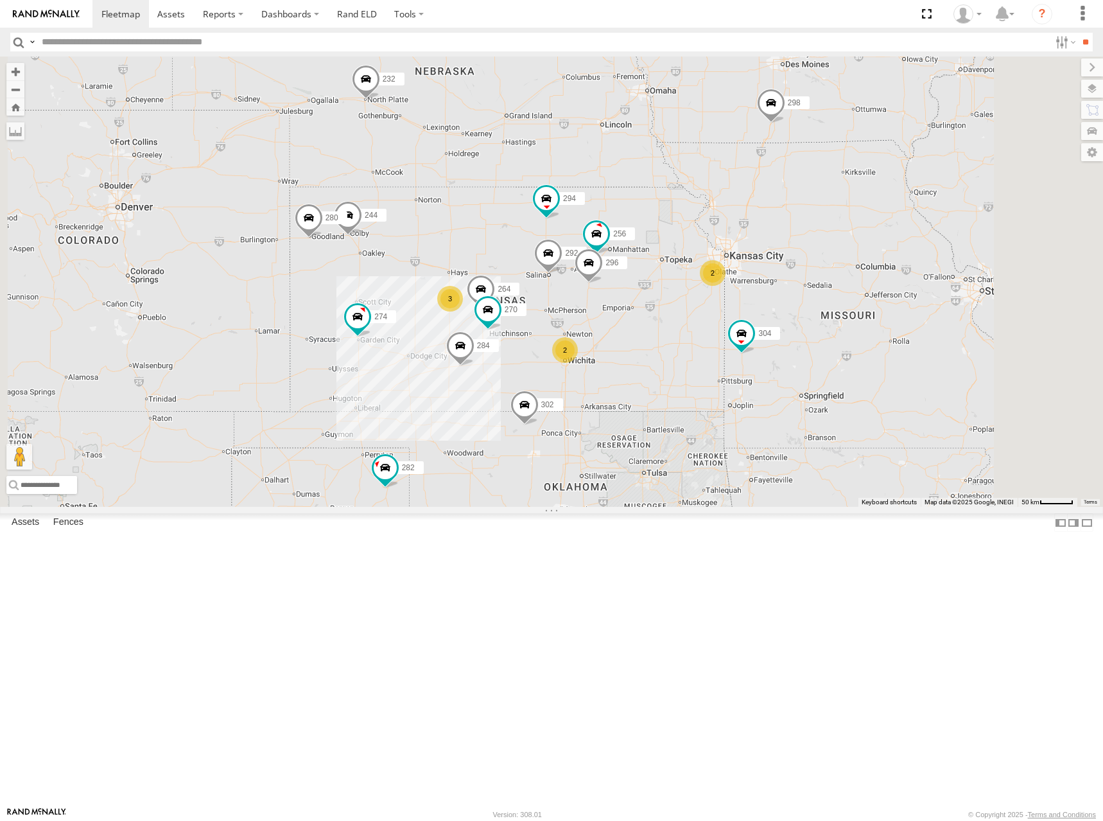
drag, startPoint x: 864, startPoint y: 225, endPoint x: 861, endPoint y: 248, distance: 23.3
click at [861, 248] on div "274 244 298 270 262 292 280 256 232 296 304 284 264 302 282 294 2 3 2 266" at bounding box center [551, 282] width 1103 height 450
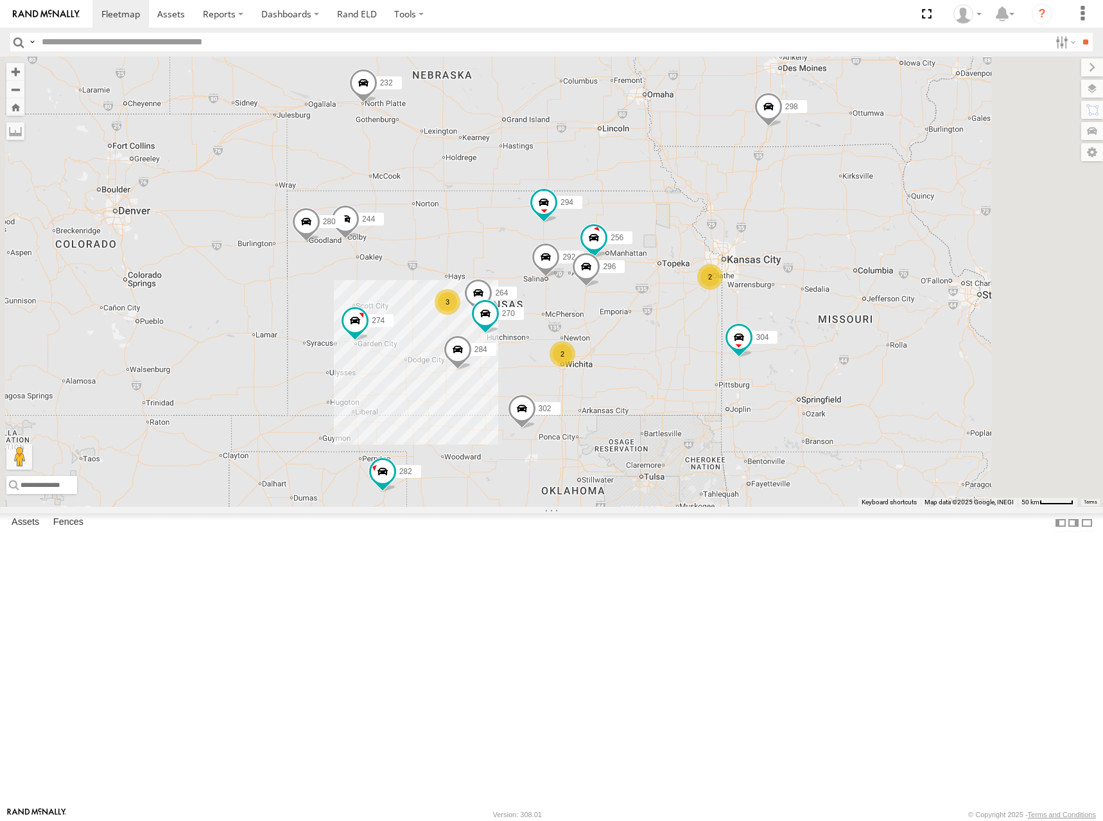
click at [849, 271] on div "274 244 298 270 262 292 280 256 232 296 304 284 264 302 282 294 2 3 2 266" at bounding box center [551, 282] width 1103 height 450
click at [848, 277] on div "274 244 298 270 262 292 280 256 232 296 304 284 264 302 282 294 2 3 2 266" at bounding box center [551, 282] width 1103 height 450
drag, startPoint x: 849, startPoint y: 272, endPoint x: 853, endPoint y: 265, distance: 7.5
click at [853, 265] on div "274 244 298 270 262 292 280 256 232 296 304 284 264 302 282 294 2 3 2 266" at bounding box center [551, 282] width 1103 height 450
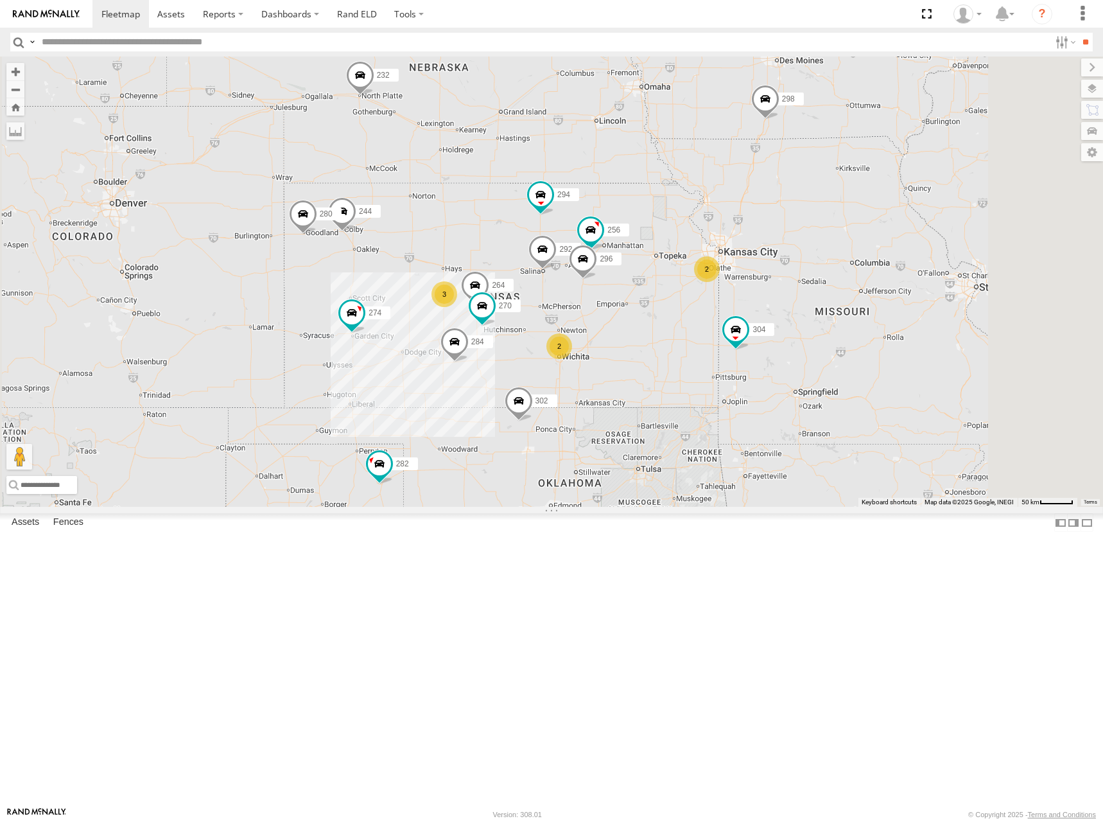
drag, startPoint x: 859, startPoint y: 257, endPoint x: 849, endPoint y: 259, distance: 10.0
click at [849, 259] on div "274 244 298 270 262 292 280 256 232 296 304 284 264 302 282 294 2 3 2 266" at bounding box center [551, 282] width 1103 height 450
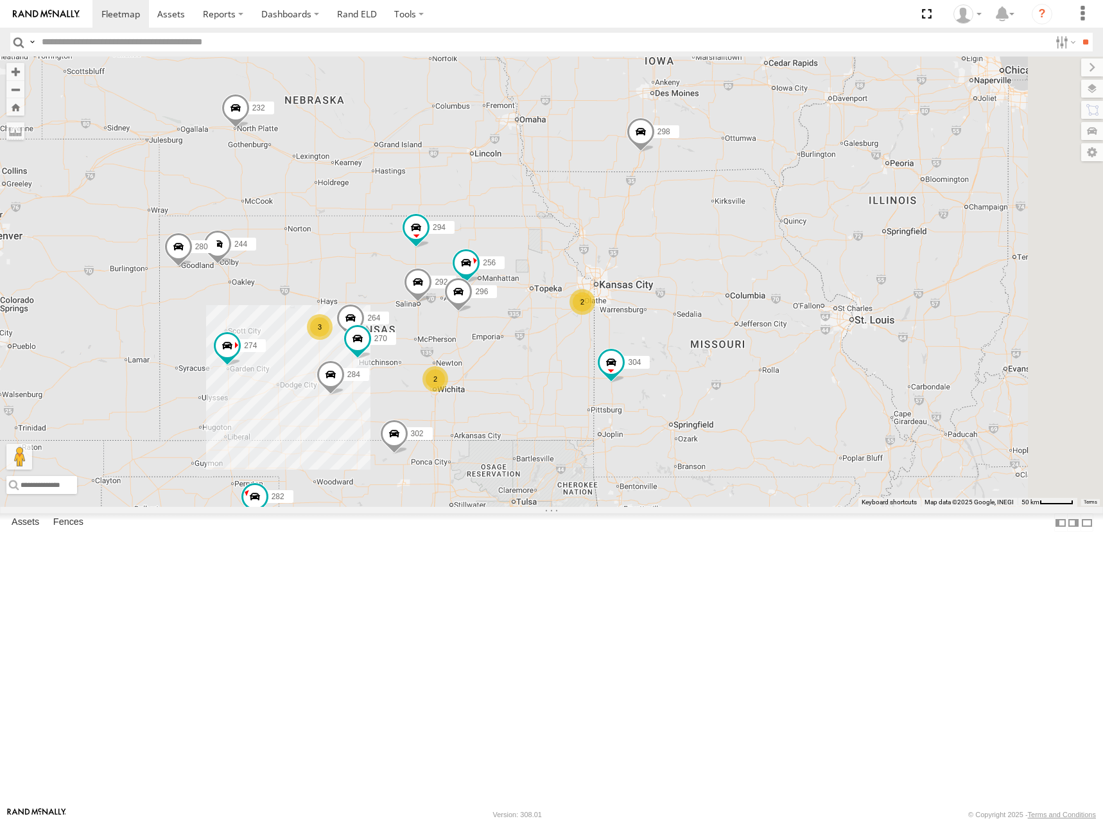
drag, startPoint x: 842, startPoint y: 245, endPoint x: 797, endPoint y: 257, distance: 46.4
click at [797, 257] on div "274 244 298 270 262 292 280 256 232 296 304 284 264 302 282 294 2 3 2 266" at bounding box center [551, 282] width 1103 height 450
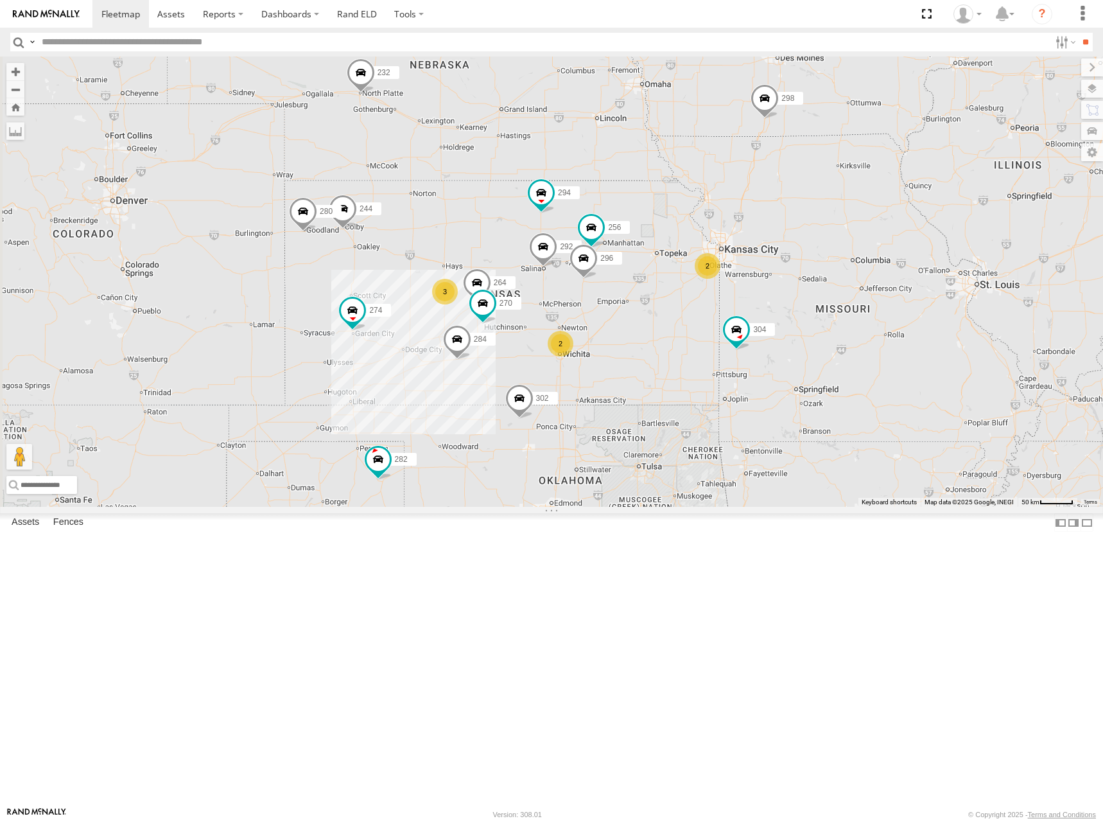
drag, startPoint x: 697, startPoint y: 331, endPoint x: 827, endPoint y: 293, distance: 135.0
click at [827, 293] on div "274 244 298 270 262 292 280 256 232 296 304 284 264 302 282 294 2 3 2 266" at bounding box center [551, 282] width 1103 height 450
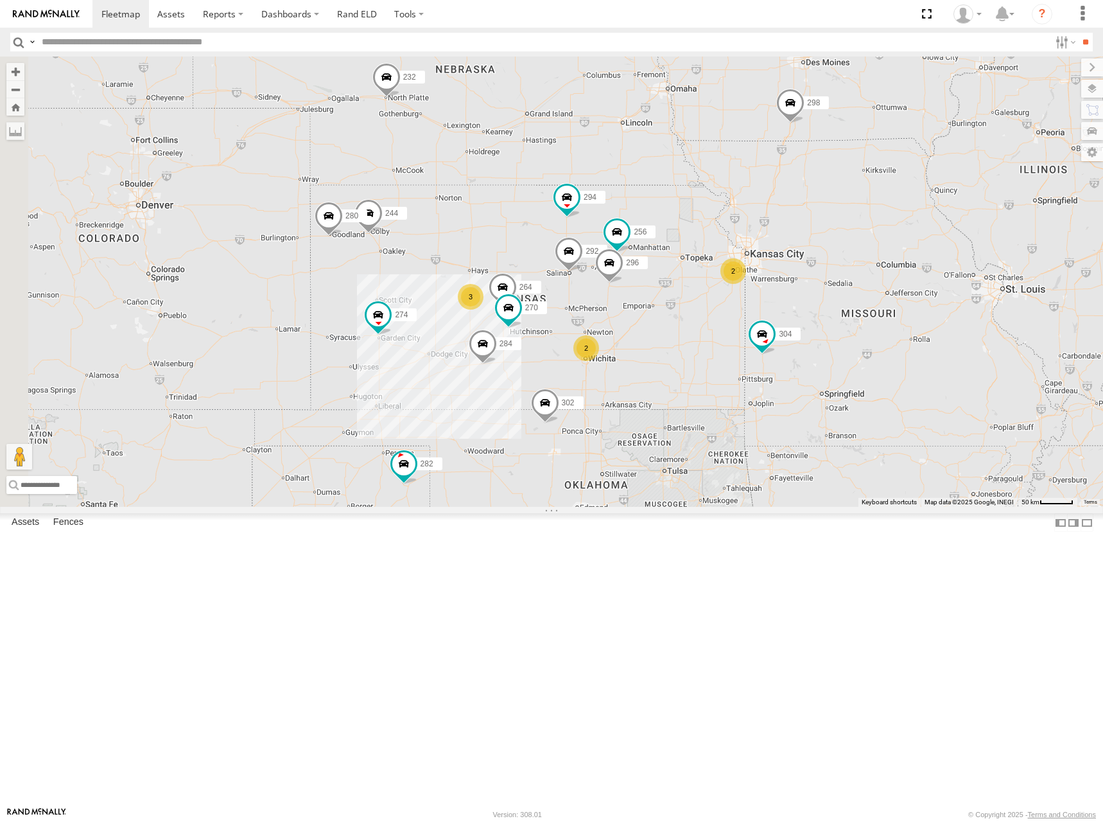
drag, startPoint x: 757, startPoint y: 296, endPoint x: 787, endPoint y: 301, distance: 31.3
click at [787, 301] on div "274 244 298 270 262 292 280 256 232 296 304 284 264 302 282 294 2 3 2 266" at bounding box center [551, 282] width 1103 height 450
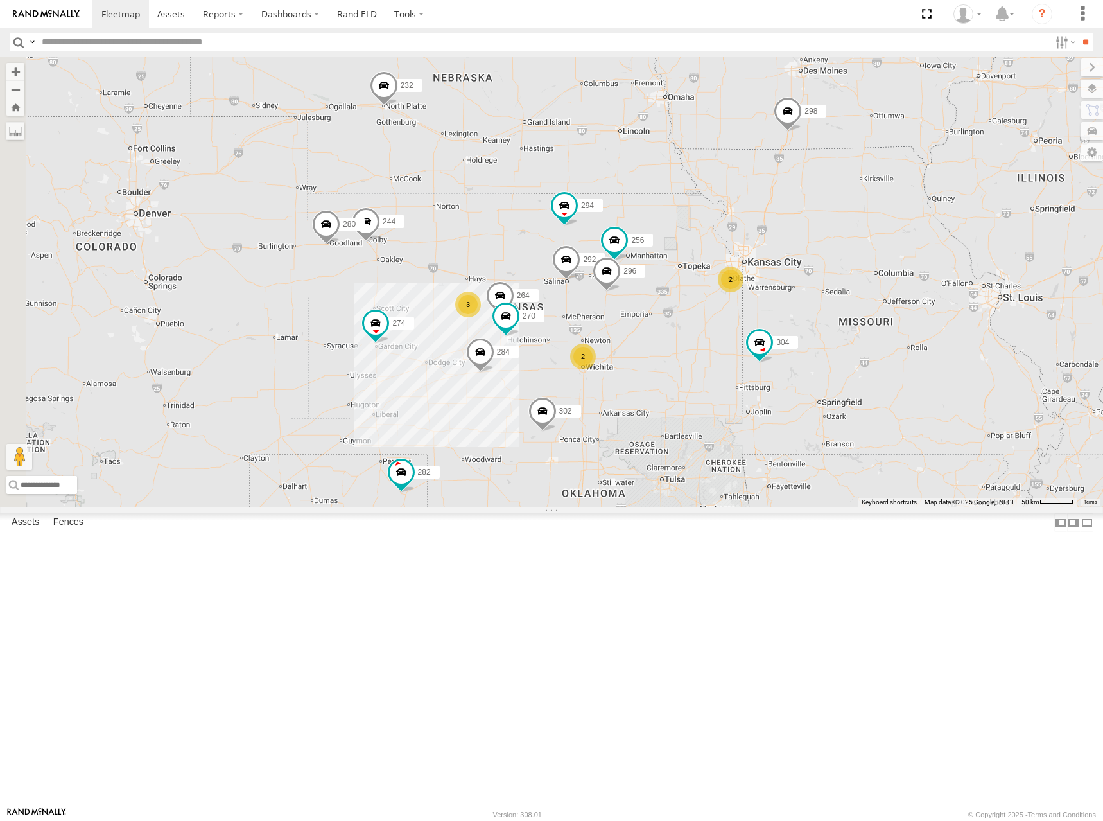
drag, startPoint x: 909, startPoint y: 198, endPoint x: 906, endPoint y: 208, distance: 10.8
click at [906, 208] on div "274 244 298 270 262 292 280 256 232 296 304 284 264 302 282 294 2 3 2 266" at bounding box center [551, 282] width 1103 height 450
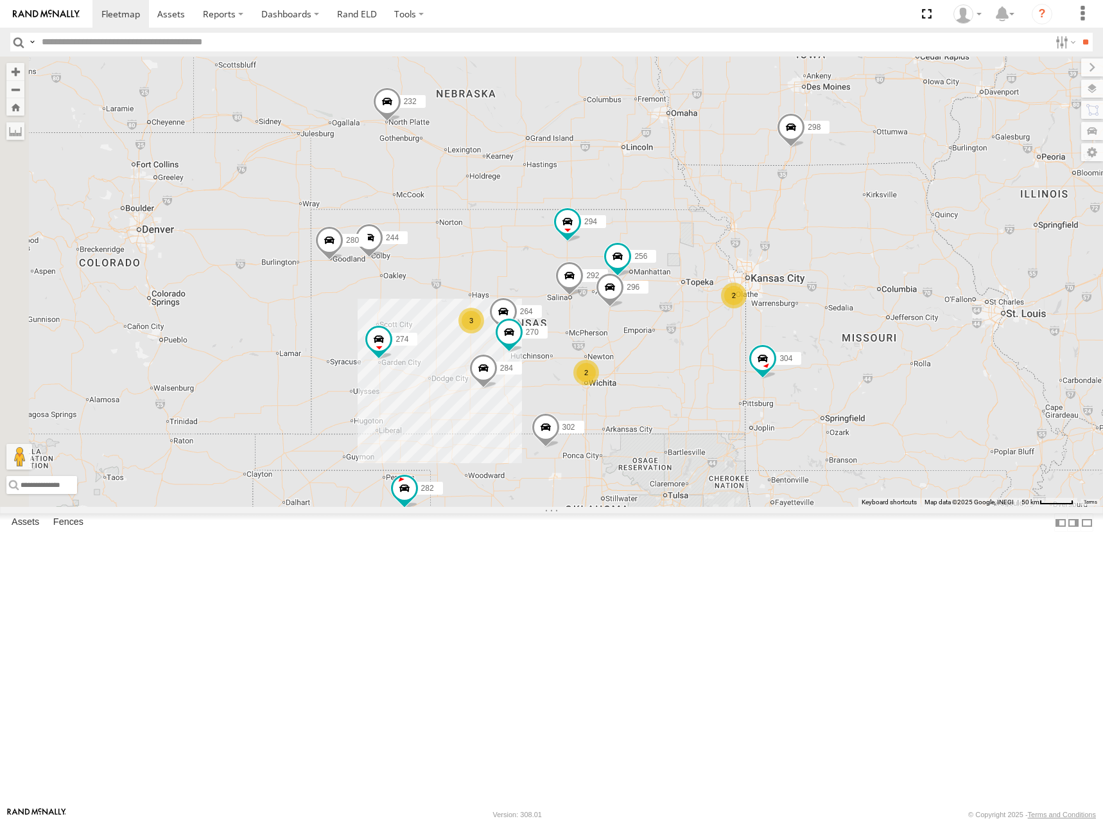
click at [897, 276] on div "274 244 298 270 262 292 280 256 232 296 304 284 264 302 282 294 2 3 2 266" at bounding box center [551, 282] width 1103 height 450
drag, startPoint x: 898, startPoint y: 263, endPoint x: 889, endPoint y: 267, distance: 10.6
click at [889, 267] on div "274 244 298 270 262 292 280 256 232 296 304 284 264 302 282 294 2 3 2 266" at bounding box center [551, 282] width 1103 height 450
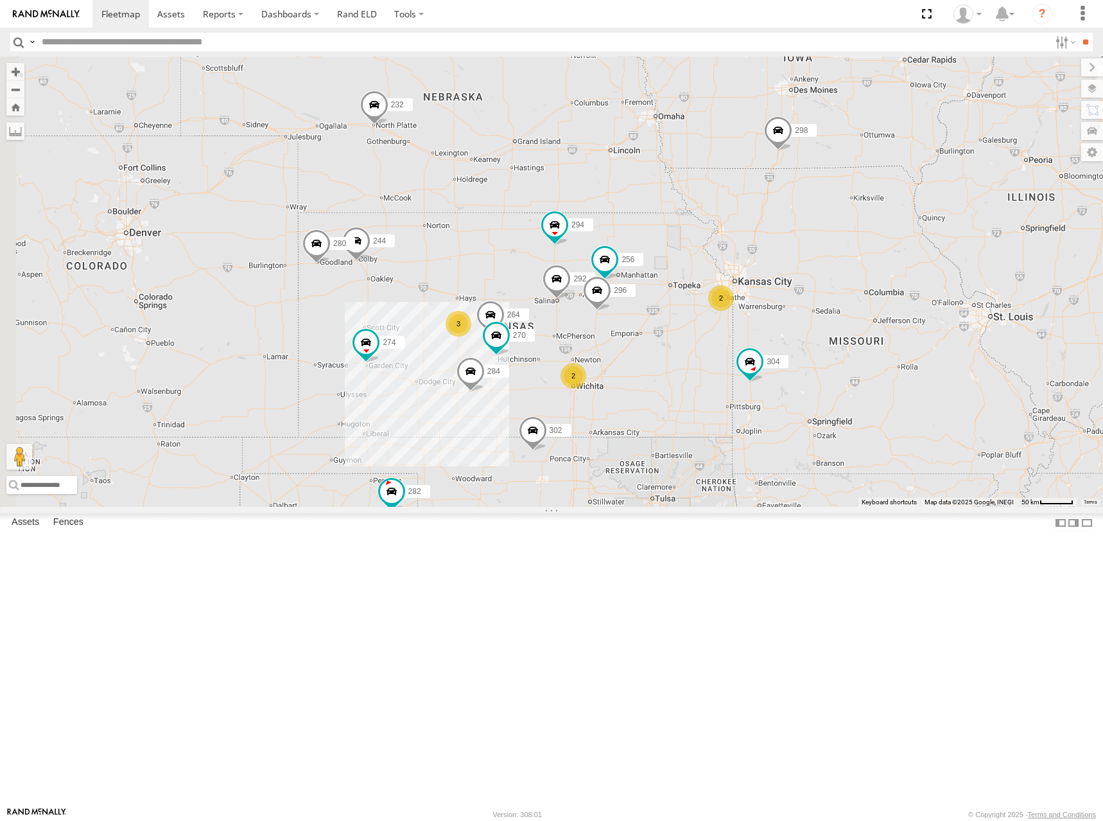
click at [879, 321] on div "274 244 298 270 262 292 280 256 232 296 304 284 264 302 282 294 2 3 2 266" at bounding box center [551, 282] width 1103 height 450
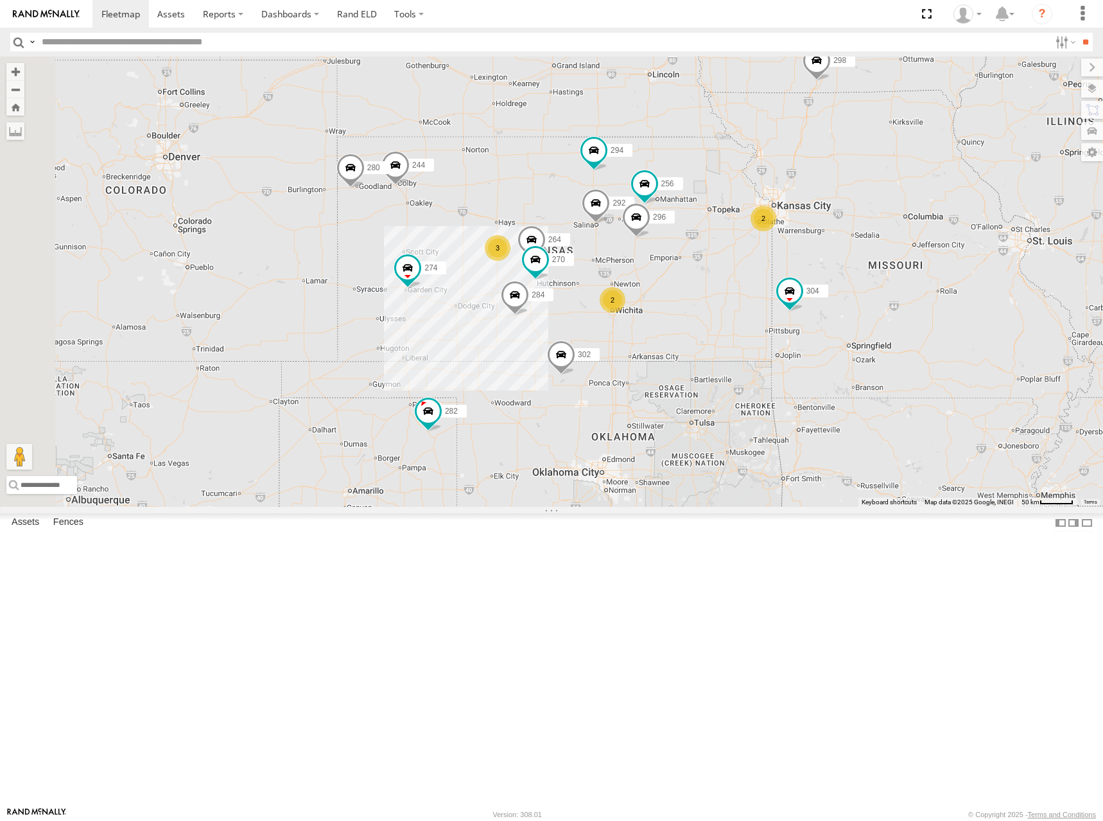
drag, startPoint x: 712, startPoint y: 308, endPoint x: 756, endPoint y: 231, distance: 88.9
click at [756, 231] on div "274 244 298 270 292 280 256 232 296 304 284 264 302 282 266 294 2 3 2" at bounding box center [551, 282] width 1103 height 450
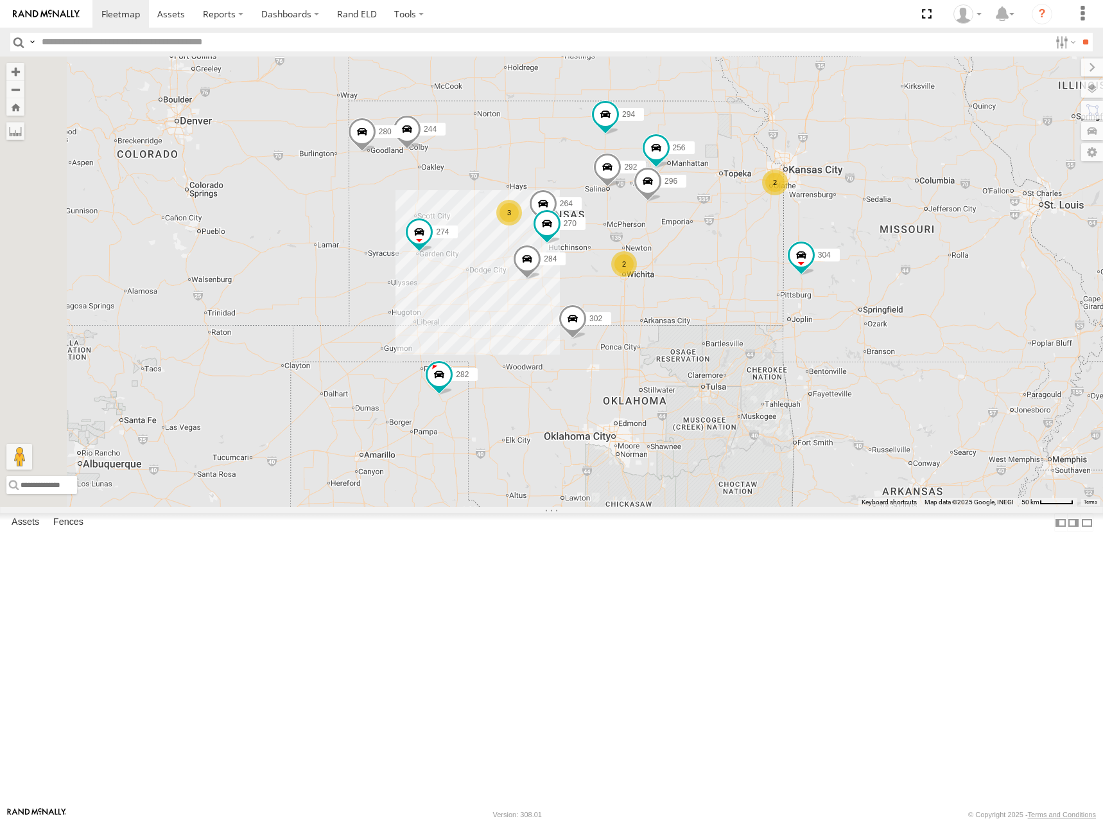
drag, startPoint x: 845, startPoint y: 285, endPoint x: 856, endPoint y: 252, distance: 35.1
click at [856, 252] on div "274 244 298 270 292 280 256 232 296 304 284 264 302 282 266 294 2 3 2 262" at bounding box center [551, 282] width 1103 height 450
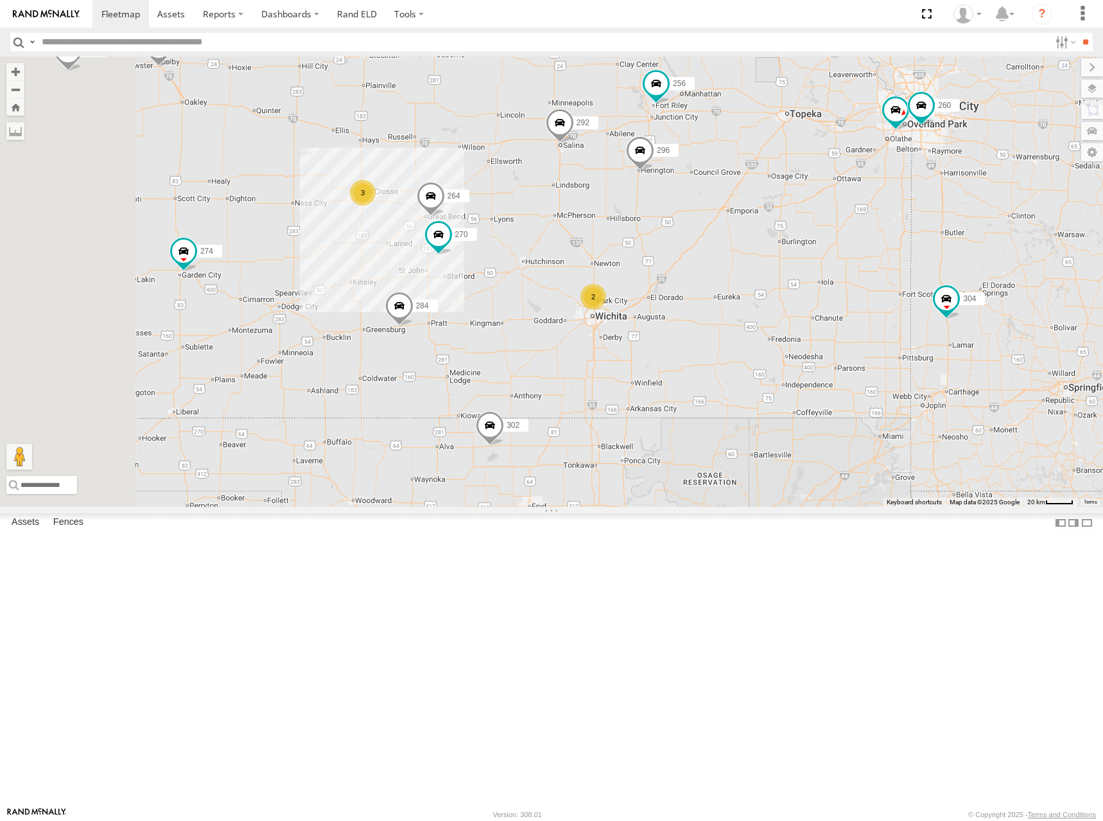
drag, startPoint x: 730, startPoint y: 339, endPoint x: 765, endPoint y: 342, distance: 34.8
click at [765, 342] on div "274 244 298 270 292 280 256 232 296 304 284 264 302 282 266 294 262 300 3 2 260" at bounding box center [551, 282] width 1103 height 450
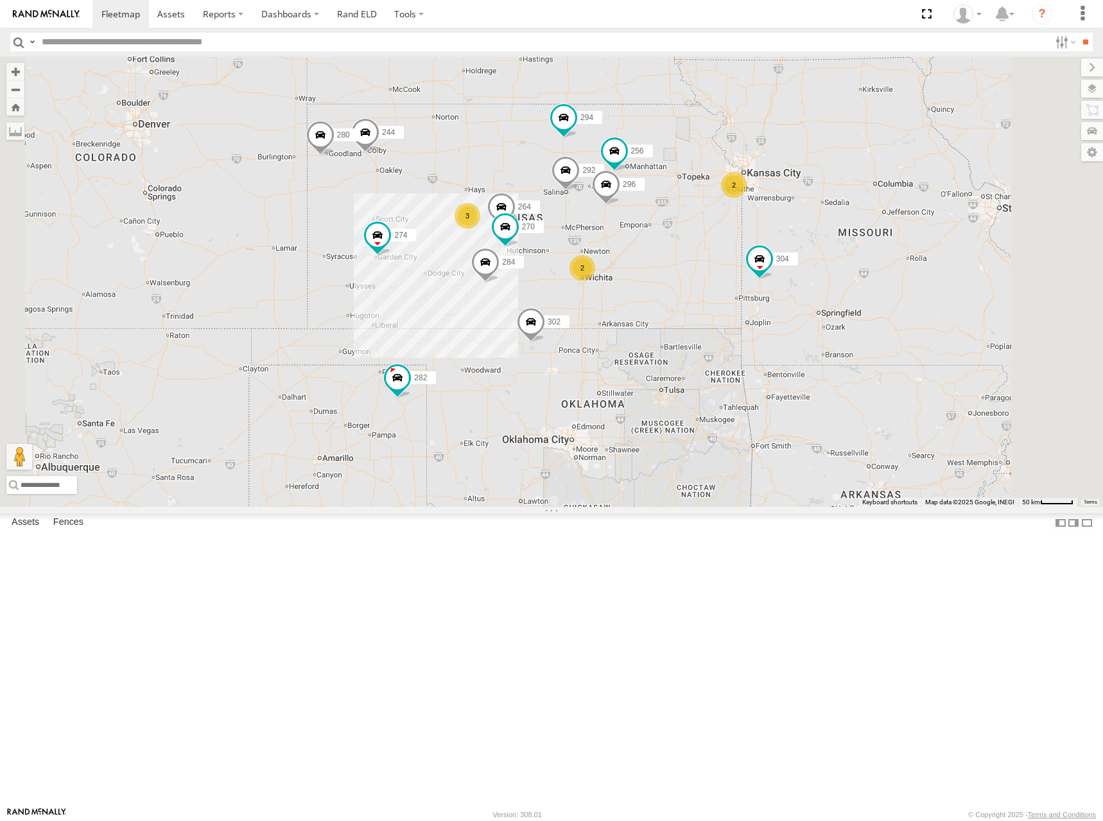
drag, startPoint x: 888, startPoint y: 285, endPoint x: 866, endPoint y: 311, distance: 33.7
click at [866, 311] on div "274 244 298 270 292 280 256 232 296 304 284 264 302 282 266 294 262 2 3 2" at bounding box center [551, 282] width 1103 height 450
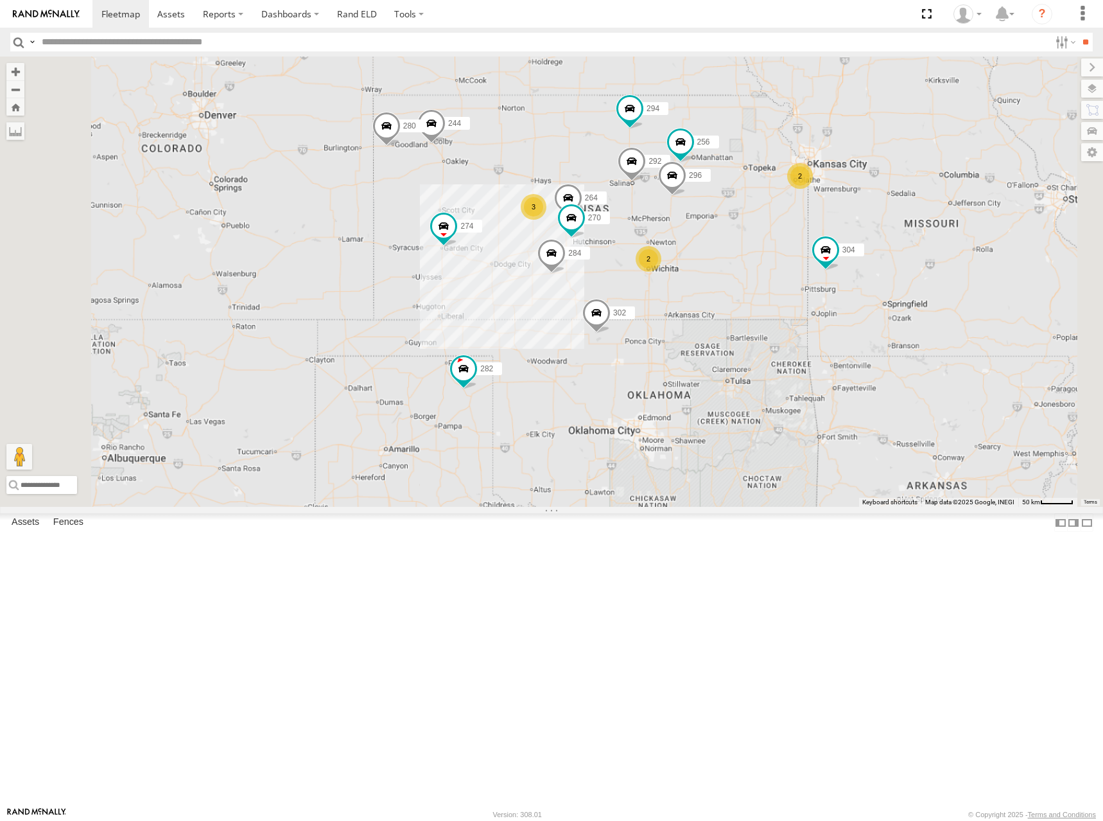
drag, startPoint x: 828, startPoint y: 383, endPoint x: 908, endPoint y: 363, distance: 82.1
click at [908, 363] on div "274 244 298 270 292 280 256 232 296 304 284 264 302 282 266 294 262 2 3 2" at bounding box center [551, 282] width 1103 height 450
drag, startPoint x: 886, startPoint y: 396, endPoint x: 889, endPoint y: 389, distance: 7.8
click at [889, 389] on div "274 244 298 270 292 280 256 232 296 304 284 264 302 282 266 294 262 2 3 2" at bounding box center [551, 282] width 1103 height 450
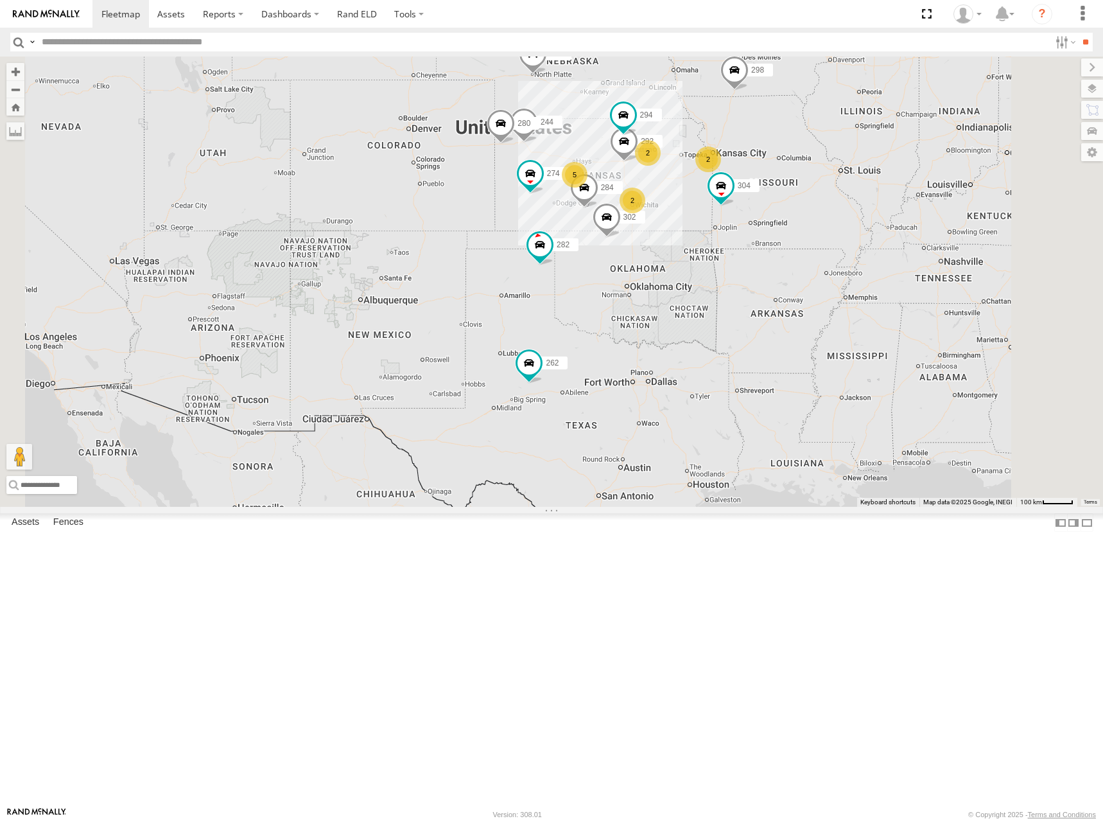
drag, startPoint x: 773, startPoint y: 210, endPoint x: 711, endPoint y: 208, distance: 61.7
click at [711, 208] on div "274 244 298 292 280 232 304 284 302 282 266 294 262 2 5 2 272 2" at bounding box center [551, 282] width 1103 height 450
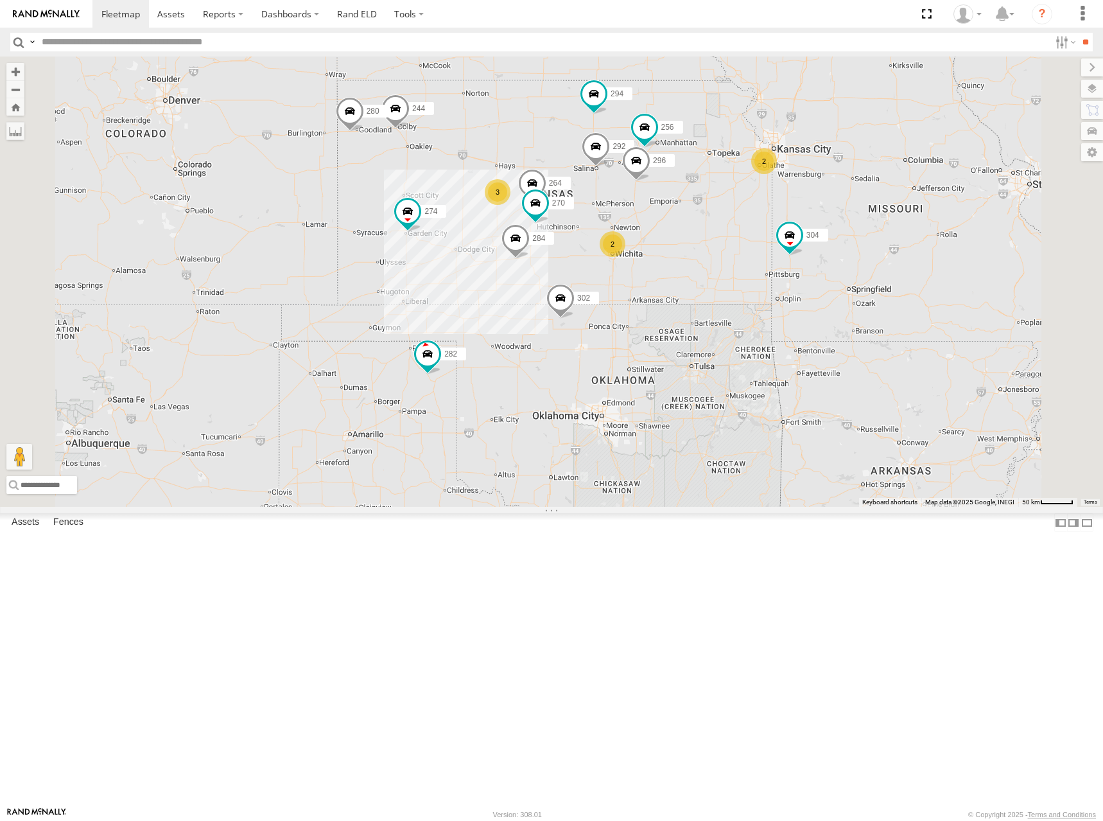
drag, startPoint x: 787, startPoint y: 247, endPoint x: 811, endPoint y: 229, distance: 29.8
click at [811, 229] on div "274 244 298 292 280 232 304 284 302 282 266 294 262 272 2 3 270 2 256 296 264" at bounding box center [551, 282] width 1103 height 450
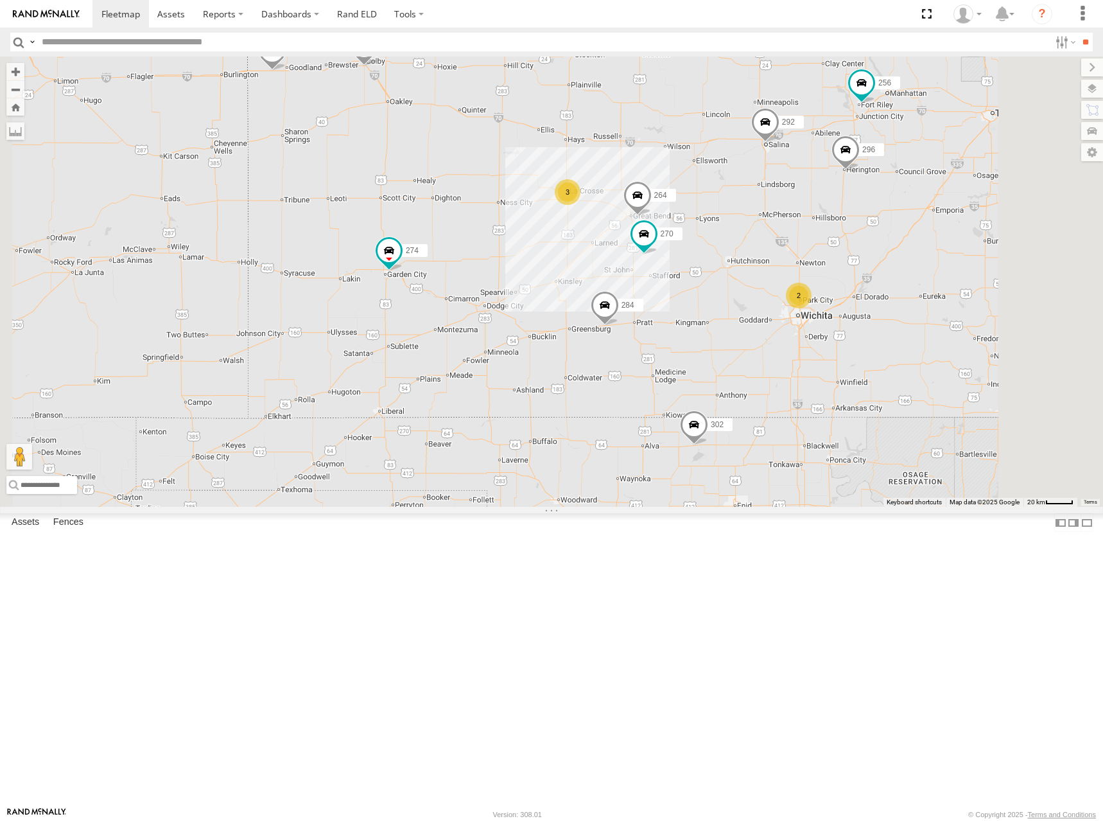
drag, startPoint x: 600, startPoint y: 330, endPoint x: 594, endPoint y: 328, distance: 6.7
click at [594, 328] on div "274 244 298 292 280 232 304 284 302 282 266 294 262 272 270 256 296 264 3 2" at bounding box center [551, 282] width 1103 height 450
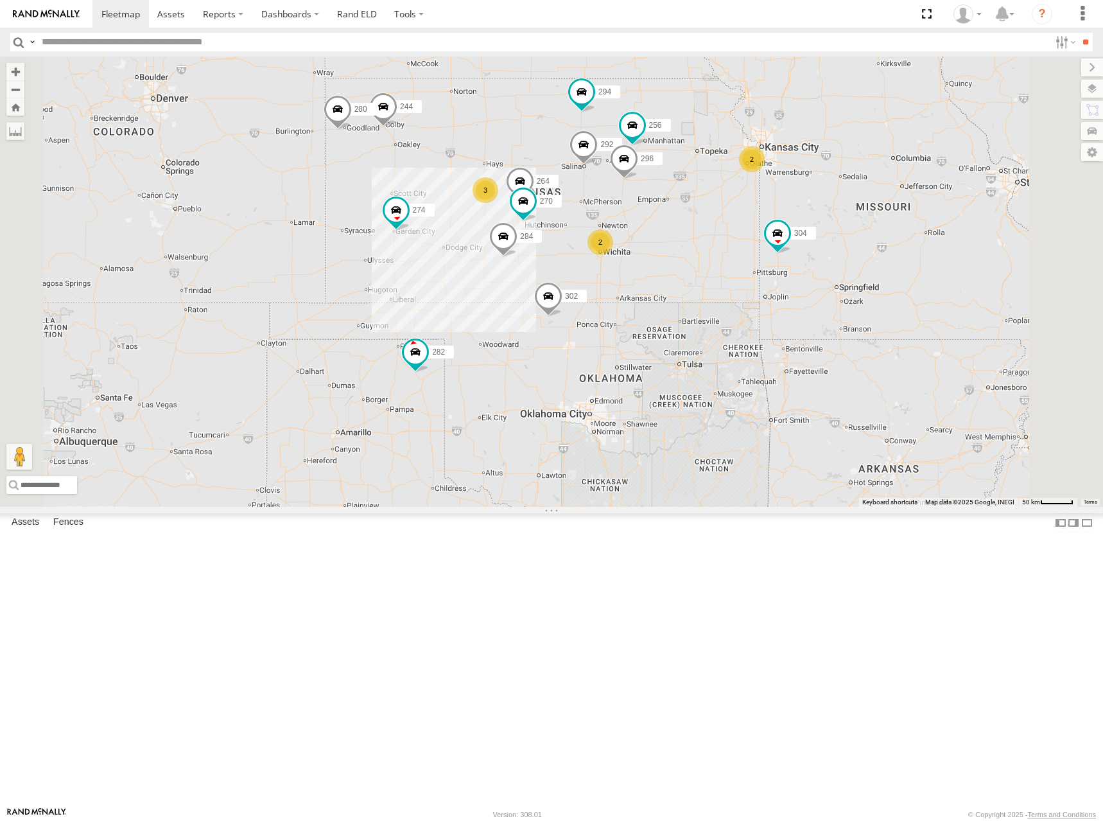
click at [647, 267] on div "274 244 298 292 280 232 304 284 302 282 266 294 262 272 270 256 296 264 2 3 2" at bounding box center [551, 282] width 1103 height 450
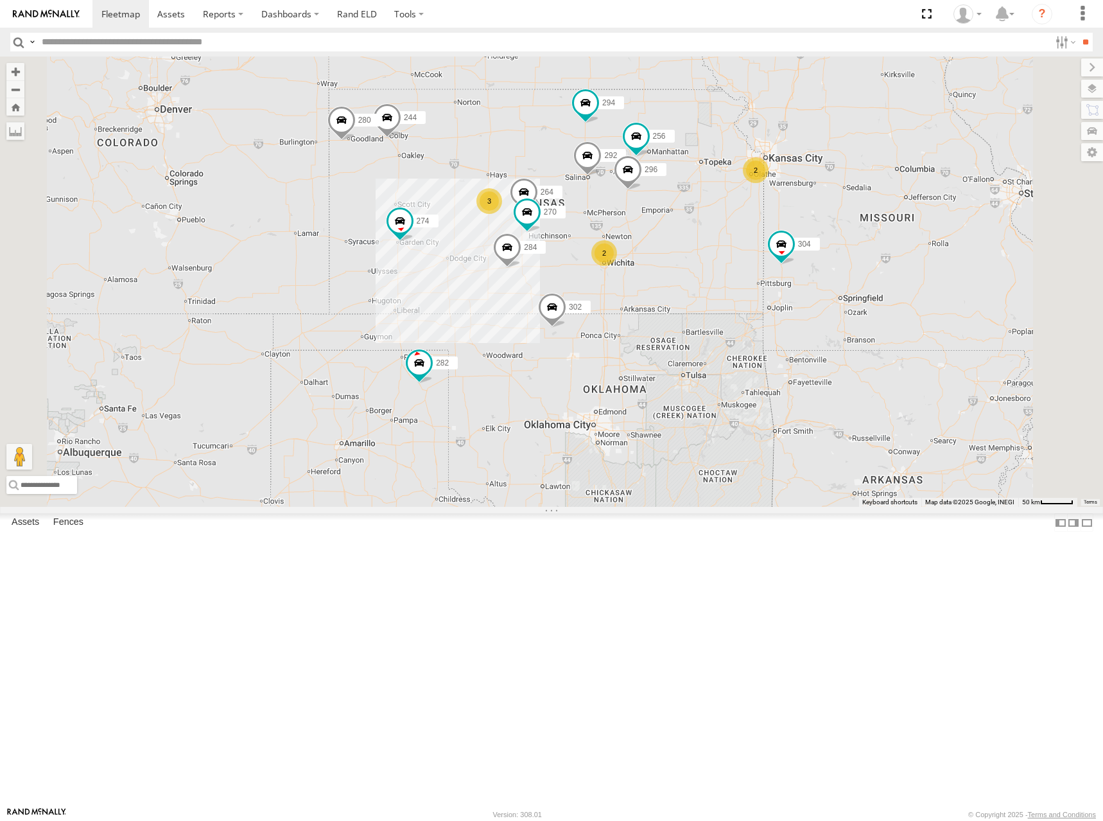
drag, startPoint x: 647, startPoint y: 199, endPoint x: 654, endPoint y: 214, distance: 16.1
click at [654, 214] on div "274 244 298 292 280 232 304 284 302 282 266 294 262 272 270 256 296 264 2 3 2" at bounding box center [551, 282] width 1103 height 450
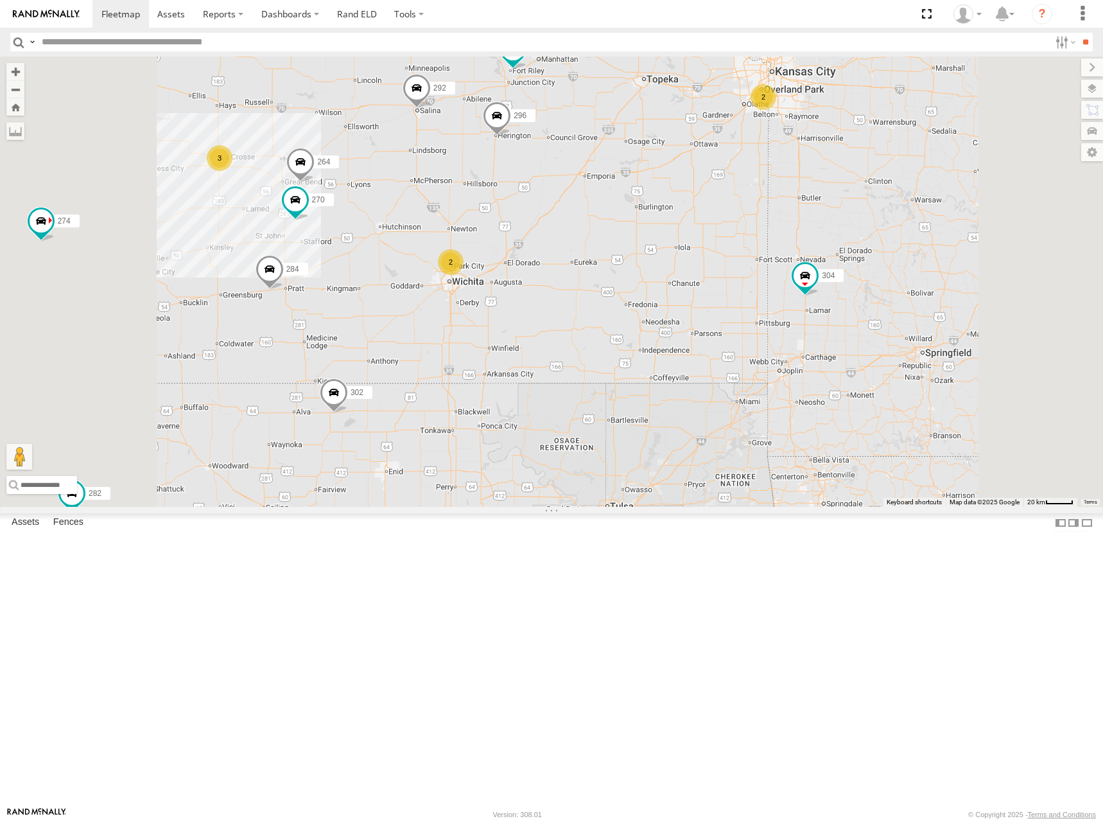
drag, startPoint x: 760, startPoint y: 313, endPoint x: 771, endPoint y: 312, distance: 10.4
click at [771, 312] on div "274 244 298 270 262 292 280 256 232 296 304 284 264 302 282 294 2 3 2" at bounding box center [551, 282] width 1103 height 450
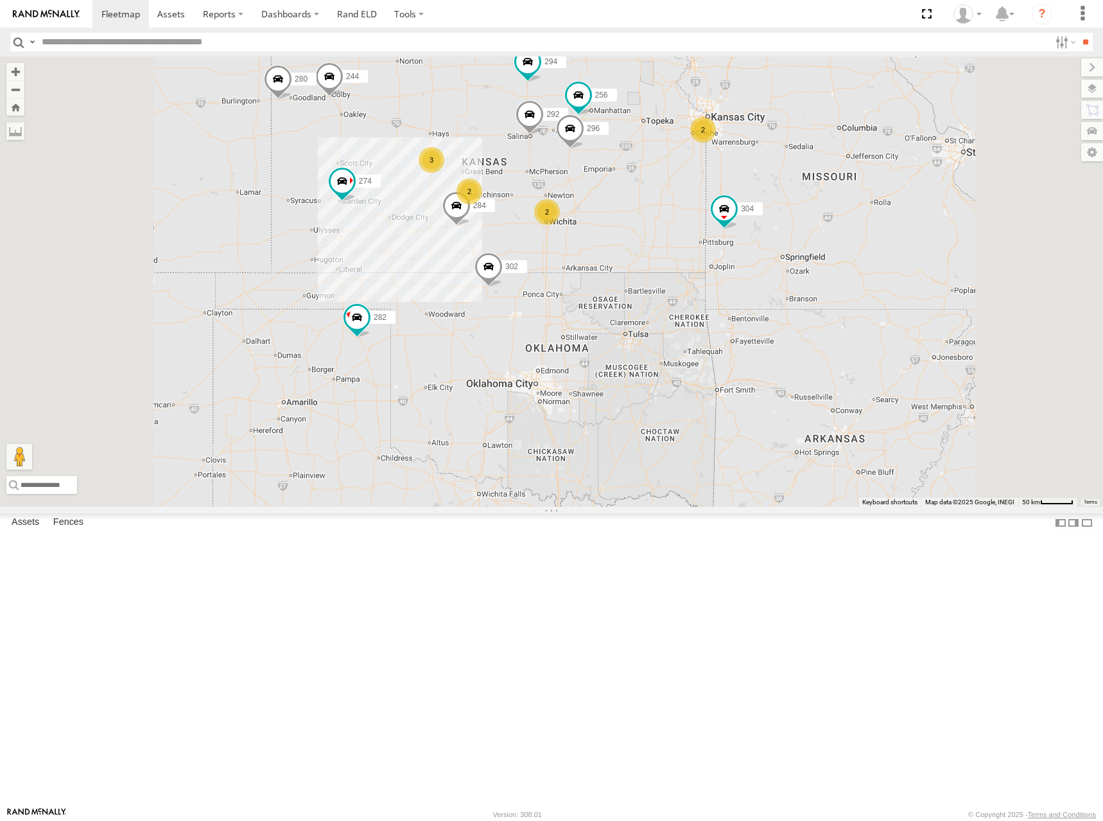
drag, startPoint x: 789, startPoint y: 213, endPoint x: 809, endPoint y: 214, distance: 20.6
click at [809, 214] on div "274 244 298 262 292 280 256 232 296 304 284 302 282 294 2 3 2 2" at bounding box center [551, 282] width 1103 height 450
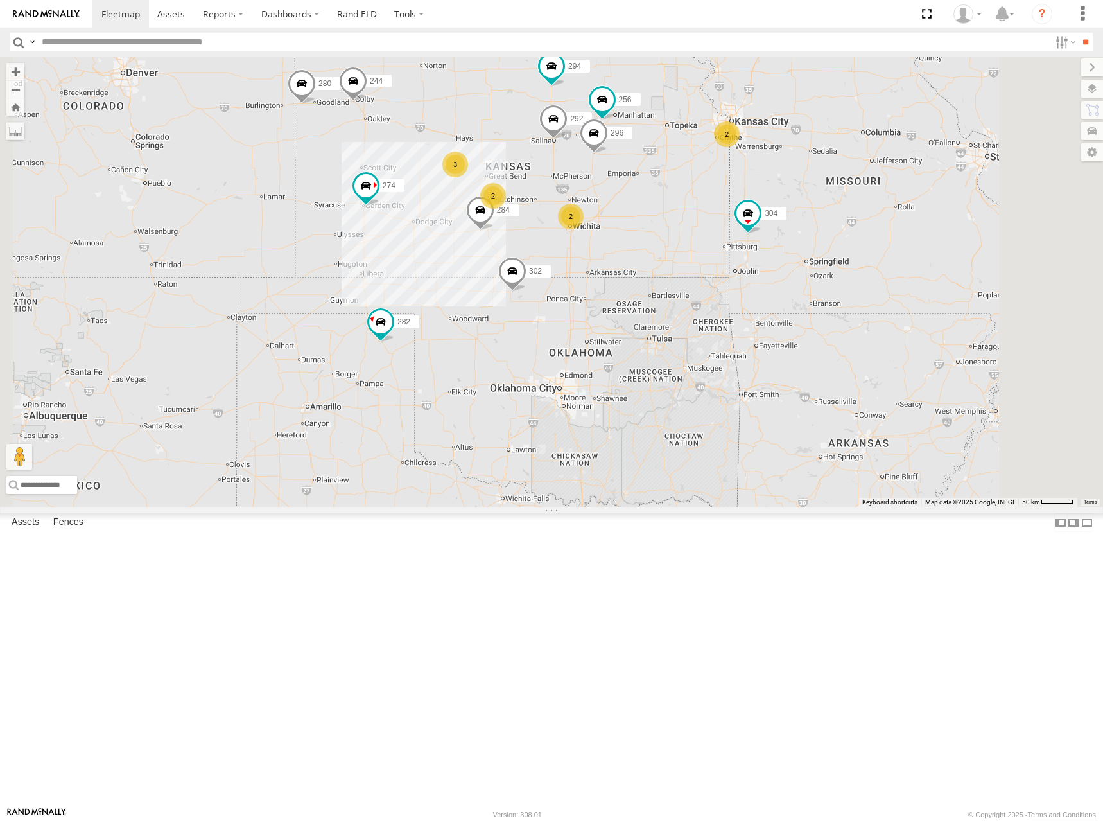
drag, startPoint x: 815, startPoint y: 222, endPoint x: 841, endPoint y: 226, distance: 26.0
click at [841, 226] on div "274 244 298 262 292 280 256 232 296 304 284 302 282 294 2 3 2 2" at bounding box center [551, 282] width 1103 height 450
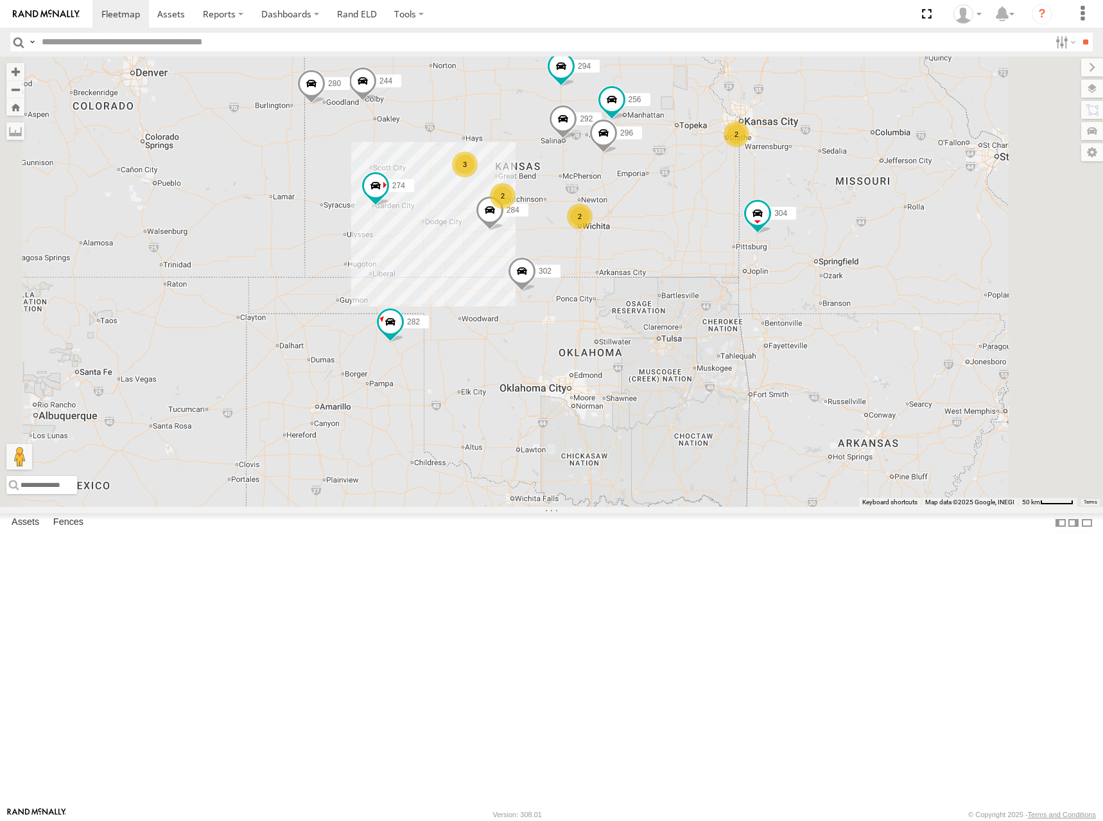
drag, startPoint x: 835, startPoint y: 229, endPoint x: 871, endPoint y: 228, distance: 36.0
click at [871, 228] on div "274 244 298 262 292 280 256 232 296 304 284 302 282 294 2 3 2 2" at bounding box center [551, 282] width 1103 height 450
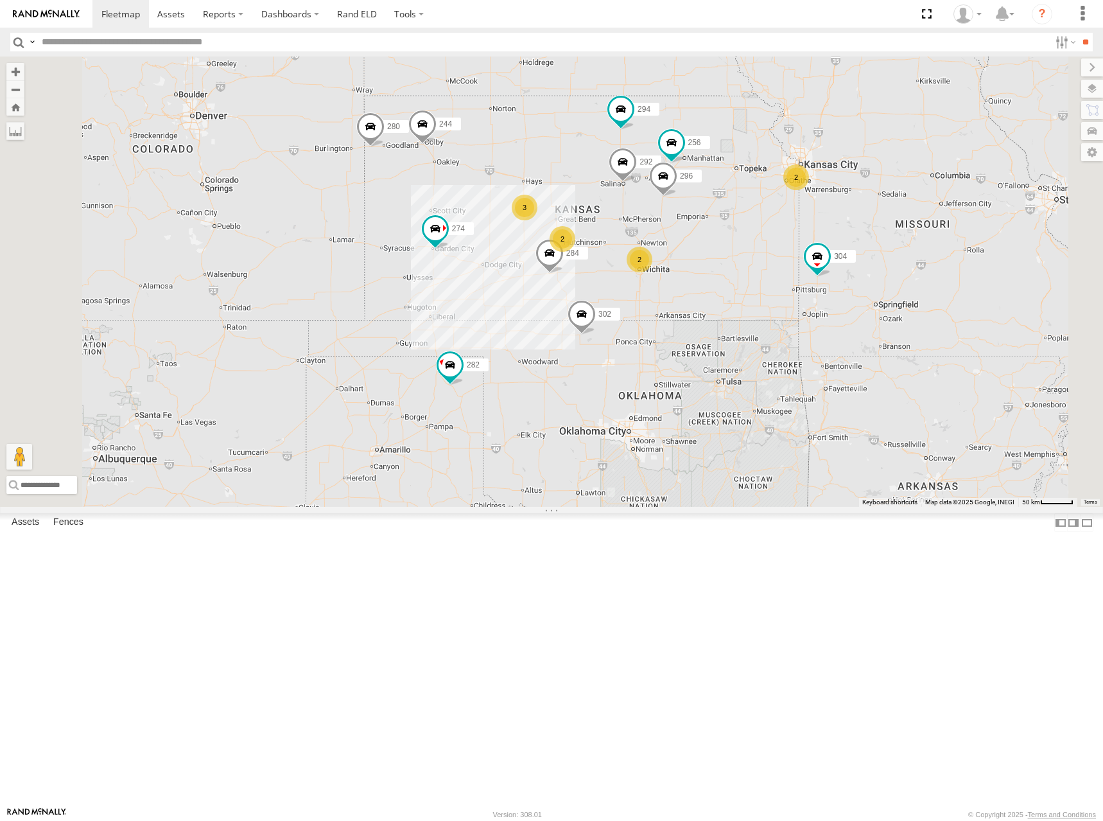
drag, startPoint x: 874, startPoint y: 244, endPoint x: 909, endPoint y: 286, distance: 54.8
click at [909, 286] on div "274 244 298 262 292 280 256 232 296 304 284 302 282 294 2 3 2 2" at bounding box center [551, 282] width 1103 height 450
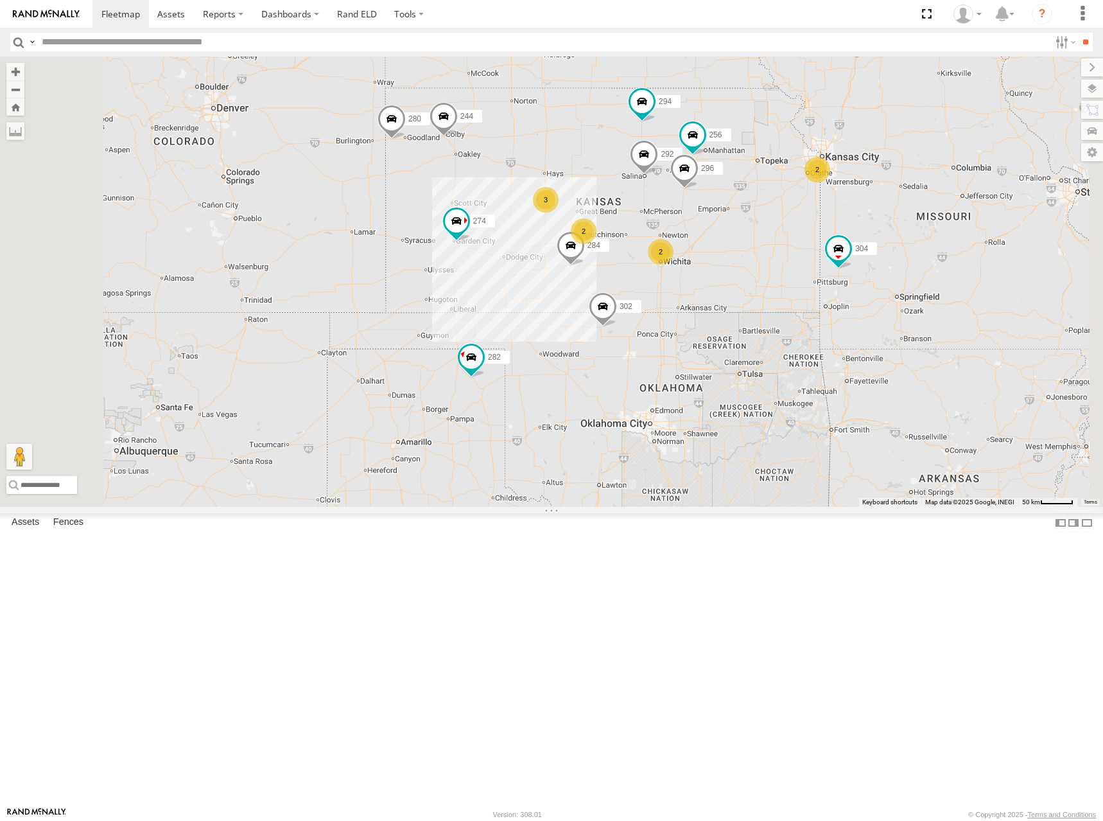
drag, startPoint x: 888, startPoint y: 284, endPoint x: 911, endPoint y: 276, distance: 24.6
click at [911, 276] on div "274 244 298 262 292 280 256 232 296 304 284 302 282 294 2 3 2 2" at bounding box center [551, 282] width 1103 height 450
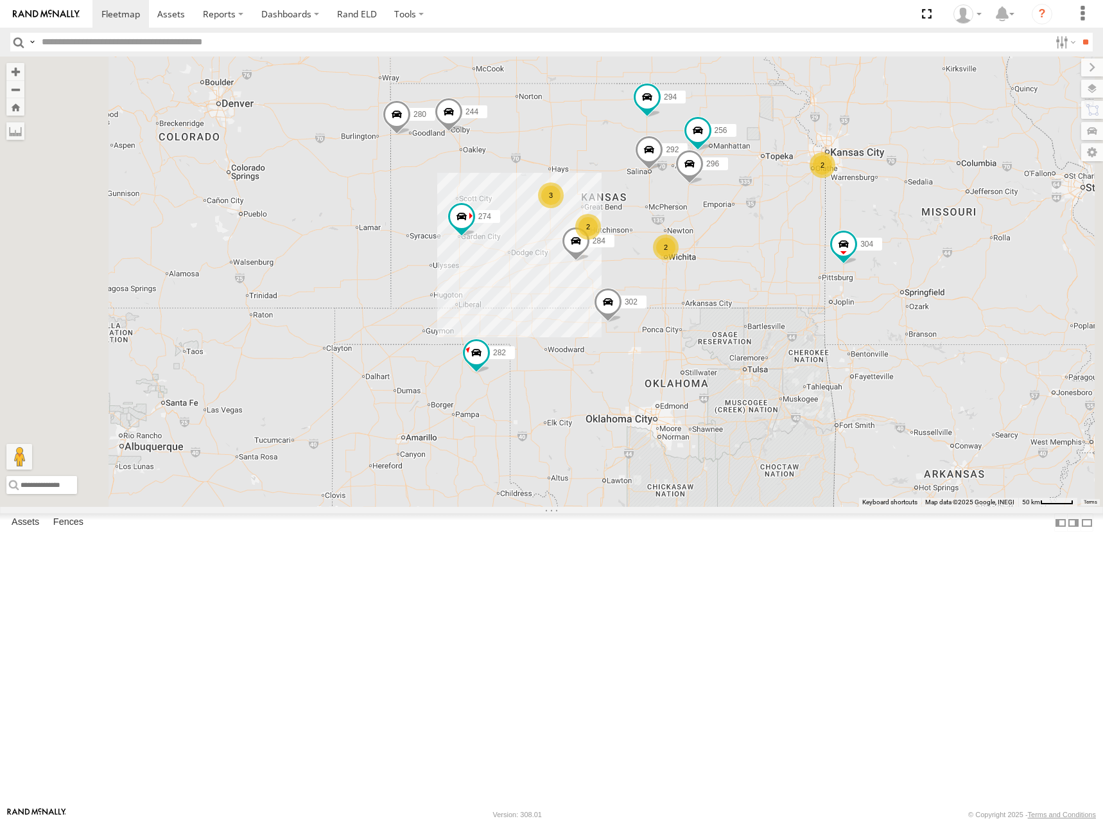
drag, startPoint x: 902, startPoint y: 268, endPoint x: 908, endPoint y: 263, distance: 7.8
click at [908, 263] on div "274 244 298 262 292 280 256 232 296 304 284 302 282 294 2 3 2 2" at bounding box center [551, 282] width 1103 height 450
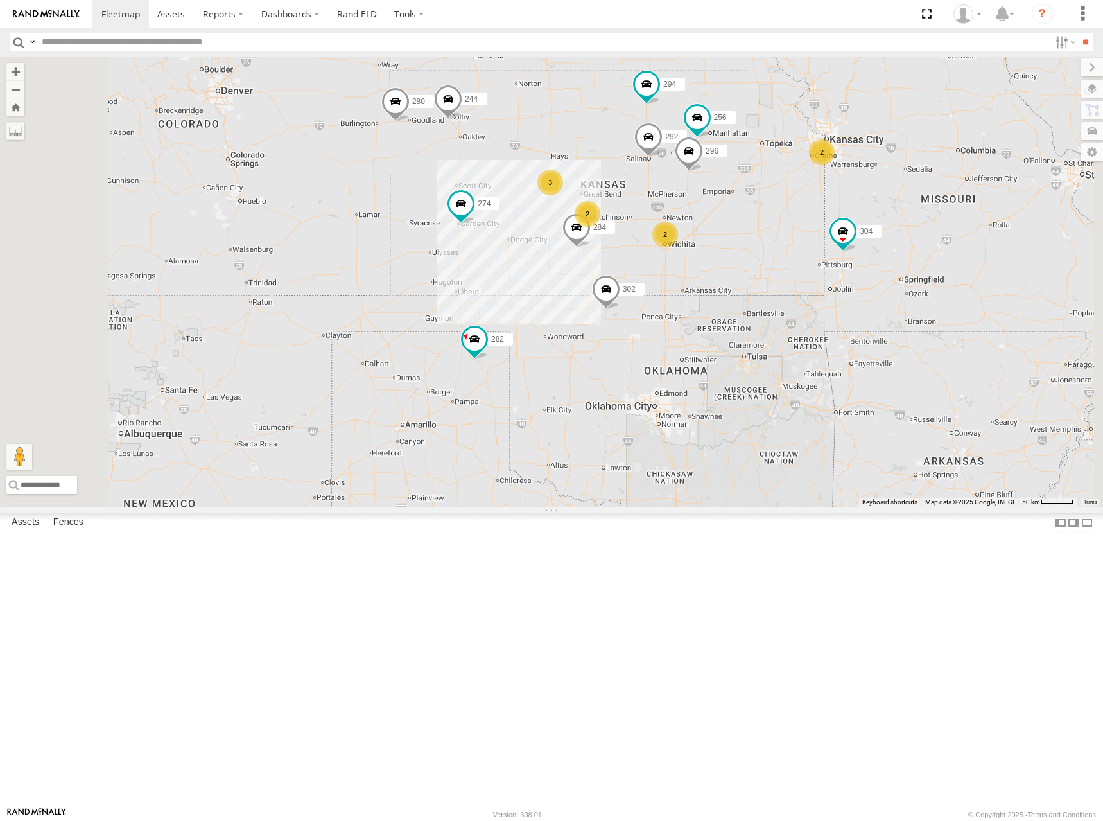
drag, startPoint x: 907, startPoint y: 242, endPoint x: 906, endPoint y: 225, distance: 16.7
click at [906, 225] on div "274 244 298 262 292 280 256 232 296 304 284 302 282 294 2 3 2 2" at bounding box center [551, 282] width 1103 height 450
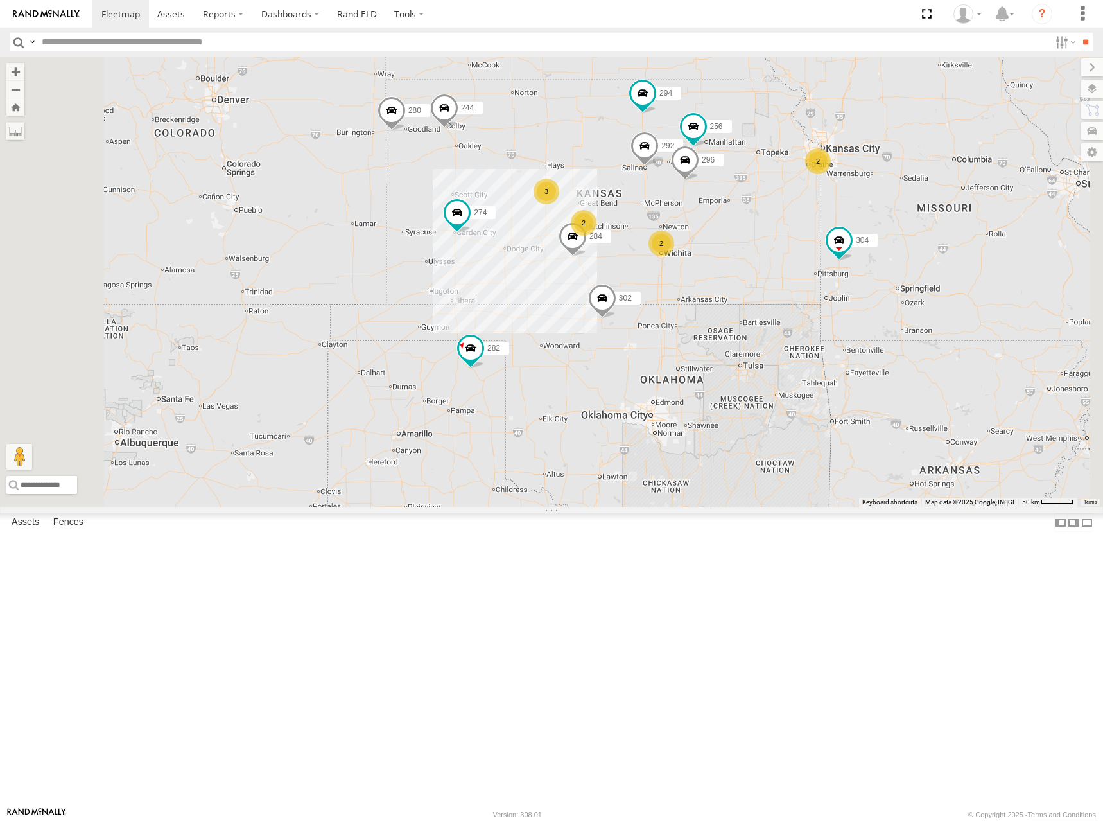
drag, startPoint x: 878, startPoint y: 220, endPoint x: 871, endPoint y: 238, distance: 19.3
click at [871, 238] on div "274 244 298 262 292 280 256 232 296 304 284 302 282 294 2 3 2 2" at bounding box center [551, 282] width 1103 height 450
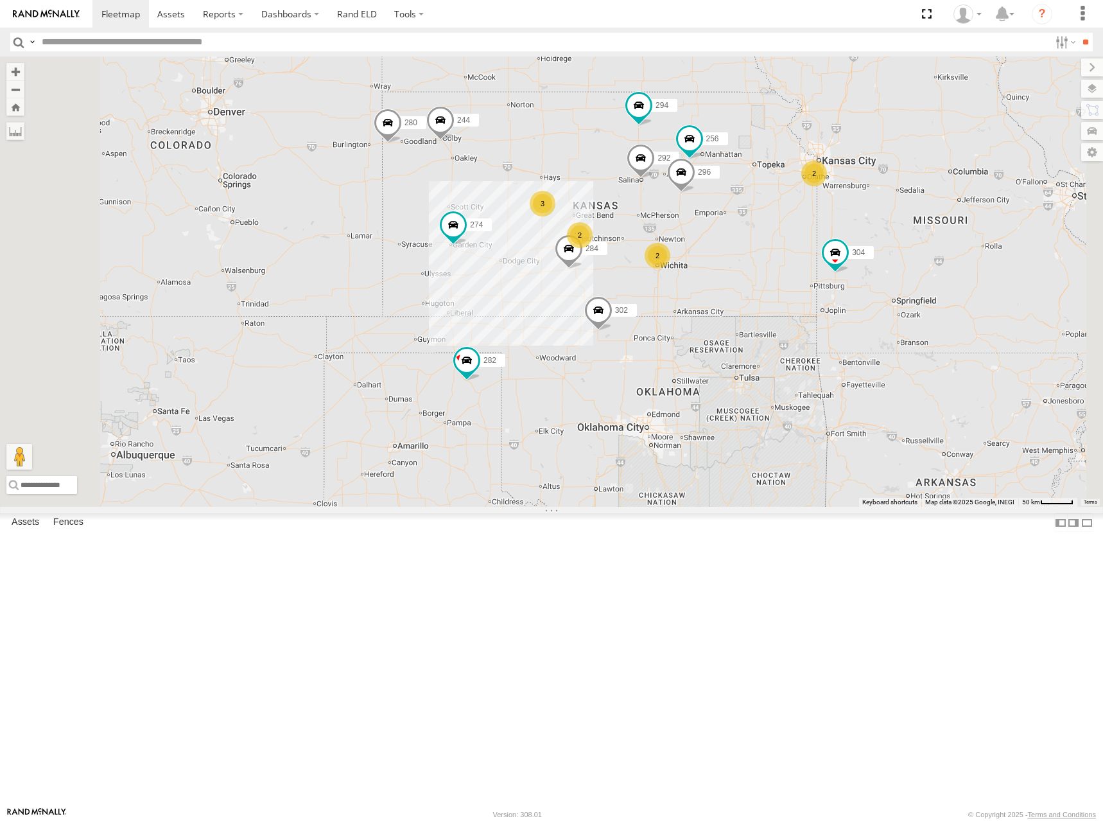
drag, startPoint x: 907, startPoint y: 210, endPoint x: 906, endPoint y: 218, distance: 8.4
click at [906, 218] on div "274 244 298 262 292 280 256 232 296 304 284 302 282 294 2 3 2 2" at bounding box center [551, 282] width 1103 height 450
click at [871, 241] on div "274 244 298 262 292 280 256 232 296 304 284 302 282 294 2 3 2 2" at bounding box center [551, 282] width 1103 height 450
drag, startPoint x: 877, startPoint y: 232, endPoint x: 875, endPoint y: 242, distance: 9.7
click at [875, 242] on div "274 244 298 262 292 280 256 232 296 304 284 302 282 294 2 3 2 2" at bounding box center [551, 282] width 1103 height 450
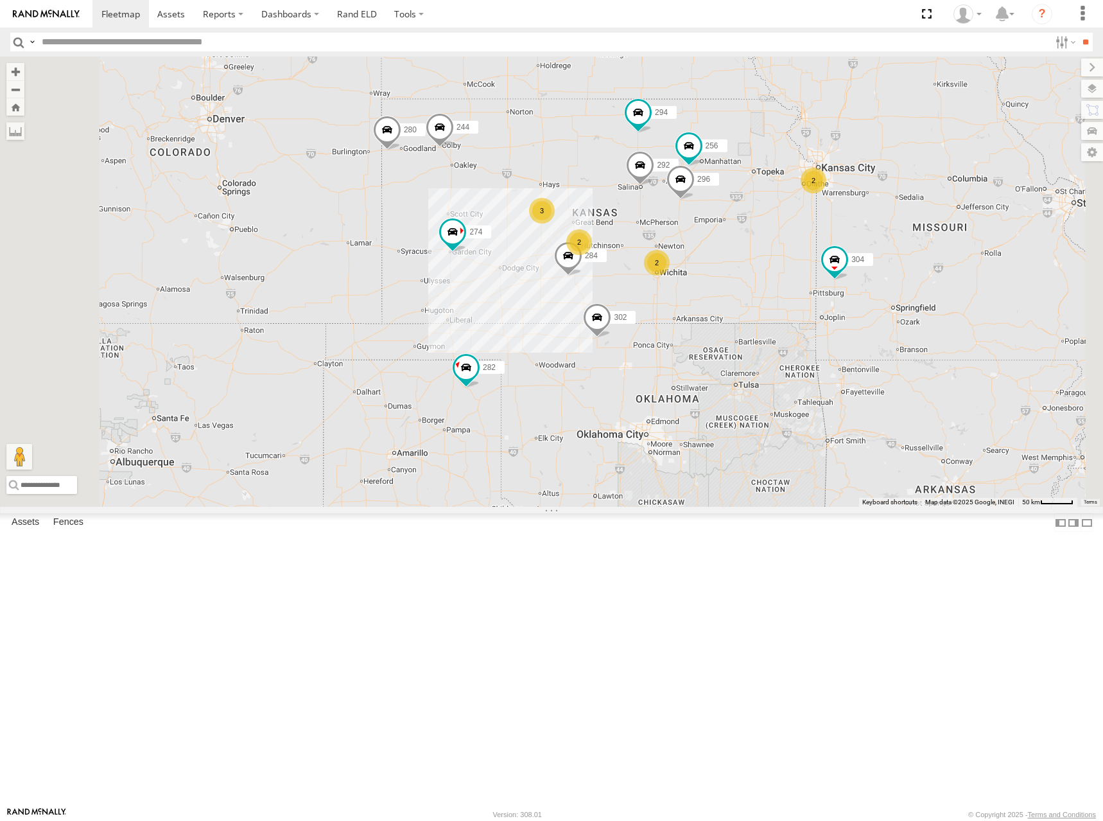
click at [879, 249] on div "274 244 298 262 292 280 256 232 296 304 284 302 282 294 2 3 2 2" at bounding box center [551, 282] width 1103 height 450
click at [879, 253] on div "274 244 298 262 292 280 256 232 296 304 284 302 282 294 2 3 2 2" at bounding box center [551, 282] width 1103 height 450
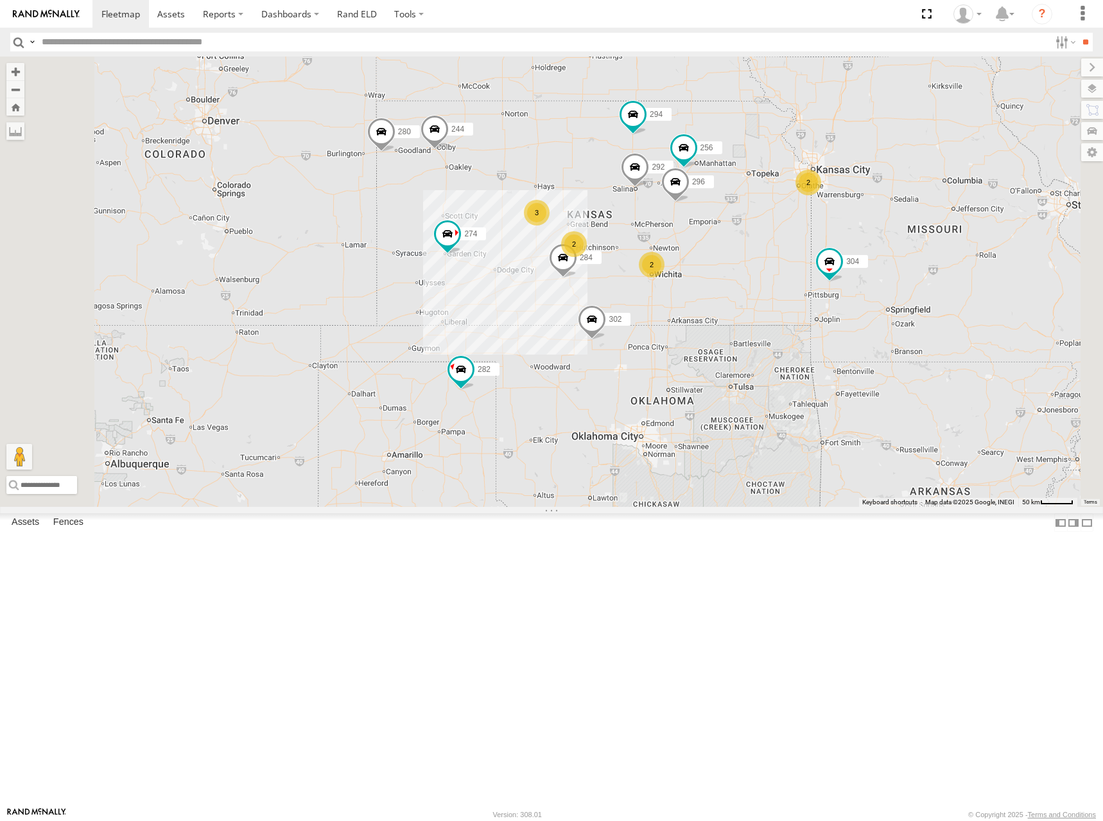
click at [869, 250] on div "274 244 298 262 292 280 256 232 296 304 284 302 282 294 2 3 2 2" at bounding box center [551, 282] width 1103 height 450
click at [873, 250] on div "274 244 298 262 292 280 256 232 296 304 284 302 282 294 2 3 2 2" at bounding box center [551, 282] width 1103 height 450
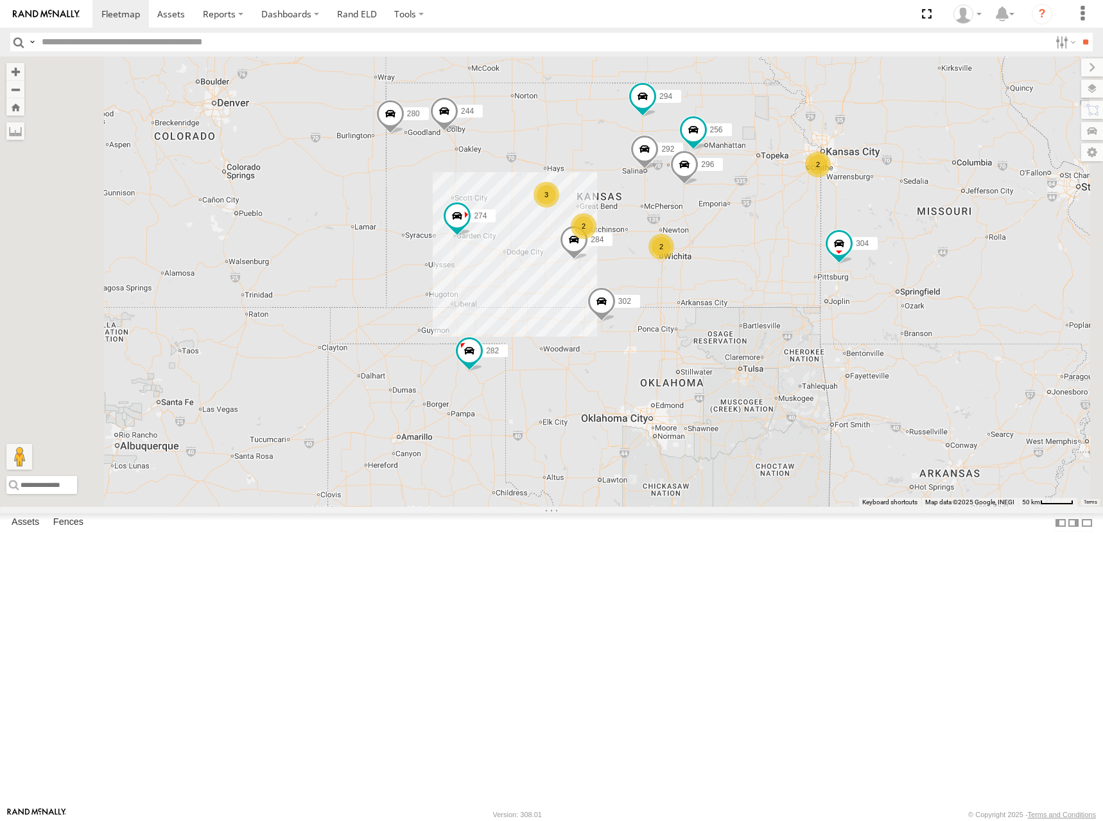
drag, startPoint x: 724, startPoint y: 258, endPoint x: 734, endPoint y: 234, distance: 25.9
click at [734, 234] on div "274 244 298 262 292 280 256 232 296 304 284 302 282 294 2 3 2 2" at bounding box center [551, 282] width 1103 height 450
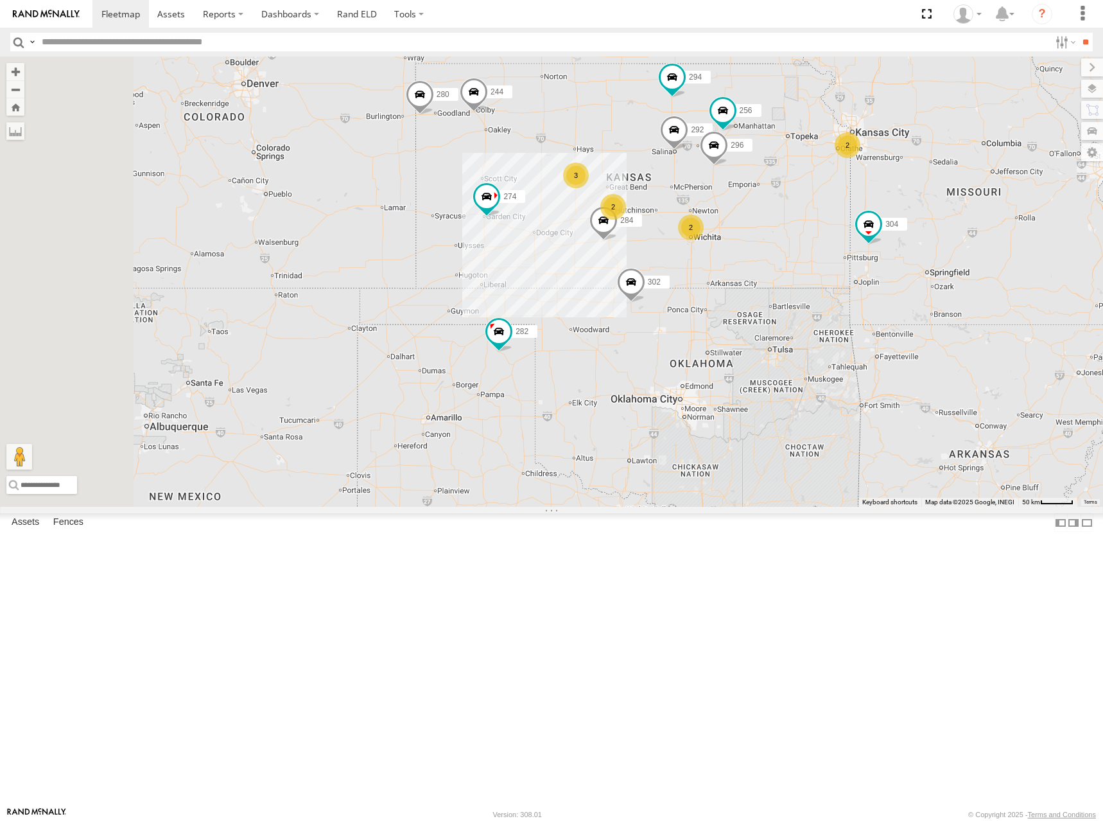
drag, startPoint x: 689, startPoint y: 285, endPoint x: 724, endPoint y: 260, distance: 43.3
click at [724, 260] on div "274 244 298 262 292 280 256 232 296 304 284 302 282 294 2 3 2 2" at bounding box center [551, 282] width 1103 height 450
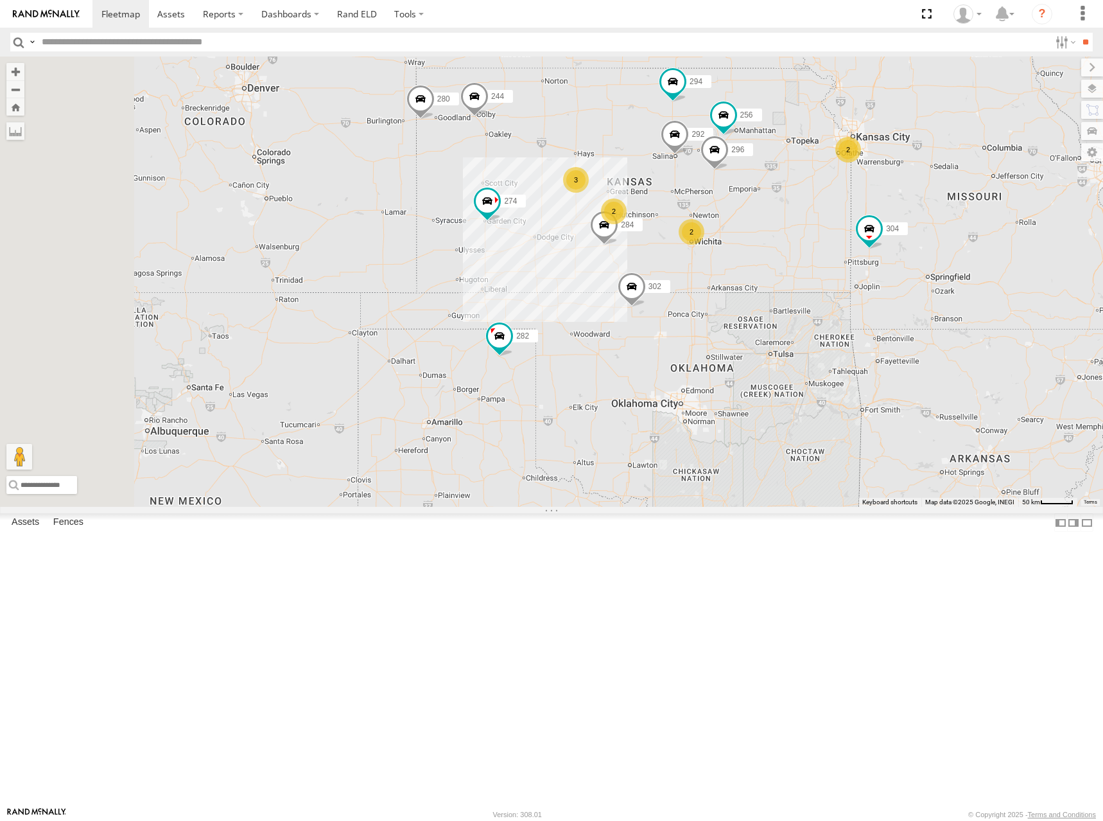
click at [895, 221] on div "274 244 298 262 292 280 256 232 296 304 284 302 282 294 2 3 2 2" at bounding box center [551, 282] width 1103 height 450
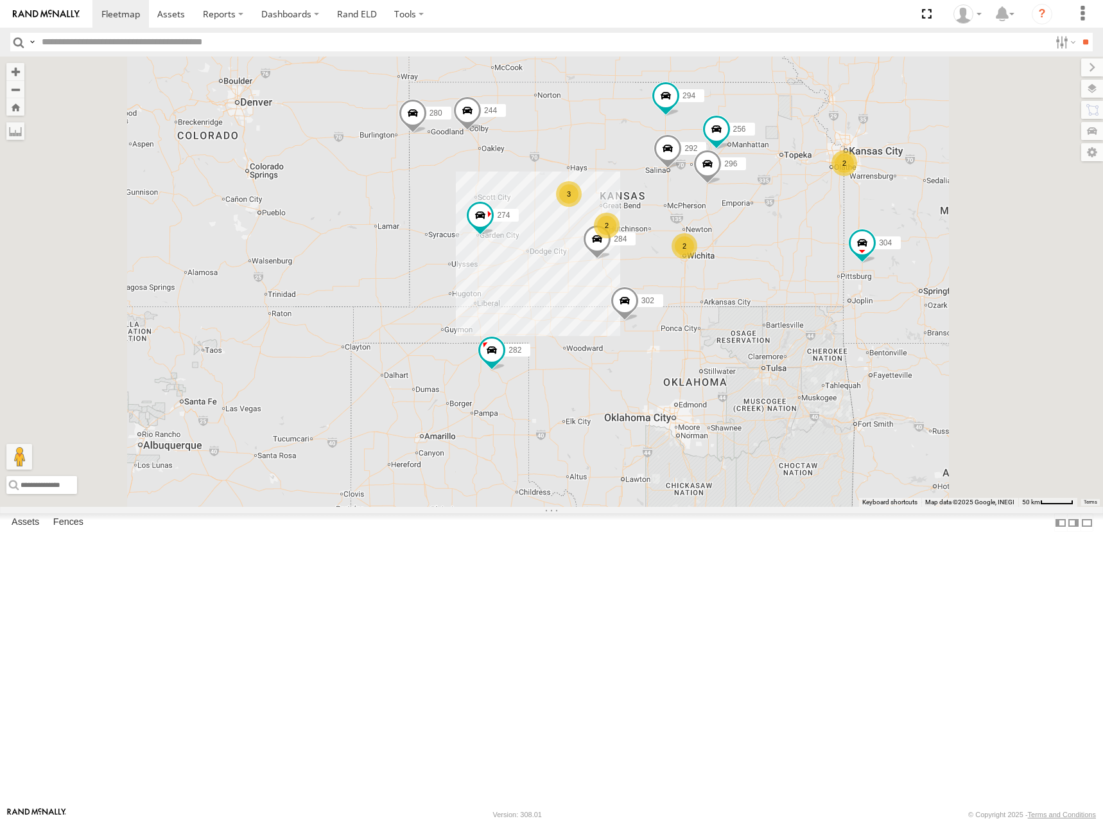
drag, startPoint x: 836, startPoint y: 328, endPoint x: 866, endPoint y: 311, distance: 34.5
click at [836, 328] on div "274 244 298 262 292 280 256 232 296 304 284 302 282 294 2 3 2 2" at bounding box center [551, 282] width 1103 height 450
drag, startPoint x: 916, startPoint y: 242, endPoint x: 924, endPoint y: 219, distance: 24.2
click at [924, 219] on div "274 244 298 262 292 280 256 232 296 304 284 302 282 294 2 3 2 2" at bounding box center [551, 282] width 1103 height 450
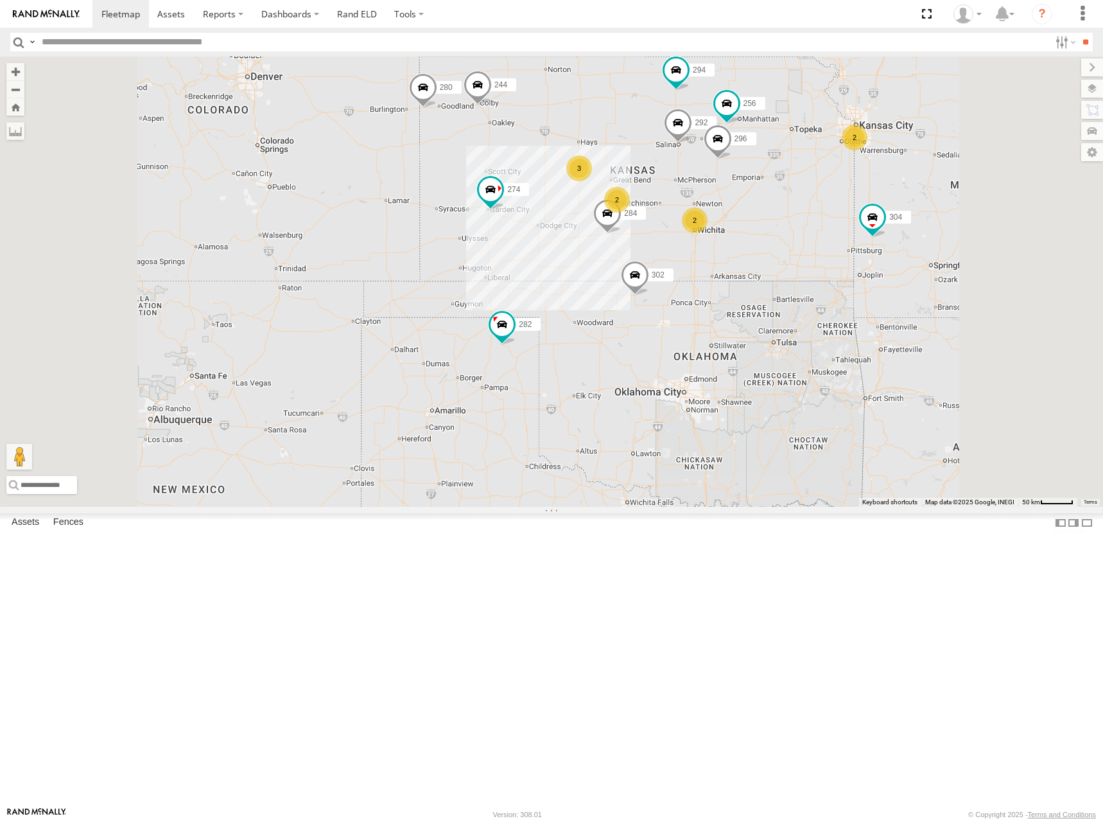
drag, startPoint x: 954, startPoint y: 215, endPoint x: 953, endPoint y: 205, distance: 10.4
click at [953, 205] on div "274 244 298 262 292 280 256 232 296 304 284 302 282 294 2 3 2 2" at bounding box center [551, 282] width 1103 height 450
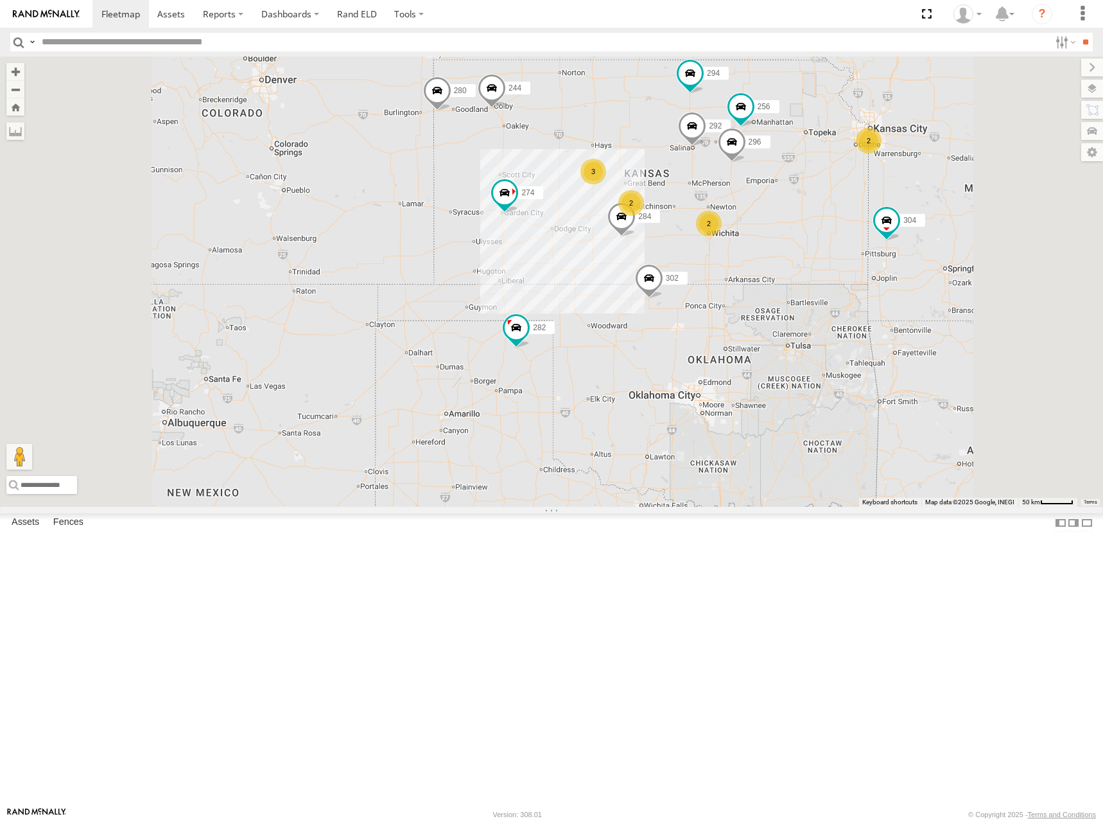
drag, startPoint x: 959, startPoint y: 201, endPoint x: 976, endPoint y: 216, distance: 22.3
click at [976, 216] on div "274 244 298 262 292 280 256 232 296 304 284 302 282 294 2 3 2 2" at bounding box center [551, 282] width 1103 height 450
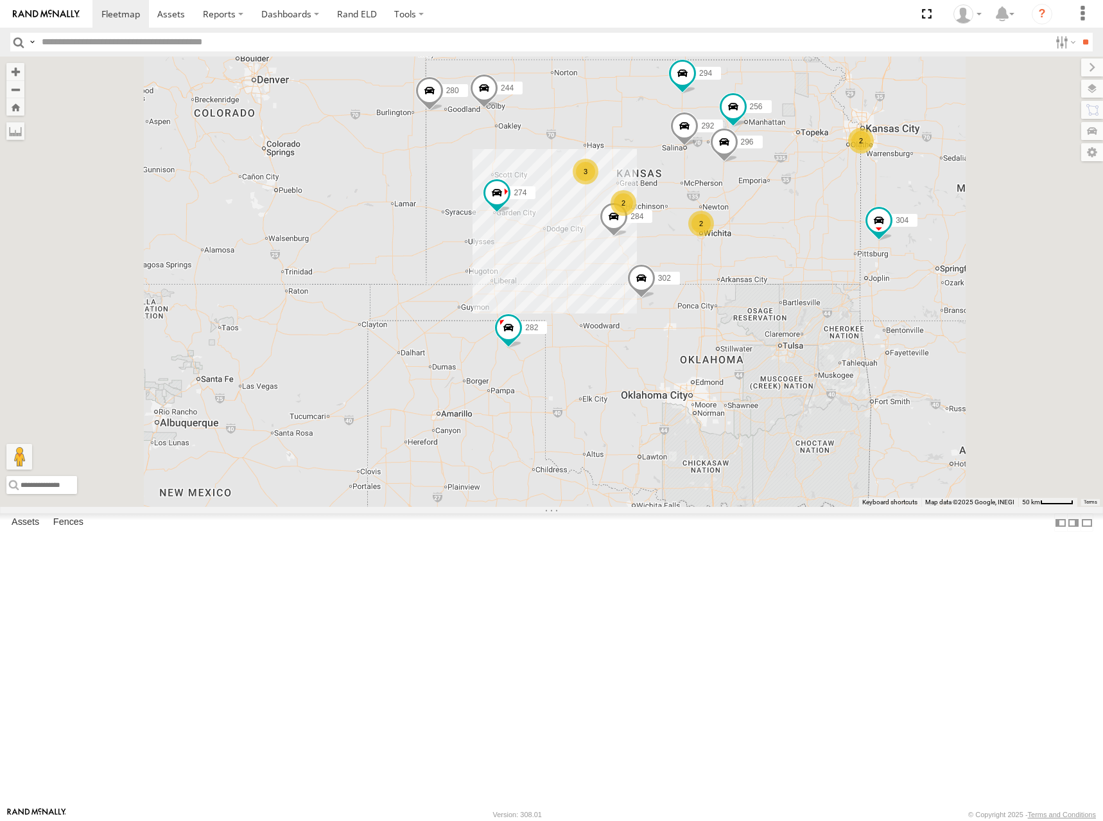
drag, startPoint x: 938, startPoint y: 223, endPoint x: 908, endPoint y: 224, distance: 29.5
click at [910, 225] on div "274 244 298 262 292 280 256 232 296 304 284 302 282 294 2 3 2 2" at bounding box center [551, 282] width 1103 height 450
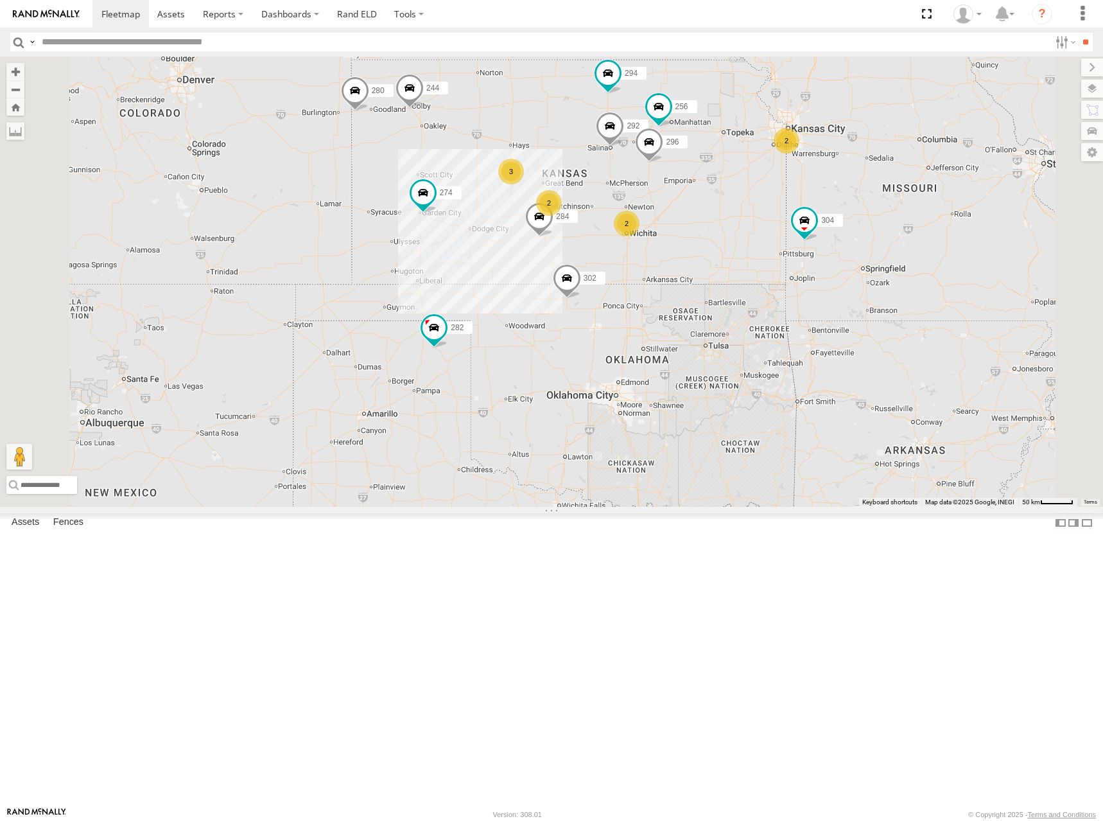
drag, startPoint x: 923, startPoint y: 213, endPoint x: 891, endPoint y: 211, distance: 31.5
click at [891, 211] on div "274 244 298 262 292 280 256 232 296 304 284 302 282 294 2 3 2 2" at bounding box center [551, 282] width 1103 height 450
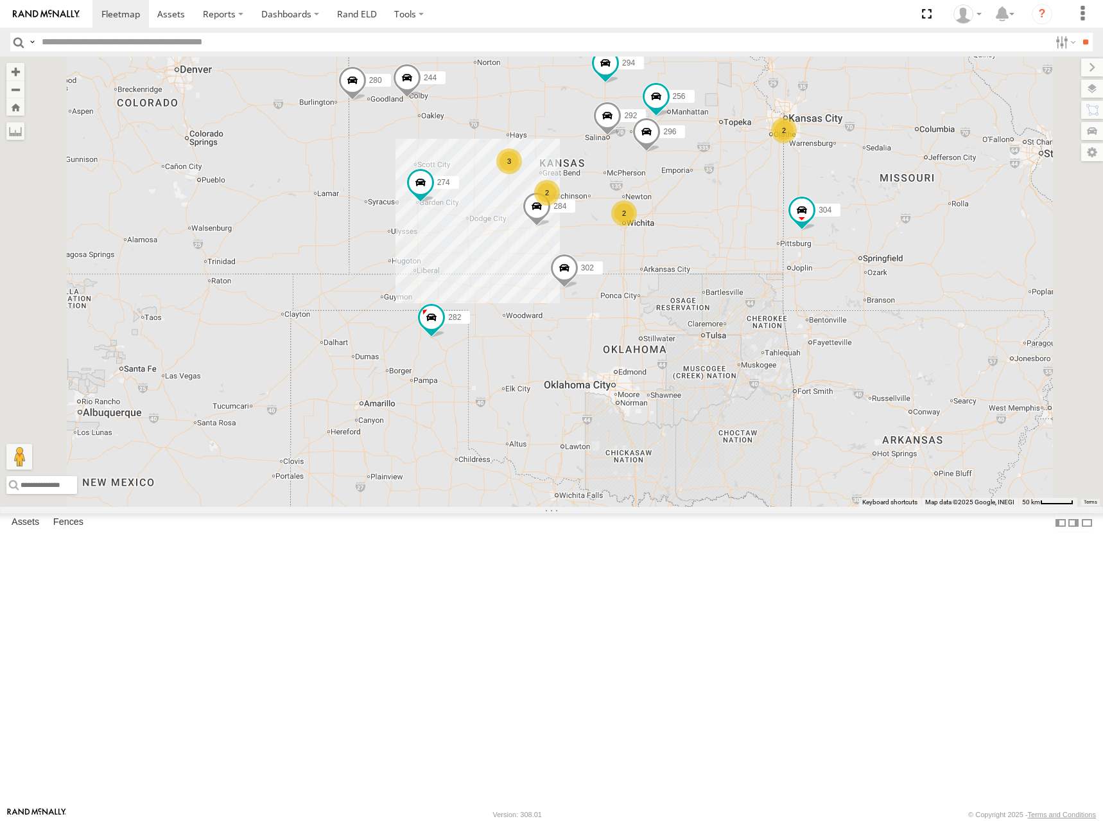
drag, startPoint x: 881, startPoint y: 267, endPoint x: 880, endPoint y: 251, distance: 15.5
click at [880, 251] on div "274 244 298 262 292 280 256 232 296 304 284 302 282 294 2 3 2 2" at bounding box center [551, 282] width 1103 height 450
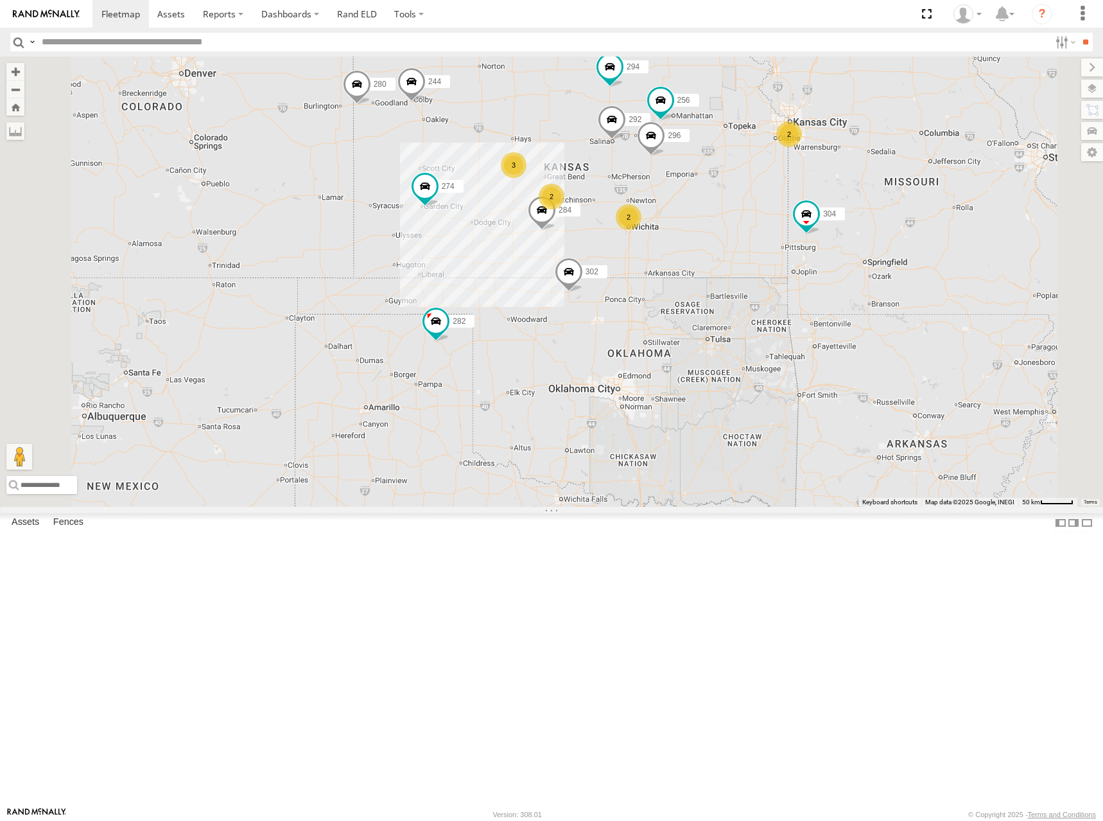
drag, startPoint x: 900, startPoint y: 316, endPoint x: 906, endPoint y: 324, distance: 9.8
click at [906, 324] on div "274 244 298 262 292 280 256 232 296 304 284 302 282 294 2 3 2 2" at bounding box center [551, 282] width 1103 height 450
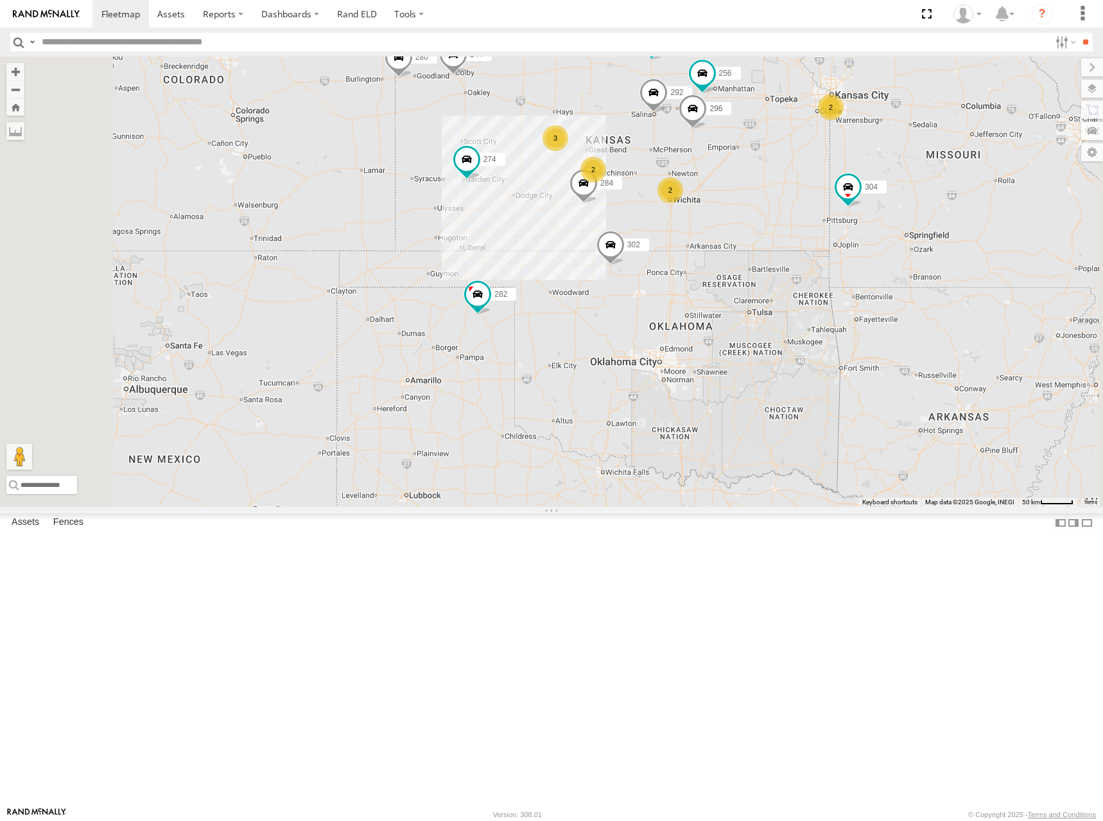
drag, startPoint x: 925, startPoint y: 242, endPoint x: 967, endPoint y: 214, distance: 50.4
click at [967, 214] on div "274 244 298 262 292 280 256 232 296 304 284 302 282 294 2 3 2 2" at bounding box center [551, 282] width 1103 height 450
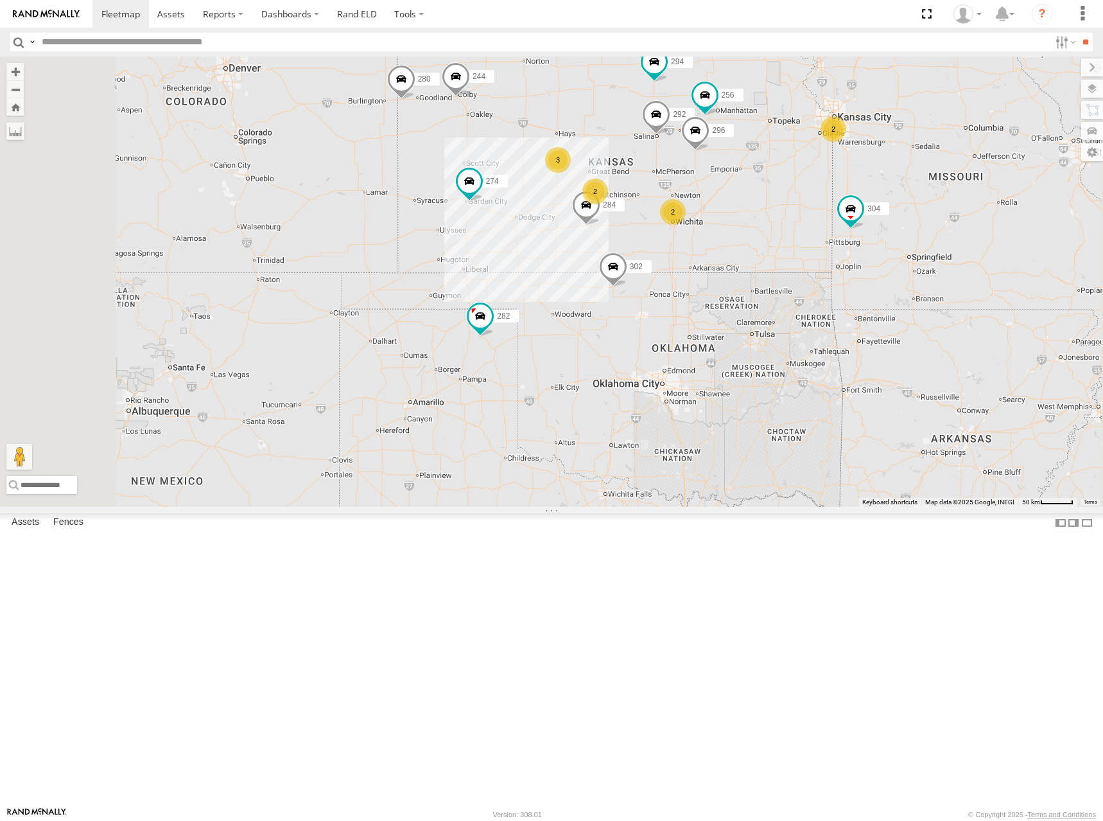
drag, startPoint x: 931, startPoint y: 267, endPoint x: 933, endPoint y: 291, distance: 23.9
click at [933, 291] on div "274 244 298 262 292 280 256 232 296 304 284 302 282 294 2 3 2 2" at bounding box center [551, 282] width 1103 height 450
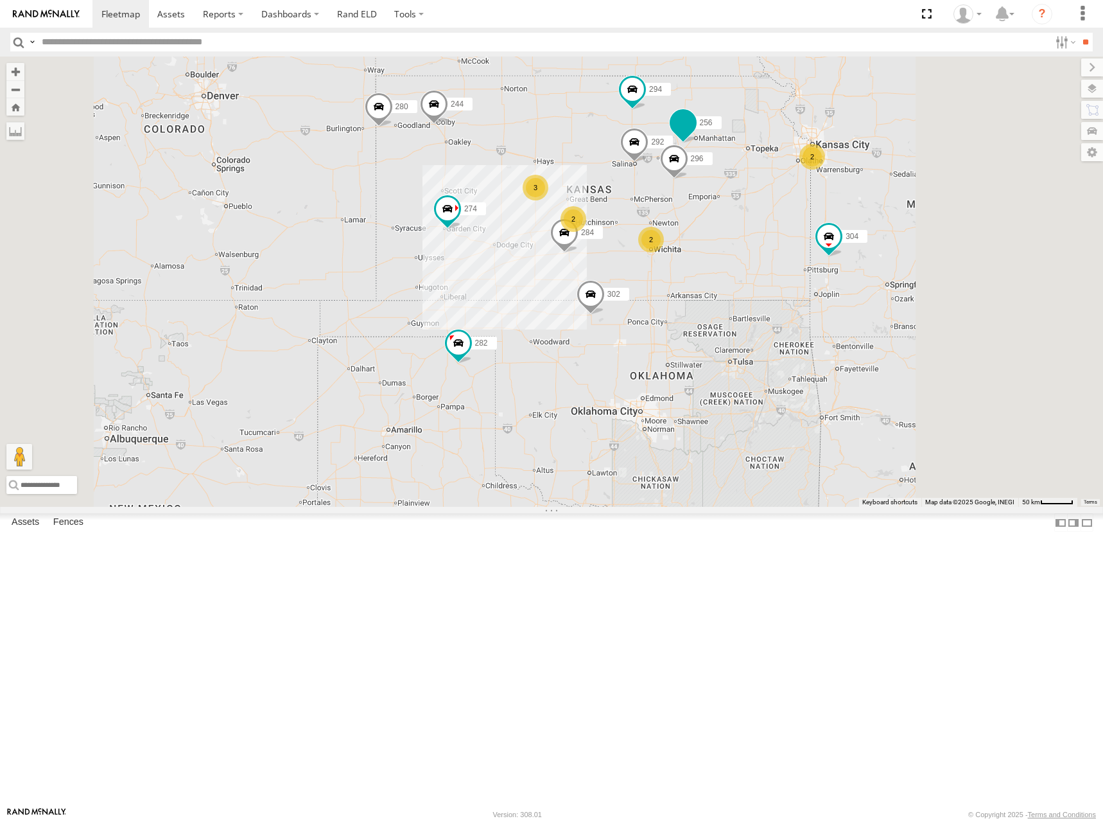
click at [713, 127] on span "256" at bounding box center [706, 122] width 13 height 9
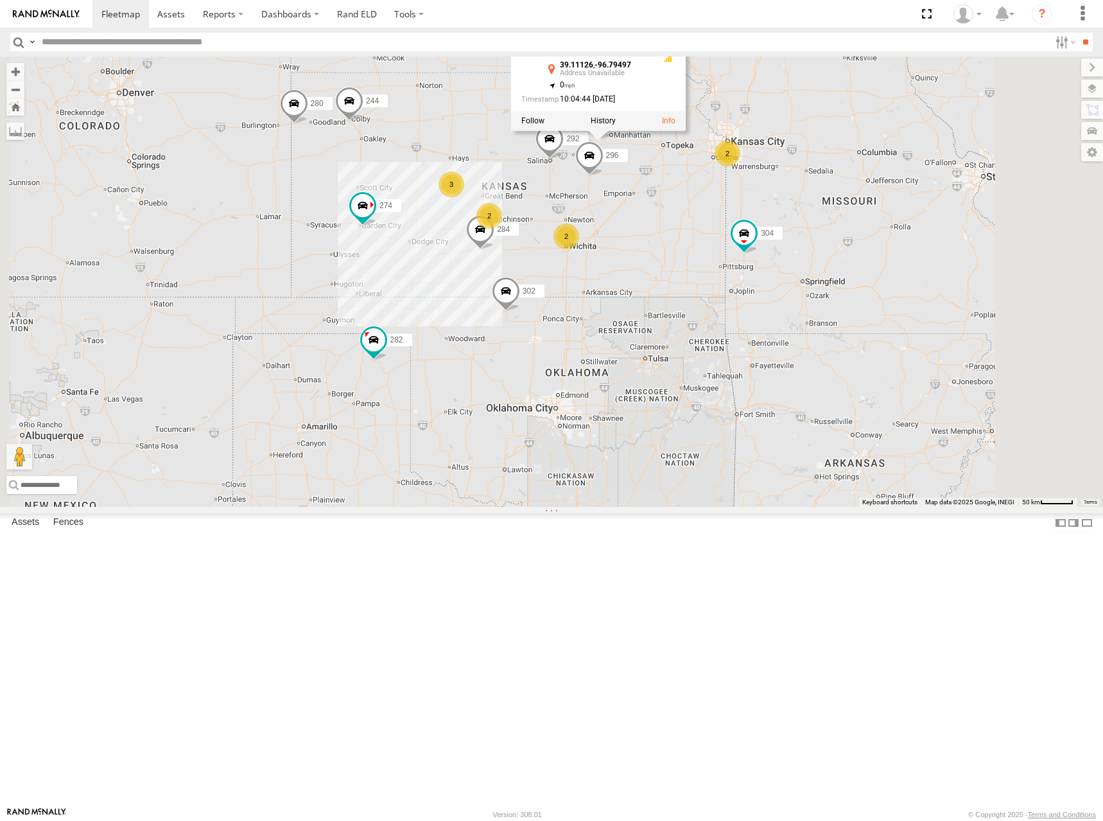
click at [672, 148] on div "292 294 274 2 244 3 298 2 262 2 280 256 232 296 304 284 302 282 256 All Assets …" at bounding box center [551, 282] width 1103 height 450
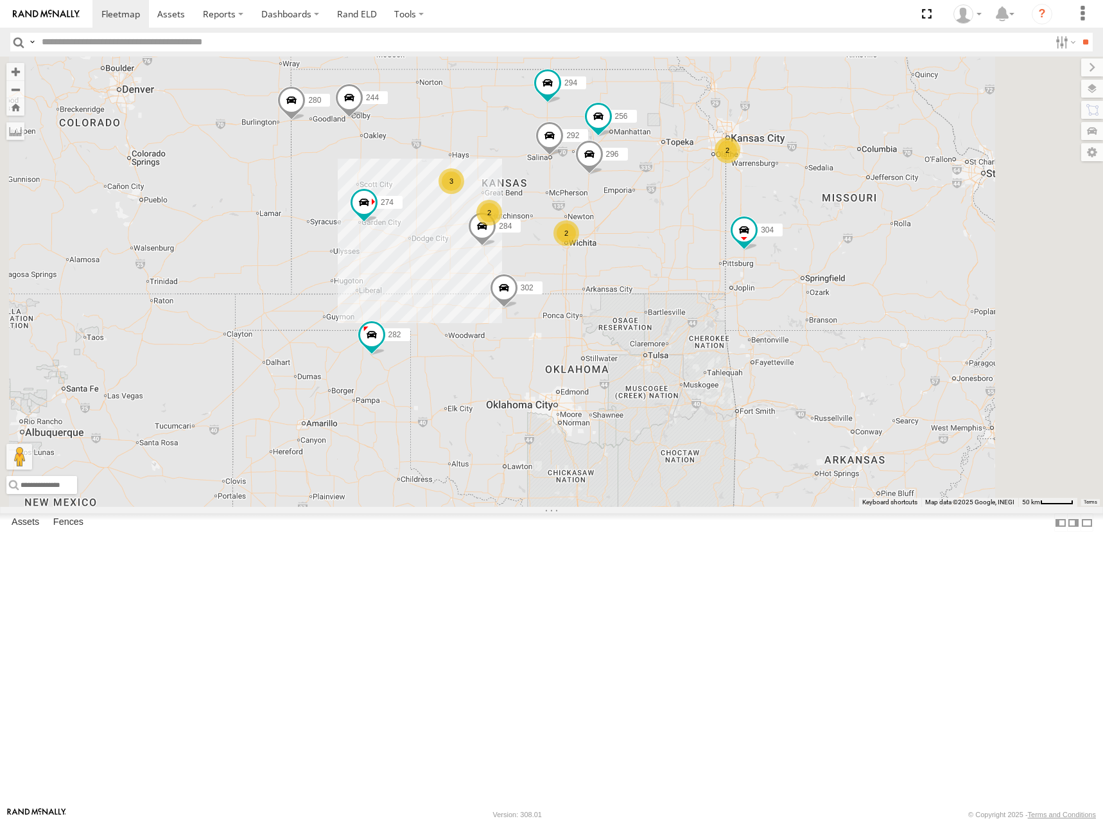
drag, startPoint x: 622, startPoint y: 277, endPoint x: 627, endPoint y: 259, distance: 19.3
click at [627, 259] on div "292 294 274 2 244 3 298 2 262 2 280 256 232 296 304 284 302 282" at bounding box center [551, 282] width 1103 height 450
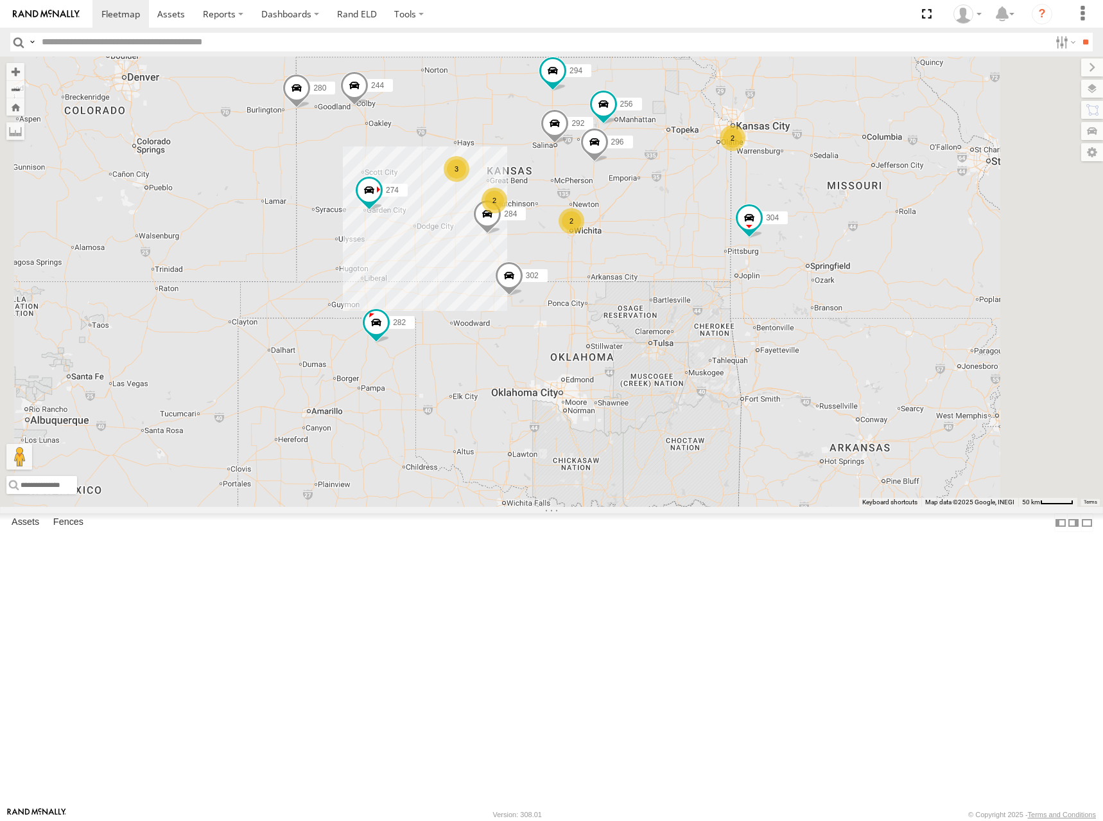
drag, startPoint x: 819, startPoint y: 218, endPoint x: 832, endPoint y: 243, distance: 28.4
click at [832, 243] on div "292 294 274 2 244 3 298 2 262 2 280 256 232 296 304 284 302 282" at bounding box center [551, 282] width 1103 height 450
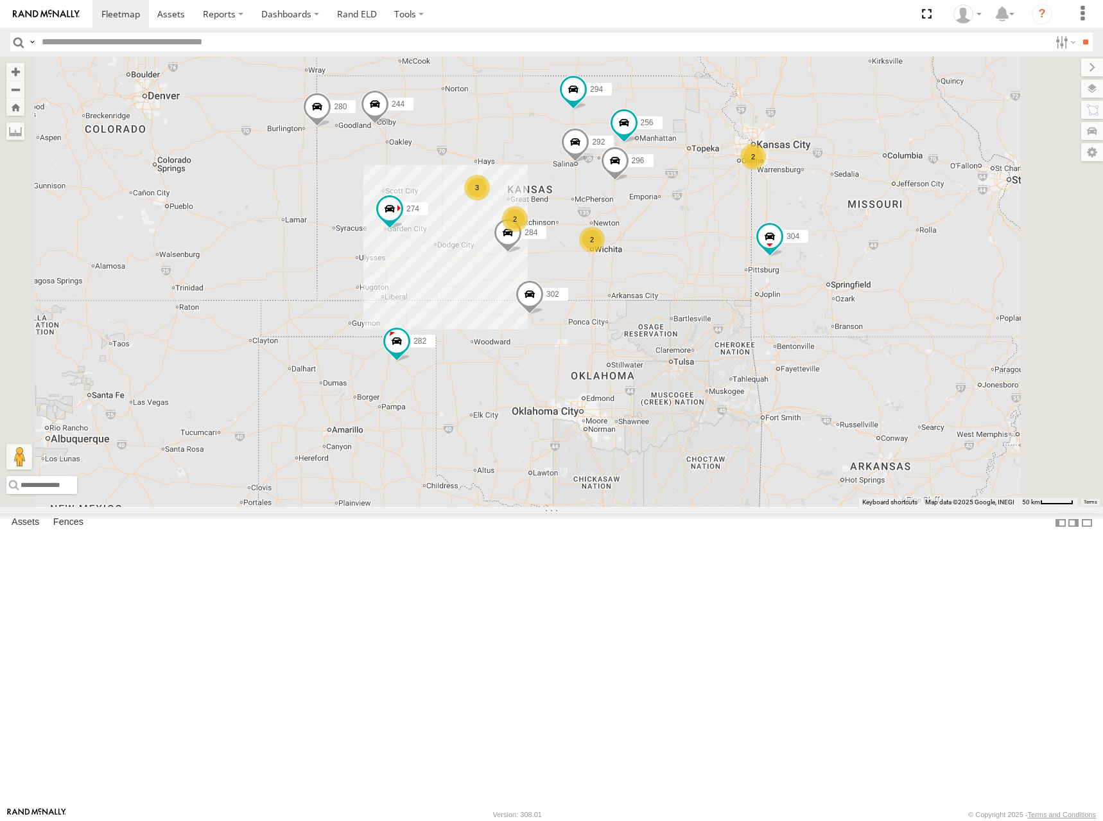
drag, startPoint x: 845, startPoint y: 227, endPoint x: 855, endPoint y: 233, distance: 11.8
click at [855, 233] on div "292 294 274 2 244 3 298 2 262 2 280 256 232 296 304 284 302 282" at bounding box center [551, 282] width 1103 height 450
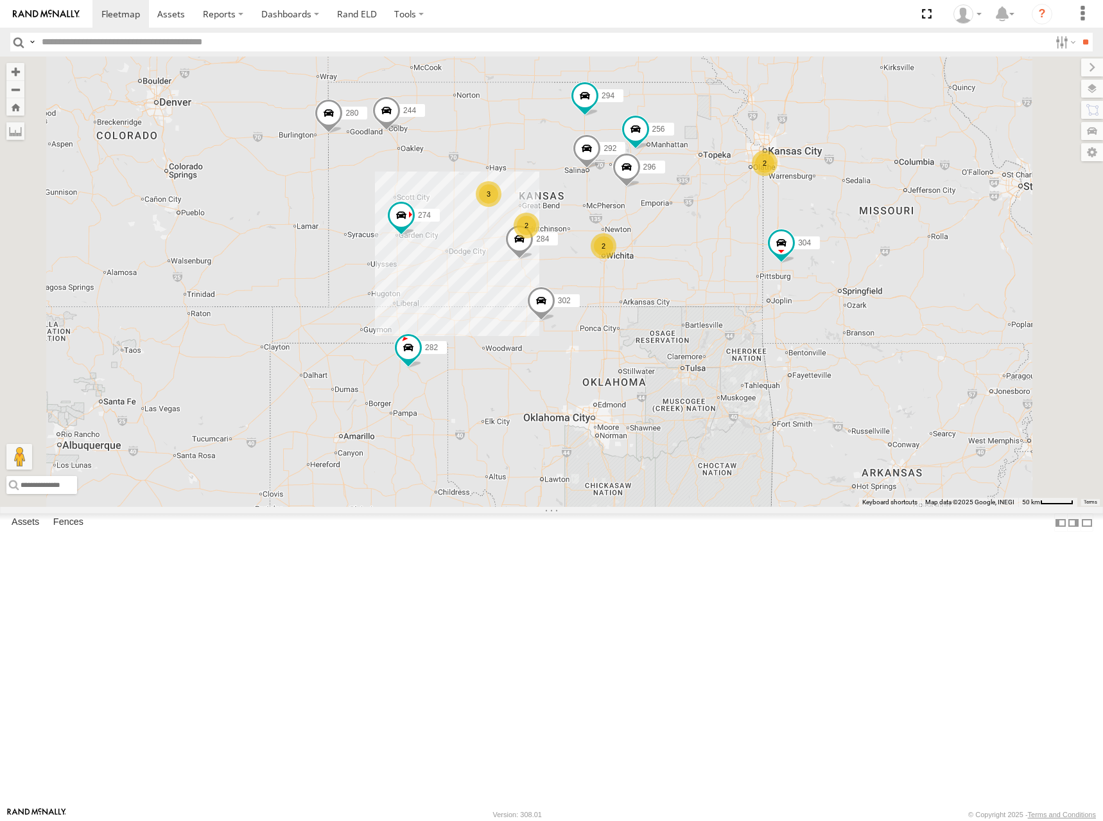
click at [889, 318] on div "292 294 274 2 244 3 298 2 262 2 280 256 232 296 304 284 302 282" at bounding box center [551, 282] width 1103 height 450
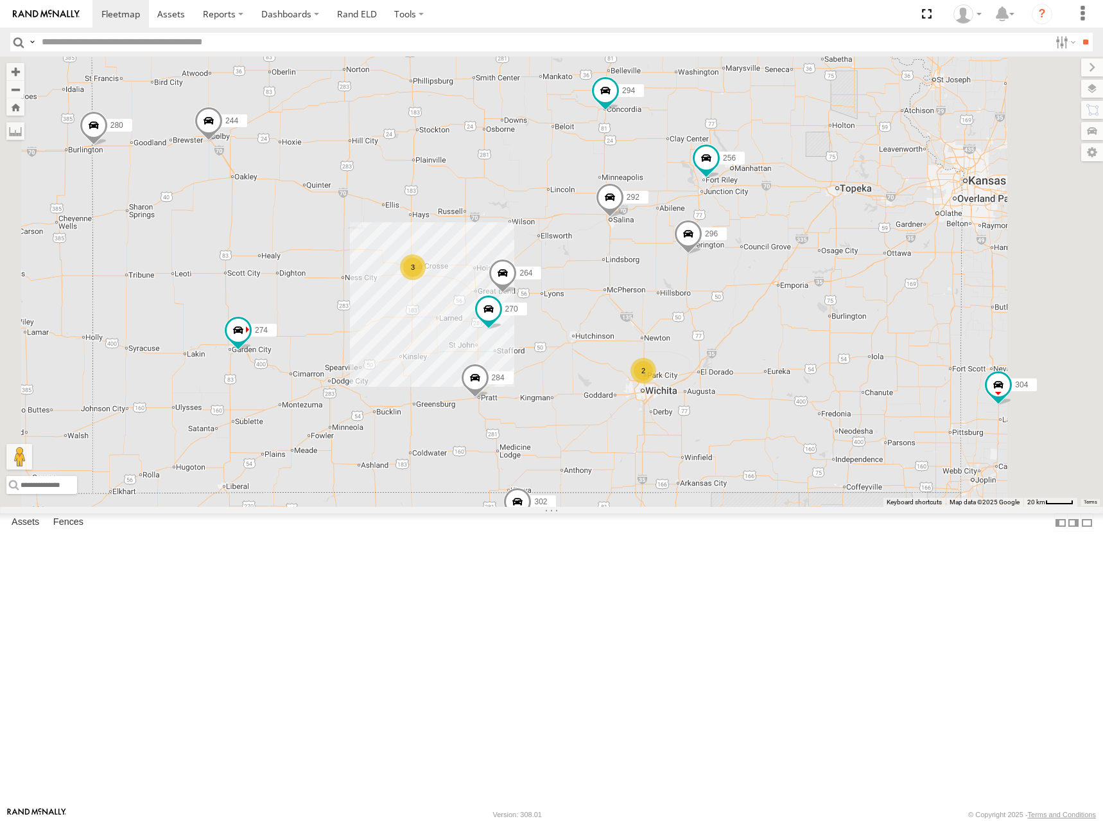
drag, startPoint x: 733, startPoint y: 277, endPoint x: 739, endPoint y: 304, distance: 28.4
click at [739, 304] on div "292 294 274 244 298 262 280 256 232 296 304 284 302 282 3 270 2 264" at bounding box center [551, 282] width 1103 height 450
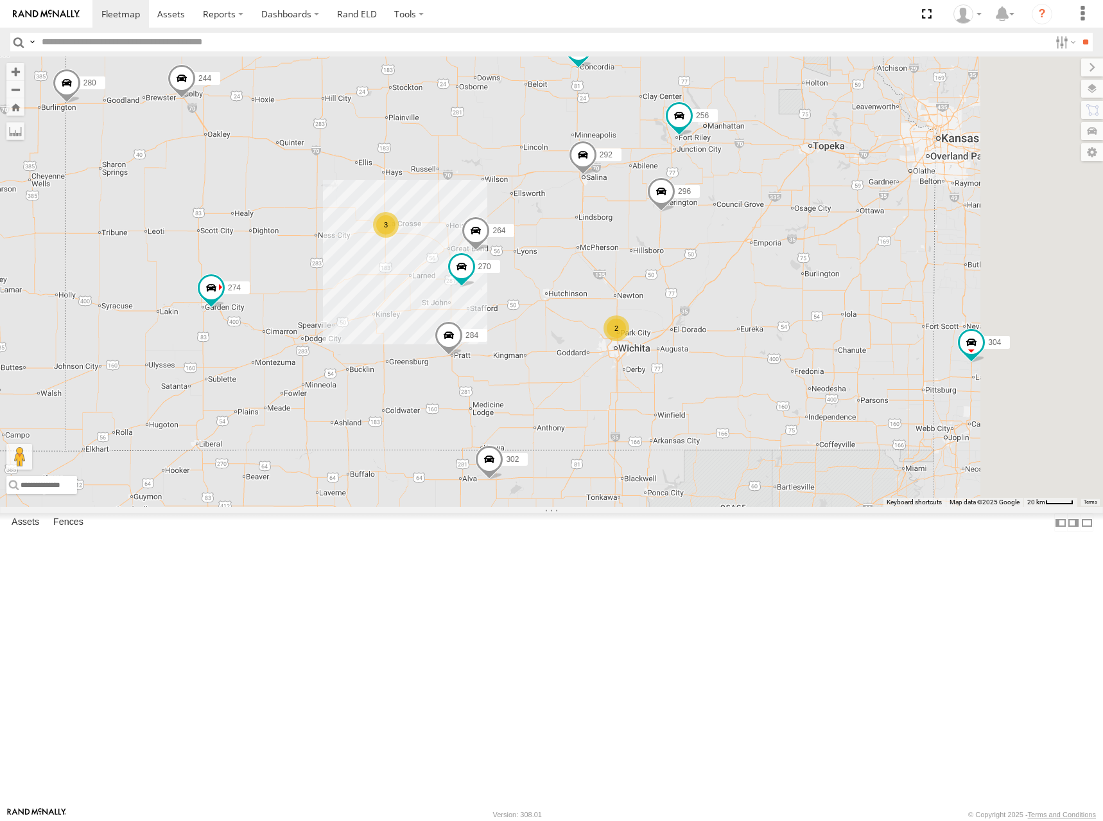
drag, startPoint x: 911, startPoint y: 244, endPoint x: 884, endPoint y: 200, distance: 51.3
click at [884, 200] on div "292 294 274 244 298 262 280 256 232 296 304 284 302 282 3 270 2 264" at bounding box center [551, 282] width 1103 height 450
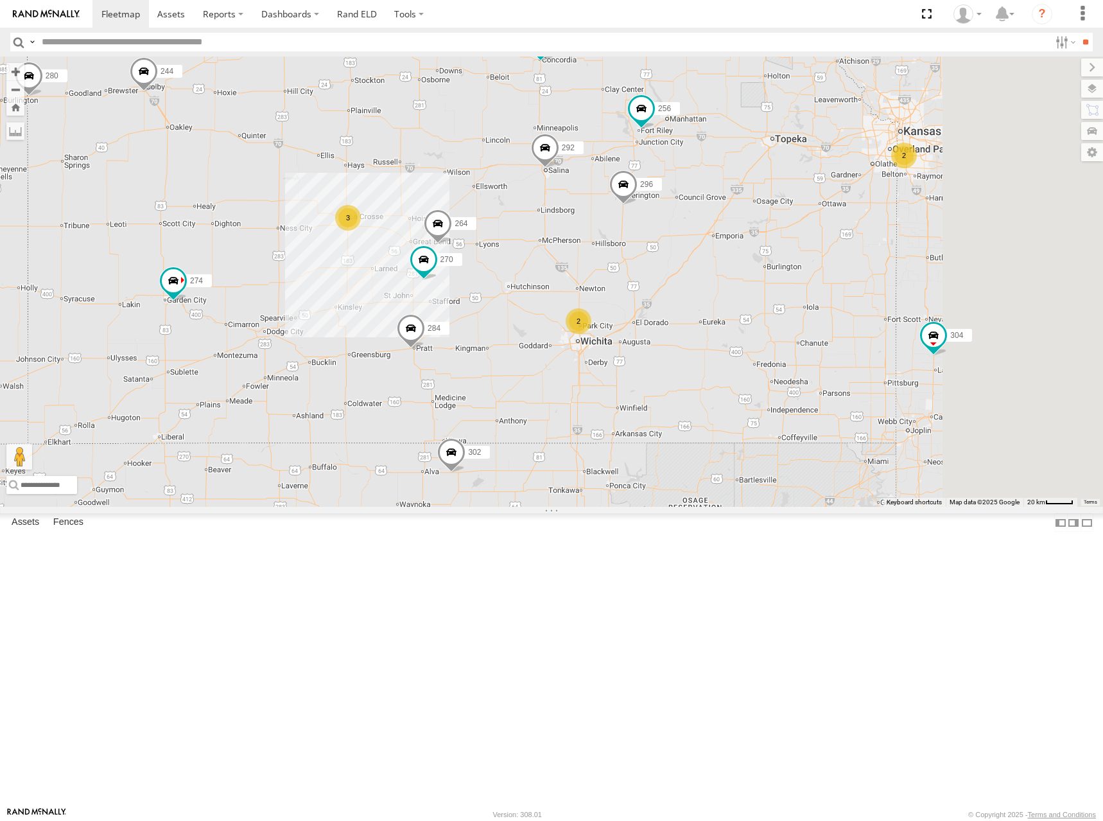
drag, startPoint x: 959, startPoint y: 212, endPoint x: 898, endPoint y: 201, distance: 62.0
click at [898, 201] on div "292 294 274 244 298 262 280 256 232 296 304 284 302 282 3 270 2 264 2" at bounding box center [551, 282] width 1103 height 450
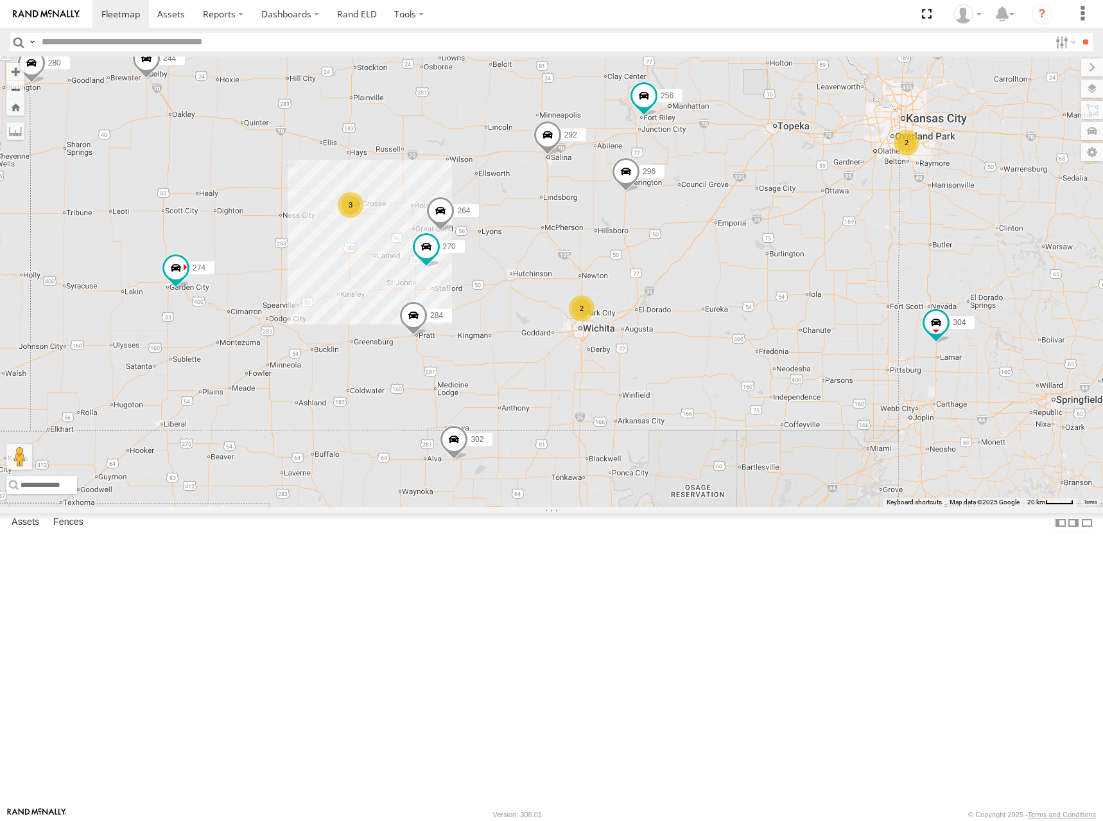
drag, startPoint x: 847, startPoint y: 222, endPoint x: 868, endPoint y: 211, distance: 23.6
click at [868, 211] on div "292 294 274 244 298 262 280 256 232 296 304 284 302 282 3 270 2 264 2" at bounding box center [551, 282] width 1103 height 450
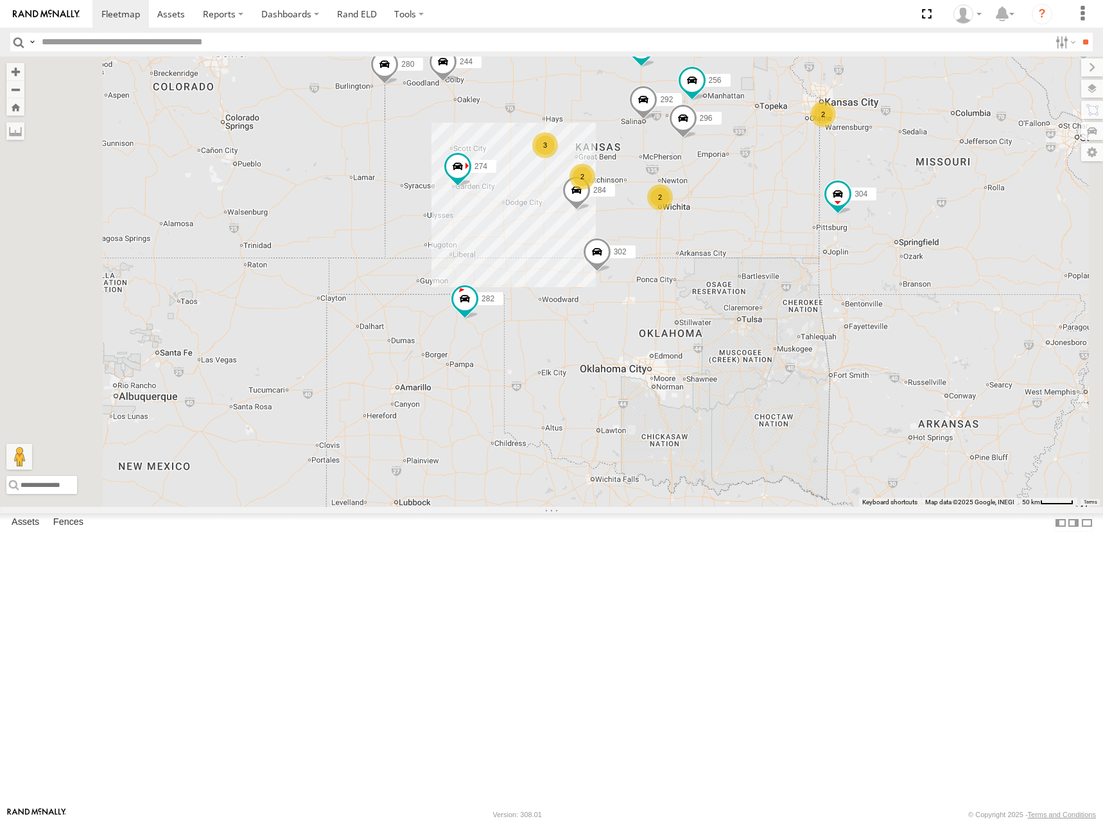
drag, startPoint x: 891, startPoint y: 191, endPoint x: 923, endPoint y: 214, distance: 39.2
click at [923, 214] on div "292 294 274 244 298 262 280 256 232 296 304 284 302 282 2 3 2 2" at bounding box center [551, 282] width 1103 height 450
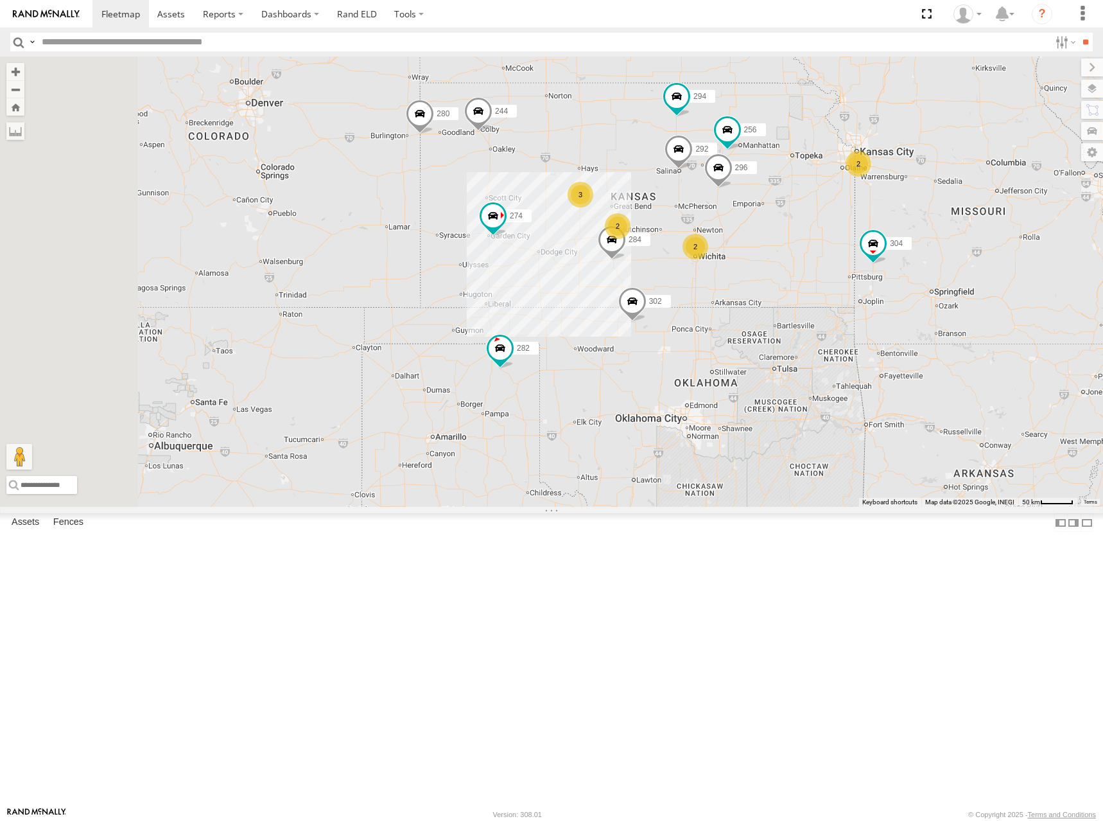
drag, startPoint x: 924, startPoint y: 347, endPoint x: 941, endPoint y: 376, distance: 33.7
click at [941, 376] on div "292 294 274 244 298 262 280 256 232 296 304 284 302 282 2 3 2 2" at bounding box center [551, 282] width 1103 height 450
drag, startPoint x: 979, startPoint y: 253, endPoint x: 981, endPoint y: 243, distance: 10.5
click at [981, 243] on div "292 294 274 244 298 262 280 256 232 296 304 284 302 282 2 3 2 2" at bounding box center [551, 282] width 1103 height 450
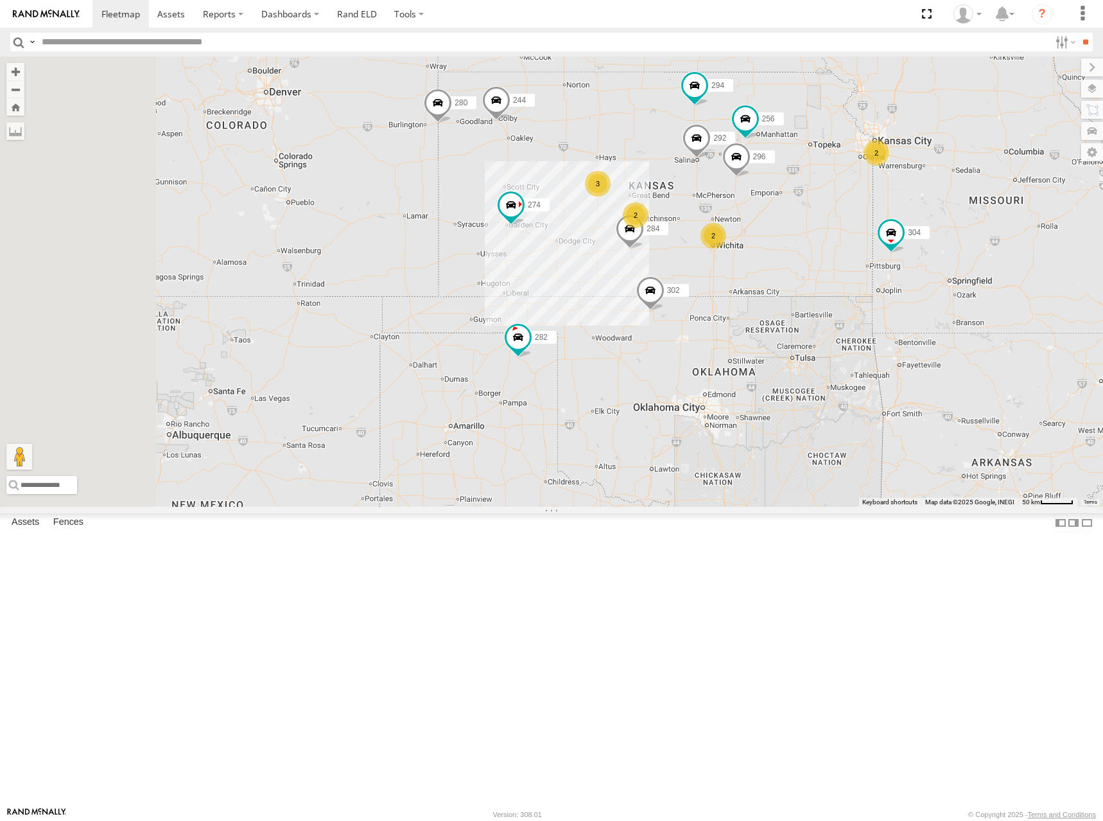
drag, startPoint x: 967, startPoint y: 248, endPoint x: 985, endPoint y: 243, distance: 19.2
click at [985, 243] on div "292 294 274 244 298 262 280 256 232 296 304 284 302 282 2 3 2 2" at bounding box center [551, 282] width 1103 height 450
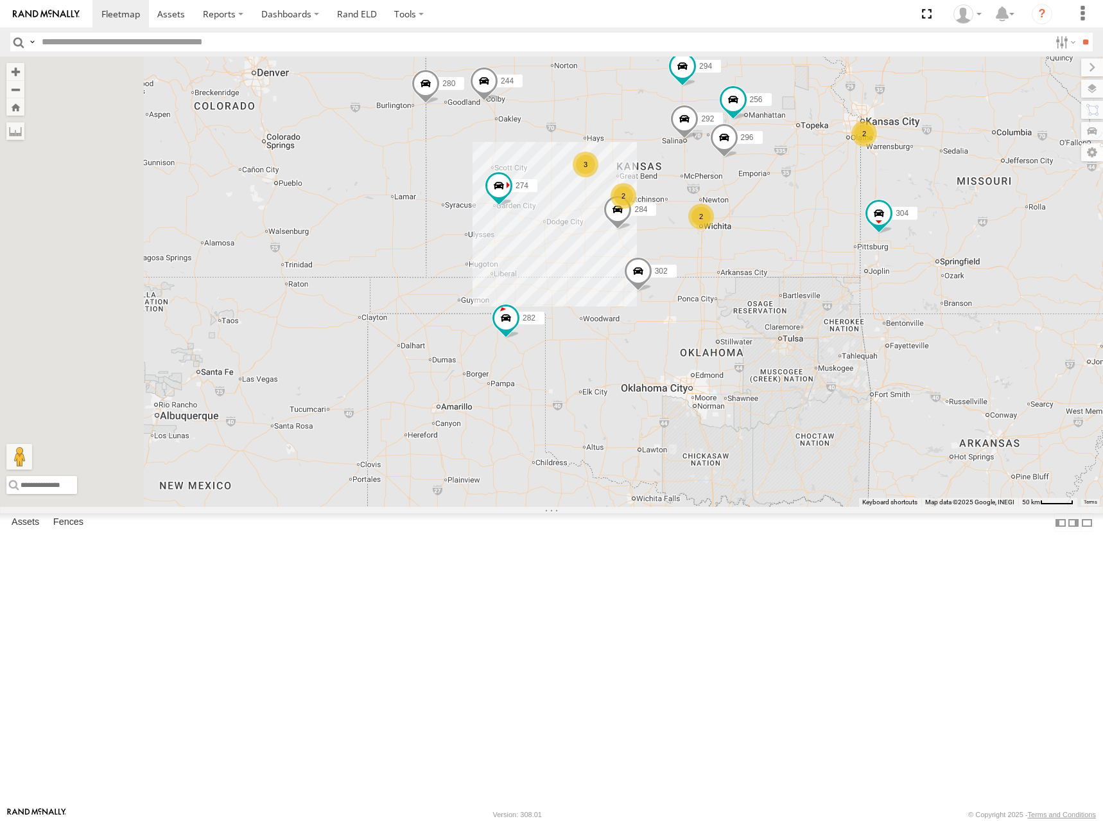
drag, startPoint x: 952, startPoint y: 237, endPoint x: 936, endPoint y: 213, distance: 29.2
click at [936, 213] on div "292 294 274 244 298 262 280 256 232 296 304 284 302 282 2 3 2 2" at bounding box center [551, 282] width 1103 height 450
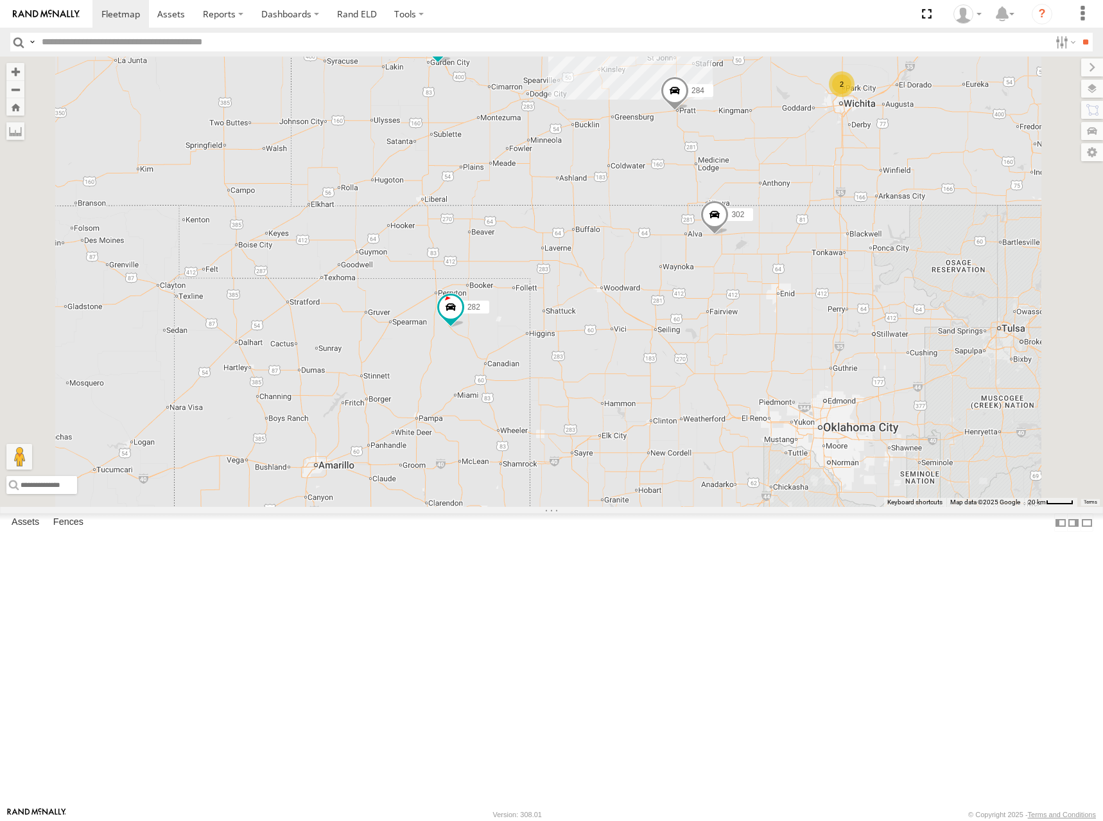
drag, startPoint x: 696, startPoint y: 347, endPoint x: 694, endPoint y: 381, distance: 34.1
click at [694, 381] on div "292 294 274 244 298 262 280 256 232 296 304 284 302 282 3 270 2 264" at bounding box center [551, 282] width 1103 height 450
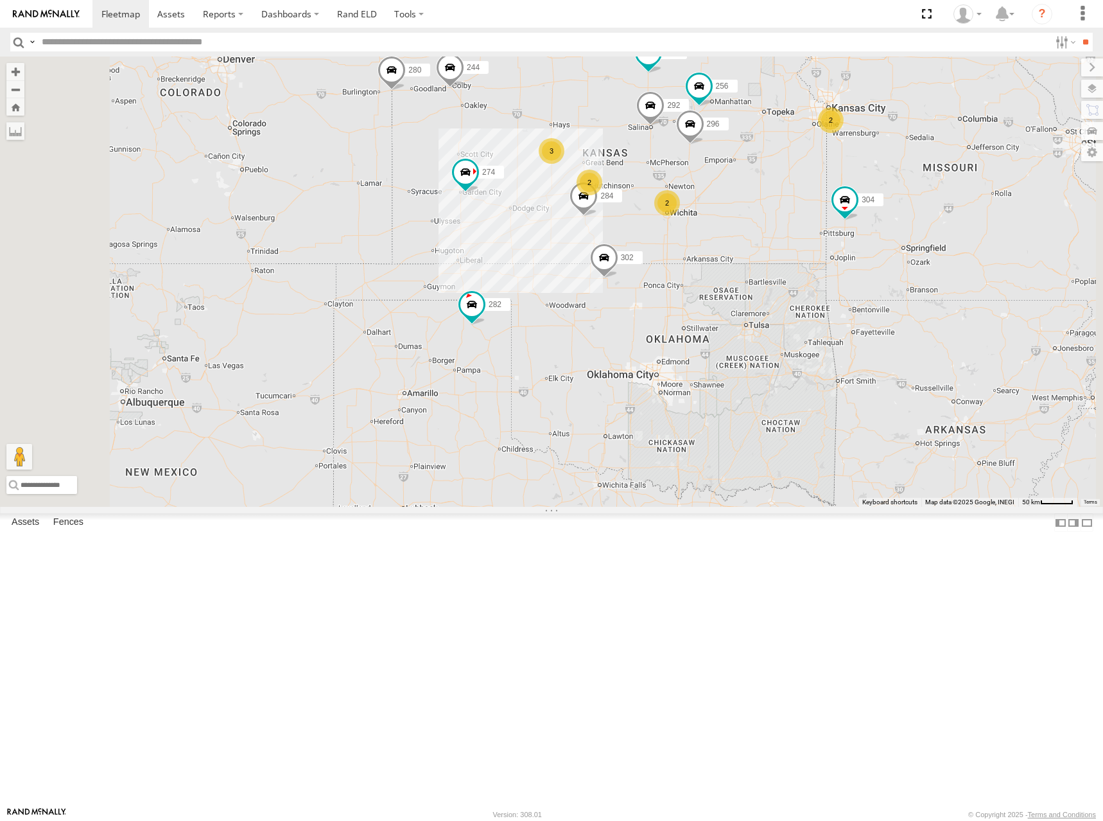
drag, startPoint x: 740, startPoint y: 238, endPoint x: 731, endPoint y: 250, distance: 15.2
click at [731, 250] on div "292 294 274 244 298 262 280 256 232 296 304 284 302 282 2 3 2 2" at bounding box center [551, 282] width 1103 height 450
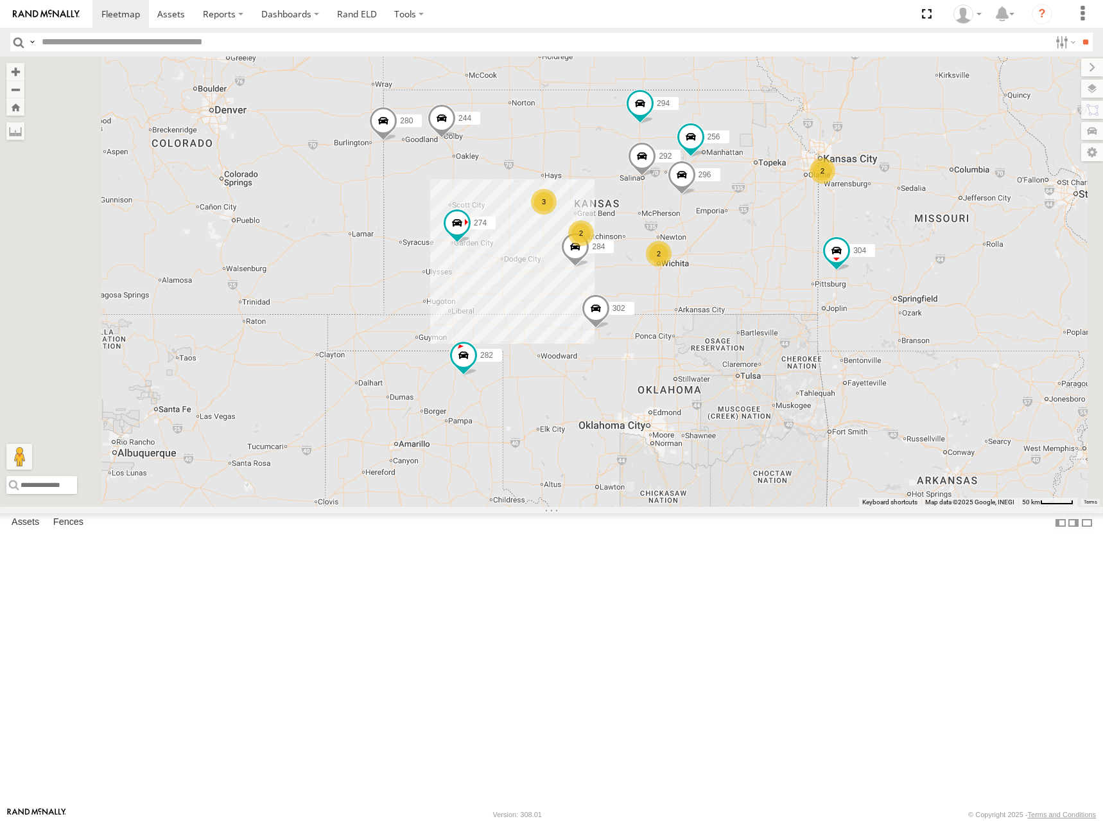
drag, startPoint x: 762, startPoint y: 231, endPoint x: 760, endPoint y: 263, distance: 32.2
click at [760, 273] on div "292 294 274 244 298 262 280 256 232 296 304 284 302 282 2 3 2 2" at bounding box center [551, 282] width 1103 height 450
click at [746, 262] on div "292 294 274 244 298 262 280 256 232 296 304 284 302 282 2 3 2 2" at bounding box center [551, 282] width 1103 height 450
drag, startPoint x: 723, startPoint y: 268, endPoint x: 743, endPoint y: 264, distance: 20.3
click at [743, 264] on div "292 294 274 244 298 262 280 256 232 296 304 284 302 282 2 3 2 2" at bounding box center [551, 282] width 1103 height 450
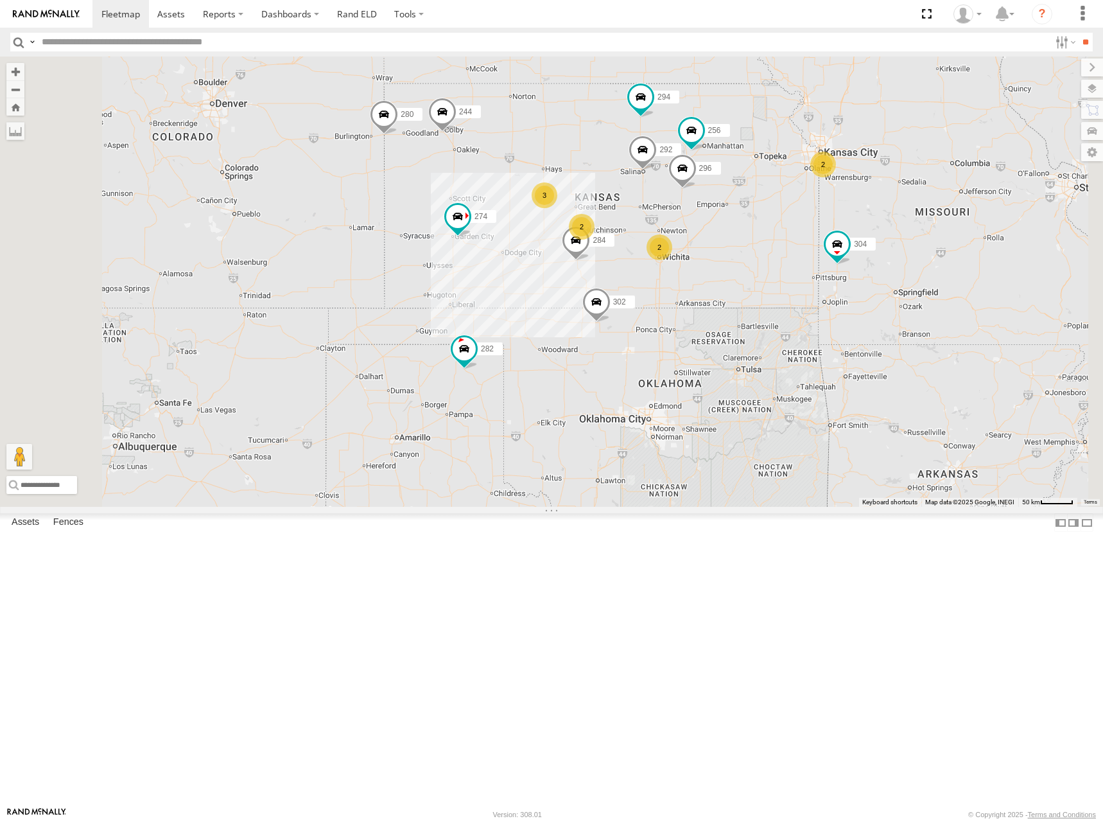
drag, startPoint x: 764, startPoint y: 252, endPoint x: 758, endPoint y: 251, distance: 6.5
click at [758, 251] on div "292 294 274 244 298 262 280 256 232 296 304 284 302 282 2 3 2 2" at bounding box center [551, 282] width 1103 height 450
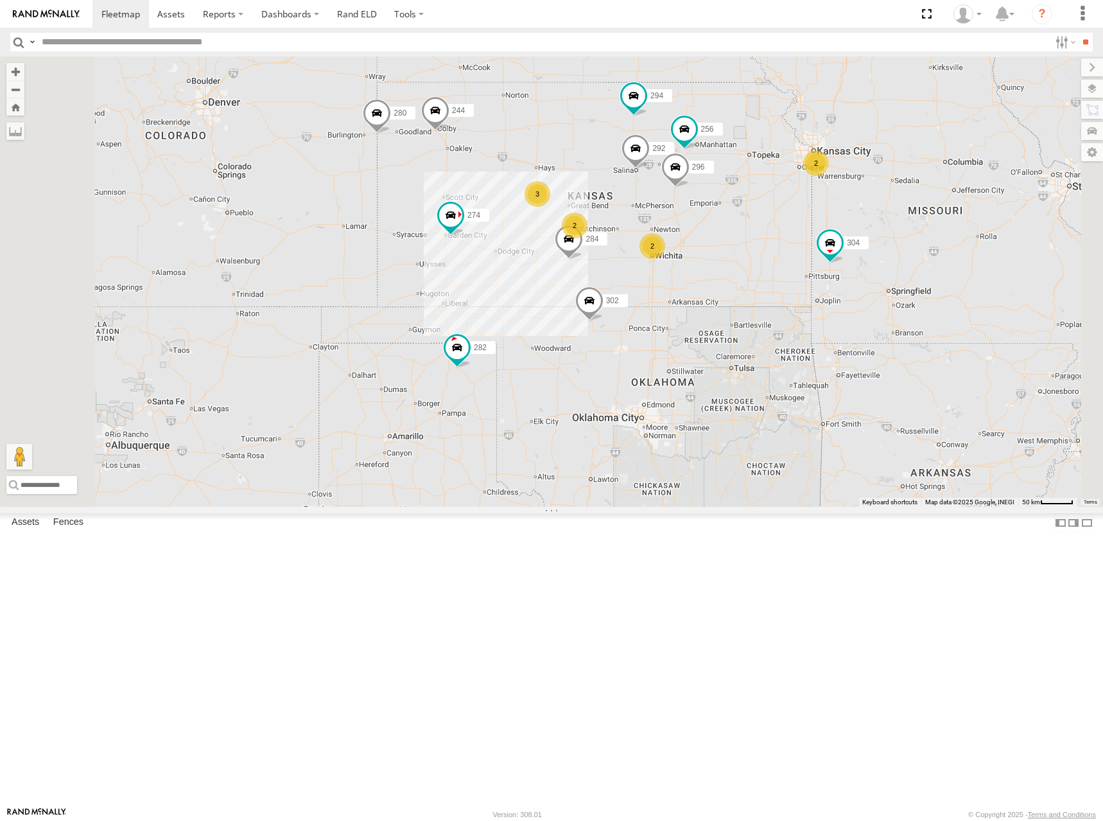
drag, startPoint x: 719, startPoint y: 253, endPoint x: 717, endPoint y: 246, distance: 7.5
click at [717, 246] on div "292 294 274 244 298 262 280 256 232 296 304 284 302 282 2 3 2 2" at bounding box center [551, 282] width 1103 height 450
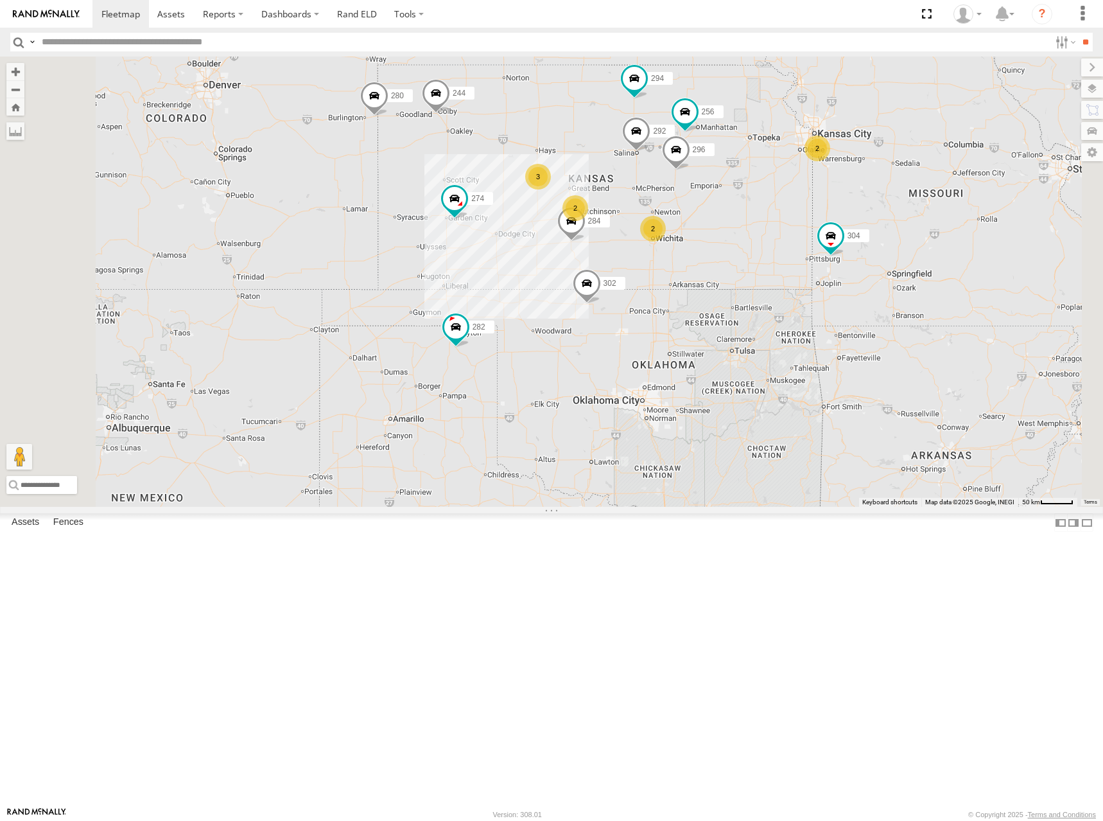
drag, startPoint x: 692, startPoint y: 249, endPoint x: 694, endPoint y: 238, distance: 11.2
click at [694, 238] on div "274 244 298 262 292 280 256 232 296 304 284 302 282 294 2 3 2 2" at bounding box center [551, 282] width 1103 height 450
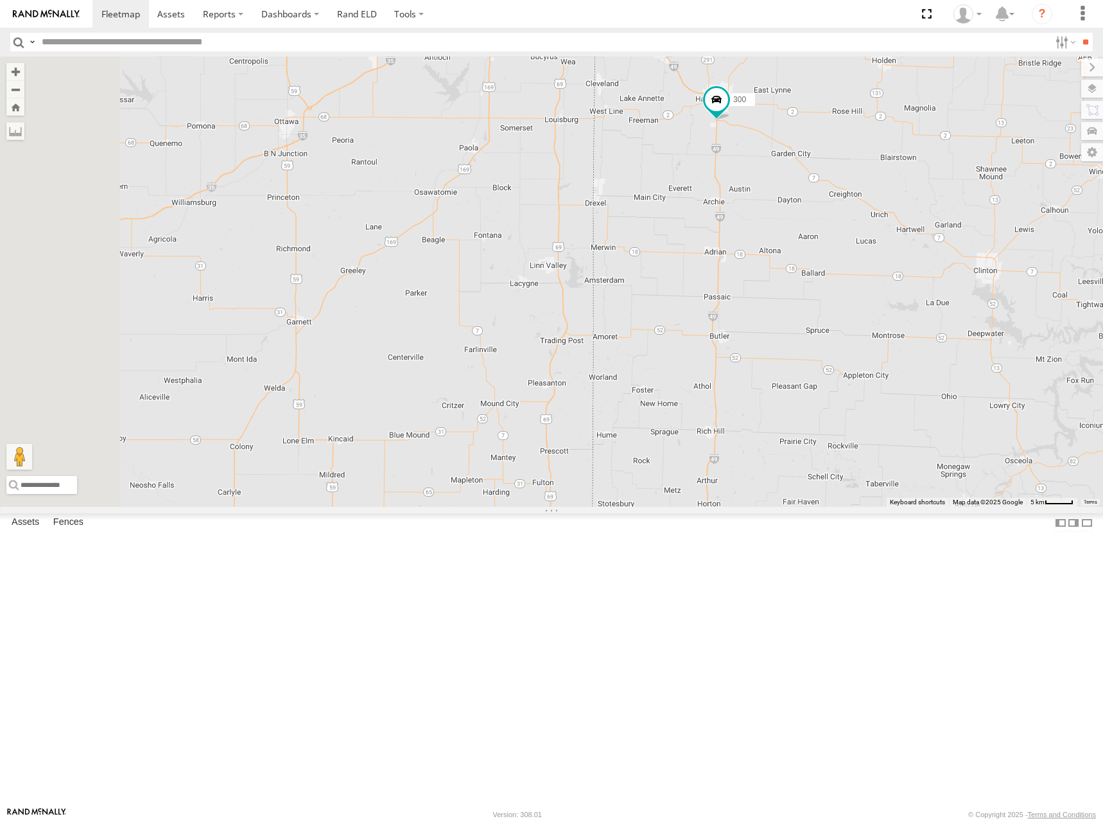
drag, startPoint x: 958, startPoint y: 186, endPoint x: 839, endPoint y: 238, distance: 130.3
click at [839, 238] on div "274 300 244 298 262 292 280 256 232 296 304 264 302 282 294 260" at bounding box center [551, 282] width 1103 height 450
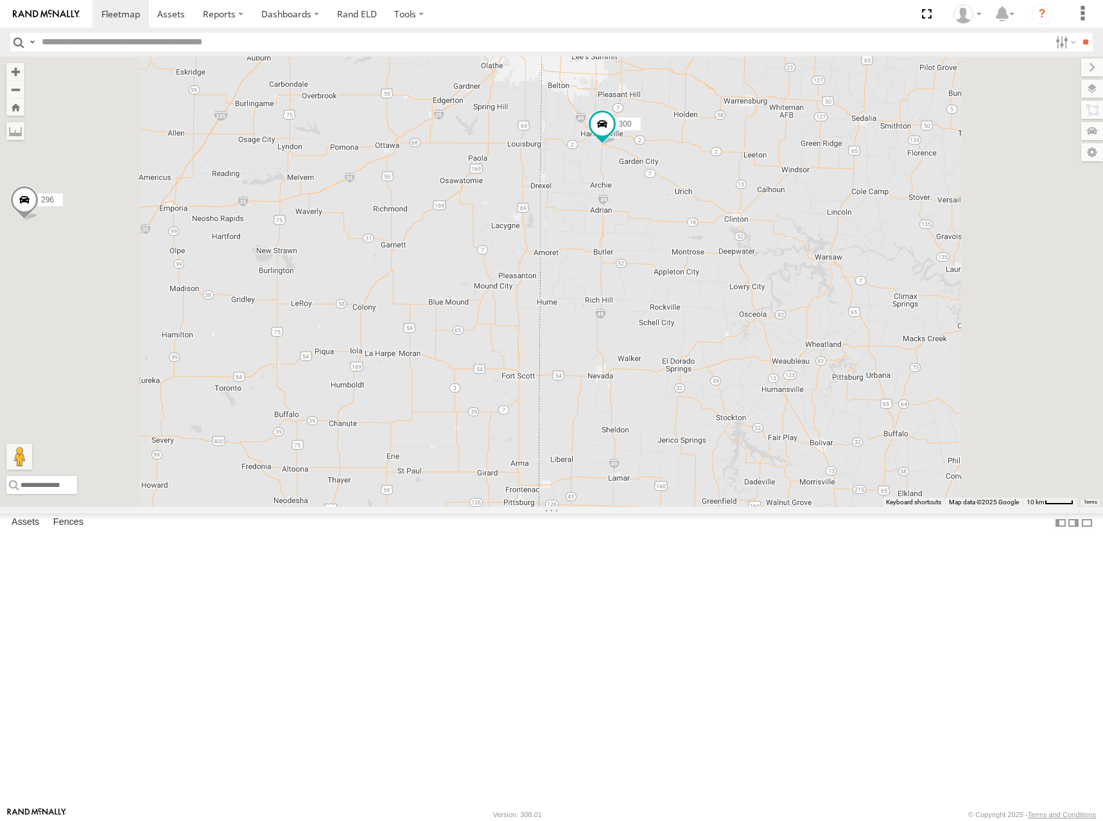
drag, startPoint x: 874, startPoint y: 267, endPoint x: 867, endPoint y: 278, distance: 13.0
click at [867, 278] on div "274 300 244 298 262 292 280 256 232 296 304 264 302 282 294 260" at bounding box center [551, 282] width 1103 height 450
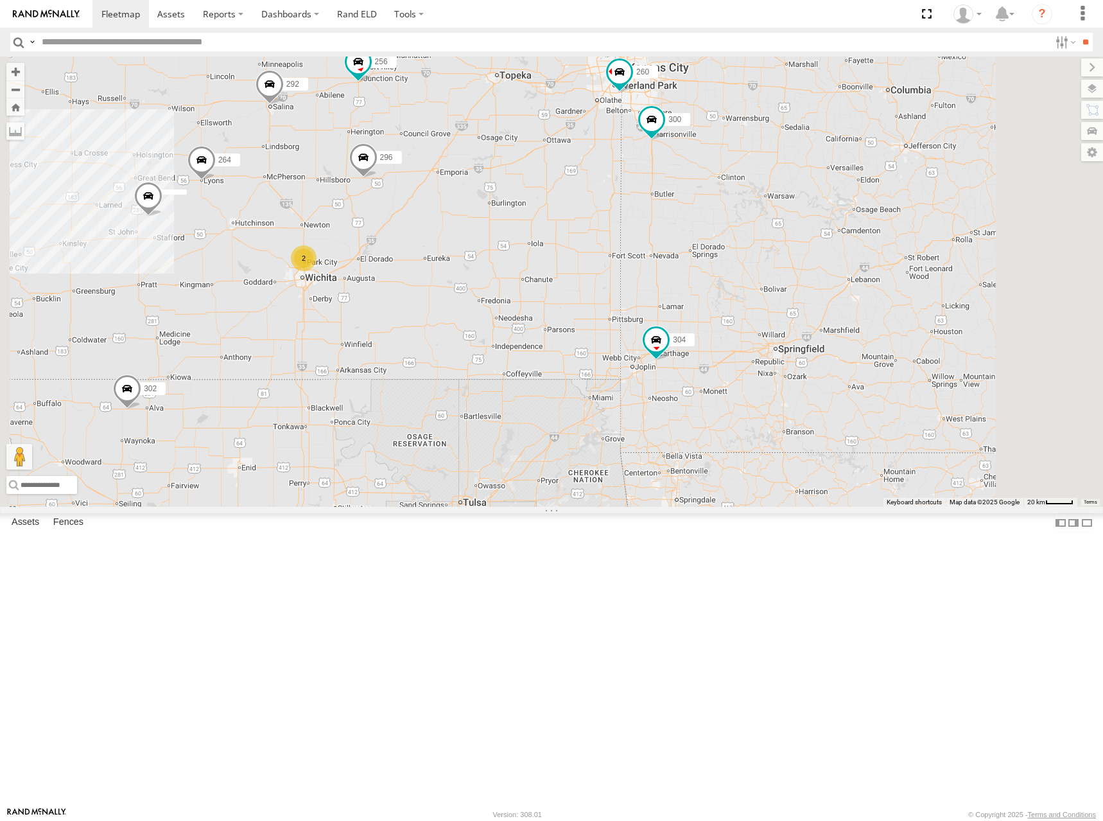
click at [907, 283] on div "274 300 244 298 262 292 280 256 232 296 304 264 302 282 294 260 2" at bounding box center [551, 282] width 1103 height 450
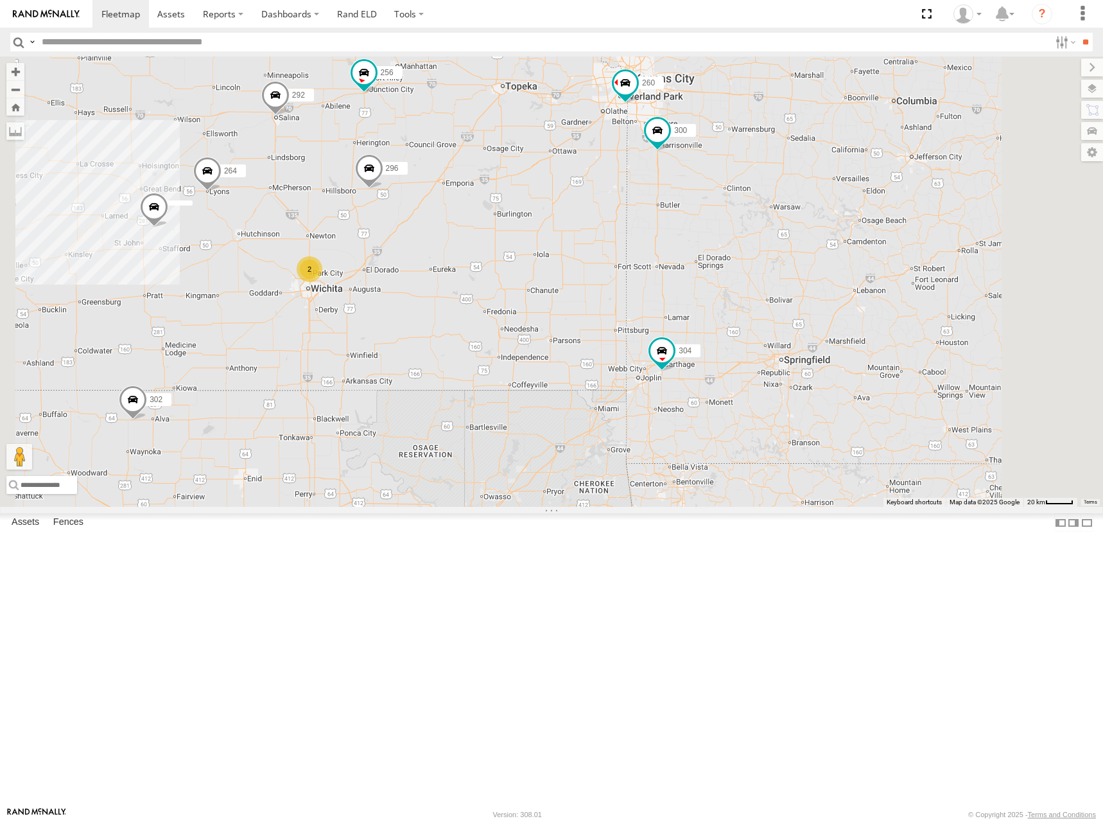
drag, startPoint x: 895, startPoint y: 171, endPoint x: 909, endPoint y: 195, distance: 27.3
click at [909, 195] on div "274 300 244 298 262 292 280 256 232 296 304 264 302 282 294 260 2" at bounding box center [551, 282] width 1103 height 450
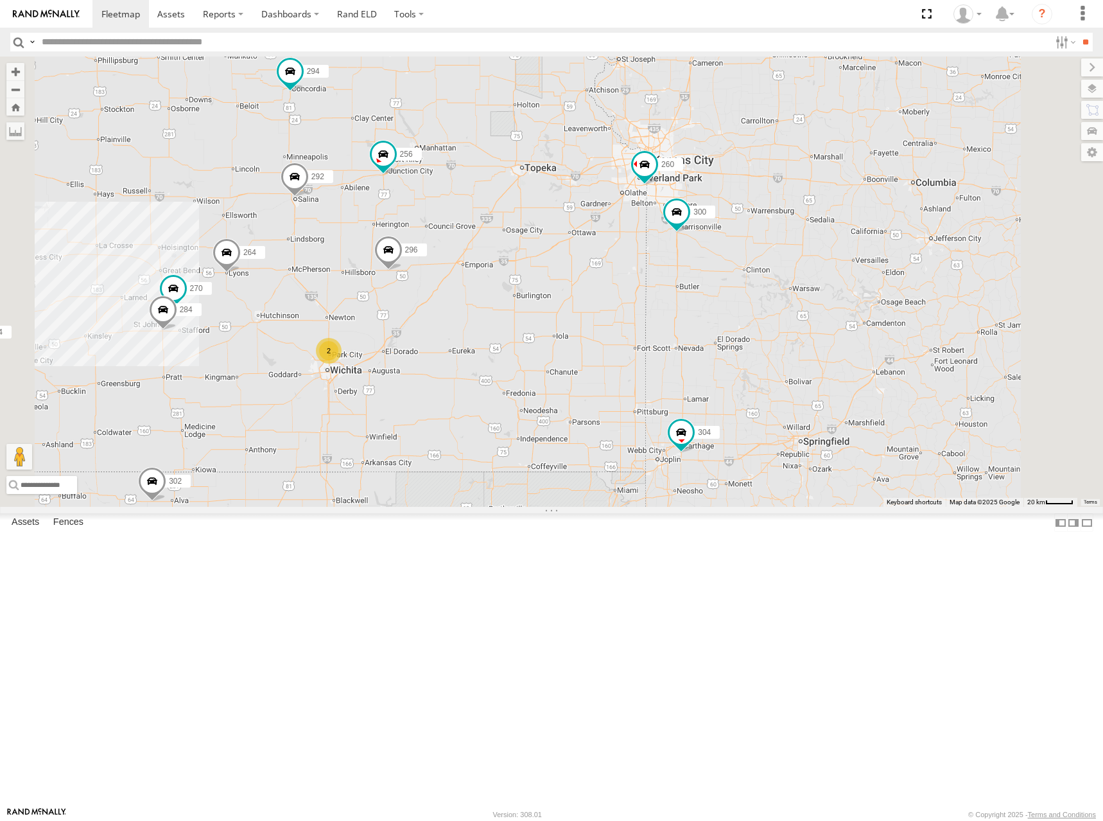
drag, startPoint x: 875, startPoint y: 199, endPoint x: 880, endPoint y: 253, distance: 54.1
click at [880, 253] on div "274 300 244 298 262 292 280 256 232 296 304 264 302 282 294 260 270 2 284" at bounding box center [551, 282] width 1103 height 450
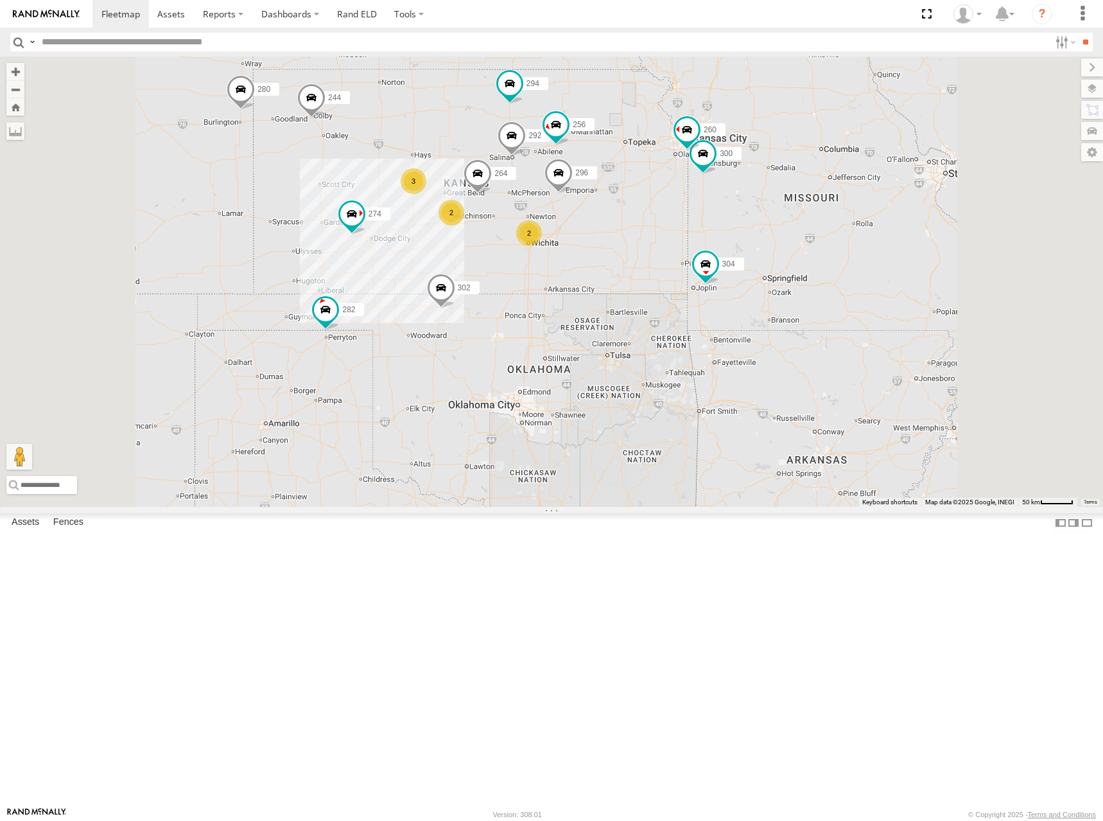
click at [800, 326] on div "274 300 244 298 262 292 280 256 232 296 304 264 302 282 294 260 3 2 2" at bounding box center [551, 282] width 1103 height 450
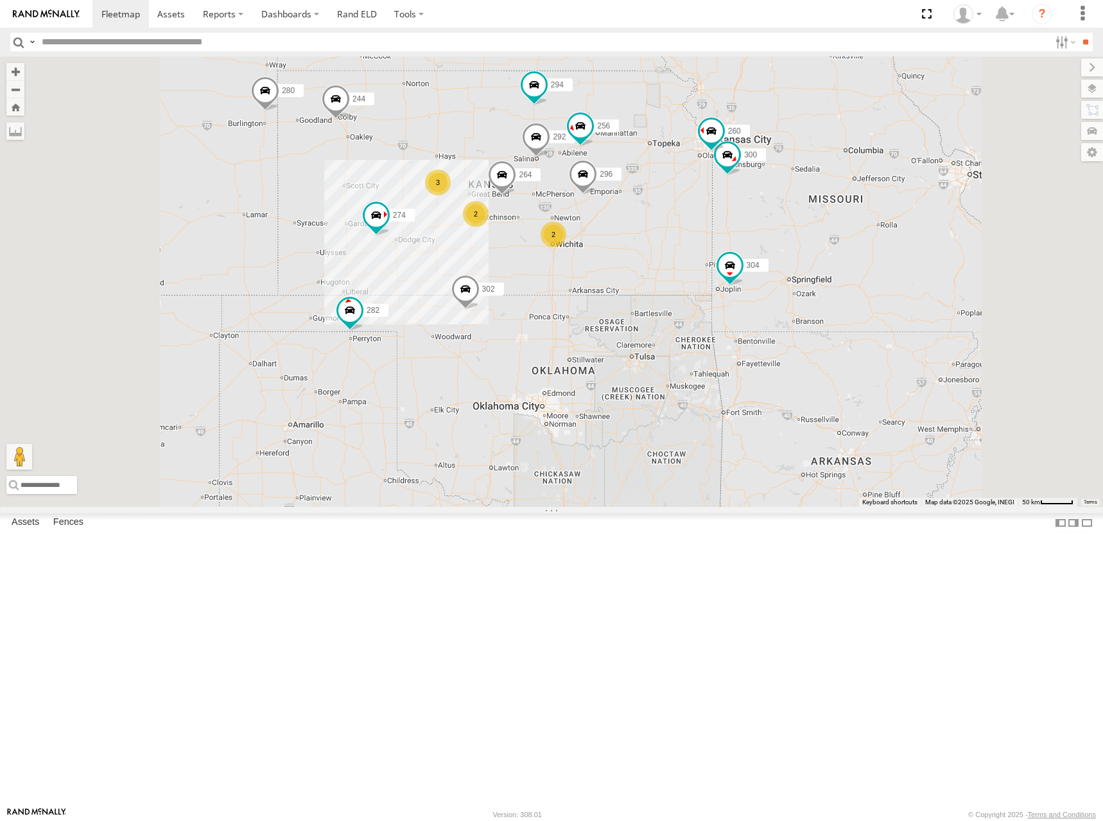
drag, startPoint x: 898, startPoint y: 362, endPoint x: 913, endPoint y: 356, distance: 15.3
click at [913, 356] on div "274 300 244 298 262 292 280 256 232 296 304 264 302 282 294 260 3 2 2" at bounding box center [551, 282] width 1103 height 450
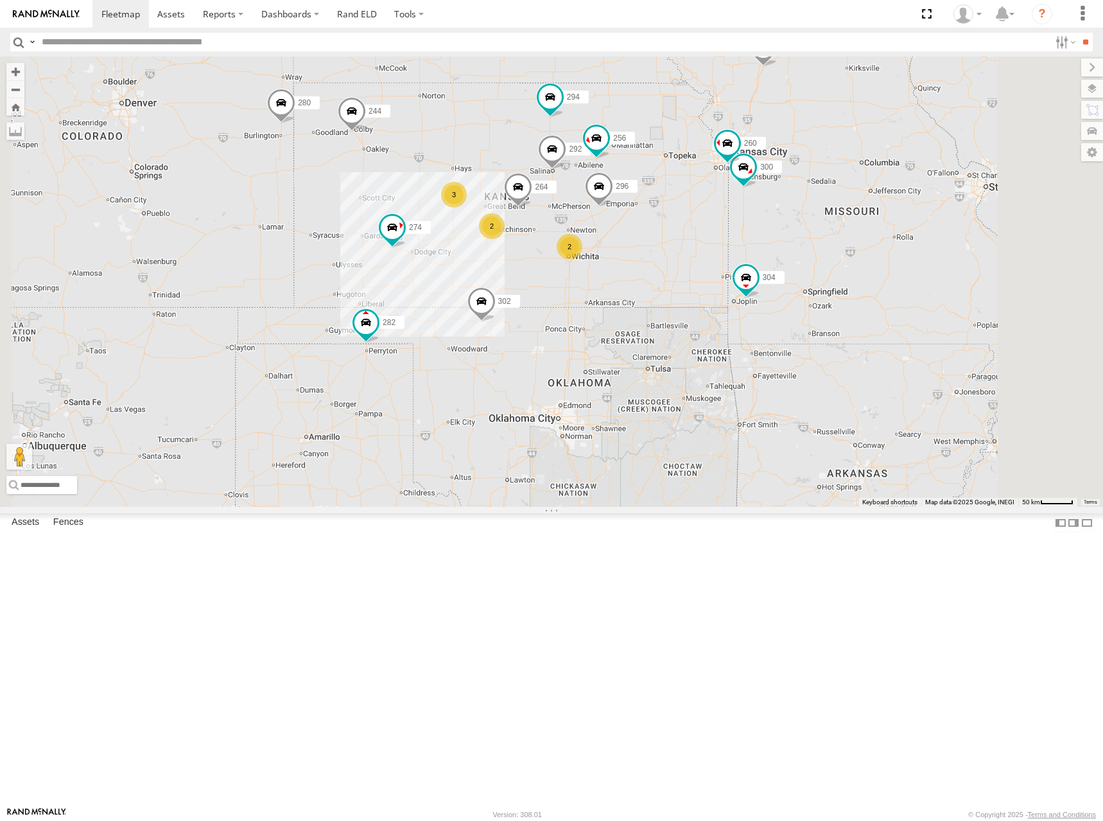
drag, startPoint x: 818, startPoint y: 239, endPoint x: 834, endPoint y: 251, distance: 20.2
click at [834, 251] on div "274 300 244 298 262 292 280 256 232 296 304 264 302 282 294 260 3 2 2" at bounding box center [551, 282] width 1103 height 450
drag, startPoint x: 606, startPoint y: 240, endPoint x: 618, endPoint y: 220, distance: 23.6
click at [618, 220] on div "274 300 244 298 262 292 280 256 232 296 304 264 302 282 294 260 3 2 2" at bounding box center [551, 282] width 1103 height 450
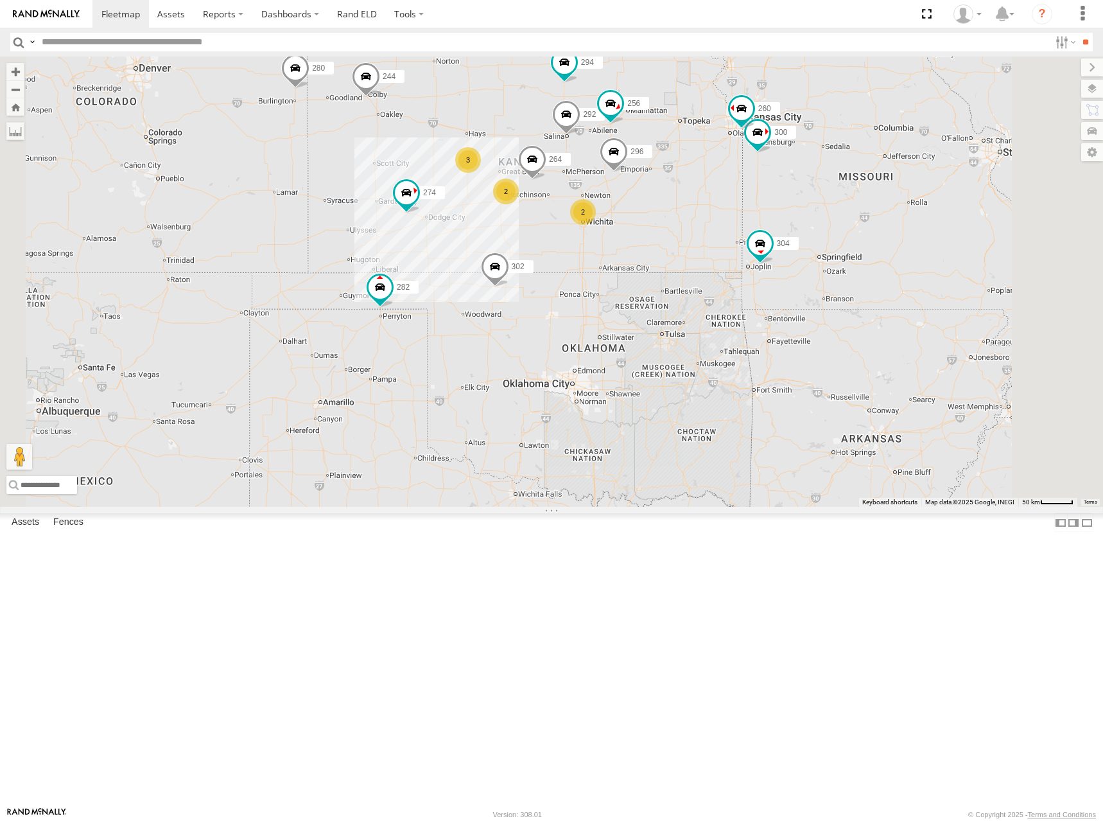
drag, startPoint x: 849, startPoint y: 206, endPoint x: 850, endPoint y: 197, distance: 9.1
click at [850, 197] on div "274 300 244 298 262 292 280 256 232 296 304 264 302 282 294 260 3 2 2" at bounding box center [551, 282] width 1103 height 450
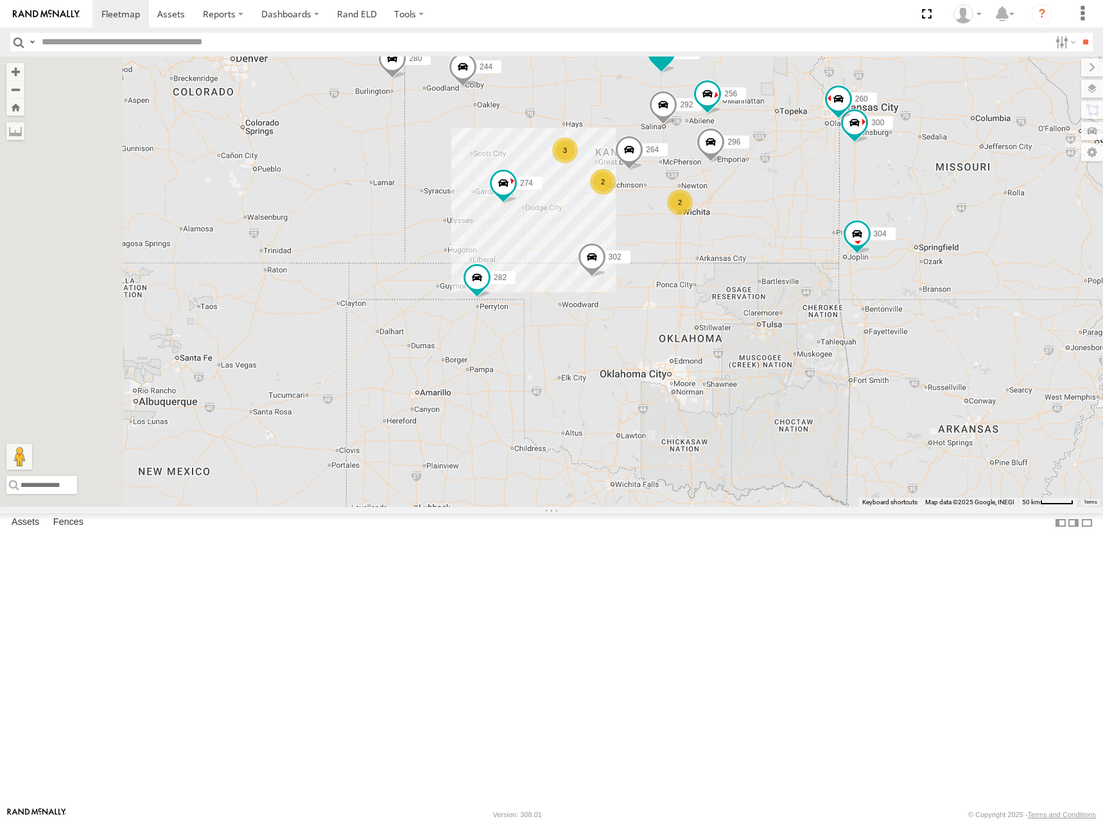
drag, startPoint x: 804, startPoint y: 196, endPoint x: 821, endPoint y: 195, distance: 17.4
click at [673, 64] on span at bounding box center [661, 51] width 23 height 23
click at [932, 173] on div "274 300 244 298 262 292 280 256 232 296 304 264 302 282 294 260 3 2 2 294 All A…" at bounding box center [551, 282] width 1103 height 450
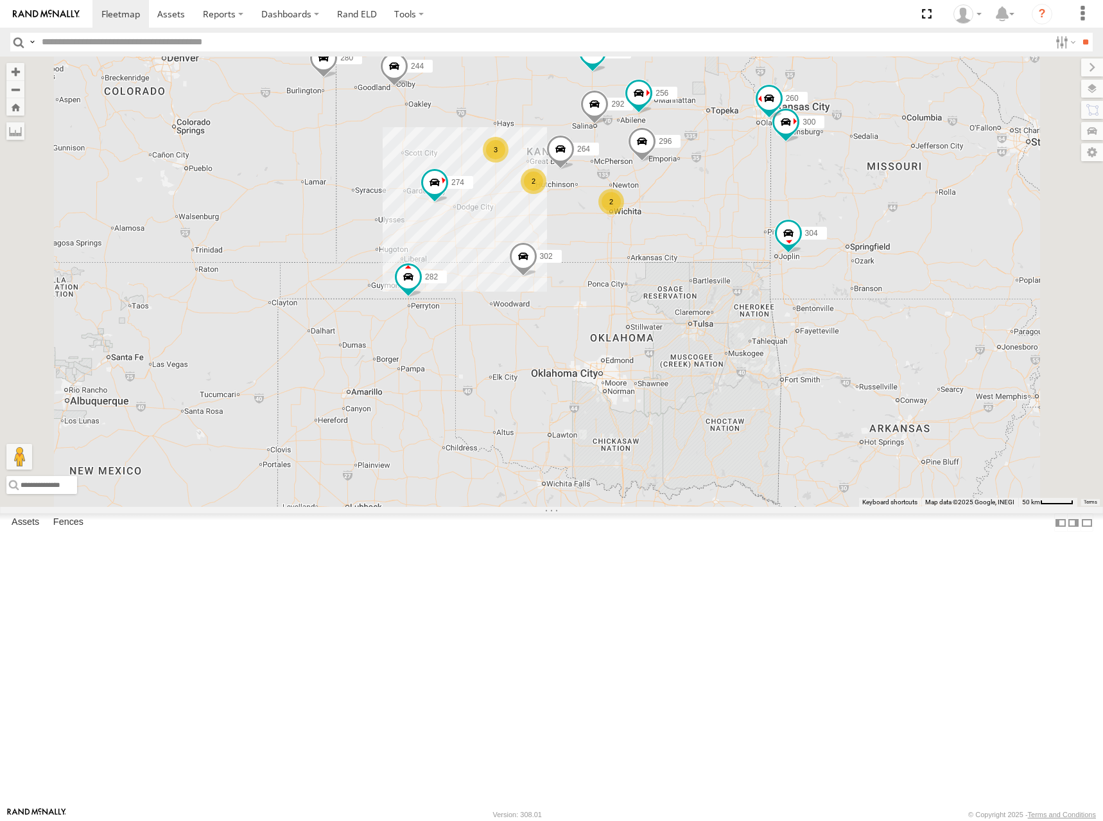
click at [864, 217] on div "274 300 244 298 262 292 280 256 232 296 304 264 302 282 294 260 3 2 2" at bounding box center [551, 282] width 1103 height 450
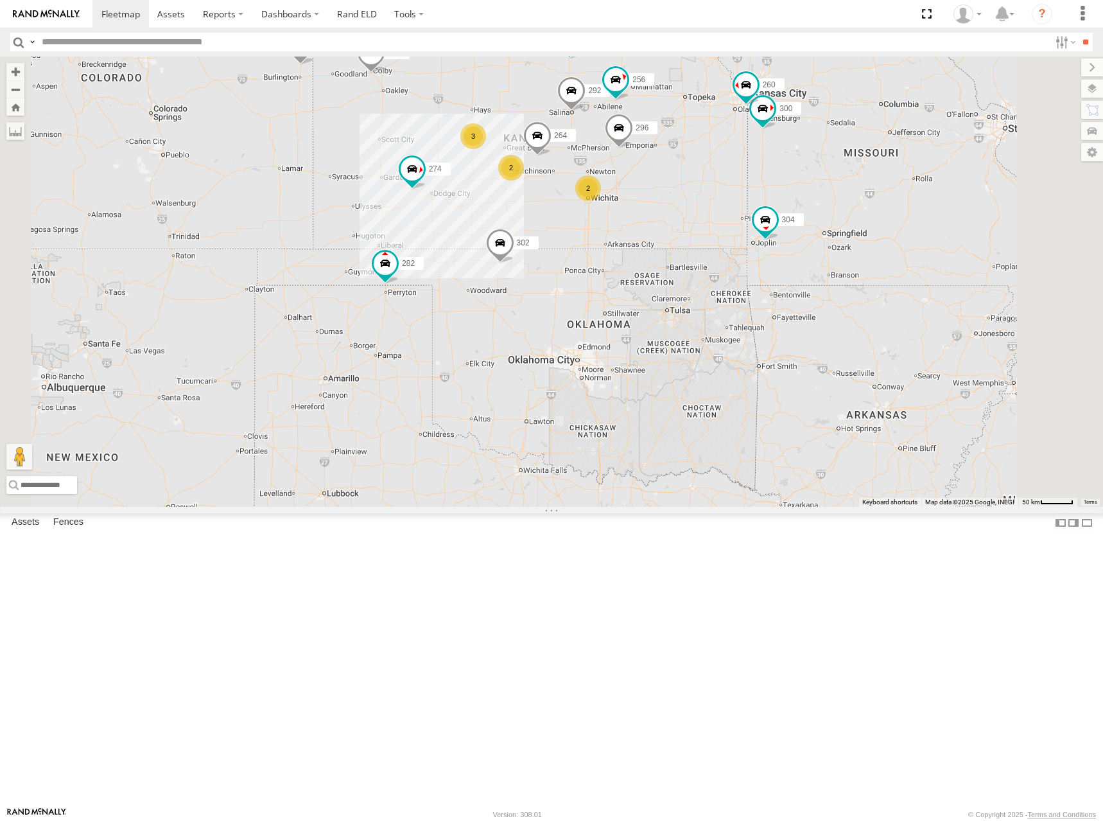
drag, startPoint x: 848, startPoint y: 220, endPoint x: 857, endPoint y: 198, distance: 23.3
click at [857, 198] on div "274 300 244 298 262 292 280 256 232 296 304 264 302 282 294 260 3 2 2" at bounding box center [551, 282] width 1103 height 450
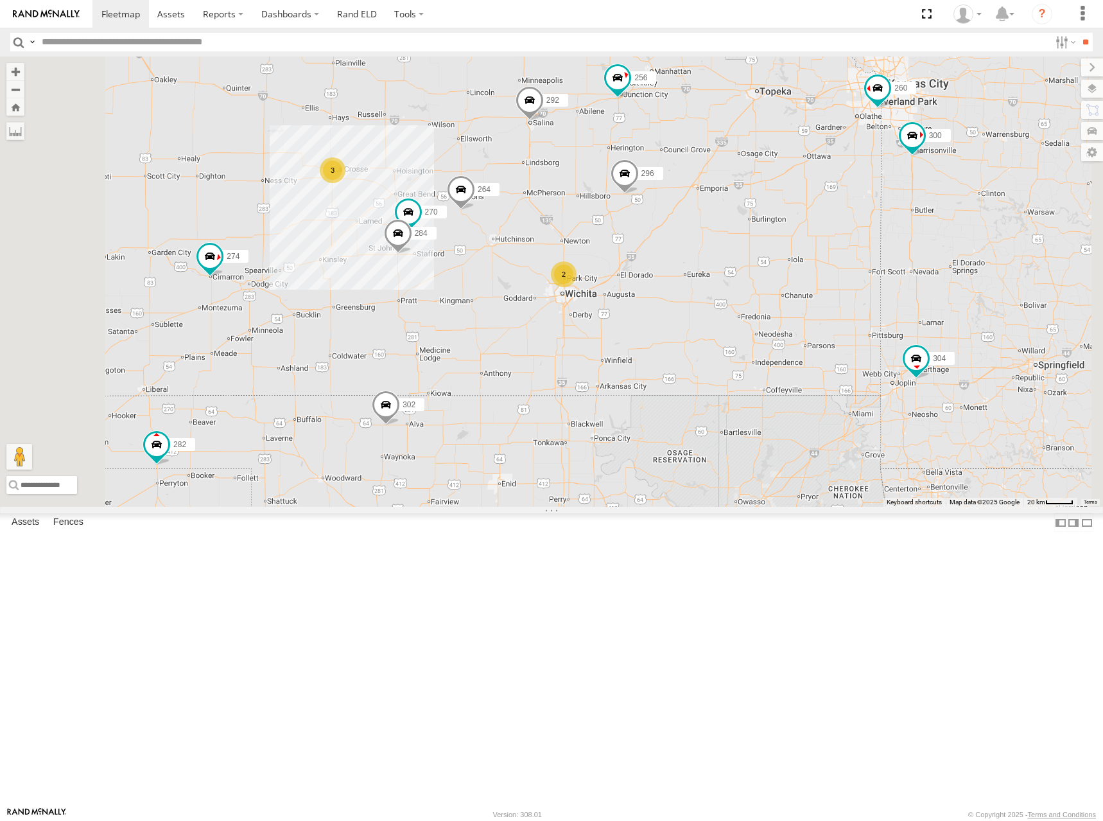
drag, startPoint x: 827, startPoint y: 196, endPoint x: 833, endPoint y: 270, distance: 74.7
click at [833, 270] on div "274 300 244 298 262 292 280 256 232 296 304 264 302 282 294 260 3 270 2 284" at bounding box center [551, 282] width 1103 height 450
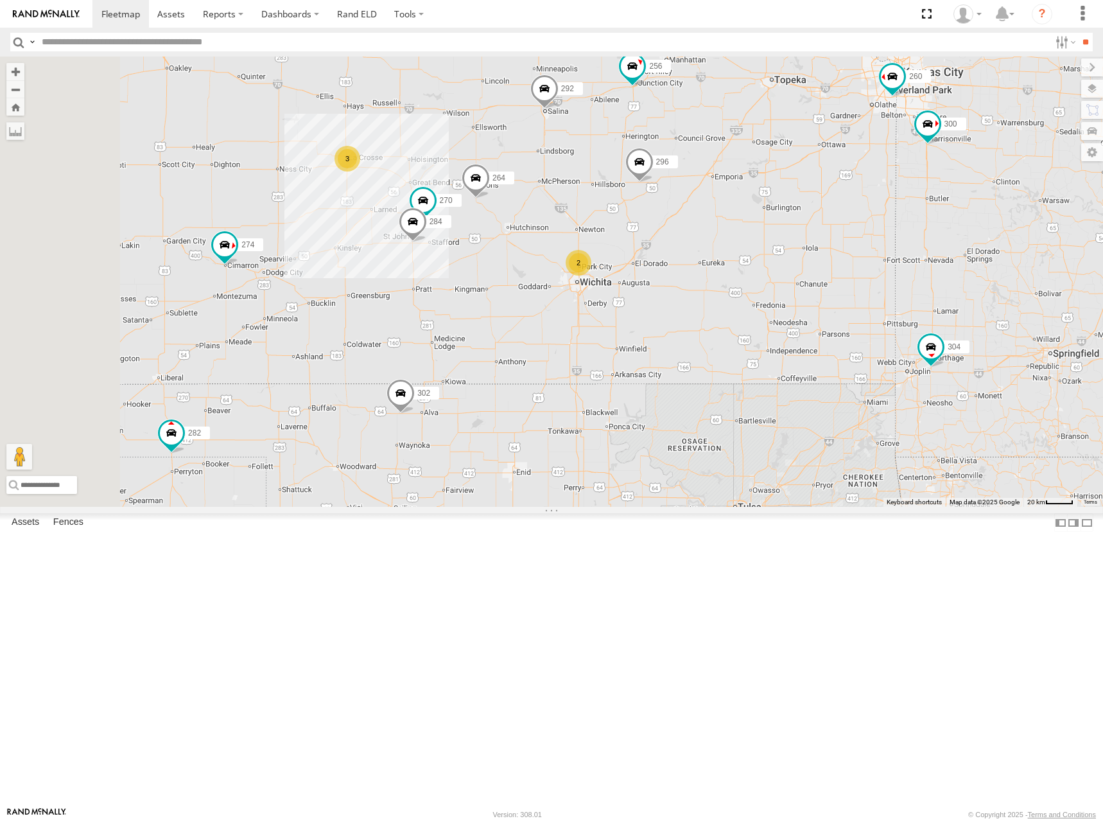
drag, startPoint x: 713, startPoint y: 285, endPoint x: 718, endPoint y: 277, distance: 8.7
click at [716, 277] on div "274 300 244 298 262 292 280 256 232 296 304 264 302 282 294 260 3 270 2 284" at bounding box center [551, 282] width 1103 height 450
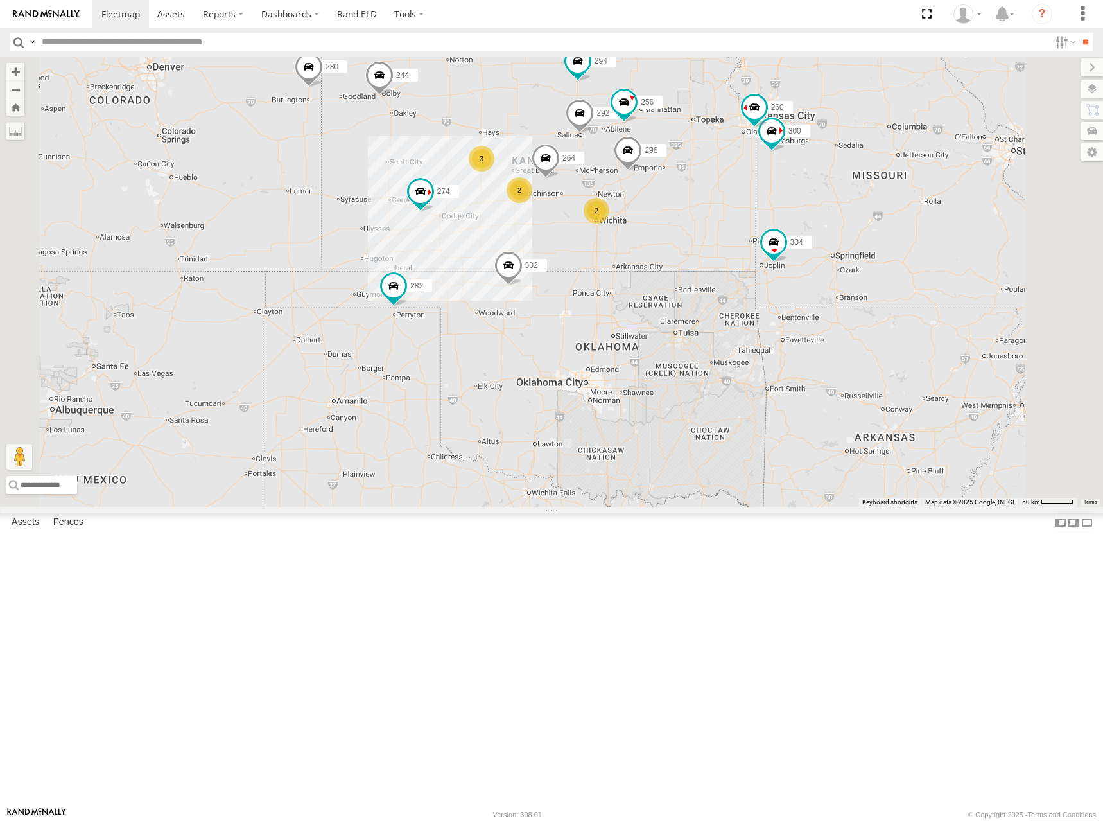
drag, startPoint x: 768, startPoint y: 317, endPoint x: 778, endPoint y: 319, distance: 9.8
click at [774, 315] on div "274 300 244 298 262 292 280 256 232 296 304 264 302 282 294 260 3 2 2" at bounding box center [551, 282] width 1103 height 450
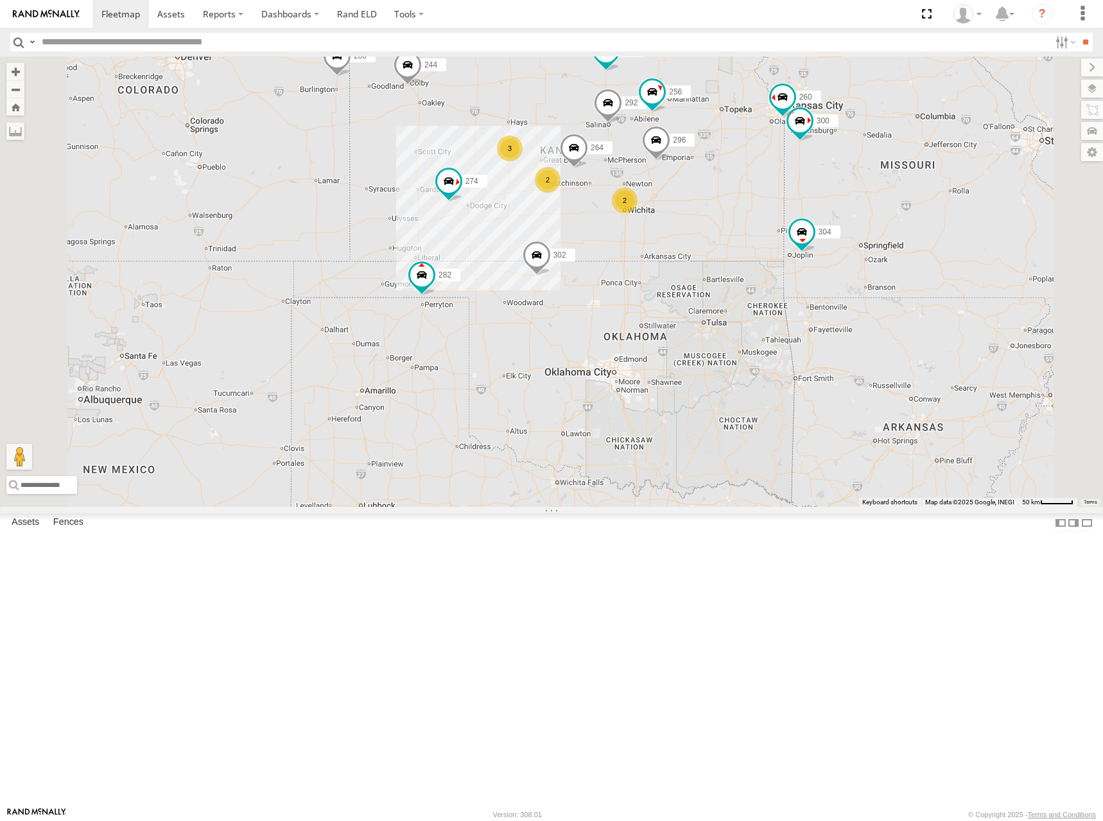
drag, startPoint x: 659, startPoint y: 230, endPoint x: 667, endPoint y: 218, distance: 14.3
click at [667, 218] on div "274 300 244 298 262 292 280 256 232 296 304 264 302 282 294 260 3 2 2" at bounding box center [551, 282] width 1103 height 450
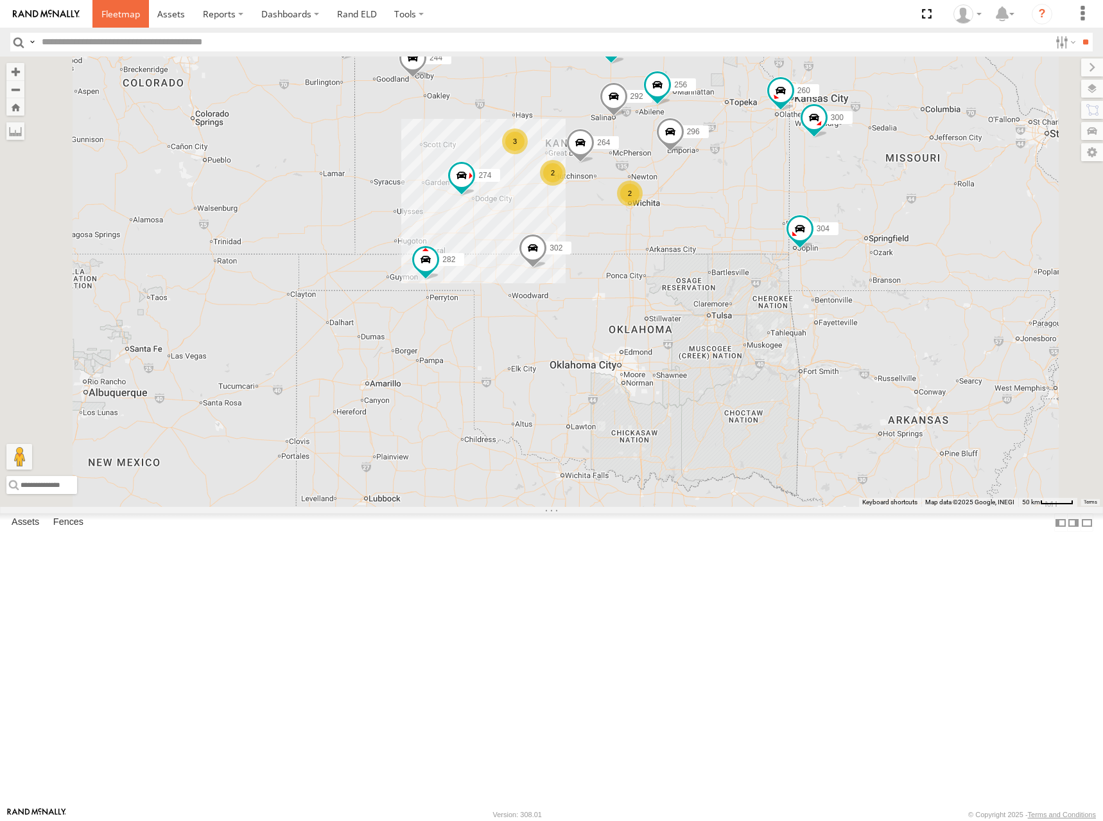
click at [118, 6] on link at bounding box center [120, 14] width 57 height 28
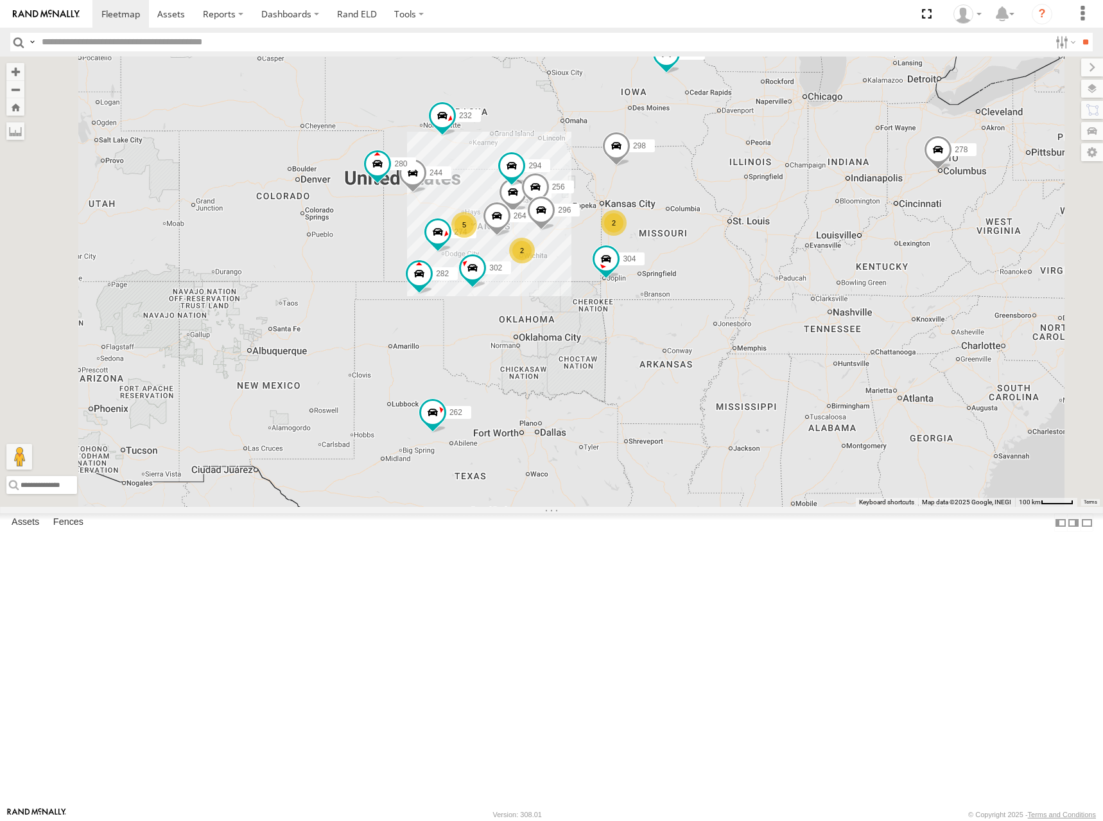
drag, startPoint x: 599, startPoint y: 311, endPoint x: 721, endPoint y: 217, distance: 154.8
click at [720, 217] on div "262 278 274 2 244 5 298 2 292 272 280 256 232 296 304 264 302 282 266 294" at bounding box center [551, 282] width 1103 height 450
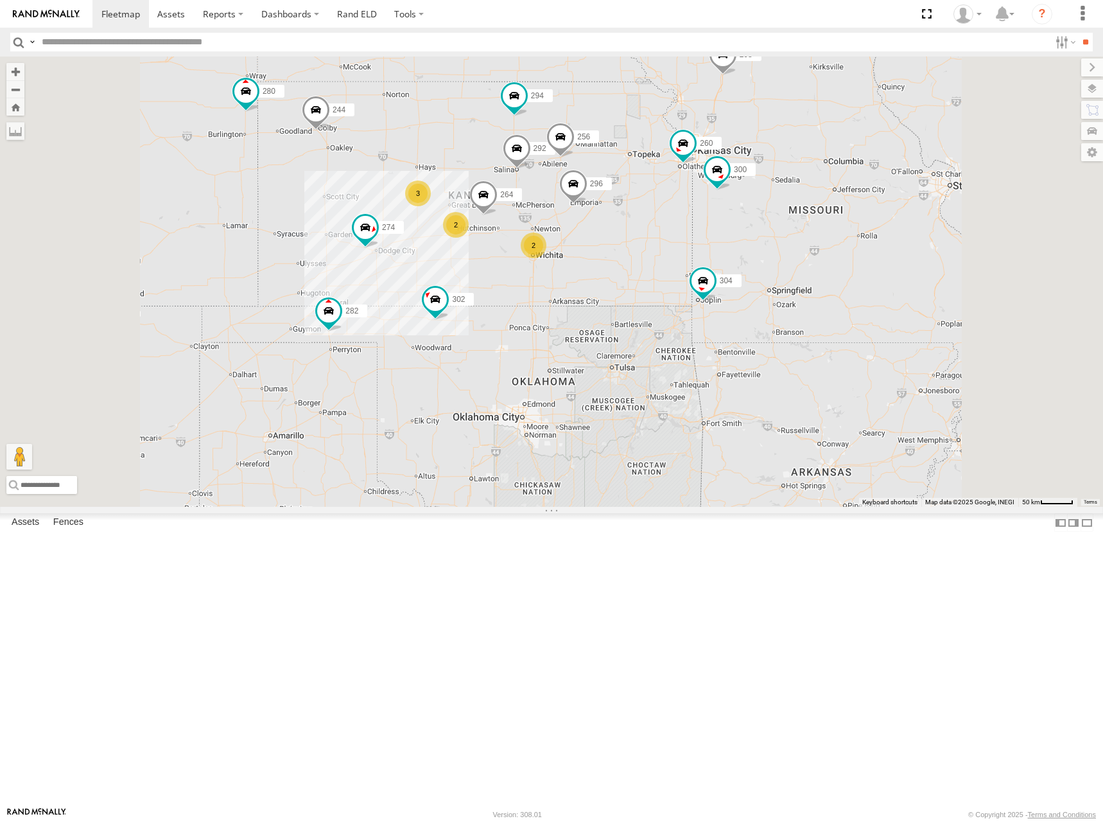
click at [579, 279] on div "262 278 274 244 298 292 272 280 256 232 296 304 264 302 282 266 294 300 3 2 2 2…" at bounding box center [551, 282] width 1103 height 450
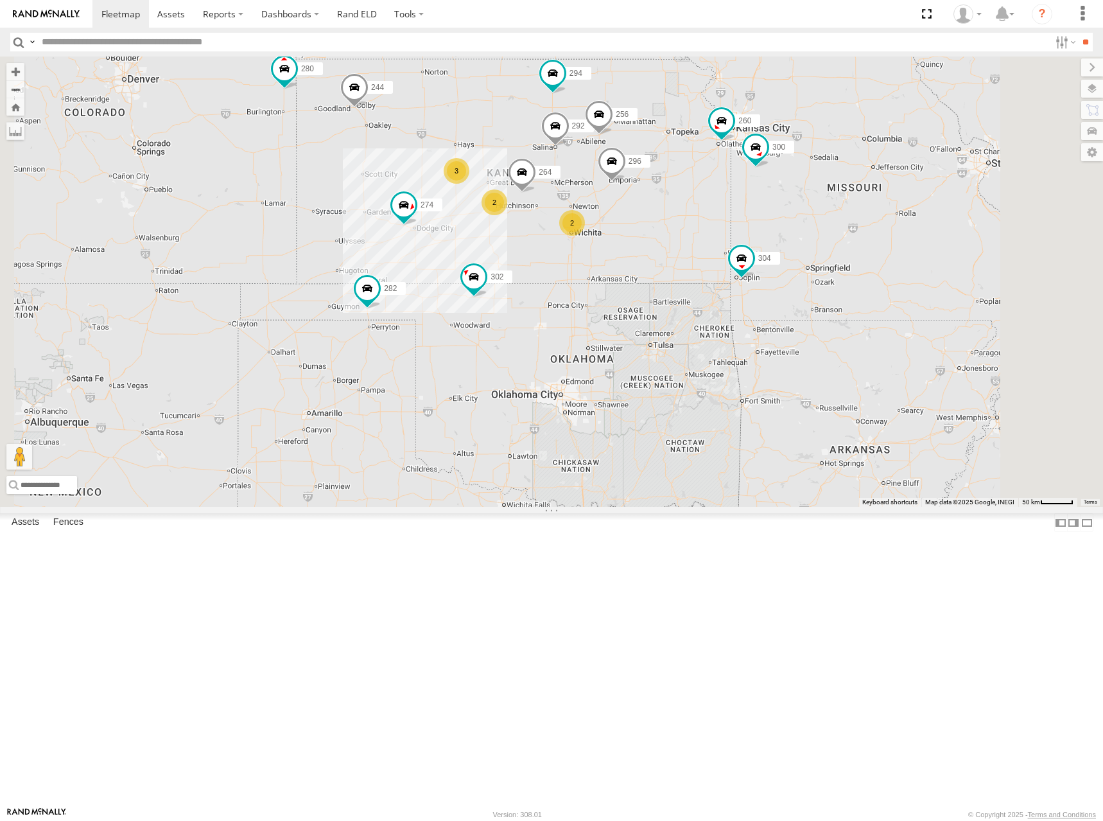
drag, startPoint x: 793, startPoint y: 253, endPoint x: 818, endPoint y: 238, distance: 29.4
click at [818, 238] on div "262 278 274 244 298 292 272 280 256 232 296 304 264 302 282 266 294 300 3 2 2 2…" at bounding box center [551, 282] width 1103 height 450
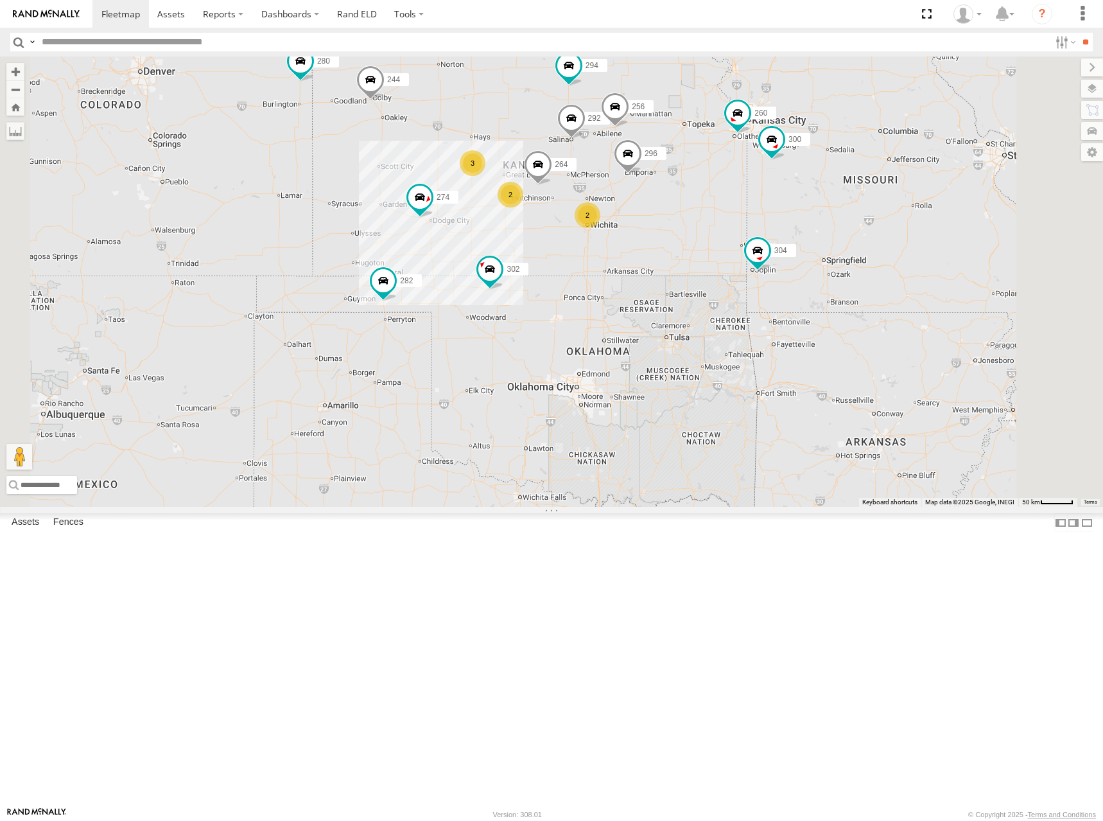
drag, startPoint x: 819, startPoint y: 227, endPoint x: 834, endPoint y: 222, distance: 15.6
click at [834, 222] on div "262 278 274 244 298 292 272 280 256 232 296 304 264 302 282 266 294 300 3 2 2 2…" at bounding box center [551, 282] width 1103 height 450
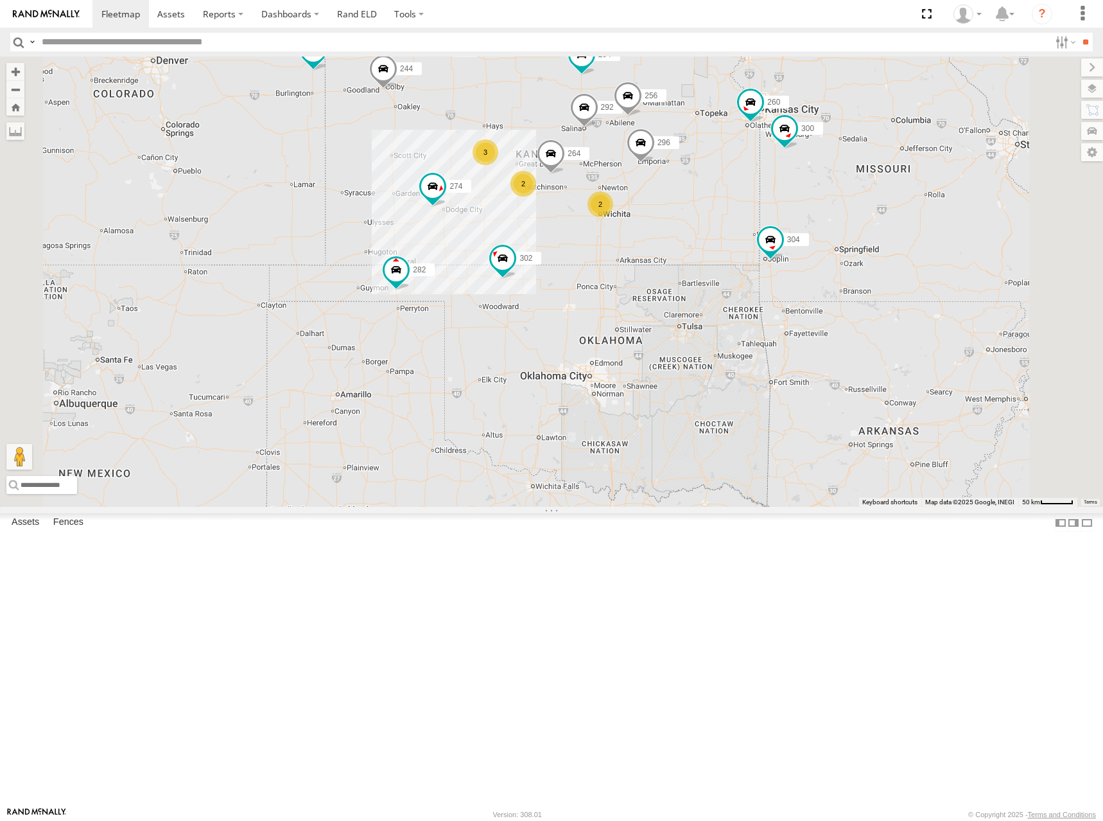
drag, startPoint x: 830, startPoint y: 223, endPoint x: 843, endPoint y: 211, distance: 17.7
click at [843, 211] on div "262 278 274 244 298 292 272 280 256 232 296 304 264 302 282 266 294 300 3 2 2 2…" at bounding box center [551, 282] width 1103 height 450
drag, startPoint x: 851, startPoint y: 205, endPoint x: 864, endPoint y: 193, distance: 17.8
click at [864, 193] on div "262 278 274 244 298 292 272 280 256 232 296 304 264 302 282 266 294 300 3 2 2 2…" at bounding box center [551, 282] width 1103 height 450
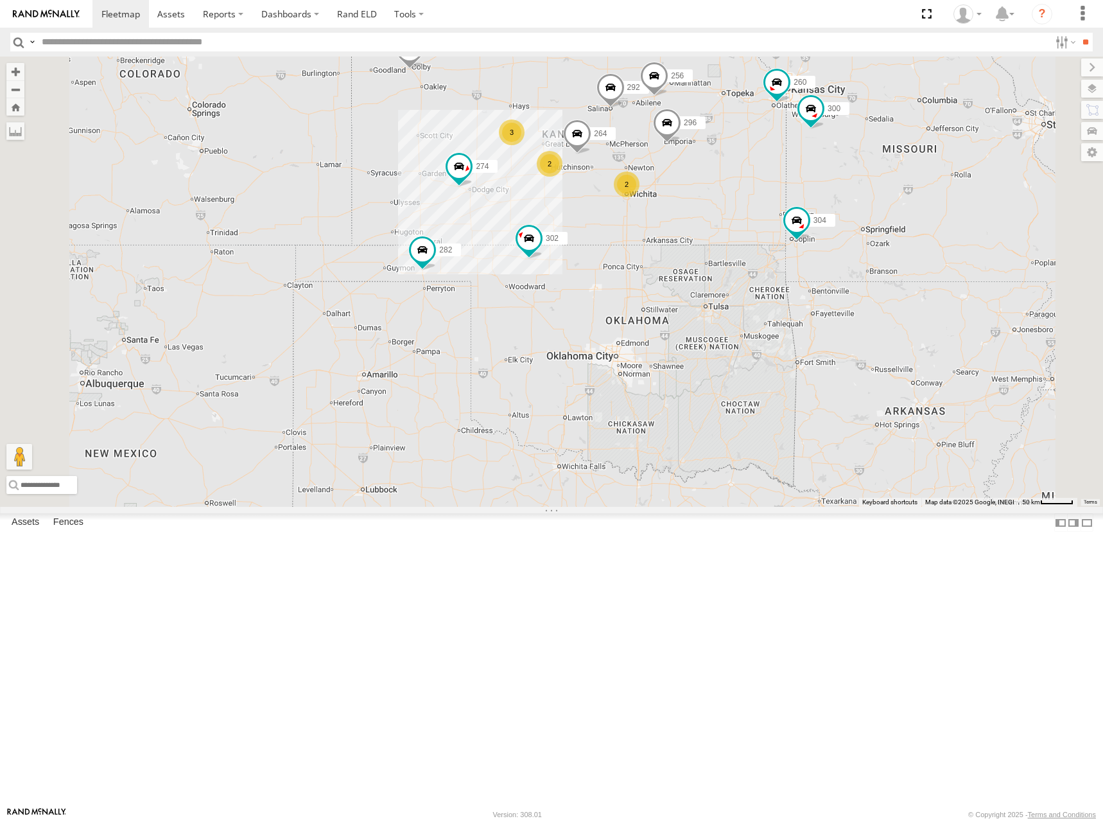
click at [893, 208] on div "262 278 274 244 298 292 272 280 256 232 296 304 264 302 282 266 294 300 3 2 2 2…" at bounding box center [551, 282] width 1103 height 450
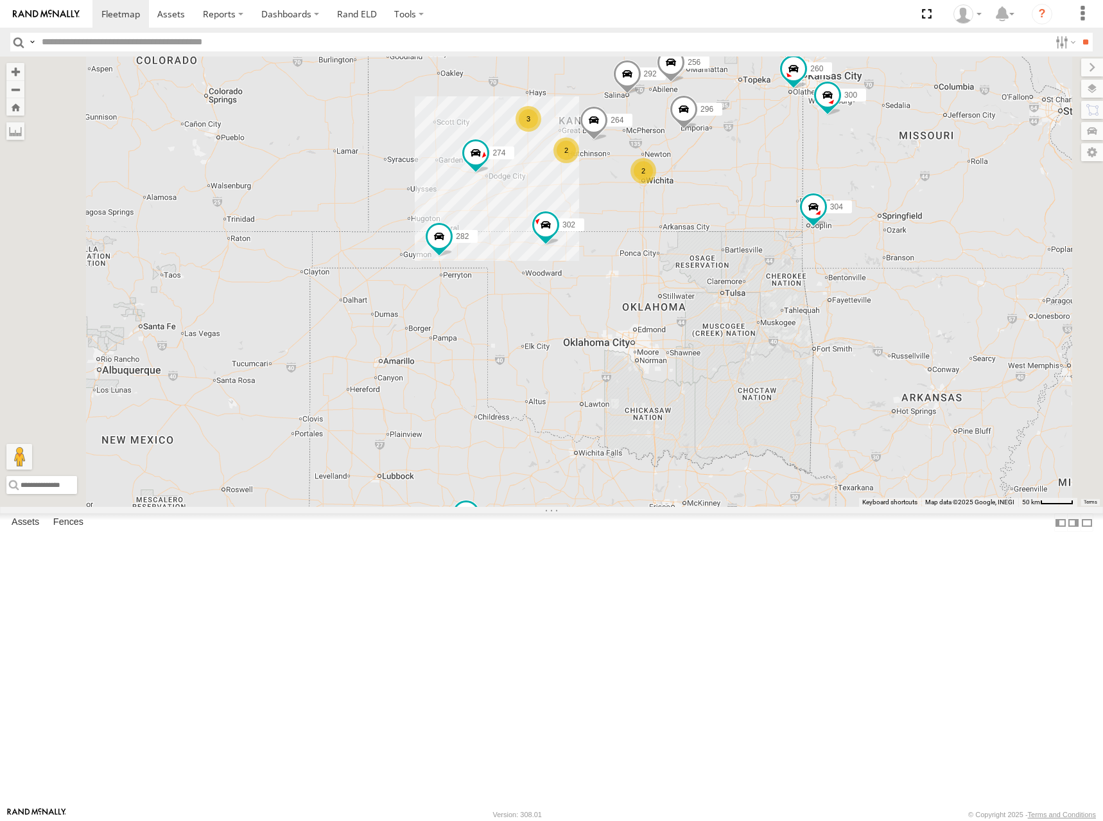
click at [882, 194] on div "262 278 274 244 298 292 272 280 256 232 296 304 264 302 282 266 294 300 3 2 2 2…" at bounding box center [551, 282] width 1103 height 450
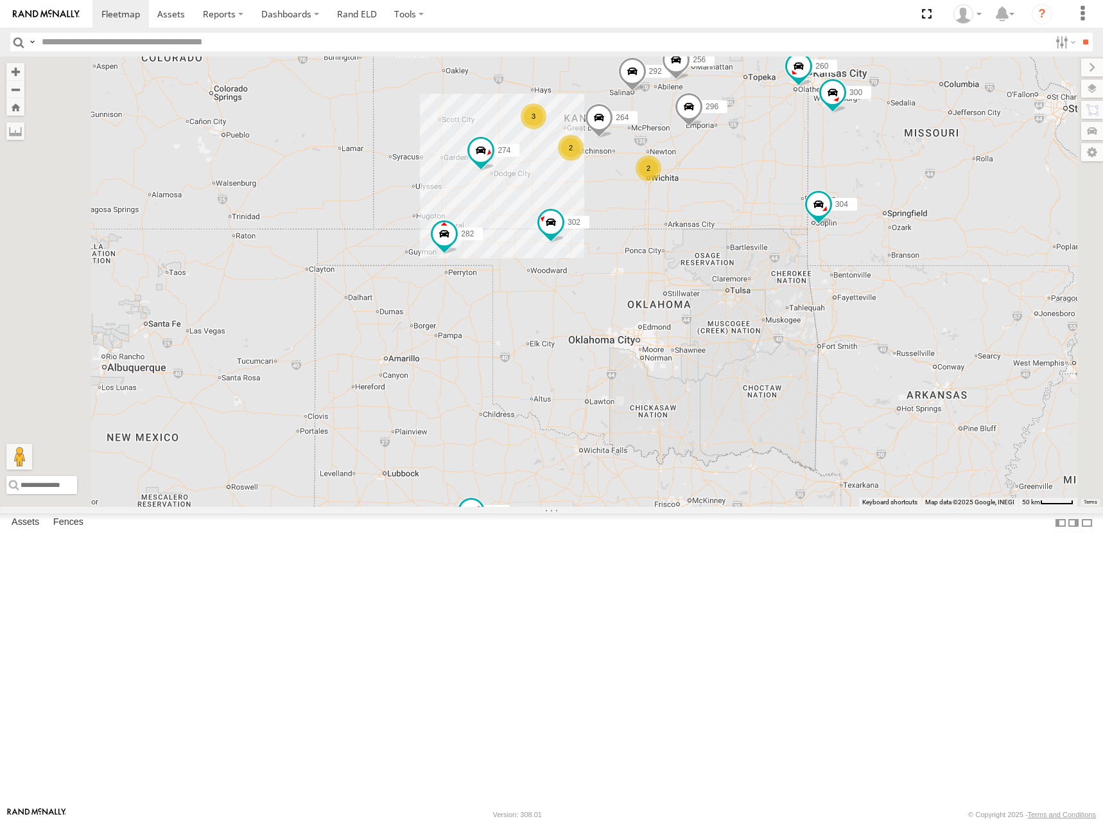
drag, startPoint x: 678, startPoint y: 171, endPoint x: 668, endPoint y: 189, distance: 19.8
click at [668, 189] on div "262 278 274 244 298 292 272 280 256 232 296 304 264 302 282 266 294 300 3 2 2 2…" at bounding box center [551, 282] width 1103 height 450
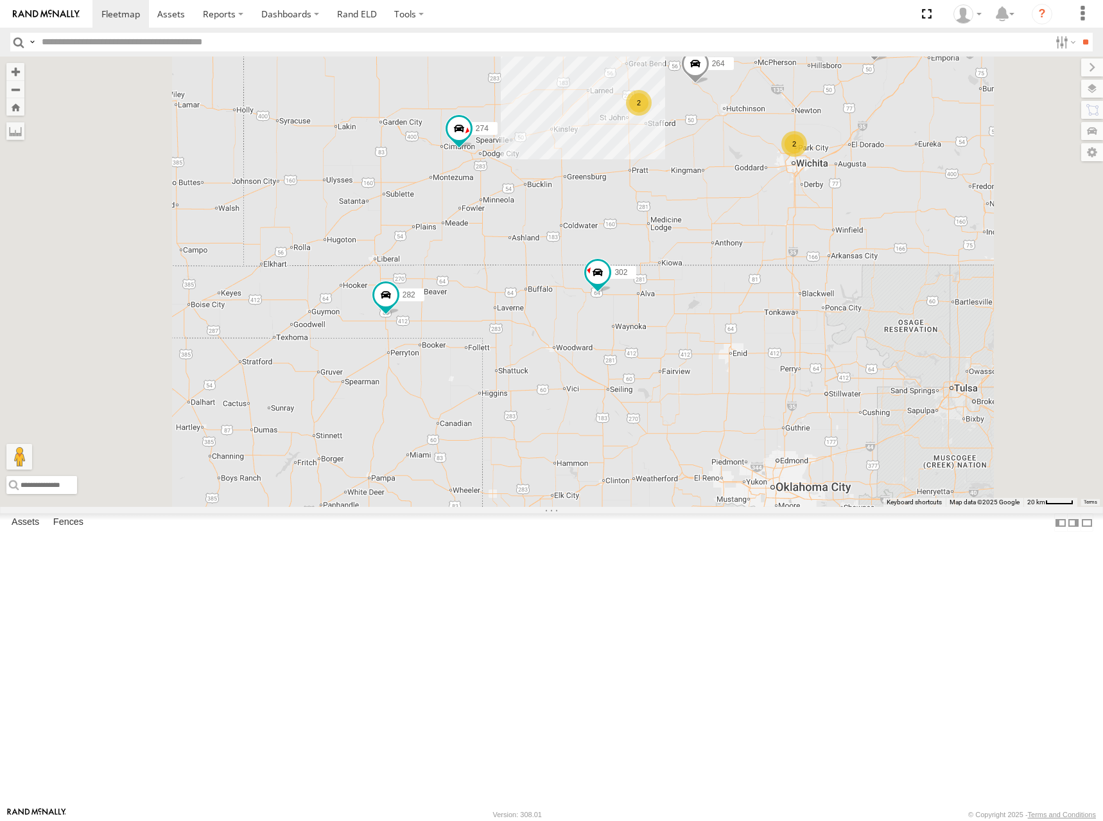
drag, startPoint x: 661, startPoint y: 355, endPoint x: 719, endPoint y: 322, distance: 65.9
click at [719, 322] on div "262 278 274 244 298 292 272 280 256 232 296 304 264 302 282 266 294 300 260 3 2…" at bounding box center [551, 282] width 1103 height 450
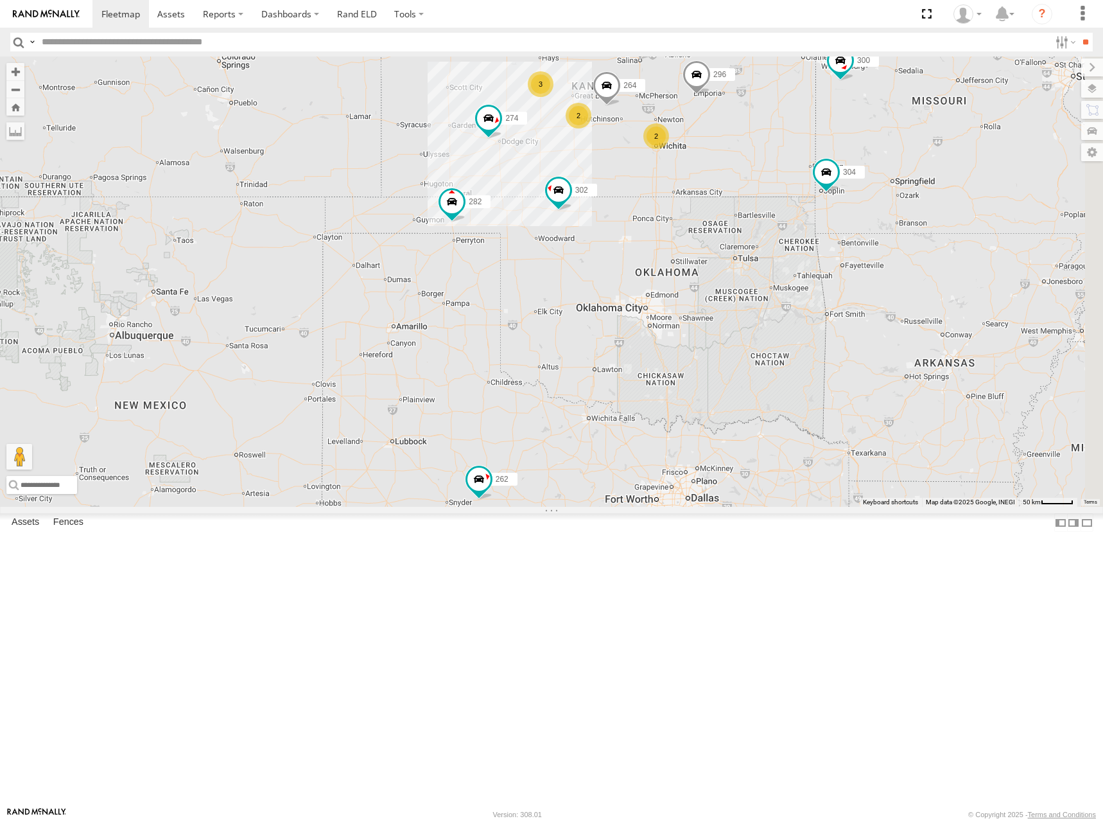
drag, startPoint x: 805, startPoint y: 136, endPoint x: 722, endPoint y: 171, distance: 89.8
click at [722, 171] on div "262 278 274 244 298 292 272 280 256 232 296 304 264 302 282 266 294 300 260 3 2…" at bounding box center [551, 282] width 1103 height 450
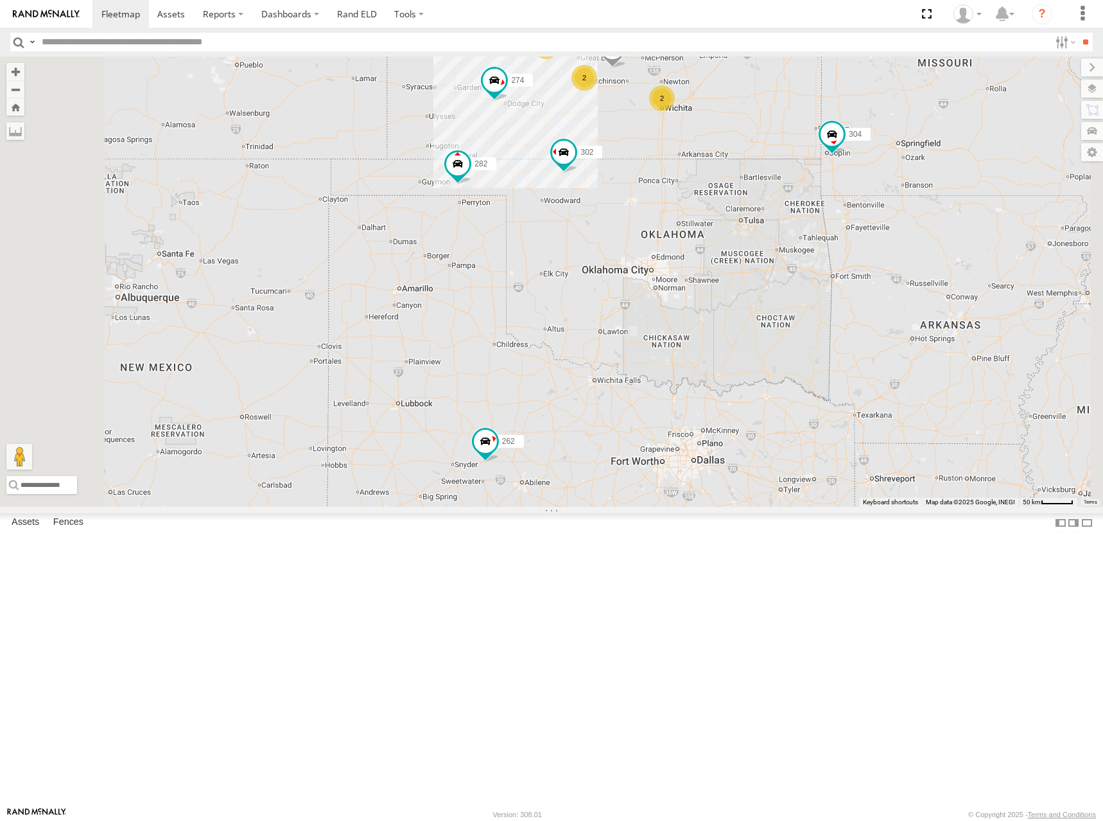
click at [875, 255] on div "262 278 274 244 298 292 272 280 256 232 296 304 264 302 282 266 294 300 260 3 2…" at bounding box center [551, 282] width 1103 height 450
click at [945, 208] on div "262 278 274 244 298 292 272 280 256 232 296 304 264 302 282 266 294 300 260 3 2…" at bounding box center [551, 282] width 1103 height 450
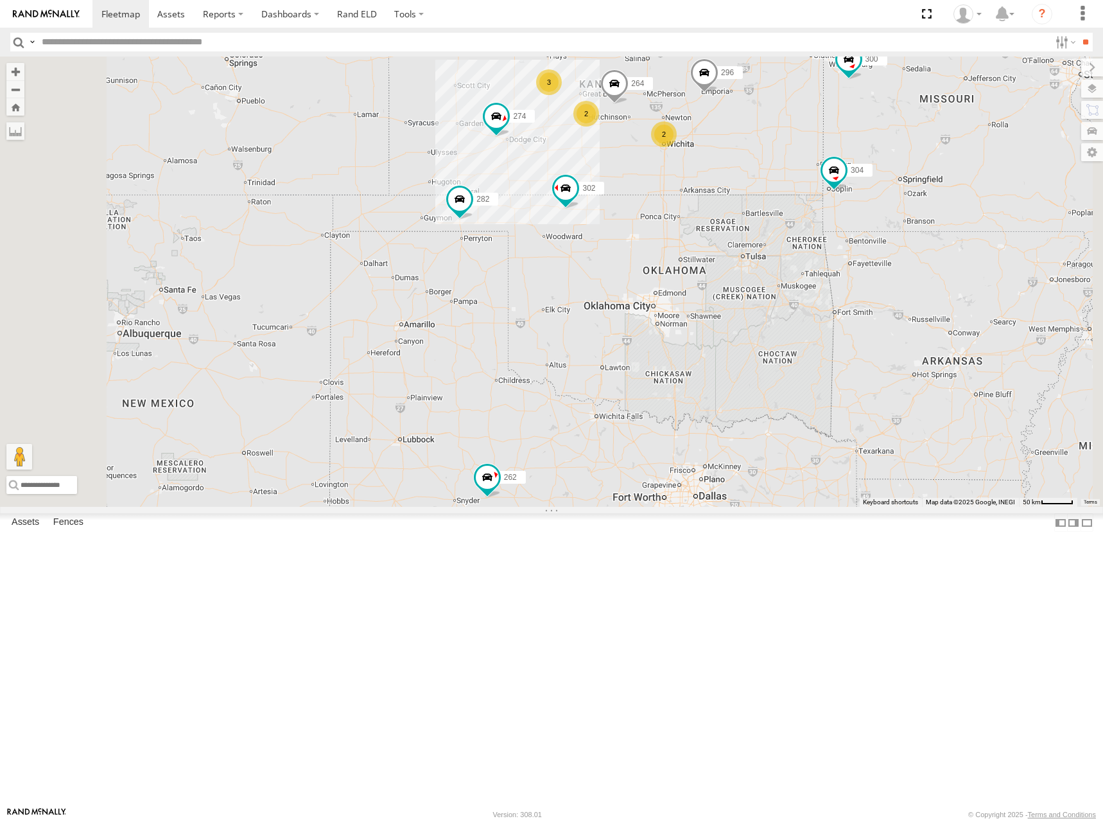
drag, startPoint x: 902, startPoint y: 137, endPoint x: 911, endPoint y: 152, distance: 18.2
click at [911, 152] on div "262 278 274 244 298 292 272 280 256 232 296 304 264 302 282 266 294 300 260 3 2…" at bounding box center [551, 282] width 1103 height 450
drag, startPoint x: 921, startPoint y: 153, endPoint x: 918, endPoint y: 172, distance: 18.9
click at [918, 172] on div "262 278 274 244 298 292 272 280 256 232 296 304 264 302 282 266 294 300 260 3 2…" at bounding box center [551, 282] width 1103 height 450
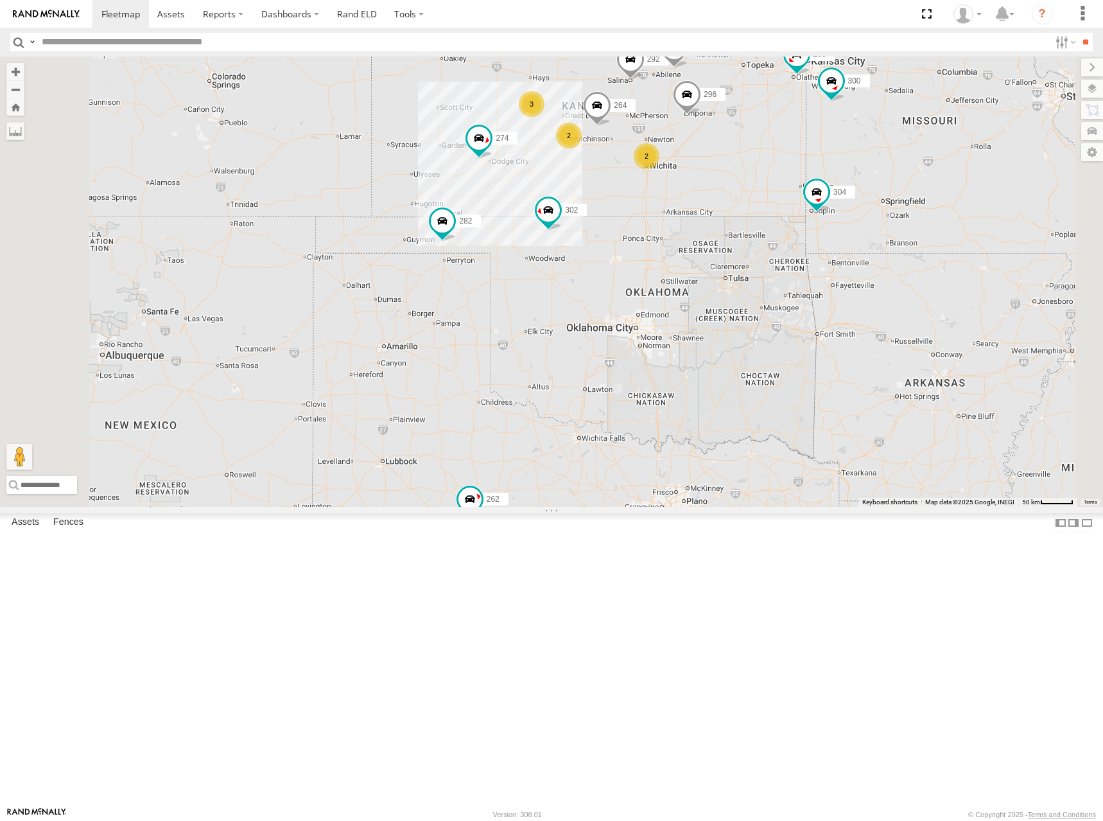
click at [923, 269] on div "262 278 274 244 298 292 272 280 256 232 296 304 264 302 282 266 294 300 260 3 2…" at bounding box center [551, 282] width 1103 height 450
click at [940, 304] on div "262 278 274 244 298 292 272 280 256 232 296 304 264 302 282 266 294 300 260 3 2…" at bounding box center [551, 282] width 1103 height 450
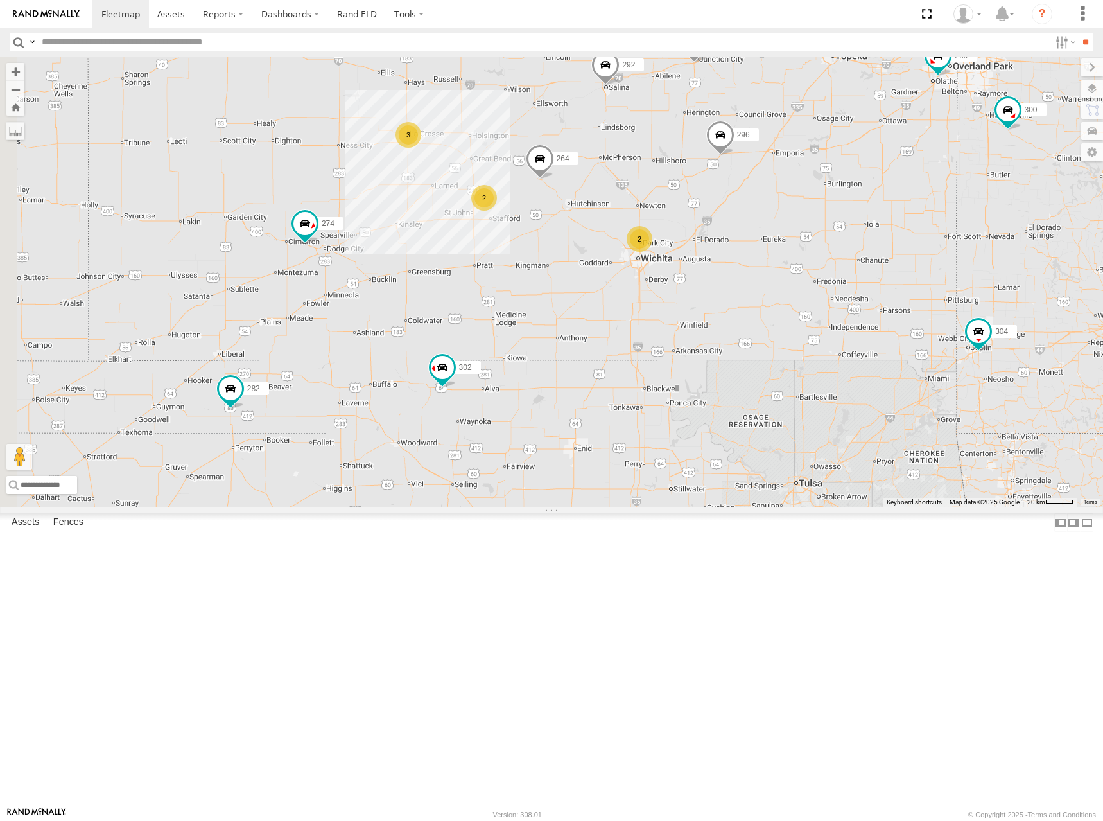
drag, startPoint x: 655, startPoint y: 274, endPoint x: 773, endPoint y: 265, distance: 118.5
click at [772, 265] on div "262 278 274 244 298 292 272 280 256 232 296 304 264 302 282 266 294 300 260 3 2…" at bounding box center [551, 282] width 1103 height 450
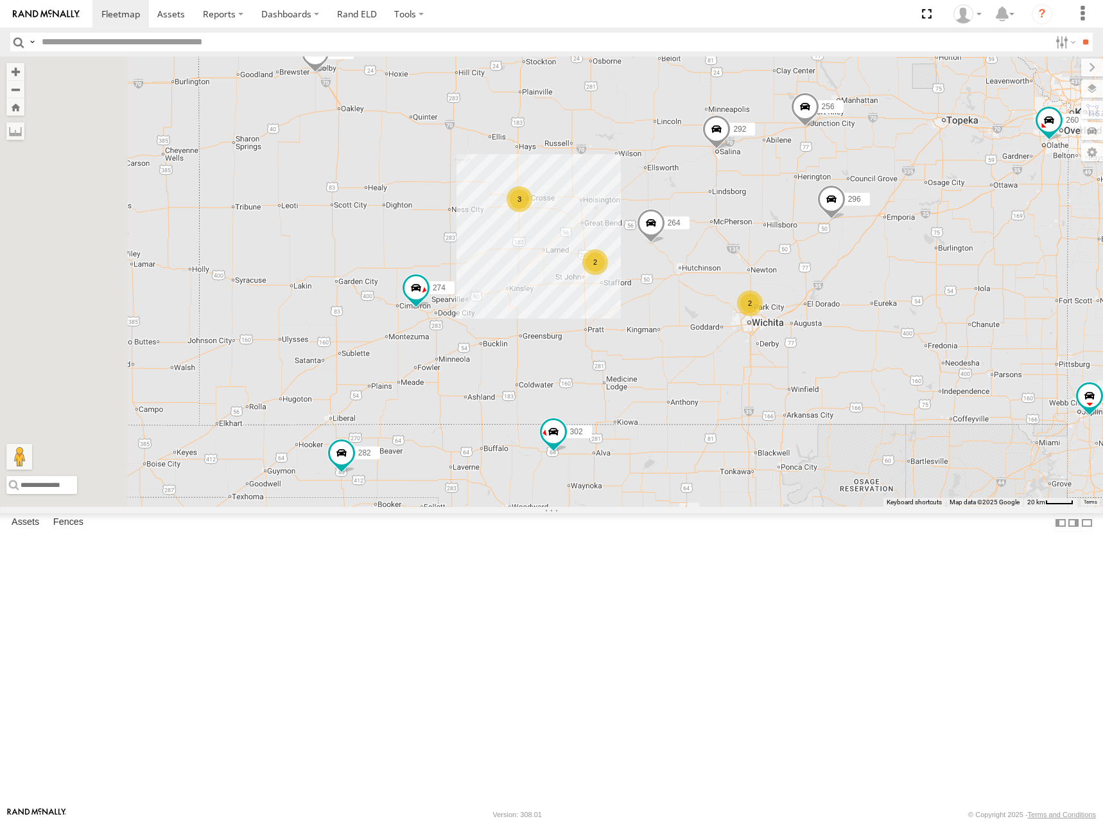
drag, startPoint x: 629, startPoint y: 195, endPoint x: 735, endPoint y: 261, distance: 125.5
click at [733, 261] on div "262 278 274 244 298 292 272 280 256 232 296 304 264 302 282 266 294 300 260 3 2…" at bounding box center [551, 282] width 1103 height 450
drag, startPoint x: 737, startPoint y: 229, endPoint x: 790, endPoint y: 190, distance: 65.6
click at [790, 190] on div "262 278 274 244 298 292 272 280 256 232 296 304 264 302 282 266 294 300 260 3 2…" at bounding box center [551, 282] width 1103 height 450
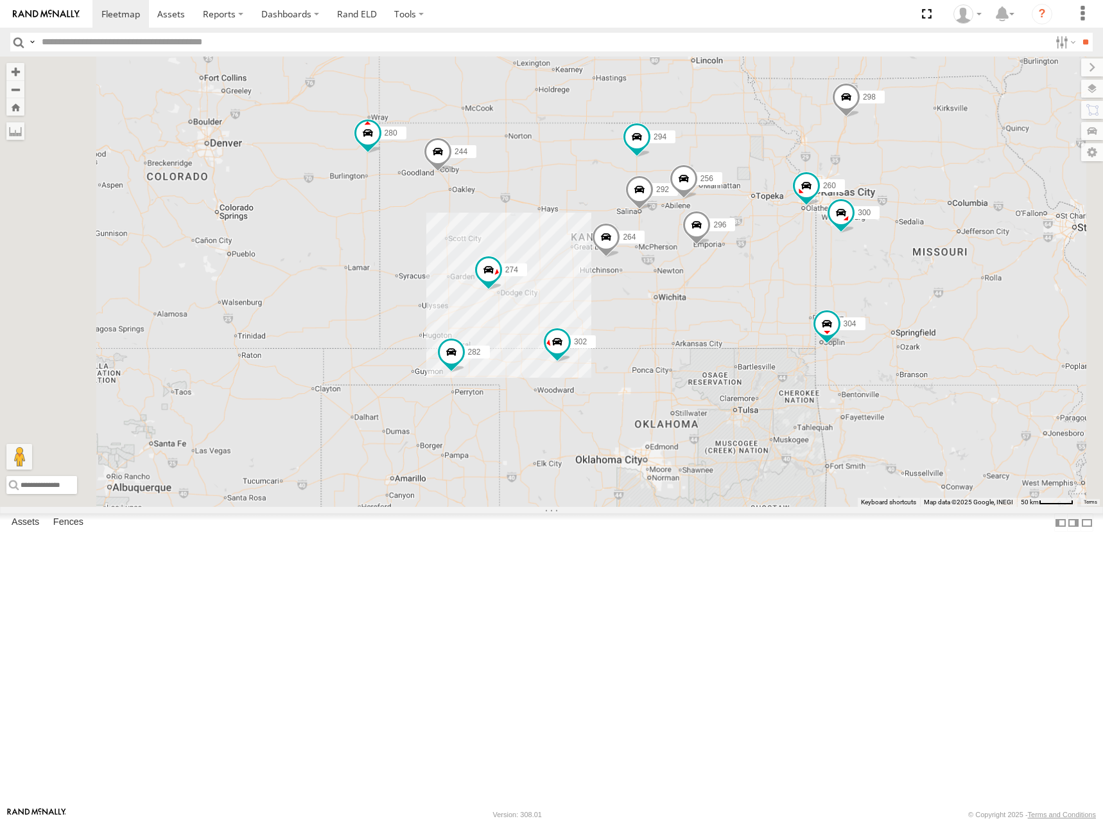
drag, startPoint x: 722, startPoint y: 279, endPoint x: 717, endPoint y: 297, distance: 18.3
click at [717, 297] on div "262 278 274 244 298 292 272 280 256 232 296 304 264 302 282 266 294 300 260" at bounding box center [551, 282] width 1103 height 450
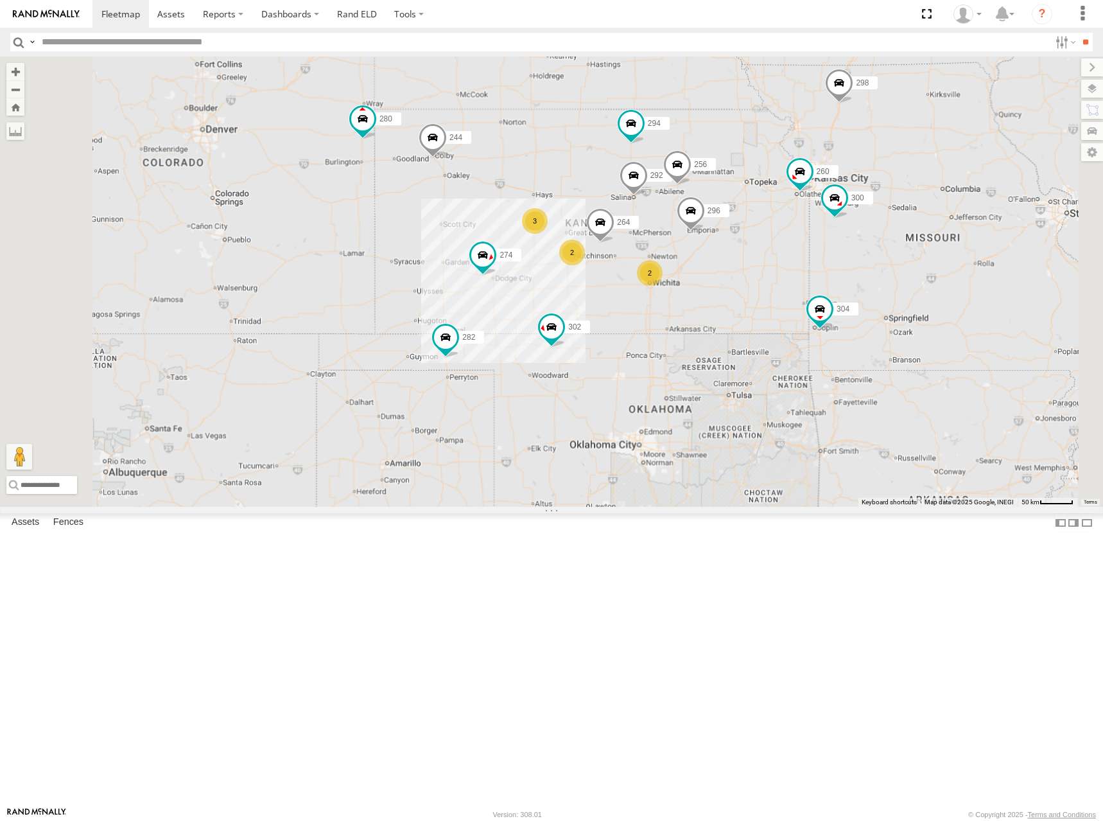
drag, startPoint x: 698, startPoint y: 285, endPoint x: 691, endPoint y: 265, distance: 20.5
click at [691, 265] on div "262 278 274 244 298 292 272 280 256 232 296 304 264 302 282 266 294 300 260 3 2…" at bounding box center [551, 282] width 1103 height 450
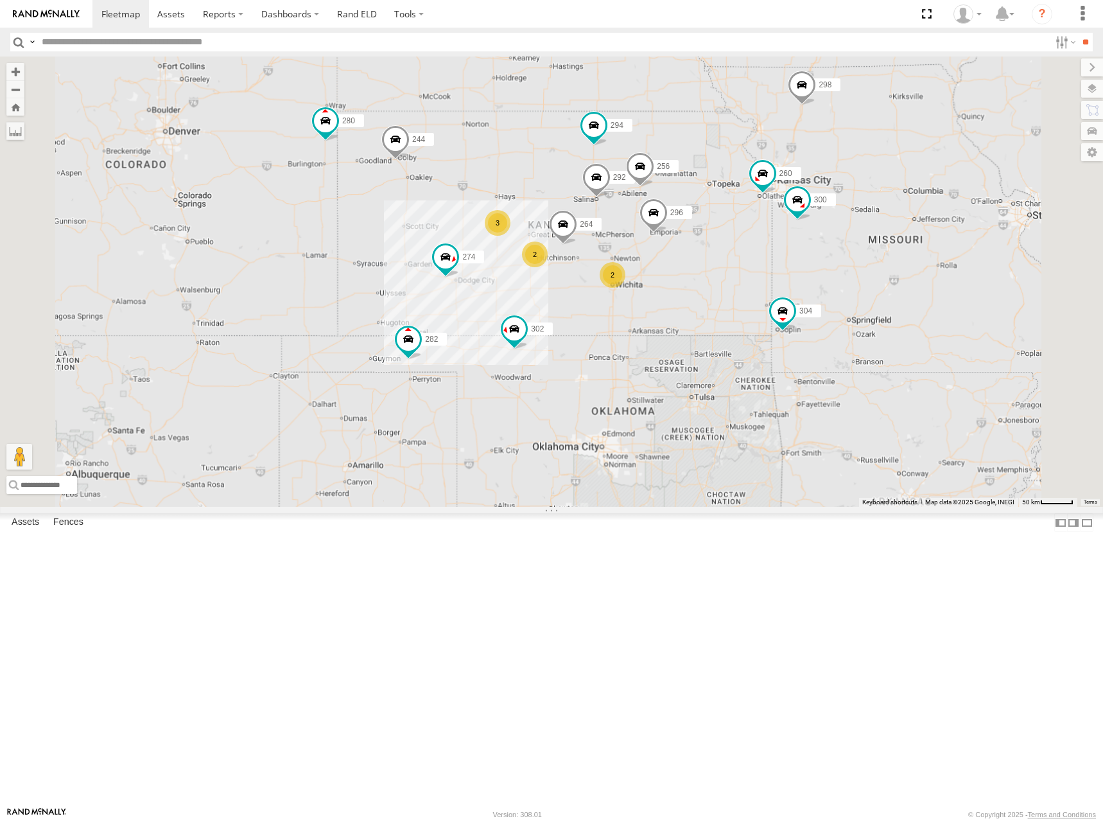
click at [828, 257] on div "262 278 274 244 298 292 272 280 256 232 296 304 264 302 282 266 294 300 260 3 2…" at bounding box center [551, 282] width 1103 height 450
click at [819, 263] on div "262 278 274 244 298 292 272 280 256 232 296 304 264 302 282 266 294 300 260 3 2…" at bounding box center [551, 282] width 1103 height 450
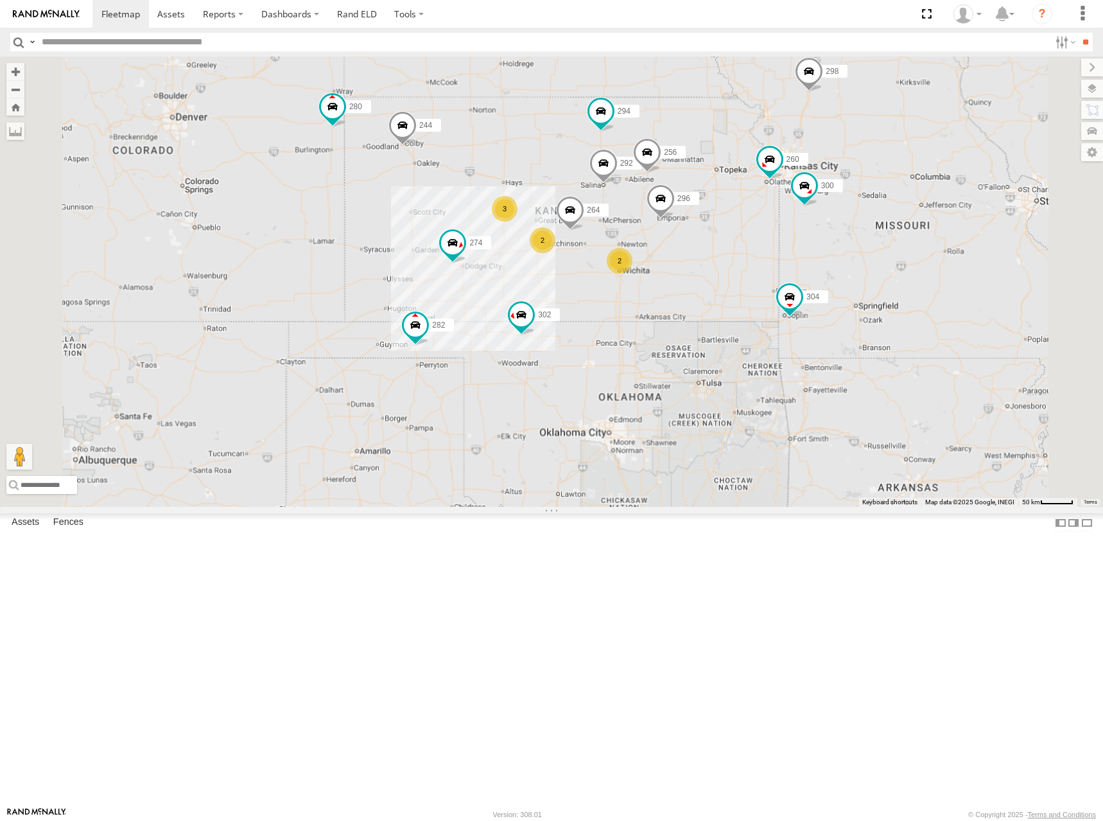
drag, startPoint x: 884, startPoint y: 294, endPoint x: 900, endPoint y: 277, distance: 23.6
click at [900, 277] on div "262 278 274 244 298 292 272 280 256 232 296 304 264 302 282 266 294 300 260 3 2…" at bounding box center [551, 282] width 1103 height 450
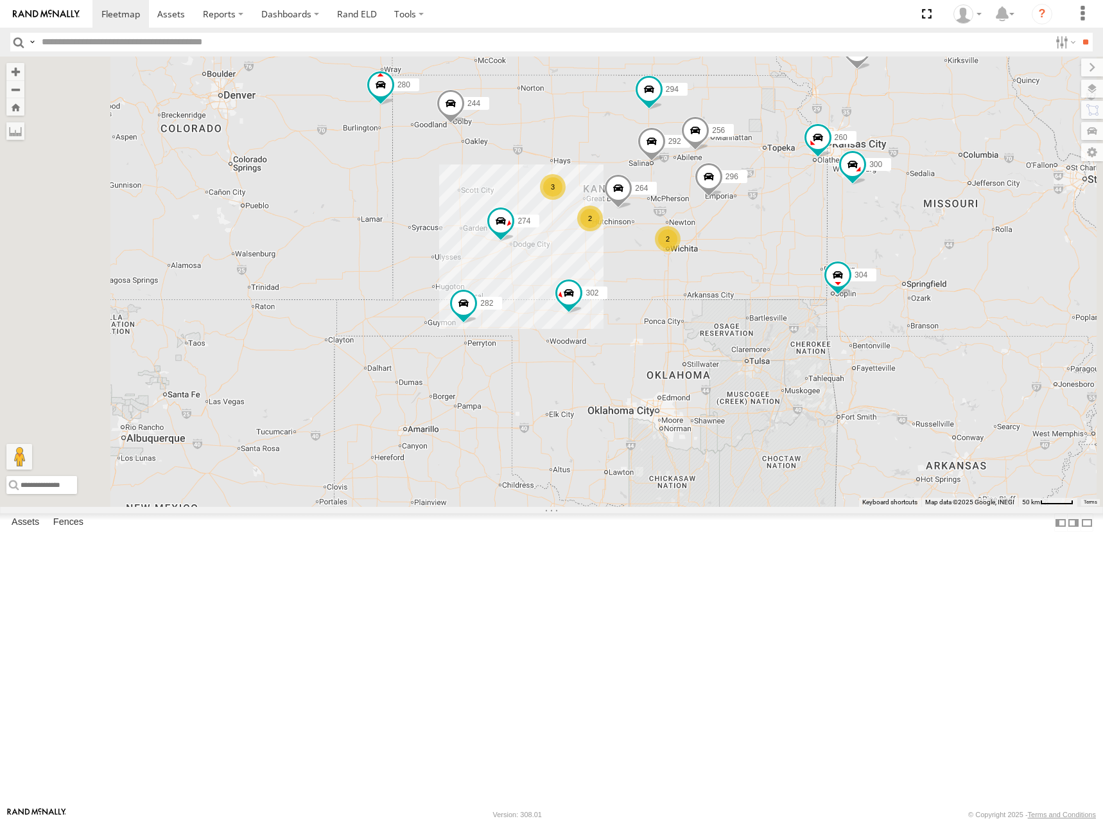
drag, startPoint x: 925, startPoint y: 214, endPoint x: 914, endPoint y: 243, distance: 31.5
click at [914, 243] on div "262 278 274 244 298 292 272 280 256 232 296 304 264 302 282 266 294 300 260 3 2…" at bounding box center [551, 282] width 1103 height 450
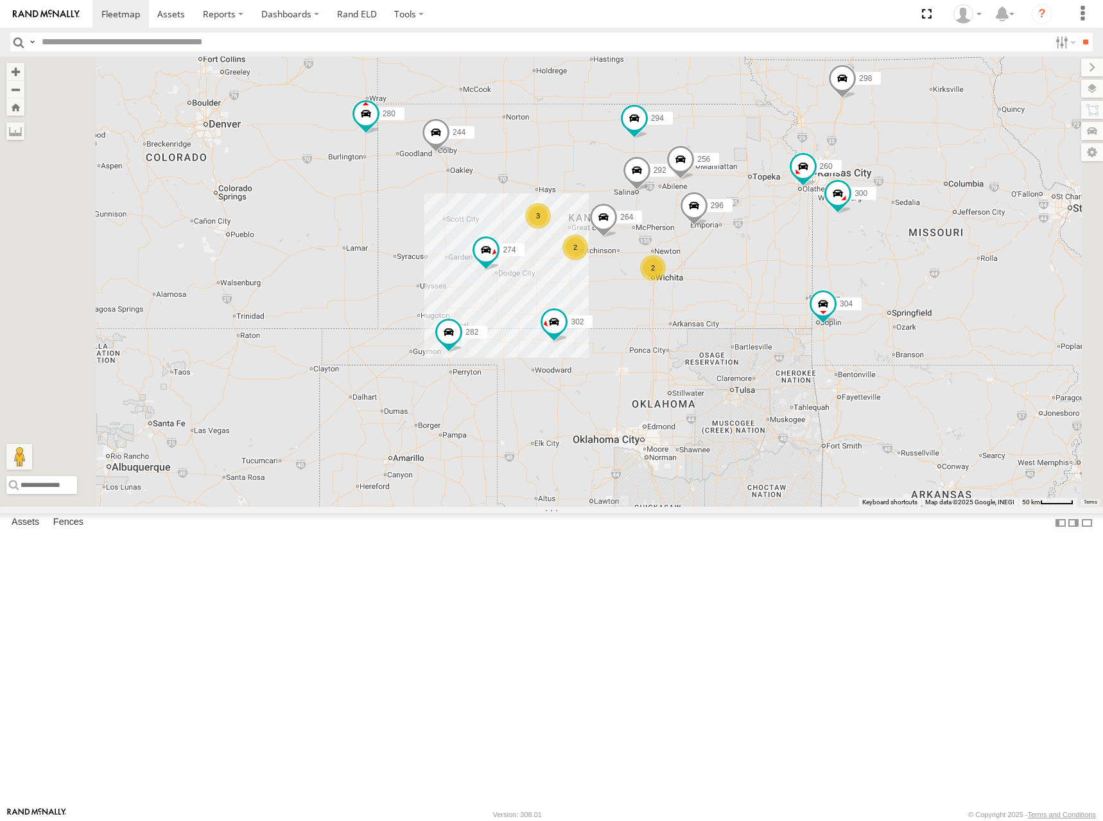
click at [886, 229] on div "262 278 274 244 298 292 272 280 256 232 296 304 264 302 282 266 294 300 260 3 2…" at bounding box center [551, 282] width 1103 height 450
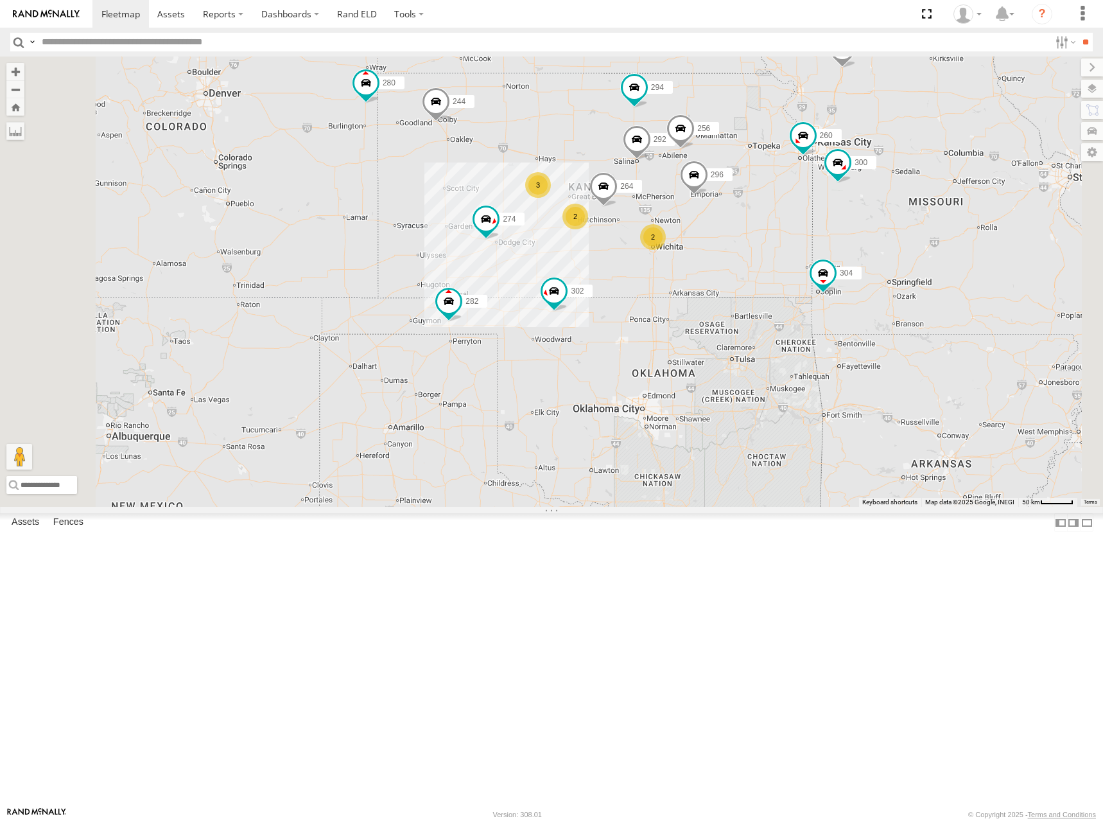
drag, startPoint x: 805, startPoint y: 215, endPoint x: 810, endPoint y: 179, distance: 37.0
click at [807, 180] on div "262 278 274 244 298 292 272 280 256 232 296 304 264 302 282 266 294 300 260 3 2…" at bounding box center [551, 282] width 1103 height 450
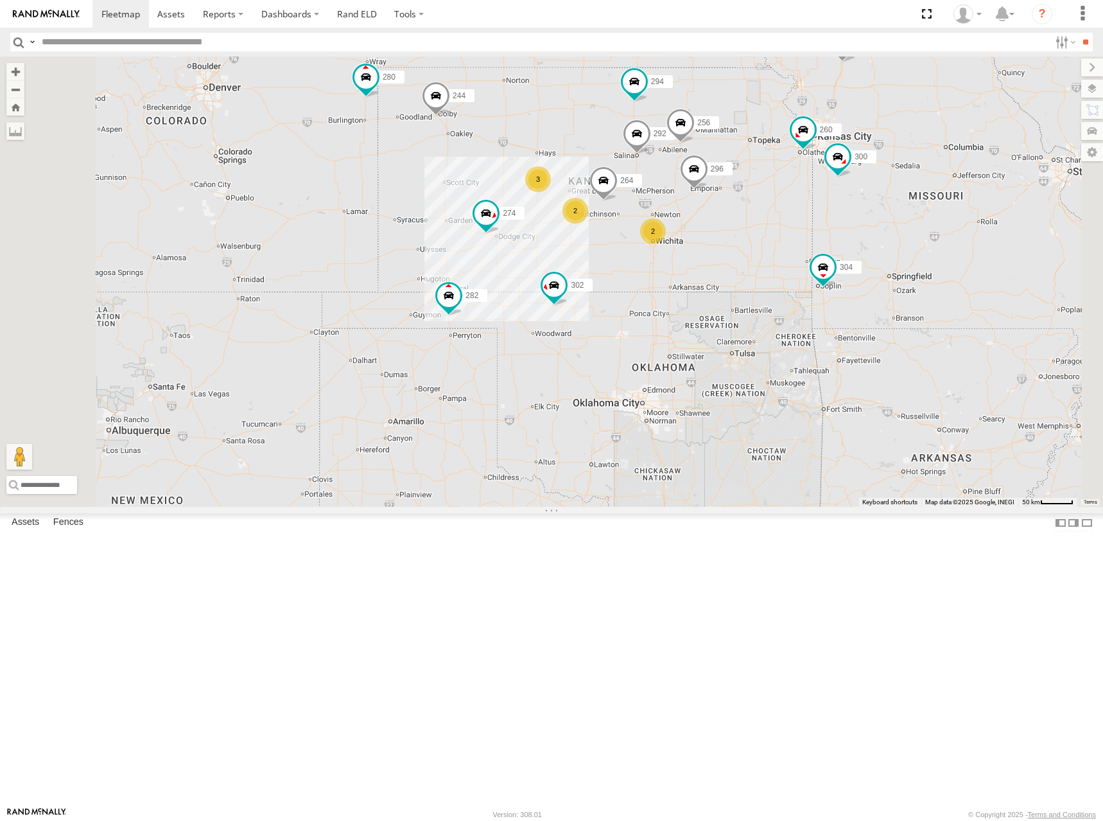
drag, startPoint x: 898, startPoint y: 242, endPoint x: 899, endPoint y: 229, distance: 13.5
click at [899, 229] on div "262 278 274 244 298 292 272 280 256 232 296 304 264 302 282 266 294 300 260 3 2…" at bounding box center [551, 282] width 1103 height 450
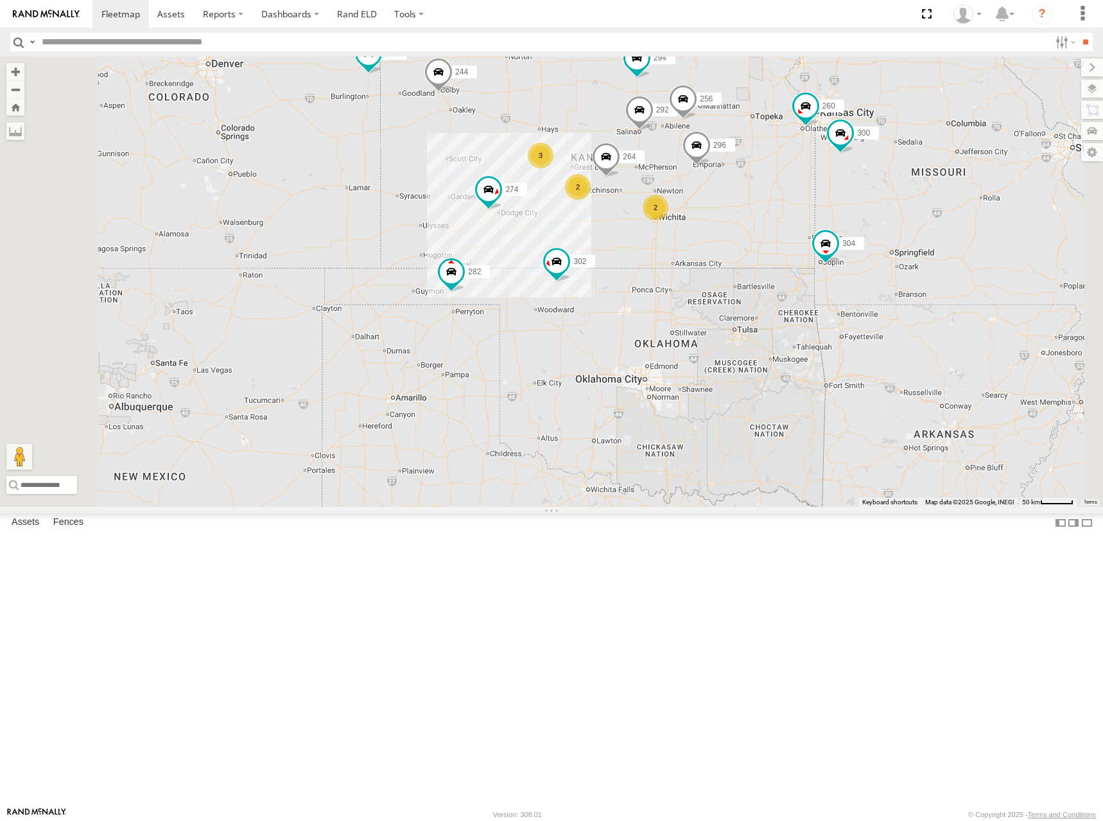
drag, startPoint x: 899, startPoint y: 229, endPoint x: 900, endPoint y: 219, distance: 9.7
click at [900, 219] on div "262 278 274 244 298 292 272 280 256 232 296 304 264 302 282 266 294 300 260 3 2…" at bounding box center [551, 282] width 1103 height 450
click at [118, 12] on span at bounding box center [120, 14] width 39 height 12
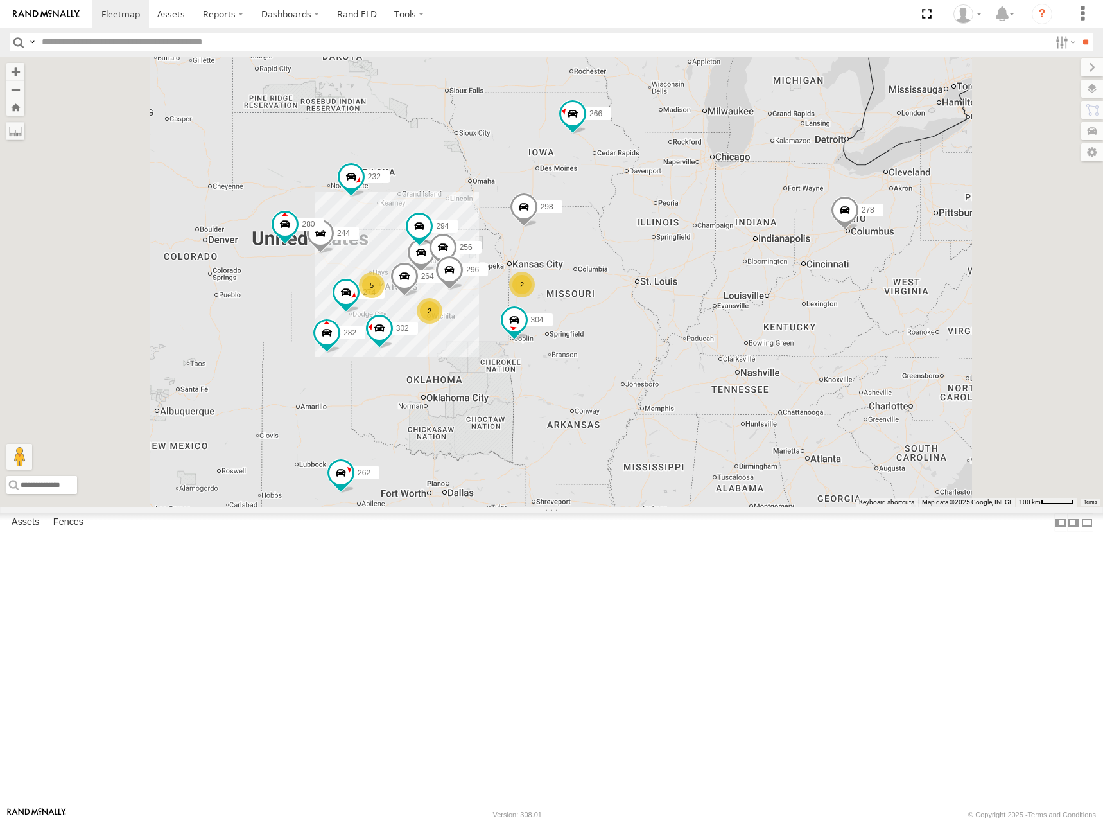
drag, startPoint x: 605, startPoint y: 337, endPoint x: 699, endPoint y: 227, distance: 144.8
click at [699, 227] on div "262 278 274 2 244 5 298 2 292 272 280 256 232 296 304 264 302 282 266 294" at bounding box center [551, 282] width 1103 height 450
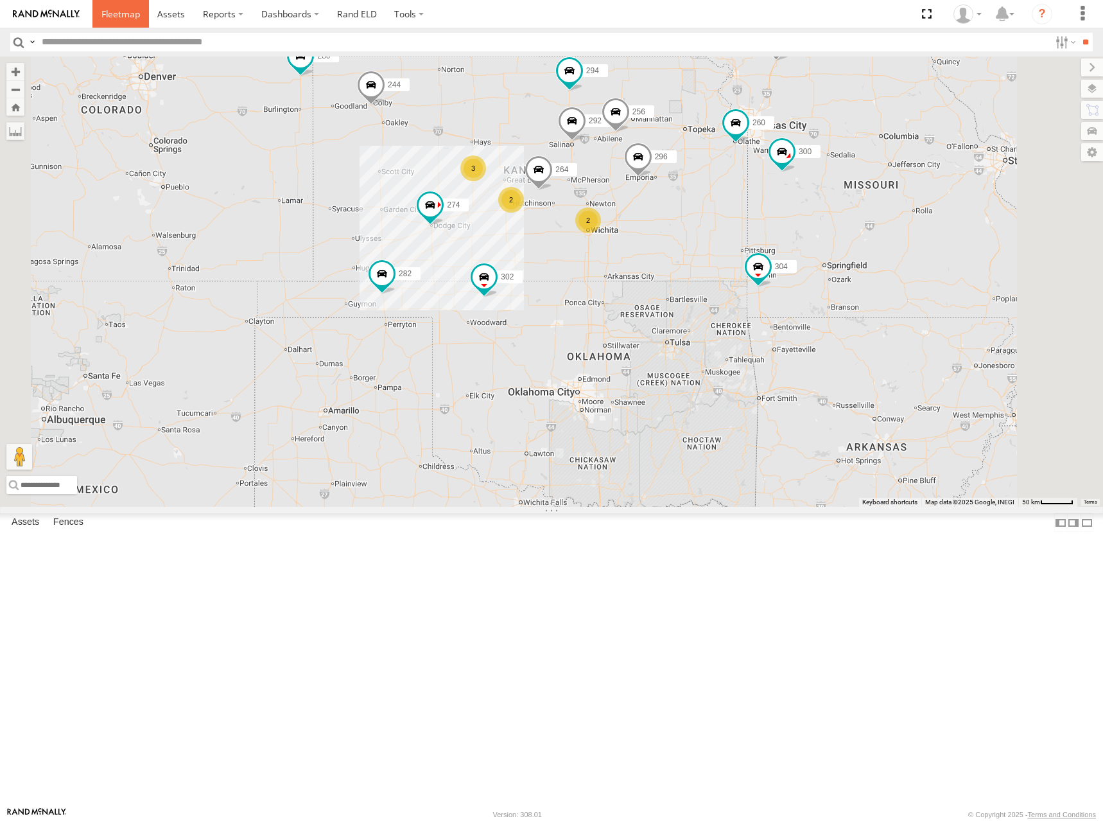
click at [121, 15] on span at bounding box center [120, 14] width 39 height 12
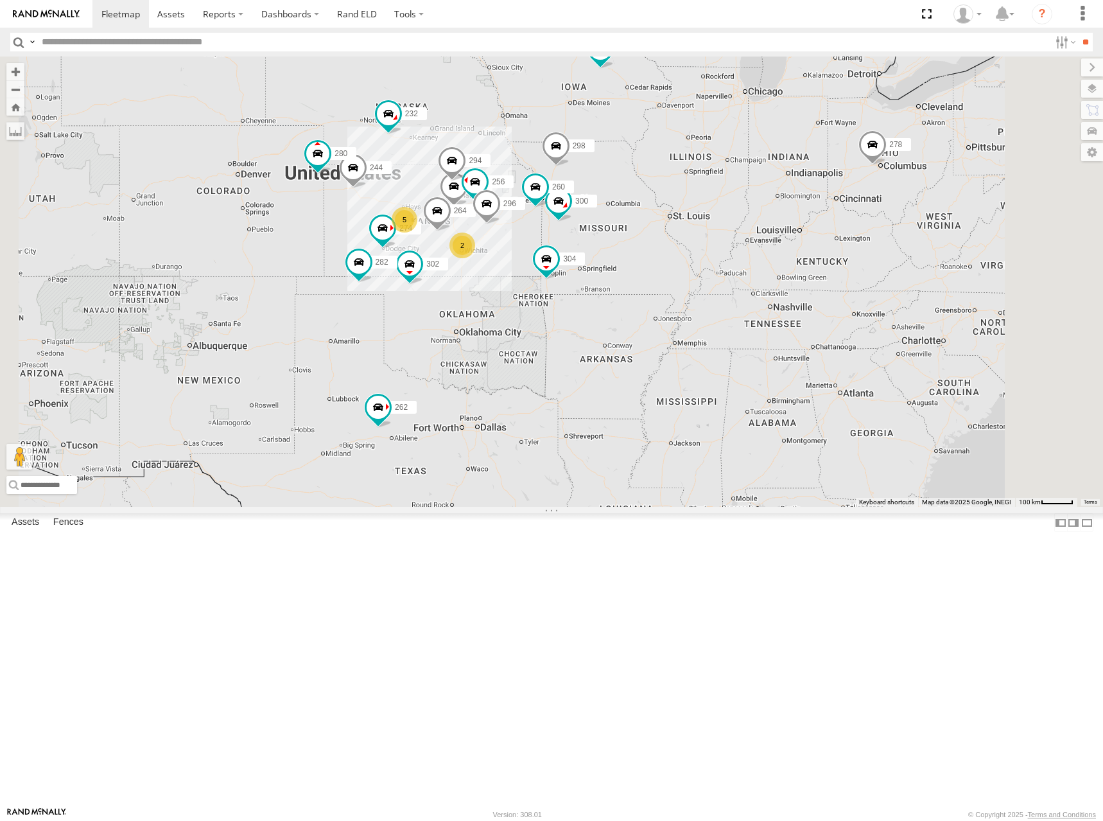
drag, startPoint x: 649, startPoint y: 346, endPoint x: 697, endPoint y: 258, distance: 100.6
click at [696, 258] on div "262 278 274 300 244 5 298 2 292 272 280 256 232 296 304 264 302 282 266 294 260" at bounding box center [551, 282] width 1103 height 450
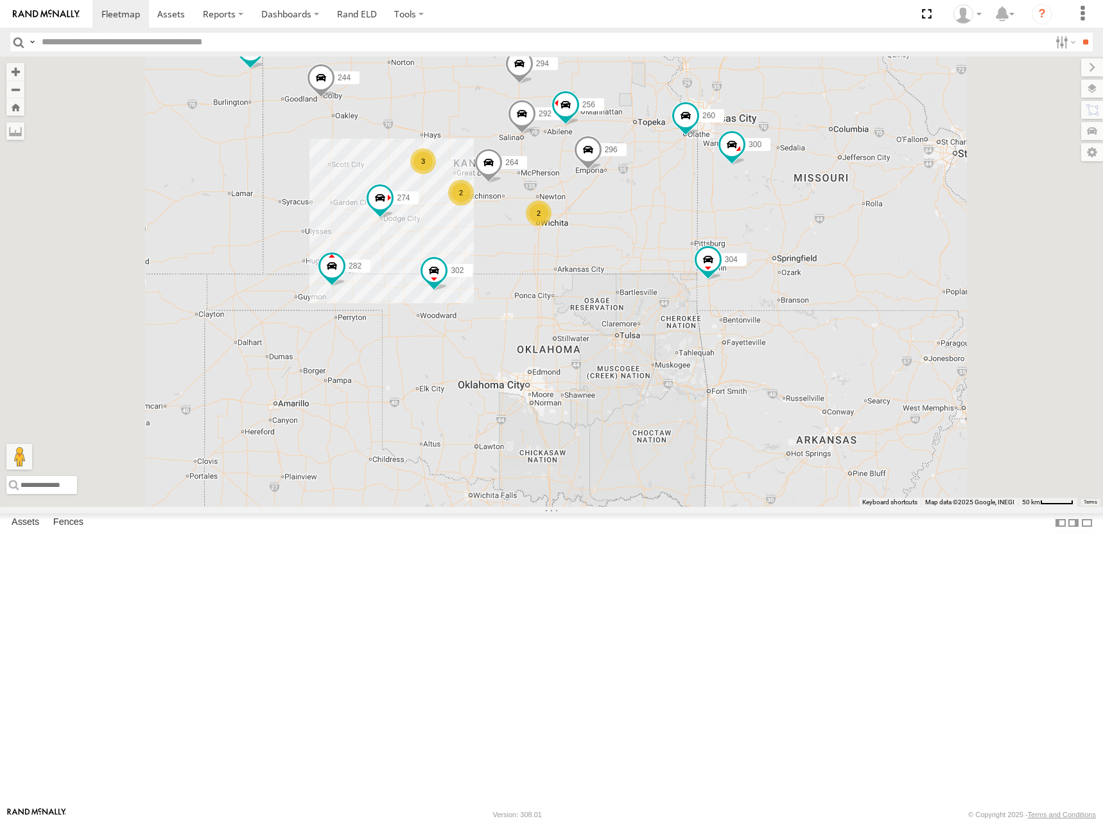
click at [602, 211] on div "262 278 274 300 244 298 292 272 280 256 232 296 304 264 302 282 266 294 260 3 2…" at bounding box center [551, 282] width 1103 height 450
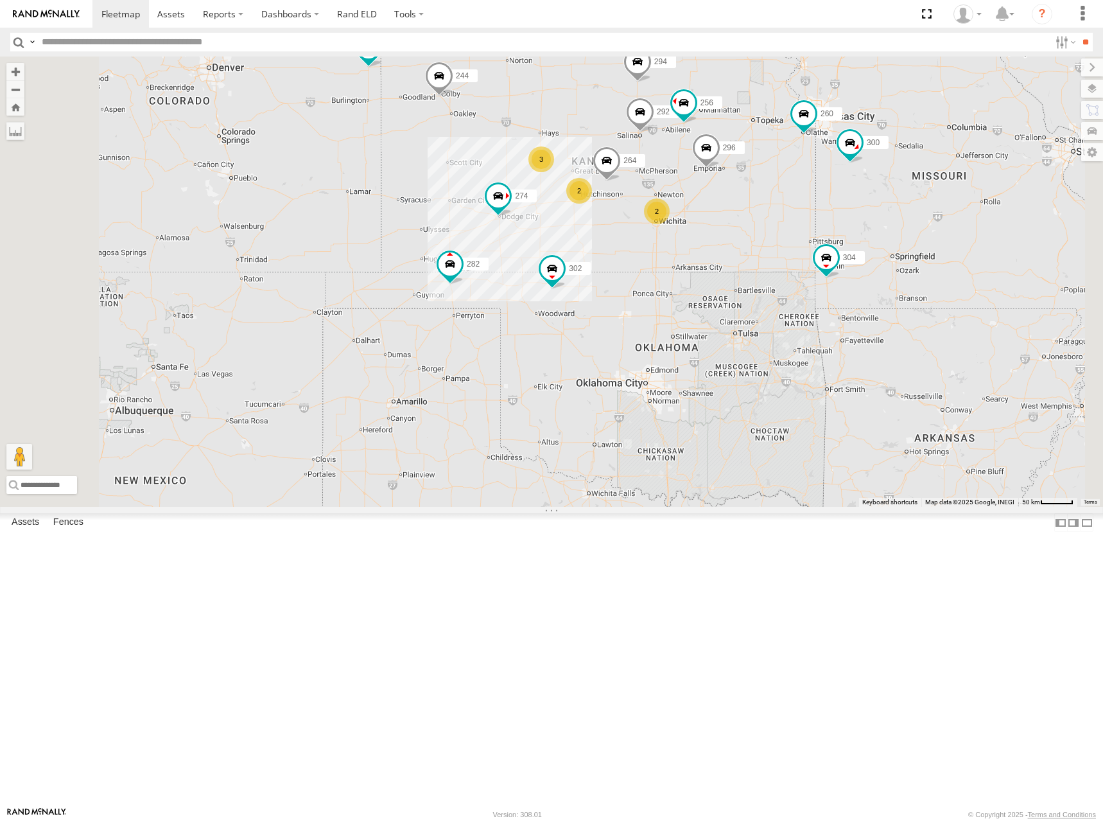
drag, startPoint x: 689, startPoint y: 181, endPoint x: 801, endPoint y: 175, distance: 112.6
click at [801, 175] on div "262 278 274 300 244 298 292 272 280 256 232 296 304 264 302 282 266 294 260 3 2…" at bounding box center [551, 282] width 1103 height 450
click at [893, 170] on div "262 278 274 300 244 298 292 272 280 256 232 296 304 264 302 282 266 294 260 3 2…" at bounding box center [551, 282] width 1103 height 450
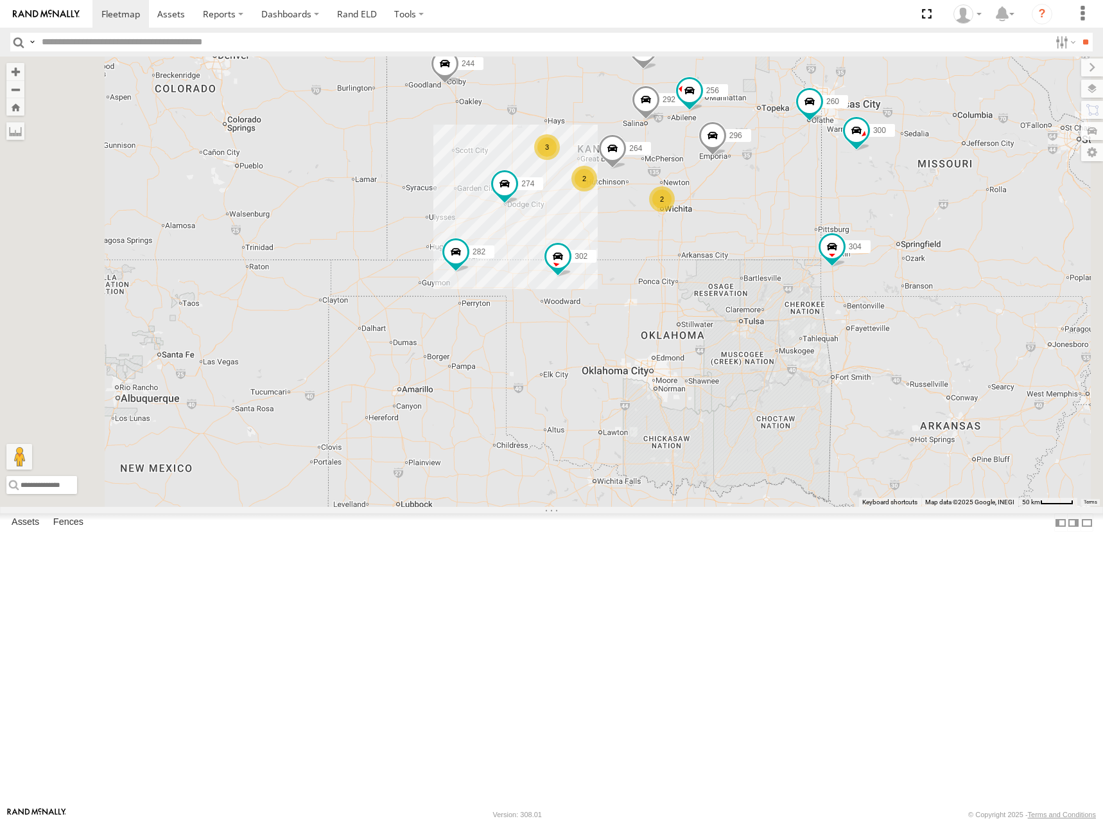
drag, startPoint x: 877, startPoint y: 221, endPoint x: 881, endPoint y: 212, distance: 9.8
click at [881, 212] on div "262 278 274 300 244 298 292 272 280 256 232 296 304 264 302 282 266 294 260 3 2…" at bounding box center [551, 282] width 1103 height 450
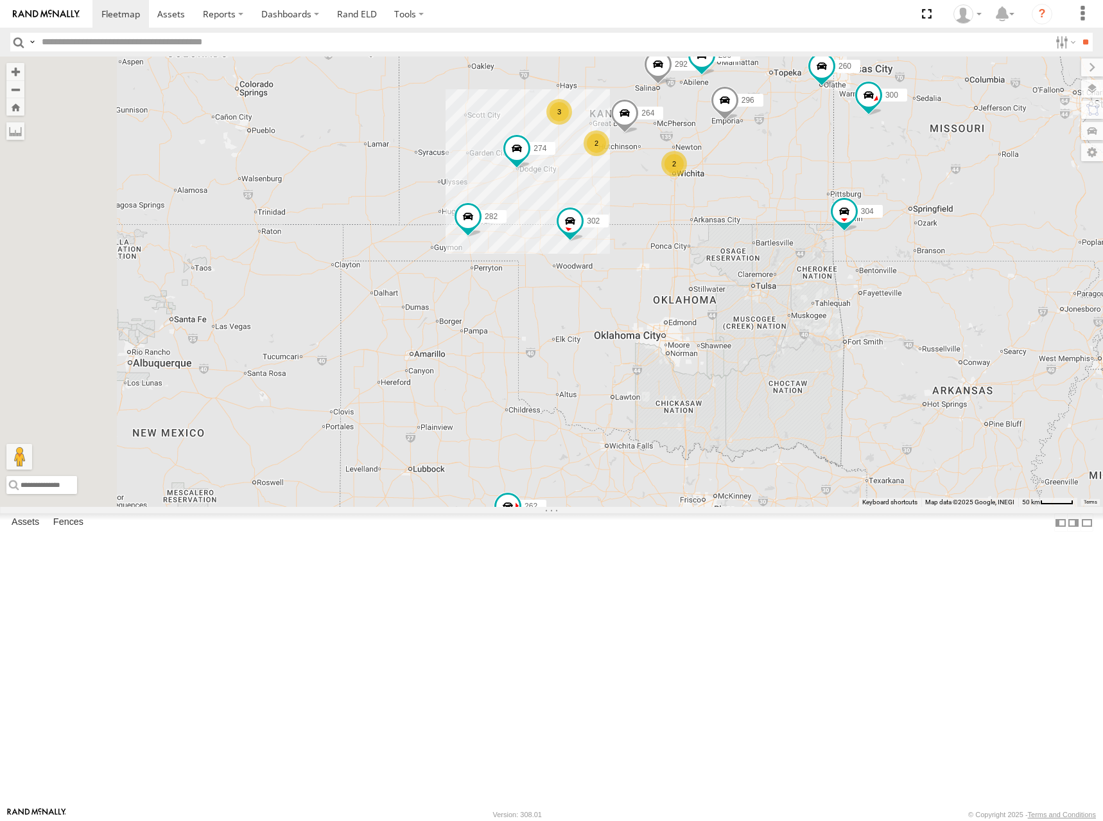
click at [712, 216] on div "262 278 274 300 244 298 292 272 280 256 232 296 304 264 302 282 266 294 260 3 2…" at bounding box center [551, 282] width 1103 height 450
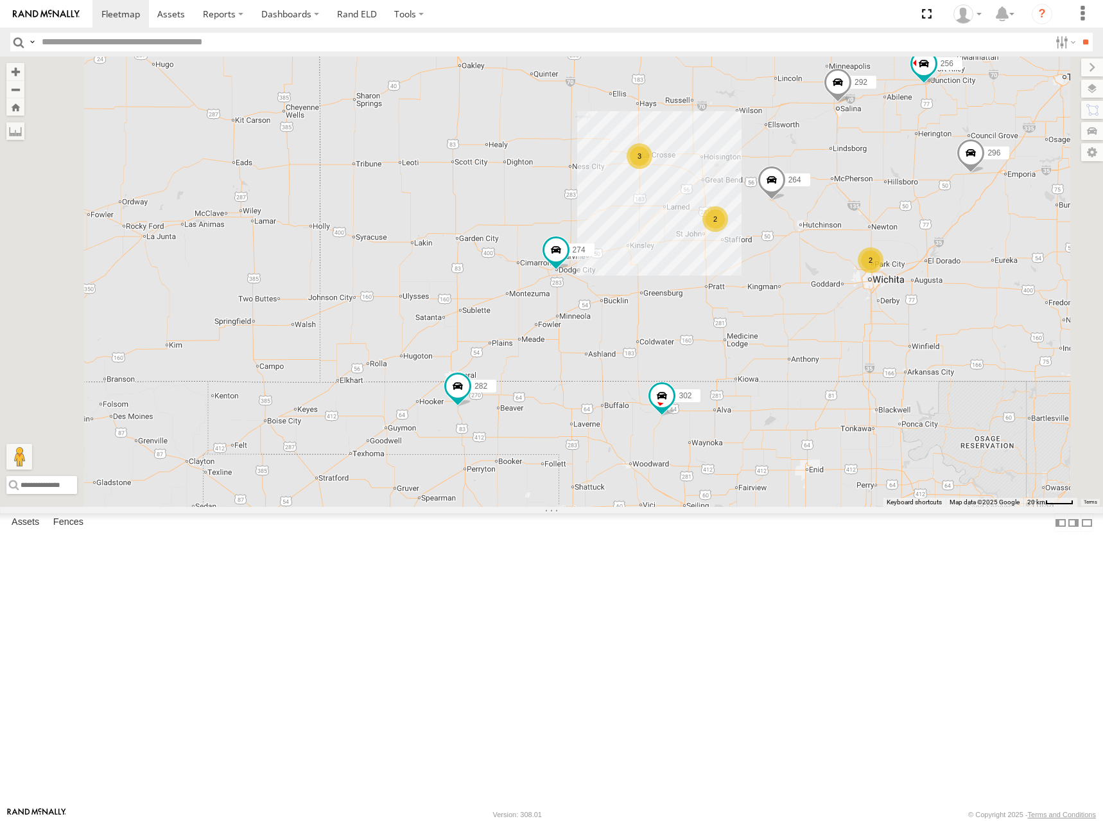
drag, startPoint x: 638, startPoint y: 248, endPoint x: 643, endPoint y: 240, distance: 9.8
click at [643, 240] on div "262 278 274 300 244 298 292 272 280 256 232 296 304 264 302 282 266 294 260 3 2…" at bounding box center [551, 282] width 1103 height 450
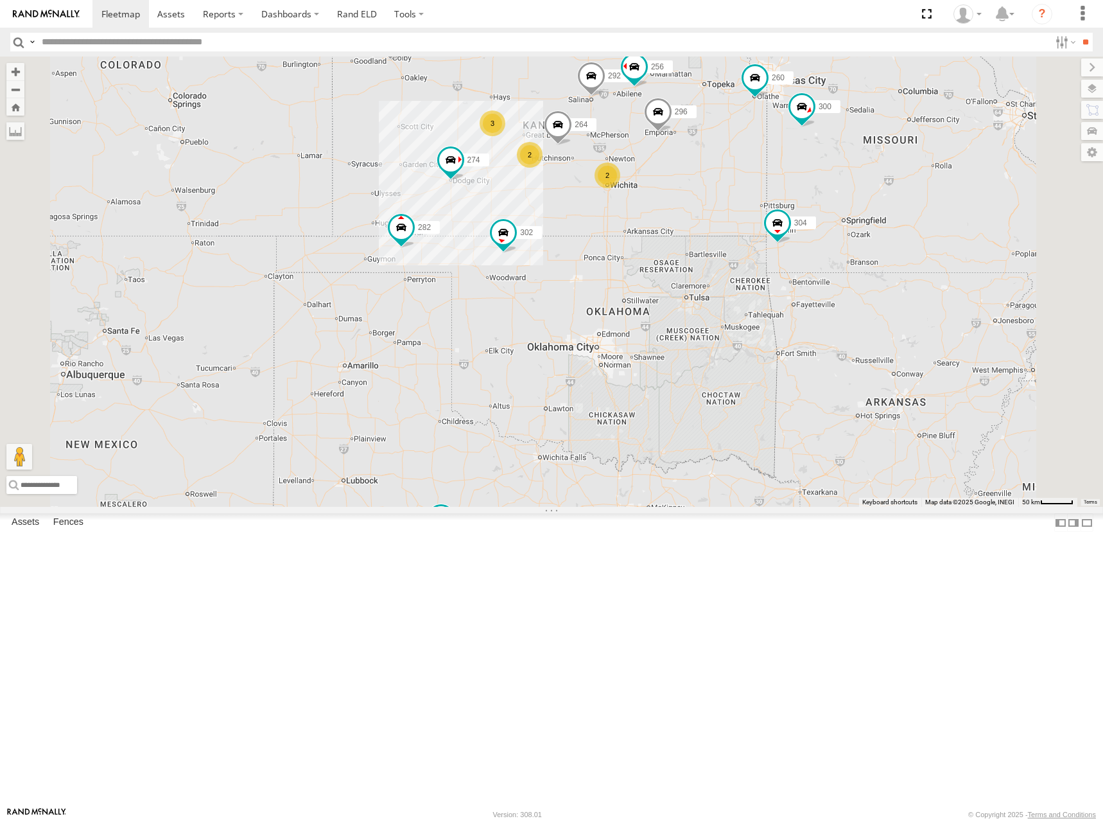
drag, startPoint x: 759, startPoint y: 161, endPoint x: 732, endPoint y: 182, distance: 34.7
click at [603, 46] on span at bounding box center [589, 28] width 28 height 35
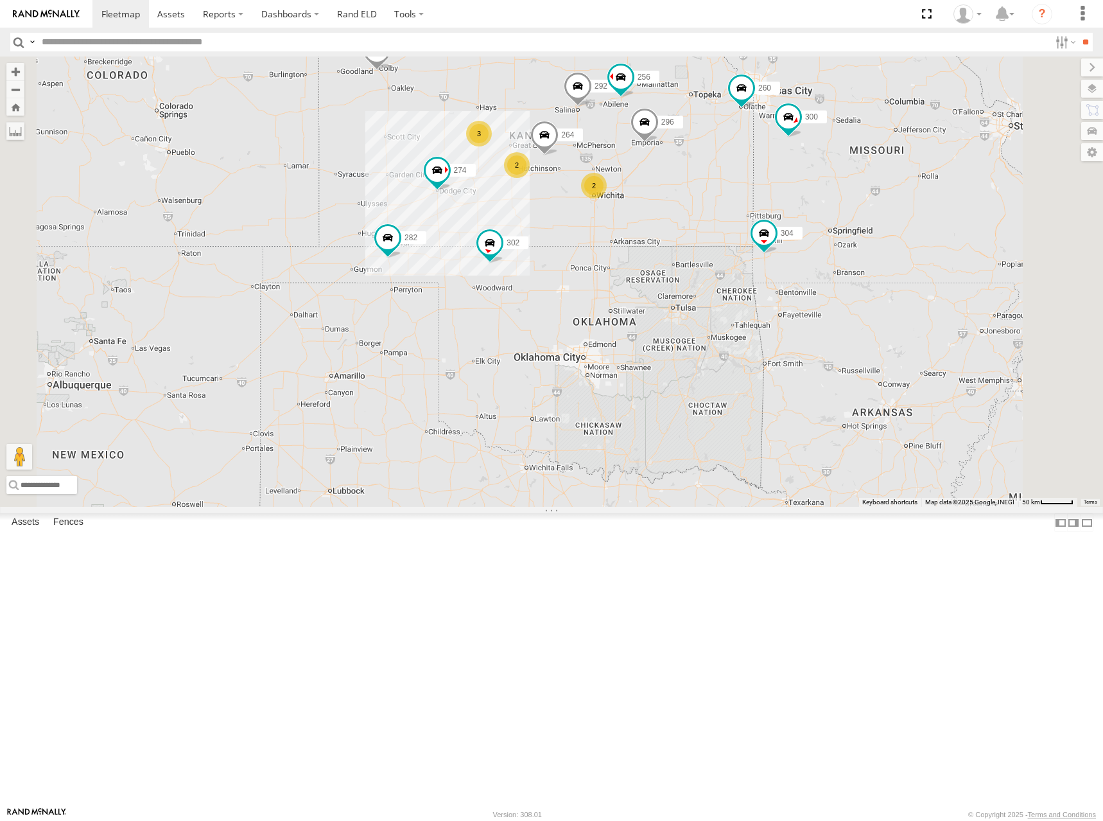
click at [886, 166] on div "262 278 274 300 244 298 292 272 280 256 232 296 304 264 302 282 266 294 260 3 2…" at bounding box center [551, 282] width 1103 height 450
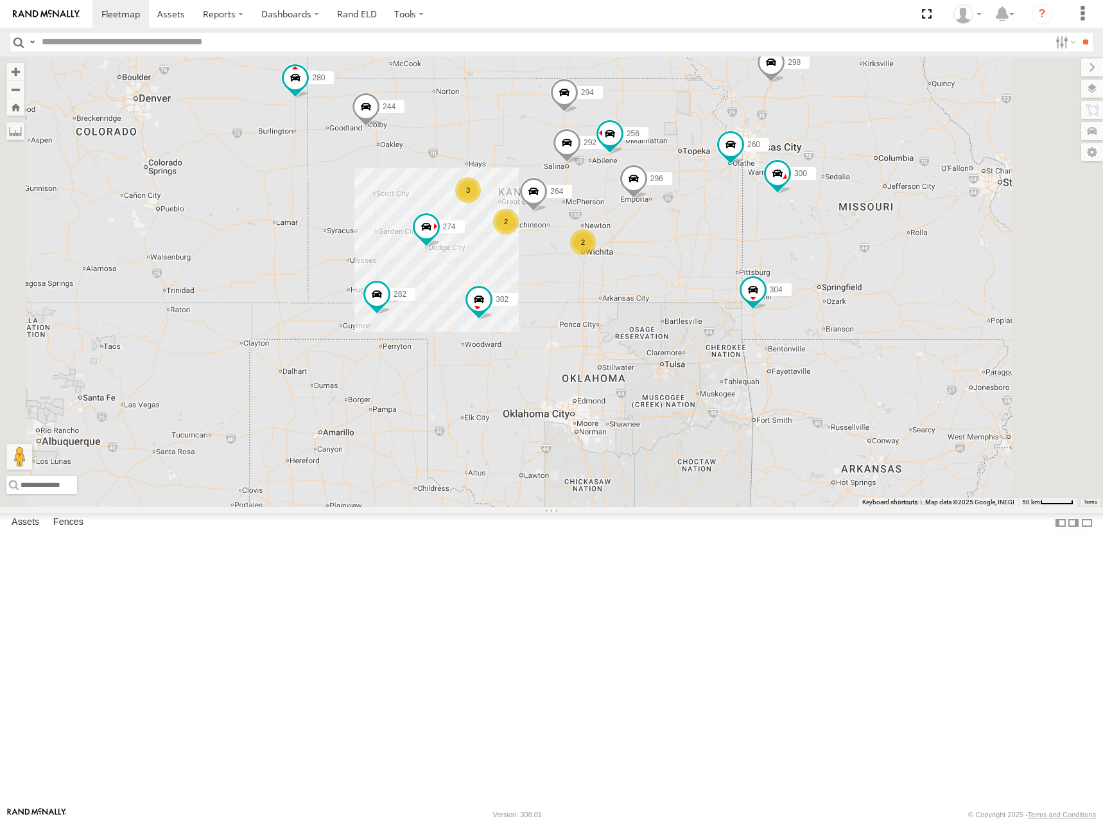
drag, startPoint x: 846, startPoint y: 136, endPoint x: 833, endPoint y: 197, distance: 63.1
click at [833, 197] on div "262 278 274 300 244 298 292 272 280 256 232 296 304 264 302 282 266 294 260 3 2…" at bounding box center [551, 282] width 1103 height 450
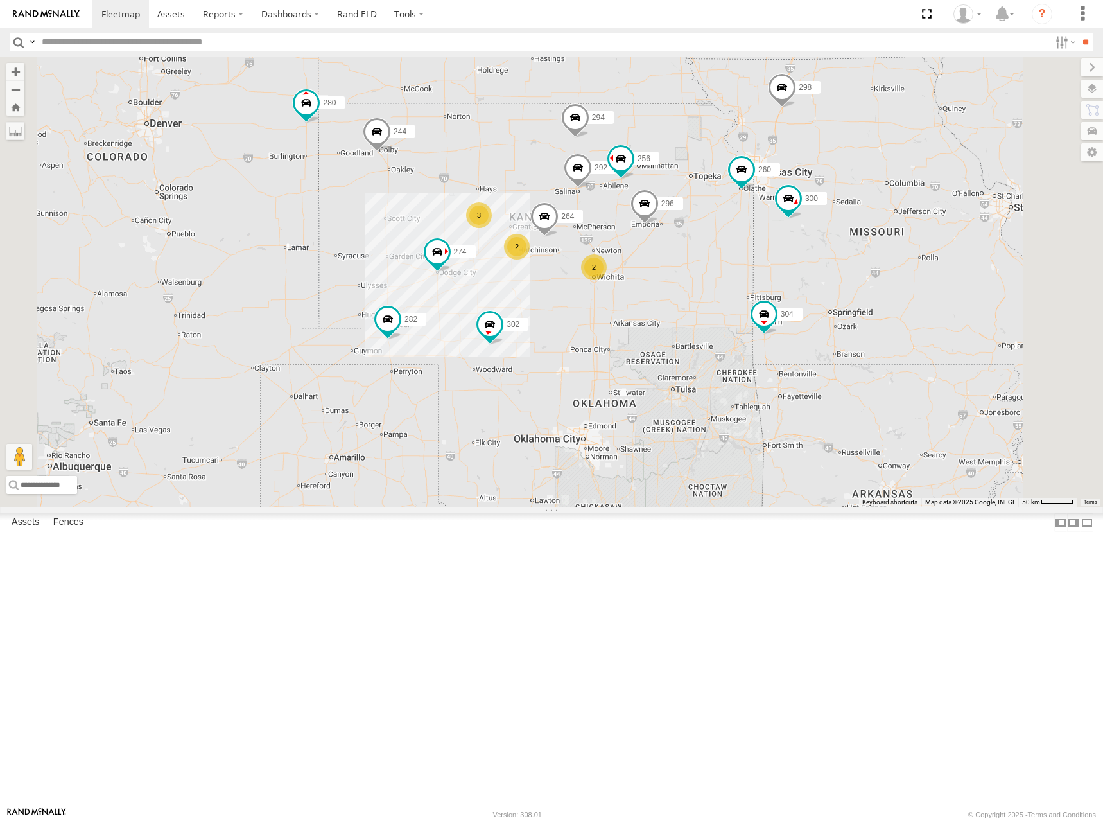
drag, startPoint x: 810, startPoint y: 171, endPoint x: 821, endPoint y: 197, distance: 28.5
click at [821, 197] on div "262 278 274 300 244 298 292 272 280 256 232 296 304 264 302 282 266 294 260 3 2…" at bounding box center [551, 282] width 1103 height 450
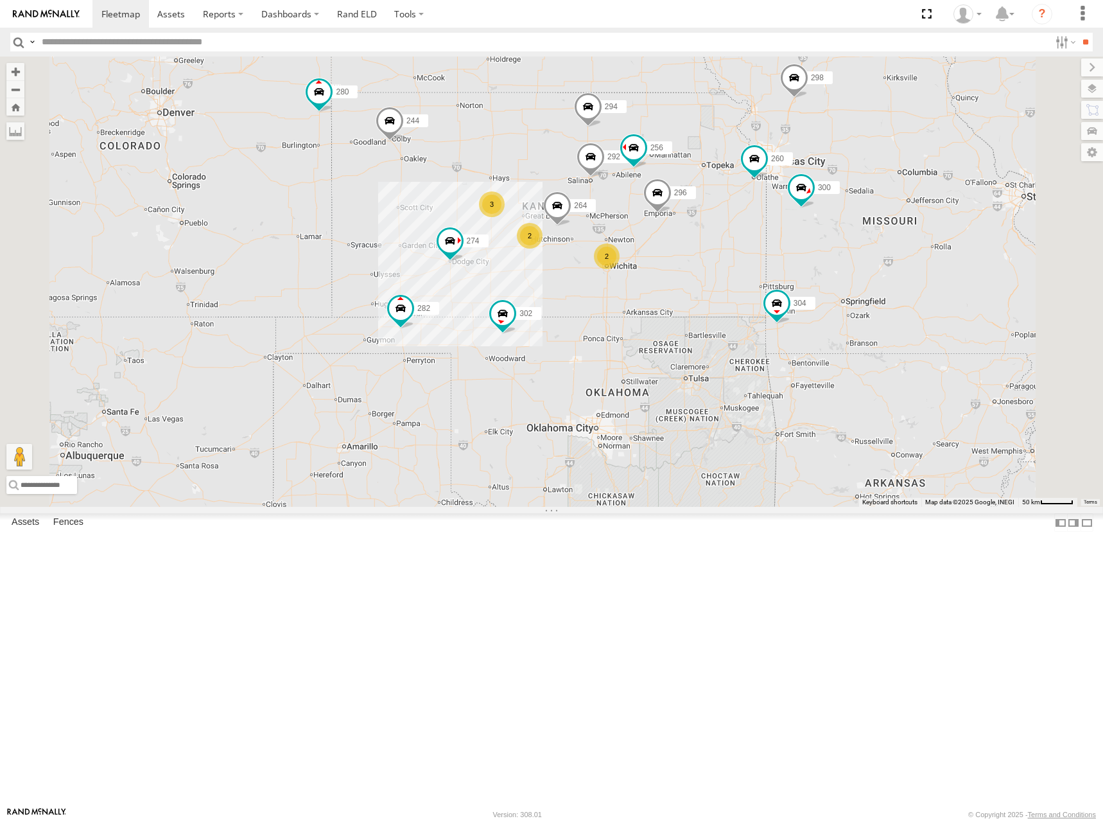
drag, startPoint x: 781, startPoint y: 225, endPoint x: 795, endPoint y: 213, distance: 18.3
click at [795, 213] on div "262 278 274 300 244 298 292 272 280 256 232 296 304 264 302 282 266 294 260 3 2…" at bounding box center [551, 282] width 1103 height 450
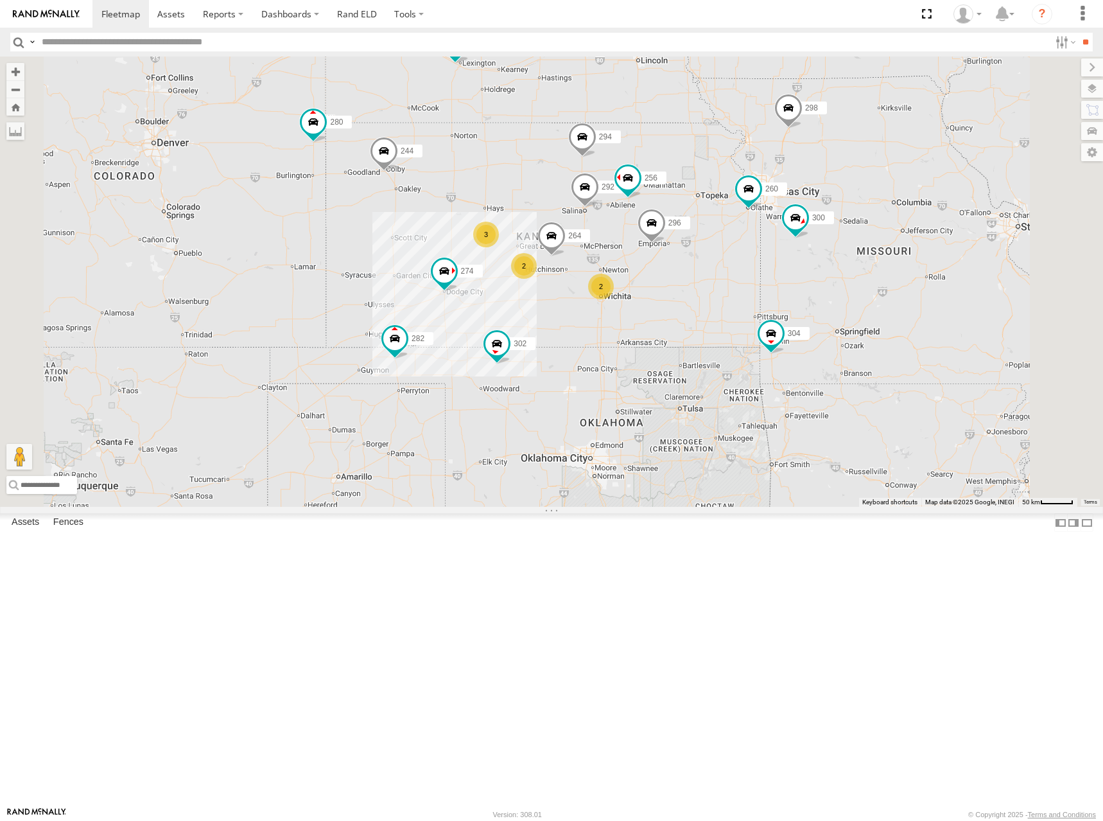
drag, startPoint x: 815, startPoint y: 230, endPoint x: 809, endPoint y: 263, distance: 34.0
click at [809, 263] on div "262 278 274 300 244 298 292 272 280 256 232 296 304 264 302 282 266 294 260 3 2…" at bounding box center [551, 282] width 1103 height 450
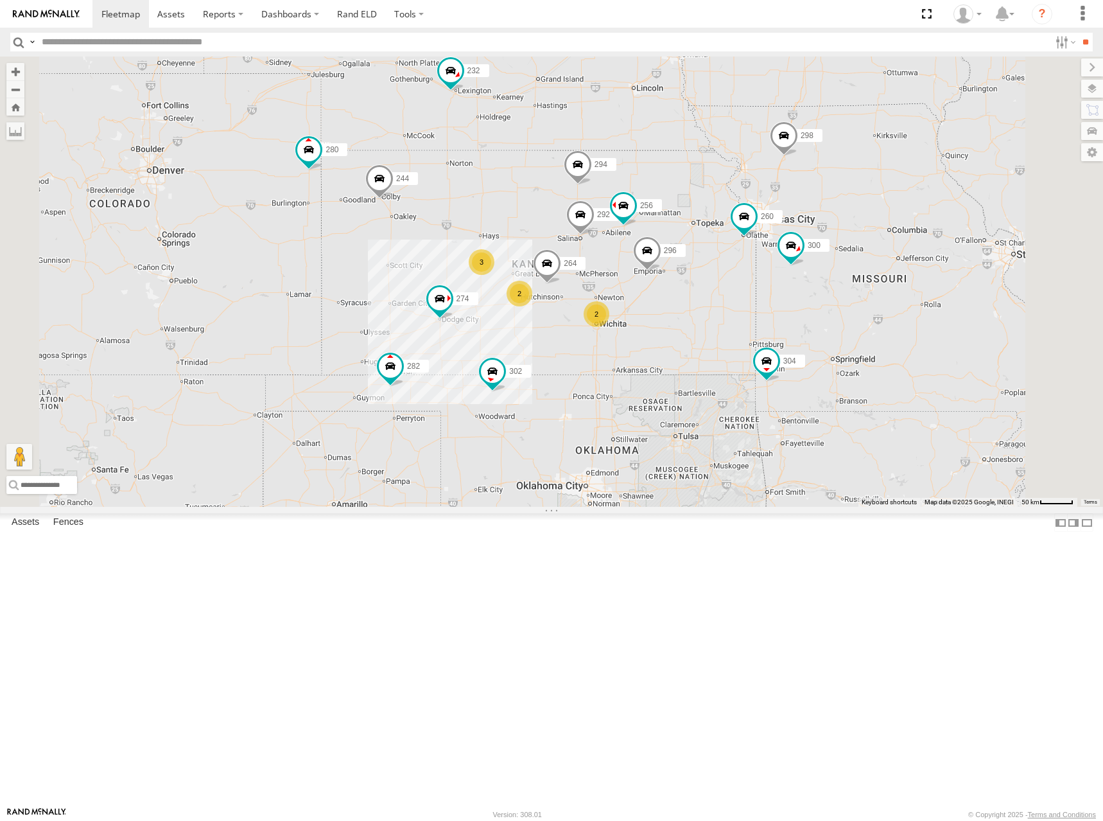
drag, startPoint x: 839, startPoint y: 259, endPoint x: 834, endPoint y: 290, distance: 31.2
click at [834, 290] on div "262 278 274 300 244 298 292 272 280 256 232 296 304 264 302 282 266 294 260 3 2…" at bounding box center [551, 282] width 1103 height 450
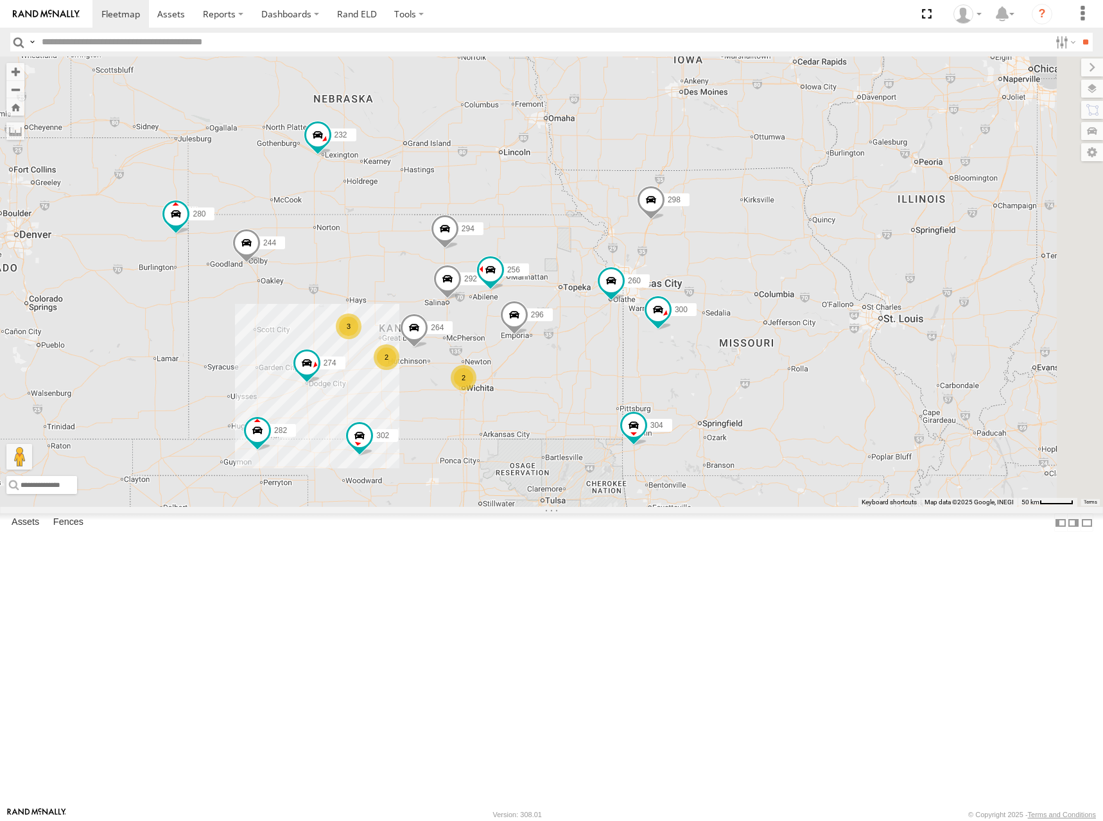
drag, startPoint x: 915, startPoint y: 222, endPoint x: 783, endPoint y: 279, distance: 143.3
click at [783, 279] on div "262 278 274 300 244 298 292 272 280 256 232 296 304 264 302 282 266 294 260 3 2…" at bounding box center [551, 282] width 1103 height 450
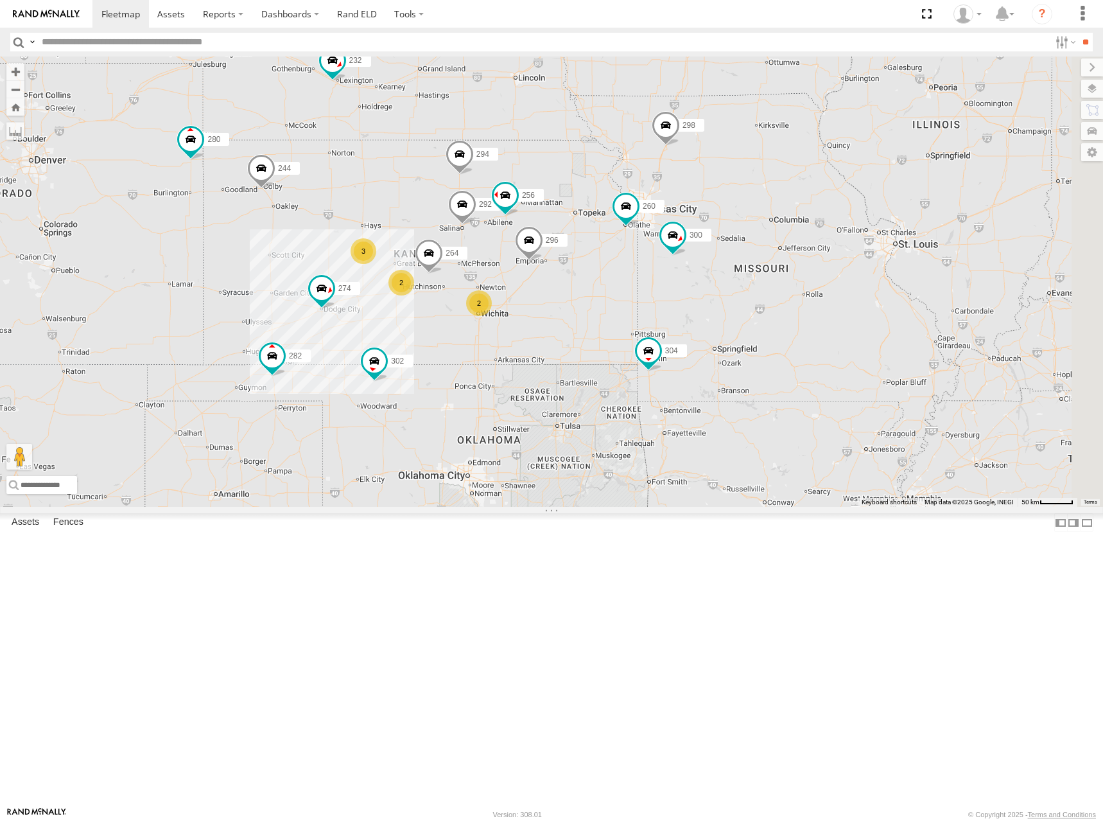
drag, startPoint x: 749, startPoint y: 342, endPoint x: 765, endPoint y: 260, distance: 83.0
click at [765, 260] on div "262 278 274 300 244 298 292 272 280 256 232 296 304 264 302 282 266 294 260 3 2…" at bounding box center [551, 282] width 1103 height 450
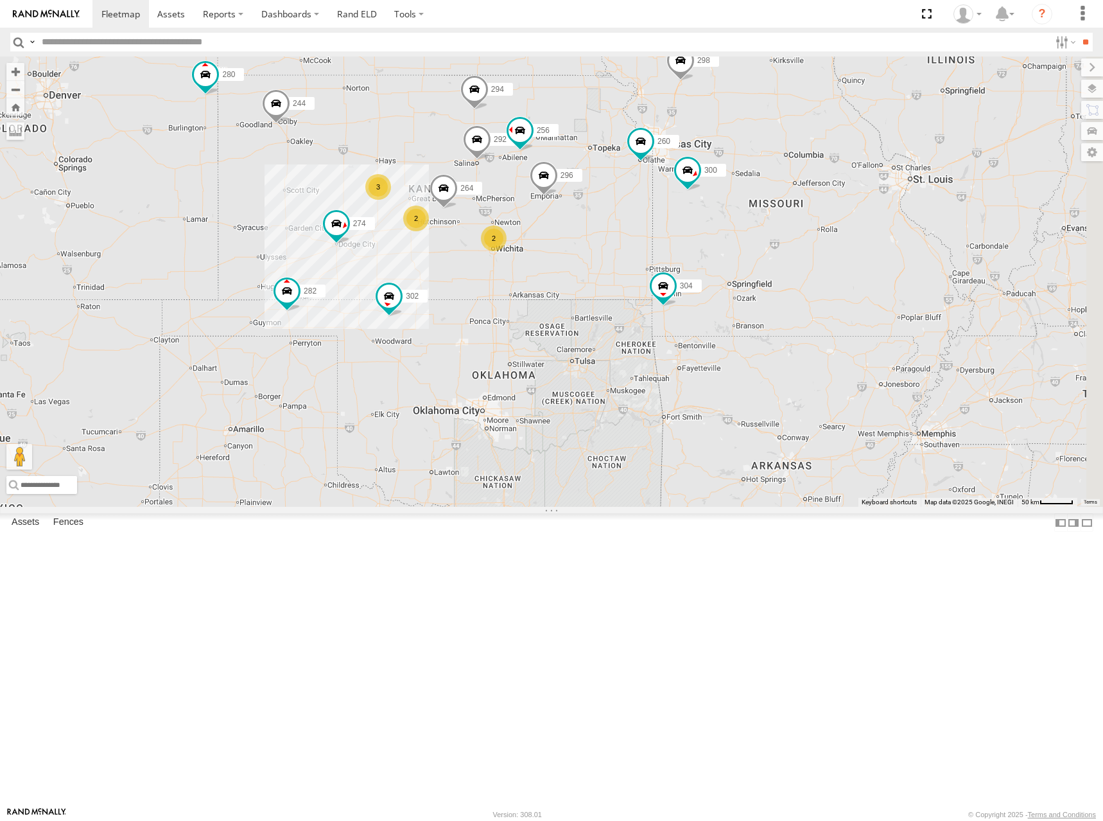
drag, startPoint x: 720, startPoint y: 417, endPoint x: 733, endPoint y: 355, distance: 63.7
click at [733, 355] on div "262 278 274 300 244 298 292 272 280 256 232 296 304 264 302 282 266 294 260 3 2…" at bounding box center [551, 282] width 1103 height 450
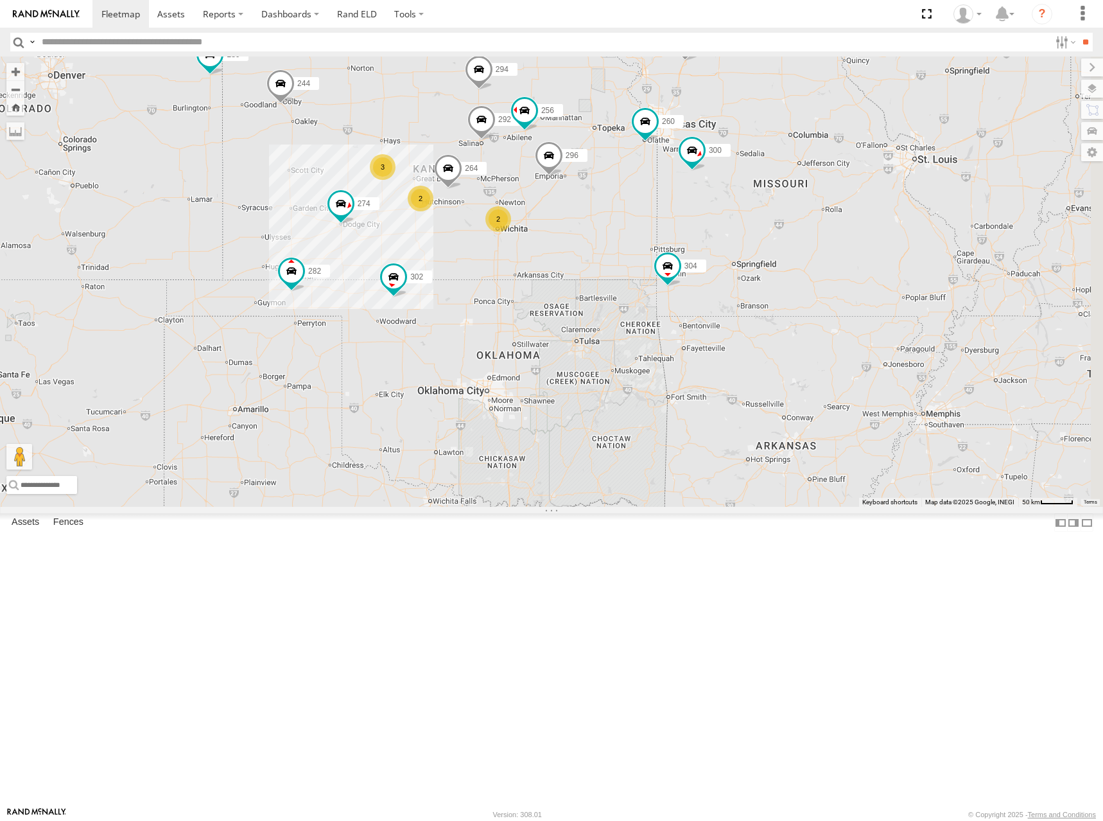
drag, startPoint x: 730, startPoint y: 353, endPoint x: 735, endPoint y: 330, distance: 22.9
click at [735, 330] on div "262 278 274 300 244 298 292 272 280 256 232 296 304 264 302 282 266 294 260 3 2…" at bounding box center [551, 282] width 1103 height 450
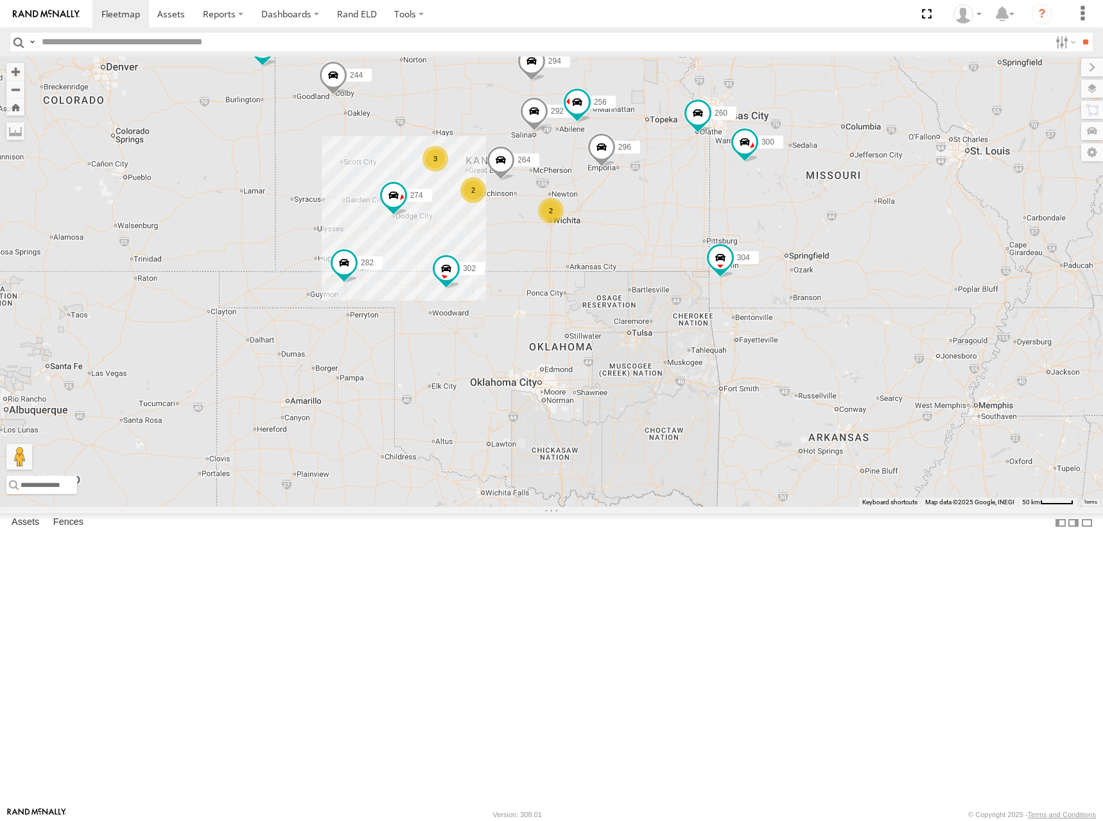
drag, startPoint x: 730, startPoint y: 351, endPoint x: 784, endPoint y: 342, distance: 54.7
click at [784, 342] on div "262 278 274 300 244 298 292 272 280 256 232 296 304 264 302 282 266 294 260 3 2…" at bounding box center [551, 282] width 1103 height 450
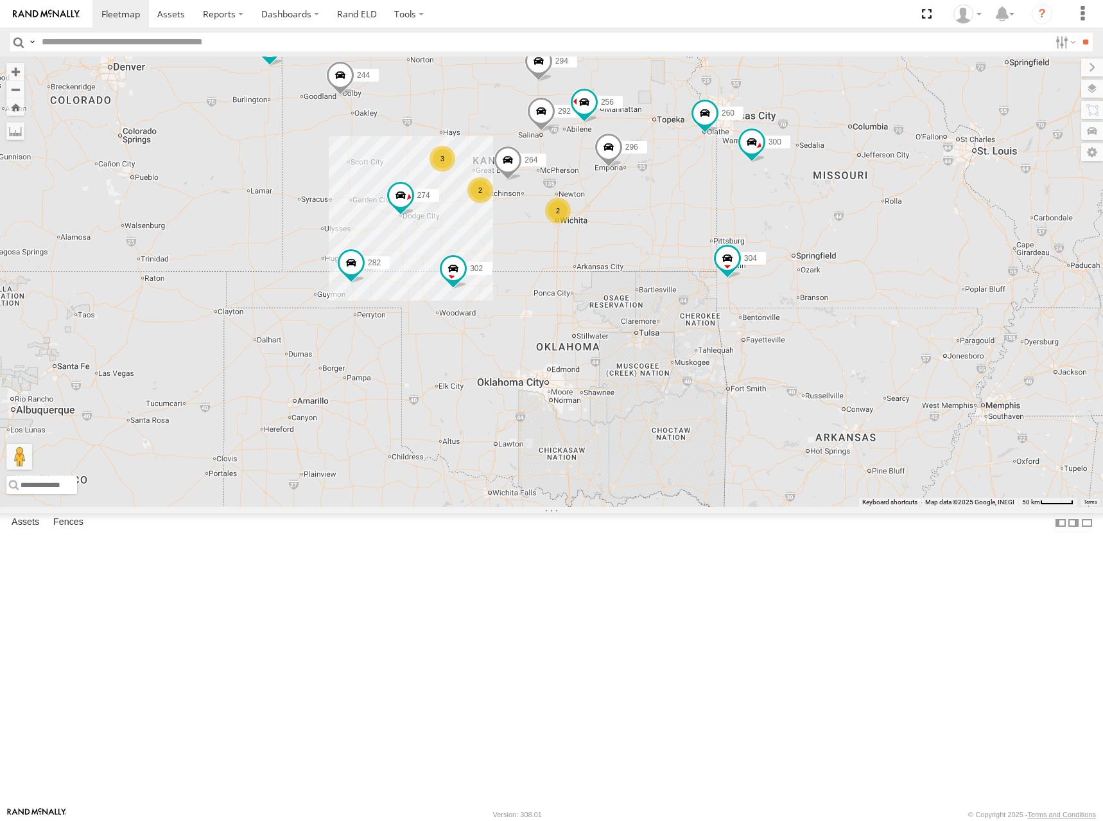
drag, startPoint x: 776, startPoint y: 422, endPoint x: 785, endPoint y: 419, distance: 9.4
click at [785, 419] on div "262 278 274 300 244 298 292 272 280 256 232 296 304 264 302 282 266 294 260 3 2…" at bounding box center [551, 282] width 1103 height 450
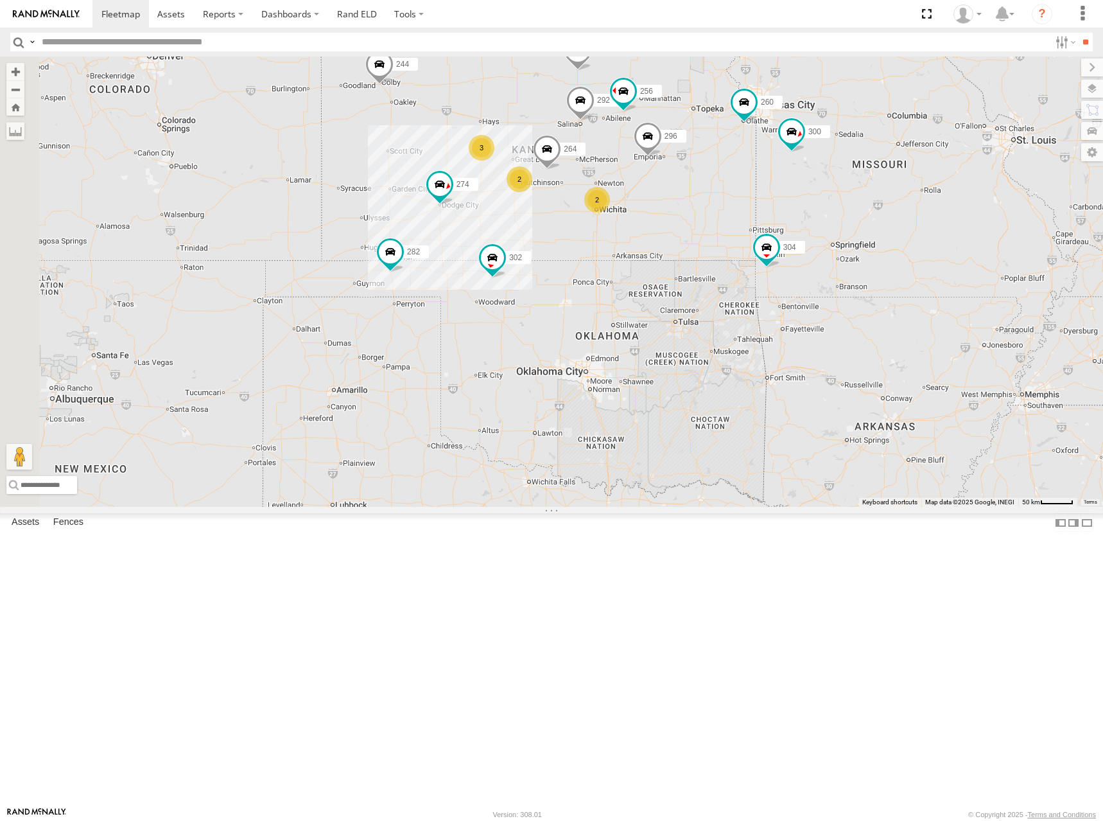
drag, startPoint x: 823, startPoint y: 227, endPoint x: 855, endPoint y: 220, distance: 33.0
click at [855, 220] on div "262 278 274 300 244 298 292 272 280 256 232 296 304 264 302 282 266 294 260 3 2…" at bounding box center [551, 282] width 1103 height 450
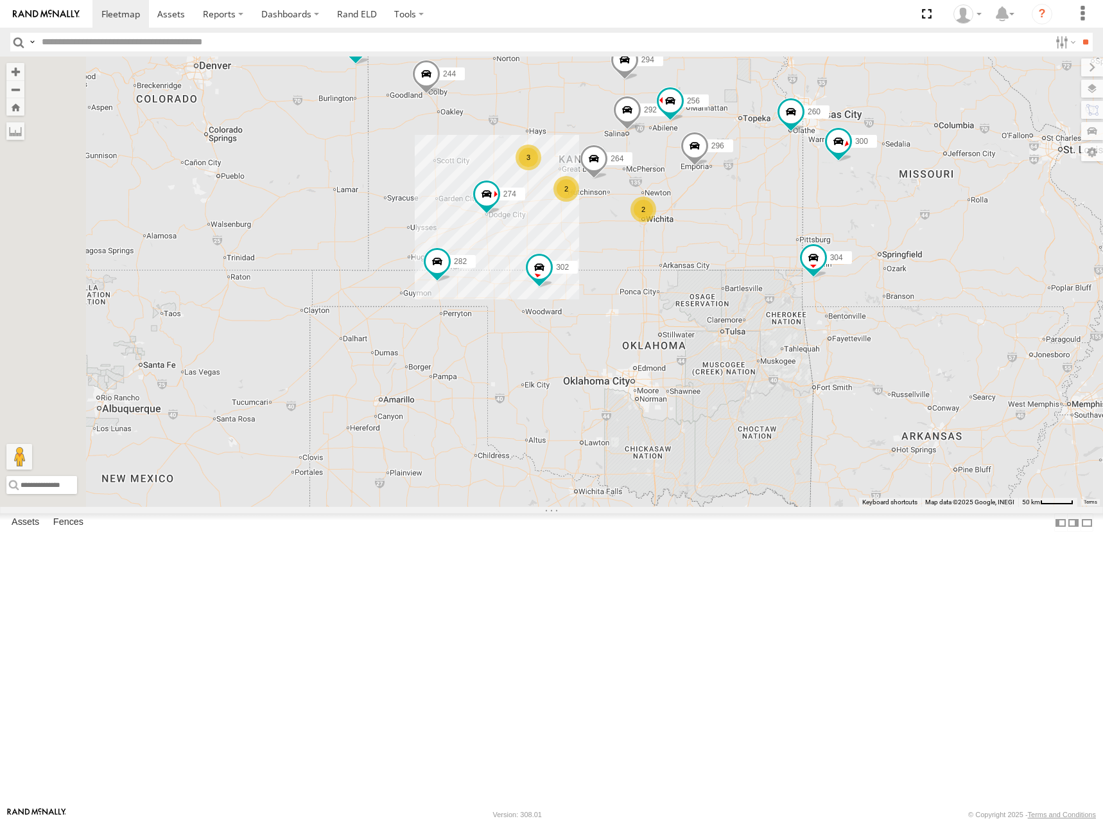
drag, startPoint x: 855, startPoint y: 333, endPoint x: 889, endPoint y: 353, distance: 40.3
click at [889, 353] on div "262 278 274 300 244 298 292 272 280 256 232 296 304 264 302 282 266 294 260 3 2…" at bounding box center [551, 282] width 1103 height 450
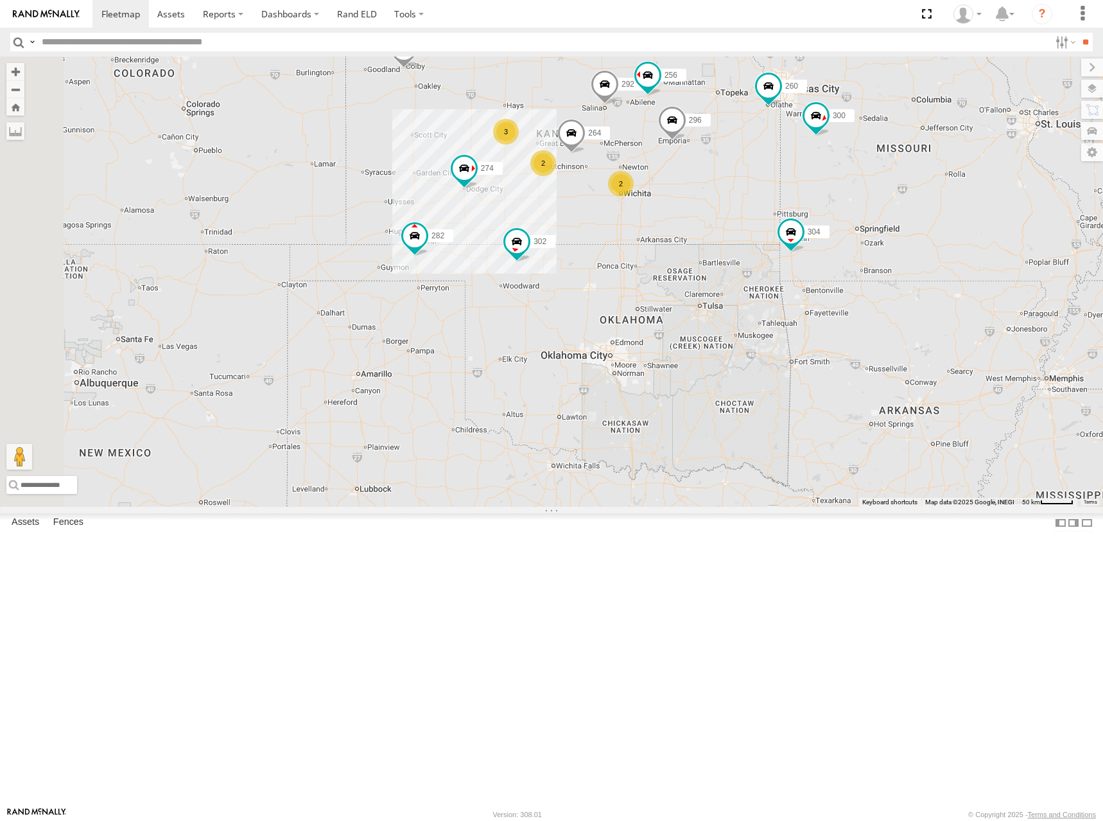
drag, startPoint x: 893, startPoint y: 206, endPoint x: 864, endPoint y: 175, distance: 41.8
click at [864, 175] on div "262 278 274 300 244 298 292 272 280 256 232 296 304 264 302 282 266 294 260 3 2…" at bounding box center [551, 282] width 1103 height 450
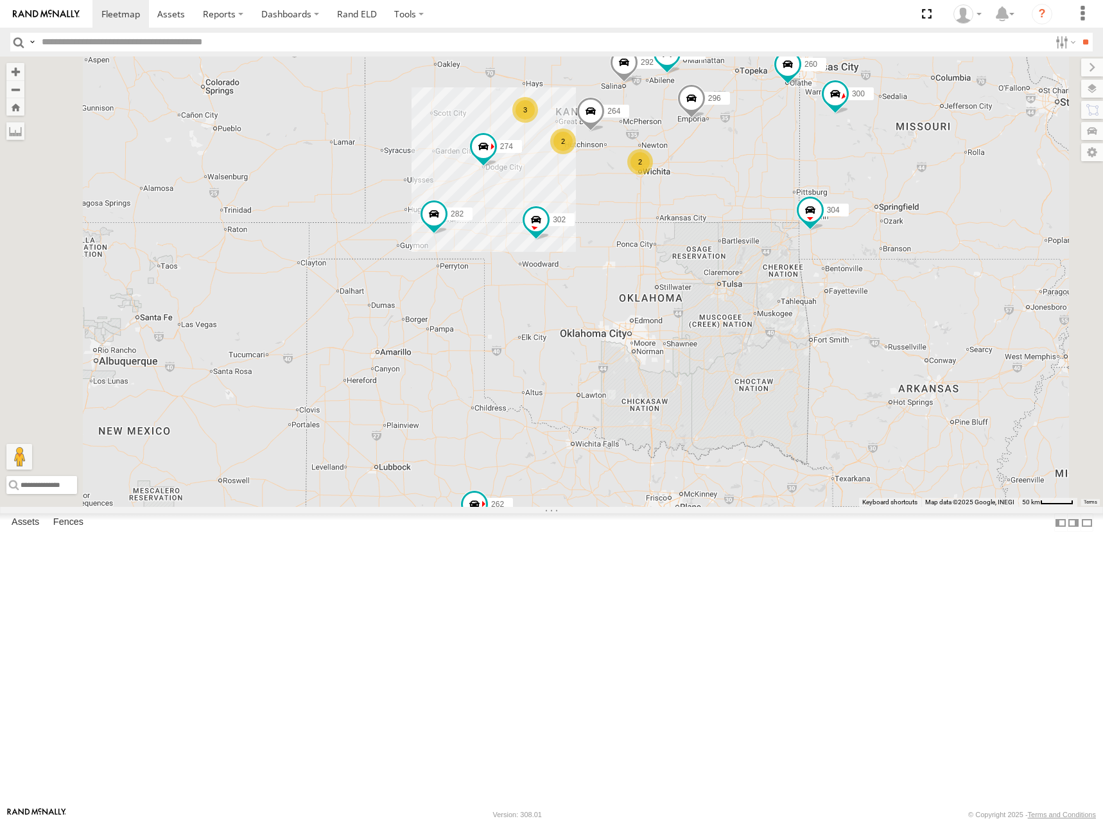
drag, startPoint x: 874, startPoint y: 173, endPoint x: 902, endPoint y: 158, distance: 31.3
click at [902, 158] on div "262 278 274 300 244 298 292 272 280 256 232 296 304 264 302 282 266 294 260 3 2…" at bounding box center [551, 282] width 1103 height 450
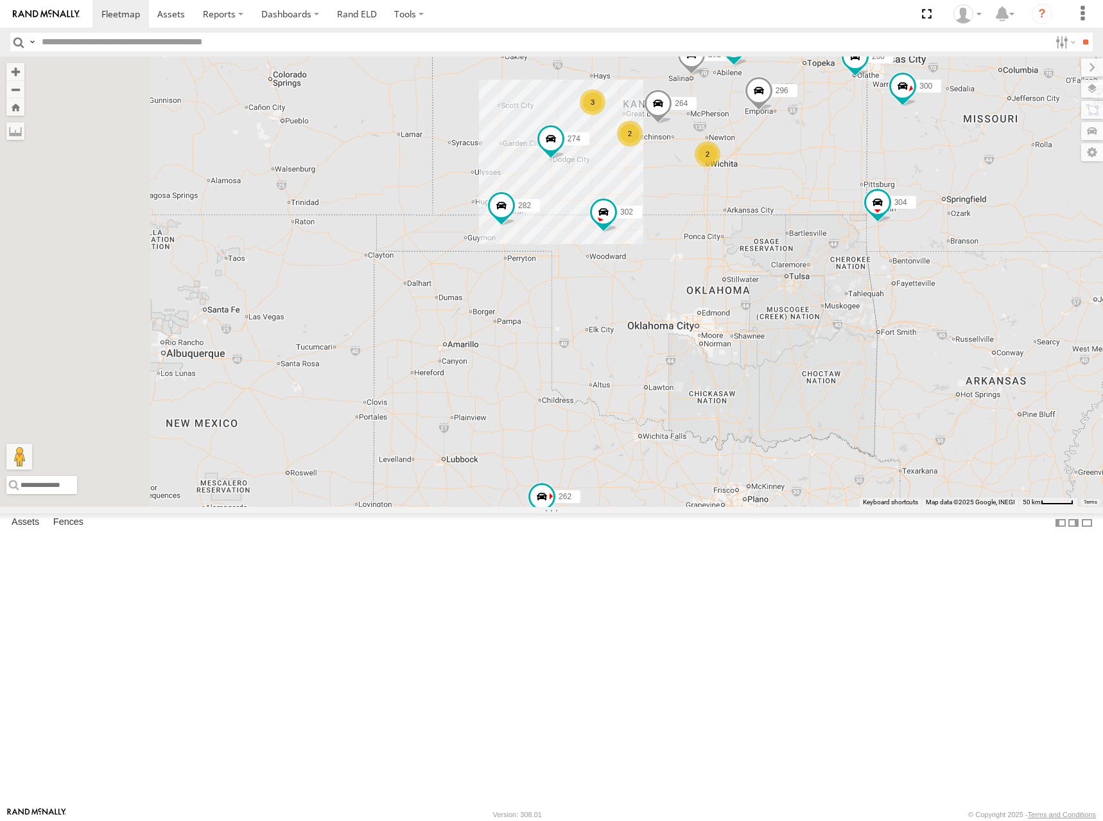
drag, startPoint x: 877, startPoint y: 127, endPoint x: 989, endPoint y: 141, distance: 113.2
click at [933, 144] on div "262 278 274 300 244 298 292 272 280 256 232 296 304 264 302 282 266 294 260 3 2…" at bounding box center [551, 282] width 1103 height 450
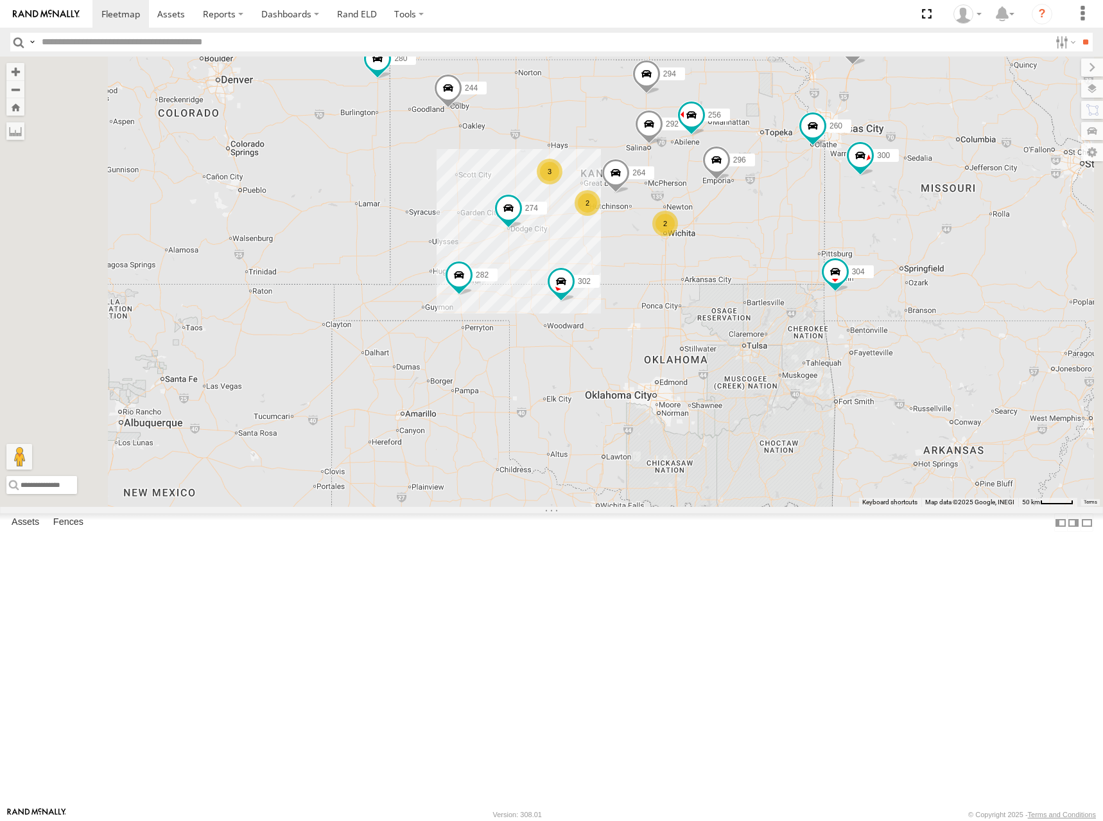
drag, startPoint x: 951, startPoint y: 114, endPoint x: 908, endPoint y: 182, distance: 80.5
click at [907, 180] on div "262 278 274 300 244 298 292 272 280 256 232 296 304 264 302 282 266 294 260 3 2…" at bounding box center [551, 282] width 1103 height 450
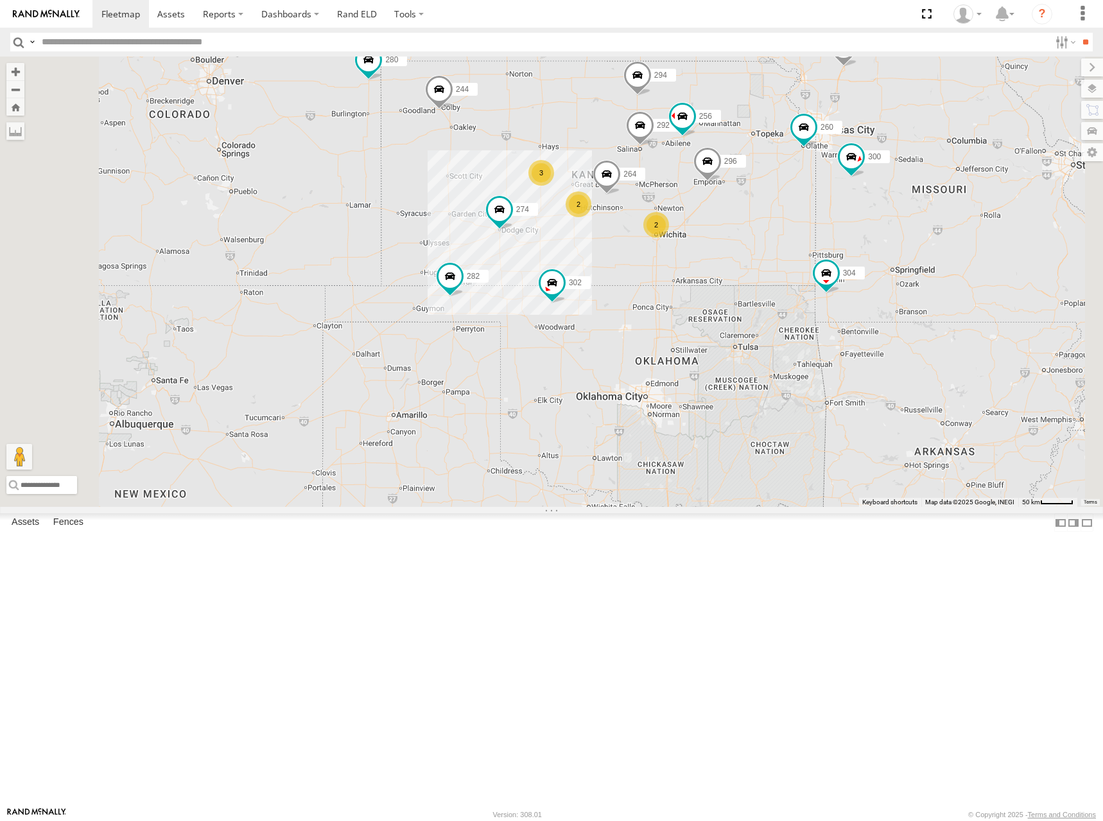
drag, startPoint x: 875, startPoint y: 191, endPoint x: 877, endPoint y: 176, distance: 15.5
click at [877, 176] on div "262 278 274 300 244 298 292 272 280 256 232 296 304 264 302 282 266 294 260 3 2…" at bounding box center [551, 282] width 1103 height 450
drag, startPoint x: 877, startPoint y: 176, endPoint x: 878, endPoint y: 168, distance: 7.7
click at [878, 168] on div "262 278 274 300 244 298 292 272 280 256 232 296 304 264 302 282 266 294 260 3 2…" at bounding box center [551, 282] width 1103 height 450
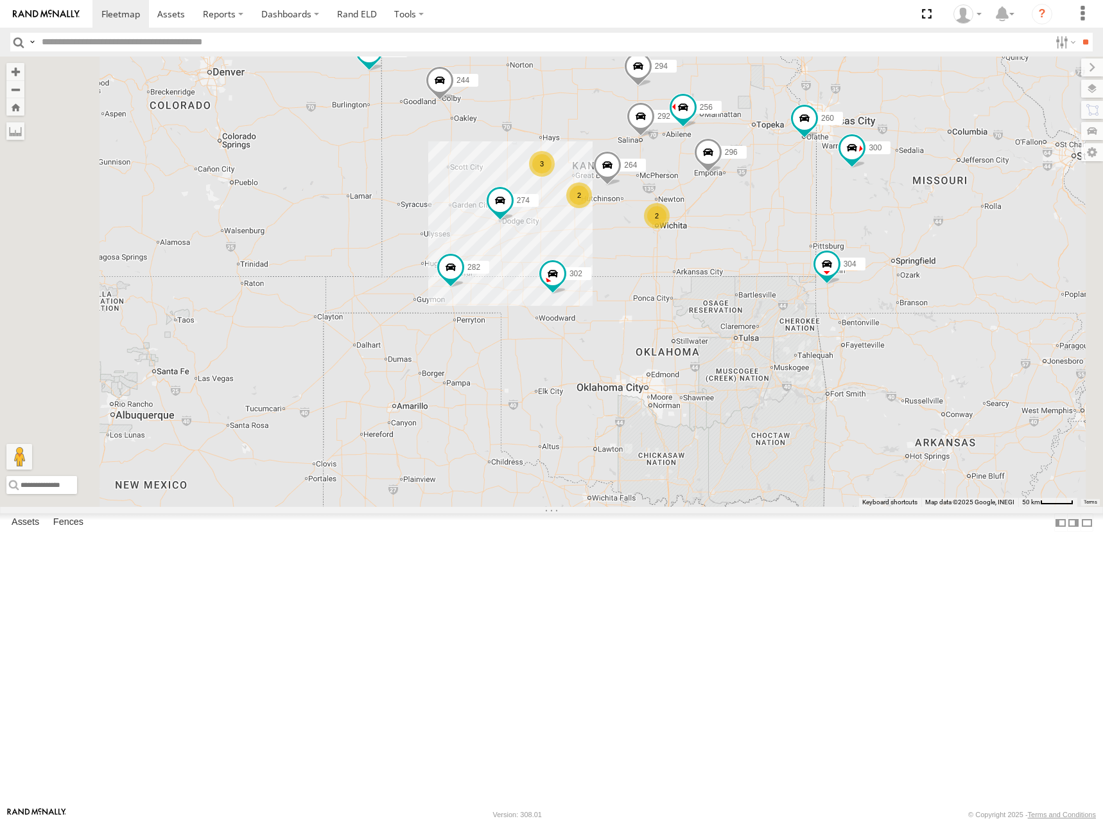
click at [870, 166] on div "262 278 274 300 244 298 292 272 280 256 232 296 304 264 302 282 266 294 260 3 2…" at bounding box center [551, 282] width 1103 height 450
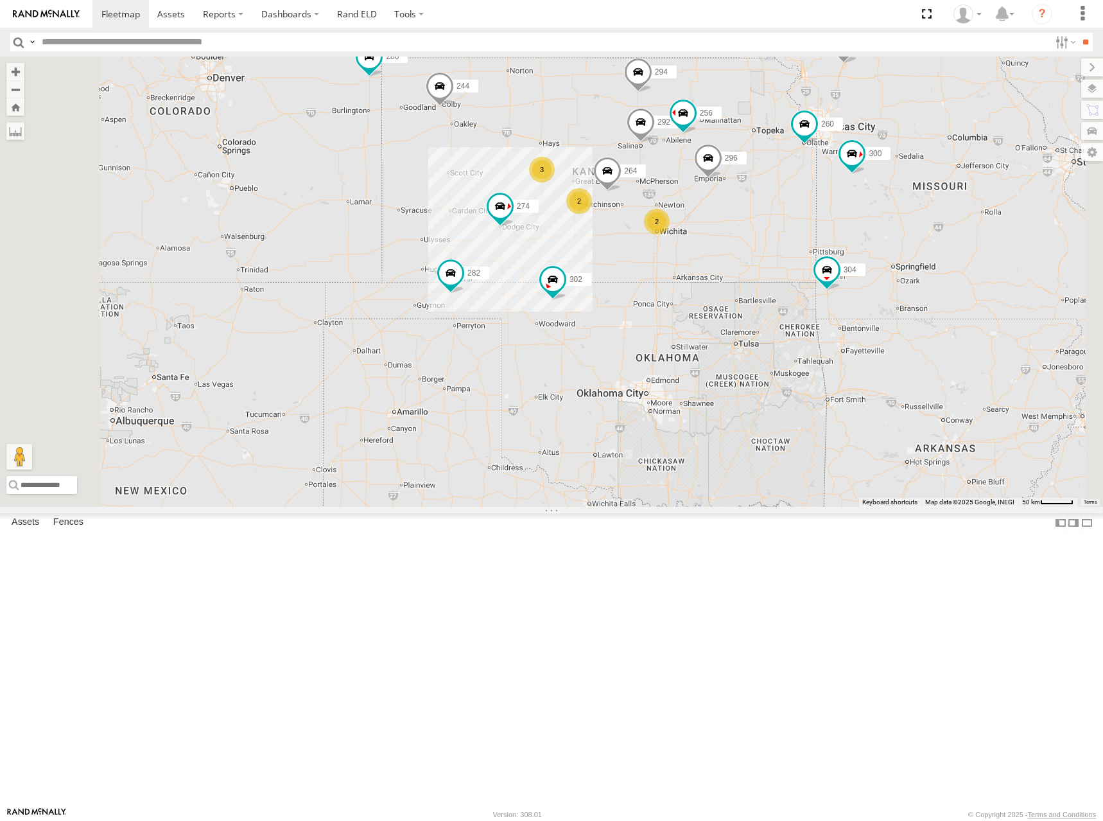
drag, startPoint x: 692, startPoint y: 206, endPoint x: 692, endPoint y: 215, distance: 9.0
click at [692, 215] on div "262 278 274 300 244 298 292 272 280 256 232 296 304 264 302 282 266 294 260 3 2…" at bounding box center [551, 282] width 1103 height 450
drag, startPoint x: 720, startPoint y: 209, endPoint x: 726, endPoint y: 204, distance: 8.2
click at [726, 204] on div "262 278 274 300 244 298 292 272 280 256 232 296 304 264 302 282 266 294 260 3 2…" at bounding box center [551, 282] width 1103 height 450
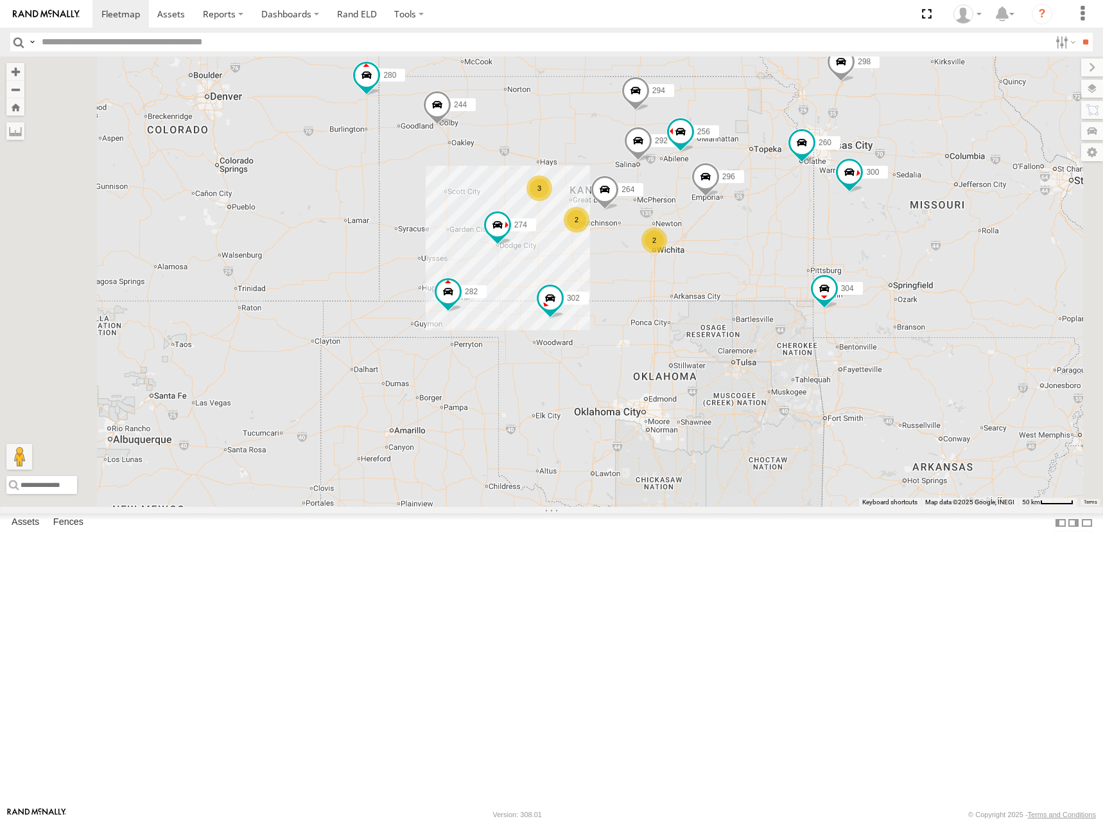
drag, startPoint x: 807, startPoint y: 193, endPoint x: 796, endPoint y: 218, distance: 27.9
click at [796, 218] on div "262 278 274 300 244 298 292 272 280 256 232 296 304 264 302 282 266 294 260 3 2…" at bounding box center [551, 282] width 1103 height 450
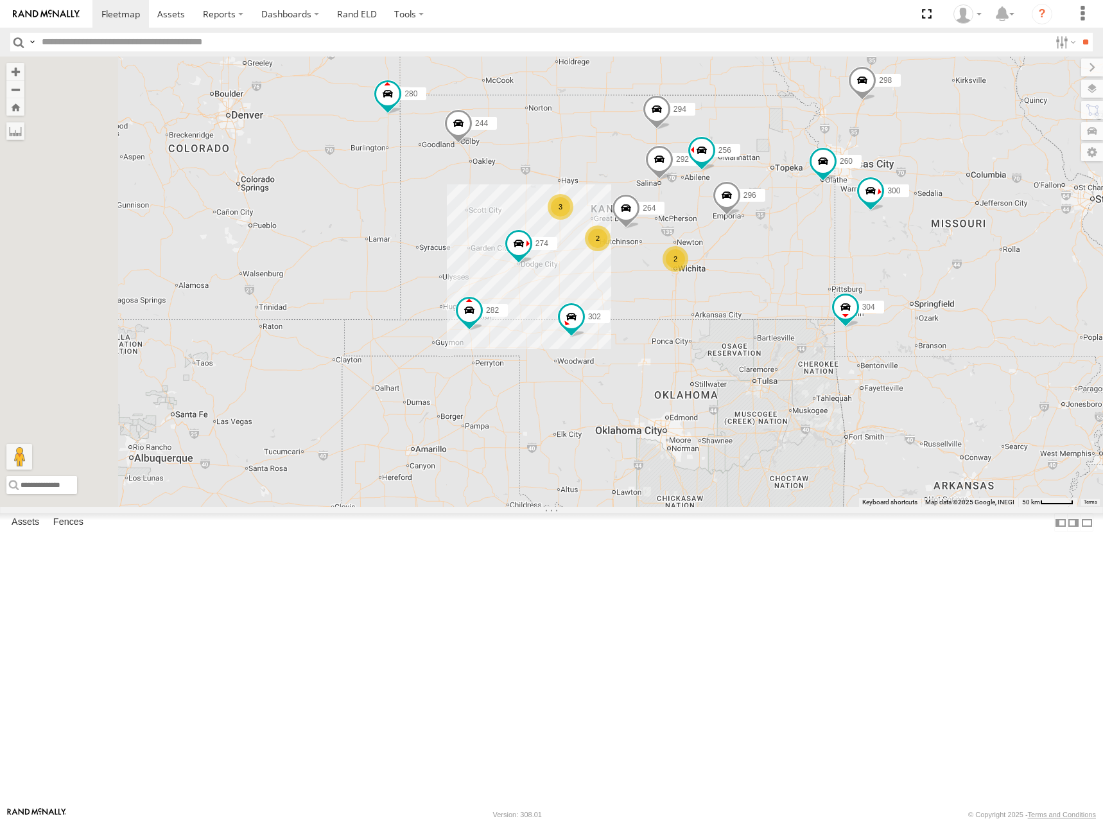
drag, startPoint x: 834, startPoint y: 195, endPoint x: 843, endPoint y: 199, distance: 9.8
click at [843, 199] on div "262 278 274 300 244 298 292 272 280 256 232 296 304 264 302 282 266 294 260 3 2…" at bounding box center [551, 282] width 1103 height 450
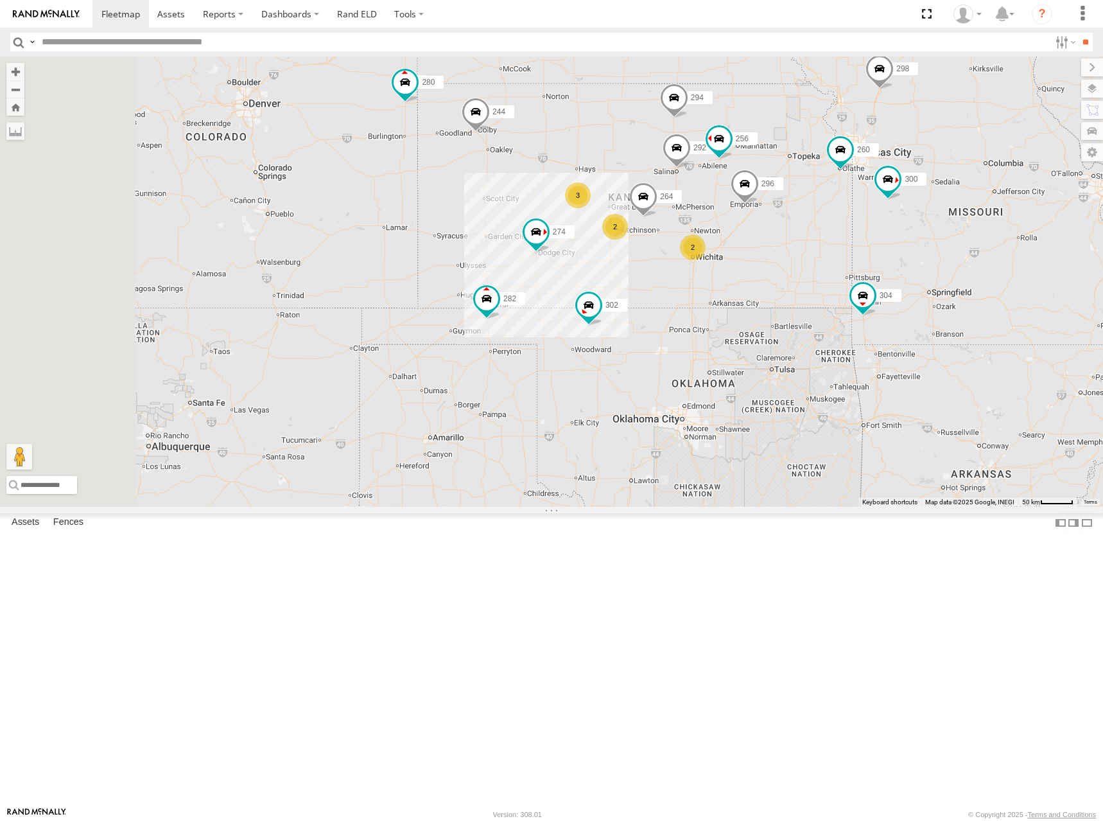
drag, startPoint x: 848, startPoint y: 207, endPoint x: 856, endPoint y: 202, distance: 9.8
click at [855, 202] on div "262 278 274 300 244 298 292 272 280 256 232 296 304 264 302 282 266 294 260 3 2…" at bounding box center [551, 282] width 1103 height 450
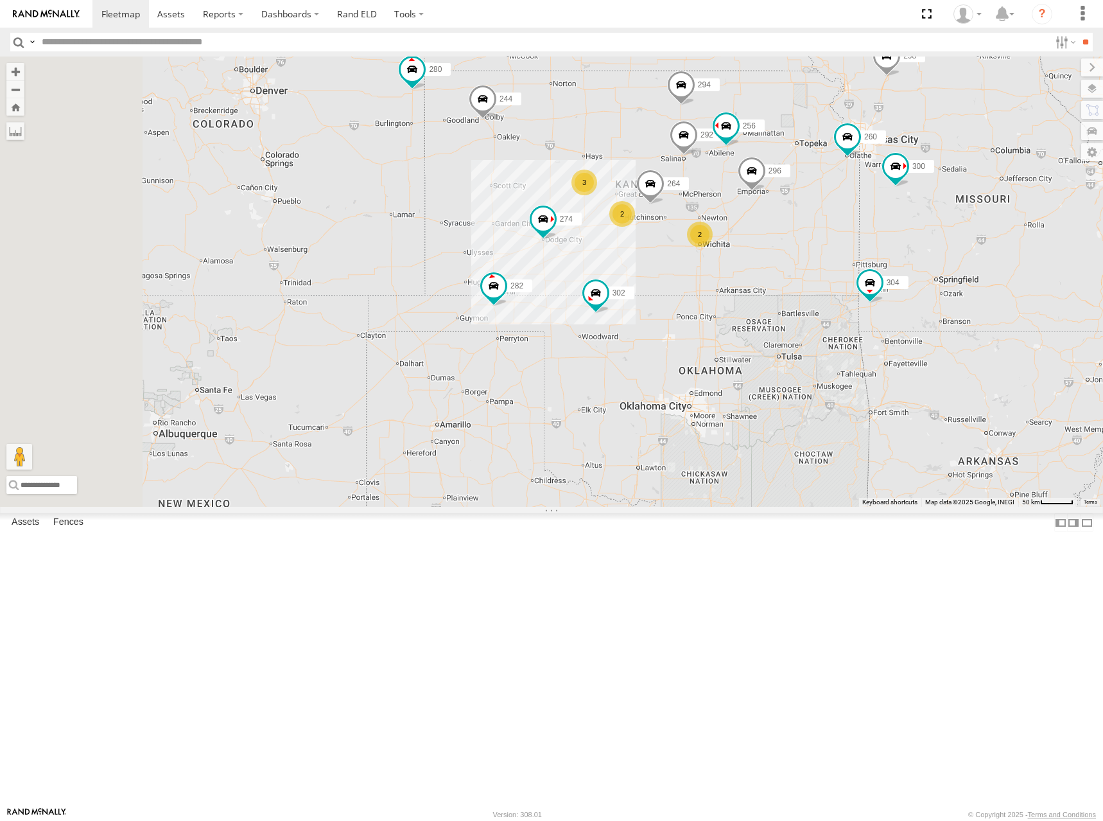
drag, startPoint x: 759, startPoint y: 250, endPoint x: 764, endPoint y: 238, distance: 13.8
click at [764, 238] on div "262 278 274 300 244 298 292 272 280 256 232 296 304 264 302 282 266 294 260 3 2…" at bounding box center [551, 282] width 1103 height 450
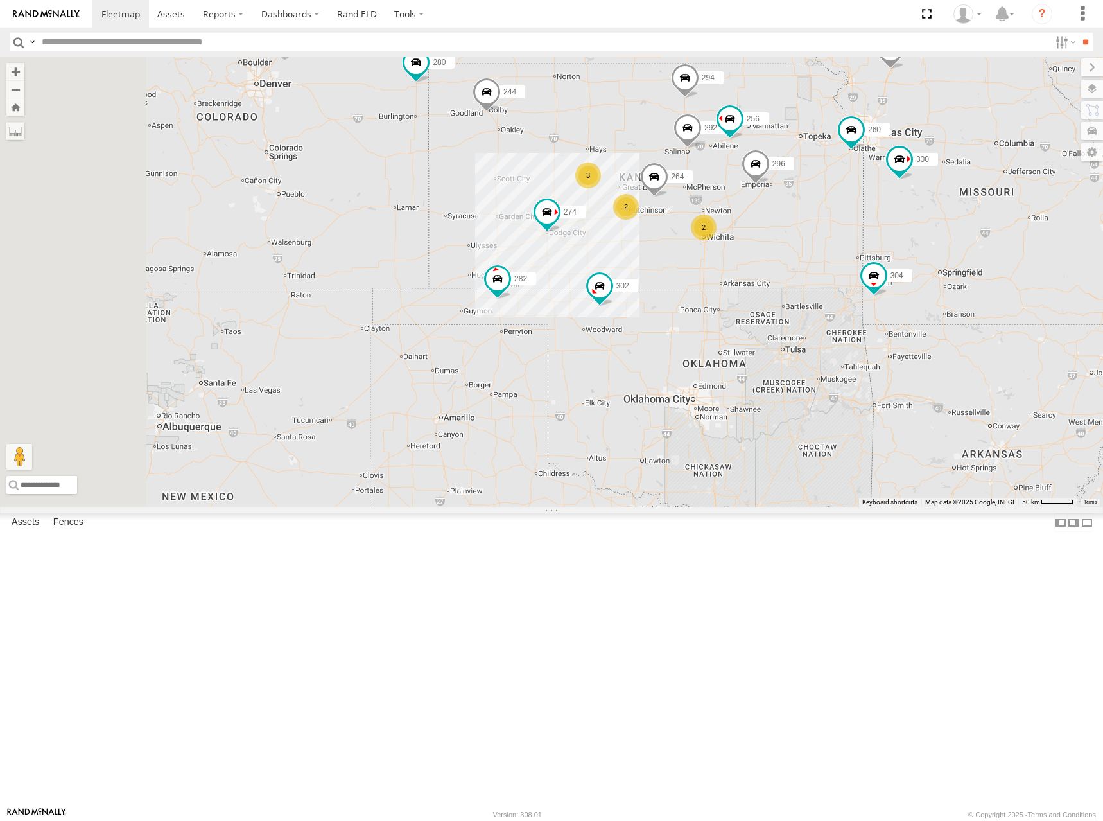
click at [765, 243] on div "262 278 274 300 244 298 292 272 280 256 232 296 304 264 302 282 266 294 260 3 2…" at bounding box center [551, 282] width 1103 height 450
drag, startPoint x: 716, startPoint y: 233, endPoint x: 702, endPoint y: 246, distance: 19.1
click at [702, 246] on div "262 278 274 300 244 298 292 272 280 256 232 296 304 264 302 282 266 294 260 3 2…" at bounding box center [551, 282] width 1103 height 450
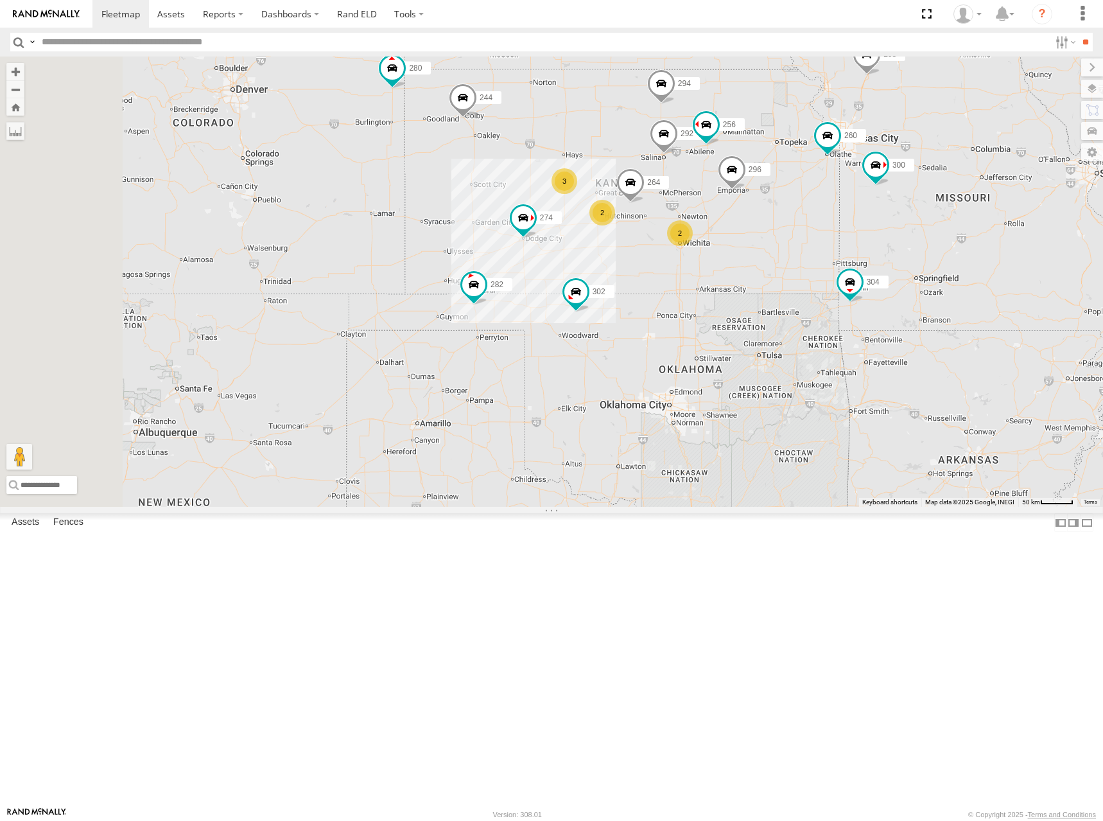
drag, startPoint x: 765, startPoint y: 243, endPoint x: 740, endPoint y: 250, distance: 25.2
click at [740, 250] on div "262 278 274 300 244 298 292 272 280 256 232 296 304 264 302 282 266 294 260 3 2…" at bounding box center [551, 282] width 1103 height 450
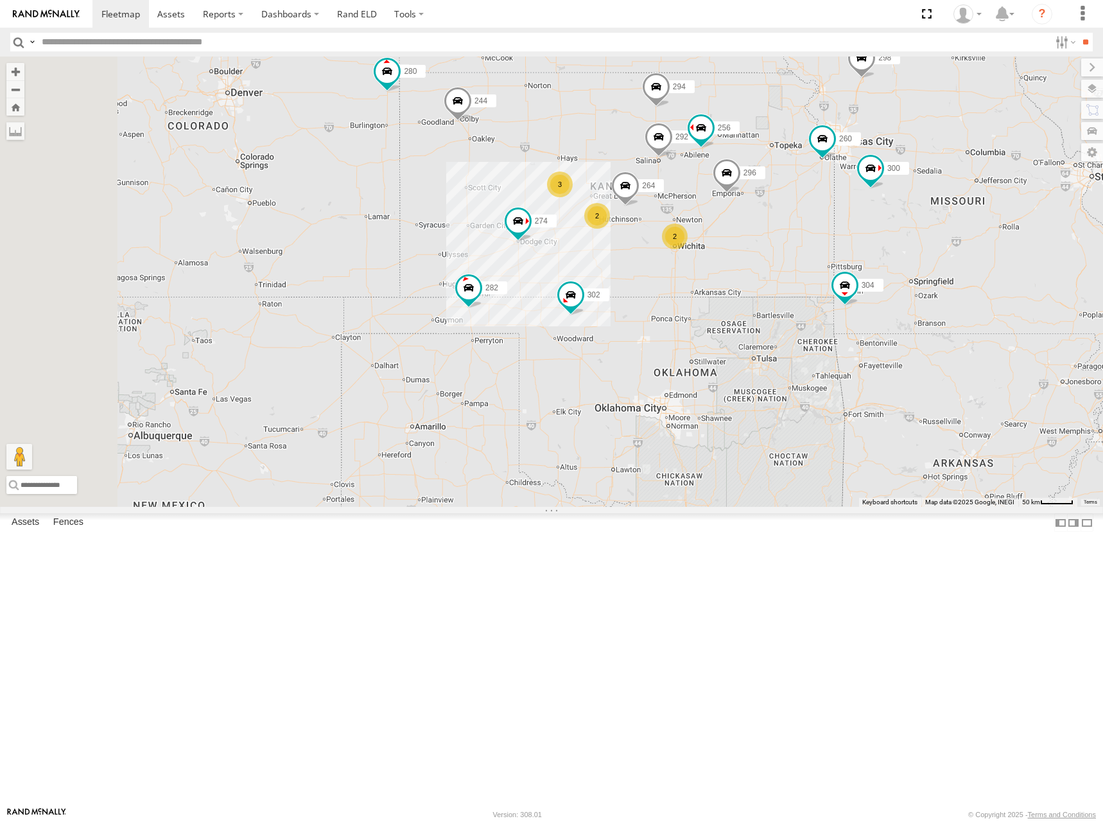
drag, startPoint x: 820, startPoint y: 199, endPoint x: 814, endPoint y: 201, distance: 6.7
click at [814, 201] on div "262 278 274 300 244 298 292 272 280 256 232 296 304 264 302 282 266 294 260 3 2…" at bounding box center [551, 282] width 1103 height 450
drag, startPoint x: 712, startPoint y: 228, endPoint x: 717, endPoint y: 221, distance: 8.7
click at [717, 221] on div "262 278 274 300 244 298 292 272 280 256 232 296 304 264 302 282 266 294 260 3 2…" at bounding box center [551, 282] width 1103 height 450
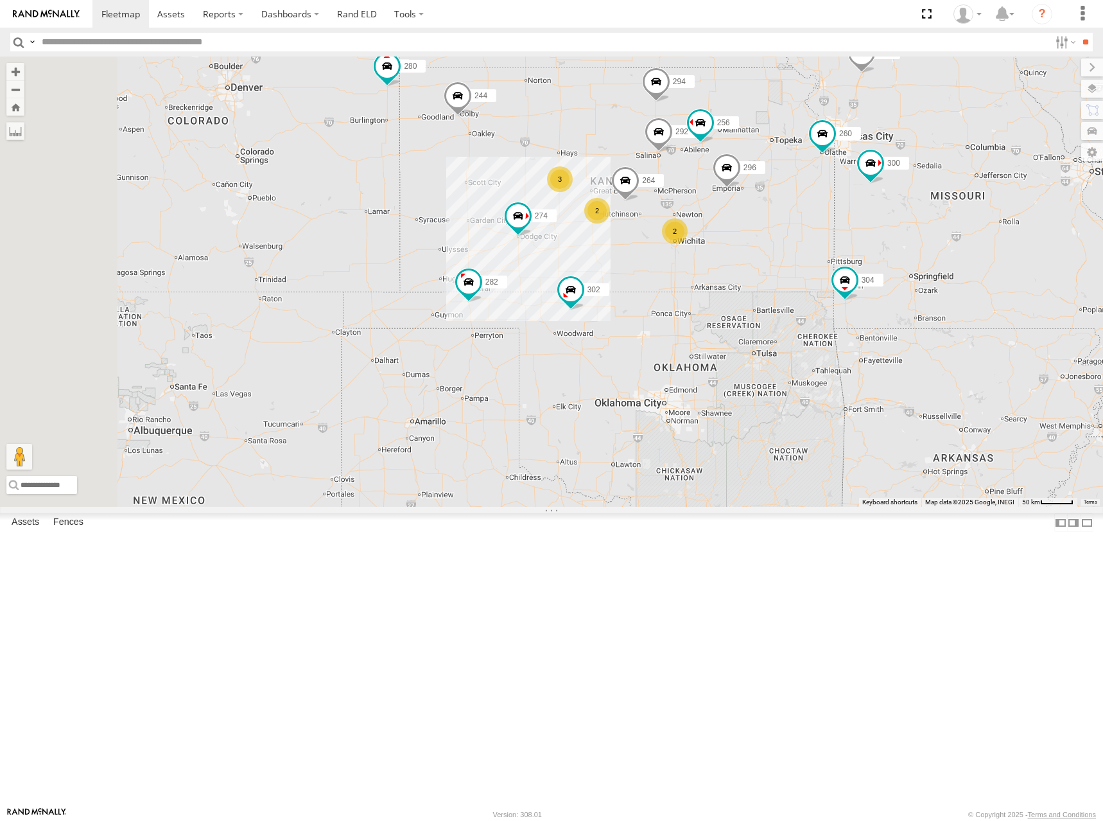
drag, startPoint x: 749, startPoint y: 223, endPoint x: 749, endPoint y: 199, distance: 24.4
click at [749, 199] on div "262 278 274 300 244 298 292 272 280 256 232 296 304 264 302 282 266 294 260 3 2…" at bounding box center [551, 282] width 1103 height 450
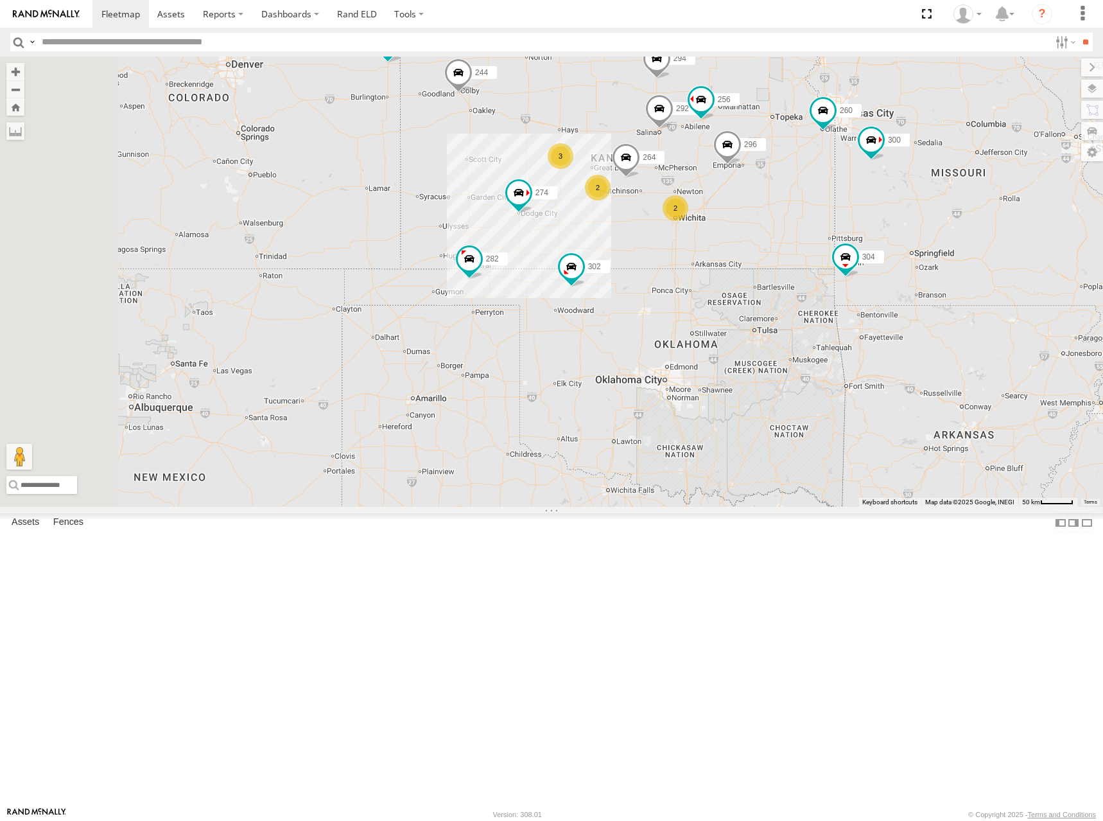
drag, startPoint x: 895, startPoint y: 164, endPoint x: 862, endPoint y: 175, distance: 34.3
click at [862, 175] on div "262 278 274 300 244 298 292 272 280 256 232 296 304 264 302 282 266 294 260 3 2…" at bounding box center [551, 282] width 1103 height 450
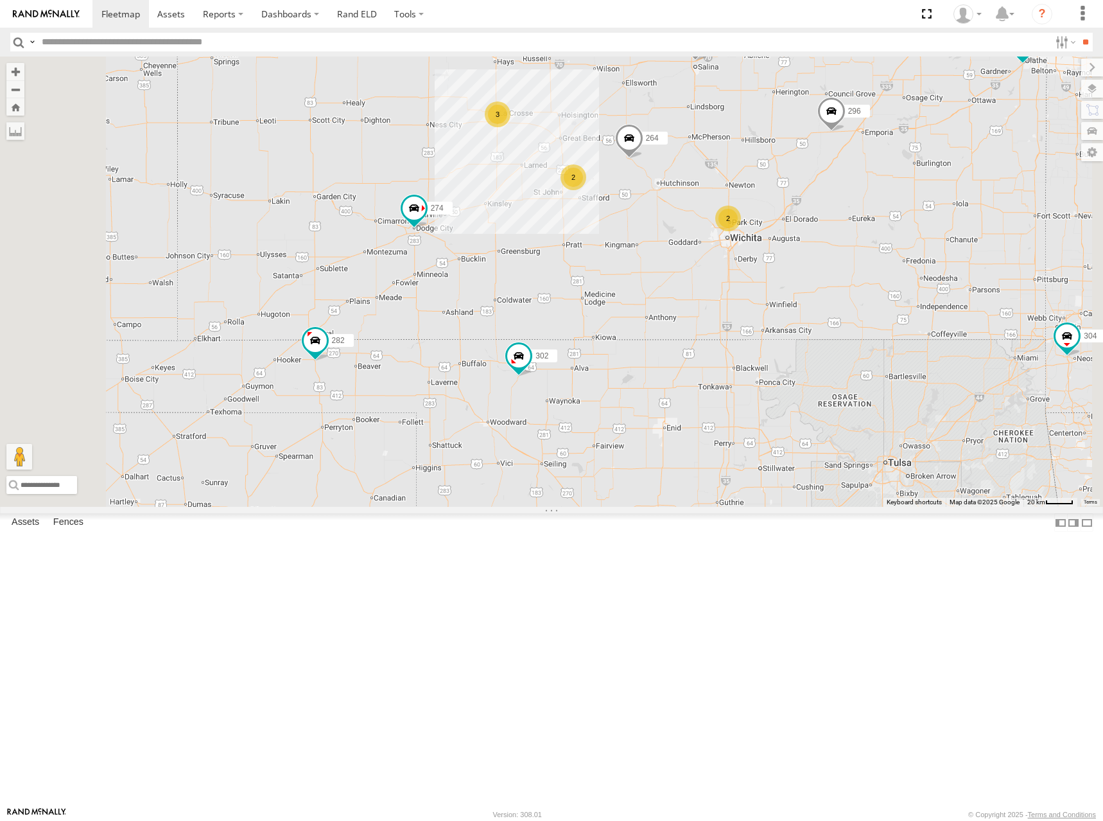
drag, startPoint x: 696, startPoint y: 266, endPoint x: 712, endPoint y: 238, distance: 31.9
click at [712, 238] on div "262 278 274 300 244 298 292 272 280 256 232 296 304 264 302 282 266 294 260 3 2…" at bounding box center [551, 282] width 1103 height 450
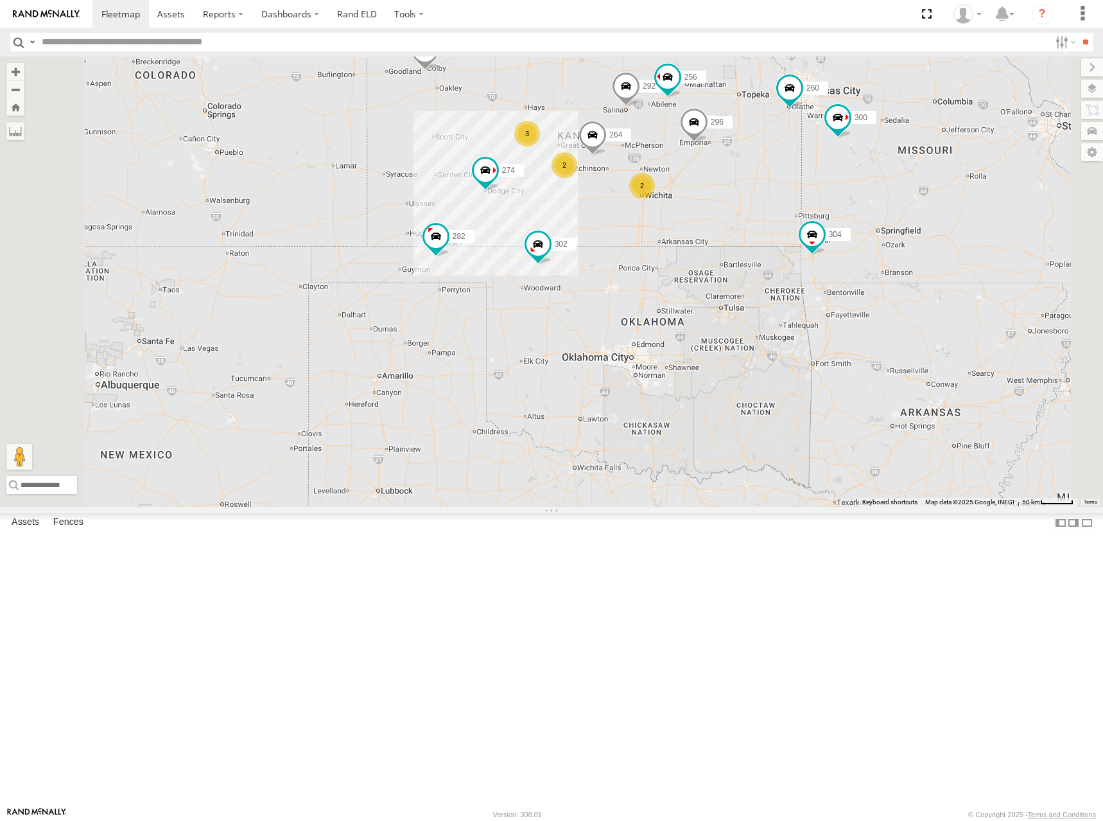
drag, startPoint x: 724, startPoint y: 217, endPoint x: 715, endPoint y: 231, distance: 16.7
click at [715, 231] on div "262 278 274 300 244 298 292 272 280 256 232 296 304 264 302 282 266 294 260 3 2…" at bounding box center [551, 282] width 1103 height 450
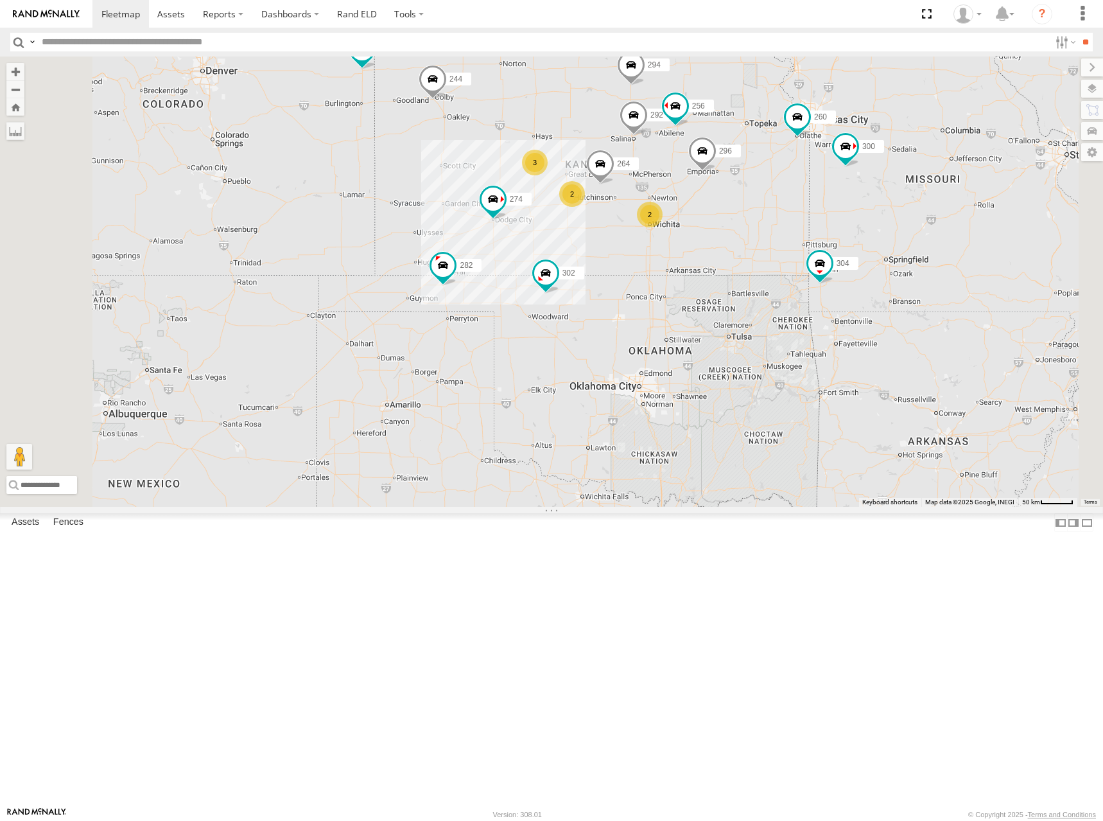
drag, startPoint x: 701, startPoint y: 156, endPoint x: 708, endPoint y: 184, distance: 28.4
click at [708, 184] on div "262 278 274 300 244 298 292 272 280 256 232 296 304 264 302 282 266 294 260 3 2…" at bounding box center [551, 282] width 1103 height 450
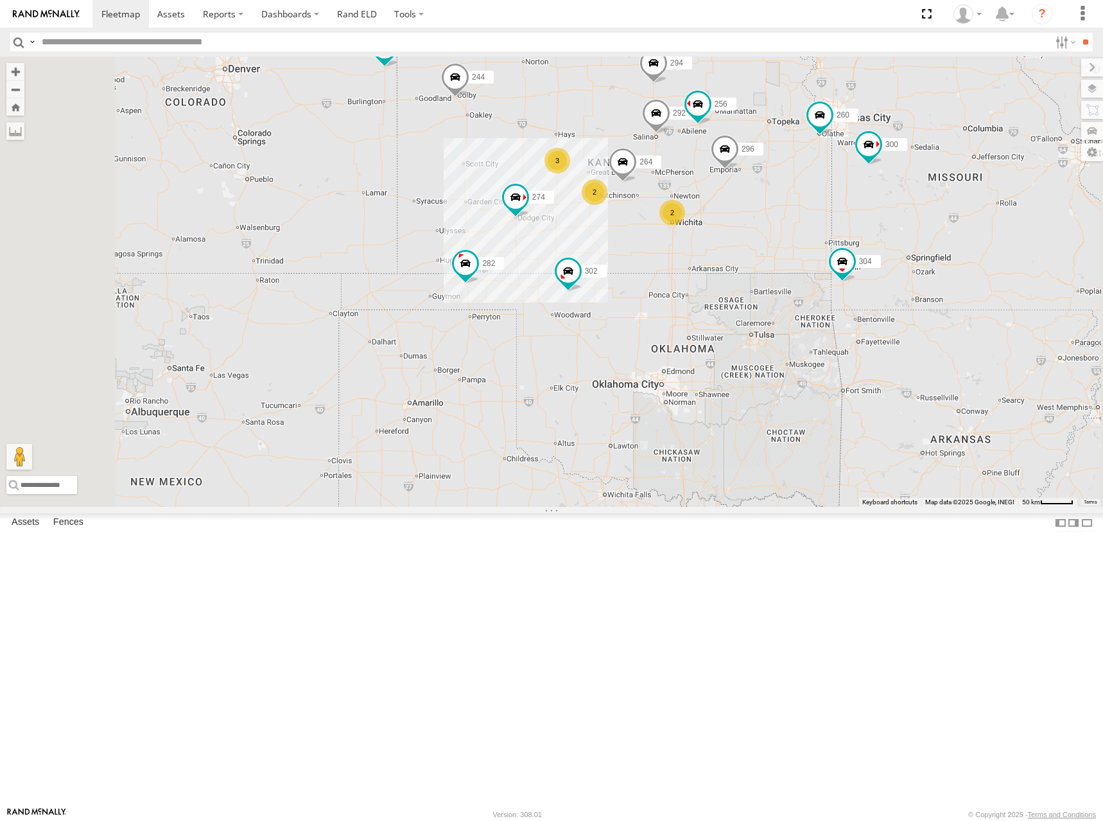
drag, startPoint x: 655, startPoint y: 284, endPoint x: 678, endPoint y: 273, distance: 25.6
click at [678, 273] on div "262 278 274 300 244 298 292 272 280 256 232 296 304 264 302 282 266 294 260 3 2…" at bounding box center [551, 282] width 1103 height 450
click at [706, 256] on div "262 278 274 300 244 298 292 272 280 256 232 296 304 264 302 282 266 294 260 3 2…" at bounding box center [551, 282] width 1103 height 450
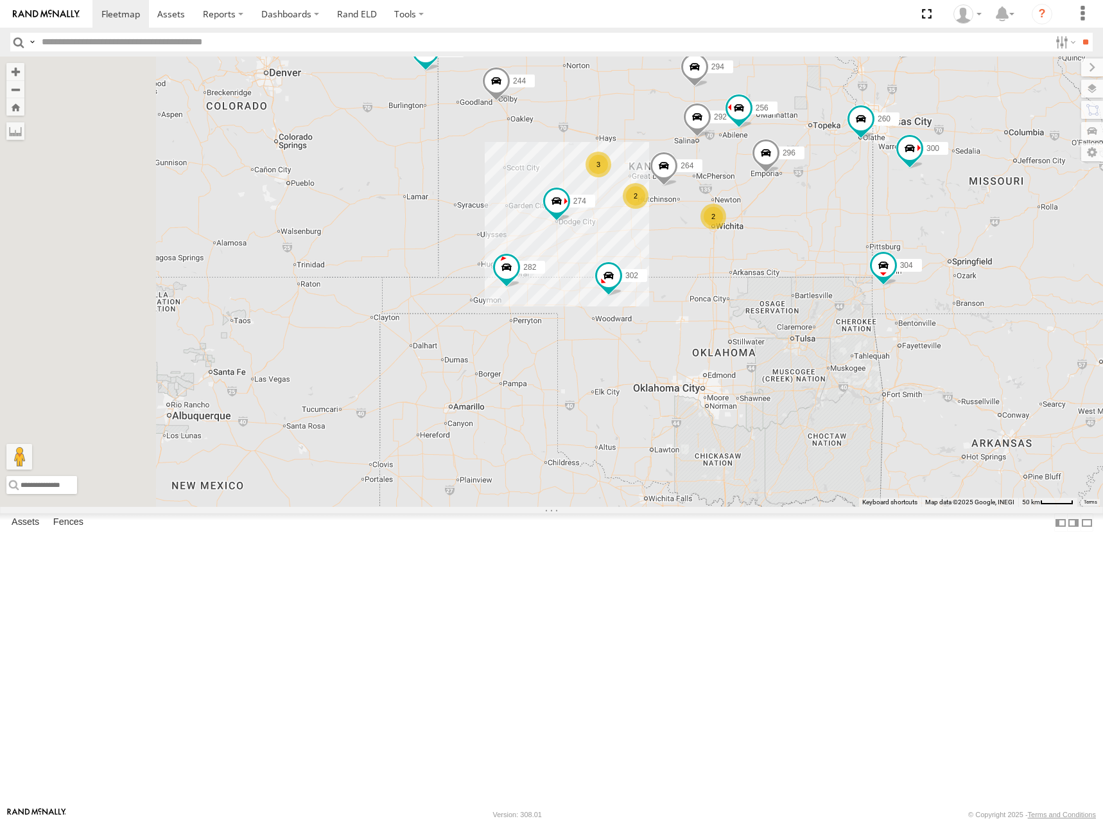
drag, startPoint x: 745, startPoint y: 218, endPoint x: 809, endPoint y: 243, distance: 68.9
click at [809, 243] on div "262 278 274 300 244 298 292 272 280 256 232 296 304 264 302 282 266 294 260 3 2…" at bounding box center [551, 282] width 1103 height 450
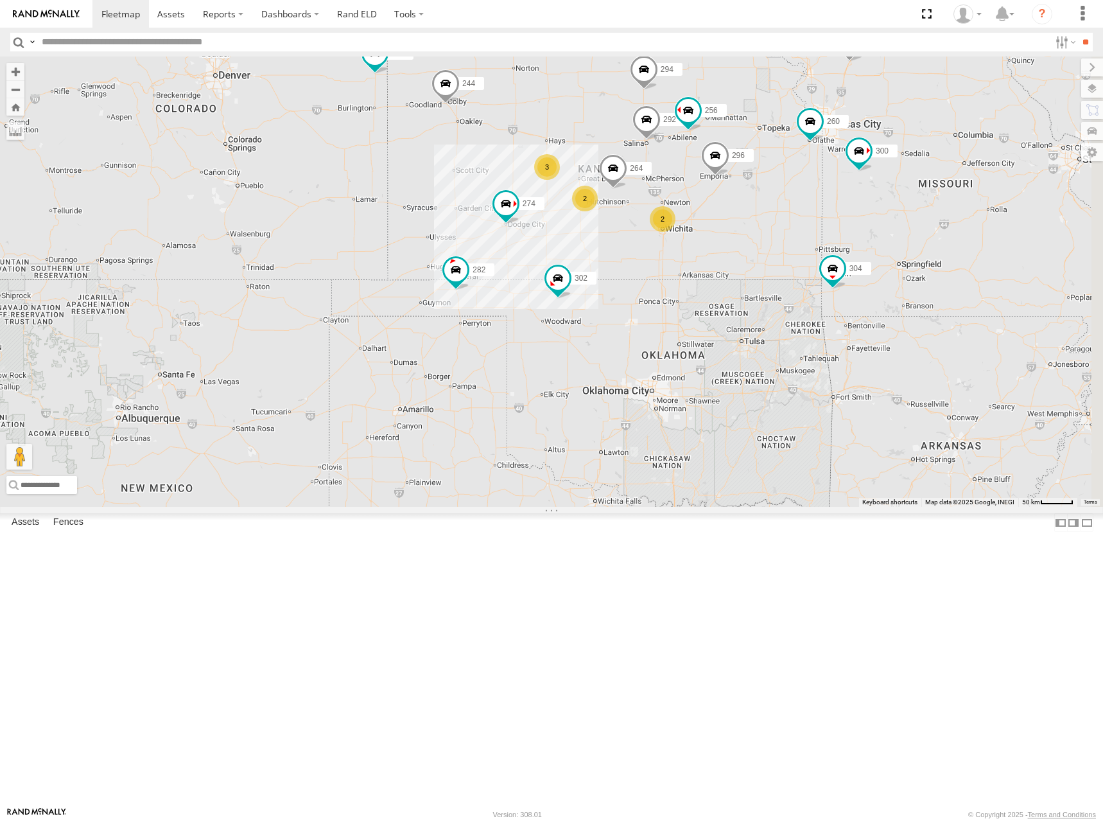
drag, startPoint x: 806, startPoint y: 238, endPoint x: 733, endPoint y: 213, distance: 77.6
click at [733, 213] on div "262 278 274 300 244 298 292 272 280 256 232 296 304 264 302 282 266 294 260 3 2…" at bounding box center [551, 282] width 1103 height 450
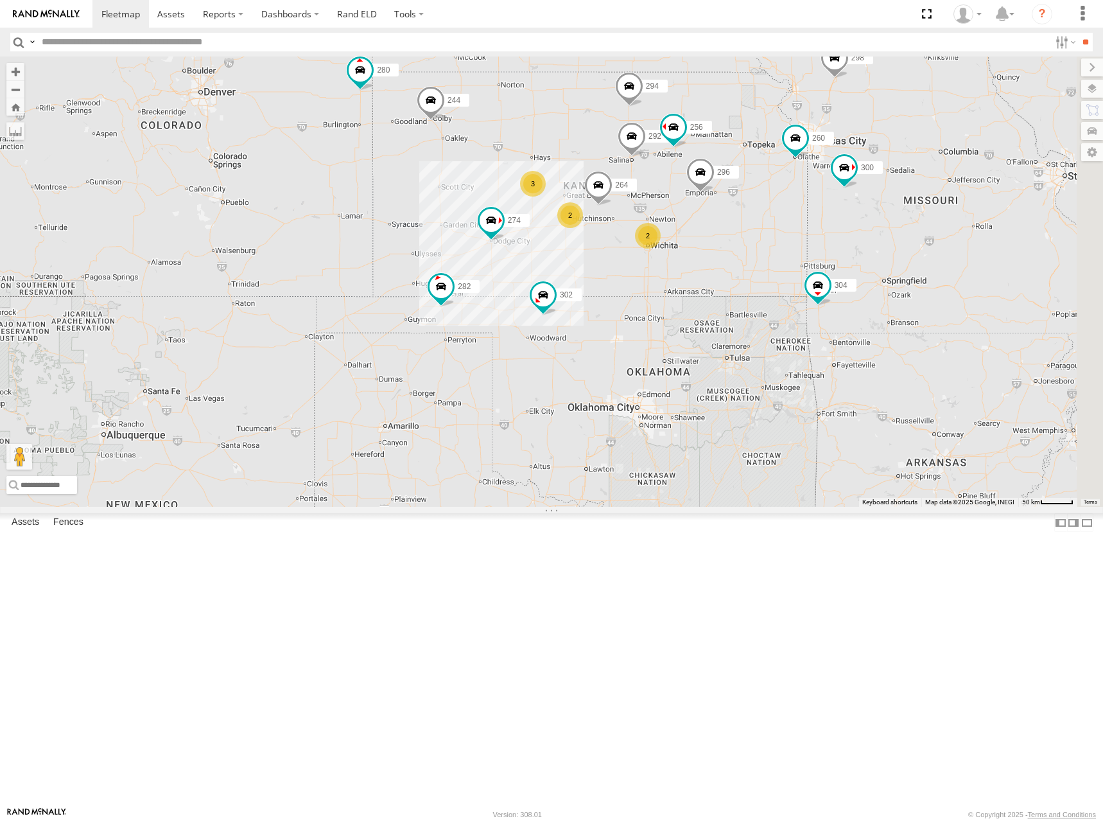
drag, startPoint x: 719, startPoint y: 249, endPoint x: 701, endPoint y: 260, distance: 21.4
click at [701, 260] on div "262 278 274 300 244 298 292 272 280 256 232 296 304 264 302 282 266 294 260 3 2…" at bounding box center [551, 282] width 1103 height 450
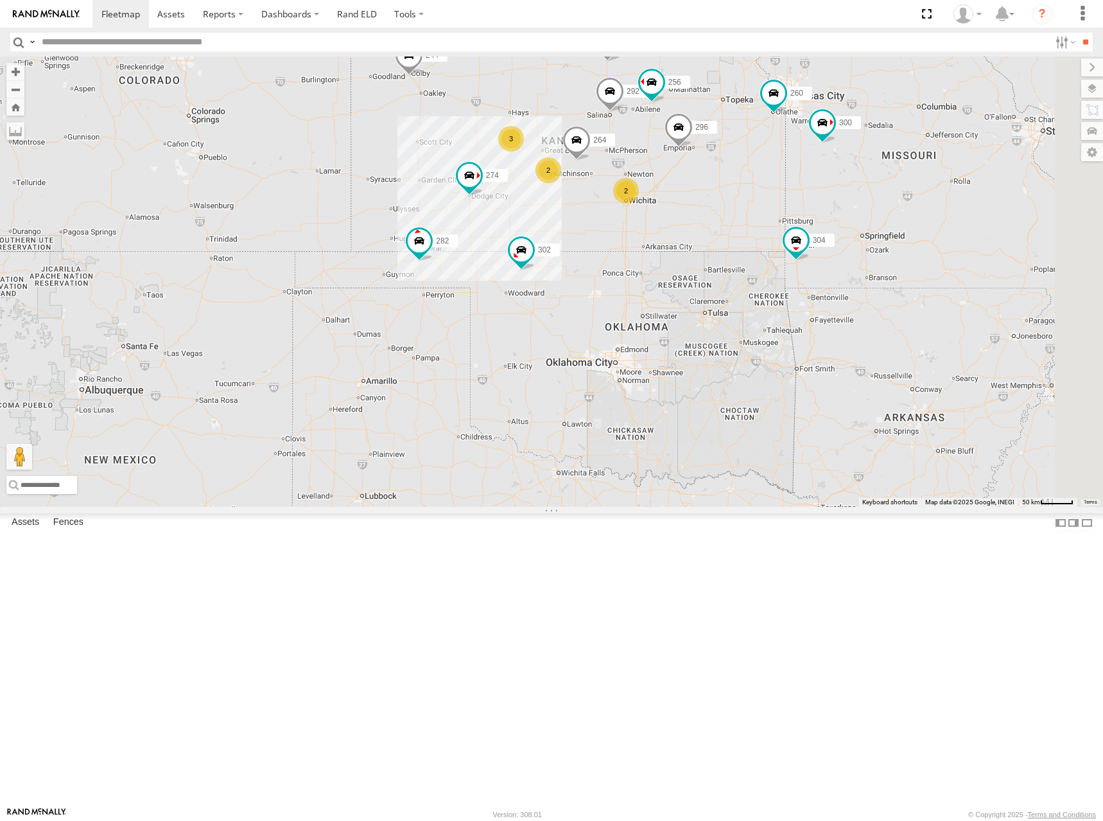
drag, startPoint x: 766, startPoint y: 243, endPoint x: 747, endPoint y: 203, distance: 44.0
click at [747, 203] on div "262 278 274 300 244 298 292 272 280 256 232 296 304 264 302 282 266 294 260 3 2…" at bounding box center [551, 282] width 1103 height 450
drag, startPoint x: 699, startPoint y: 218, endPoint x: 708, endPoint y: 234, distance: 17.8
click at [708, 234] on div "262 278 274 300 244 298 292 272 280 256 232 296 304 264 302 282 266 294 260 3 2…" at bounding box center [551, 282] width 1103 height 450
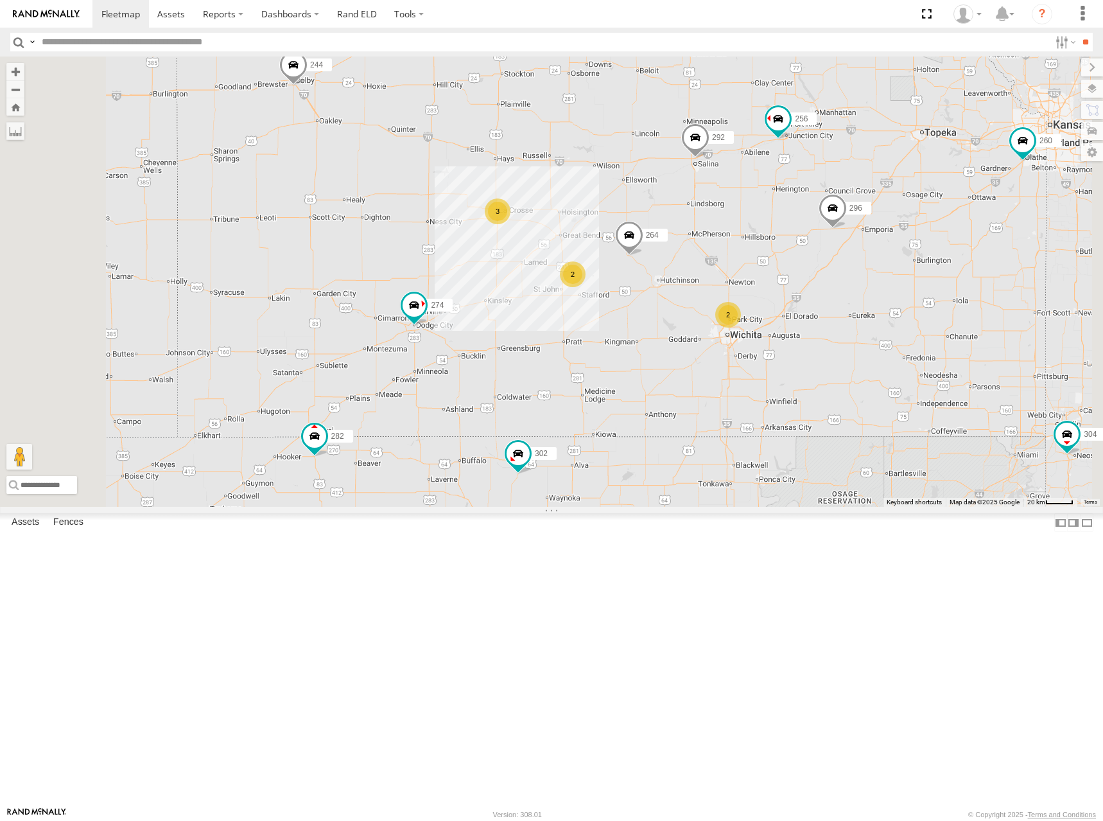
click at [624, 258] on div "262 278 274 300 244 298 292 272 280 256 232 296 304 264 302 282 266 294 260 3 2…" at bounding box center [551, 282] width 1103 height 450
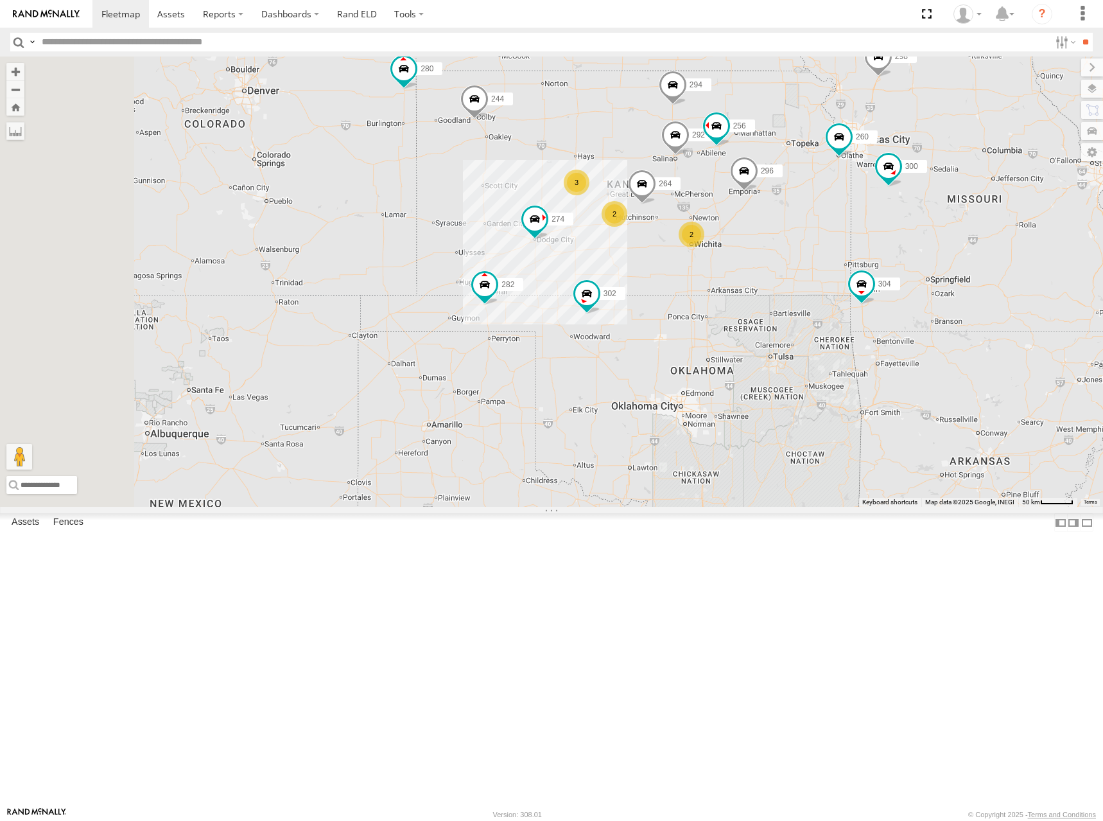
drag, startPoint x: 617, startPoint y: 259, endPoint x: 717, endPoint y: 258, distance: 99.5
click at [717, 258] on div "262 278 274 300 244 298 292 272 280 256 232 296 304 264 302 282 266 294 260 3 2…" at bounding box center [551, 282] width 1103 height 450
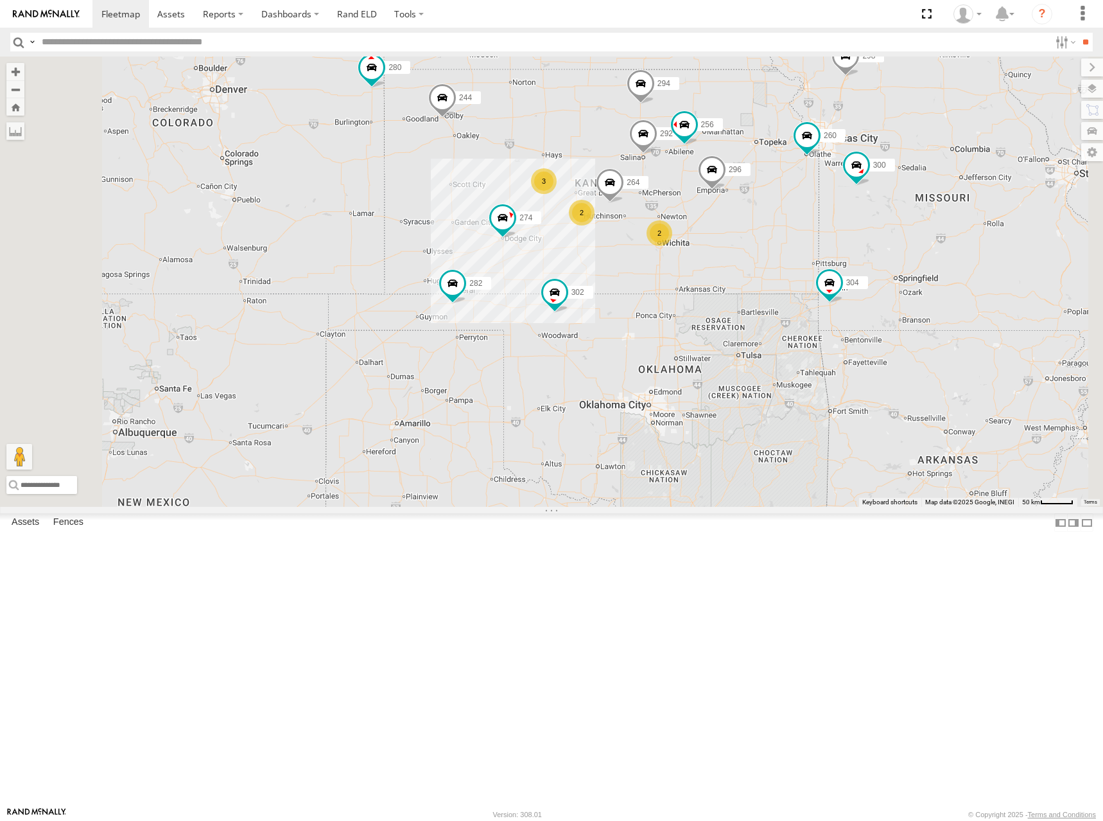
drag, startPoint x: 760, startPoint y: 235, endPoint x: 726, endPoint y: 234, distance: 34.1
click at [726, 234] on div "262 278 274 300 244 298 292 272 280 256 232 296 304 264 302 282 266 294 260 3 2…" at bounding box center [551, 282] width 1103 height 450
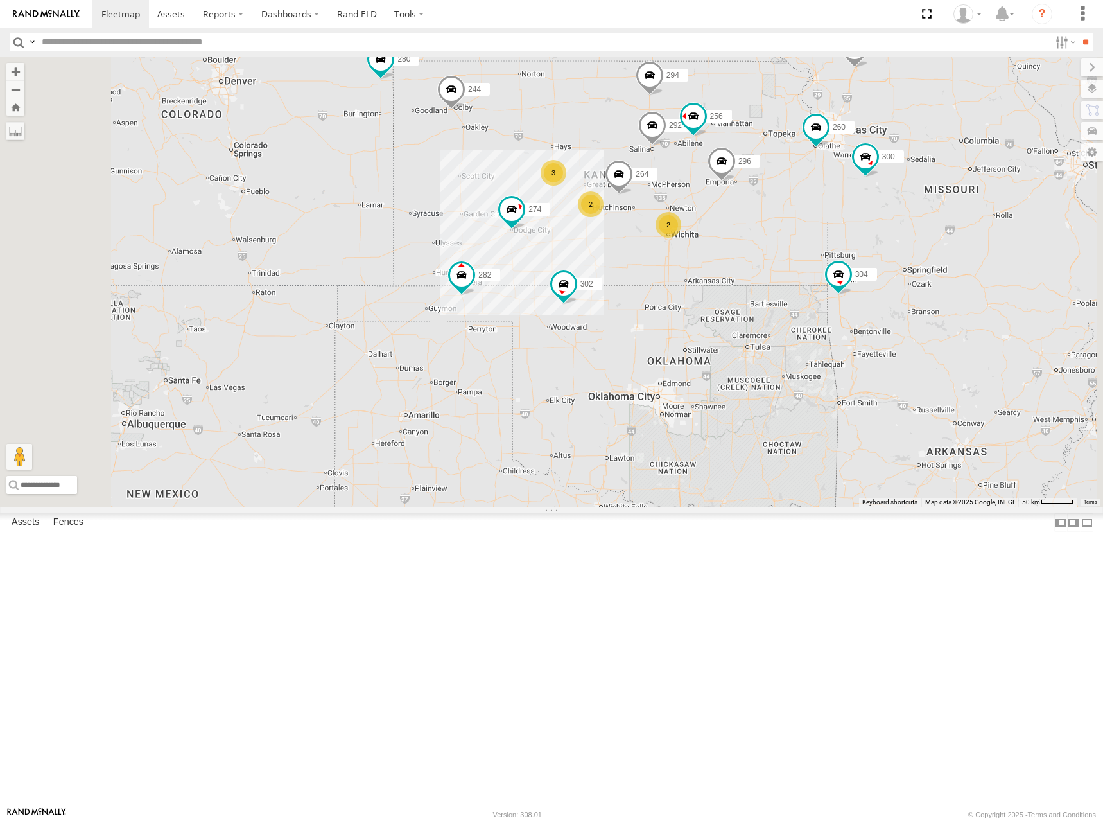
drag, startPoint x: 701, startPoint y: 264, endPoint x: 710, endPoint y: 254, distance: 14.1
click at [710, 254] on div "262 278 274 300 244 298 292 272 280 256 232 296 304 264 302 282 266 294 260 3 2…" at bounding box center [551, 282] width 1103 height 450
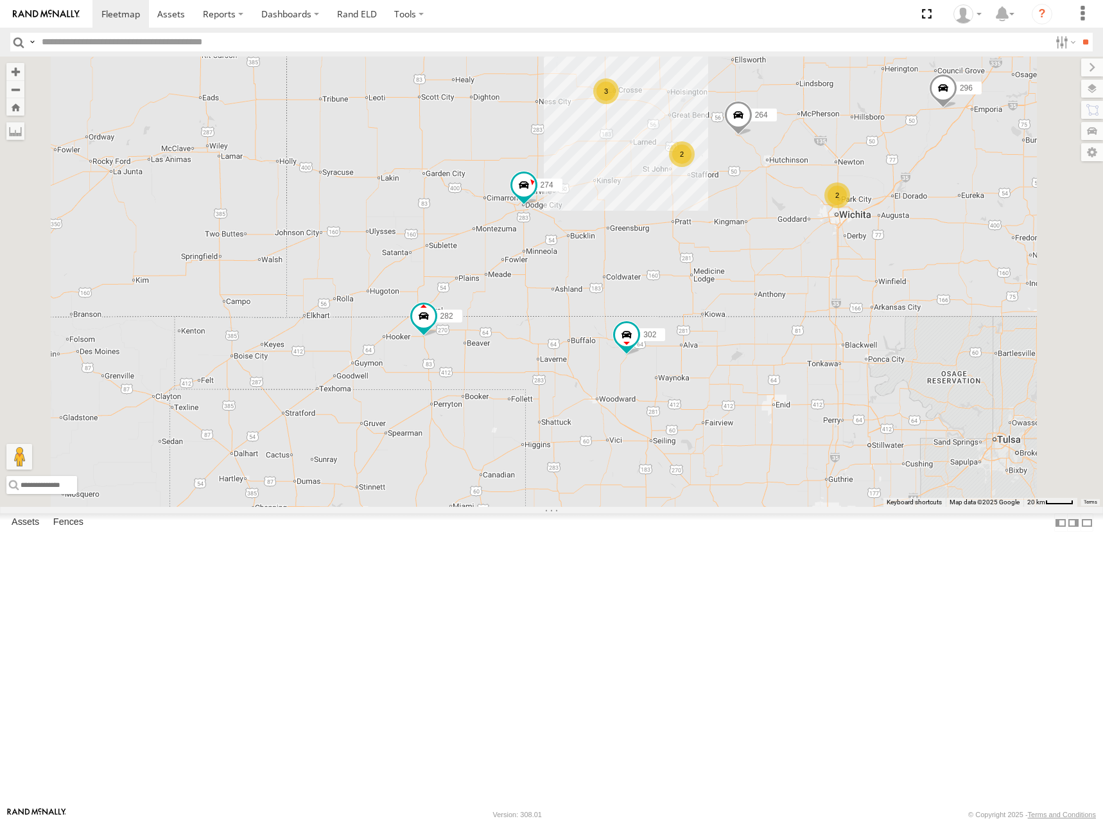
drag, startPoint x: 748, startPoint y: 270, endPoint x: 742, endPoint y: 266, distance: 7.3
click at [742, 266] on div "262 278 274 300 244 298 292 272 280 256 232 296 304 264 302 282 266 294 260 3 2…" at bounding box center [551, 282] width 1103 height 450
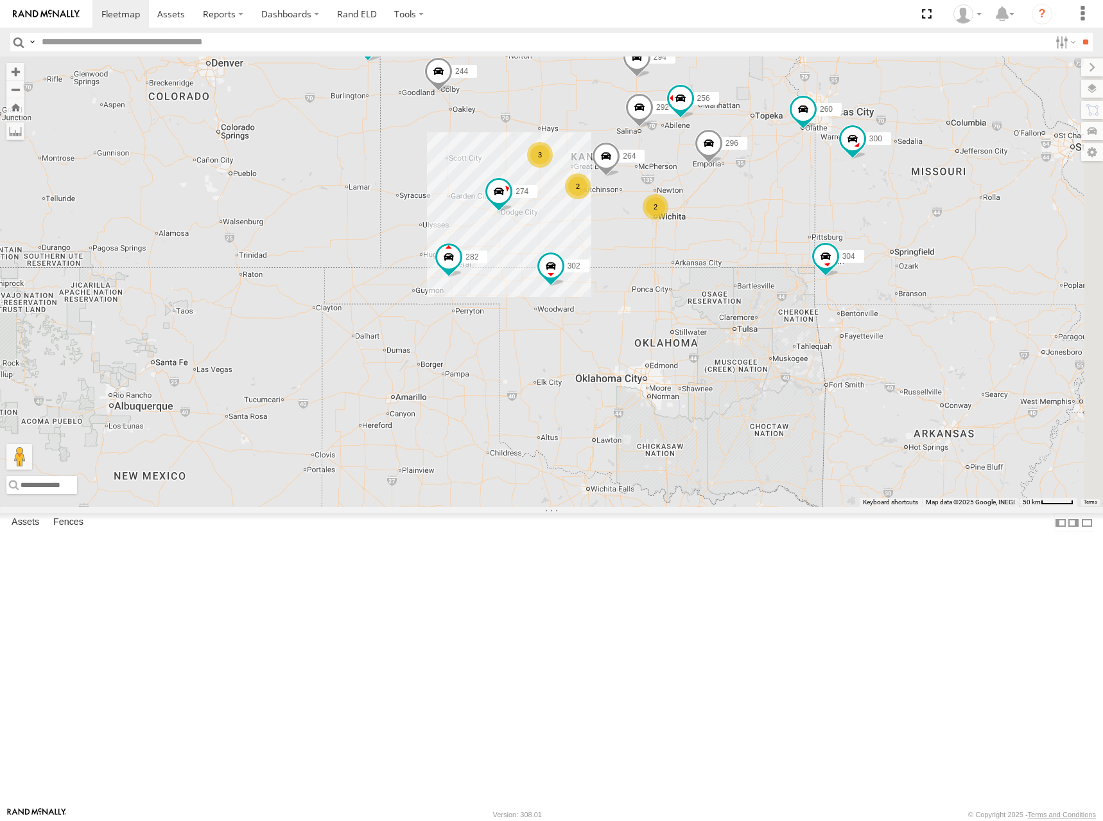
drag, startPoint x: 840, startPoint y: 157, endPoint x: 733, endPoint y: 244, distance: 138.3
click at [730, 245] on div "262 278 274 300 244 298 292 272 280 256 232 296 304 264 302 282 266 294 260 3 2…" at bounding box center [551, 282] width 1103 height 450
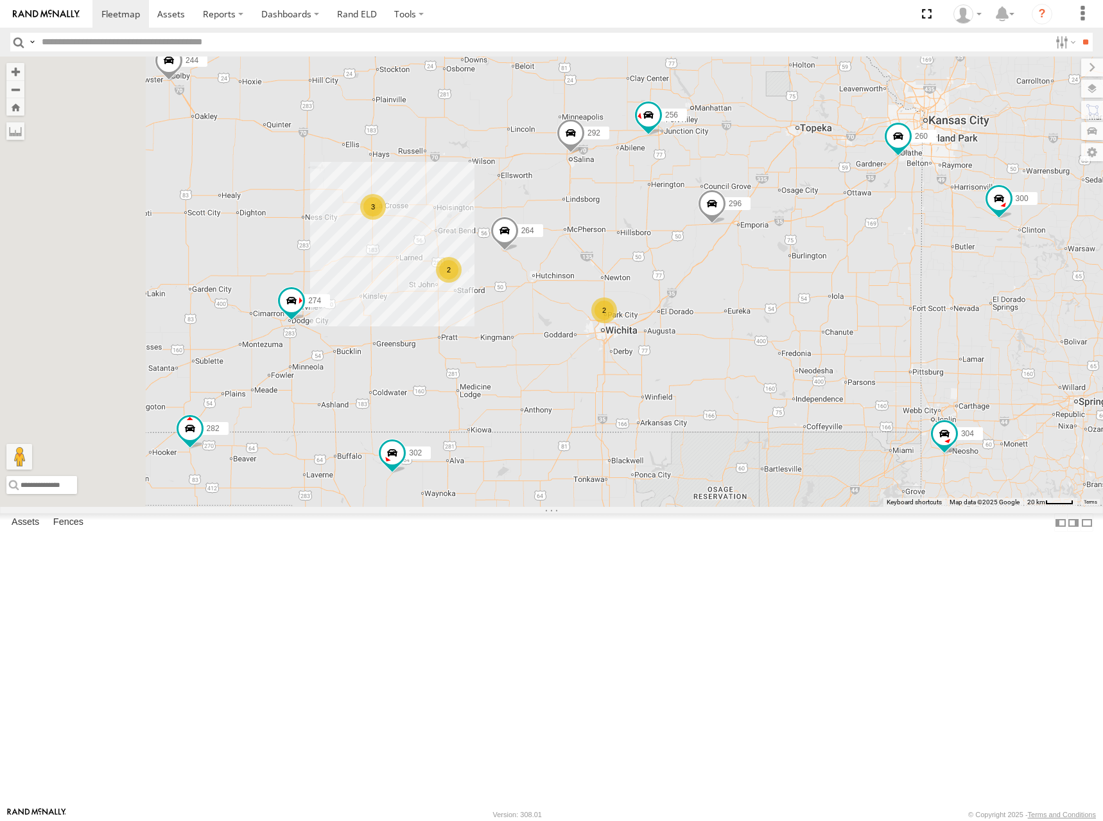
drag, startPoint x: 714, startPoint y: 283, endPoint x: 870, endPoint y: 262, distance: 157.4
click at [870, 262] on div "262 278 274 300 244 298 292 272 280 256 232 296 304 264 302 282 266 294 260 3 2…" at bounding box center [551, 282] width 1103 height 450
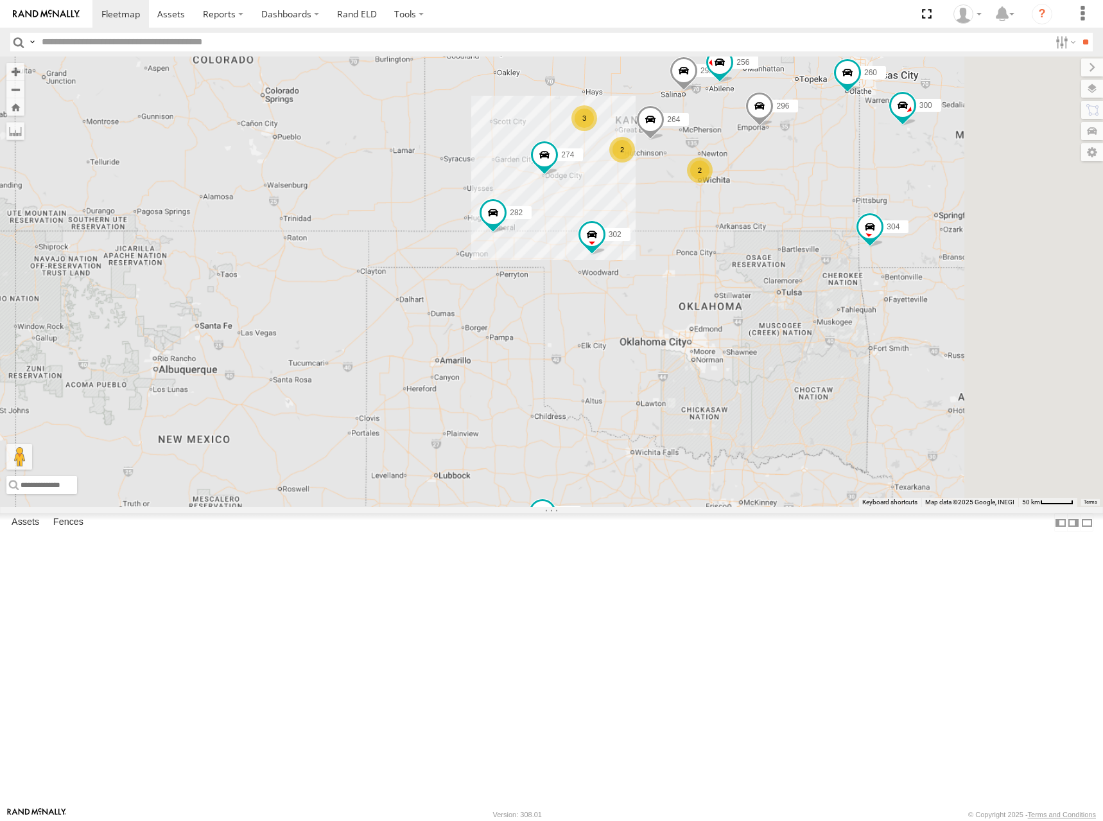
drag, startPoint x: 956, startPoint y: 173, endPoint x: 933, endPoint y: 177, distance: 24.2
click at [889, 191] on div "274 244 292 280 256 296 264 302 282 294 300 3 298 2 262 2 232 304 260" at bounding box center [551, 282] width 1103 height 450
